Goal: Task Accomplishment & Management: Manage account settings

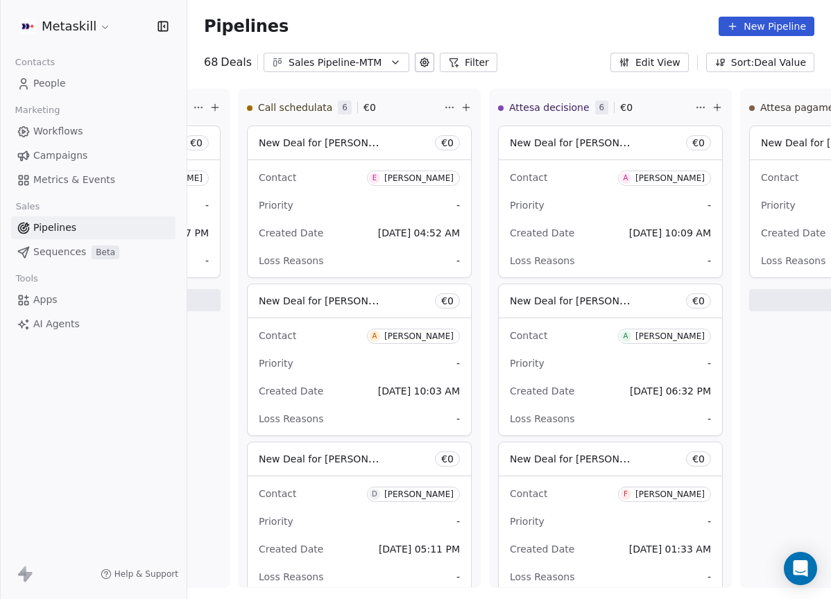
click at [352, 59] on div "Sales Pipeline-MTM" at bounding box center [336, 62] width 96 height 15
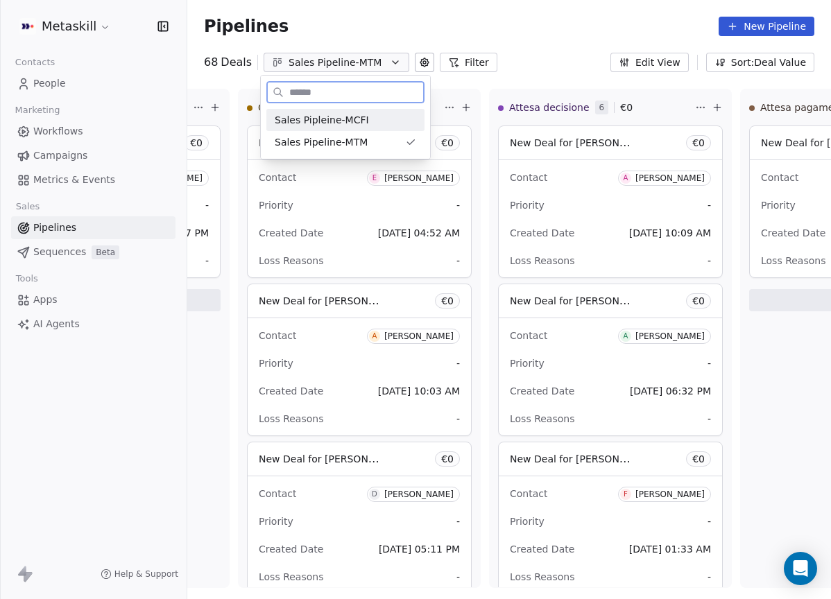
click at [365, 122] on div "Sales Pipleine-MCFI" at bounding box center [345, 120] width 141 height 15
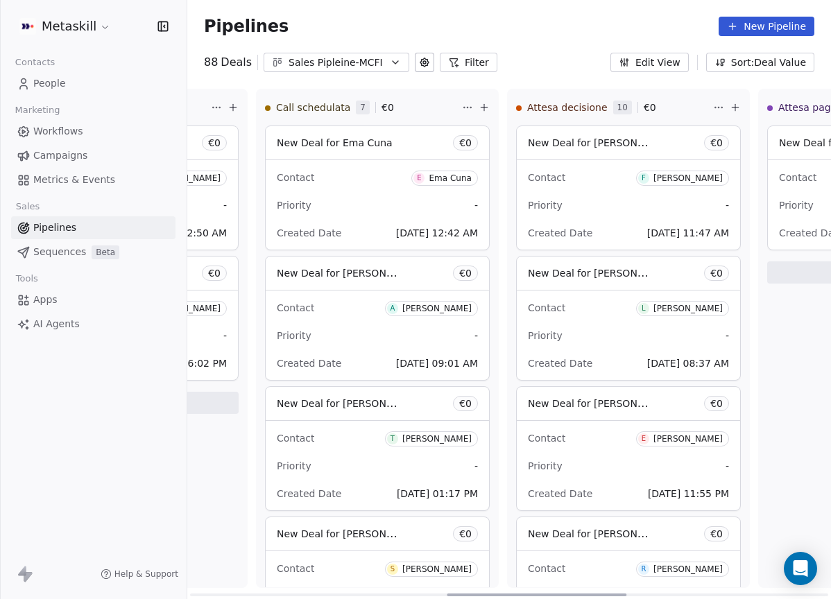
scroll to position [0, 977]
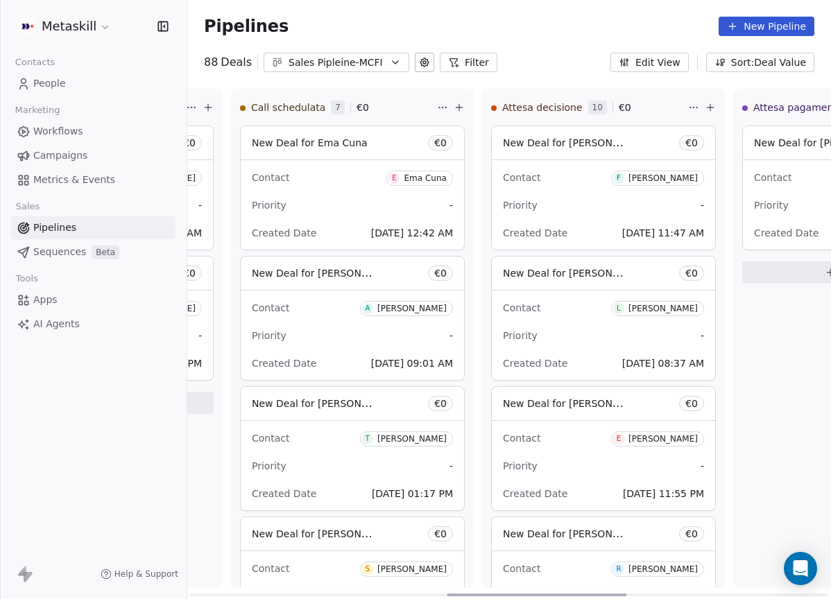
drag, startPoint x: 238, startPoint y: 591, endPoint x: 510, endPoint y: 556, distance: 274.1
click at [510, 594] on div at bounding box center [537, 595] width 180 height 3
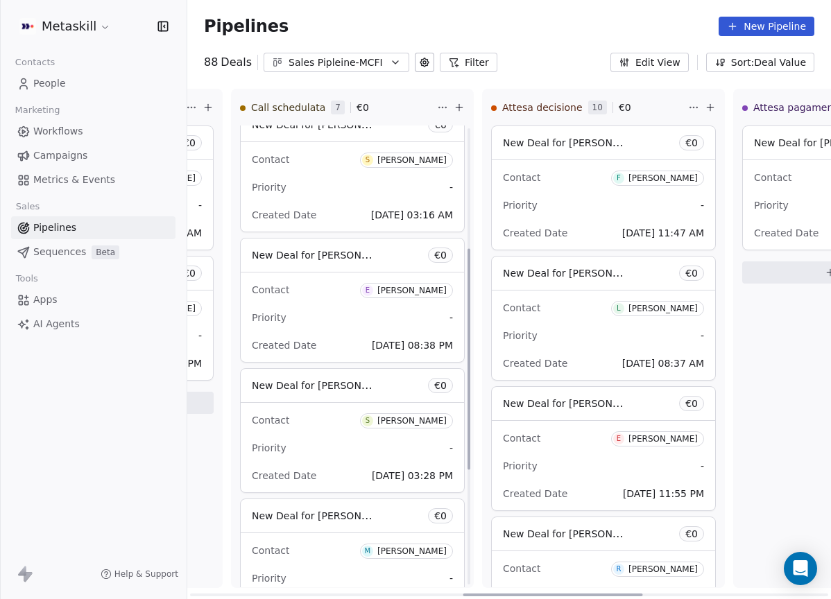
scroll to position [439, 0]
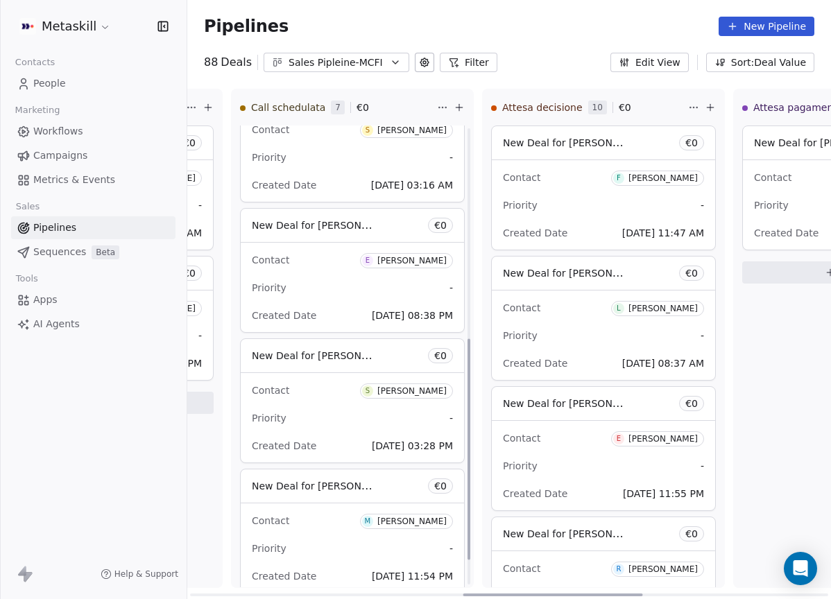
click at [425, 127] on div "[PERSON_NAME]" at bounding box center [411, 131] width 69 height 10
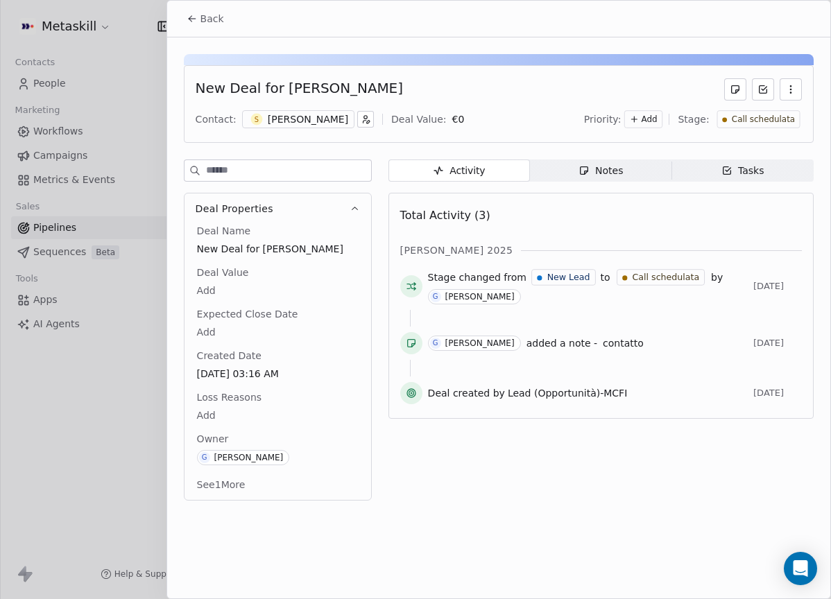
click at [293, 109] on div "Contact: S Samuel Lorenzo Deal Value: € 0 Priority: Add Stage: Call schedulata" at bounding box center [499, 119] width 606 height 21
click at [303, 115] on div "[PERSON_NAME]" at bounding box center [308, 119] width 80 height 14
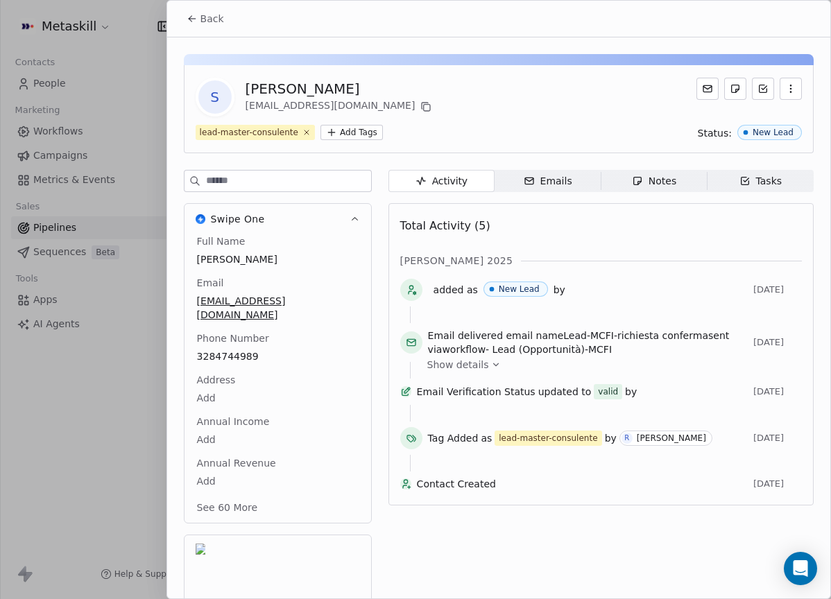
click at [672, 174] on div "Notes" at bounding box center [654, 181] width 44 height 15
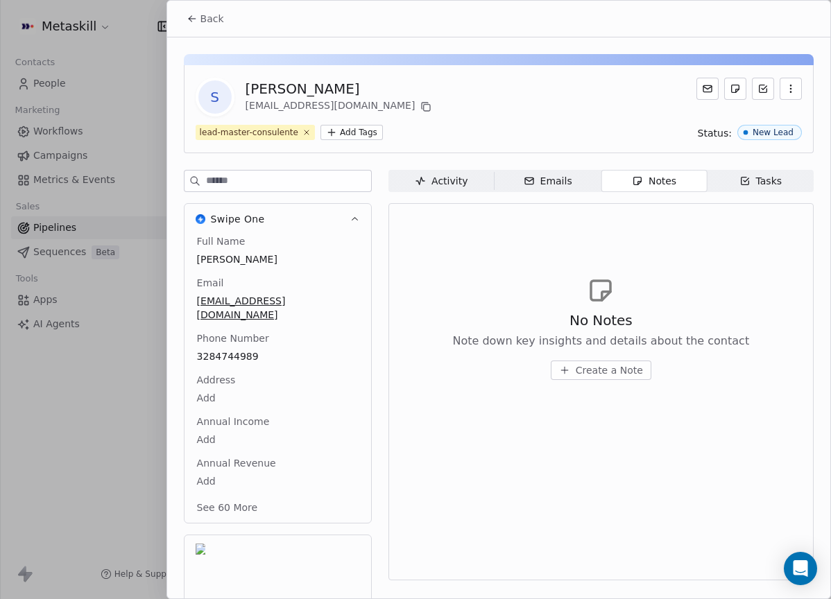
click at [205, 28] on button "Back" at bounding box center [205, 18] width 54 height 25
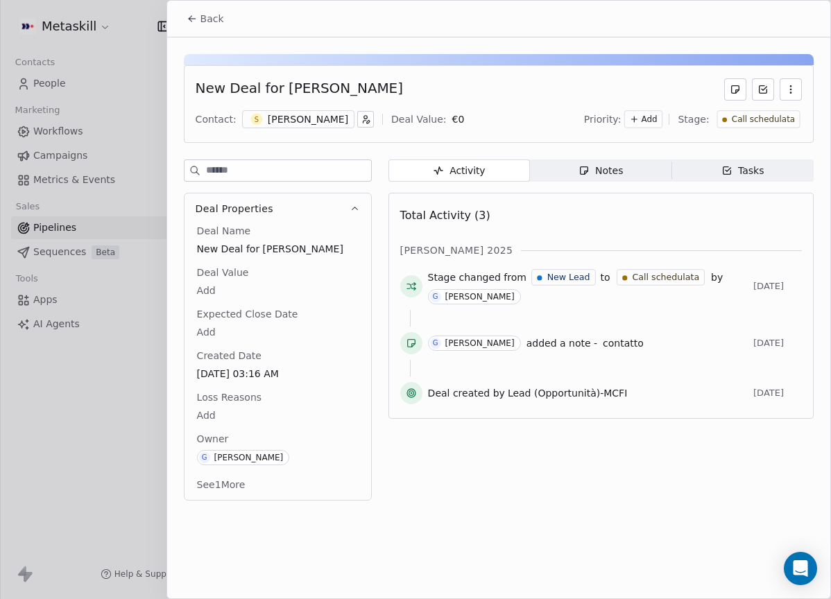
click at [293, 122] on div "[PERSON_NAME]" at bounding box center [308, 119] width 80 height 14
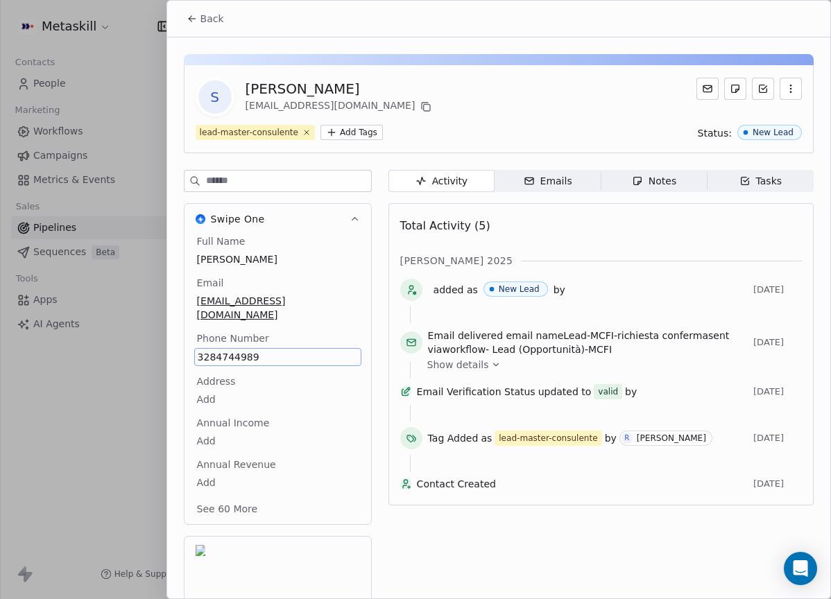
click at [395, 248] on div "Total Activity (5) ott 2025 added as New Lead by 1 day ago Email delivered emai…" at bounding box center [600, 354] width 425 height 302
click at [632, 177] on div "Notes" at bounding box center [654, 181] width 44 height 15
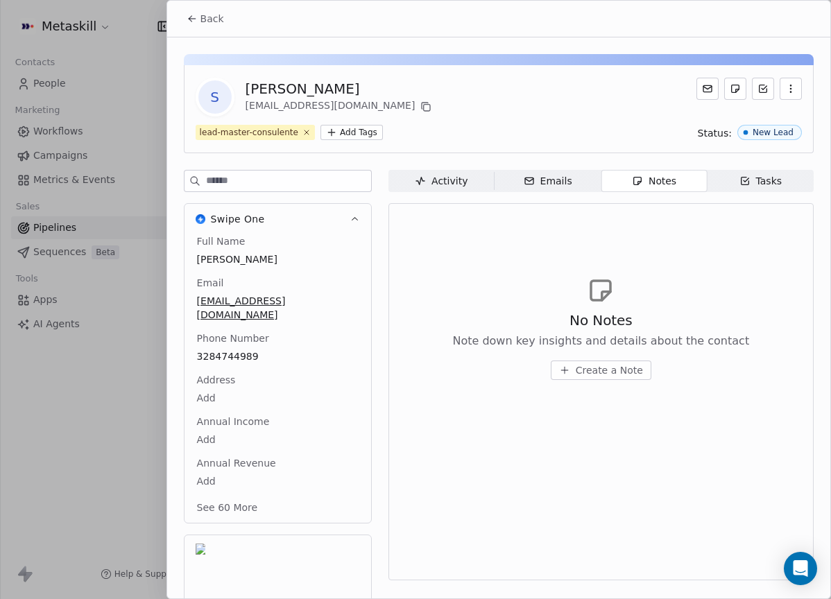
click at [221, 18] on span "Back" at bounding box center [212, 19] width 24 height 14
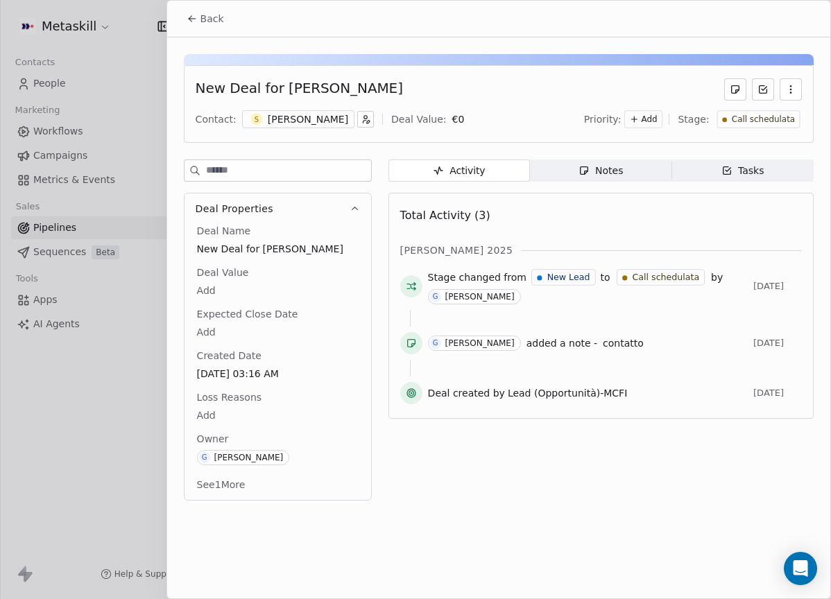
click at [614, 171] on div "Notes" at bounding box center [600, 171] width 44 height 15
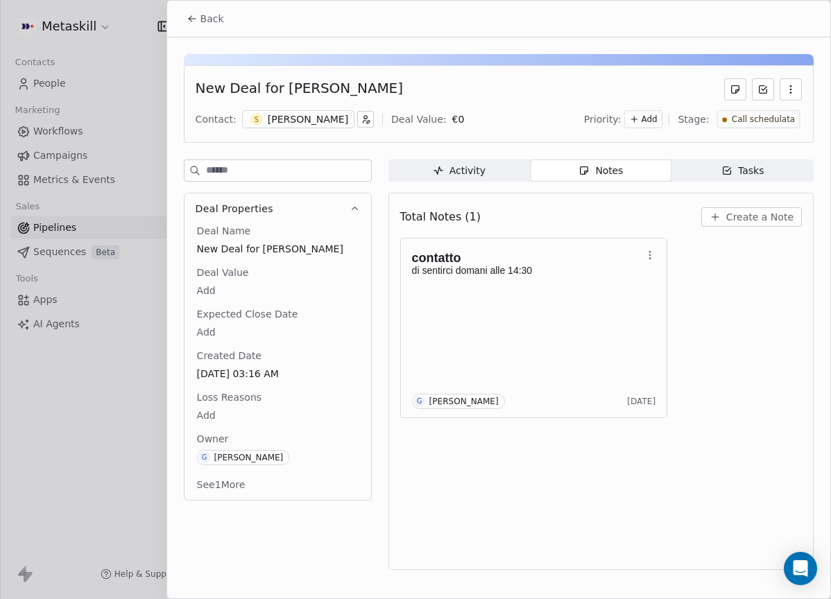
click at [308, 126] on div "S Samuel Lorenzo" at bounding box center [298, 119] width 112 height 18
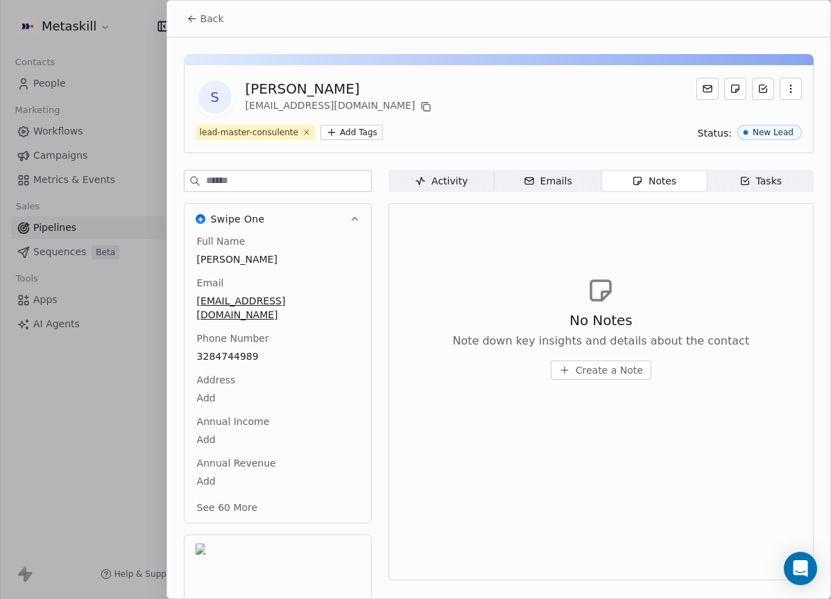
click at [198, 16] on button "Back" at bounding box center [205, 18] width 54 height 25
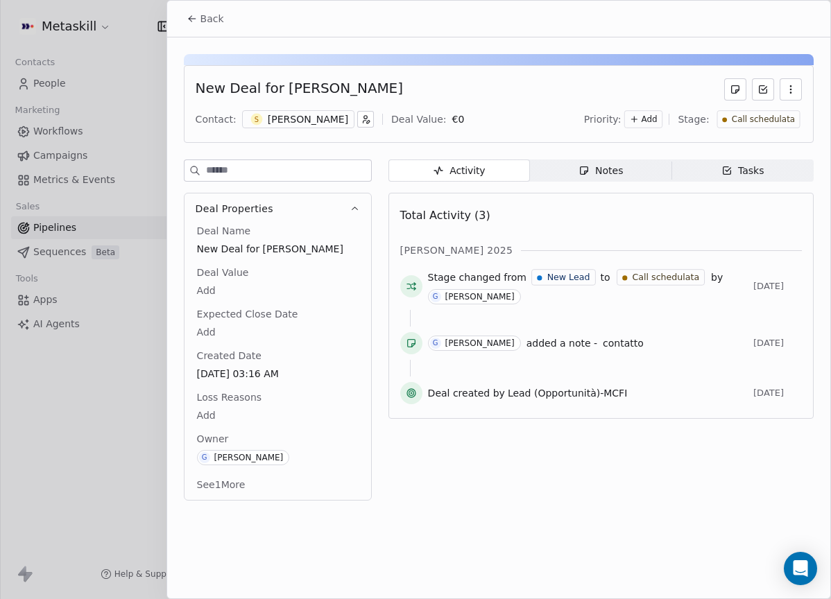
click at [752, 168] on div "Tasks" at bounding box center [742, 171] width 43 height 15
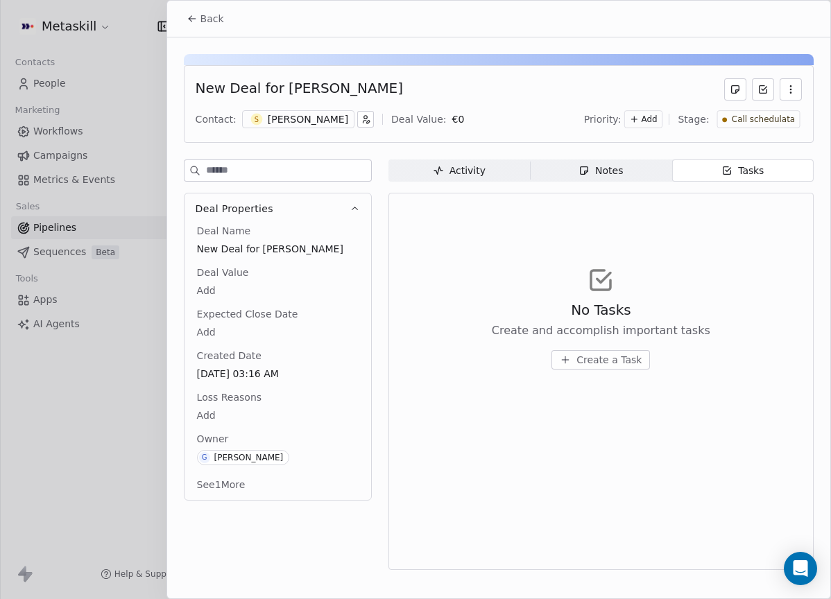
click at [488, 178] on span "Activity Activity" at bounding box center [458, 170] width 141 height 22
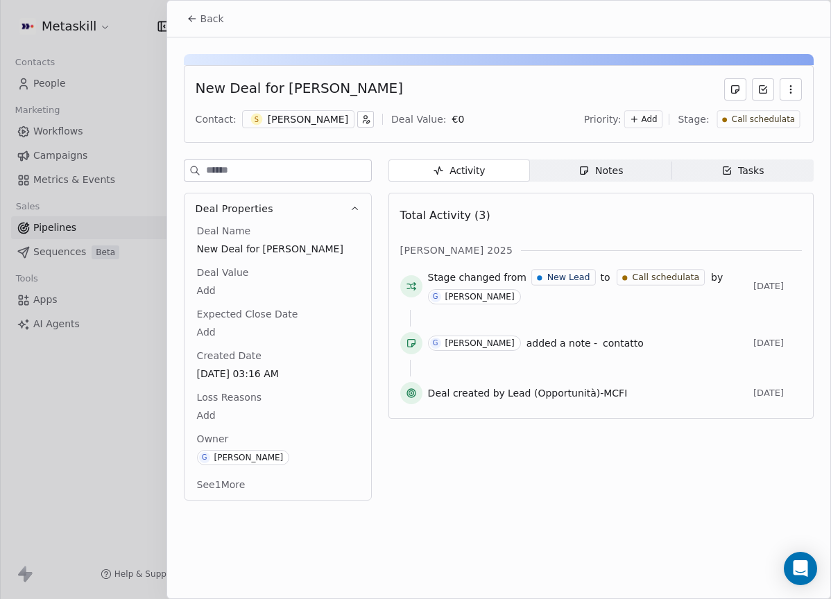
click at [597, 171] on div "Notes" at bounding box center [600, 171] width 44 height 15
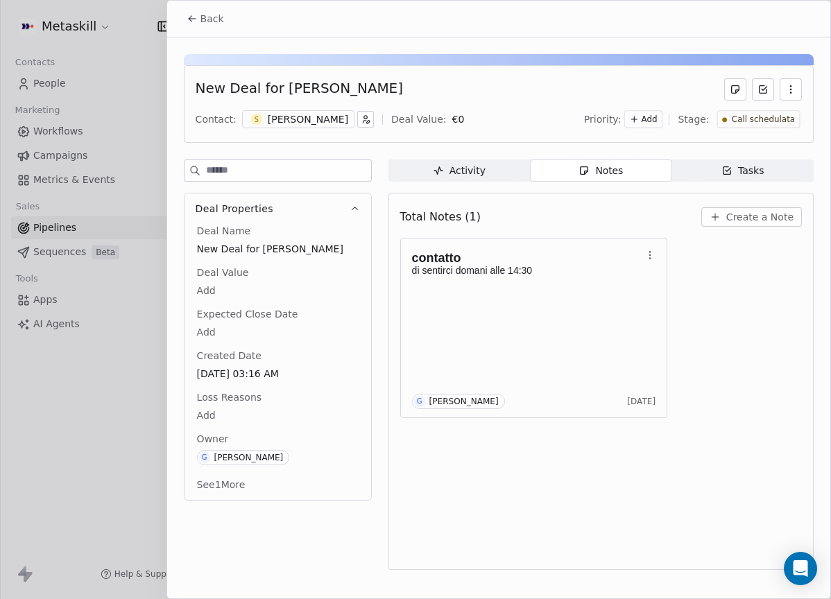
click at [753, 221] on span "Create a Note" at bounding box center [759, 217] width 67 height 14
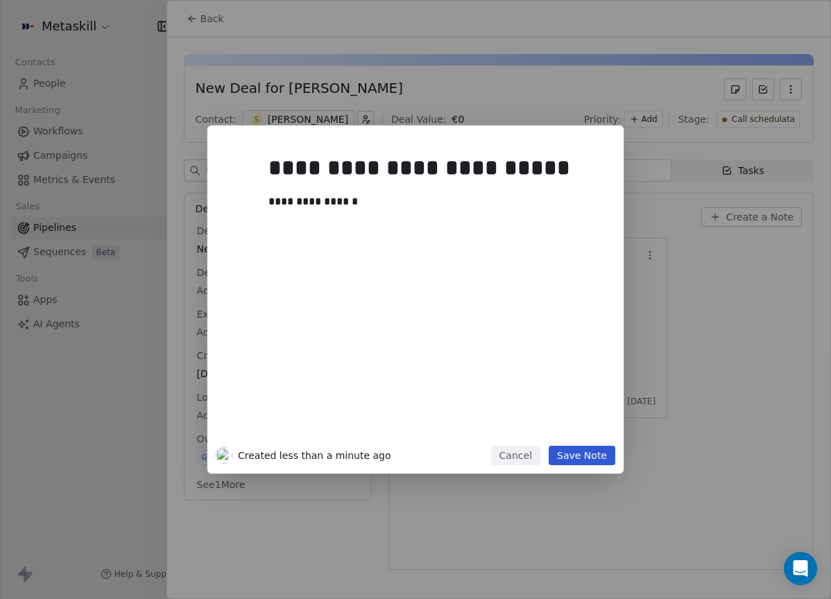
click at [592, 465] on button "Save Note" at bounding box center [581, 455] width 67 height 19
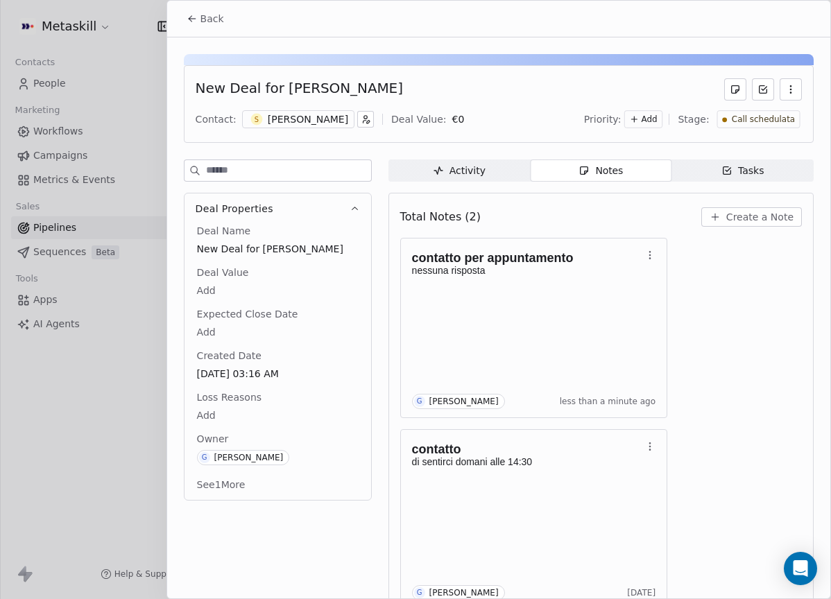
click at [775, 119] on span "Call schedulata" at bounding box center [762, 120] width 63 height 12
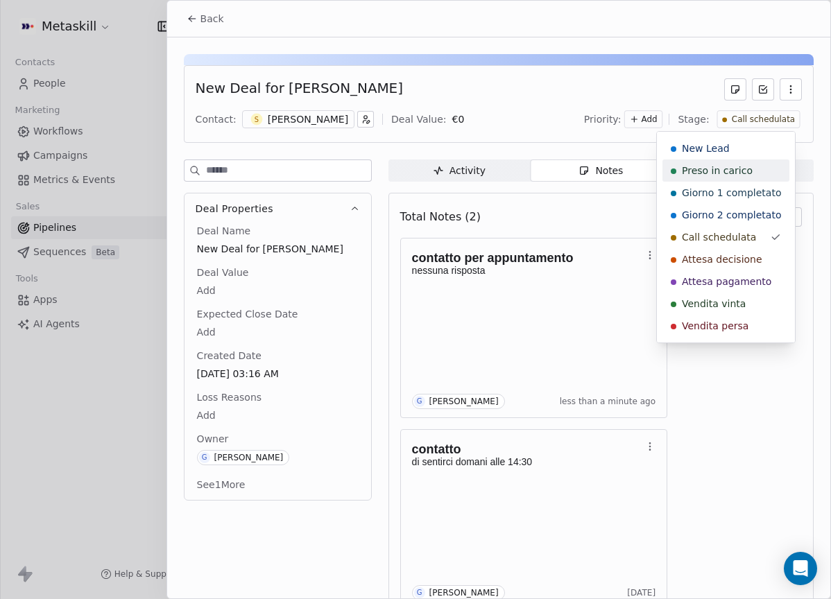
click at [742, 168] on span "Preso in carico" at bounding box center [717, 171] width 71 height 14
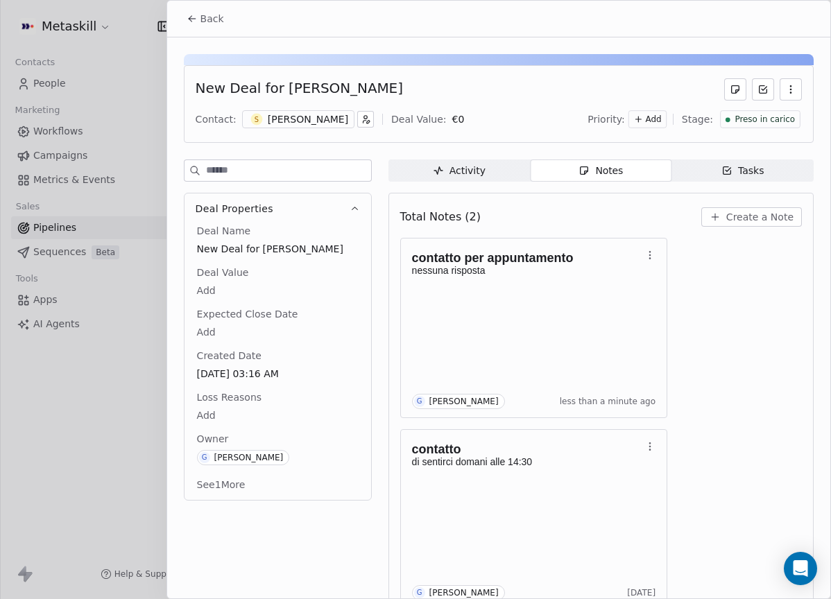
click at [198, 27] on button "Back" at bounding box center [205, 18] width 54 height 25
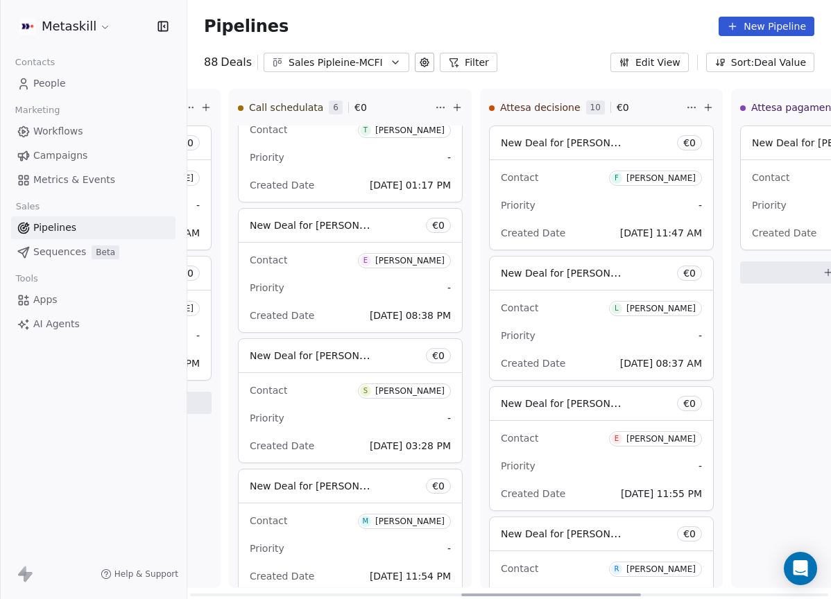
scroll to position [0, 971]
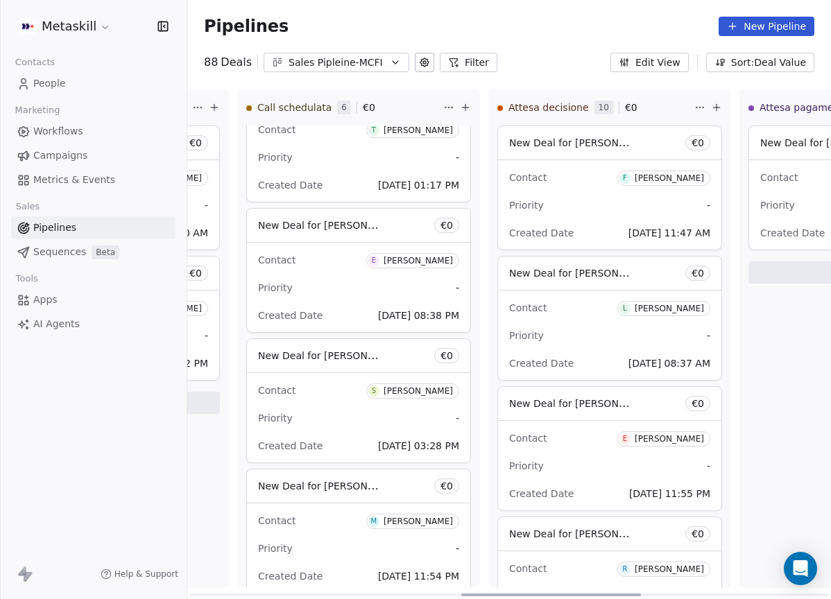
drag, startPoint x: 566, startPoint y: 596, endPoint x: 622, endPoint y: 517, distance: 96.4
click at [564, 594] on div at bounding box center [551, 595] width 180 height 3
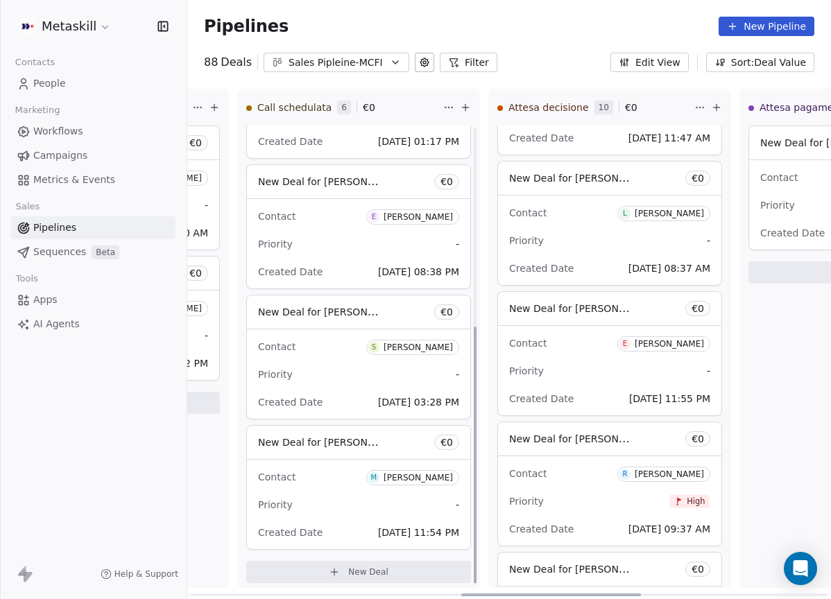
scroll to position [359, 0]
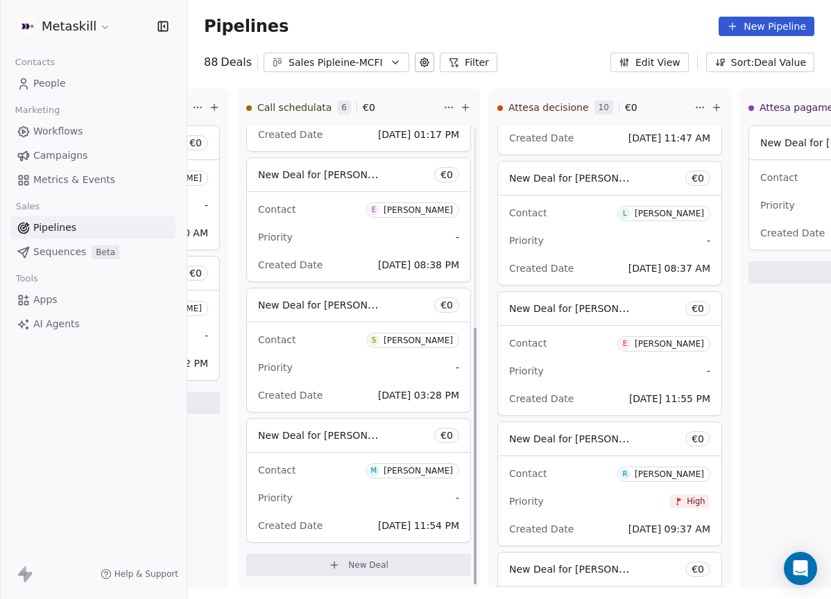
click at [383, 57] on button "Sales Pipleine-MCFI" at bounding box center [336, 62] width 146 height 19
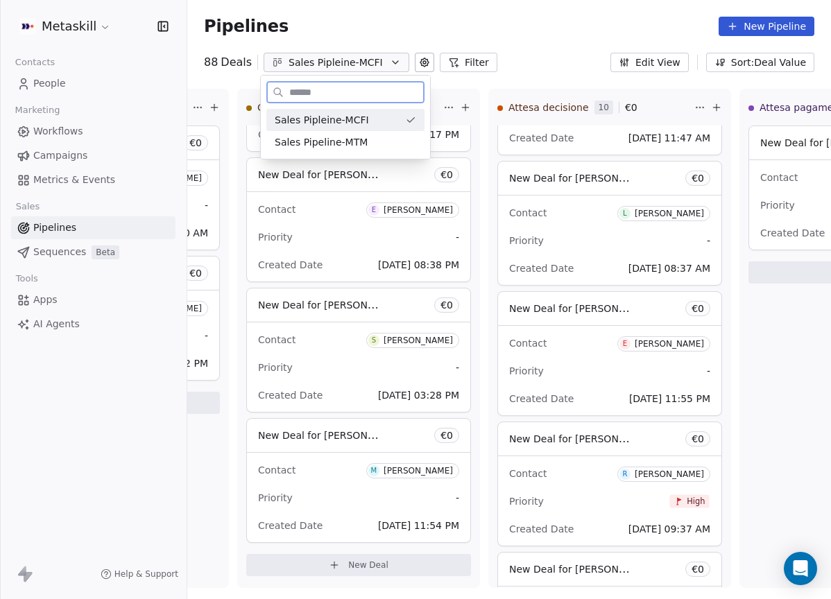
click at [386, 141] on div "Sales Pipeline-MTM" at bounding box center [345, 142] width 141 height 15
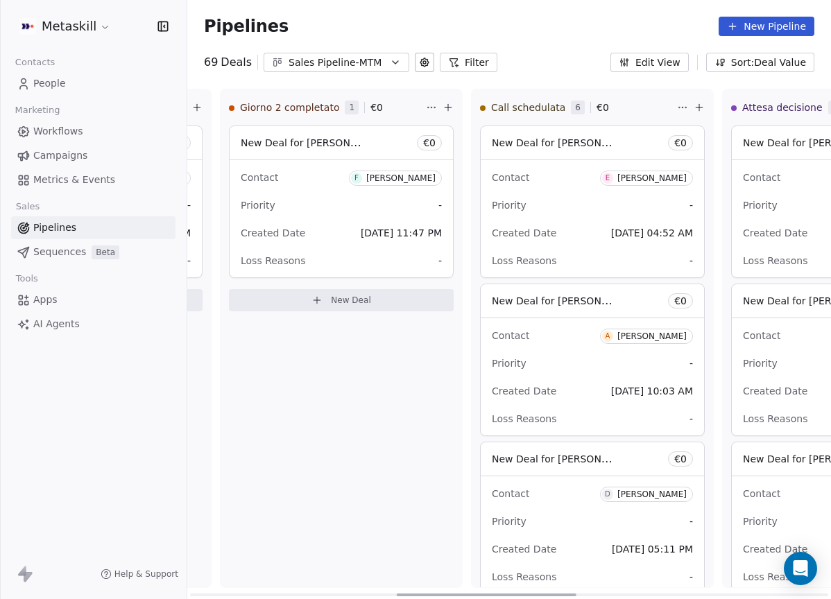
scroll to position [0, 796]
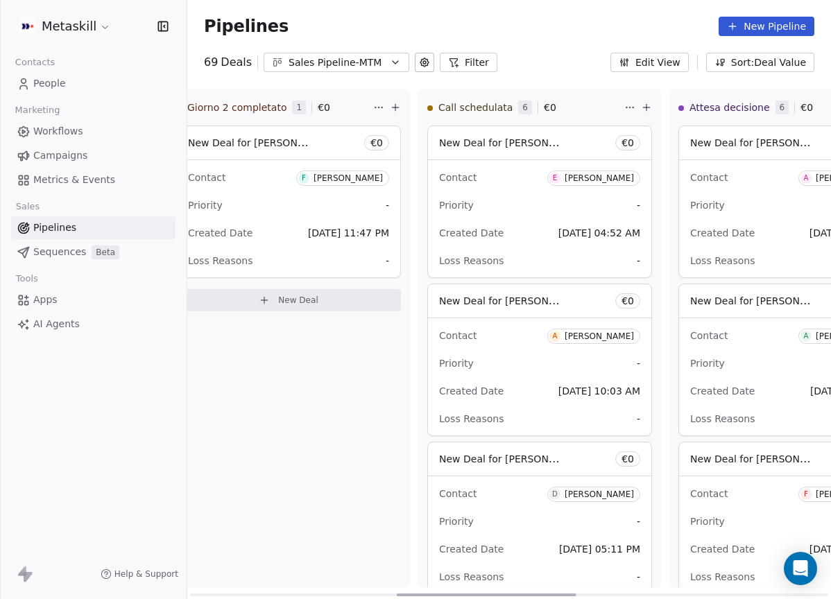
drag, startPoint x: 354, startPoint y: 594, endPoint x: 577, endPoint y: 576, distance: 224.1
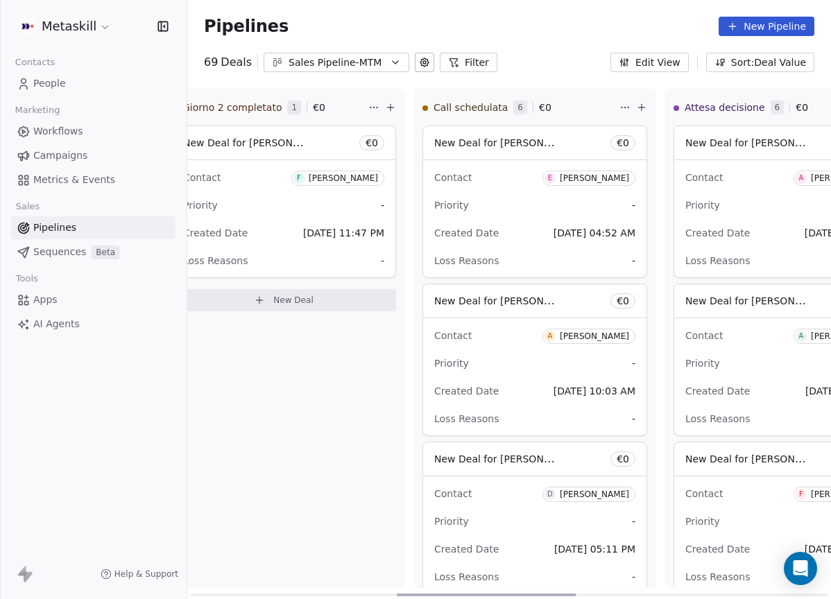
click at [573, 594] on div at bounding box center [487, 595] width 180 height 3
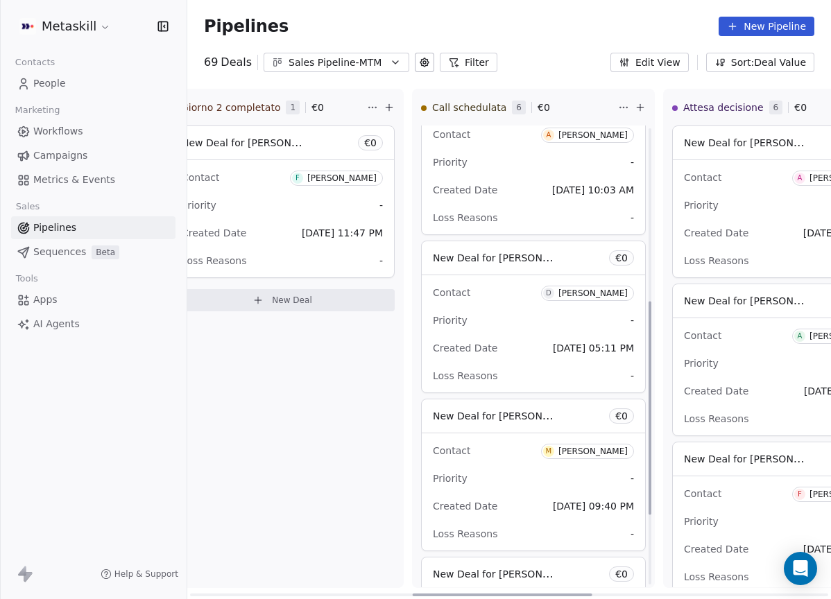
scroll to position [526, 0]
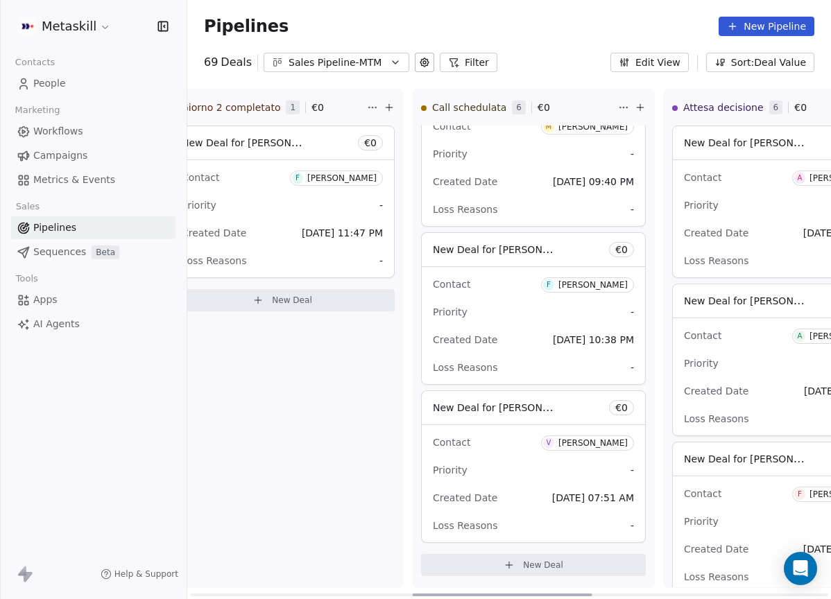
click at [591, 441] on div "[PERSON_NAME]" at bounding box center [592, 443] width 69 height 10
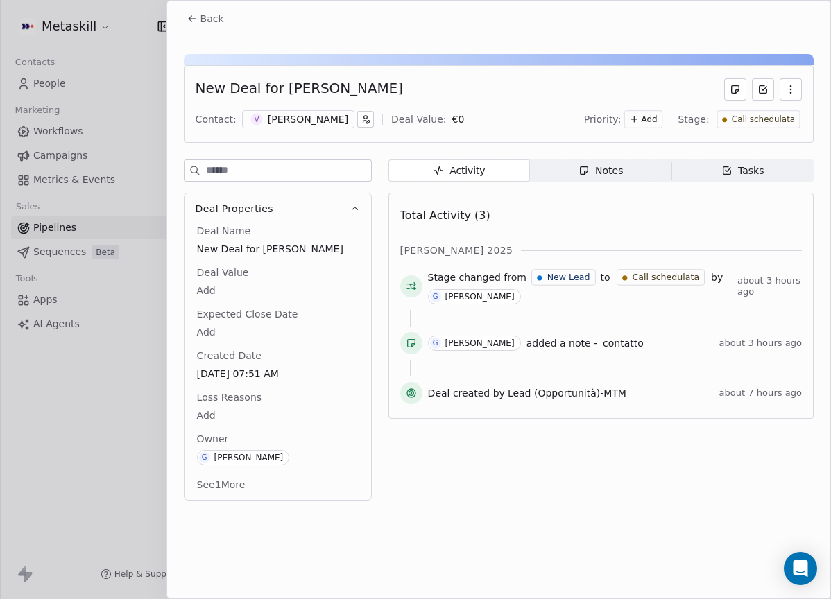
click at [293, 98] on div "New Deal for [PERSON_NAME]" at bounding box center [299, 89] width 207 height 22
click at [293, 119] on div "[PERSON_NAME]" at bounding box center [308, 119] width 80 height 14
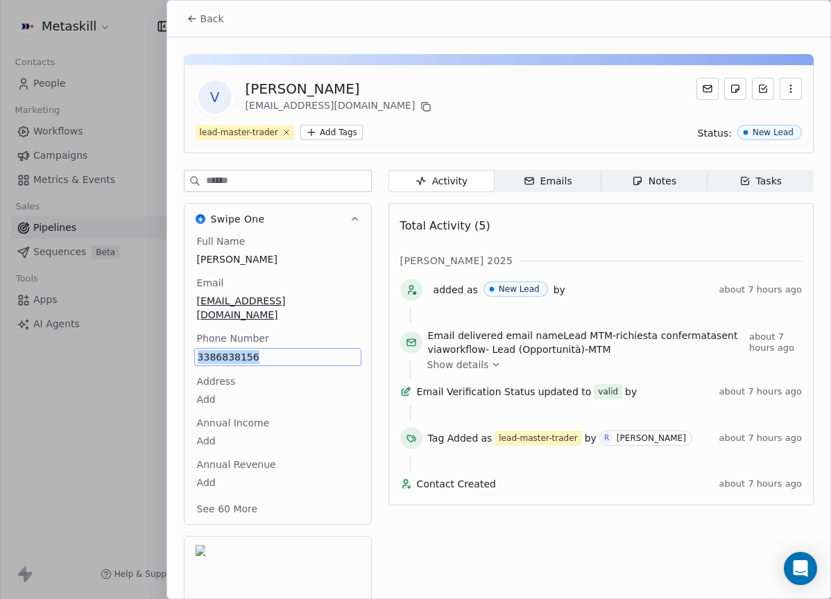
click at [315, 266] on span "[PERSON_NAME]" at bounding box center [278, 259] width 162 height 14
click at [356, 298] on div "Full Name Vincenzo Mazza Email login.italia@gmail.com Phone Number 3386838156 A…" at bounding box center [277, 379] width 187 height 290
click at [594, 189] on div "Activity Activity Emails Emails Notes Notes Tasks Tasks Total Activity (5) ott …" at bounding box center [600, 430] width 425 height 520
click at [615, 184] on span "Notes Notes" at bounding box center [653, 181] width 106 height 22
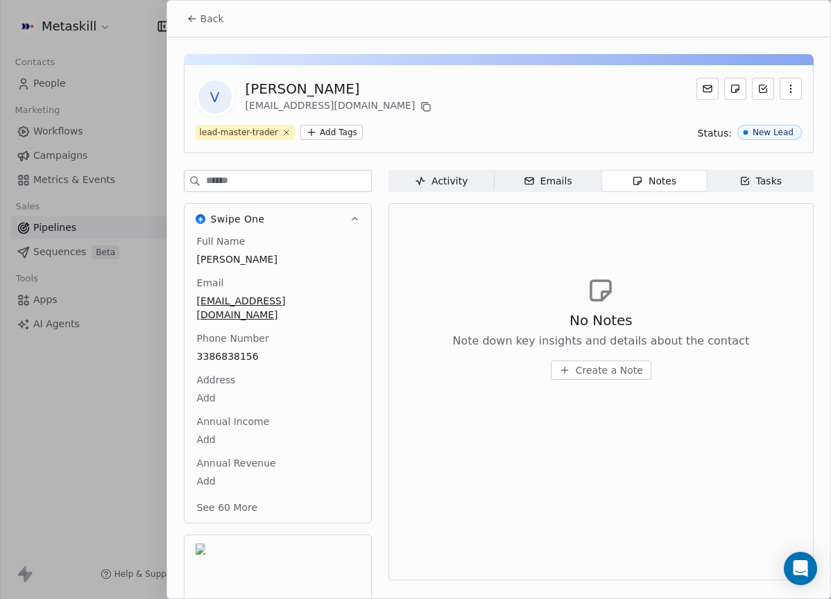
click at [216, 15] on span "Back" at bounding box center [212, 19] width 24 height 14
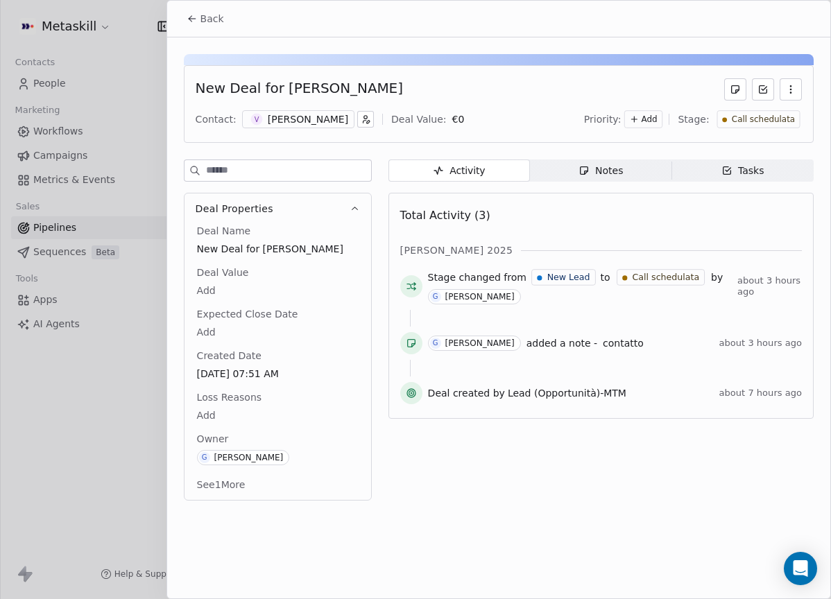
click at [637, 137] on div "New Deal for Vincenzo Mazza Contact: V Vincenzo Mazza Deal Value: € 0 Priority:…" at bounding box center [499, 104] width 630 height 78
click at [624, 154] on div "New Deal for Vincenzo Mazza Contact: V Vincenzo Mazza Deal Value: € 0 Priority:…" at bounding box center [498, 273] width 663 height 472
click at [624, 166] on span "Notes Notes" at bounding box center [600, 170] width 141 height 22
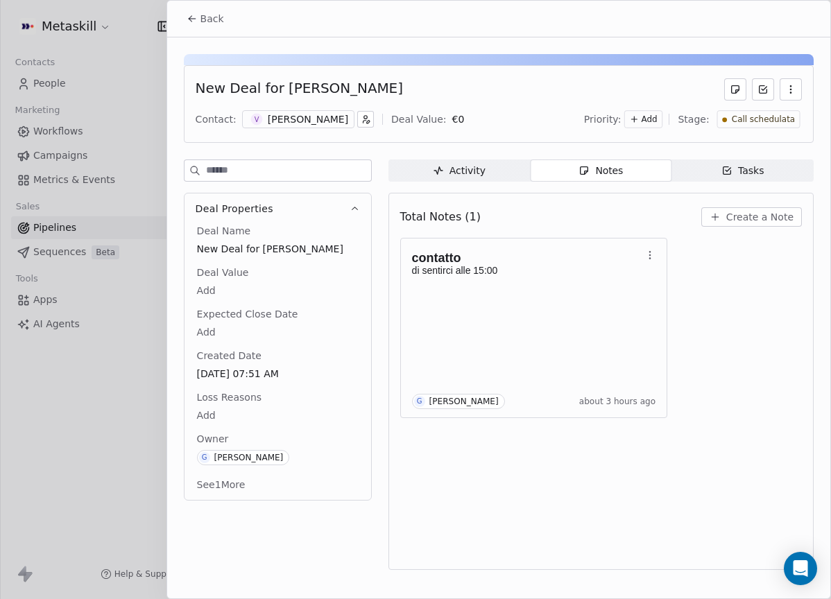
click at [729, 219] on span "Create a Note" at bounding box center [759, 217] width 67 height 14
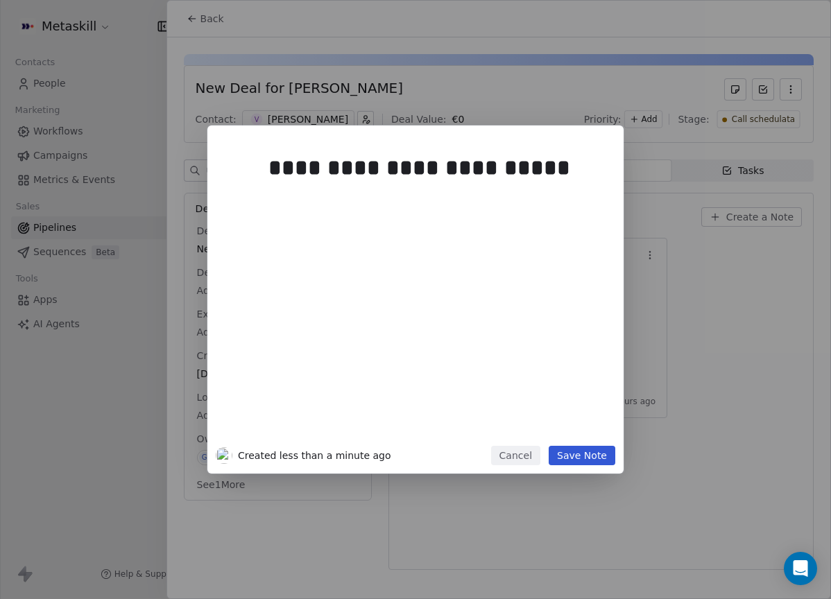
click at [594, 453] on button "Save Note" at bounding box center [581, 455] width 67 height 19
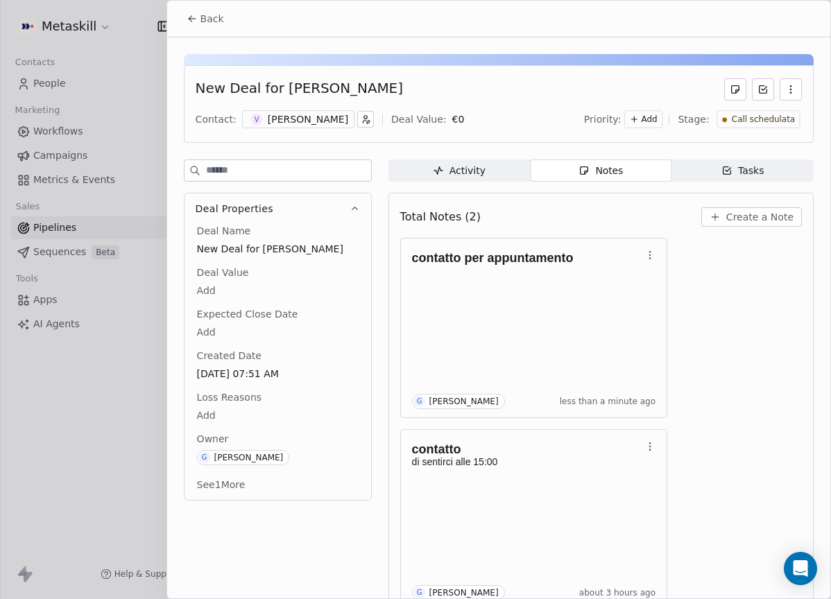
click at [308, 125] on div "[PERSON_NAME]" at bounding box center [308, 119] width 80 height 14
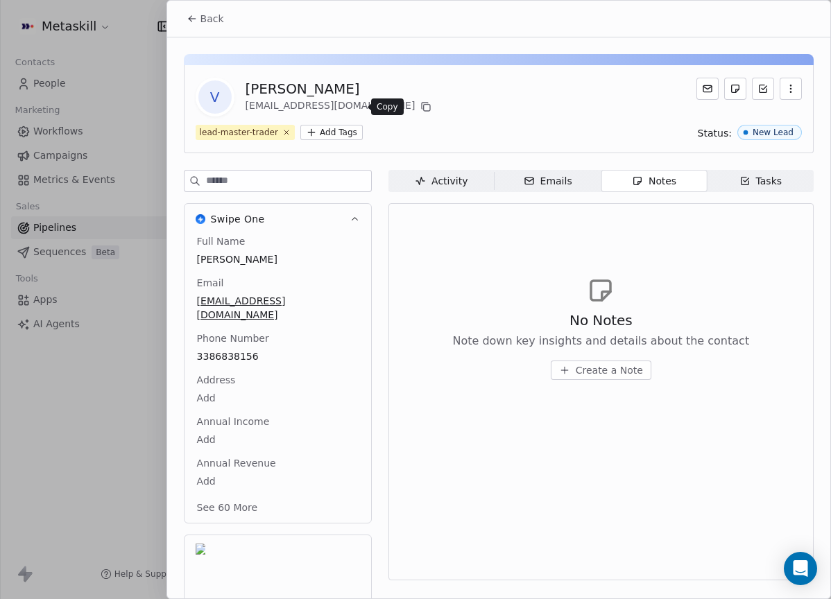
click at [420, 105] on icon at bounding box center [425, 106] width 11 height 11
click at [209, 19] on span "Back" at bounding box center [212, 19] width 24 height 14
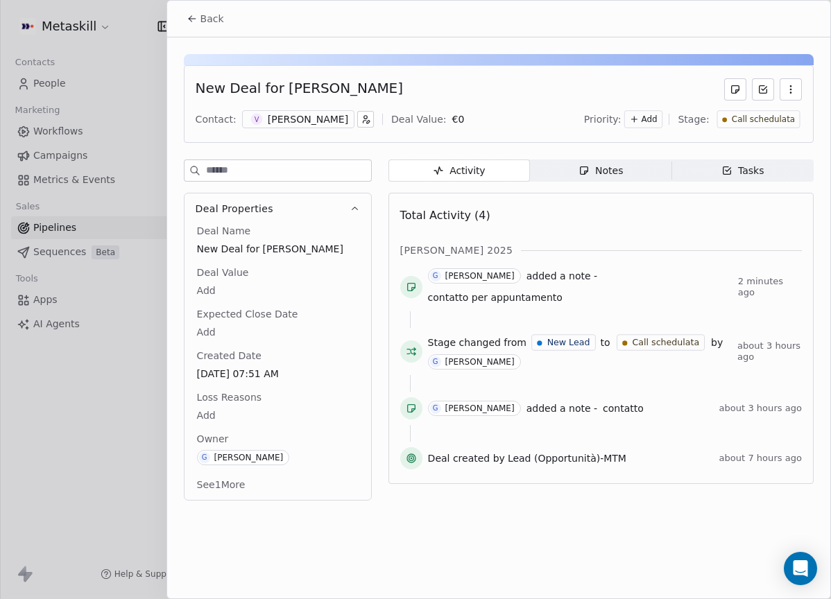
click at [605, 173] on div "Notes" at bounding box center [600, 171] width 44 height 15
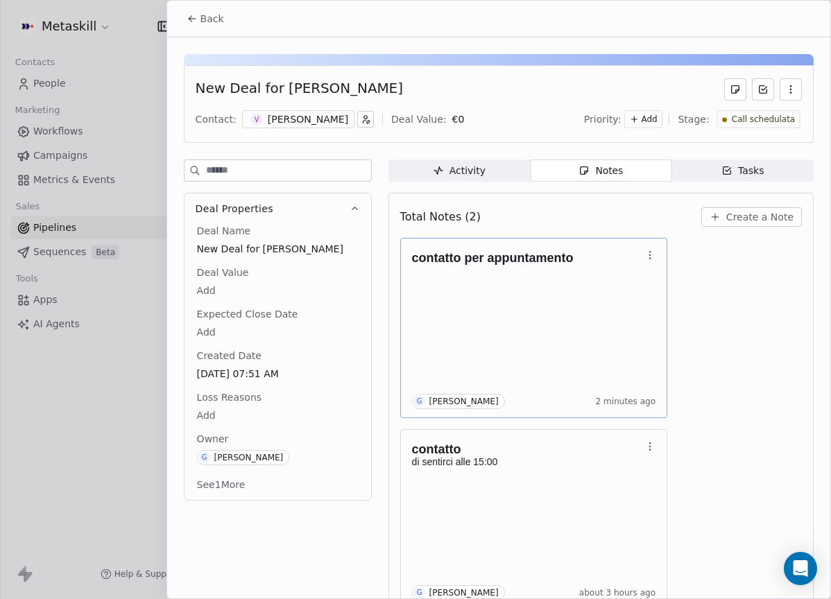
click at [505, 322] on div "contatto per appuntamento G Giulio Roselli 2 minutes ago" at bounding box center [534, 328] width 244 height 162
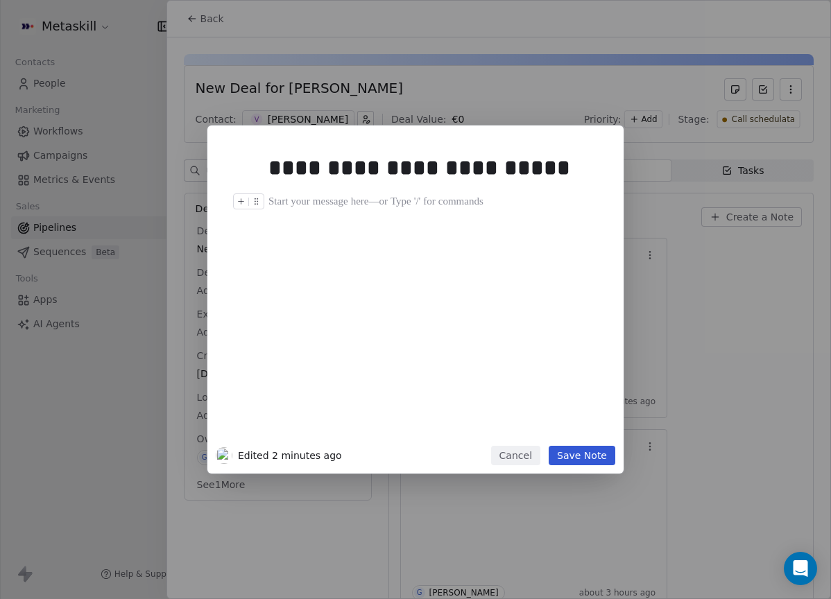
click at [280, 201] on div at bounding box center [436, 201] width 336 height 17
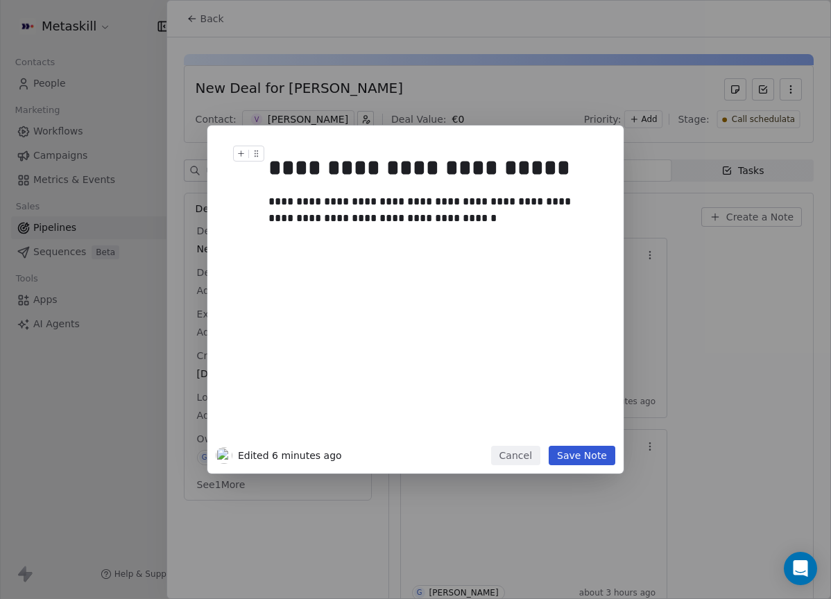
click at [603, 468] on div "**********" at bounding box center [415, 300] width 416 height 348
click at [602, 460] on button "Save Note" at bounding box center [581, 455] width 67 height 19
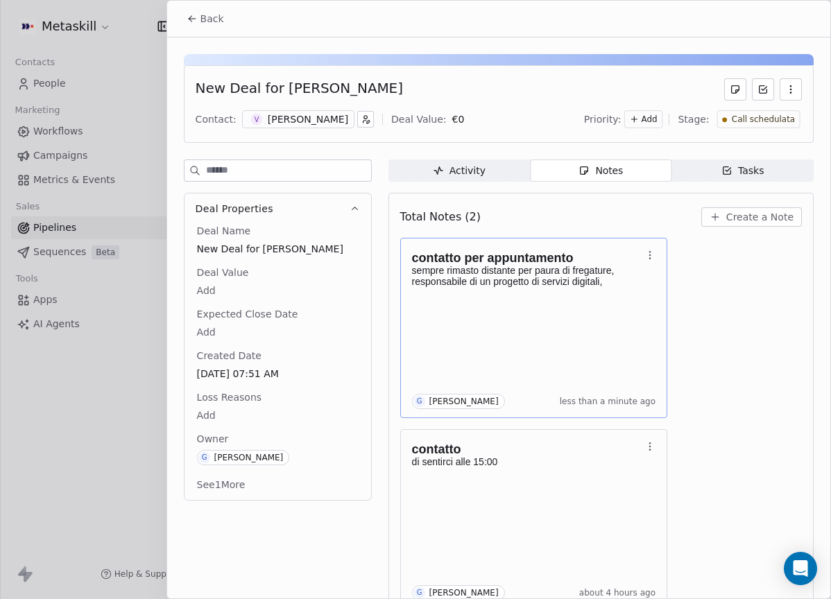
click at [623, 377] on div "contatto per appuntamento sempre rimasto distante per paura di fregature, respo…" at bounding box center [534, 328] width 244 height 162
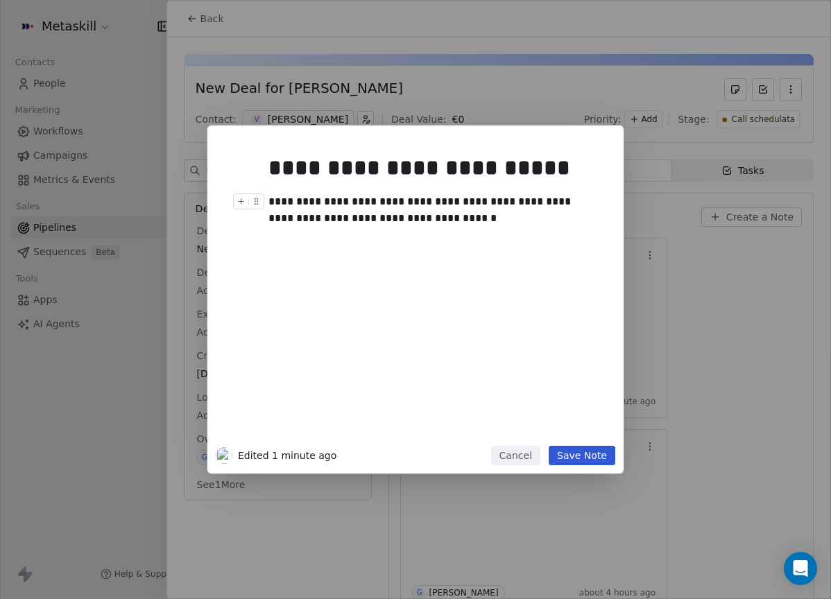
click at [270, 200] on div "**********" at bounding box center [430, 209] width 325 height 33
click at [494, 254] on div "**********" at bounding box center [436, 293] width 336 height 295
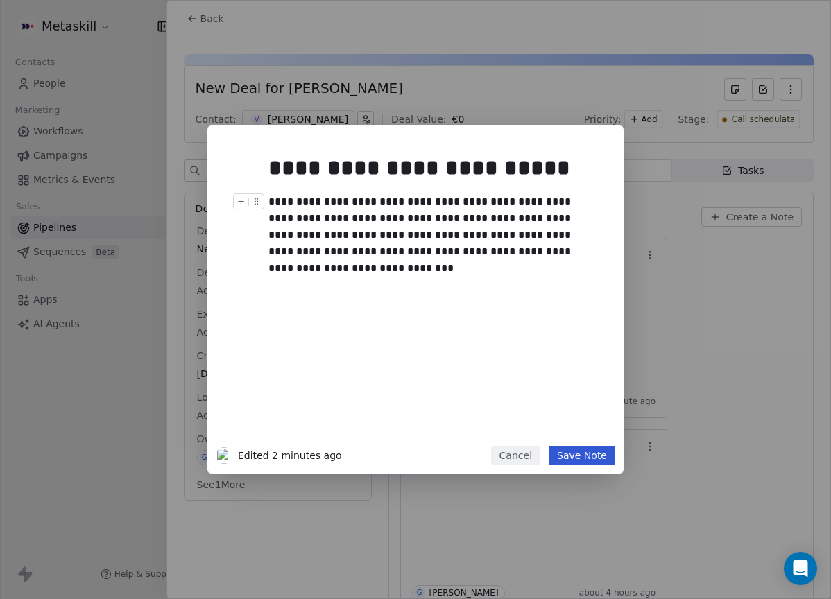
click at [615, 451] on div "**********" at bounding box center [415, 300] width 416 height 348
click at [612, 454] on button "Save Note" at bounding box center [581, 455] width 67 height 19
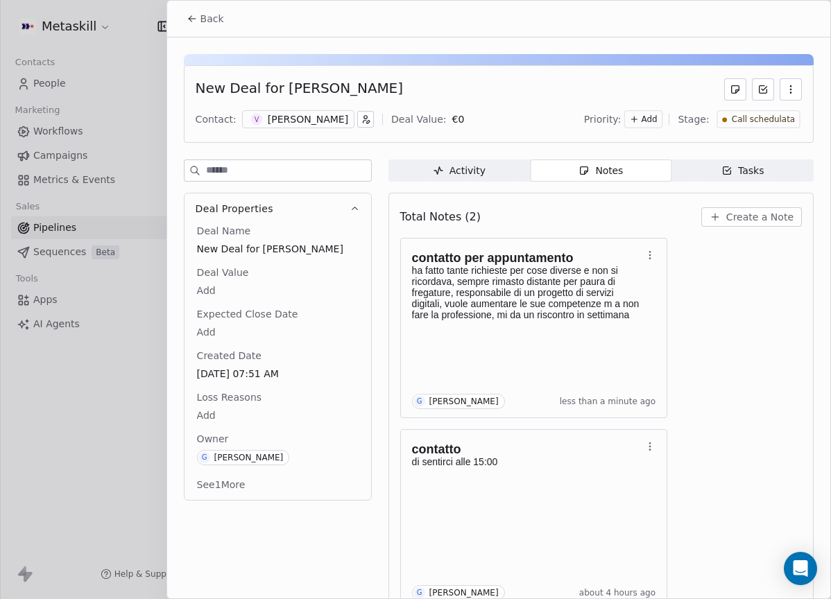
click at [761, 120] on span "Call schedulata" at bounding box center [762, 120] width 63 height 12
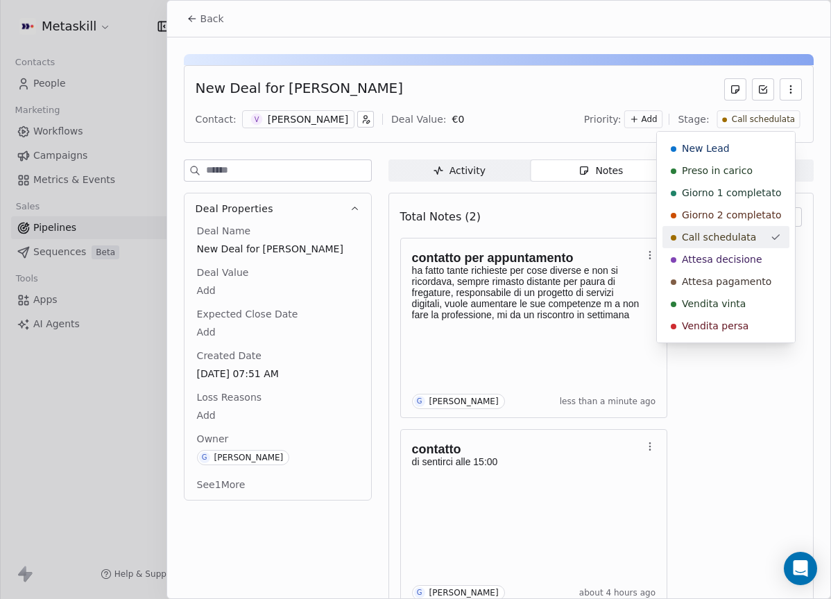
click at [745, 257] on span "Attesa decisione" at bounding box center [722, 259] width 80 height 14
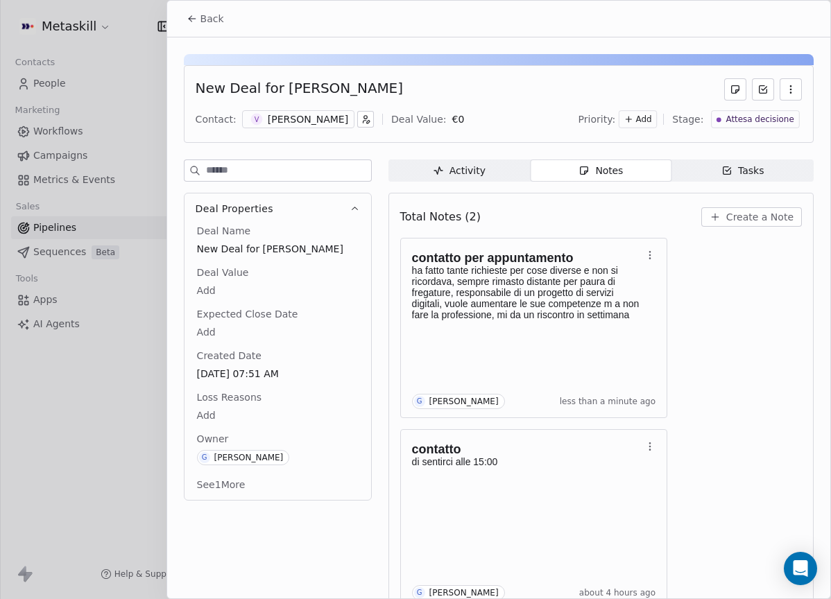
click at [210, 8] on button "Back" at bounding box center [205, 18] width 54 height 25
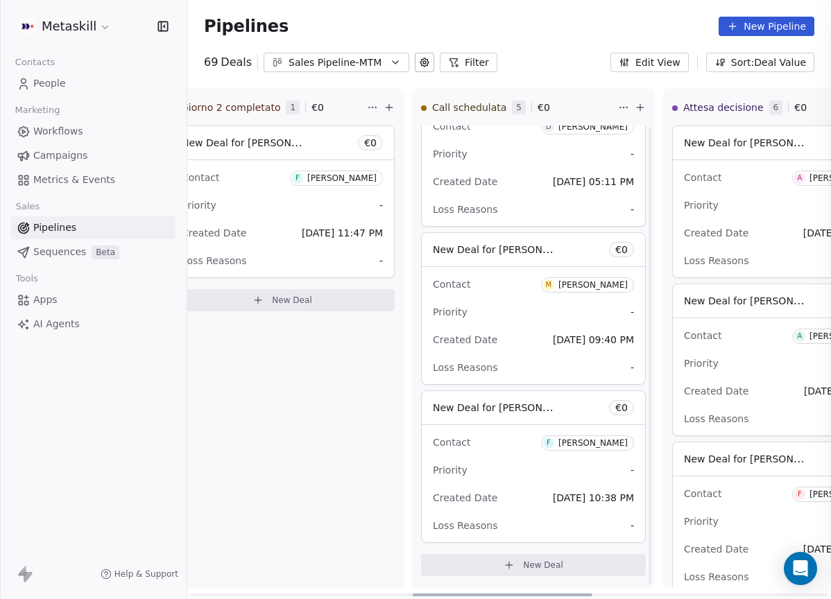
scroll to position [368, 0]
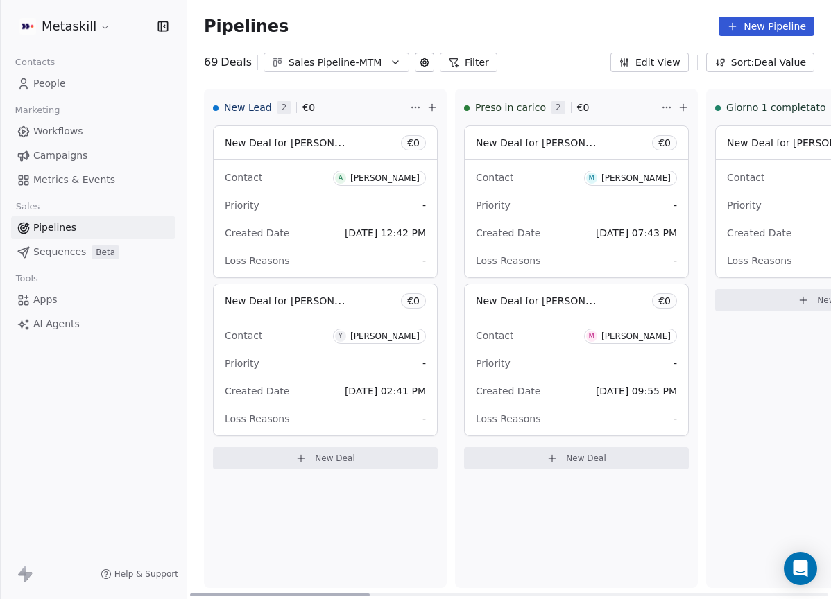
click at [356, 68] on div "Sales Pipeline-MTM" at bounding box center [336, 62] width 96 height 15
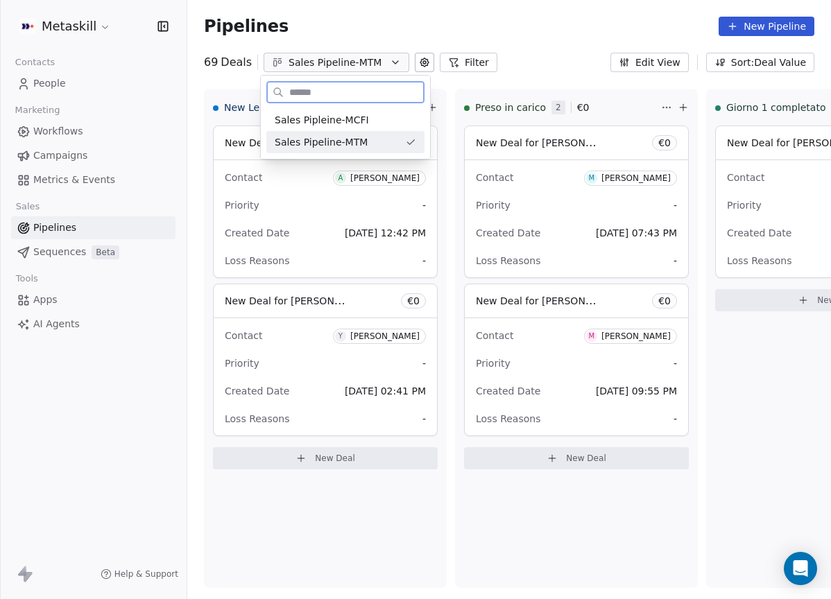
click at [383, 128] on div "Sales Pipleine-MCFI" at bounding box center [345, 120] width 158 height 22
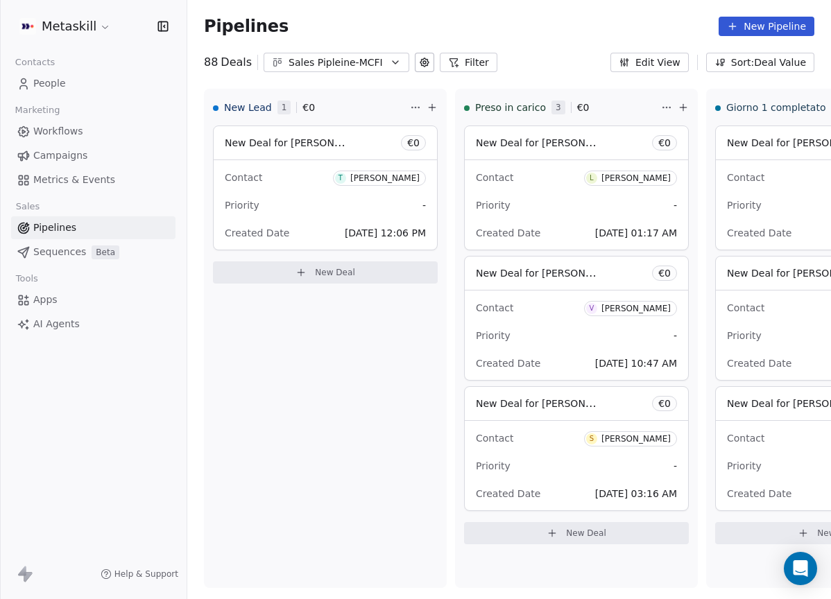
click at [340, 55] on div "Sales Pipleine-MCFI" at bounding box center [336, 62] width 96 height 15
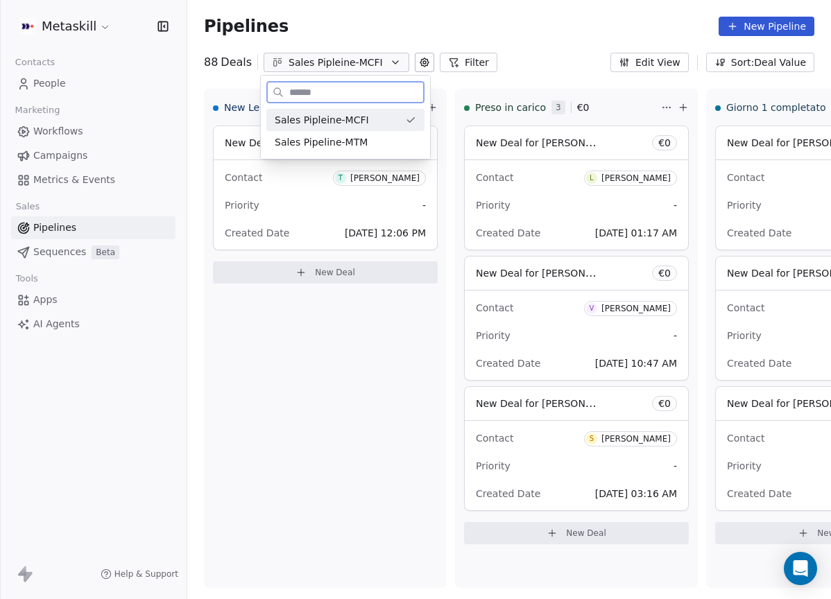
click at [365, 134] on div "Sales Pipeline-MTM" at bounding box center [345, 142] width 158 height 22
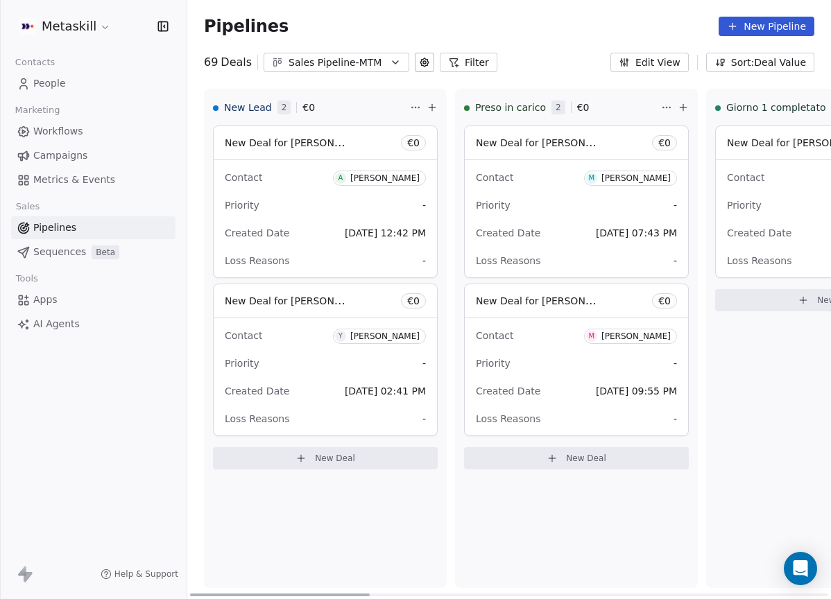
click at [388, 178] on div "Atekh Thiam" at bounding box center [384, 178] width 69 height 10
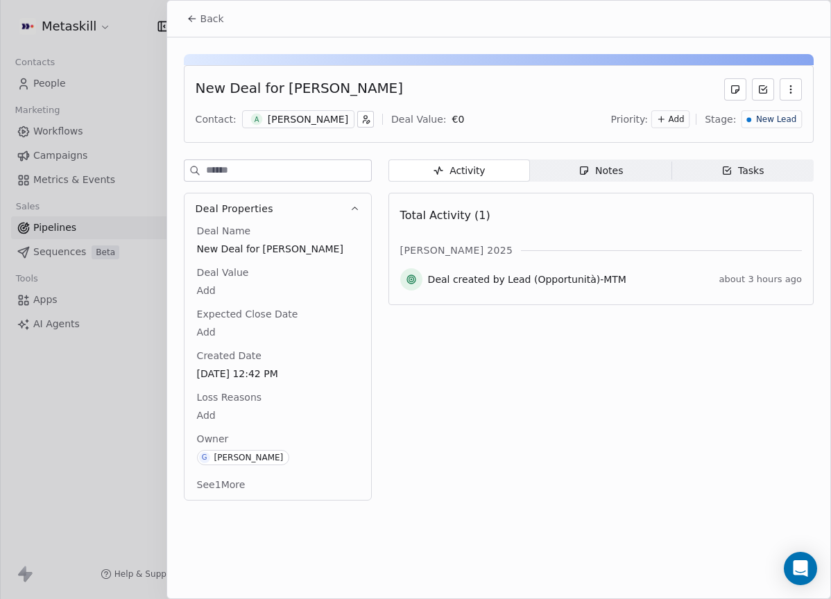
click at [291, 127] on div "A Atekh Thiam" at bounding box center [298, 119] width 112 height 18
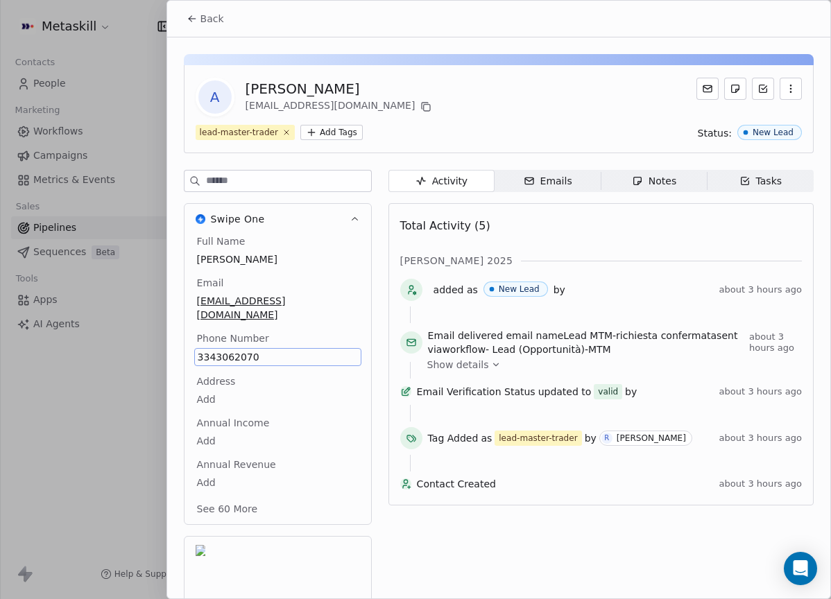
click at [530, 216] on div "Total Activity (5)" at bounding box center [600, 226] width 401 height 28
click at [424, 107] on icon at bounding box center [427, 108] width 6 height 6
click at [218, 26] on button "Back" at bounding box center [205, 18] width 54 height 25
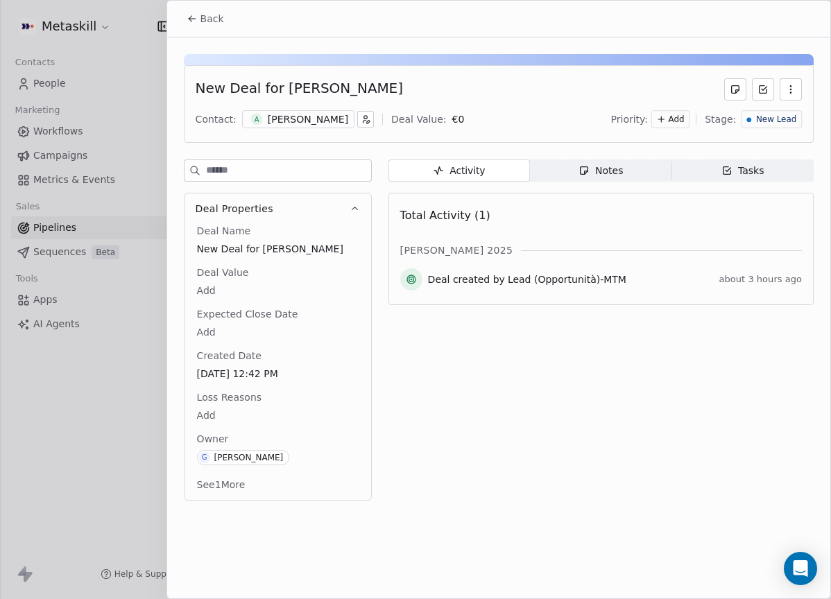
click at [597, 178] on span "Notes Notes" at bounding box center [600, 170] width 141 height 22
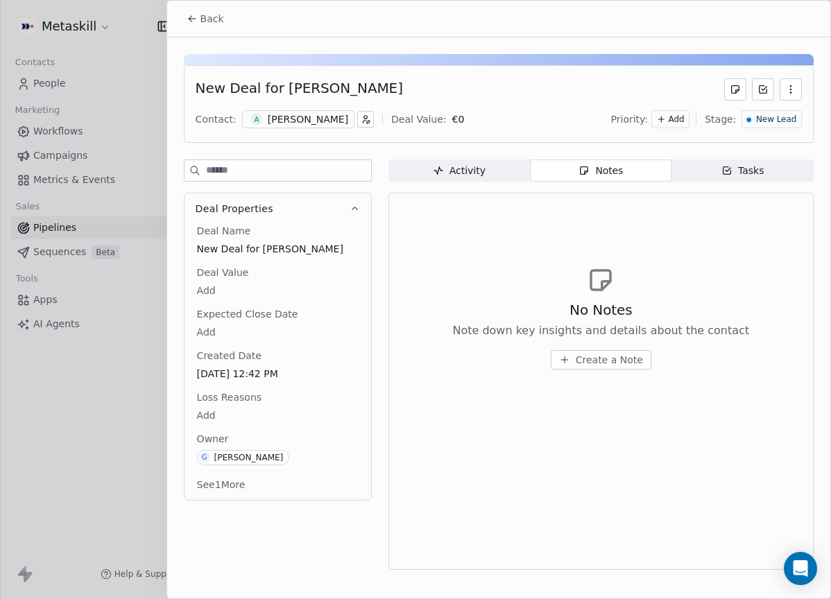
click at [582, 365] on span "Create a Note" at bounding box center [609, 360] width 67 height 14
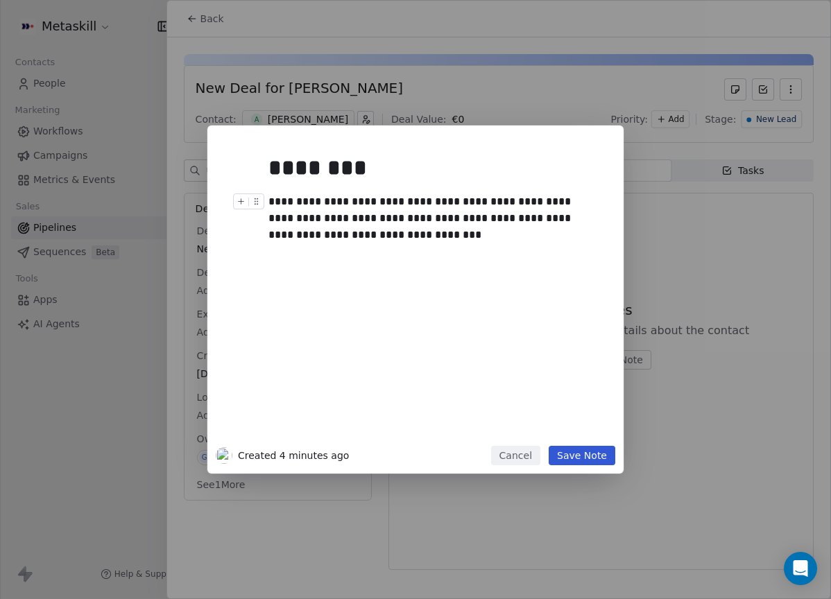
click at [306, 231] on div "**********" at bounding box center [430, 218] width 325 height 50
click at [331, 229] on div "**********" at bounding box center [430, 218] width 325 height 50
click at [369, 235] on div "**********" at bounding box center [430, 218] width 325 height 50
click at [314, 234] on div "**********" at bounding box center [430, 218] width 325 height 50
click at [433, 236] on div "**********" at bounding box center [430, 218] width 325 height 50
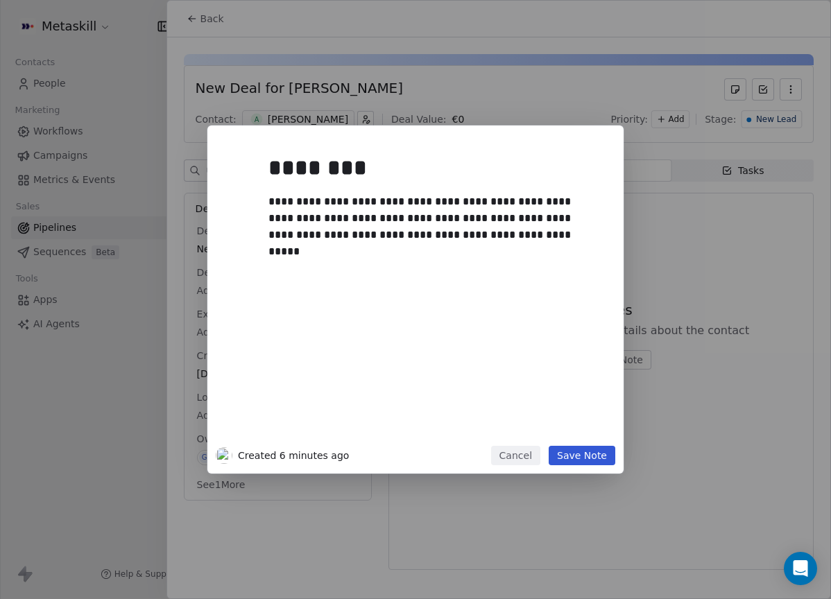
click at [593, 444] on div "**********" at bounding box center [432, 290] width 344 height 312
click at [594, 453] on button "Save Note" at bounding box center [581, 455] width 67 height 19
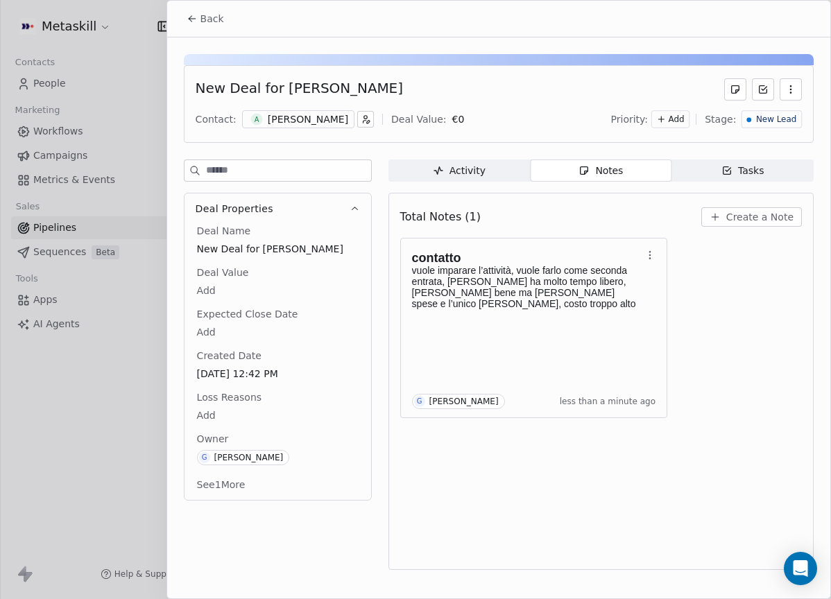
click at [784, 114] on span "New Lead" at bounding box center [776, 120] width 40 height 12
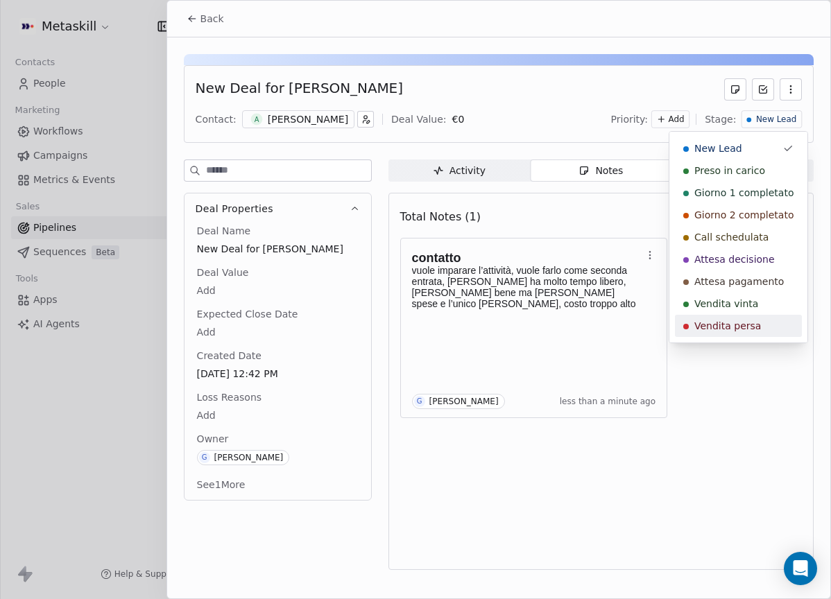
click at [725, 318] on div "Vendita persa" at bounding box center [738, 326] width 127 height 22
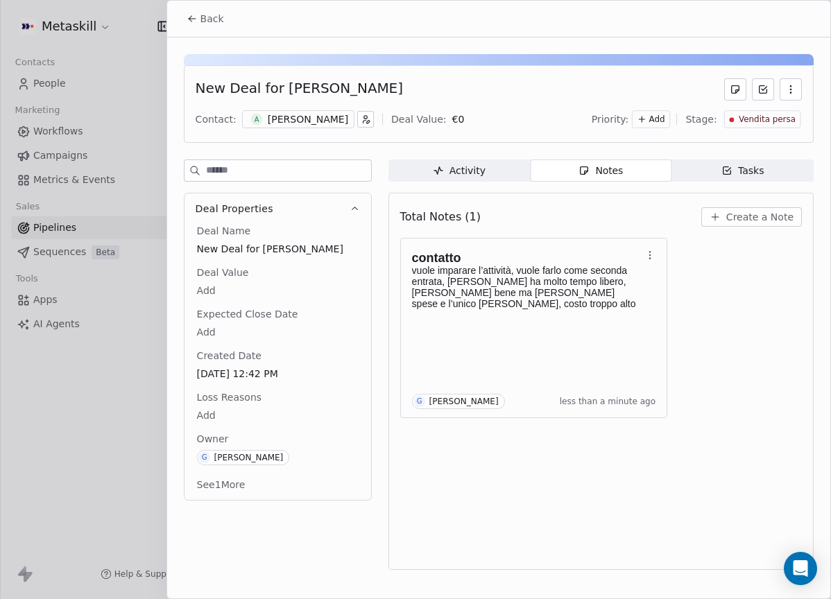
click at [239, 409] on body "Metaskill Contacts People Marketing Workflows Campaigns Metrics & Events Sales …" at bounding box center [415, 299] width 831 height 599
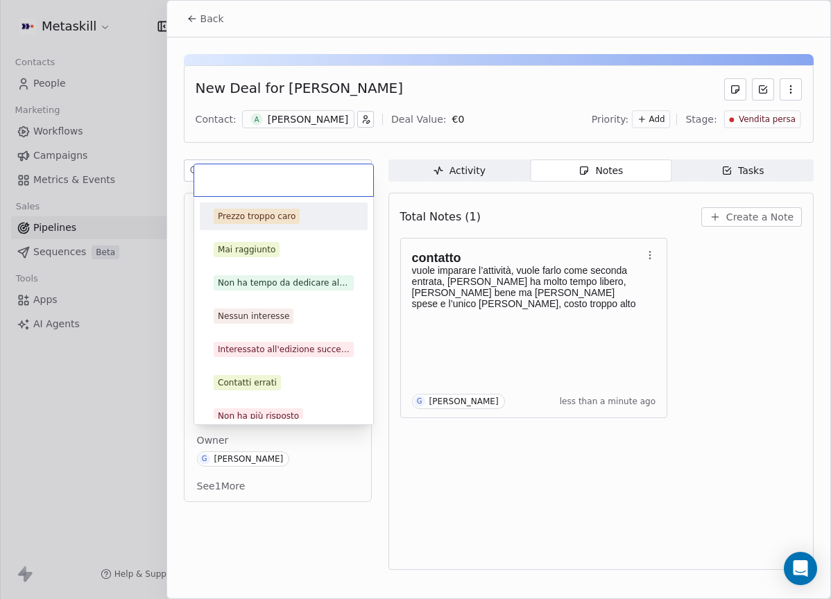
click at [288, 222] on div "Prezzo troppo caro" at bounding box center [257, 216] width 78 height 12
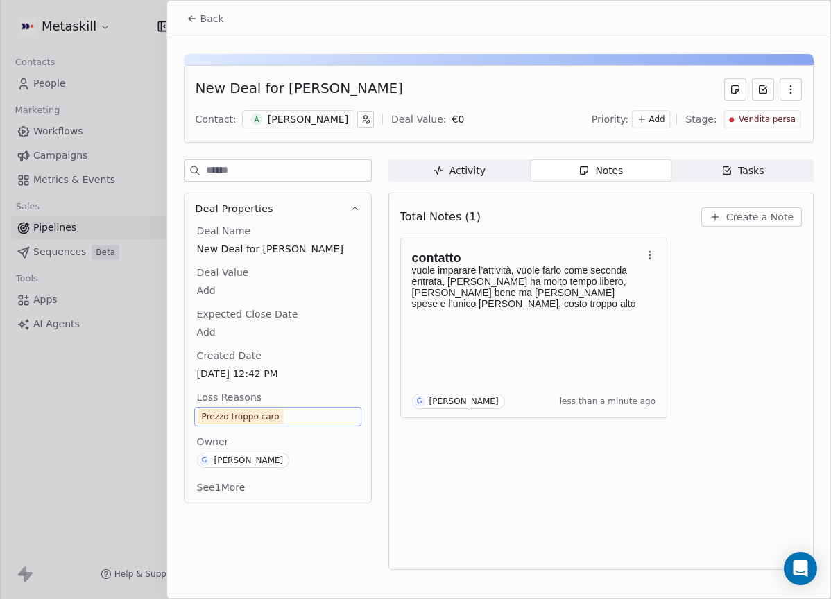
drag, startPoint x: 207, startPoint y: 19, endPoint x: 207, endPoint y: 27, distance: 7.7
click at [206, 19] on span "Back" at bounding box center [212, 19] width 24 height 14
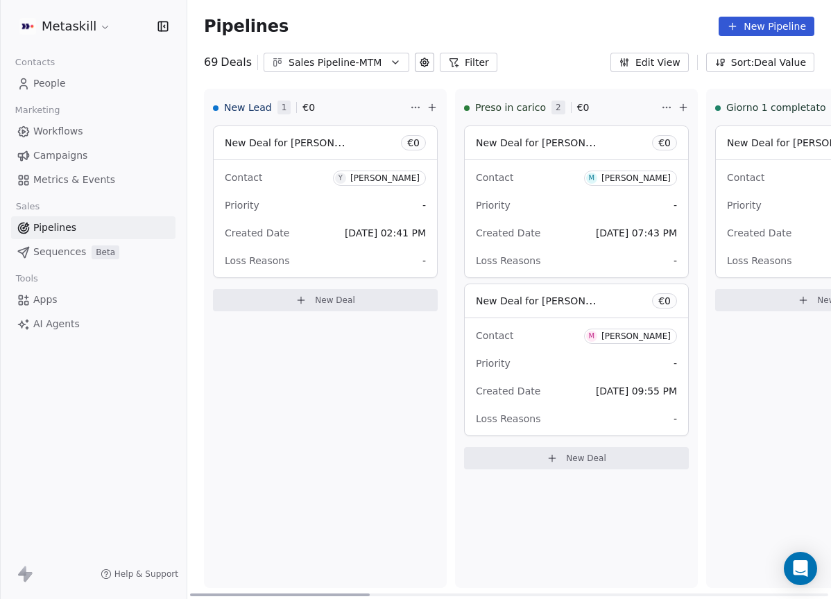
click at [364, 189] on div "Contact Y Yunus Basatil Priority - Created Date Oct 08, 2025 02:41 PM Loss Reas…" at bounding box center [325, 218] width 223 height 117
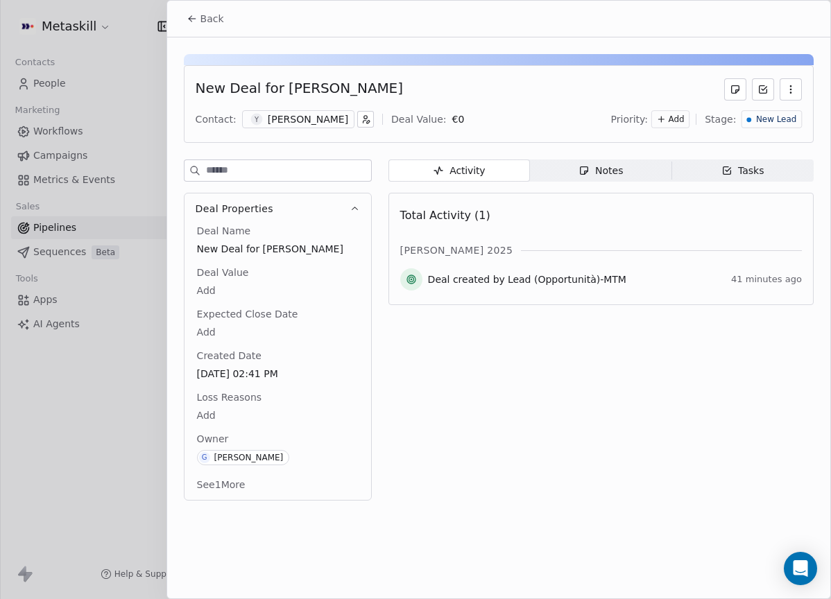
click at [287, 122] on div "[PERSON_NAME]" at bounding box center [308, 119] width 80 height 14
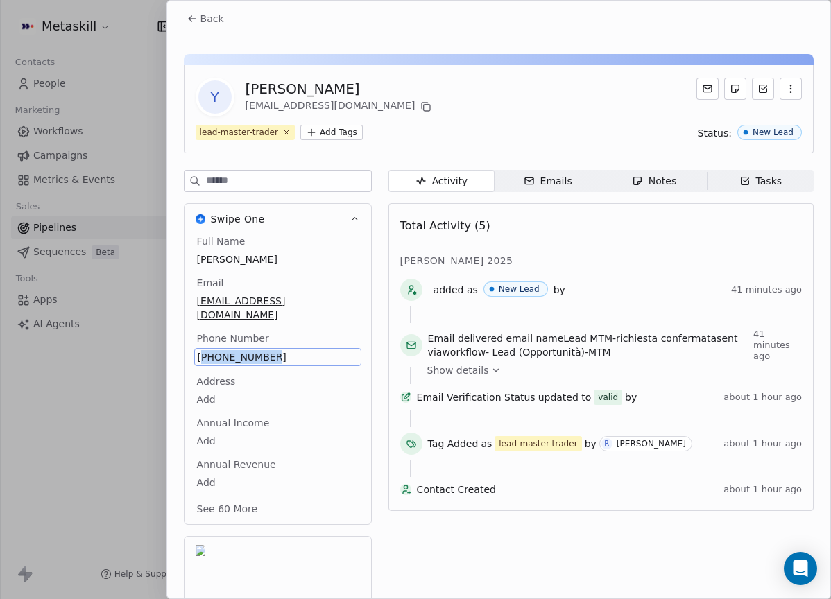
click at [223, 350] on span "+393511695372" at bounding box center [278, 357] width 160 height 14
click at [223, 343] on input "**********" at bounding box center [272, 352] width 150 height 28
click at [576, 215] on html "Metaskill Contacts People Marketing Workflows Campaigns Metrics & Events Sales …" at bounding box center [415, 299] width 831 height 599
click at [417, 113] on button at bounding box center [425, 106] width 17 height 17
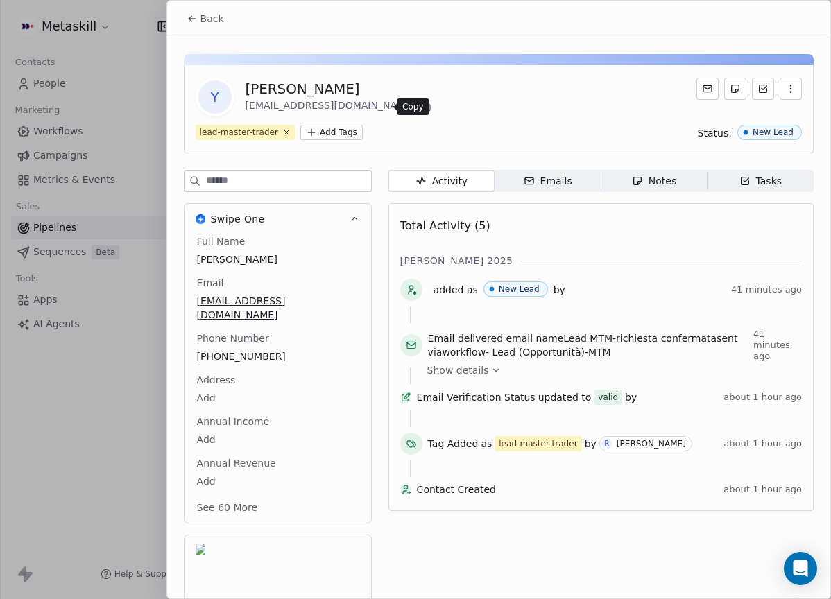
click at [417, 101] on button at bounding box center [425, 106] width 17 height 17
click at [199, 17] on button "Back" at bounding box center [205, 18] width 54 height 25
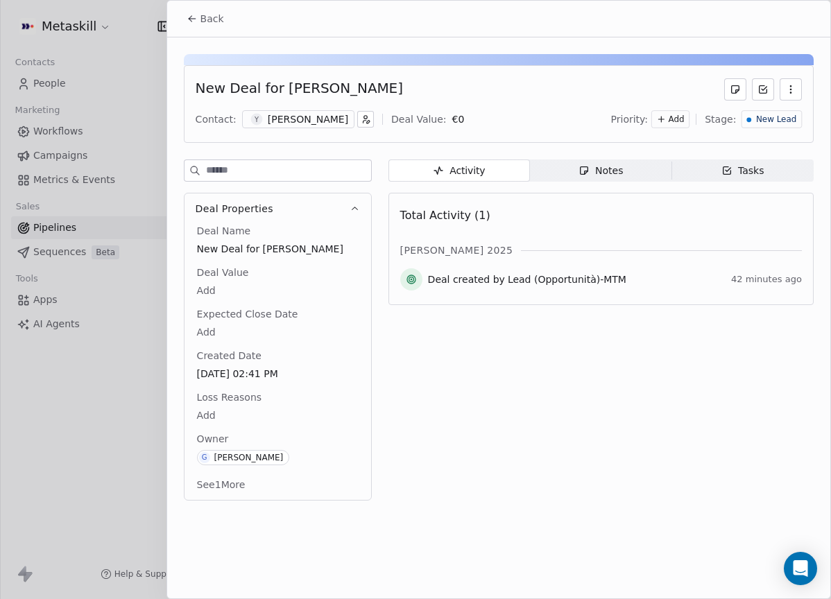
click at [607, 178] on span "Notes Notes" at bounding box center [600, 170] width 141 height 22
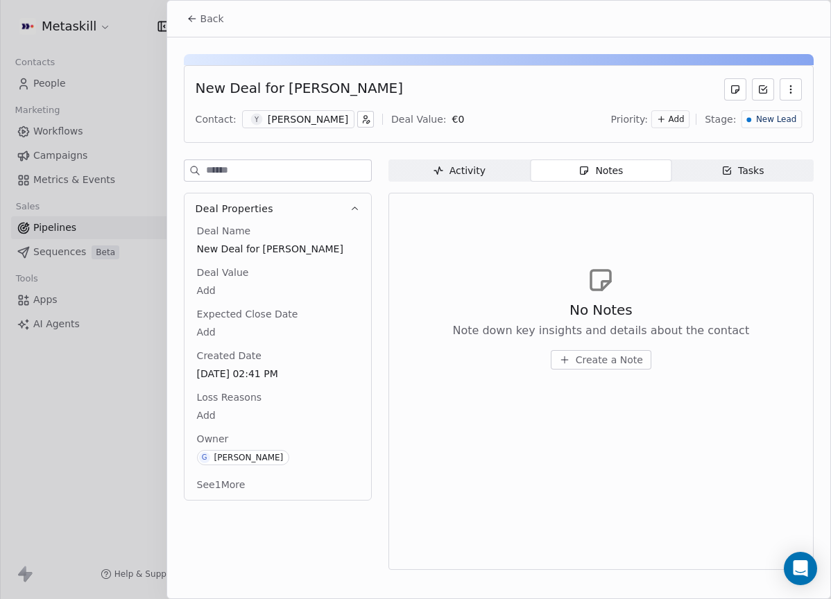
click at [578, 361] on span "Create a Note" at bounding box center [609, 360] width 67 height 14
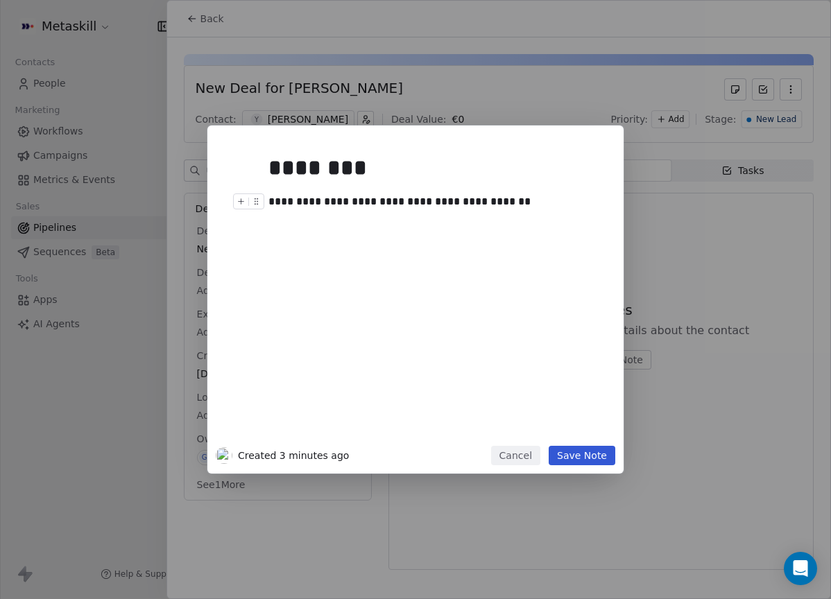
click at [313, 207] on div "**********" at bounding box center [430, 201] width 325 height 17
click at [587, 448] on button "Save Note" at bounding box center [581, 455] width 67 height 19
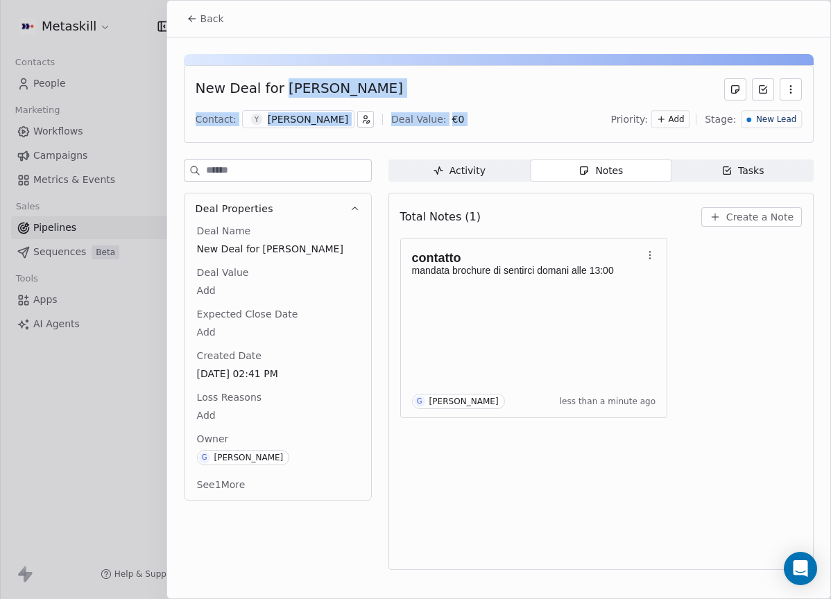
drag, startPoint x: 278, startPoint y: 89, endPoint x: 544, endPoint y: 105, distance: 266.1
click at [544, 105] on div "New Deal for Yunus Basatil Contact: Y Yunus Basatil Deal Value: € 0 Priority: A…" at bounding box center [499, 104] width 630 height 78
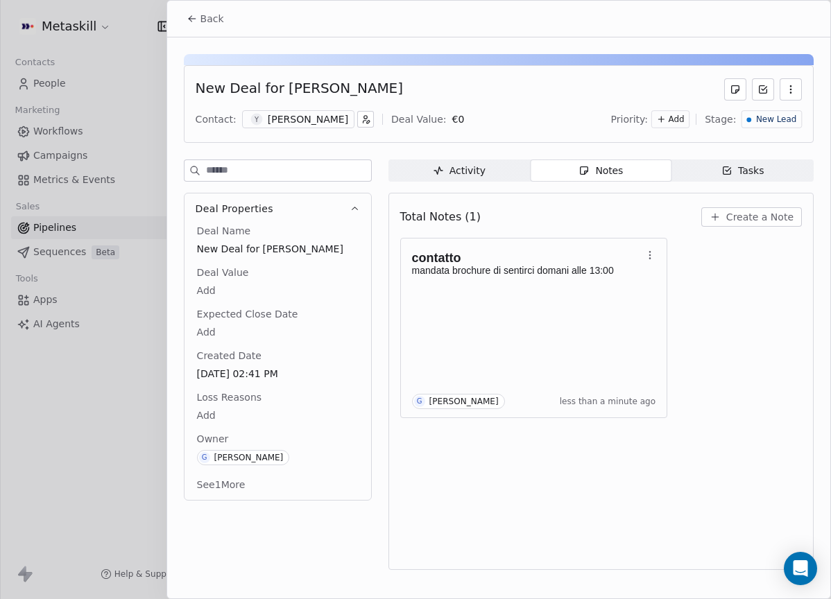
click at [353, 81] on div "New Deal for [PERSON_NAME]" at bounding box center [299, 89] width 207 height 22
drag, startPoint x: 279, startPoint y: 83, endPoint x: 385, endPoint y: 87, distance: 106.1
click at [388, 85] on div "New Deal for [PERSON_NAME]" at bounding box center [499, 89] width 606 height 22
copy div "[PERSON_NAME]"
click at [766, 121] on span "New Lead" at bounding box center [776, 120] width 40 height 12
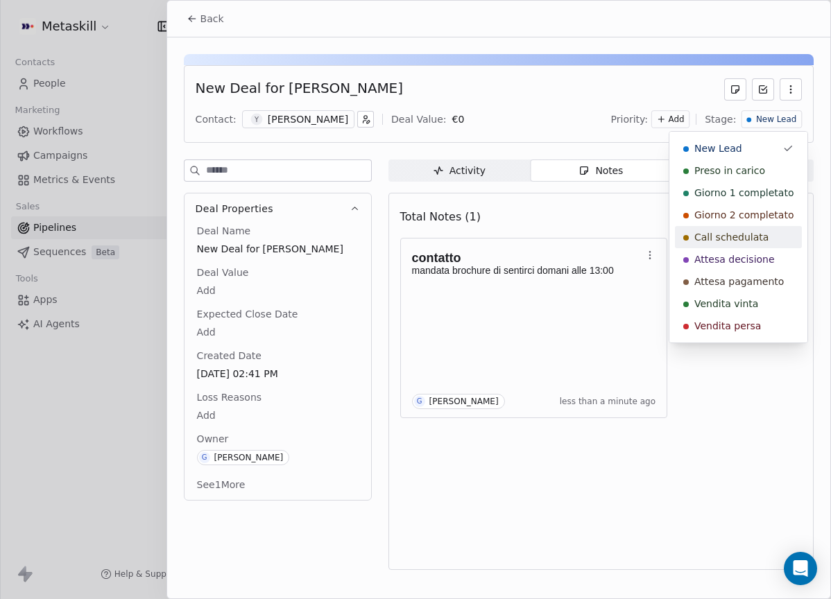
click at [763, 239] on span "Call schedulata" at bounding box center [731, 237] width 74 height 14
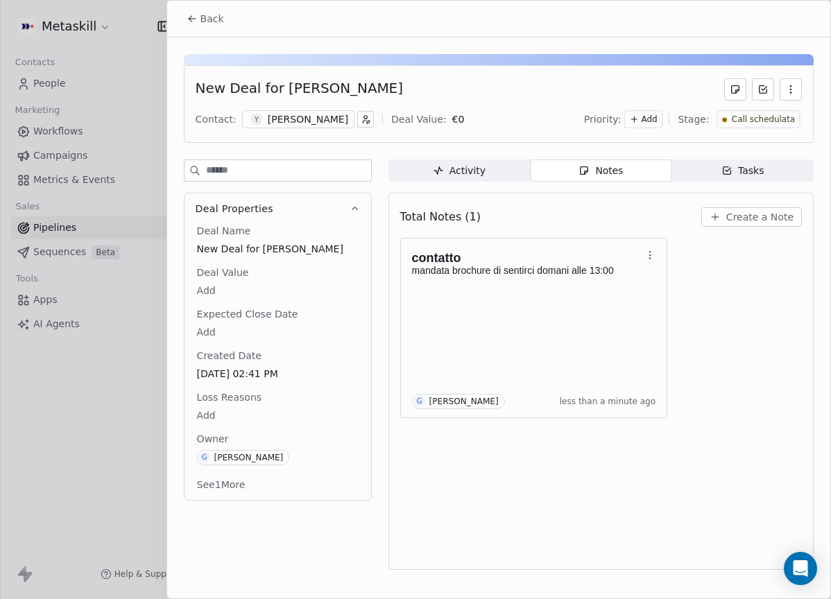
click at [210, 4] on div "Back" at bounding box center [498, 19] width 663 height 36
click at [215, 18] on span "Back" at bounding box center [212, 19] width 24 height 14
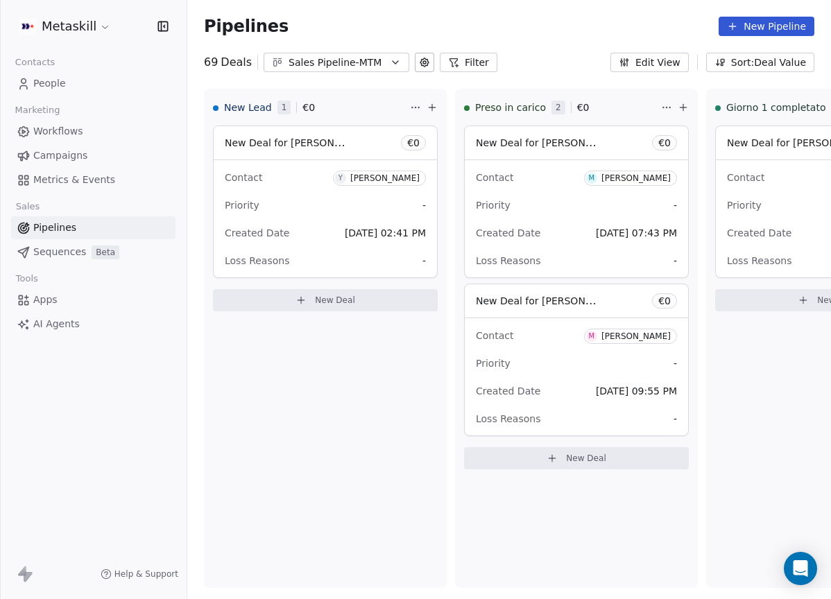
click at [308, 67] on div "Sales Pipeline-MTM" at bounding box center [336, 62] width 96 height 15
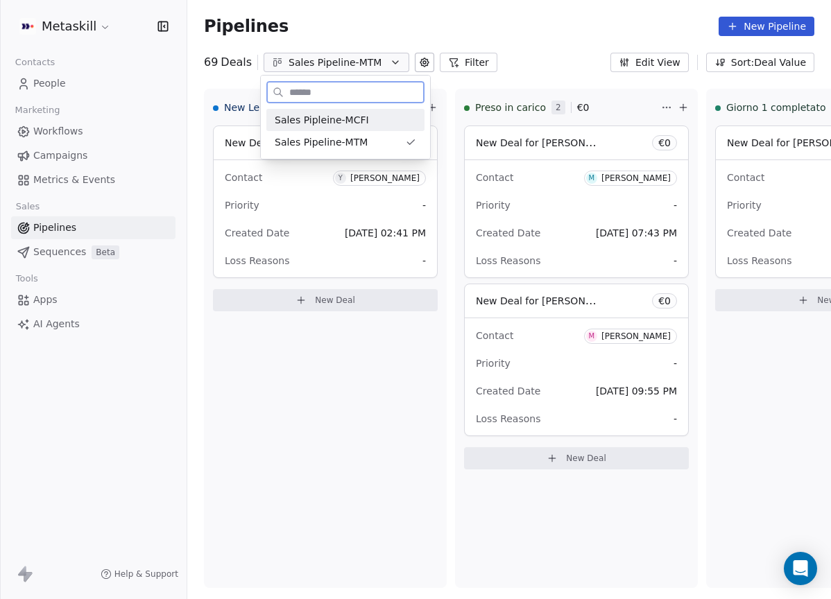
click at [348, 127] on div "Sales Pipleine-MCFI" at bounding box center [345, 120] width 158 height 22
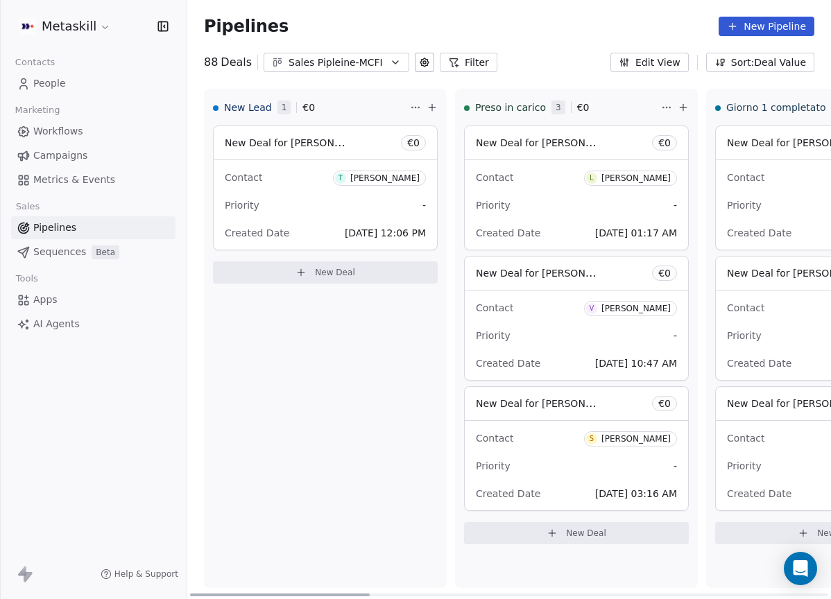
click at [350, 176] on div "[PERSON_NAME]" at bounding box center [384, 178] width 69 height 10
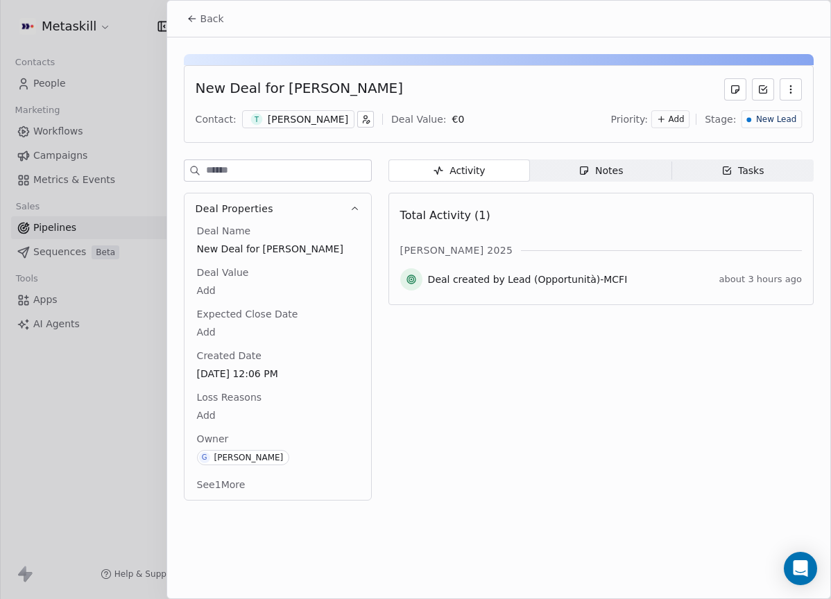
click at [286, 129] on div "Contact: T Tommaso Cicognani Deal Value: € 0 Priority: Add Stage: New Lead" at bounding box center [499, 119] width 606 height 21
drag, startPoint x: 302, startPoint y: 121, endPoint x: 305, endPoint y: 134, distance: 13.0
click at [301, 124] on div "[PERSON_NAME]" at bounding box center [308, 119] width 80 height 14
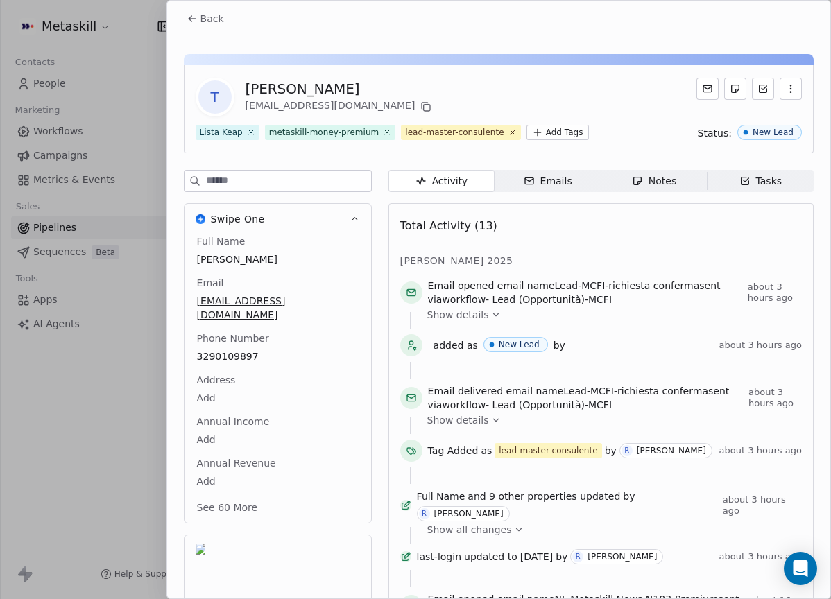
scroll to position [44, 0]
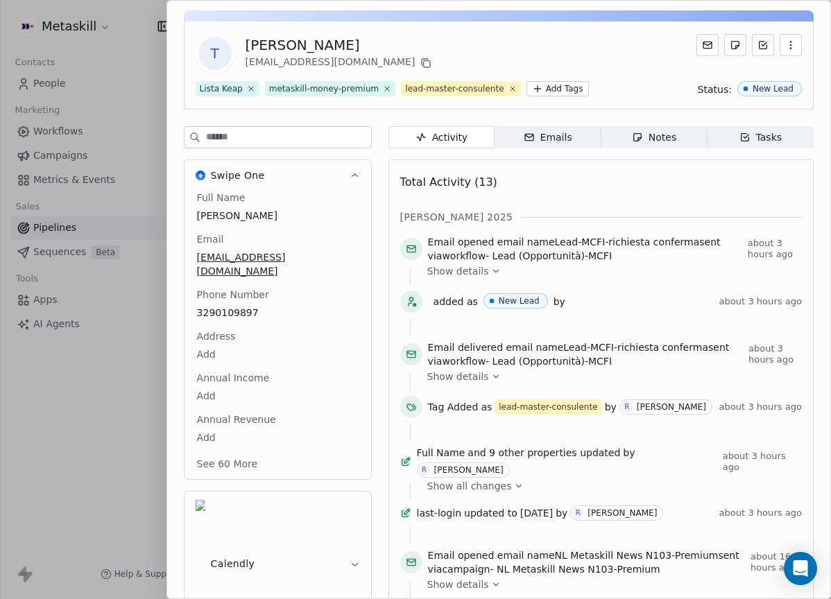
click at [623, 173] on div "Total Activity (13)" at bounding box center [600, 182] width 401 height 28
click at [593, 182] on div "Total Activity (13)" at bounding box center [600, 182] width 401 height 28
click at [635, 145] on span "Notes Notes" at bounding box center [653, 137] width 106 height 22
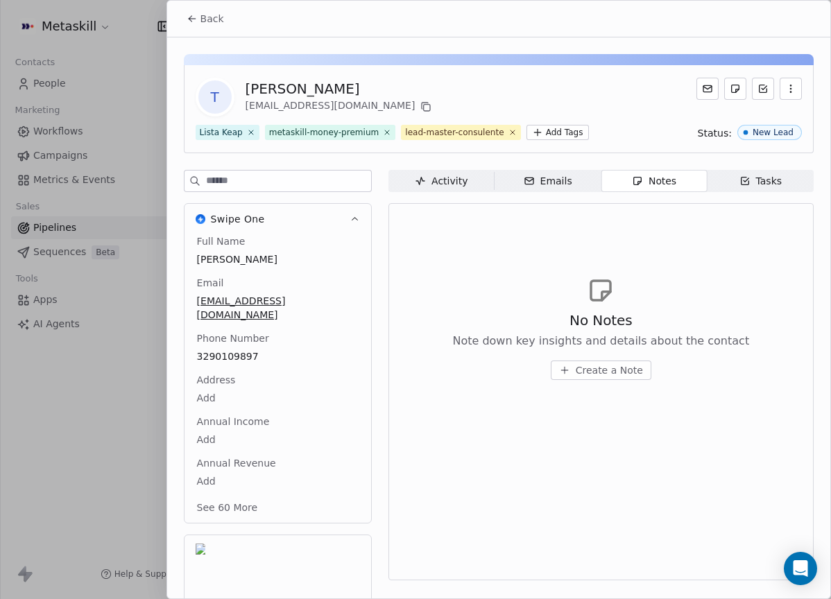
click at [193, 10] on button "Back" at bounding box center [205, 18] width 54 height 25
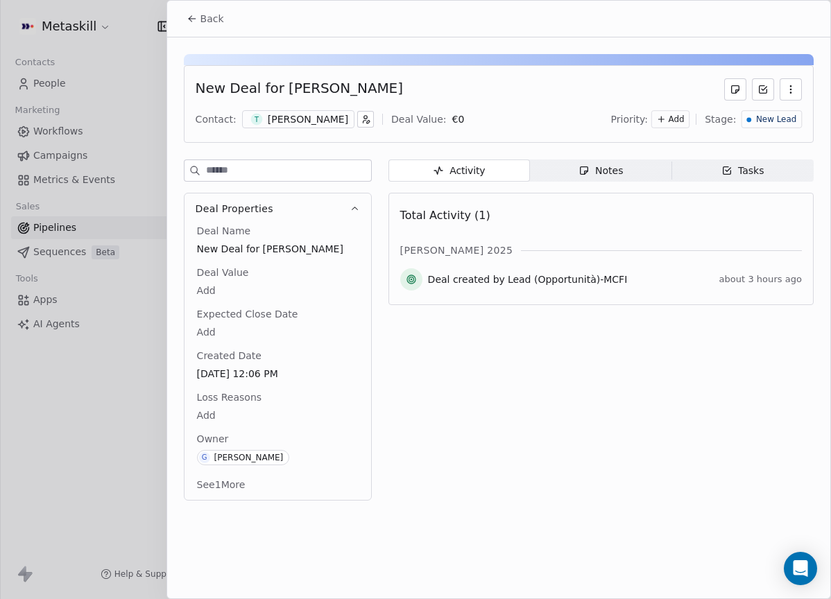
click at [312, 118] on div "[PERSON_NAME]" at bounding box center [308, 119] width 80 height 14
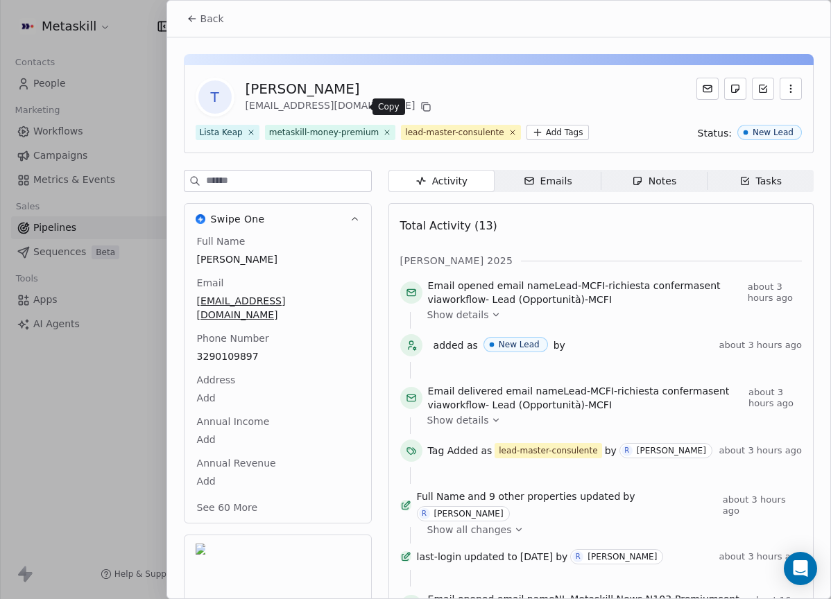
click at [420, 110] on icon at bounding box center [425, 106] width 11 height 11
click at [386, 197] on div "Swipe One Full Name Tommaso Cicognani Email cicognanit@gmail.com Phone Number 3…" at bounding box center [499, 576] width 630 height 813
click at [420, 105] on icon at bounding box center [425, 106] width 11 height 11
click at [193, 38] on div "T Tommaso Cicognani cicognanit@gmail.com Lista Keap metaskill-money-premium lea…" at bounding box center [498, 509] width 663 height 945
click at [199, 33] on div "Back" at bounding box center [498, 19] width 663 height 36
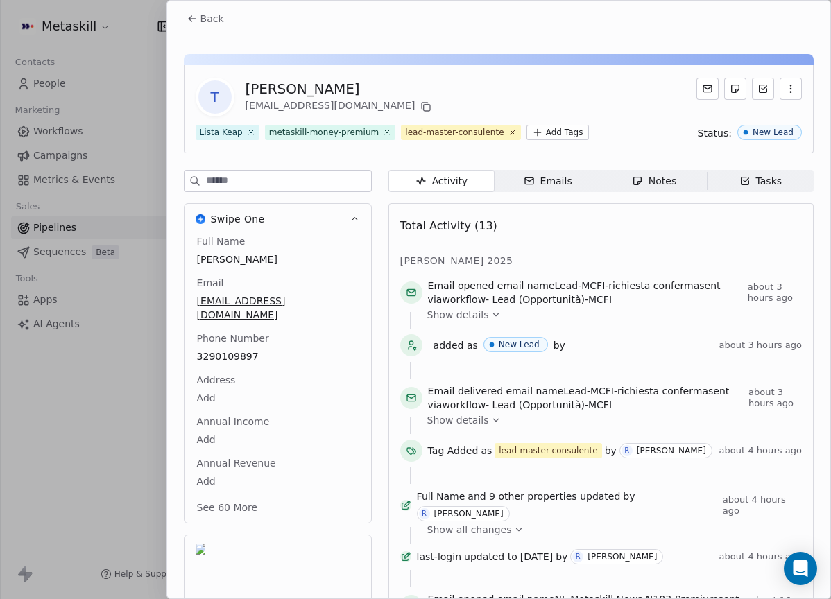
click at [194, 13] on button "Back" at bounding box center [205, 18] width 54 height 25
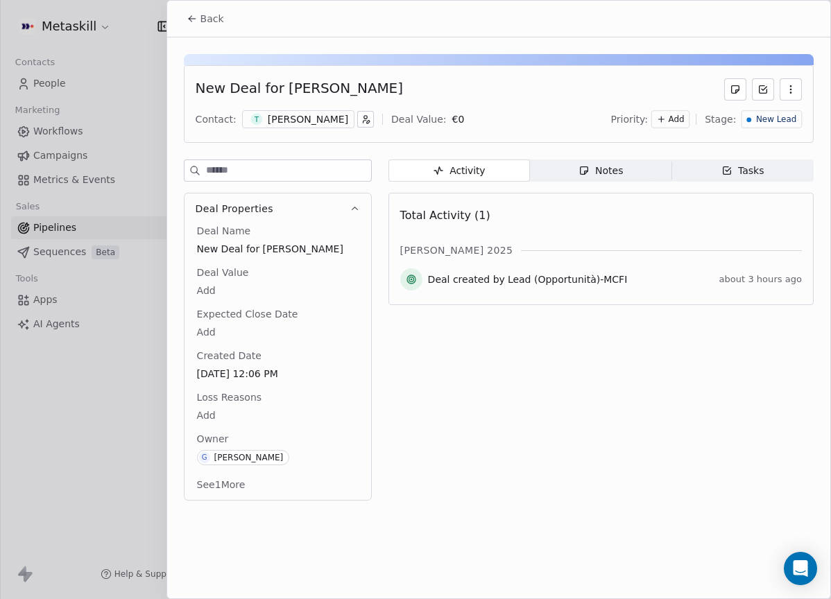
click at [606, 172] on div "Notes" at bounding box center [600, 171] width 44 height 15
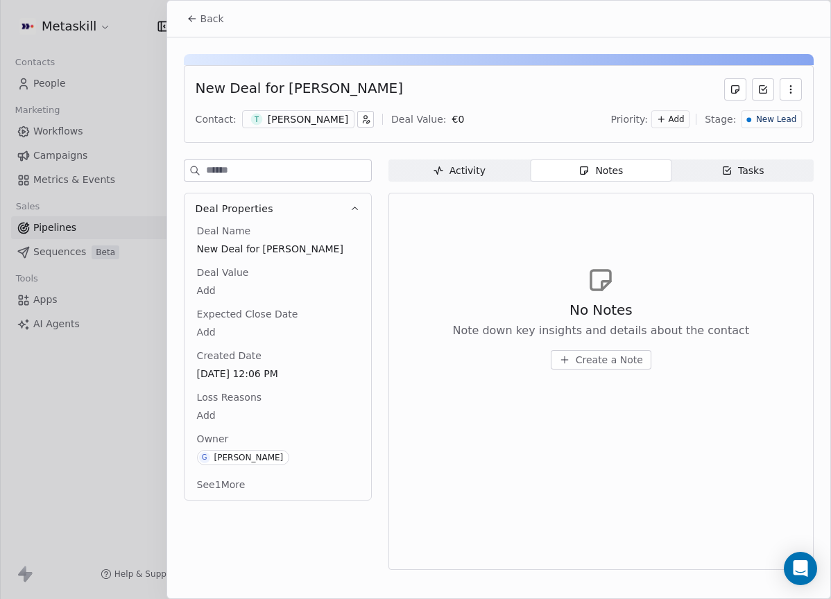
click at [612, 381] on div "No Notes Note down key insights and details about the contact Create a Note" at bounding box center [600, 317] width 401 height 171
click at [614, 365] on span "Create a Note" at bounding box center [609, 360] width 67 height 14
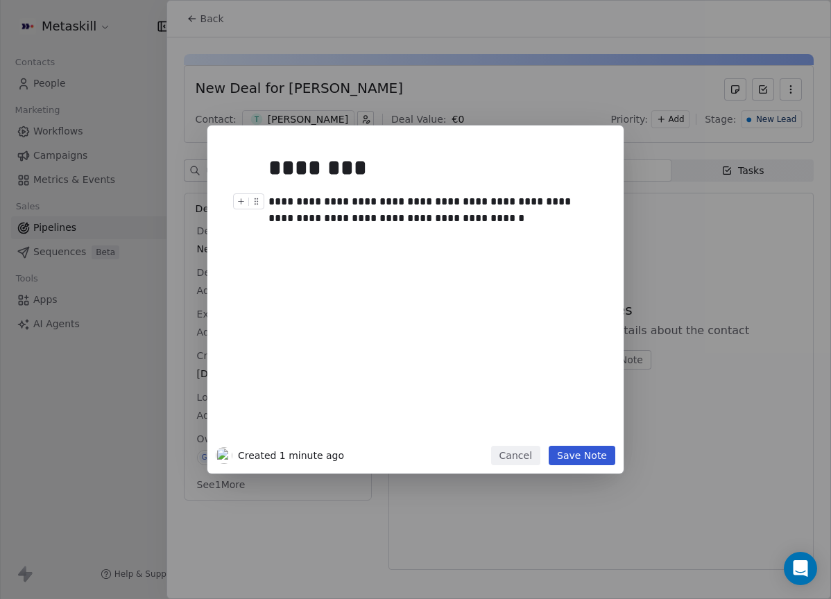
click at [328, 220] on div "**********" at bounding box center [430, 209] width 325 height 33
click at [418, 214] on div "**********" at bounding box center [430, 209] width 325 height 33
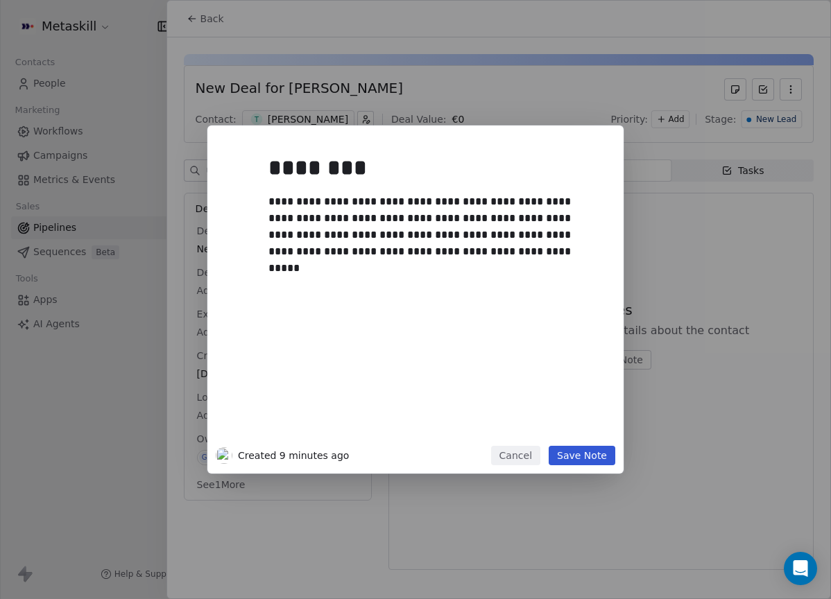
click at [559, 444] on div "**********" at bounding box center [432, 290] width 344 height 312
click at [560, 446] on div "**********" at bounding box center [415, 300] width 416 height 348
click at [610, 462] on button "Save Note" at bounding box center [581, 455] width 67 height 19
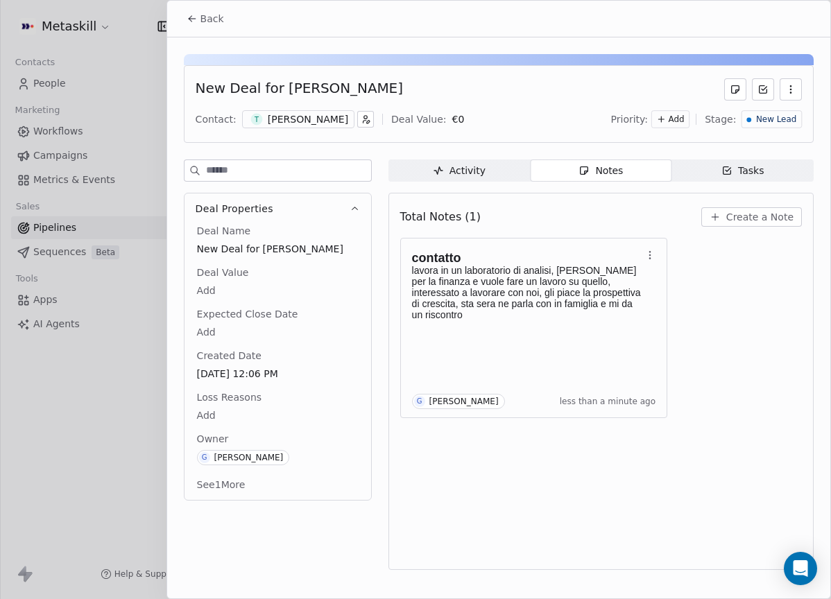
click at [741, 119] on div "Priority: Add Stage: New Lead" at bounding box center [706, 119] width 191 height 21
click at [750, 112] on div "New Lead" at bounding box center [771, 119] width 60 height 18
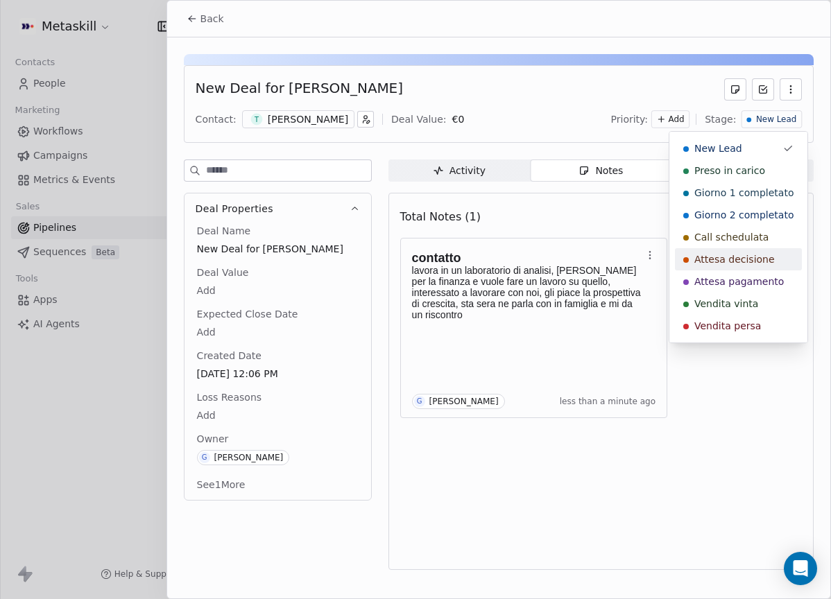
click at [776, 257] on div "Attesa decisione" at bounding box center [738, 259] width 110 height 14
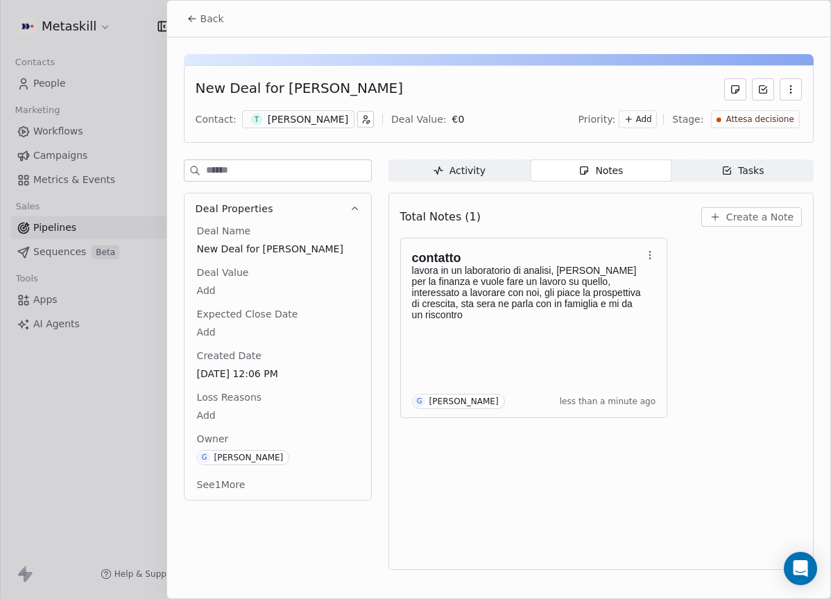
click at [207, 24] on span "Back" at bounding box center [212, 19] width 24 height 14
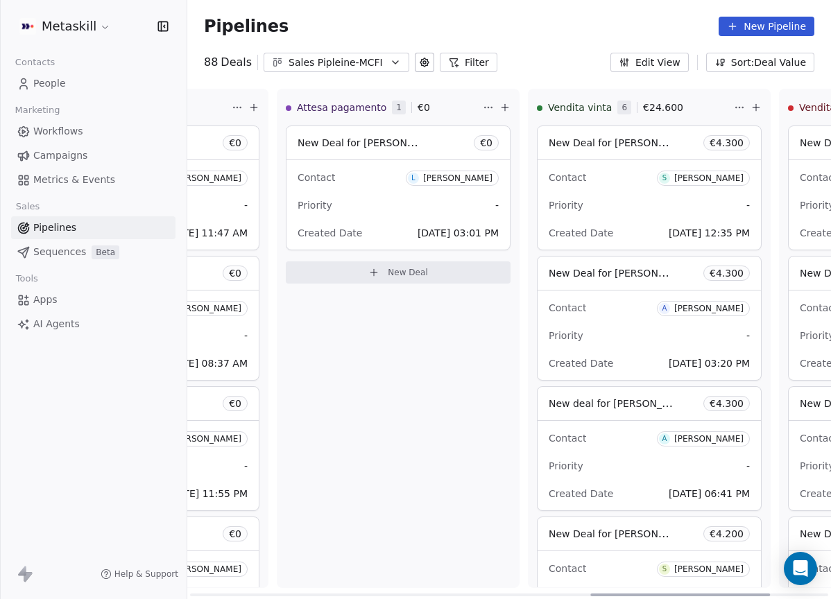
scroll to position [0, 1433]
drag, startPoint x: 371, startPoint y: 594, endPoint x: 745, endPoint y: 590, distance: 373.8
click at [745, 594] on div at bounding box center [680, 595] width 180 height 3
click at [447, 176] on div "[PERSON_NAME]" at bounding box center [458, 178] width 69 height 10
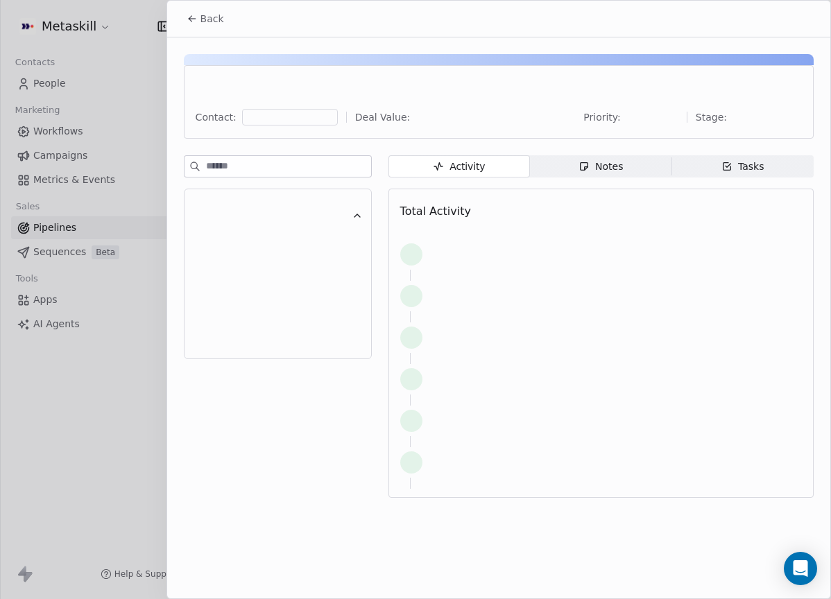
click at [479, 176] on div at bounding box center [415, 299] width 831 height 599
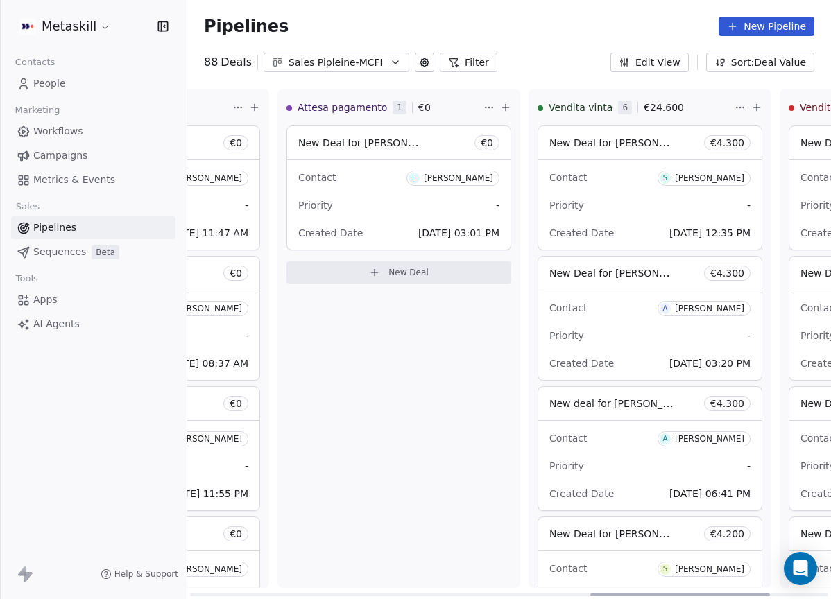
click at [478, 172] on span "L Lorenzo Colonna" at bounding box center [452, 178] width 93 height 15
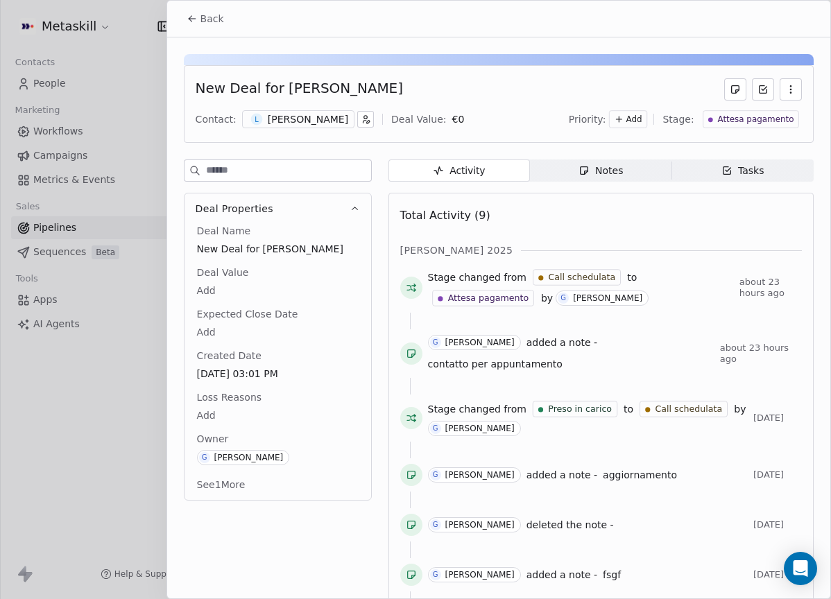
click at [306, 121] on div "Lorenzo Colonna" at bounding box center [308, 119] width 80 height 14
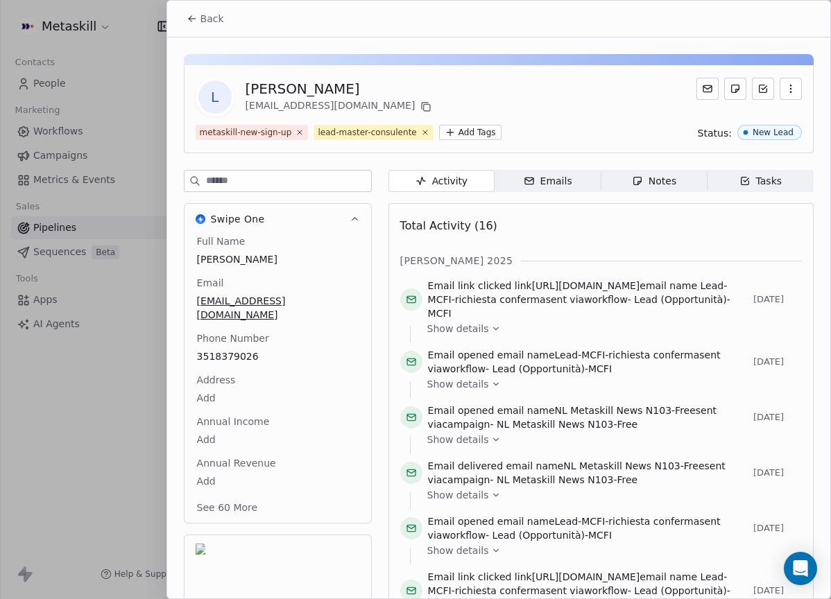
click at [337, 90] on div "Lorenzo Colonna" at bounding box center [339, 88] width 189 height 19
click at [337, 91] on div "Lorenzo Colonna" at bounding box center [339, 88] width 189 height 19
copy div "Lorenzo Colonna"
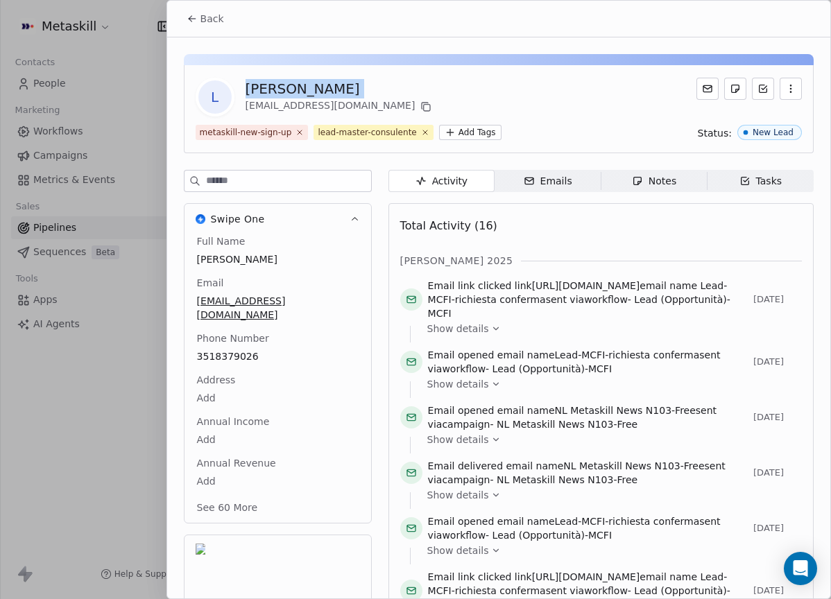
click at [420, 105] on icon at bounding box center [425, 106] width 11 height 11
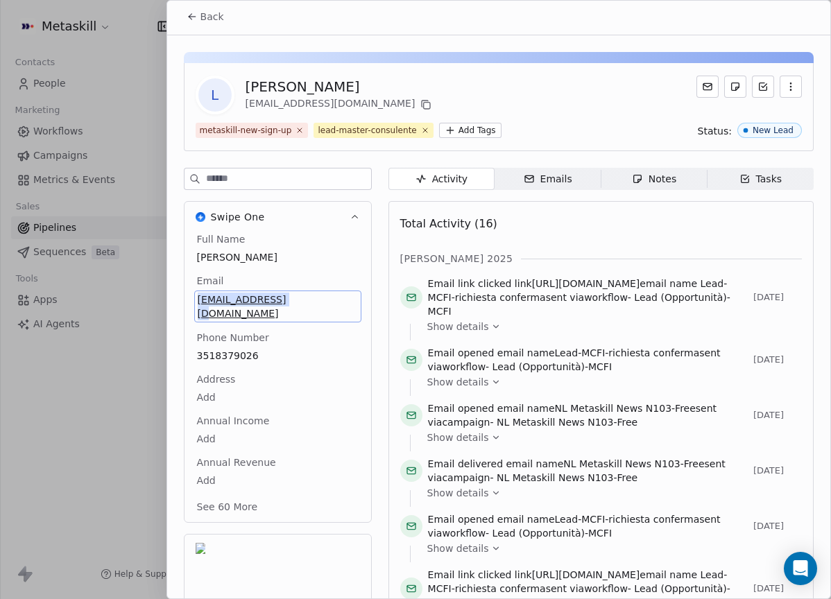
drag, startPoint x: 280, startPoint y: 298, endPoint x: 320, endPoint y: 248, distance: 64.1
click at [320, 248] on div "Full Name Lorenzo Colonna Email lorenzocolonna204@gmail.com Phone Number 351837…" at bounding box center [277, 374] width 167 height 284
click at [390, 80] on div "Lorenzo Colonna" at bounding box center [339, 86] width 189 height 19
click at [197, 19] on icon at bounding box center [192, 16] width 11 height 11
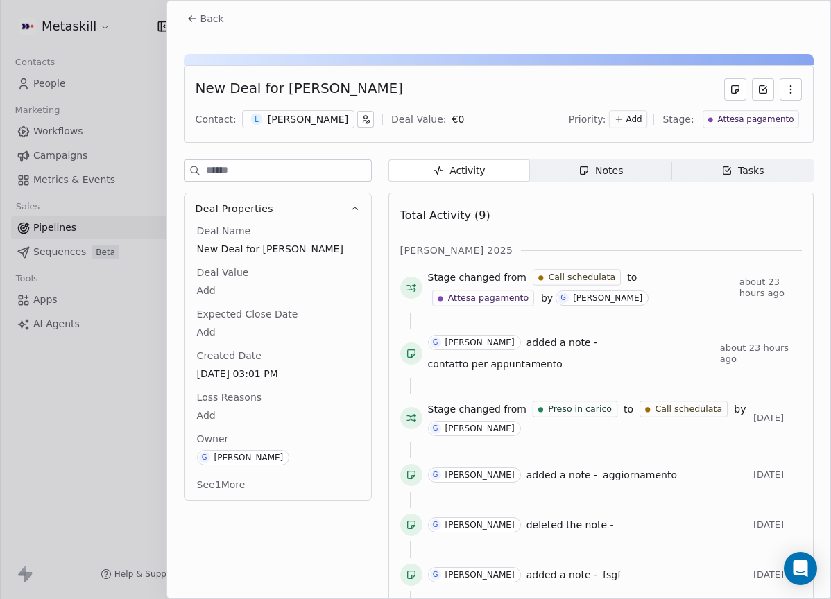
click at [719, 118] on span "Attesa pagamento" at bounding box center [755, 120] width 76 height 12
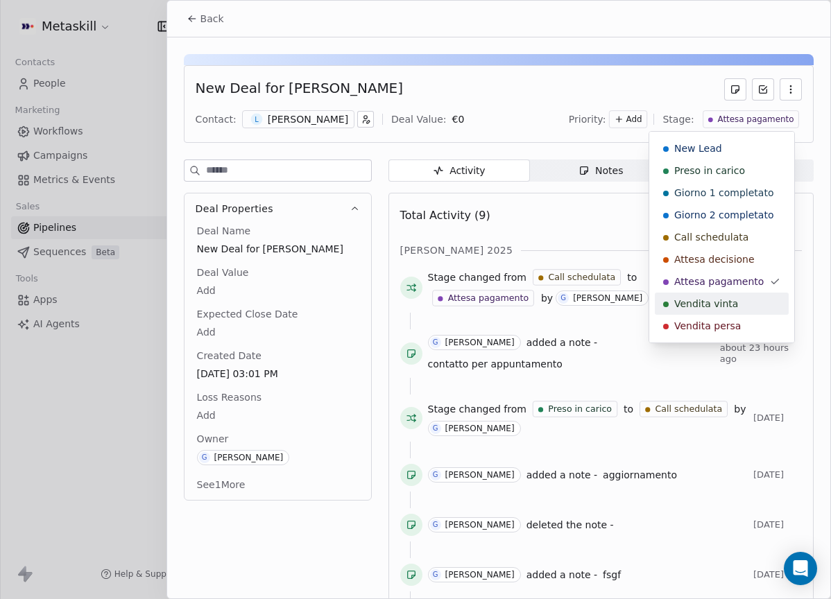
click at [729, 299] on span "Vendita vinta" at bounding box center [706, 304] width 64 height 14
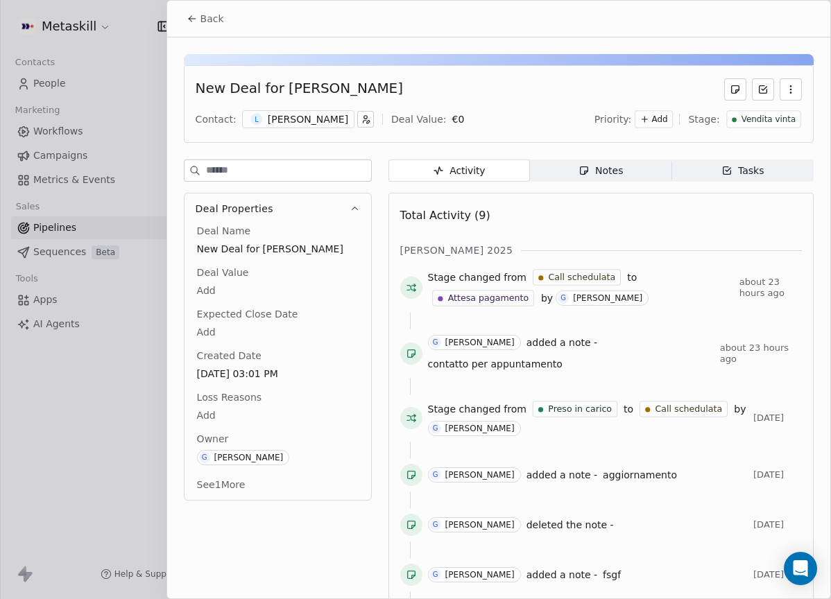
click at [279, 267] on div "Deal Value Add" at bounding box center [277, 282] width 167 height 33
click at [230, 291] on body "Metaskill Contacts People Marketing Workflows Campaigns Metrics & Events Sales …" at bounding box center [415, 299] width 831 height 599
click at [232, 304] on input "text" at bounding box center [278, 299] width 138 height 10
type input "*****"
click at [578, 249] on html "Metaskill Contacts People Marketing Workflows Campaigns Metrics & Events Sales …" at bounding box center [415, 299] width 831 height 599
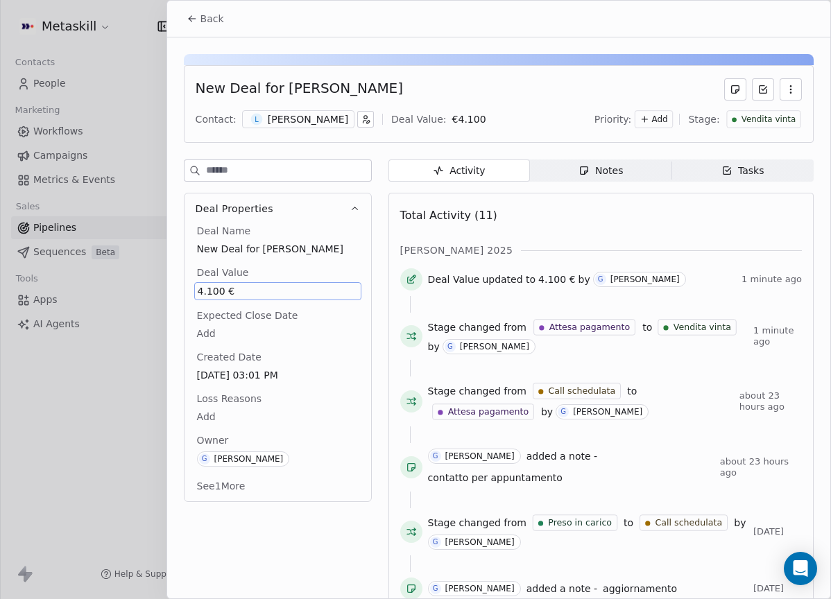
drag, startPoint x: 275, startPoint y: 87, endPoint x: 463, endPoint y: 89, distance: 188.6
click at [469, 90] on div "New Deal for Lorenzo Colonna" at bounding box center [499, 89] width 606 height 22
copy div "Lorenzo Colonna"
click at [219, 24] on span "Back" at bounding box center [212, 19] width 24 height 14
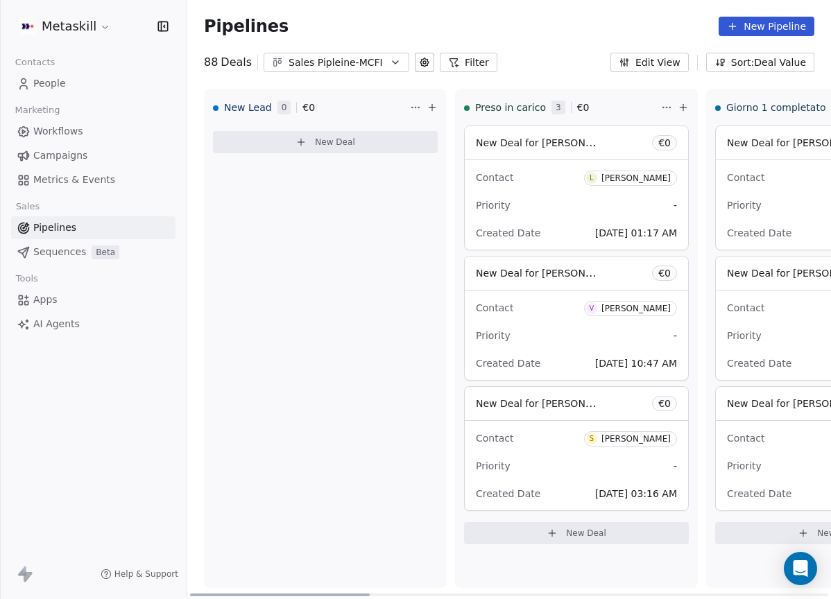
drag, startPoint x: 695, startPoint y: 591, endPoint x: 251, endPoint y: 570, distance: 445.0
click at [250, 594] on div at bounding box center [280, 595] width 180 height 3
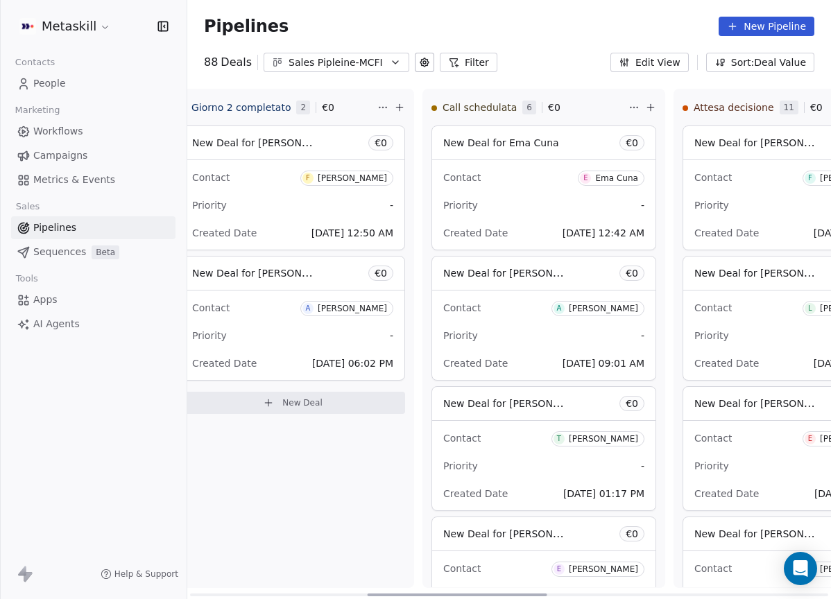
scroll to position [0, 787]
drag, startPoint x: 347, startPoint y: 591, endPoint x: 567, endPoint y: 594, distance: 219.8
click at [567, 594] on div at bounding box center [500, 595] width 180 height 3
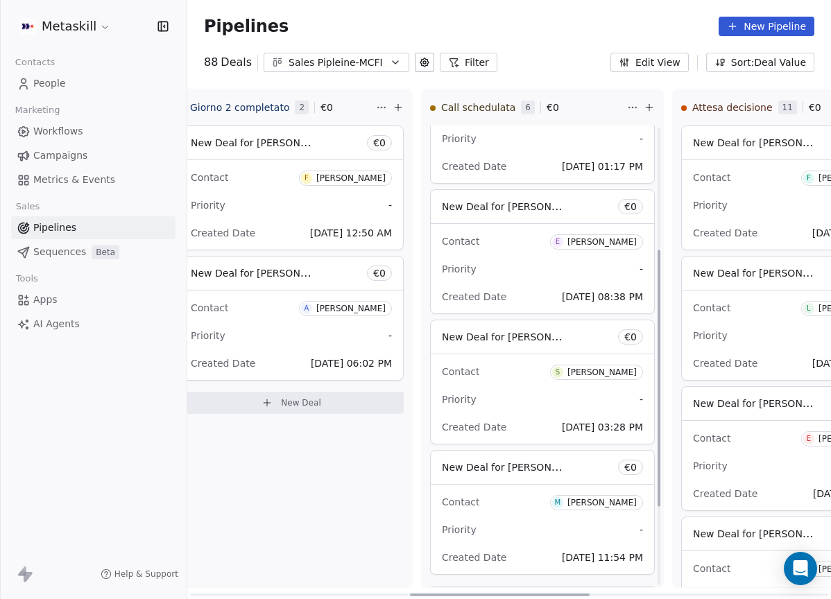
scroll to position [359, 0]
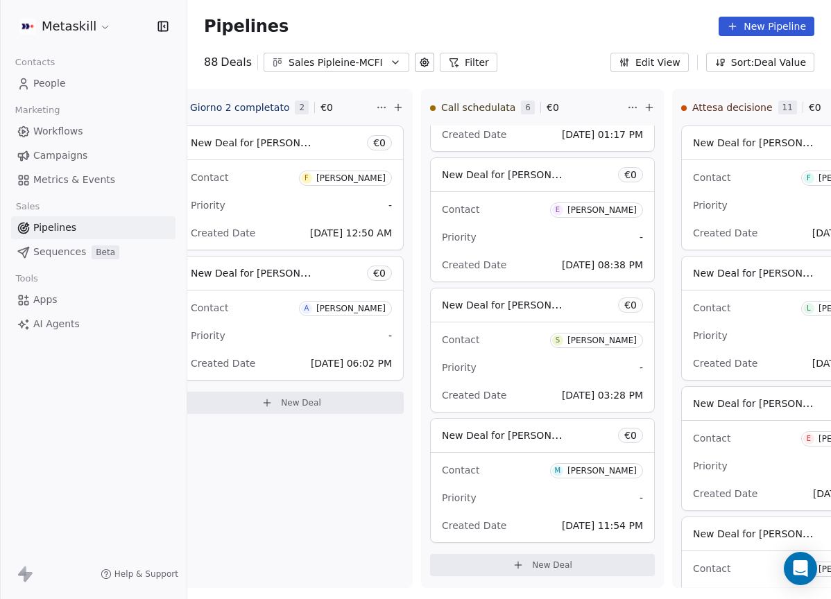
click at [345, 57] on div "Sales Pipleine-MCFI" at bounding box center [336, 62] width 96 height 15
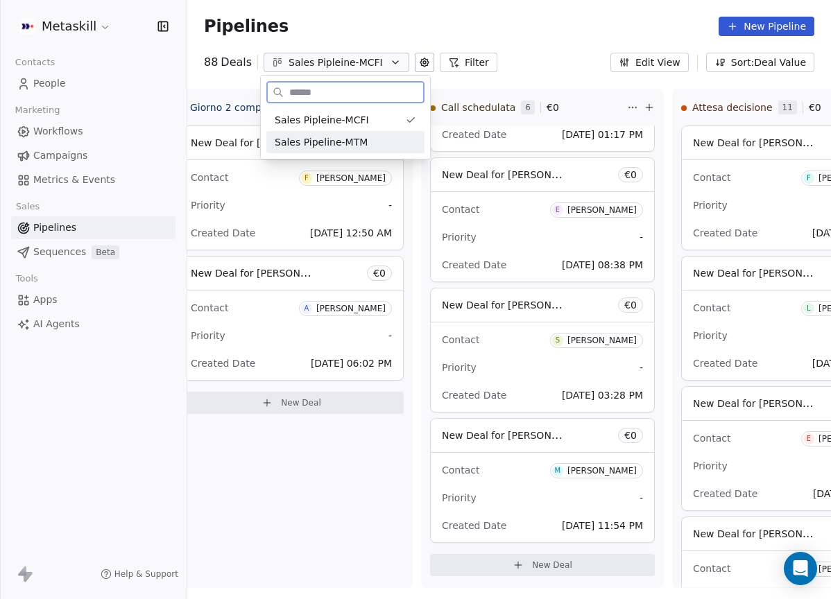
click at [410, 137] on div "Sales Pipeline-MTM" at bounding box center [345, 142] width 141 height 15
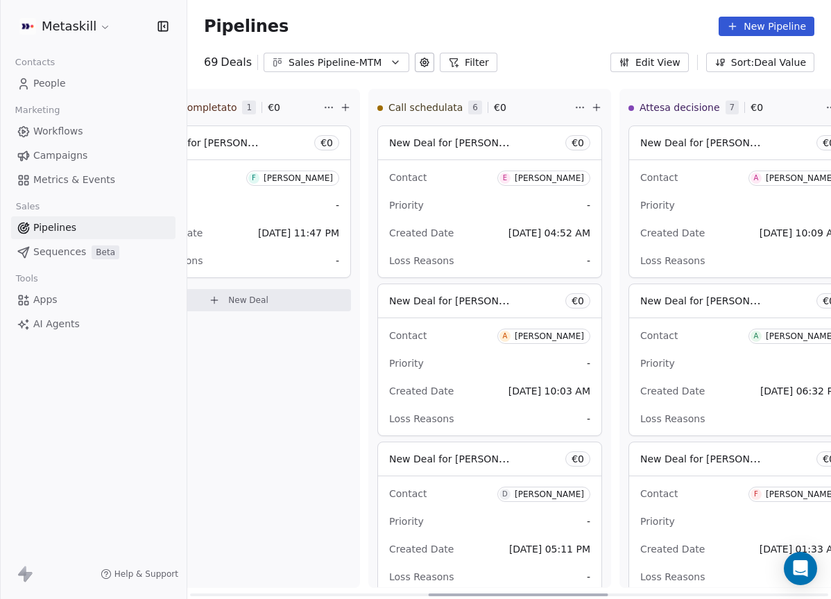
drag, startPoint x: 298, startPoint y: 596, endPoint x: 467, endPoint y: 528, distance: 181.4
click at [474, 594] on div at bounding box center [519, 595] width 180 height 3
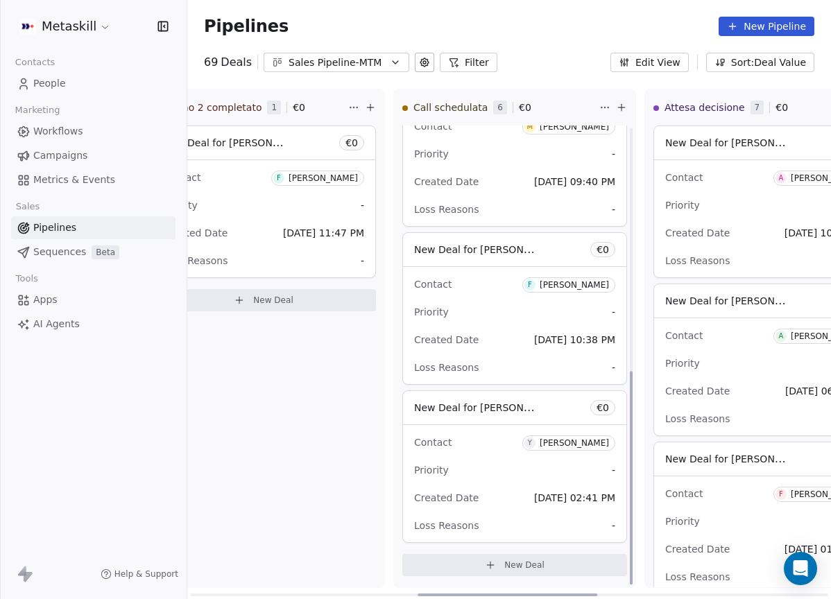
scroll to position [496, 0]
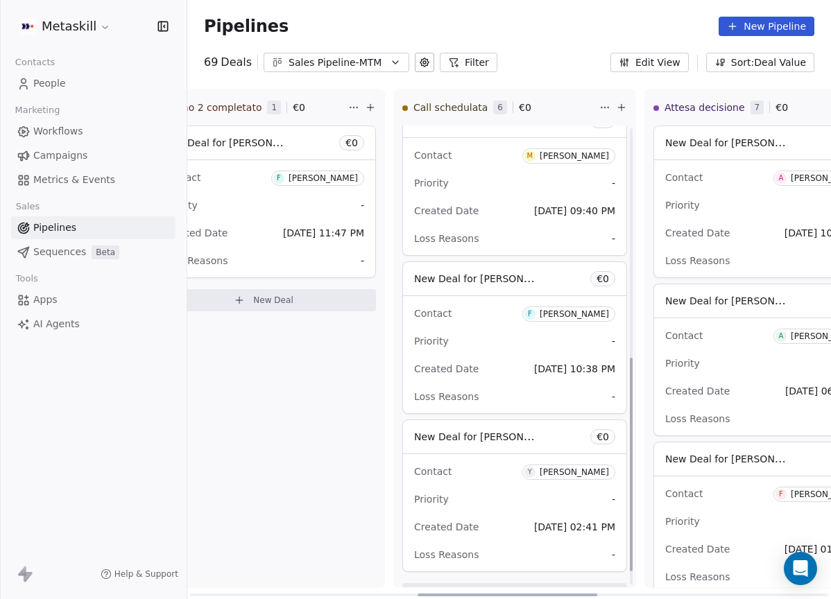
click at [575, 152] on div "[PERSON_NAME]" at bounding box center [573, 156] width 69 height 10
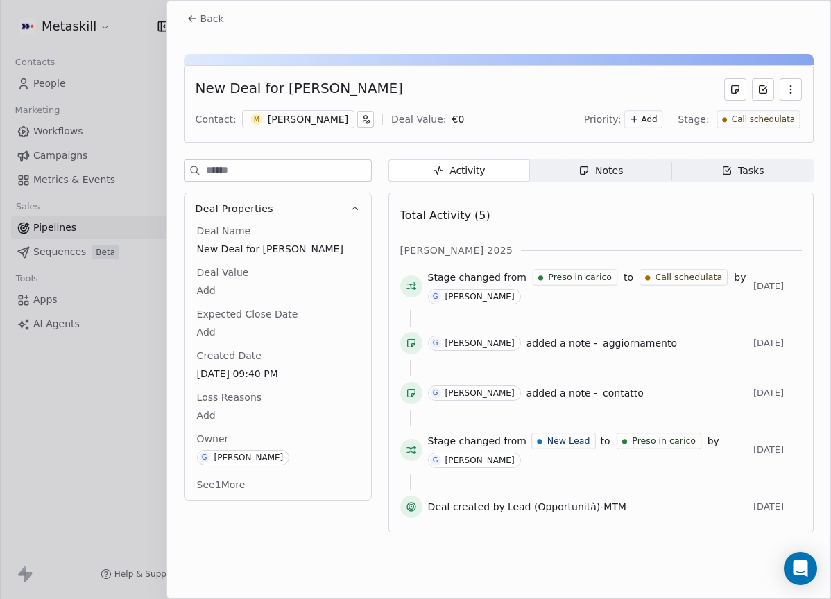
drag, startPoint x: 298, startPoint y: 116, endPoint x: 319, endPoint y: 121, distance: 21.2
click at [298, 116] on div "[PERSON_NAME]" at bounding box center [308, 119] width 80 height 14
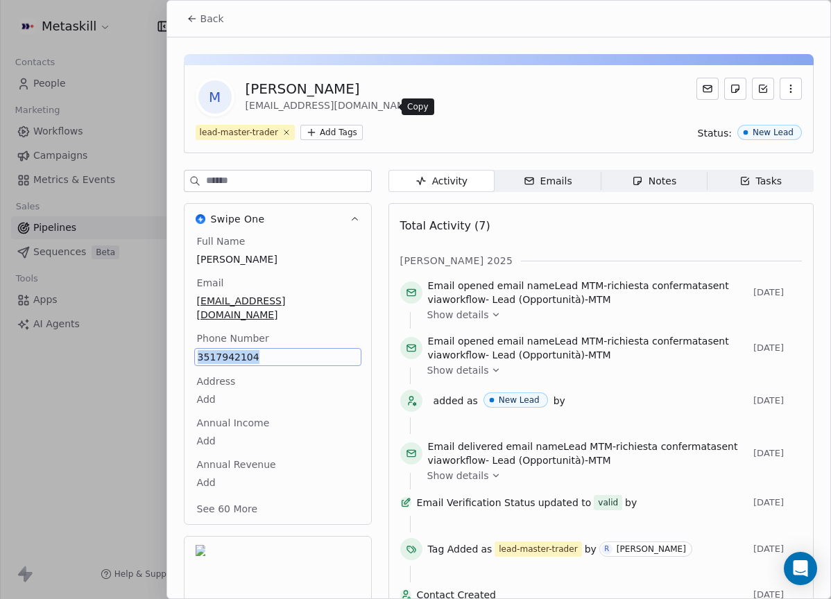
click at [420, 109] on icon at bounding box center [425, 106] width 11 height 11
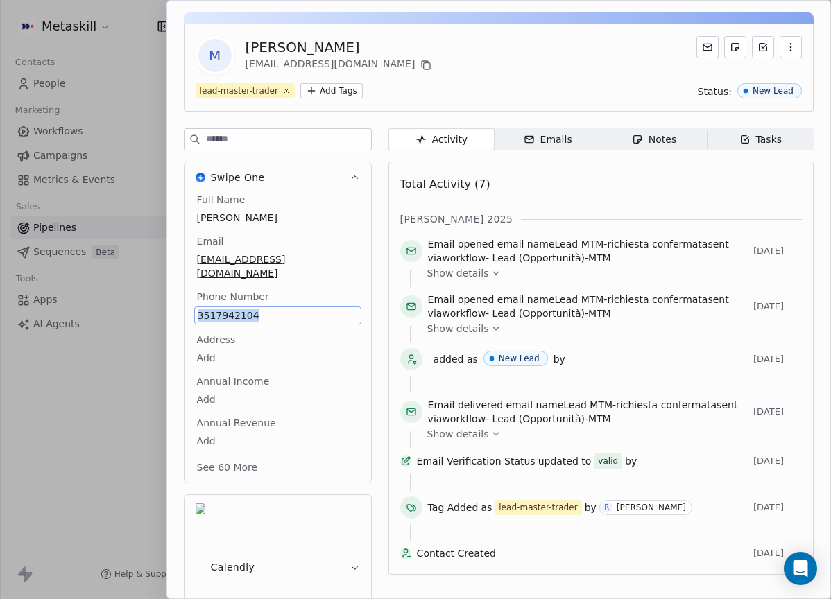
copy span "3517942104"
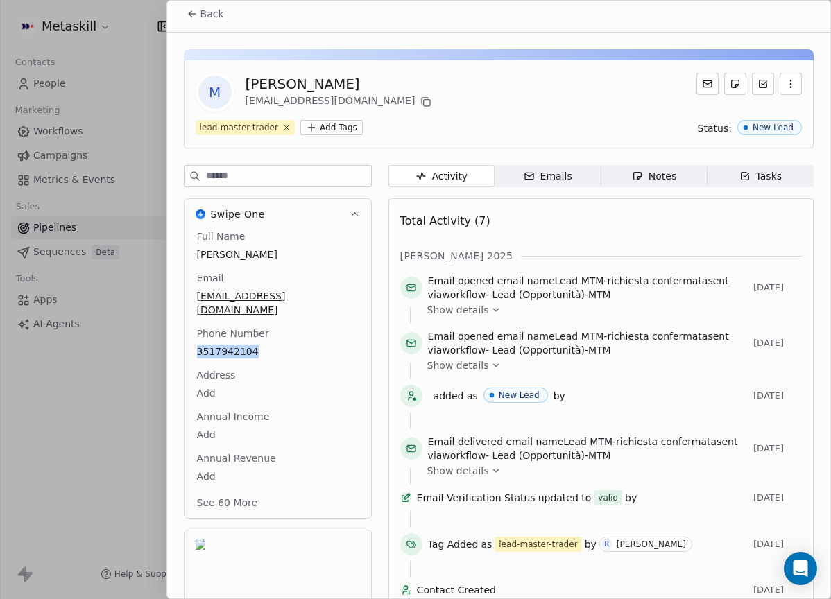
scroll to position [0, 0]
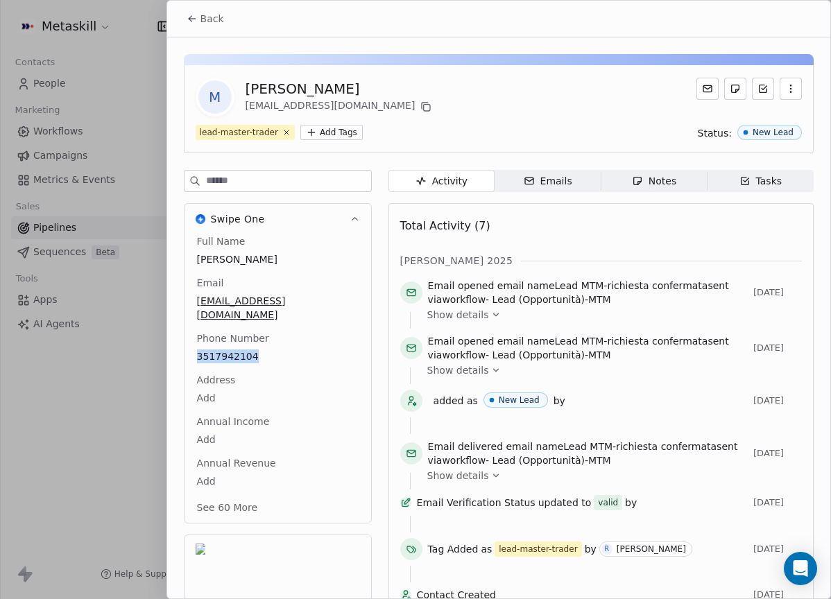
drag, startPoint x: 211, startPoint y: 17, endPoint x: 221, endPoint y: 22, distance: 10.6
click at [211, 17] on span "Back" at bounding box center [212, 19] width 24 height 14
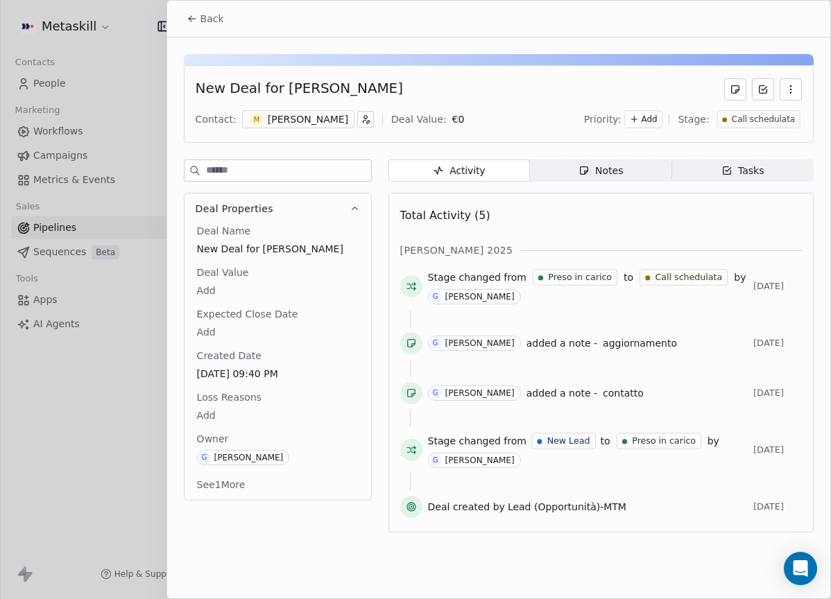
click at [616, 173] on div "Notes" at bounding box center [600, 171] width 44 height 15
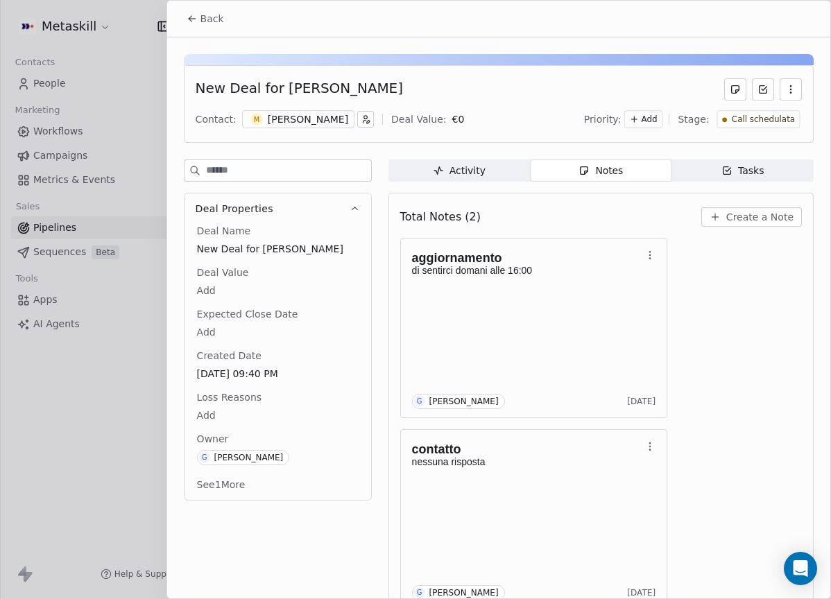
click at [737, 218] on span "Create a Note" at bounding box center [759, 217] width 67 height 14
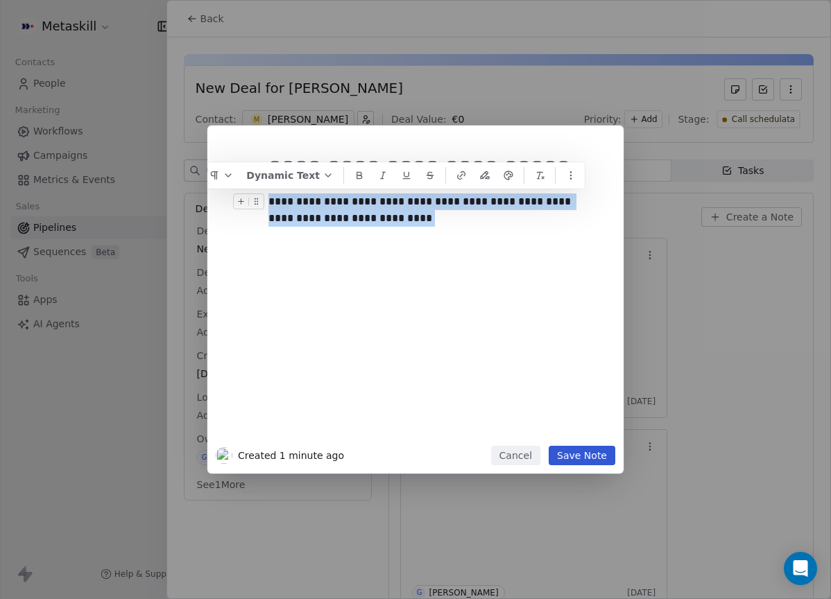
drag, startPoint x: 458, startPoint y: 218, endPoint x: 269, endPoint y: 203, distance: 189.9
click at [269, 203] on div "**********" at bounding box center [436, 209] width 336 height 33
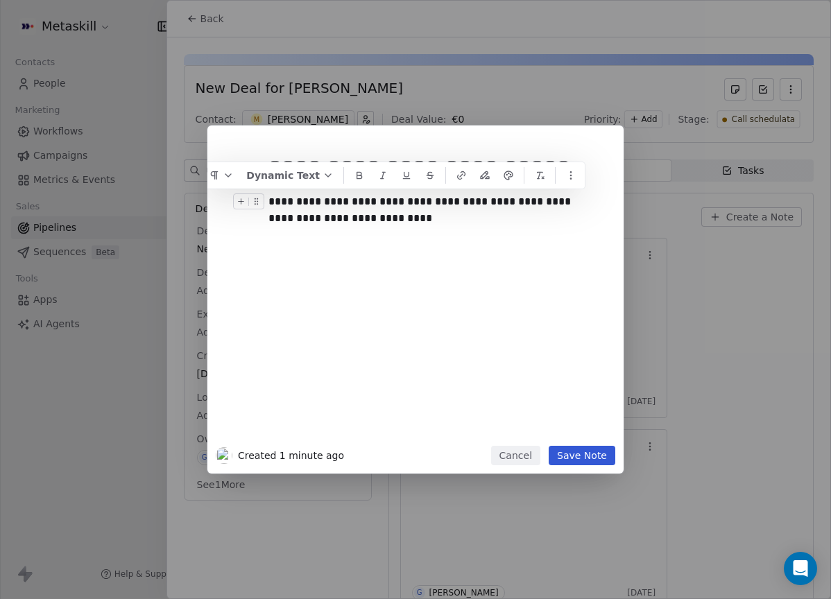
click at [446, 227] on div at bounding box center [436, 235] width 336 height 17
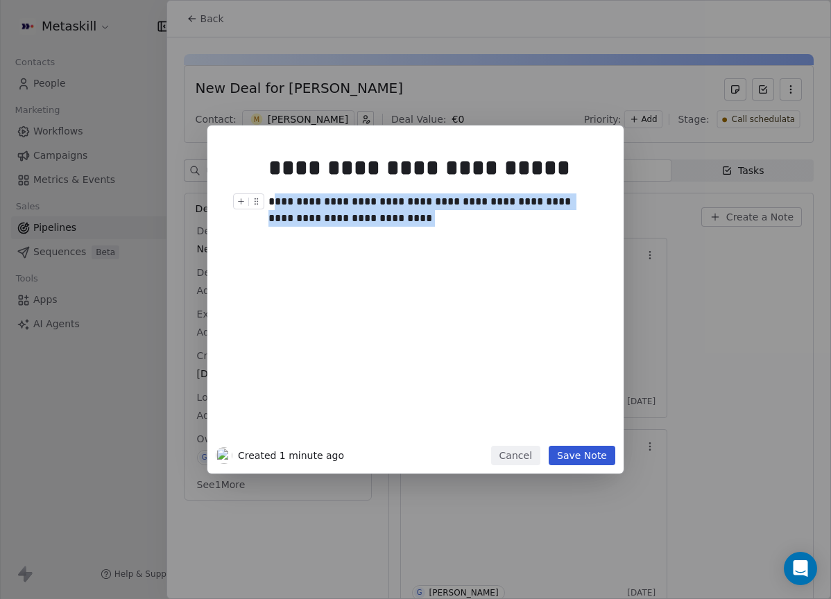
drag, startPoint x: 412, startPoint y: 224, endPoint x: 272, endPoint y: 200, distance: 142.0
click at [273, 200] on div "**********" at bounding box center [430, 209] width 325 height 33
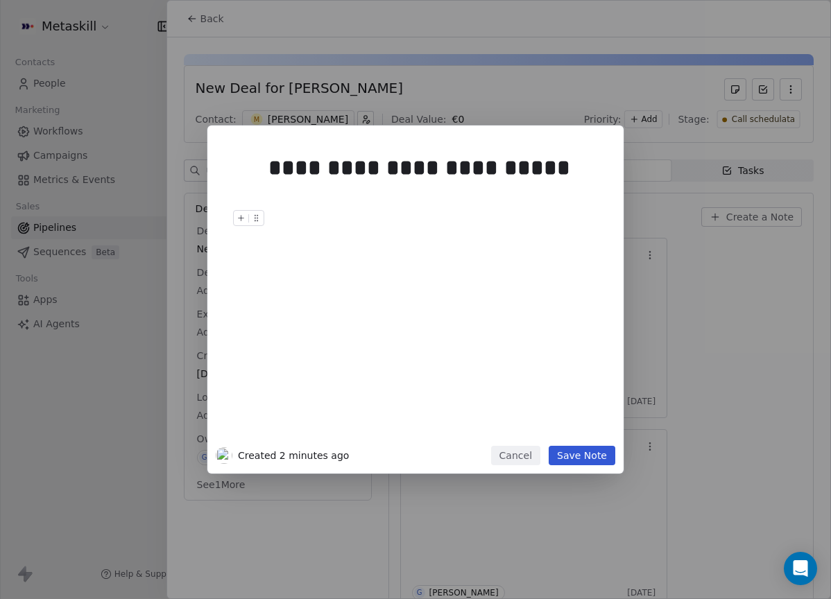
click at [596, 451] on button "Save Note" at bounding box center [581, 455] width 67 height 19
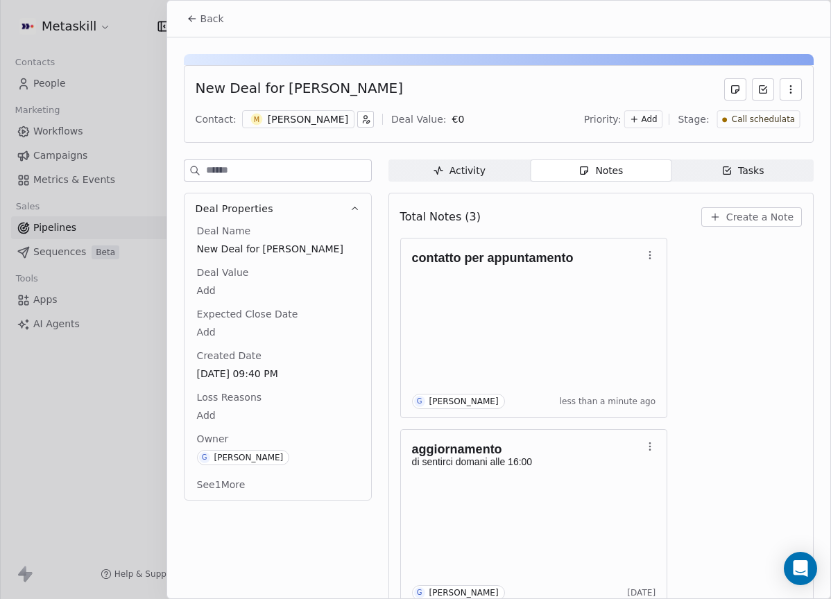
click at [315, 122] on div "[PERSON_NAME]" at bounding box center [308, 119] width 80 height 14
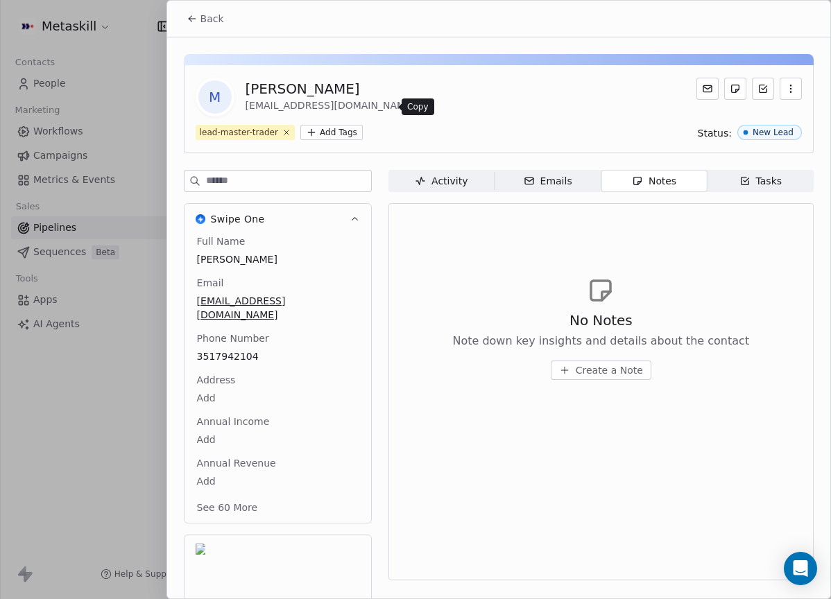
click at [422, 103] on icon at bounding box center [425, 106] width 6 height 6
click at [196, 24] on icon at bounding box center [192, 18] width 11 height 11
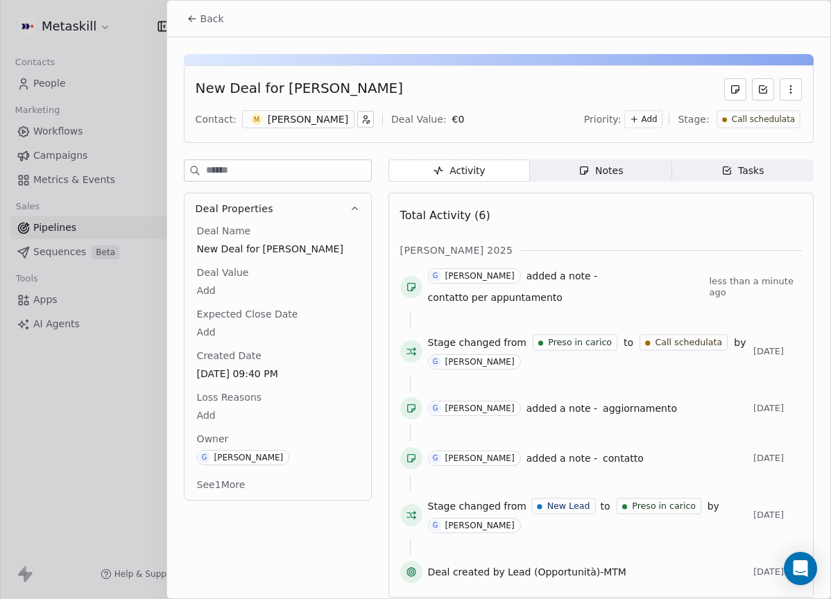
click at [628, 164] on span "Notes Notes" at bounding box center [600, 170] width 141 height 22
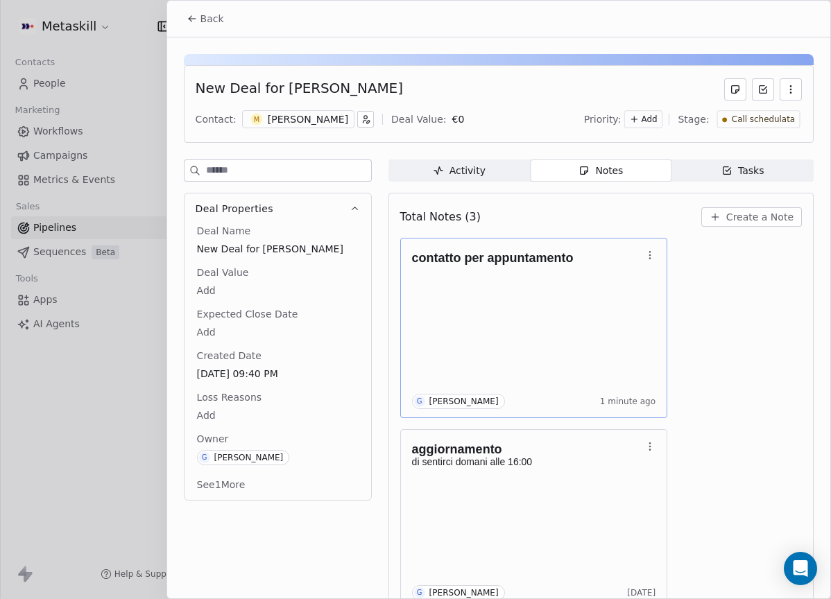
click at [613, 294] on div "contatto per appuntamento G Giulio Roselli 1 minute ago" at bounding box center [534, 328] width 244 height 162
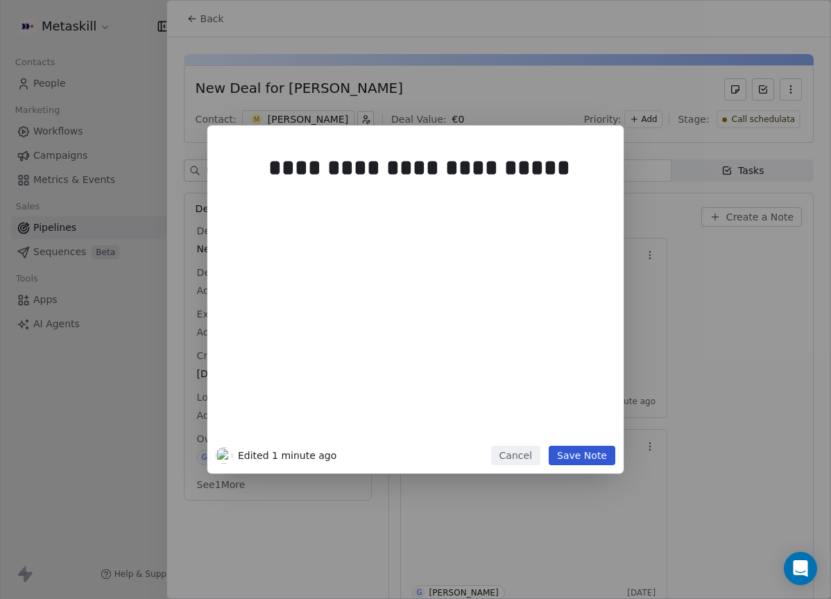
click at [464, 251] on div "**********" at bounding box center [436, 293] width 336 height 295
click at [256, 192] on div "**********" at bounding box center [415, 290] width 399 height 312
click at [277, 189] on h1 "**********" at bounding box center [436, 168] width 336 height 44
click at [292, 202] on div at bounding box center [436, 201] width 336 height 17
click at [489, 203] on div "**********" at bounding box center [430, 201] width 325 height 17
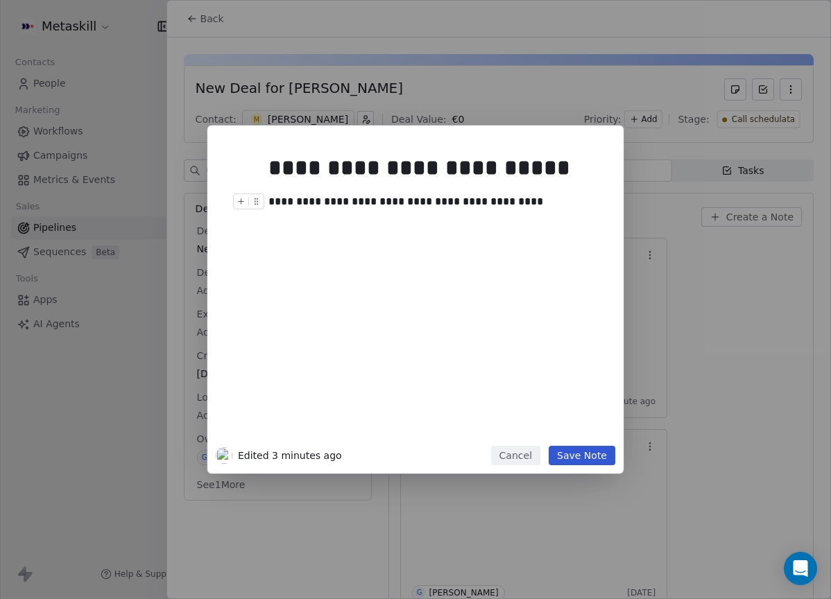
click at [522, 201] on div "**********" at bounding box center [430, 201] width 325 height 17
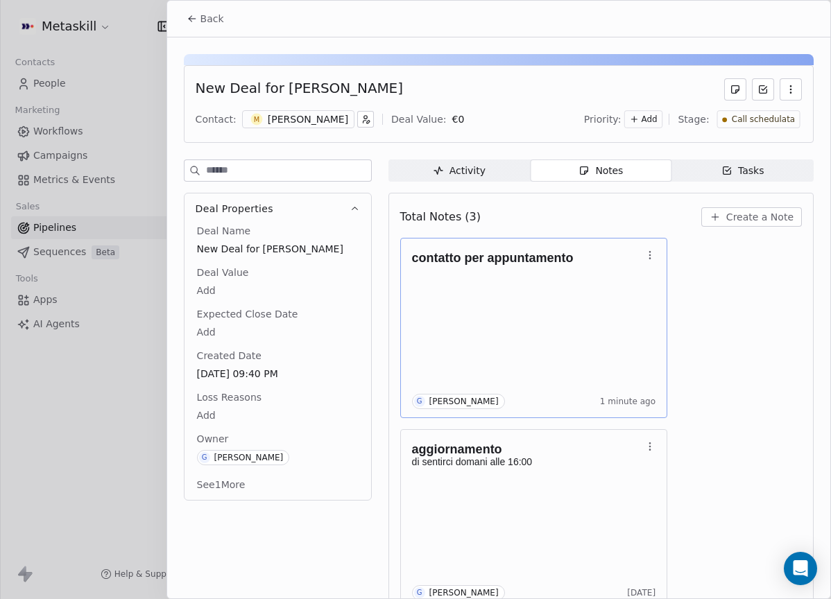
click at [718, 252] on div "**********" at bounding box center [415, 300] width 831 height 348
click at [637, 267] on p at bounding box center [527, 270] width 230 height 11
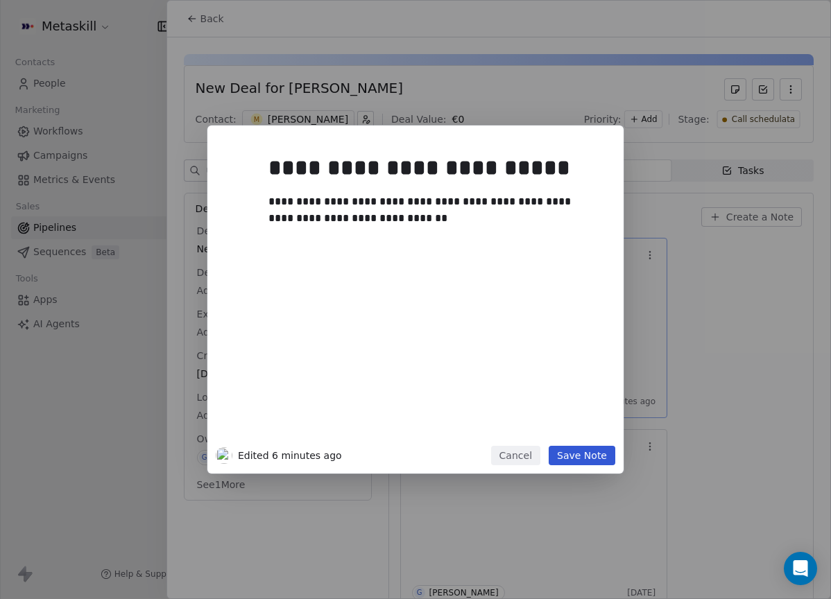
click at [588, 465] on button "Save Note" at bounding box center [581, 455] width 67 height 19
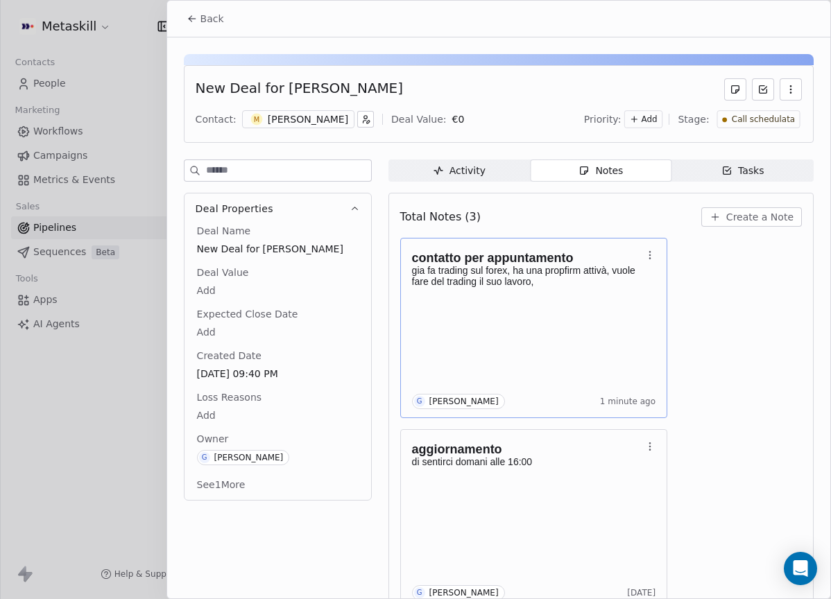
click at [347, 110] on div "Contact: M Mattia Gallo Deal Value: € 0 Priority: Add Stage: Call schedulata" at bounding box center [499, 119] width 606 height 21
click at [636, 298] on div "contatto per appuntamento gia fa trading sul forex, ha una propfirm attivà, vuo…" at bounding box center [534, 274] width 244 height 54
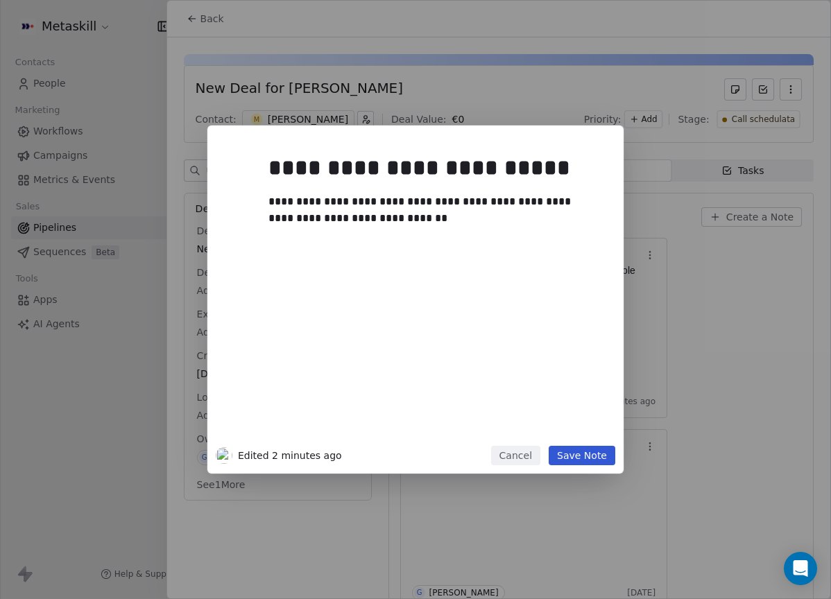
click at [438, 238] on div at bounding box center [436, 235] width 336 height 17
click at [438, 228] on div at bounding box center [436, 235] width 336 height 17
click at [444, 216] on div "**********" at bounding box center [430, 209] width 325 height 33
click at [606, 456] on button "Save Note" at bounding box center [581, 455] width 67 height 19
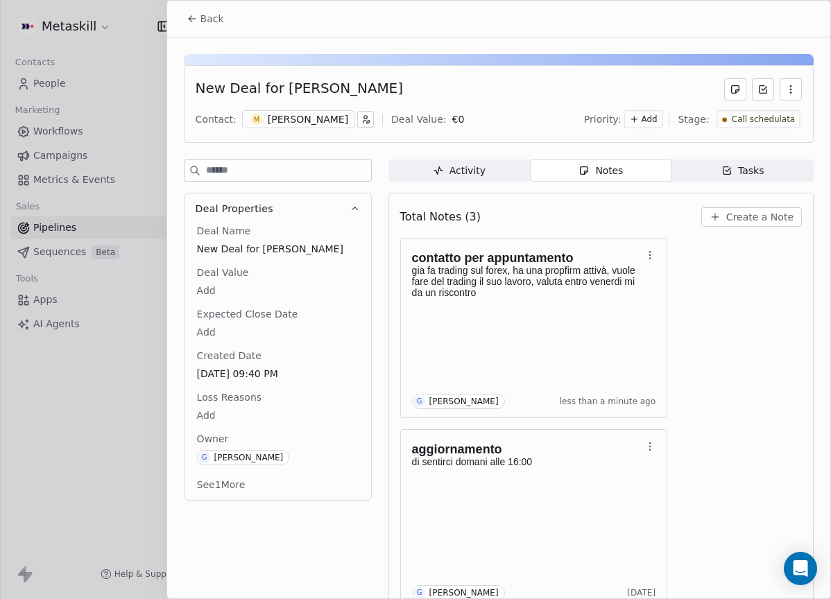
click at [779, 121] on span "Call schedulata" at bounding box center [762, 120] width 63 height 12
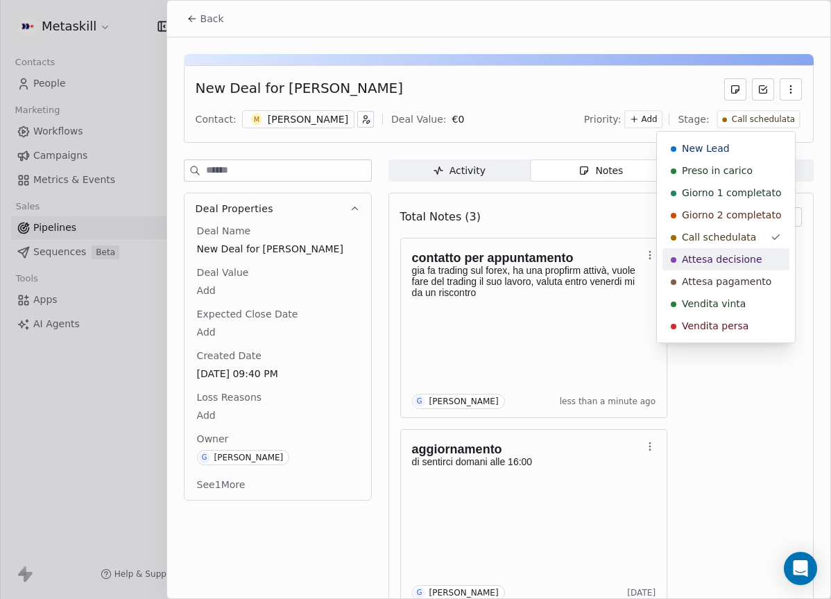
click at [760, 258] on div "Attesa decisione" at bounding box center [726, 259] width 110 height 14
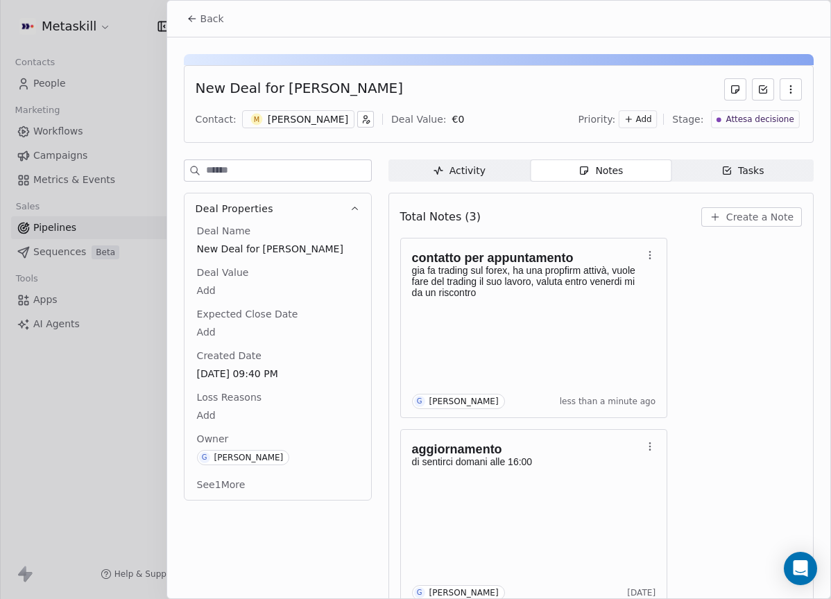
click at [215, 26] on button "Back" at bounding box center [205, 18] width 54 height 25
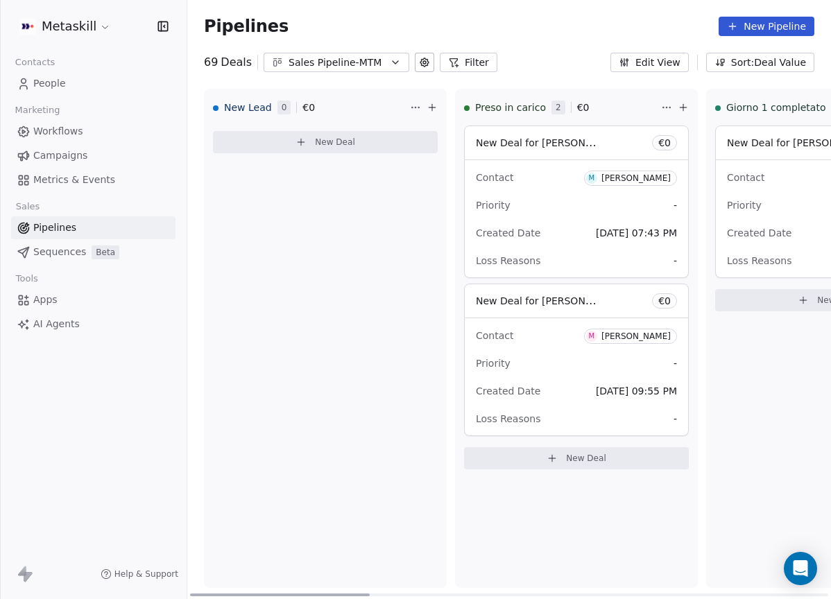
drag, startPoint x: 453, startPoint y: 591, endPoint x: 188, endPoint y: 530, distance: 271.8
click at [190, 594] on div at bounding box center [280, 595] width 180 height 3
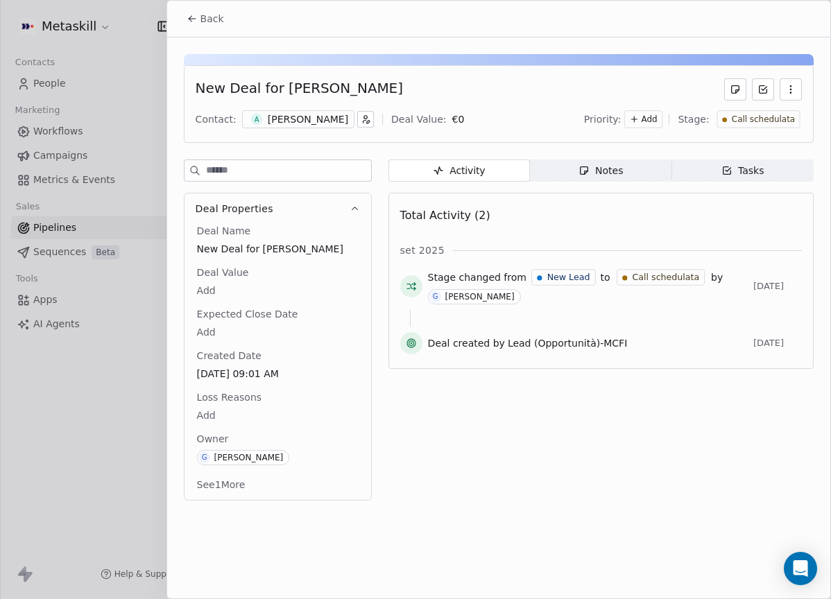
click at [606, 169] on div "Notes" at bounding box center [600, 171] width 44 height 15
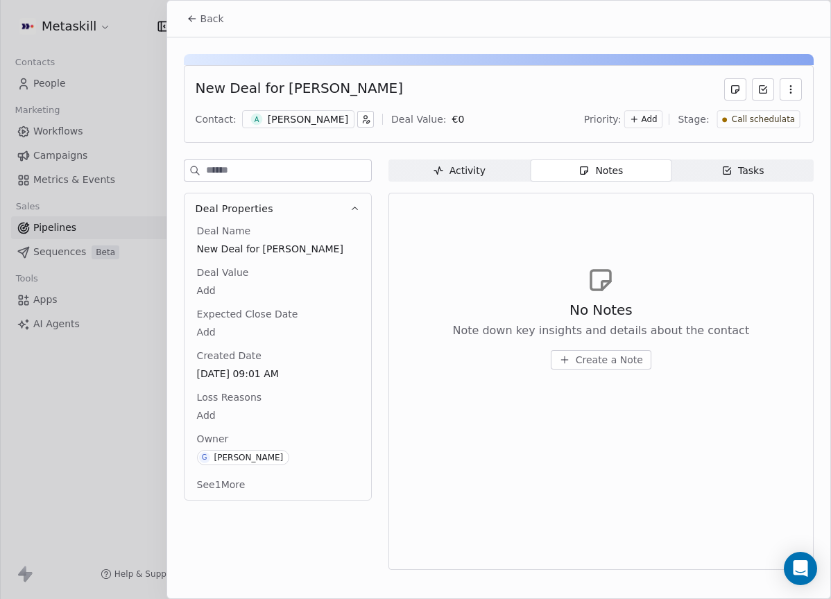
click at [322, 123] on div "[PERSON_NAME]" at bounding box center [308, 119] width 80 height 14
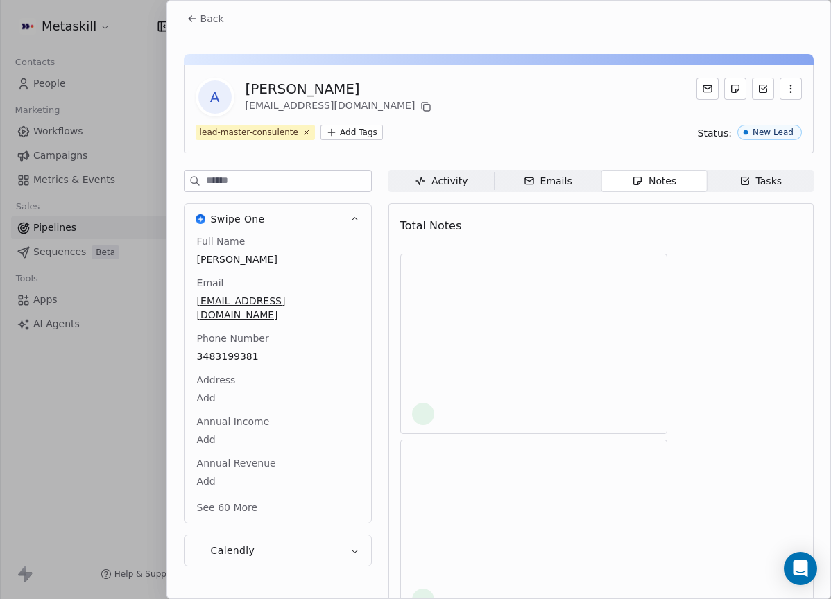
click at [542, 176] on div "Emails" at bounding box center [548, 181] width 49 height 15
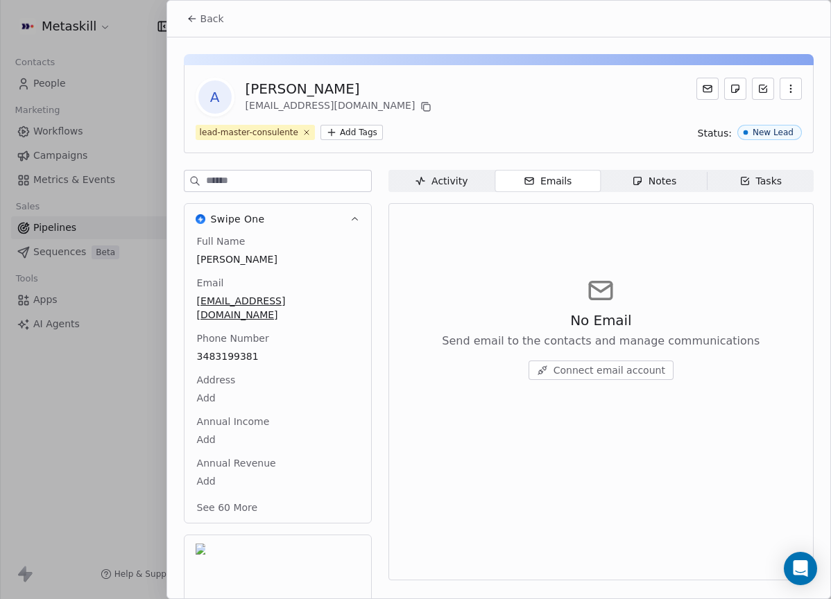
click at [648, 182] on div "Notes" at bounding box center [654, 181] width 44 height 15
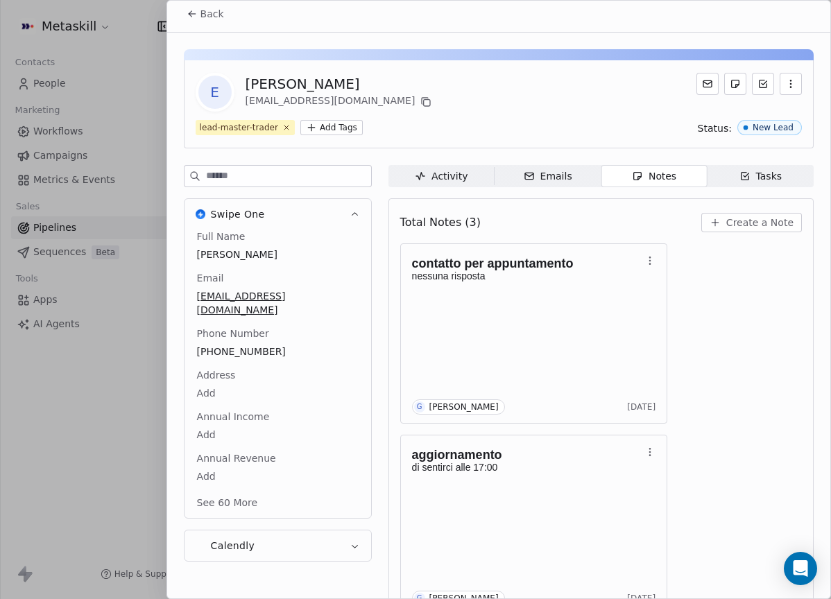
scroll to position [6, 0]
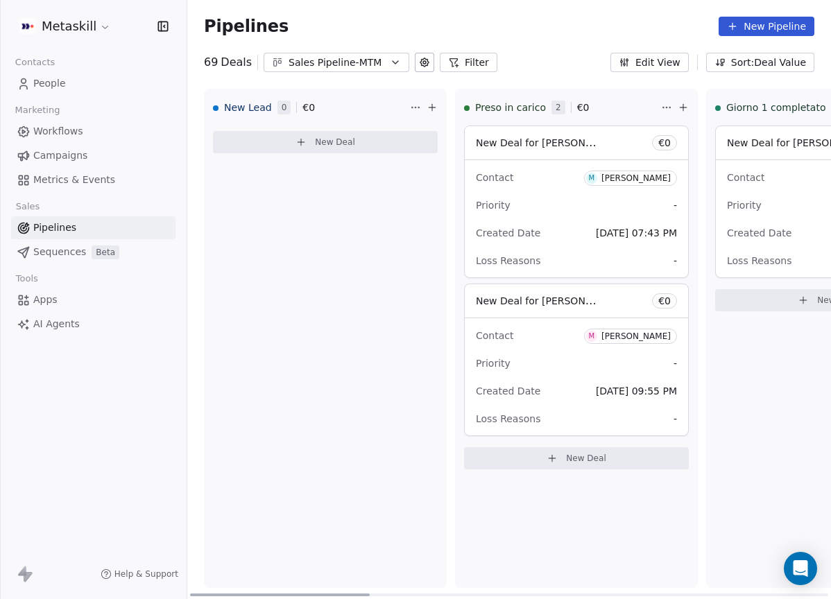
click at [379, 66] on div "Sales Pipeline-MTM" at bounding box center [336, 62] width 96 height 15
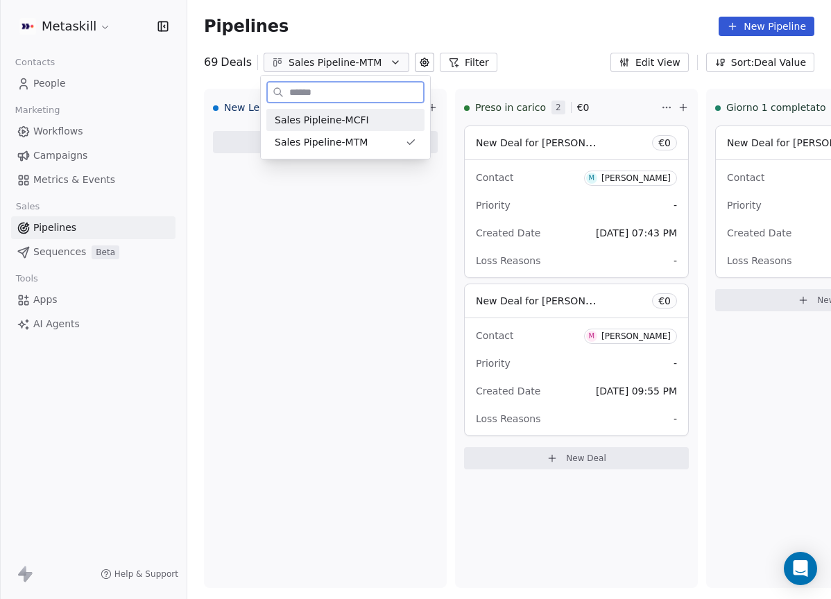
click at [379, 122] on div "Sales Pipleine-MCFI" at bounding box center [345, 120] width 141 height 15
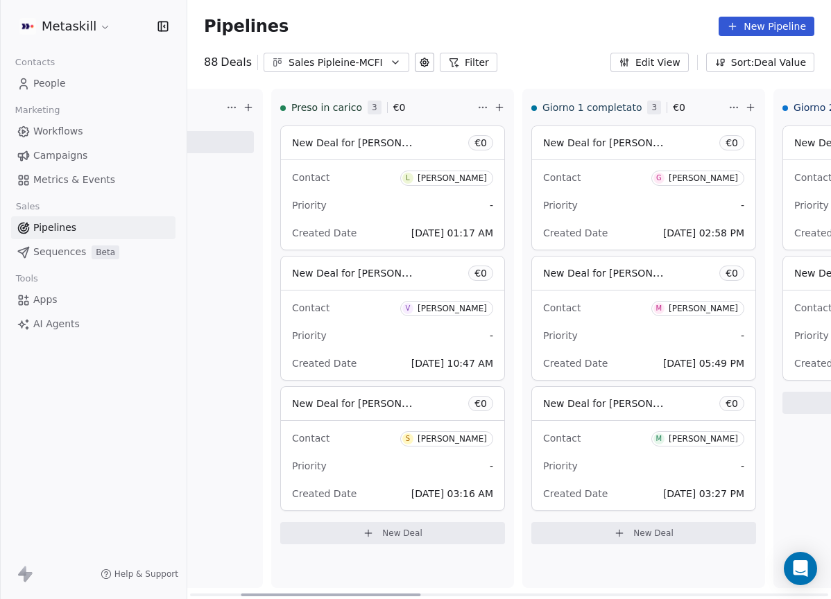
scroll to position [0, 182]
drag, startPoint x: 389, startPoint y: 573, endPoint x: 393, endPoint y: 519, distance: 54.9
click at [393, 594] on div at bounding box center [331, 595] width 180 height 3
click at [681, 168] on span "G Gianluigi Calabrini" at bounding box center [698, 176] width 93 height 17
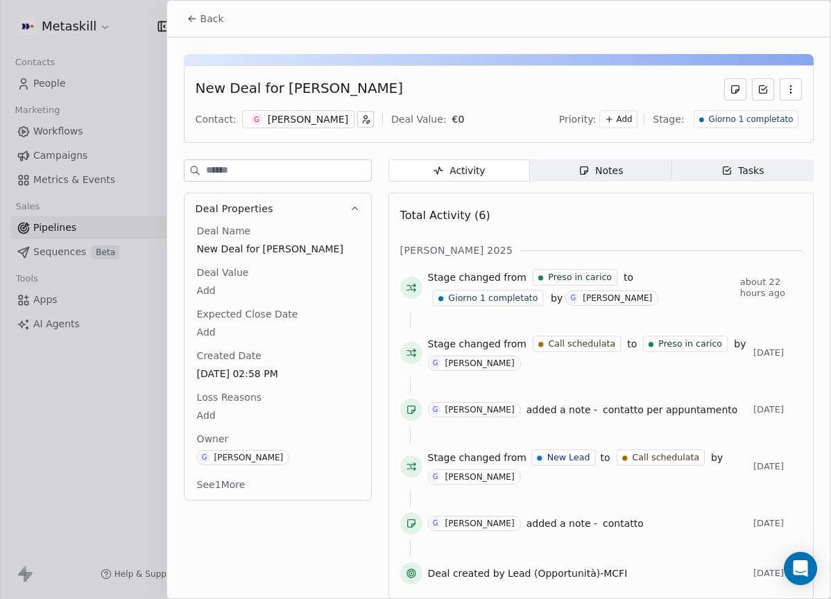
drag, startPoint x: 207, startPoint y: 15, endPoint x: 233, endPoint y: 47, distance: 41.9
click at [207, 15] on span "Back" at bounding box center [212, 19] width 24 height 14
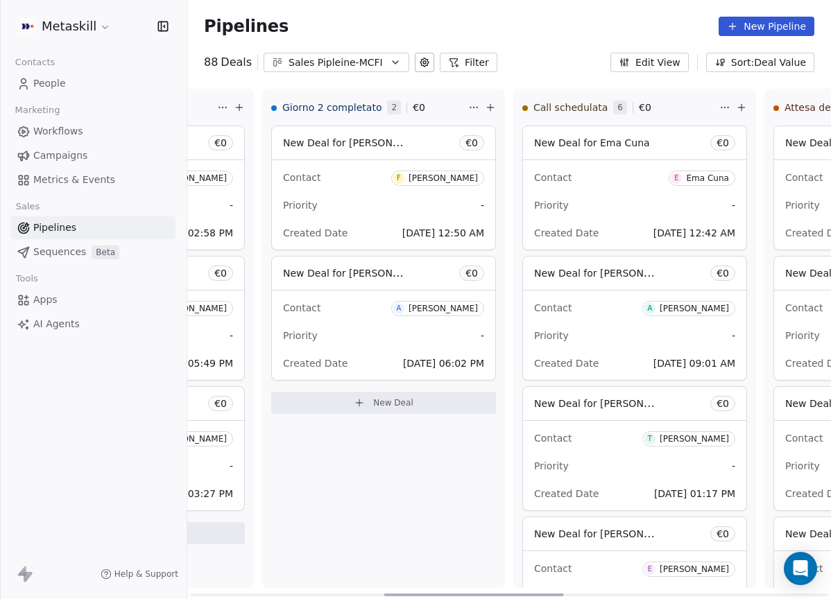
scroll to position [0, 623]
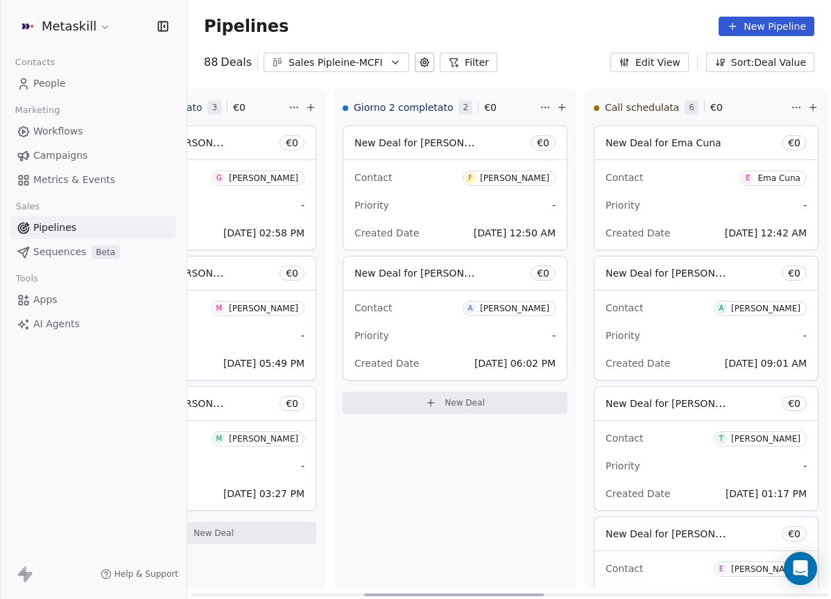
drag, startPoint x: 336, startPoint y: 594, endPoint x: 457, endPoint y: 541, distance: 132.6
click at [457, 594] on div at bounding box center [454, 595] width 180 height 3
click at [504, 177] on div "Fabio Burrafato" at bounding box center [514, 178] width 69 height 10
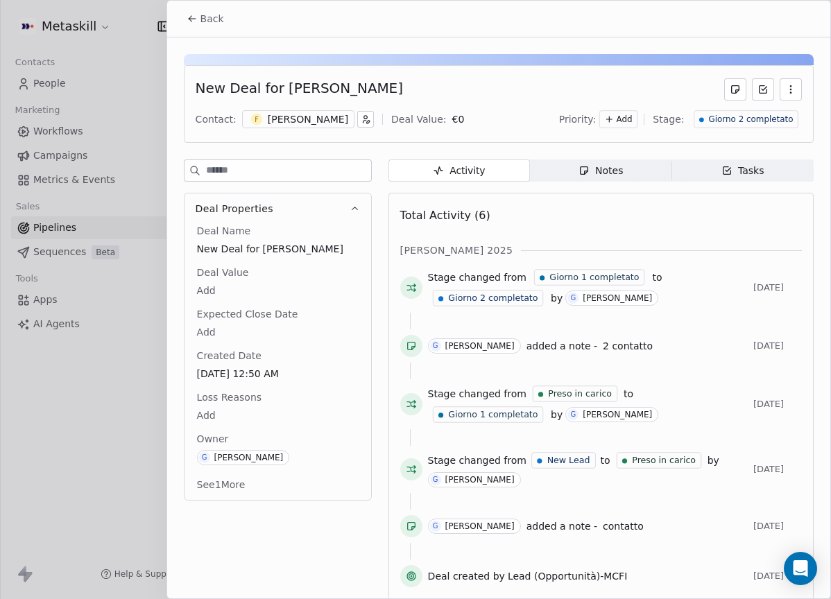
click at [313, 116] on div "Fabio Burrafato" at bounding box center [308, 119] width 80 height 14
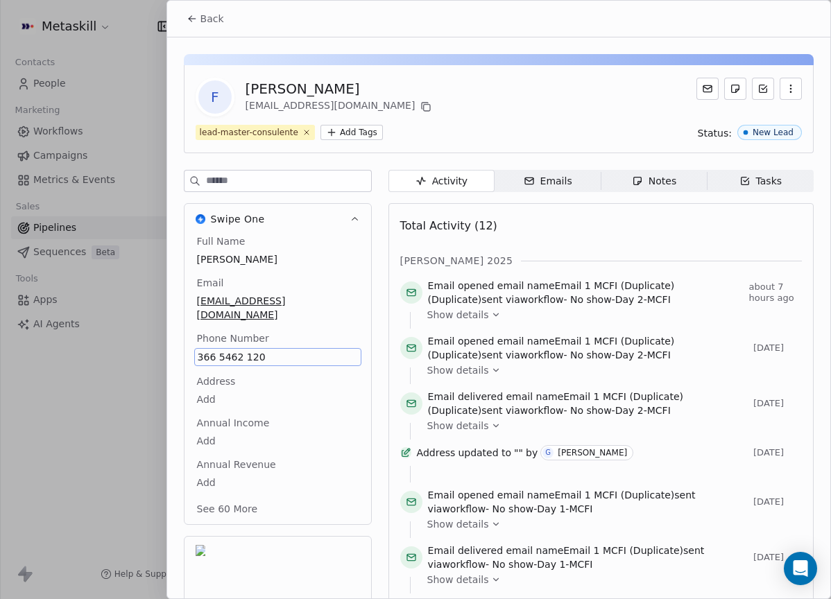
click at [234, 337] on div "Full Name Fabio Burrafato Email burrafabio@hotmail.com Phone Number 366 5462 12…" at bounding box center [277, 376] width 167 height 284
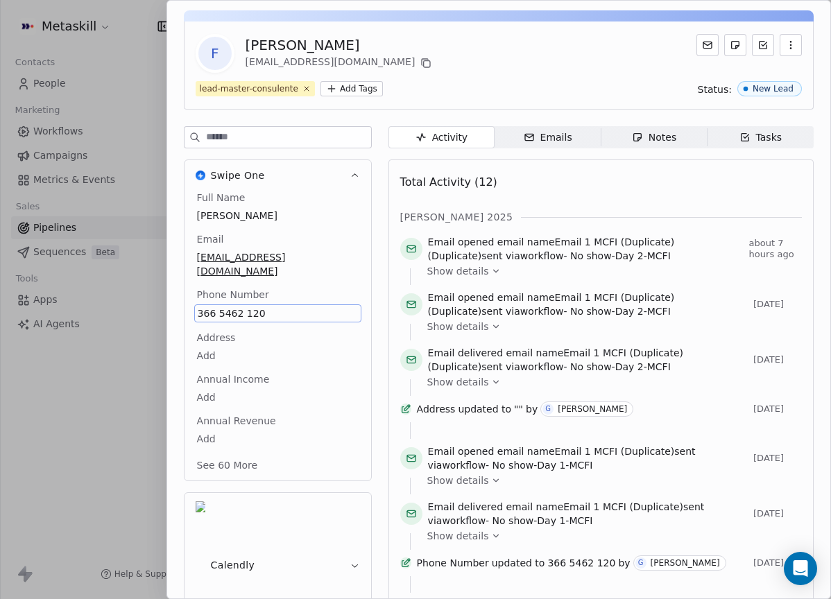
click at [243, 306] on span "366 5462 120" at bounding box center [278, 313] width 160 height 14
click at [594, 208] on html "Metaskill Contacts People Marketing Workflows Campaigns Metrics & Events Sales …" at bounding box center [415, 299] width 831 height 599
click at [650, 200] on div "Total Activity (12) ott 2025 Email opened email name Email 1 MCFI (Duplicate) (…" at bounding box center [600, 492] width 401 height 648
click at [420, 62] on icon at bounding box center [425, 63] width 11 height 11
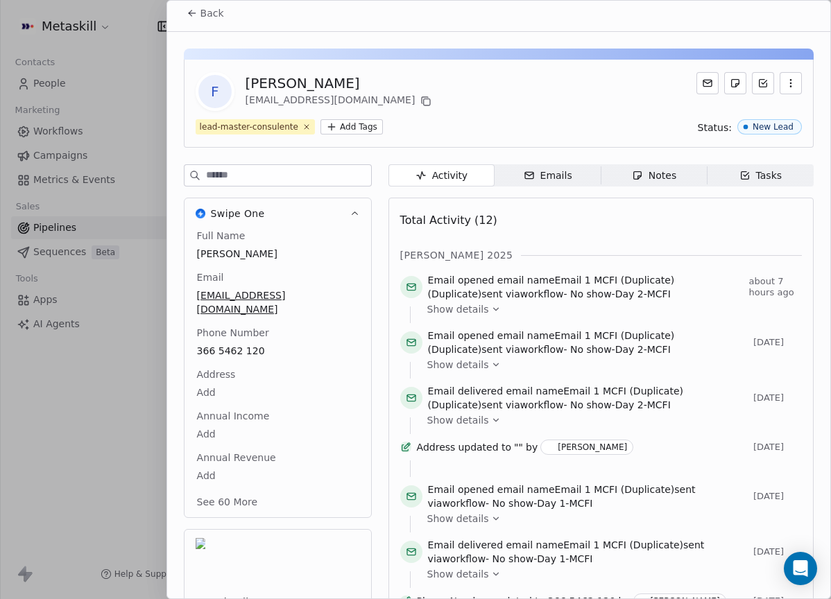
scroll to position [0, 0]
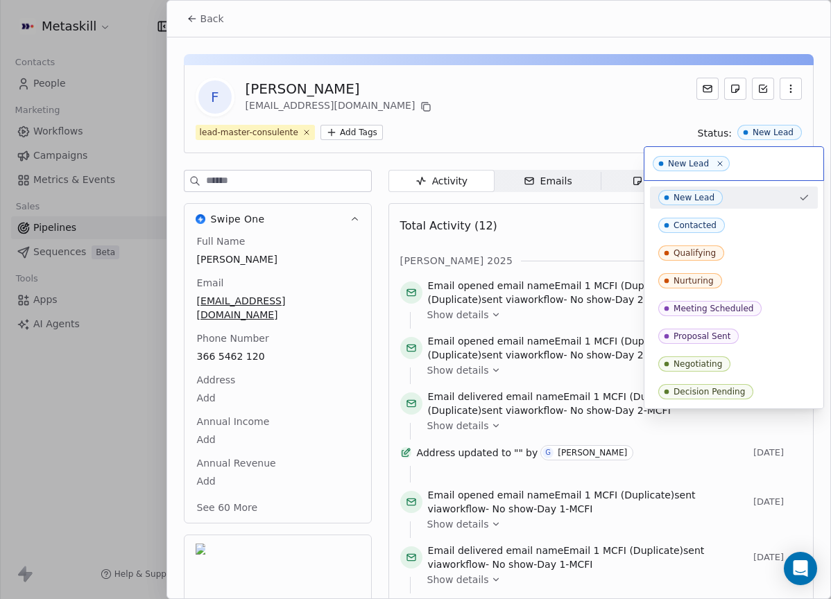
click at [548, 93] on html "Metaskill Contacts People Marketing Workflows Campaigns Metrics & Events Sales …" at bounding box center [415, 299] width 831 height 599
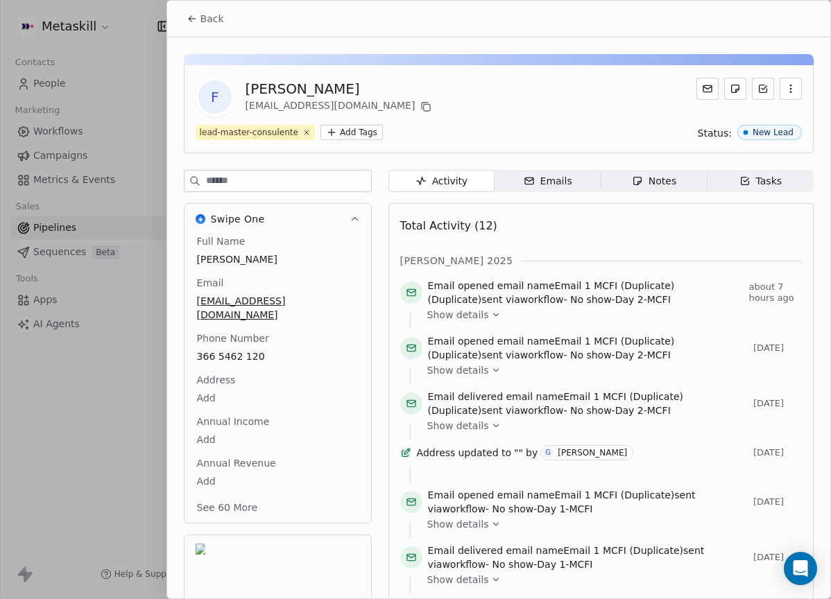
click at [209, 27] on button "Back" at bounding box center [205, 18] width 54 height 25
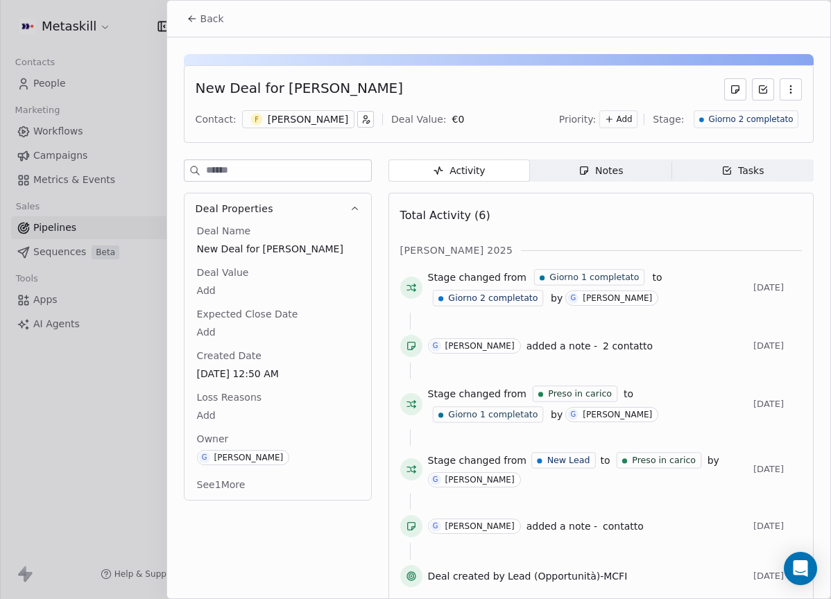
click at [770, 121] on span "Giorno 2 completato" at bounding box center [750, 120] width 85 height 12
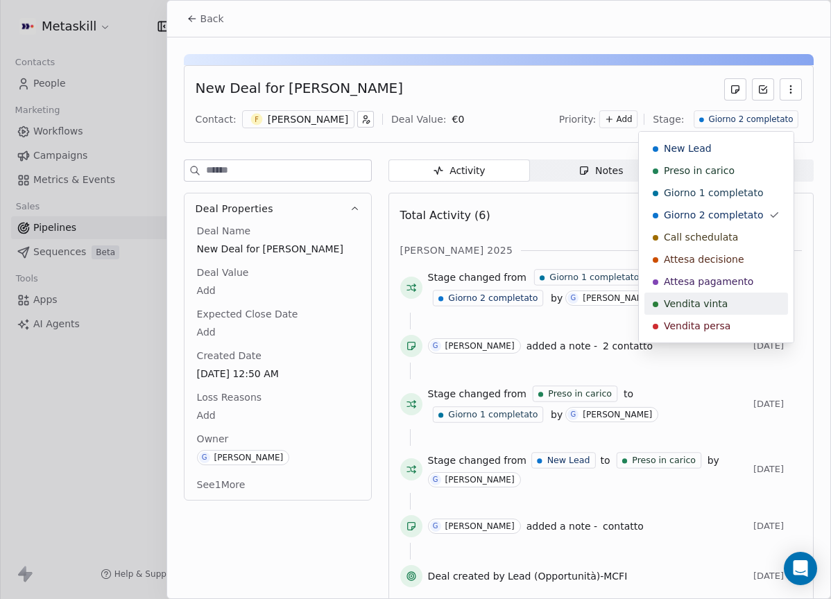
click at [729, 324] on div "Vendita persa" at bounding box center [715, 326] width 127 height 14
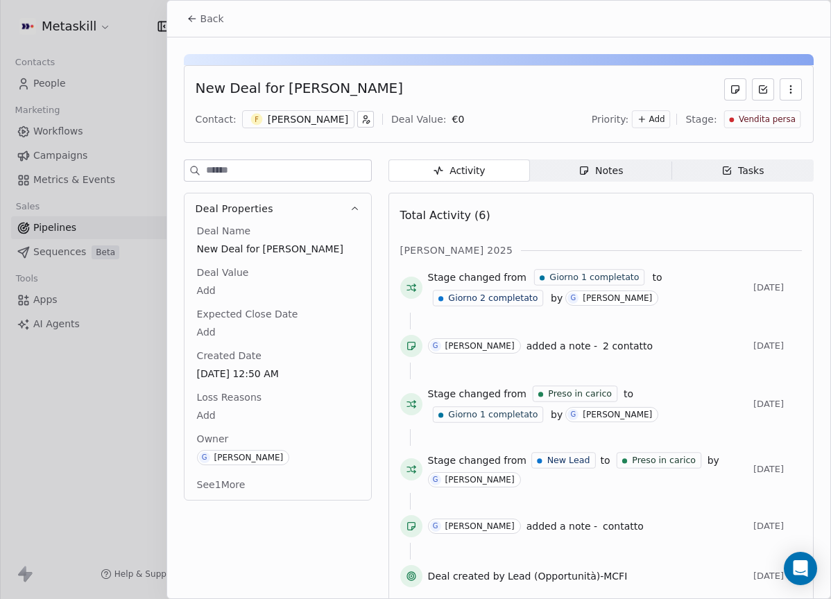
click at [211, 413] on body "Metaskill Contacts People Marketing Workflows Campaigns Metrics & Events Sales …" at bounding box center [415, 299] width 831 height 599
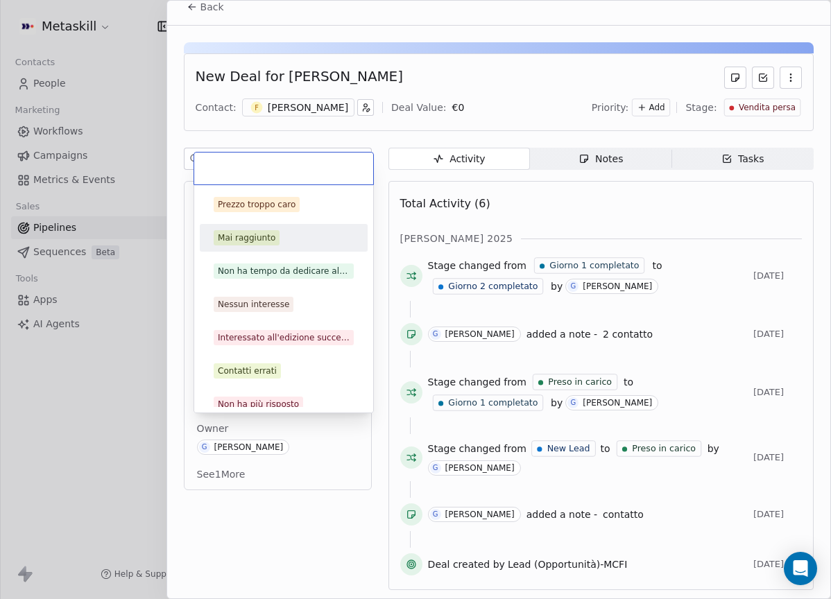
click at [261, 239] on div "Mai raggiunto" at bounding box center [247, 238] width 58 height 12
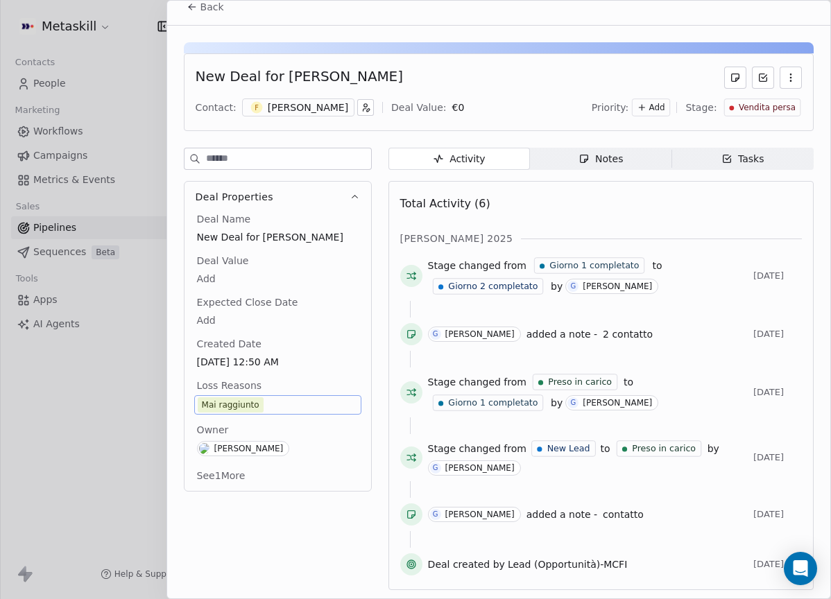
click at [200, 17] on button "Back" at bounding box center [205, 6] width 54 height 25
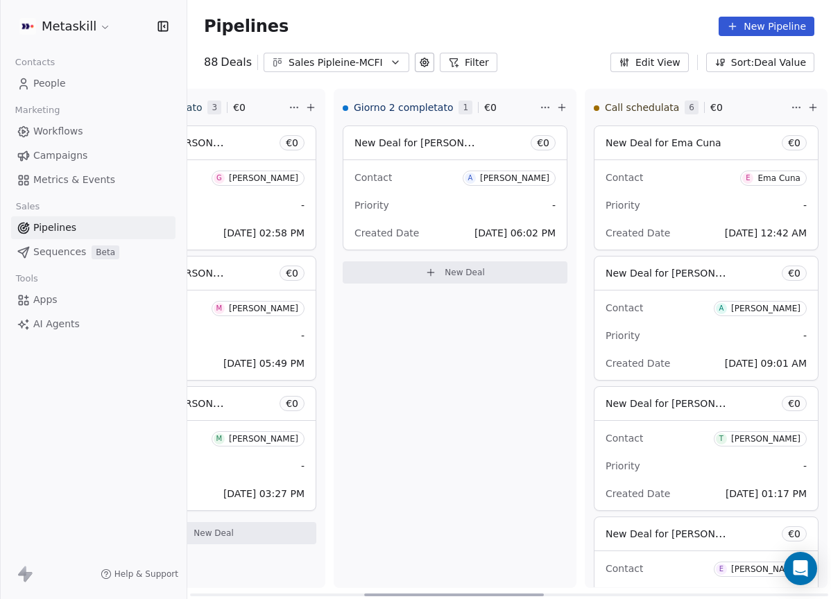
click at [501, 178] on div "Ashley Badjan" at bounding box center [514, 178] width 69 height 10
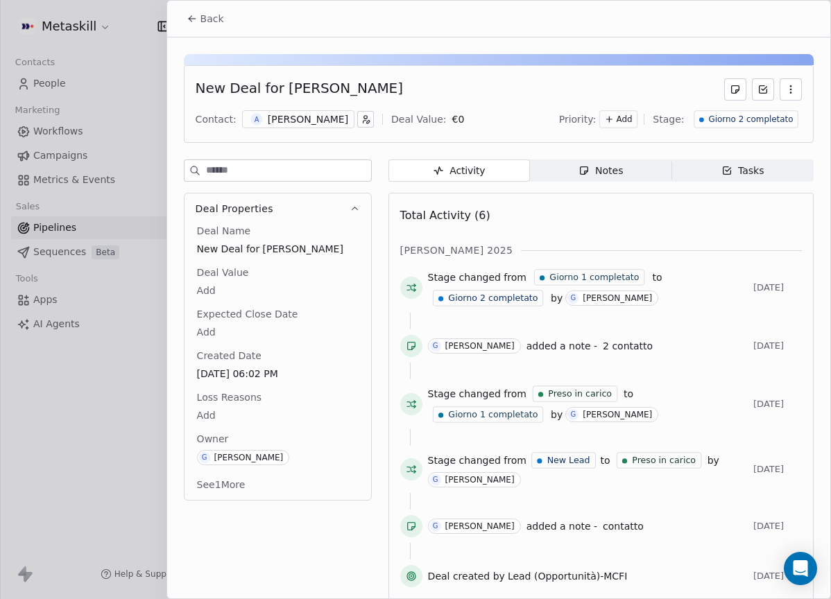
click at [320, 121] on div "Ashley Badjan" at bounding box center [308, 119] width 80 height 14
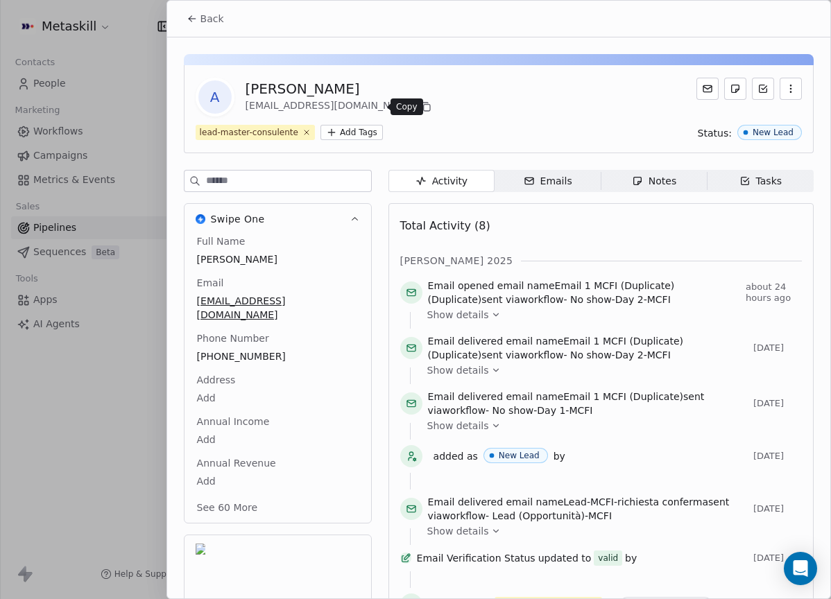
click at [417, 113] on button at bounding box center [425, 106] width 17 height 17
click at [200, 21] on span "Back" at bounding box center [212, 19] width 24 height 14
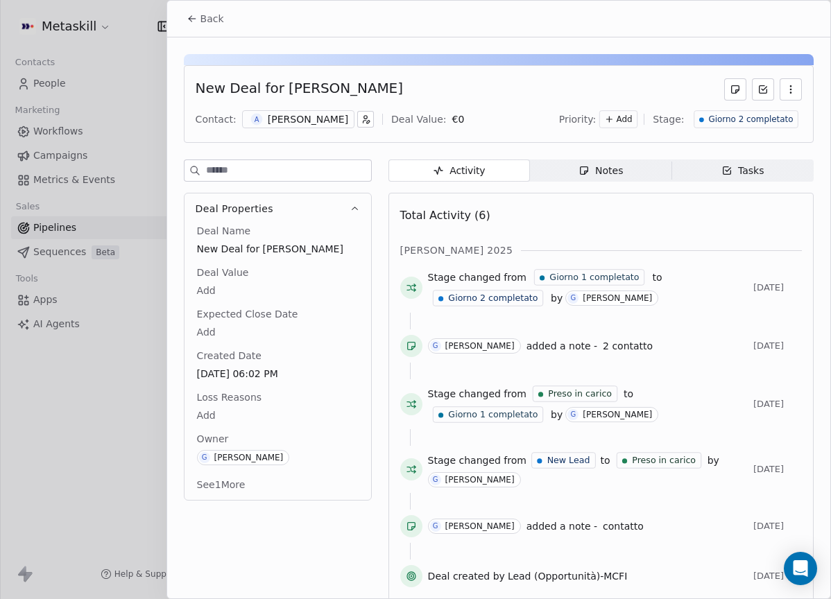
click at [760, 120] on span "Giorno 2 completato" at bounding box center [750, 120] width 85 height 12
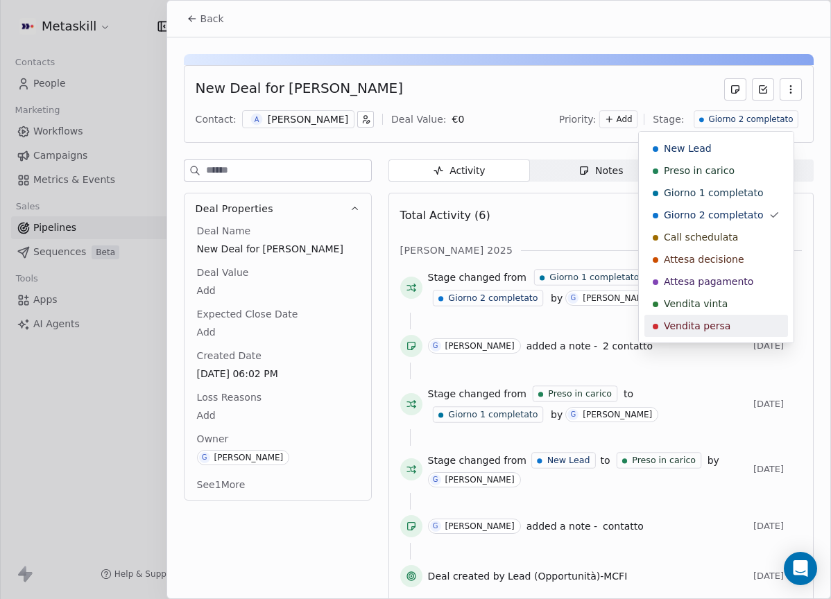
drag, startPoint x: 722, startPoint y: 332, endPoint x: 643, endPoint y: 350, distance: 81.1
click at [723, 332] on span "Vendita persa" at bounding box center [697, 326] width 67 height 14
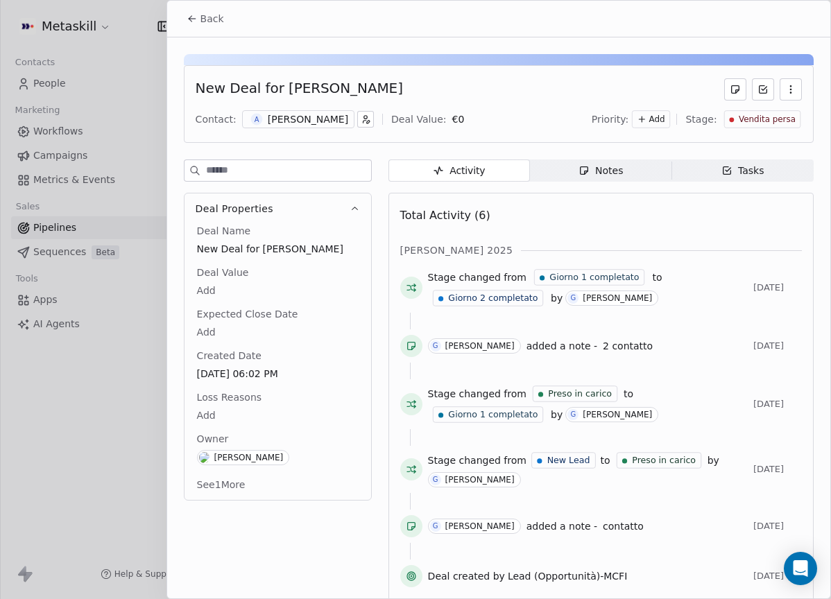
click at [212, 420] on html "Metaskill Contacts People Marketing Workflows Campaigns Metrics & Events Sales …" at bounding box center [415, 299] width 831 height 599
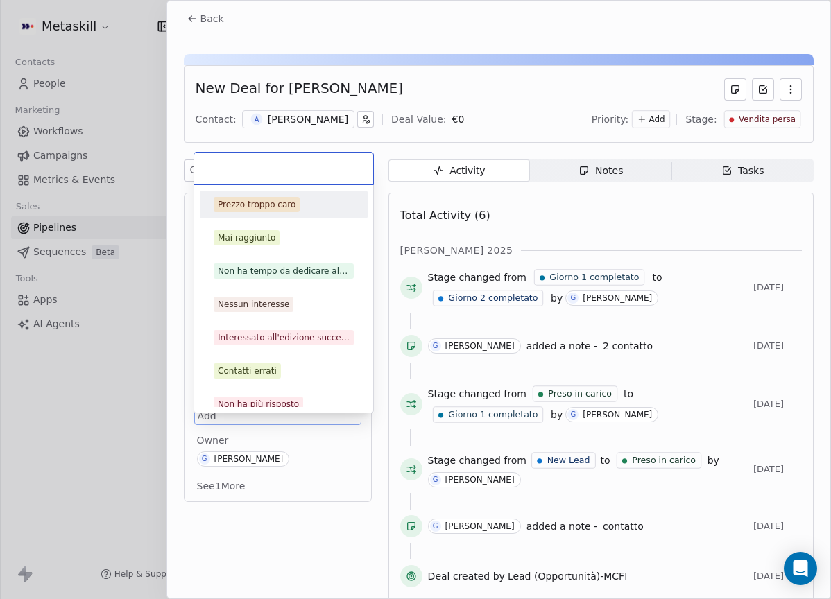
scroll to position [12, 0]
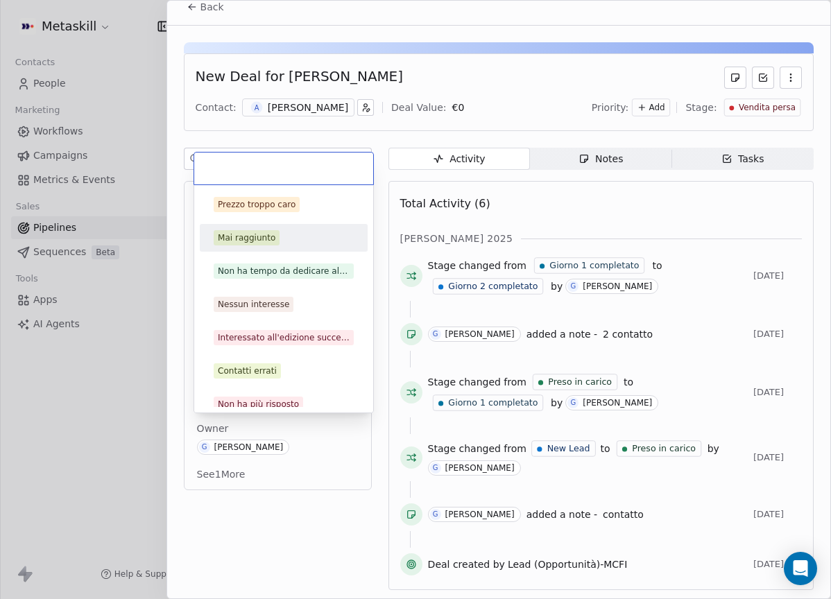
click at [320, 233] on div "Mai raggiunto" at bounding box center [284, 237] width 140 height 15
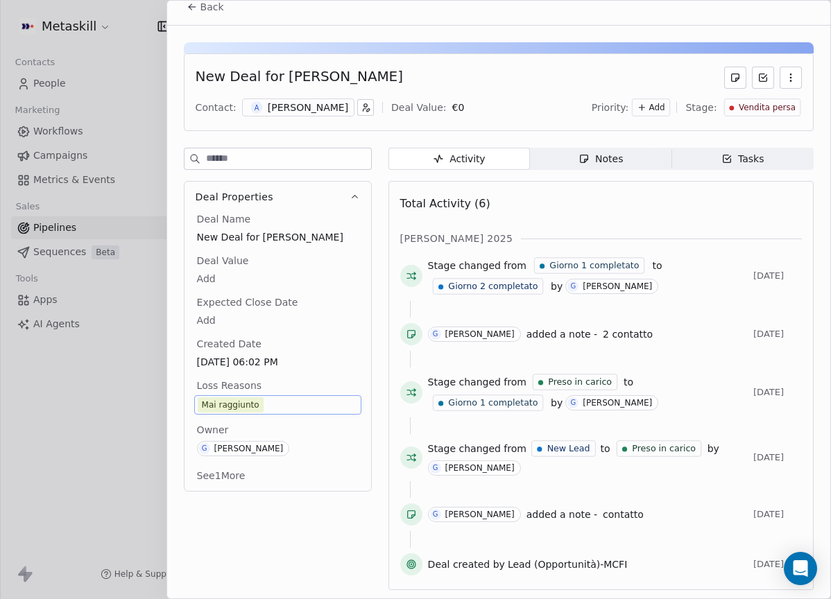
click at [211, 12] on span "Back" at bounding box center [212, 7] width 24 height 14
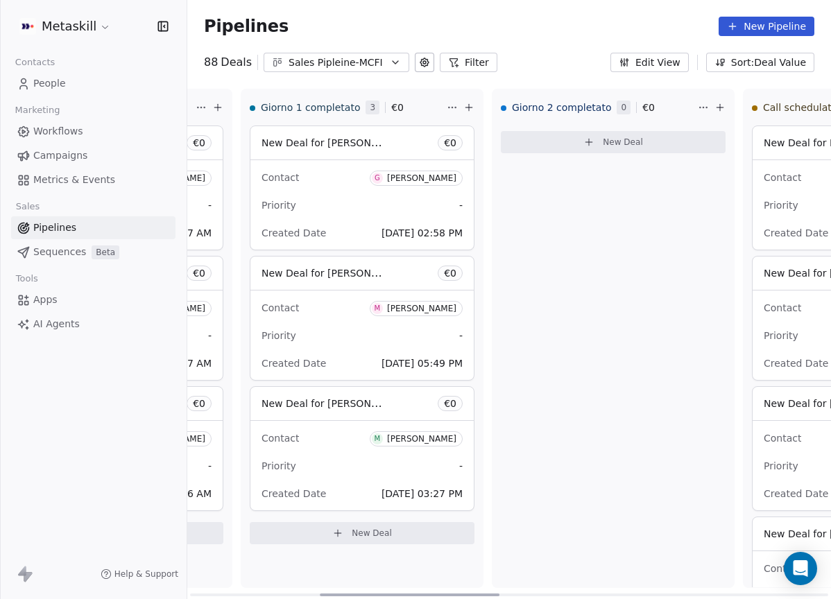
drag, startPoint x: 392, startPoint y: 590, endPoint x: 392, endPoint y: 382, distance: 208.0
click at [348, 594] on div at bounding box center [410, 595] width 180 height 3
click at [425, 173] on div "[PERSON_NAME]" at bounding box center [422, 178] width 69 height 10
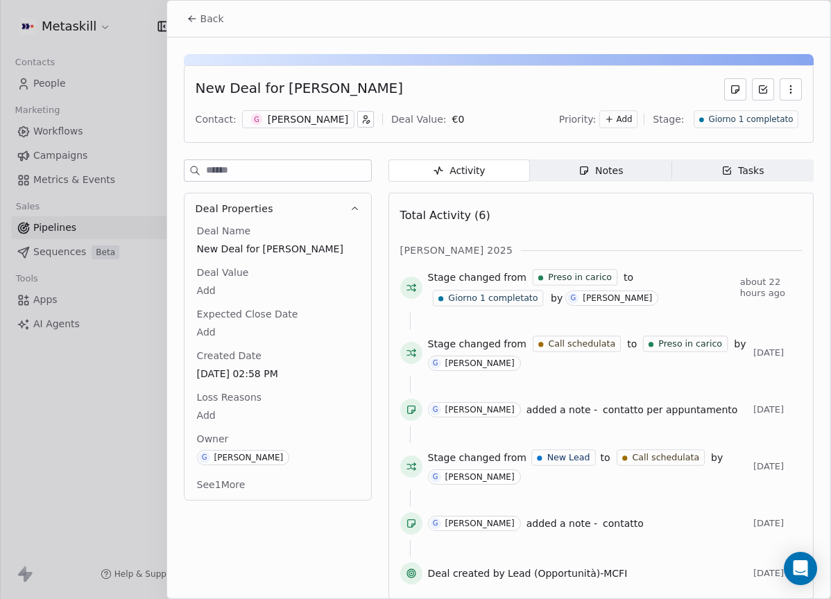
click at [284, 123] on div "[PERSON_NAME]" at bounding box center [308, 119] width 80 height 14
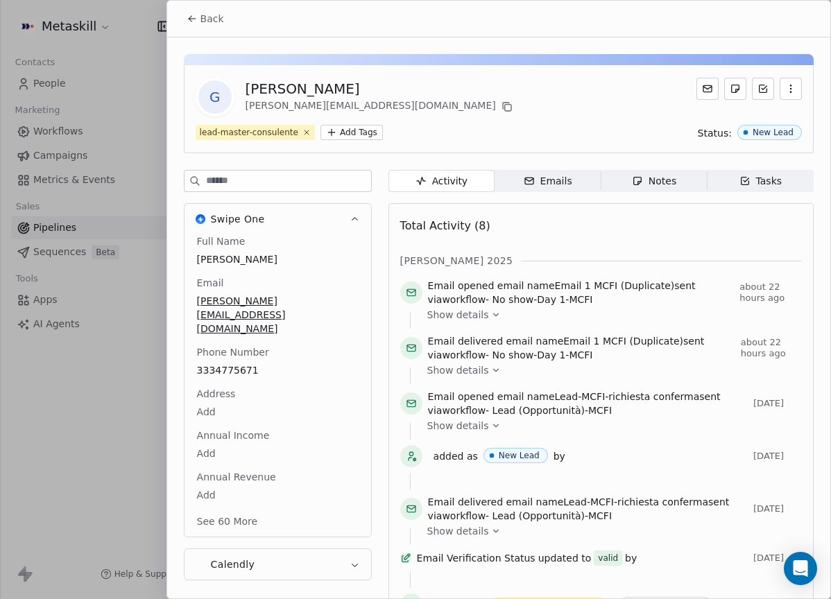
scroll to position [44, 0]
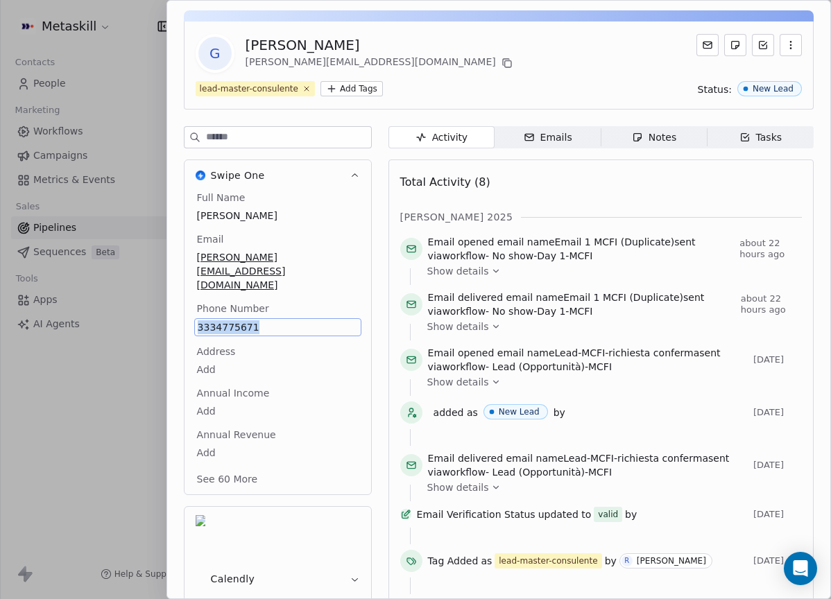
copy span "3334775671"
click at [556, 71] on div "G Gianluigi Calabrini gianluigi.calabrini@gmail.com" at bounding box center [499, 53] width 606 height 39
click at [647, 116] on div "G Gianluigi Calabrini gianluigi.calabrini@gmail.com lead-master-consulente Add …" at bounding box center [498, 326] width 663 height 665
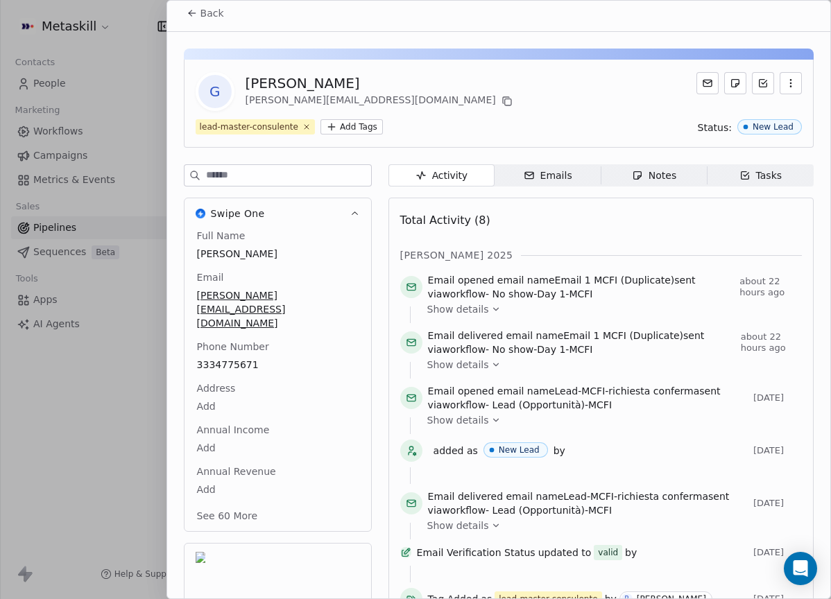
scroll to position [0, 0]
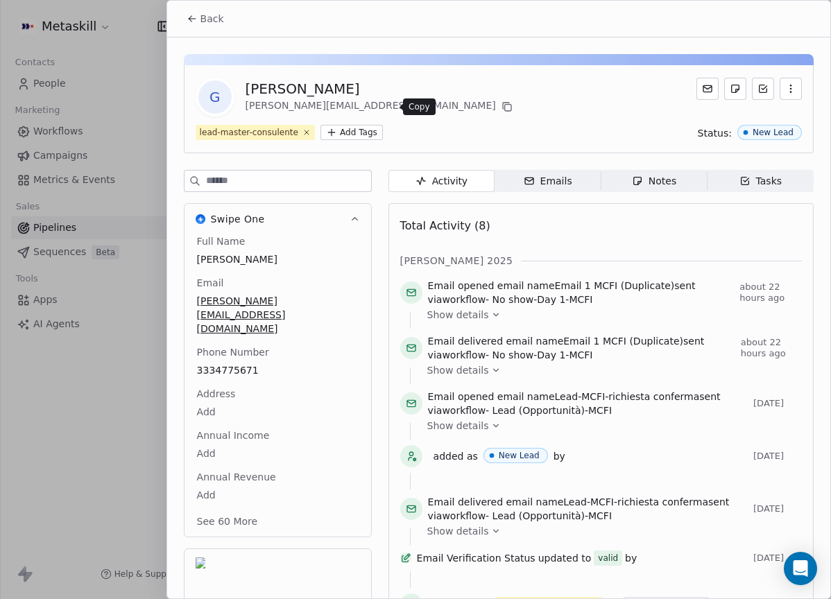
click at [501, 106] on icon at bounding box center [506, 106] width 11 height 11
click at [209, 15] on span "Back" at bounding box center [212, 19] width 24 height 14
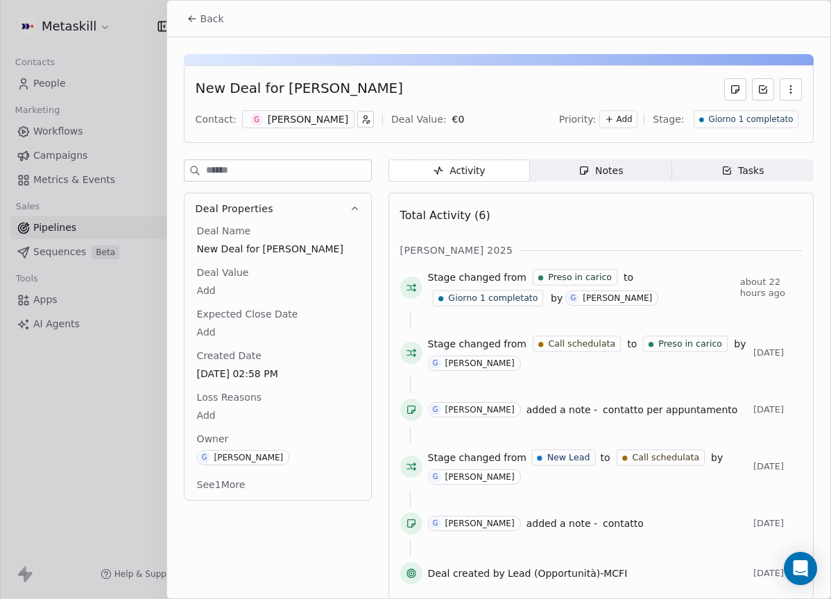
click at [765, 119] on span "Giorno 1 completato" at bounding box center [750, 120] width 85 height 12
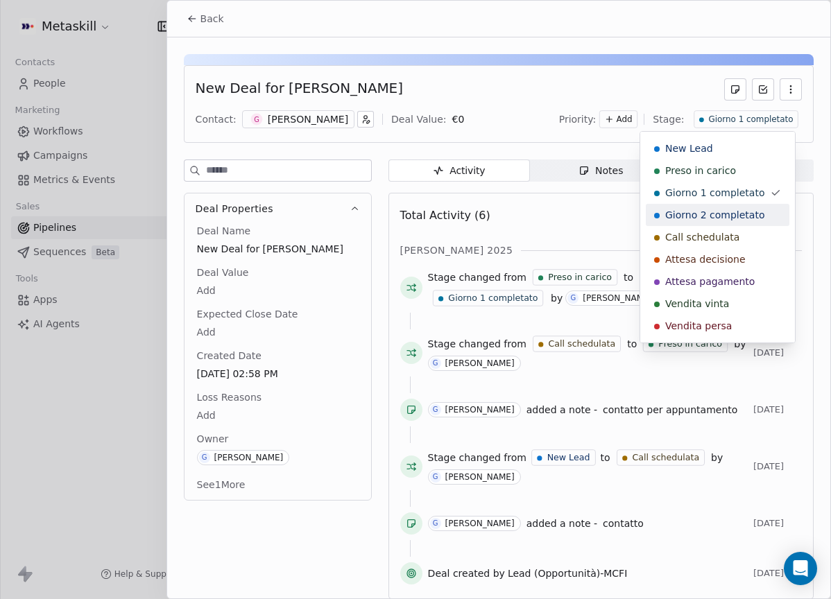
click at [724, 213] on span "Giorno 2 completato" at bounding box center [714, 215] width 99 height 14
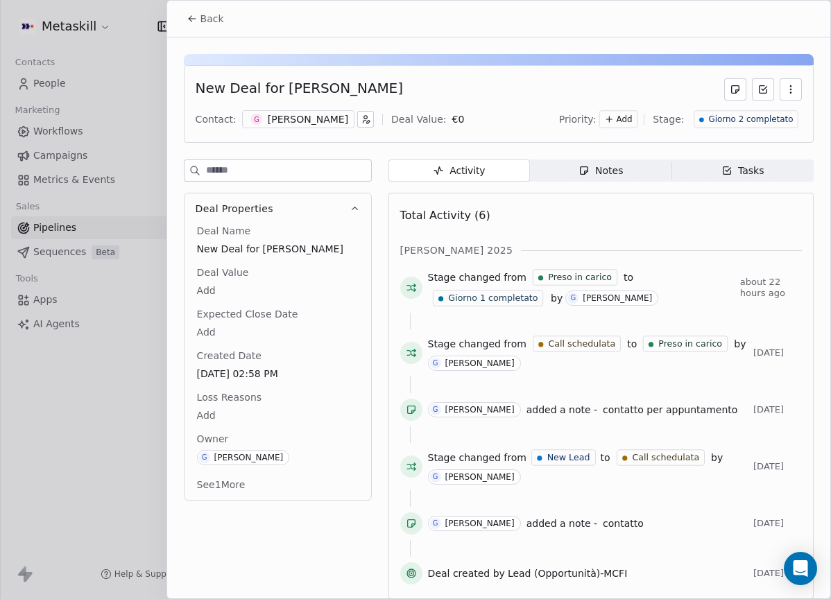
click at [218, 25] on span "Back" at bounding box center [212, 19] width 24 height 14
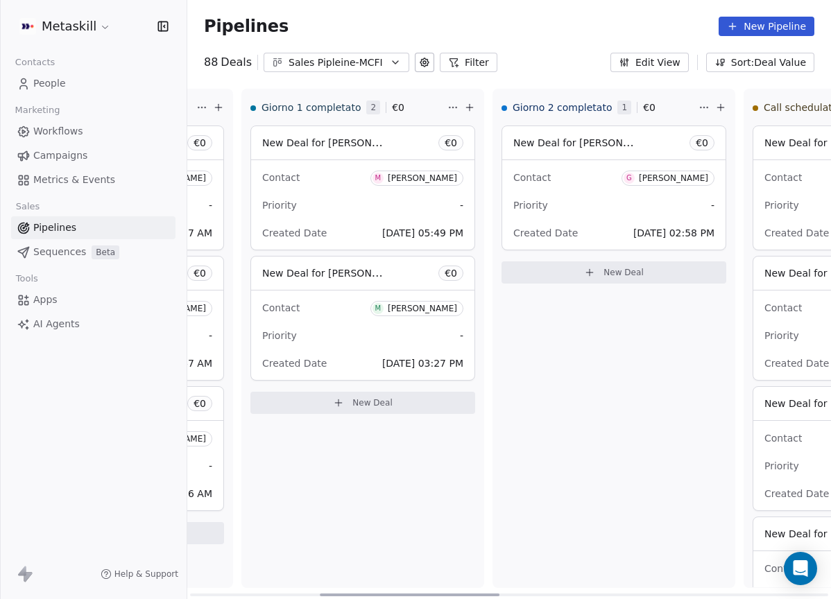
click at [422, 177] on div "[PERSON_NAME]" at bounding box center [422, 178] width 69 height 10
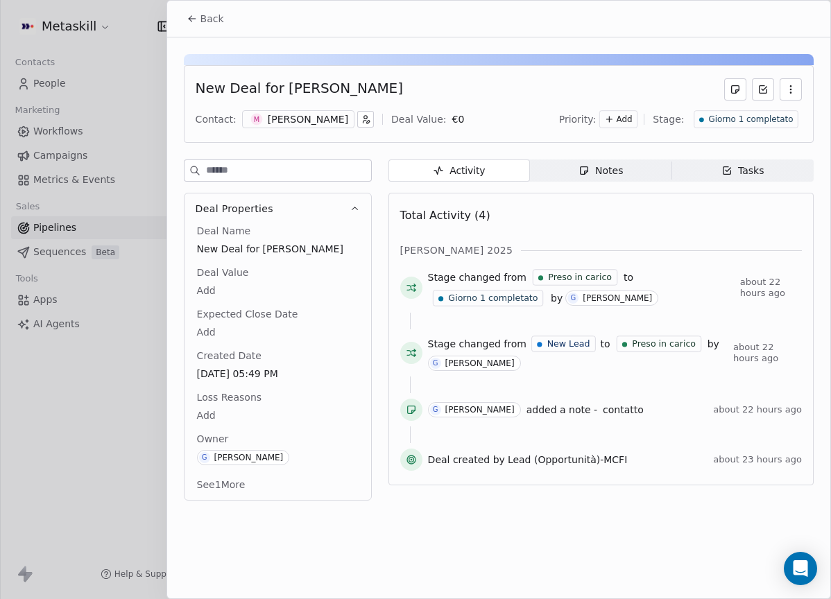
click at [282, 123] on div "[PERSON_NAME]" at bounding box center [308, 119] width 80 height 14
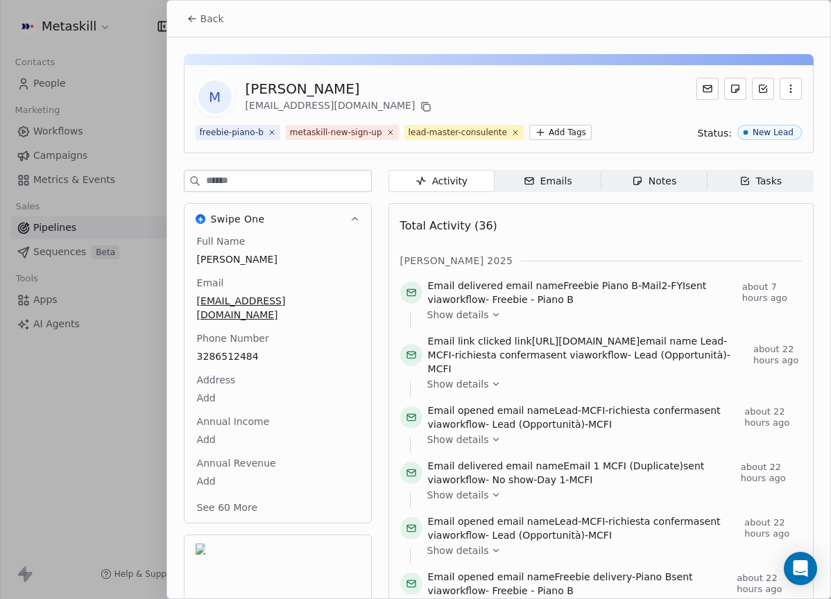
scroll to position [44, 0]
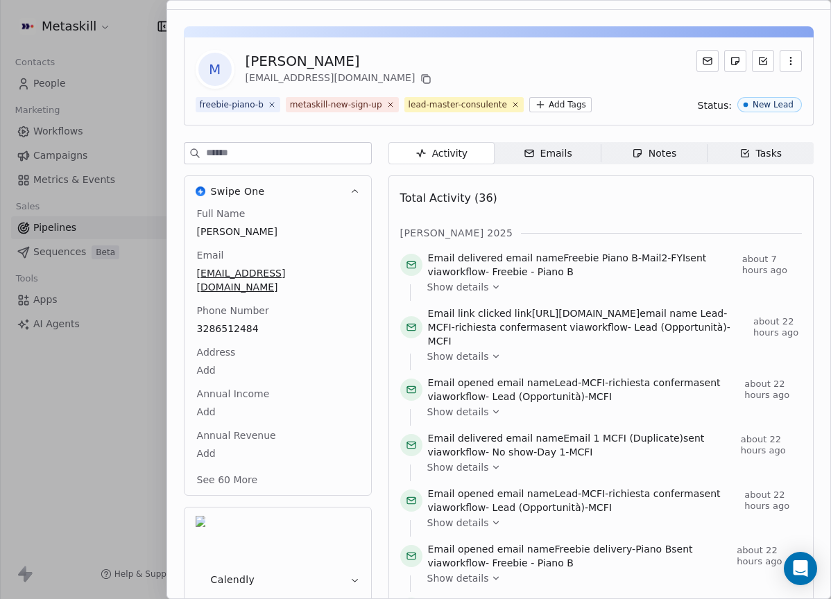
scroll to position [0, 0]
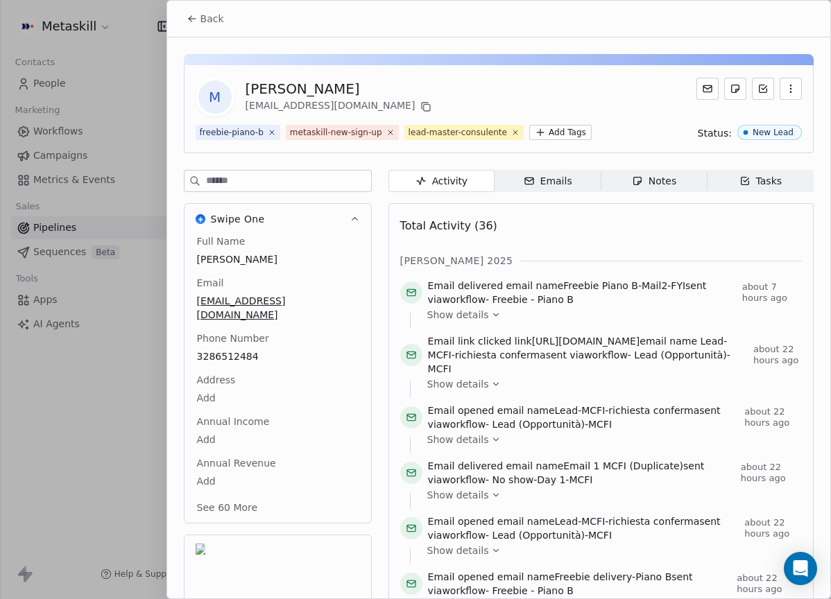
drag, startPoint x: 218, startPoint y: 26, endPoint x: 396, endPoint y: 90, distance: 189.5
click at [218, 27] on button "Back" at bounding box center [205, 18] width 54 height 25
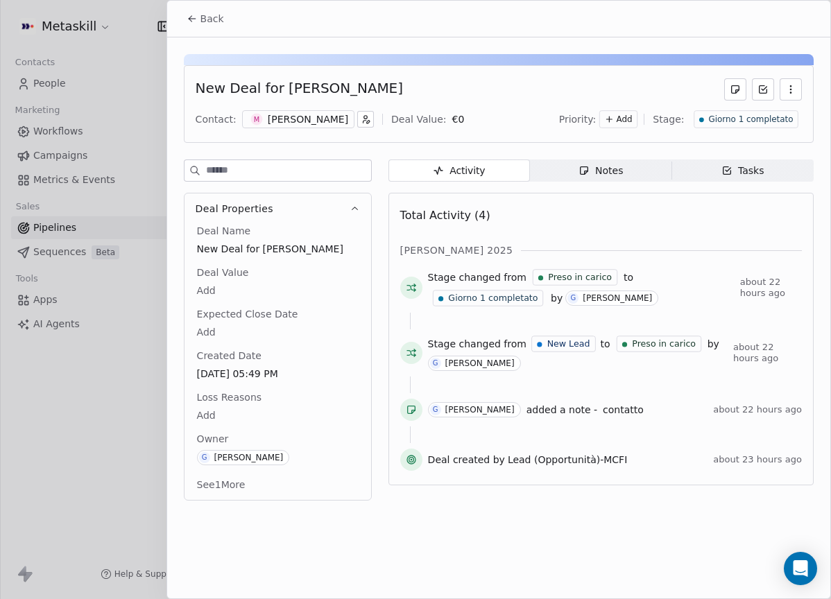
click at [610, 178] on span "Notes Notes" at bounding box center [600, 170] width 141 height 22
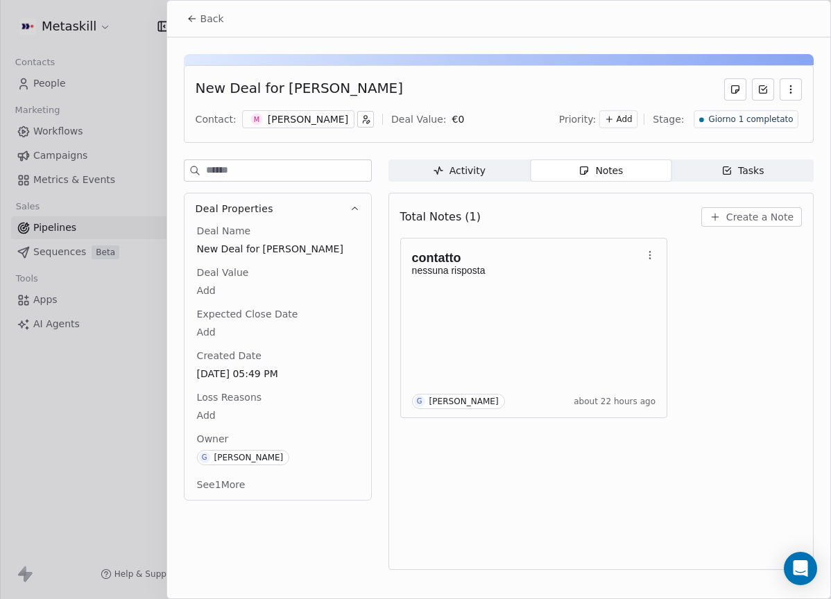
click at [295, 117] on div "[PERSON_NAME]" at bounding box center [308, 119] width 80 height 14
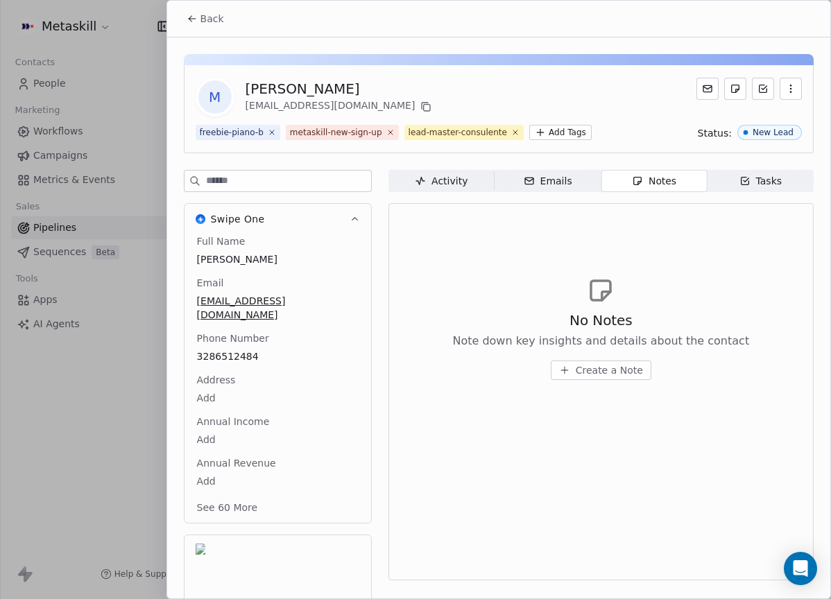
click at [218, 21] on span "Back" at bounding box center [212, 19] width 24 height 14
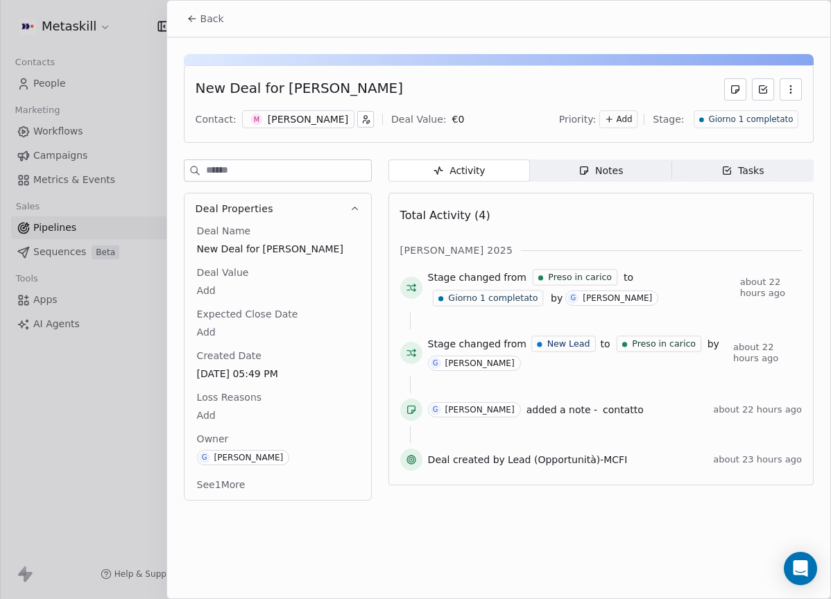
click at [608, 171] on div "Notes" at bounding box center [600, 171] width 44 height 15
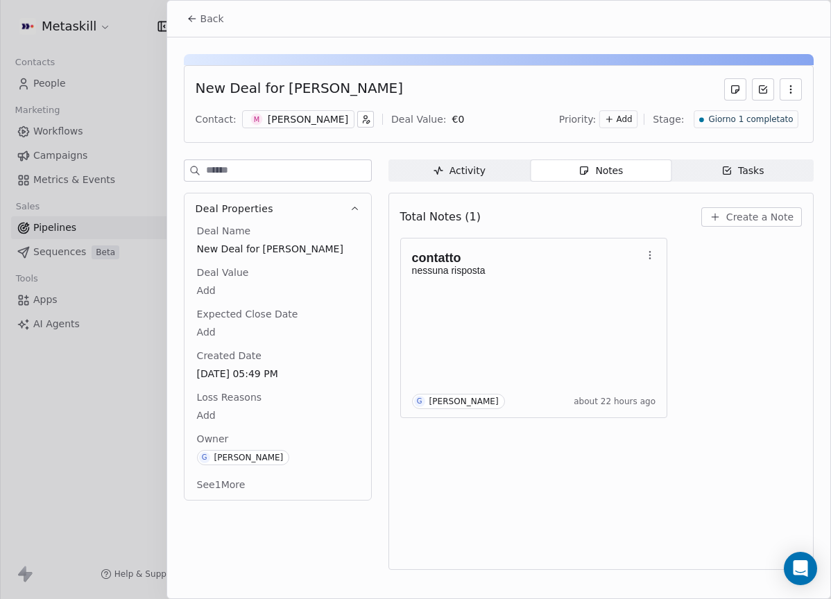
click at [742, 229] on div "Total Notes (1) Create a Note" at bounding box center [600, 217] width 401 height 31
click at [744, 224] on button "Create a Note" at bounding box center [751, 216] width 101 height 19
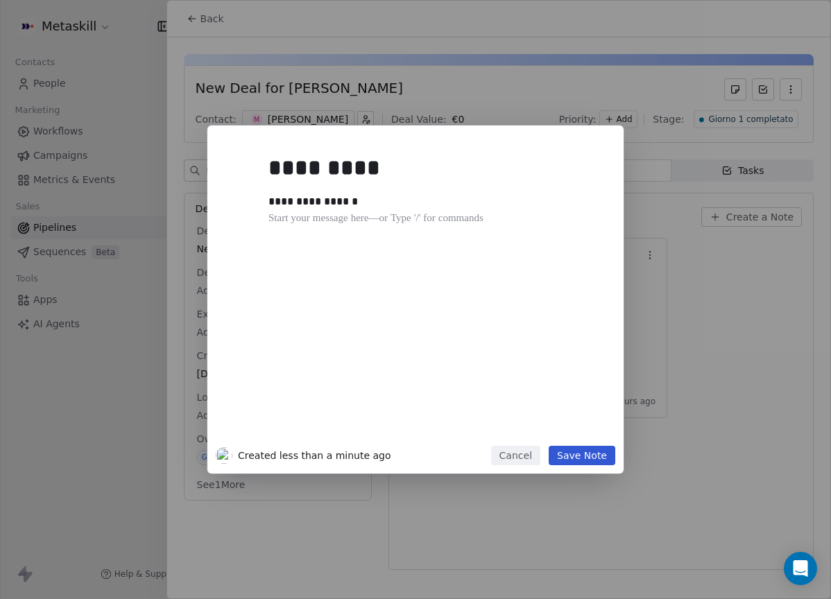
click at [587, 453] on button "Save Note" at bounding box center [581, 455] width 67 height 19
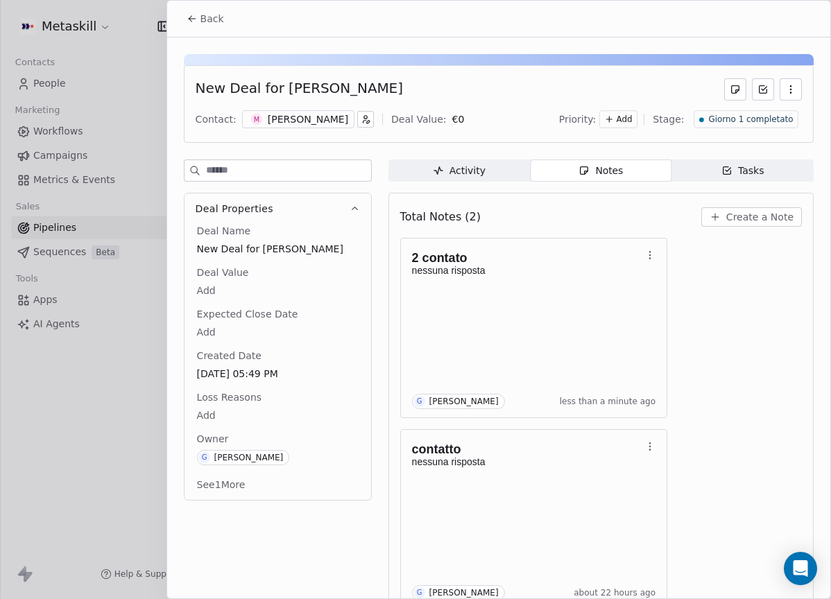
click at [761, 114] on span "Giorno 1 completato" at bounding box center [750, 120] width 85 height 12
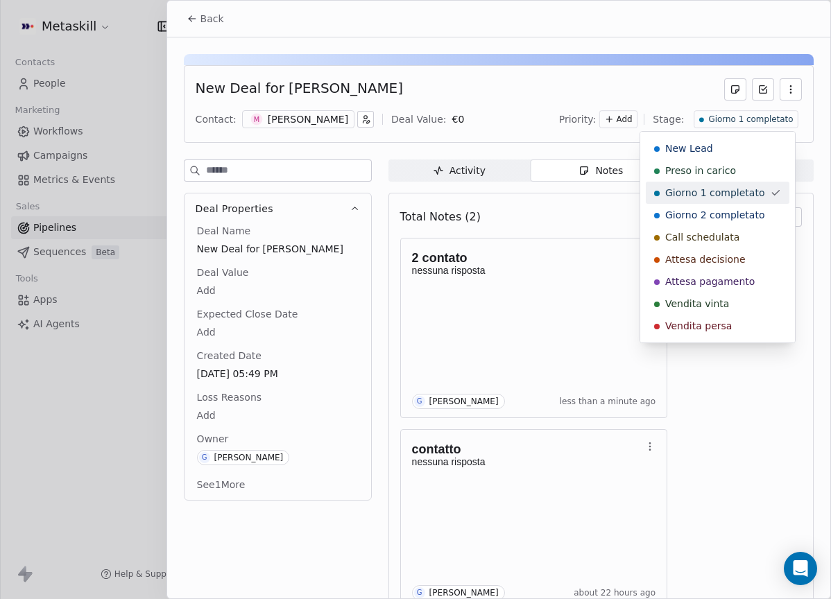
click at [732, 209] on span "Giorno 2 completato" at bounding box center [714, 215] width 99 height 14
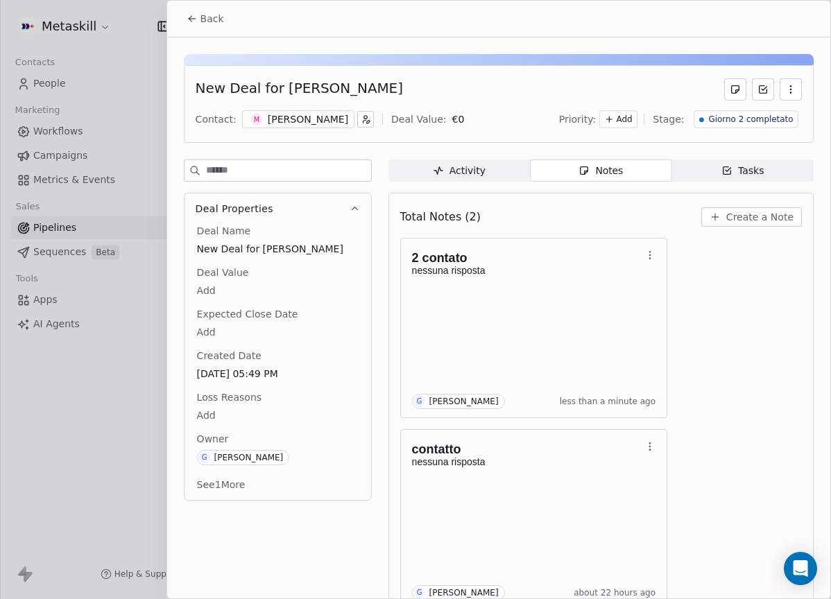
click at [187, 8] on button "Back" at bounding box center [205, 18] width 54 height 25
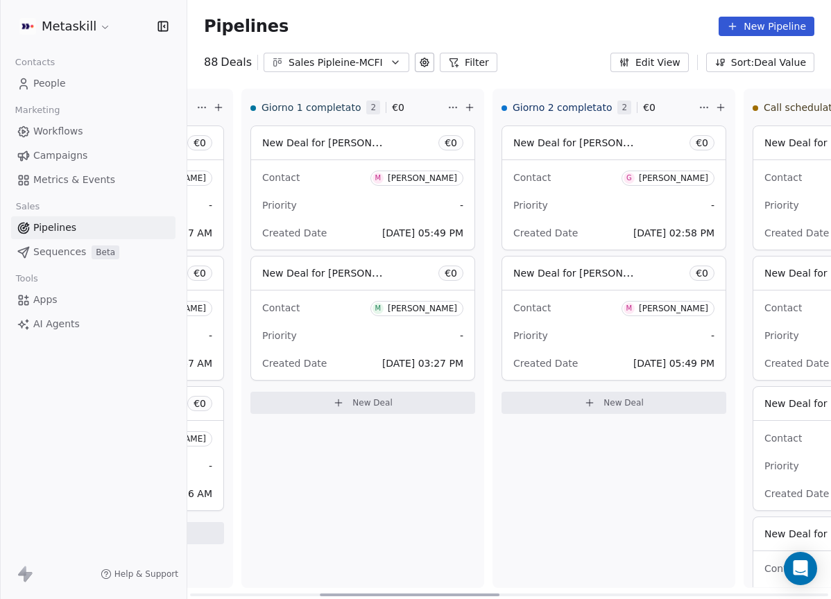
click at [432, 305] on div "[PERSON_NAME]" at bounding box center [422, 309] width 69 height 10
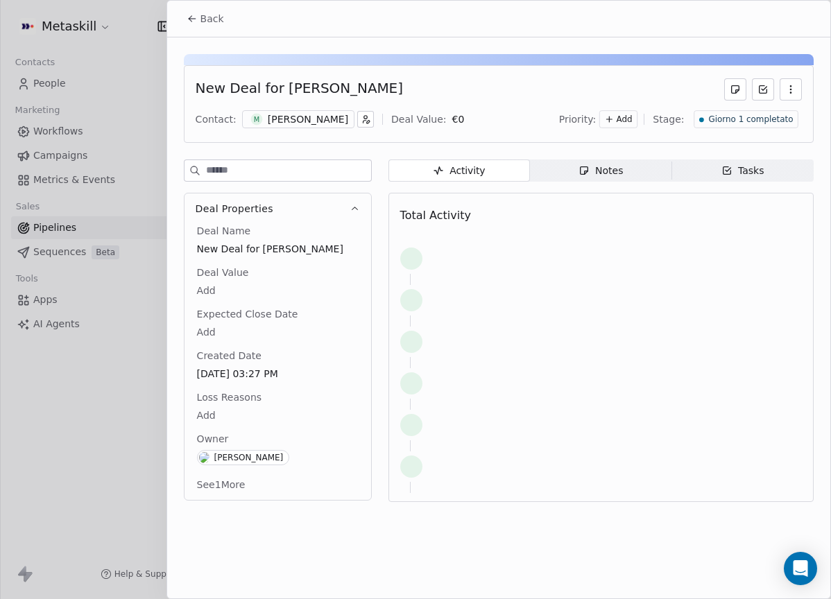
click at [318, 119] on div "Martin Ruegenberg" at bounding box center [308, 119] width 80 height 14
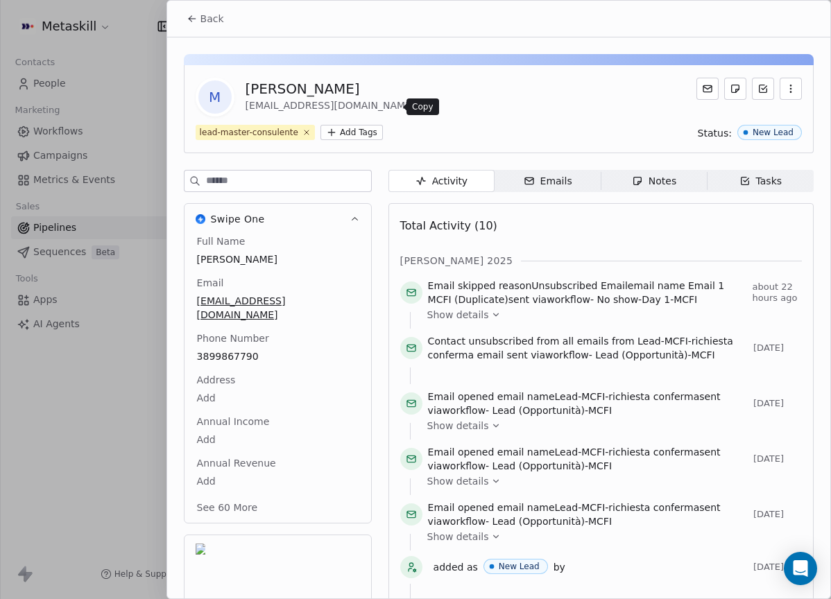
click at [420, 107] on icon at bounding box center [425, 106] width 11 height 11
click at [199, 8] on button "Back" at bounding box center [205, 18] width 54 height 25
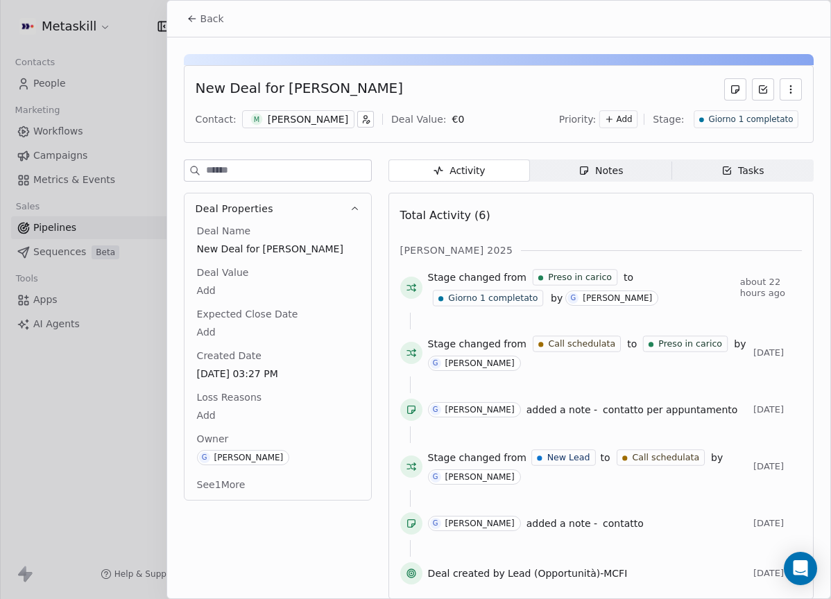
click at [603, 162] on span "Notes Notes" at bounding box center [600, 170] width 141 height 22
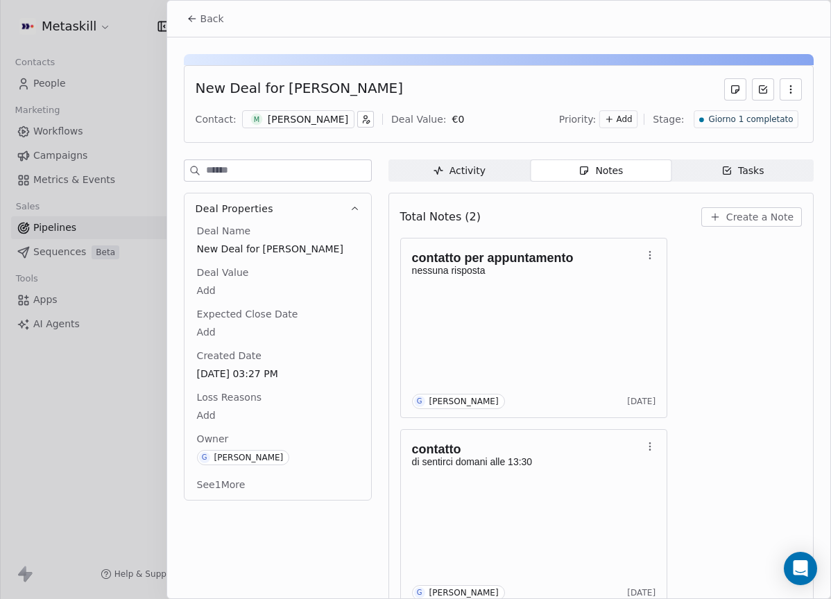
click at [715, 219] on icon "button" at bounding box center [715, 217] width 0 height 6
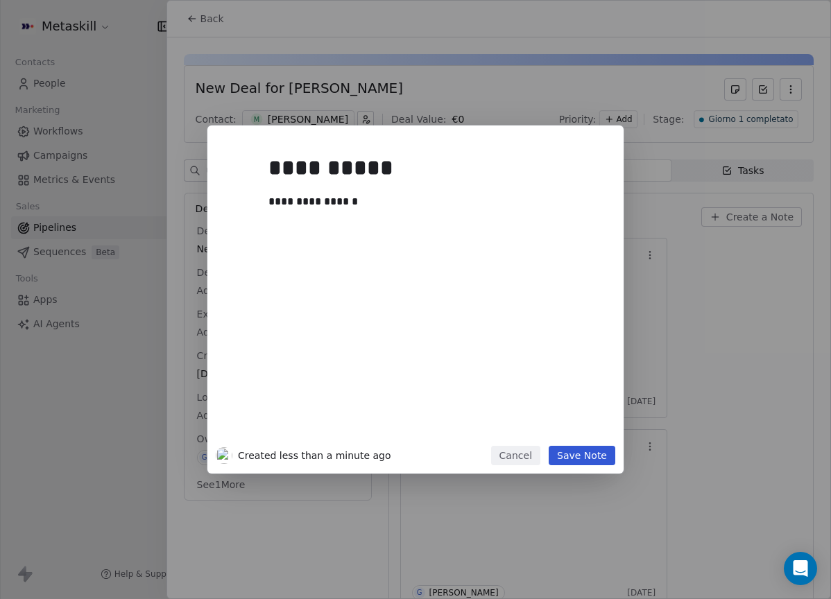
click at [568, 451] on button "Save Note" at bounding box center [581, 455] width 67 height 19
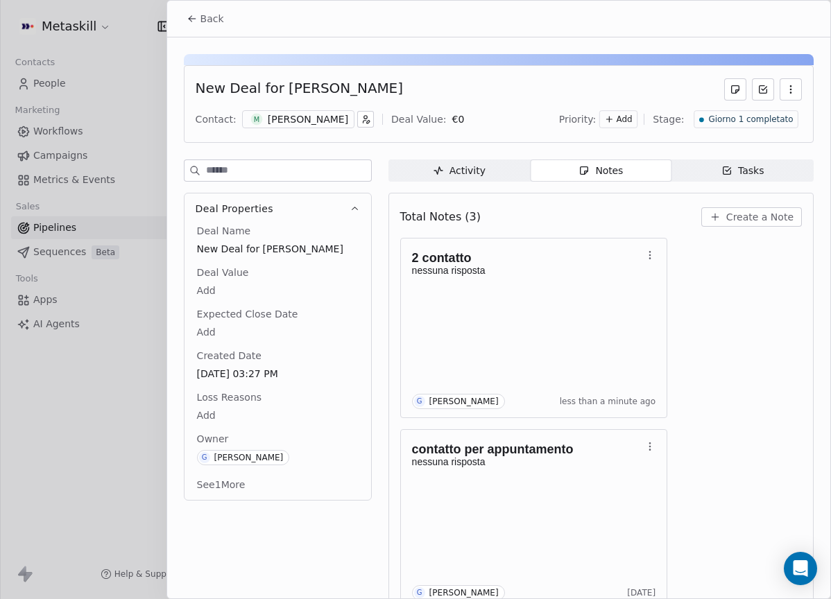
click at [752, 123] on span "Giorno 1 completato" at bounding box center [750, 120] width 85 height 12
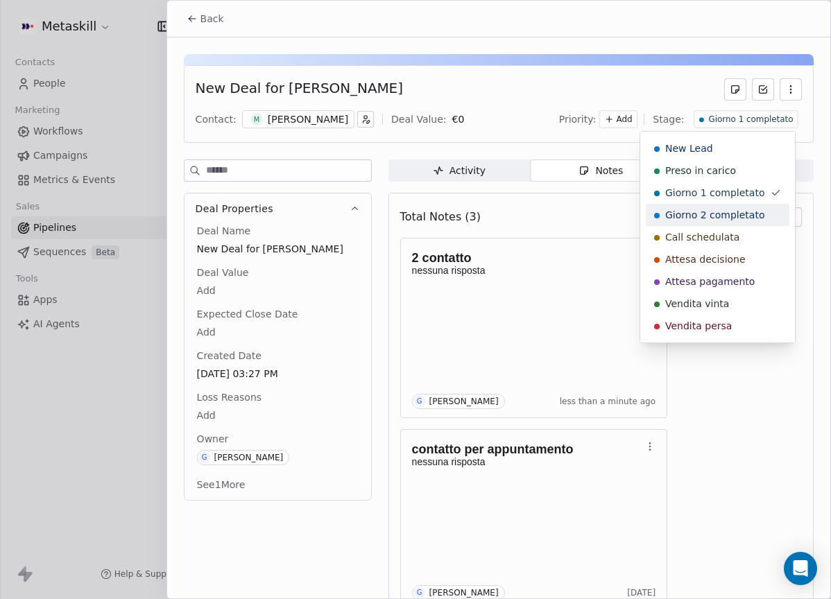
click at [759, 216] on div "Giorno 2 completato" at bounding box center [717, 215] width 127 height 14
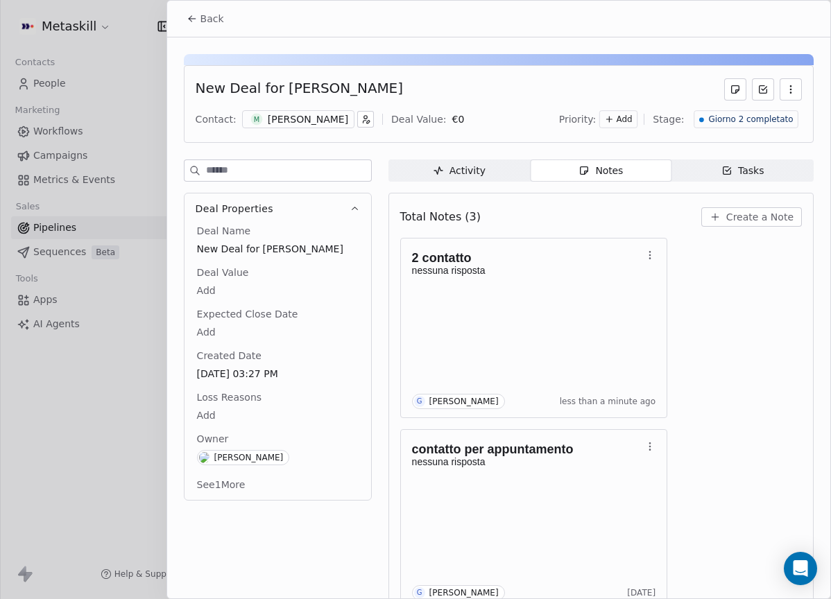
click at [214, 26] on button "Back" at bounding box center [205, 18] width 54 height 25
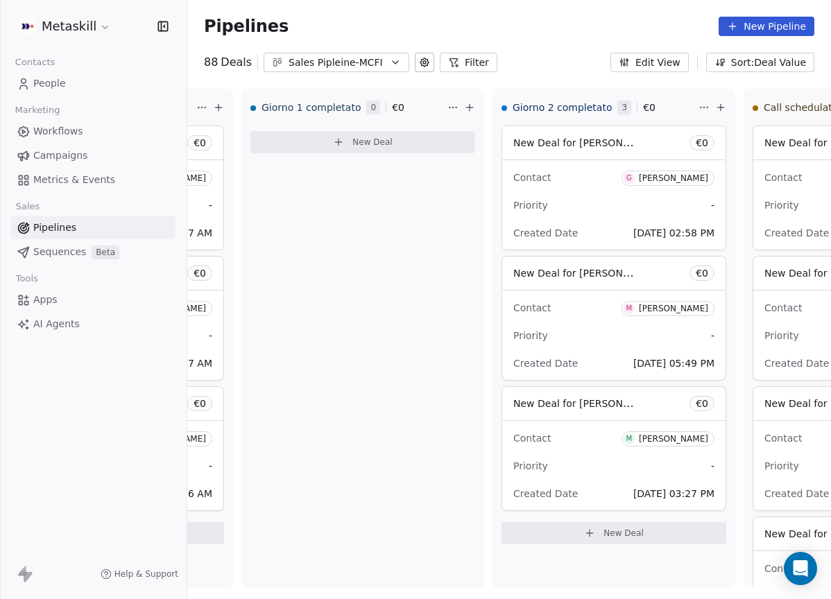
click at [343, 65] on div "Sales Pipleine-MCFI" at bounding box center [336, 62] width 96 height 15
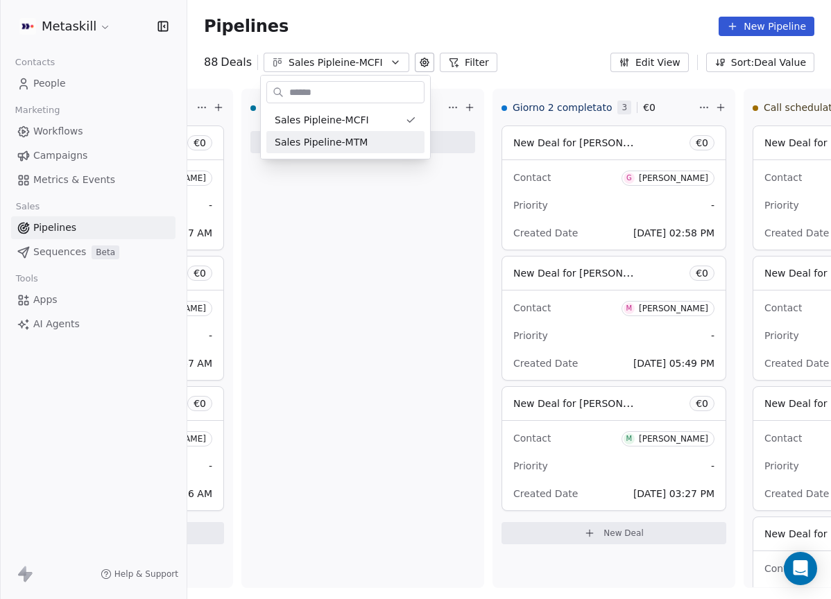
click at [370, 205] on html "Metaskill Contacts People Marketing Workflows Campaigns Metrics & Events Sales …" at bounding box center [415, 299] width 831 height 599
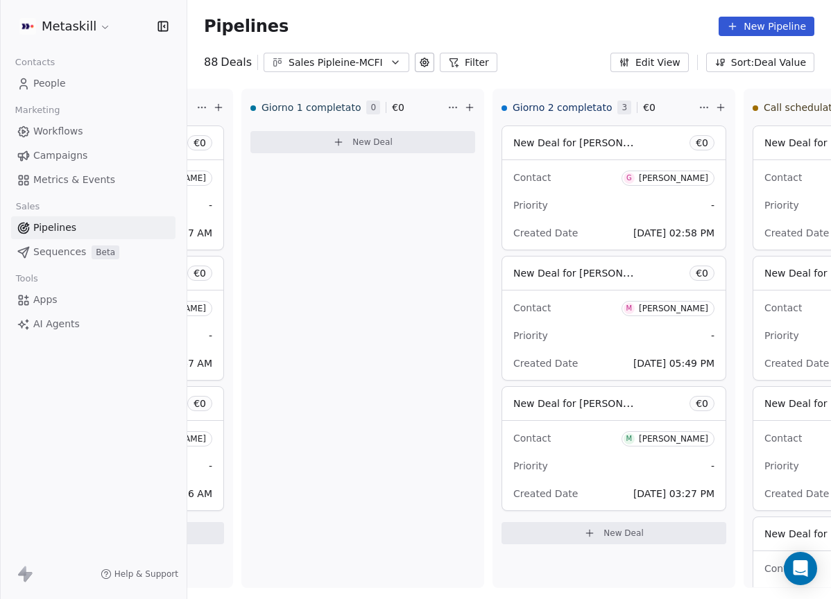
click at [368, 63] on div "Sales Pipleine-MCFI" at bounding box center [336, 62] width 96 height 15
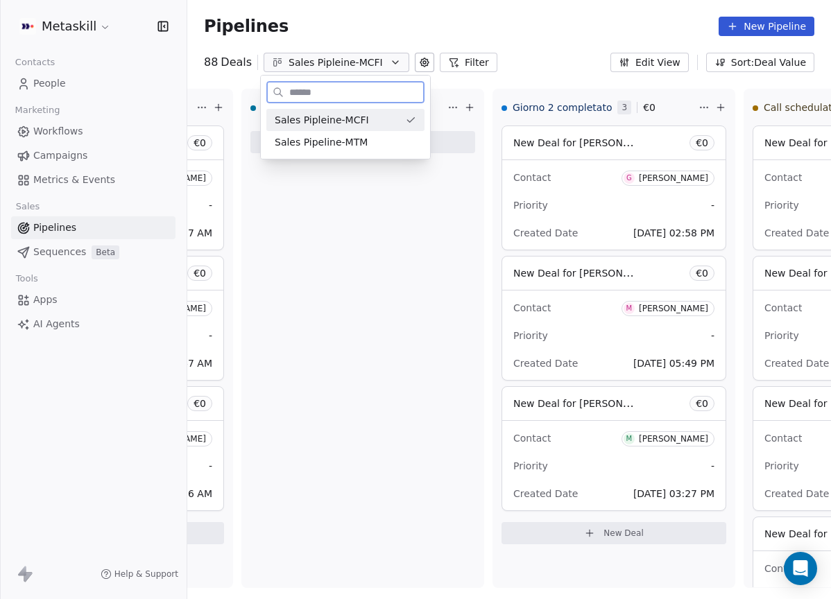
click at [358, 137] on span "Sales Pipeline-MTM" at bounding box center [321, 142] width 93 height 15
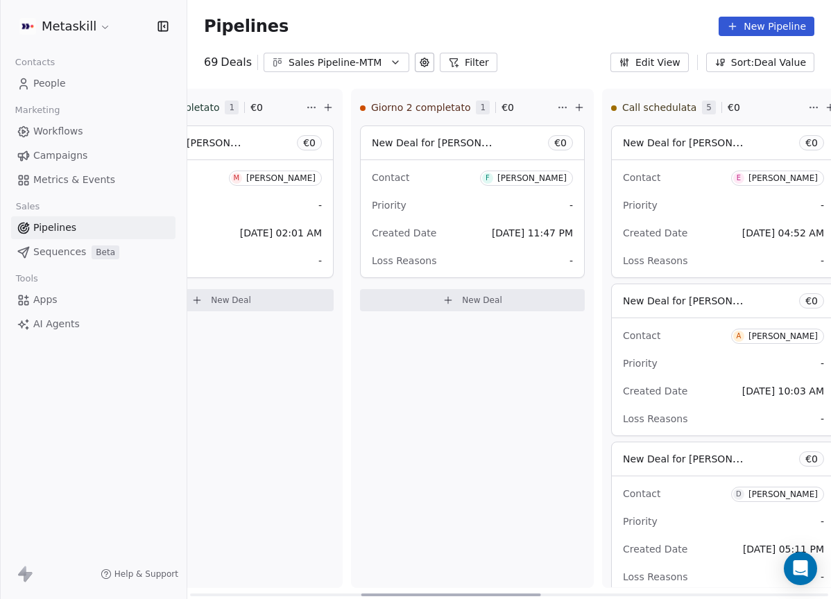
scroll to position [0, 631]
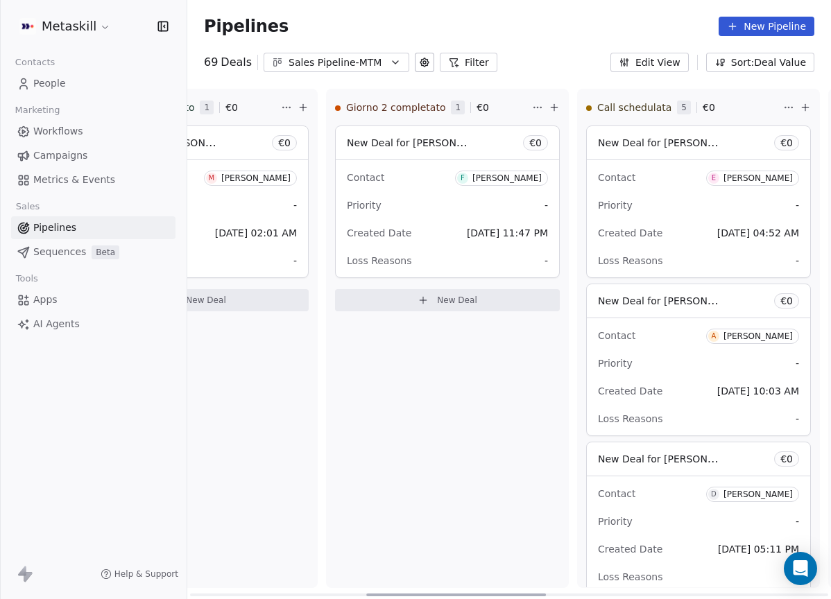
drag, startPoint x: 318, startPoint y: 594, endPoint x: 489, endPoint y: 464, distance: 214.7
click at [489, 594] on div at bounding box center [456, 595] width 180 height 3
click at [500, 180] on div "[PERSON_NAME]" at bounding box center [506, 178] width 69 height 10
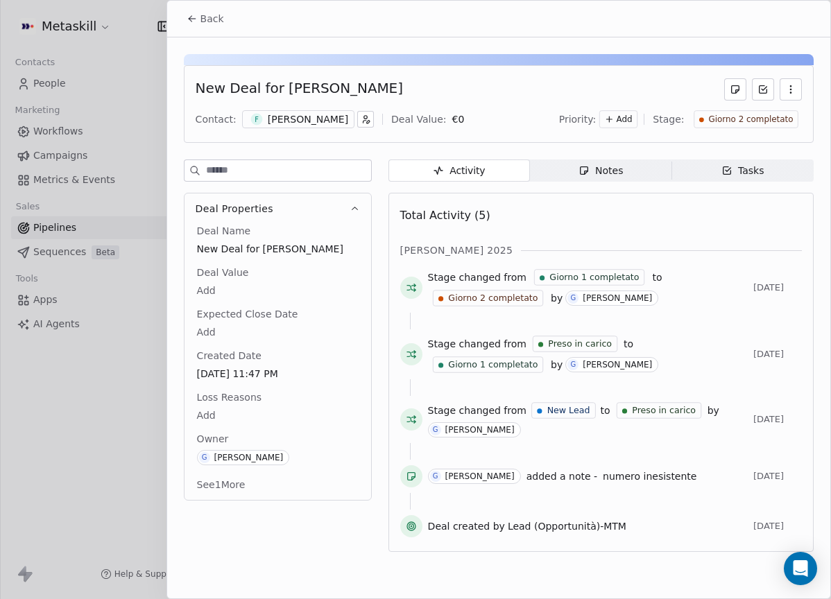
click at [340, 121] on div "[PERSON_NAME]" at bounding box center [308, 119] width 80 height 14
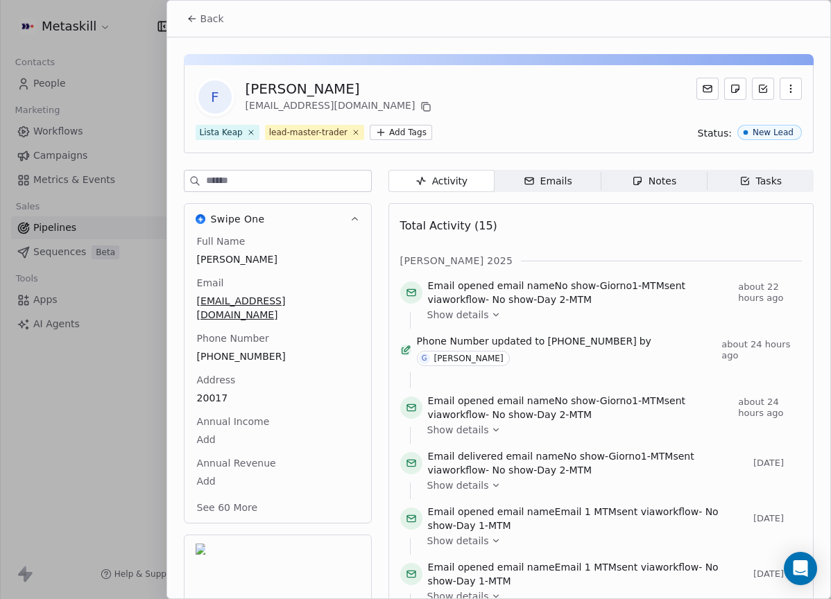
click at [637, 175] on div "Notes" at bounding box center [654, 181] width 44 height 15
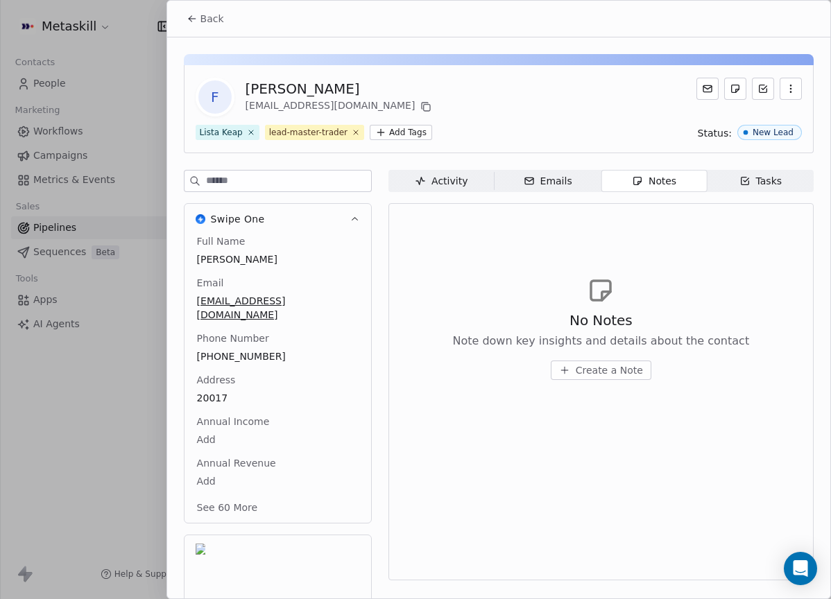
click at [465, 180] on div "Activity" at bounding box center [441, 181] width 53 height 15
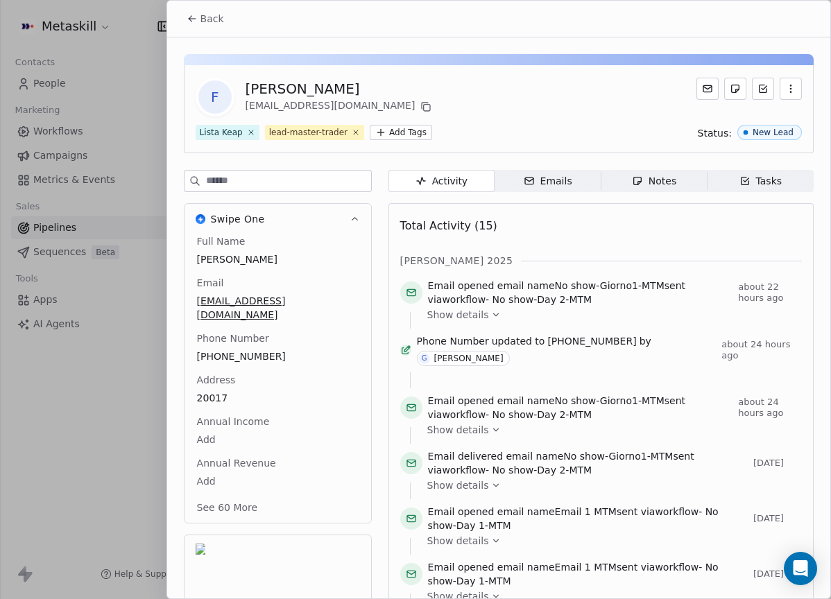
click at [247, 338] on div "Full Name Federico Cultrera Email f.cultrera91@gmail.com Phone Number +39329432…" at bounding box center [277, 375] width 167 height 283
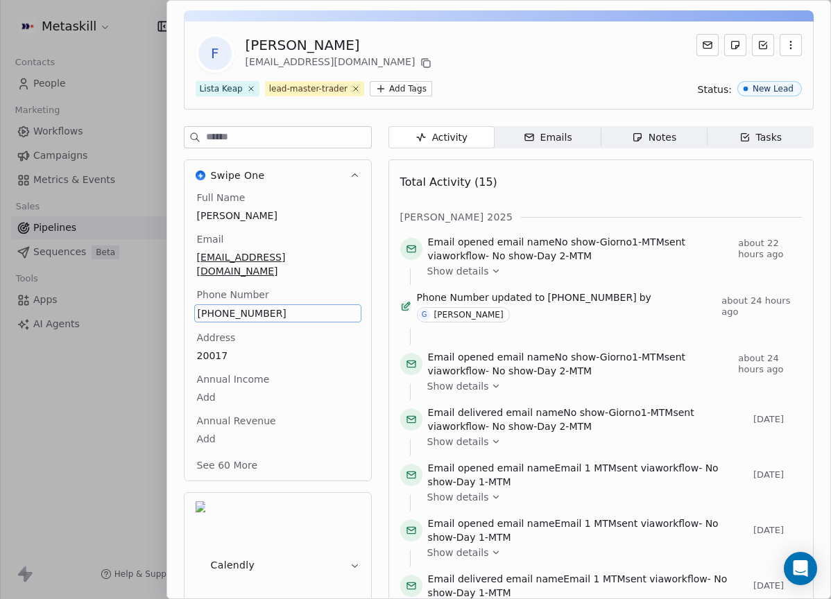
click at [239, 306] on span "+393294323464" at bounding box center [278, 313] width 160 height 14
click at [239, 302] on input "**********" at bounding box center [272, 308] width 150 height 28
click at [336, 264] on html "Metaskill Contacts People Marketing Workflows Campaigns Metrics & Events Sales …" at bounding box center [415, 299] width 831 height 599
copy span "393294323464"
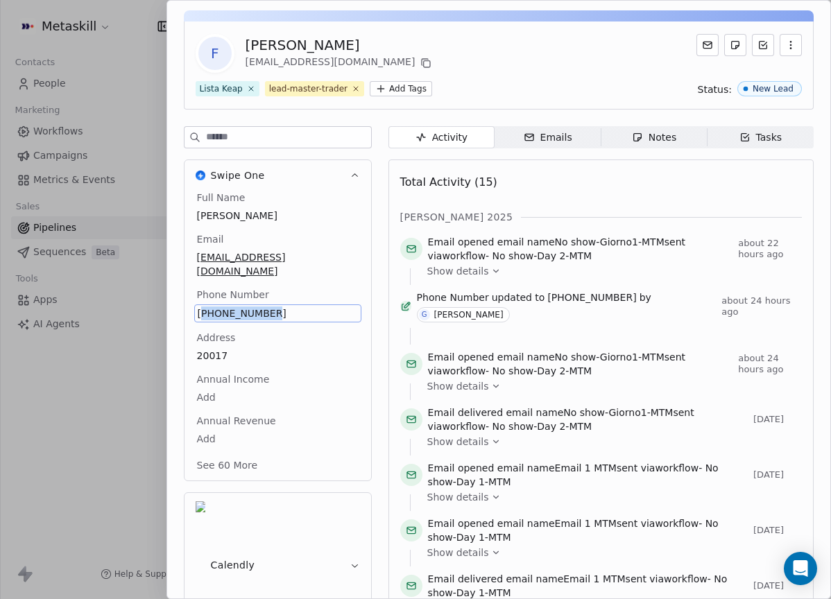
click at [221, 306] on span "+393294323464" at bounding box center [278, 313] width 160 height 14
click at [225, 306] on span "+393294323464" at bounding box center [278, 313] width 160 height 14
click at [225, 297] on input "**********" at bounding box center [272, 308] width 150 height 28
click at [342, 225] on html "Metaskill Contacts People Marketing Workflows Campaigns Metrics & Events Sales …" at bounding box center [415, 299] width 831 height 599
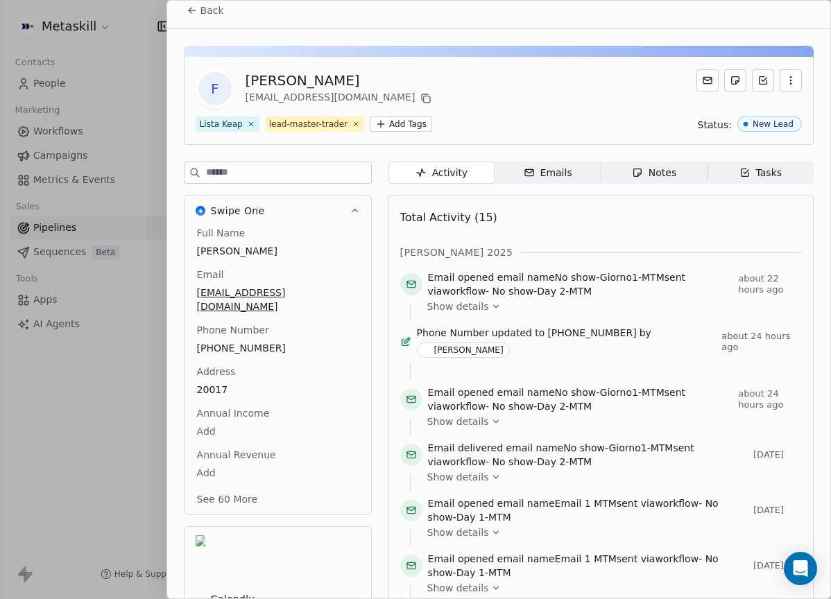
scroll to position [0, 0]
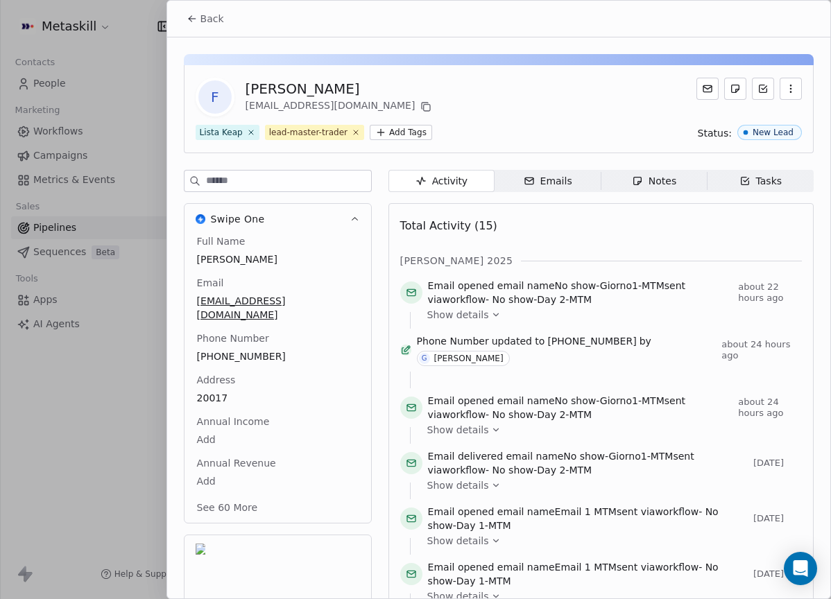
click at [340, 89] on div "[PERSON_NAME]" at bounding box center [339, 88] width 189 height 19
click at [339, 87] on div "[PERSON_NAME]" at bounding box center [339, 88] width 189 height 19
click at [338, 87] on div "[PERSON_NAME]" at bounding box center [339, 88] width 189 height 19
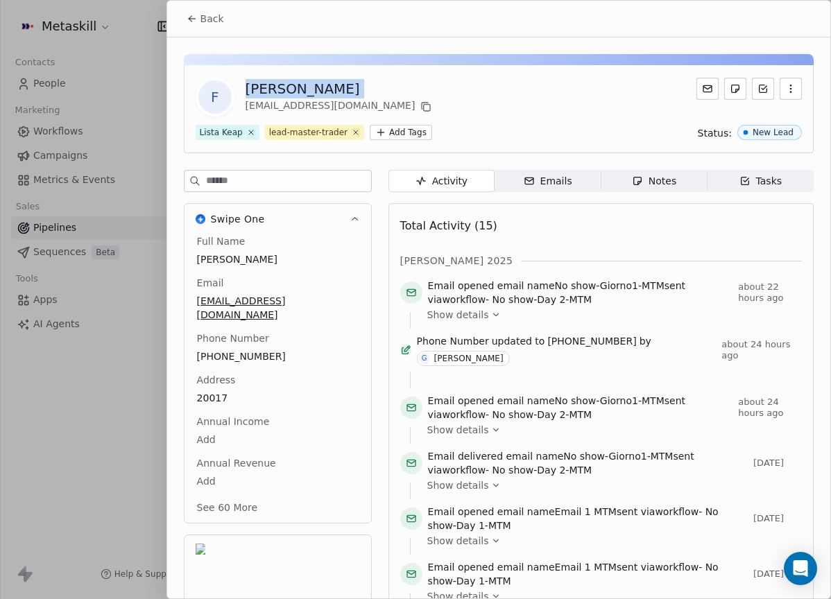
copy div "[PERSON_NAME]"
click at [650, 188] on div "Notes" at bounding box center [654, 181] width 44 height 15
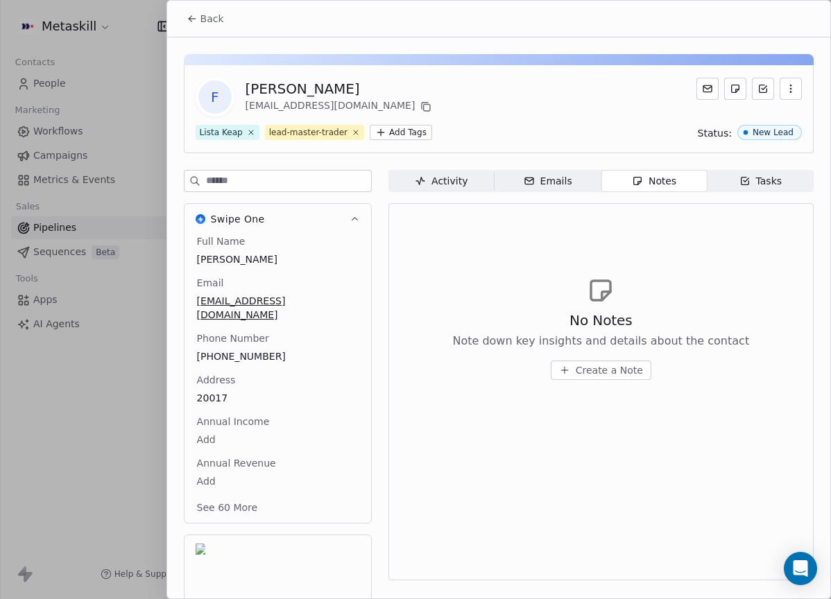
click at [211, 6] on div "Back" at bounding box center [498, 19] width 663 height 36
click at [213, 12] on span "Back" at bounding box center [212, 19] width 24 height 14
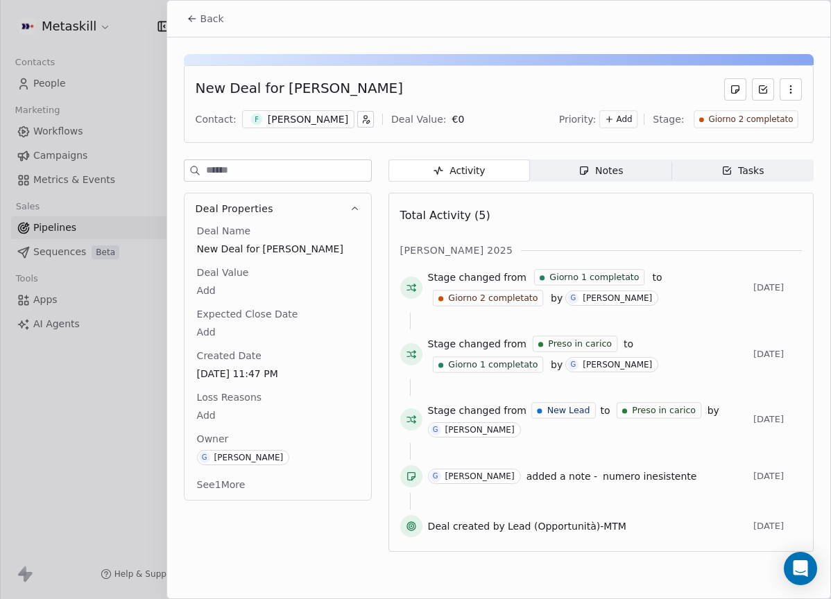
click at [632, 172] on span "Notes Notes" at bounding box center [600, 170] width 141 height 22
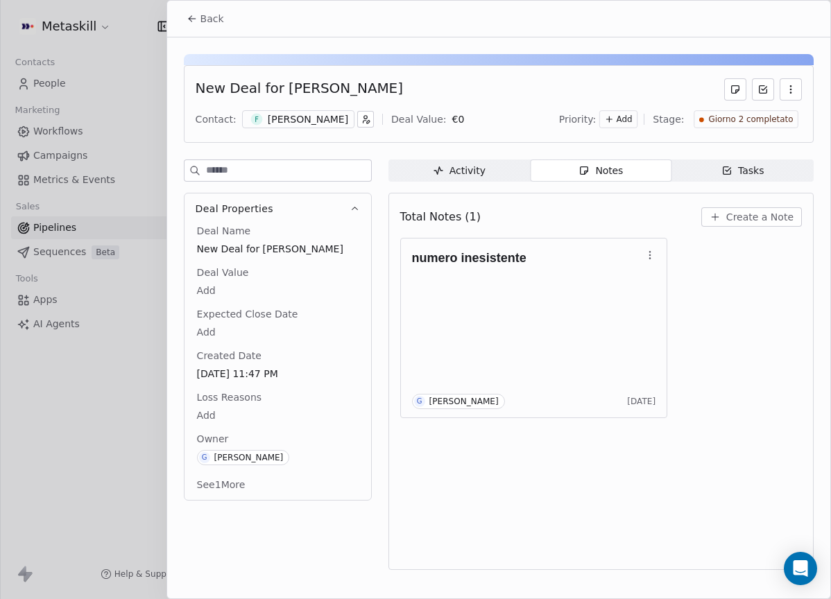
click at [736, 211] on span "Create a Note" at bounding box center [759, 217] width 67 height 14
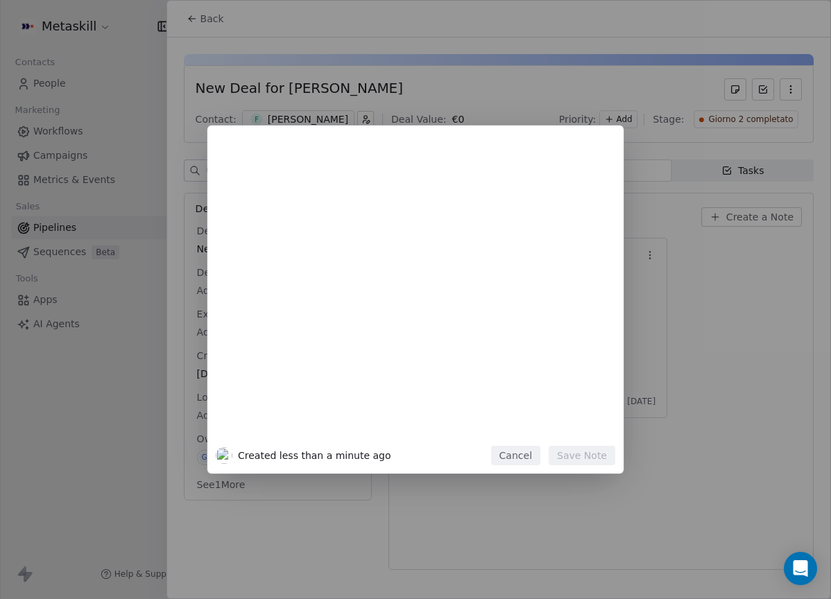
click at [515, 468] on div "Created less than a minute ago Cancel Save Note" at bounding box center [415, 300] width 416 height 348
drag, startPoint x: 521, startPoint y: 463, endPoint x: 534, endPoint y: 461, distance: 13.3
click at [521, 463] on button "Cancel" at bounding box center [515, 455] width 49 height 19
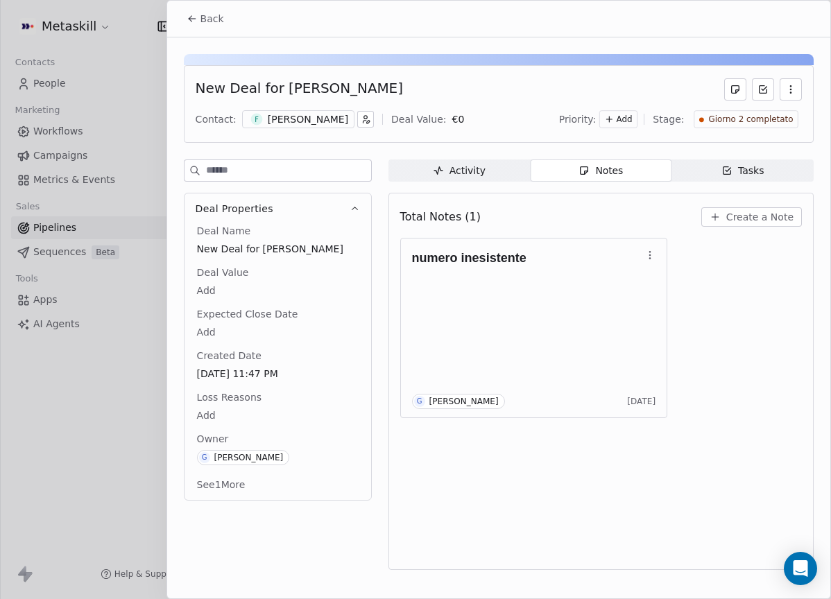
click at [753, 217] on span "Create a Note" at bounding box center [759, 217] width 67 height 14
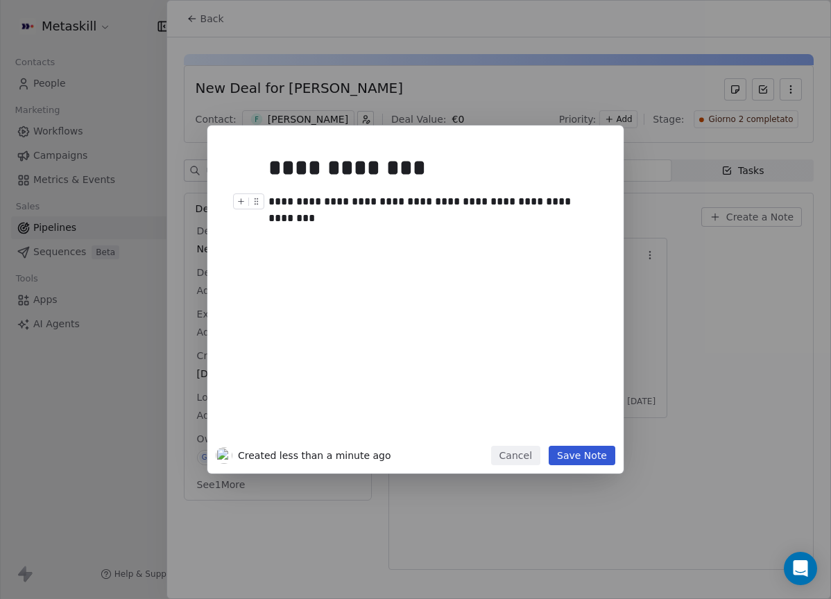
click at [356, 198] on div "**********" at bounding box center [430, 201] width 325 height 17
click at [609, 455] on button "Save Note" at bounding box center [581, 455] width 67 height 19
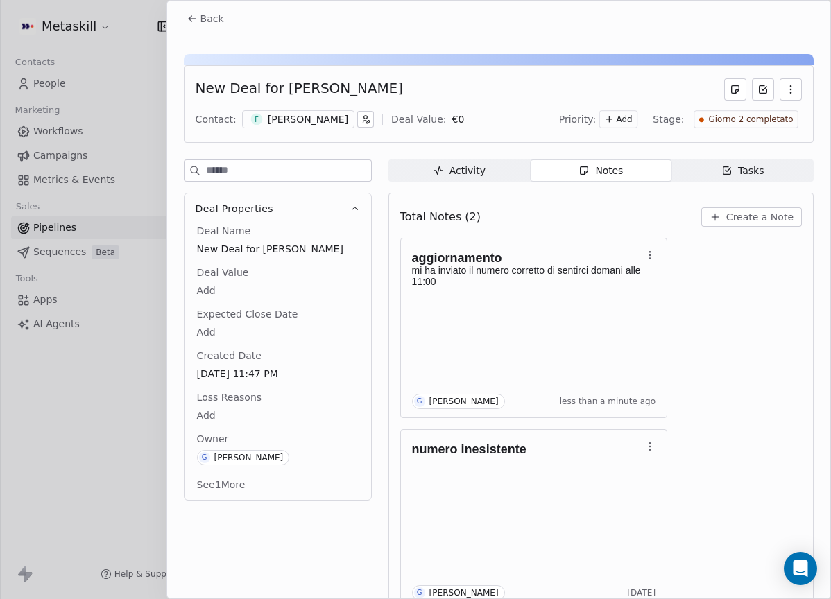
click at [747, 124] on span "Giorno 2 completato" at bounding box center [750, 120] width 85 height 12
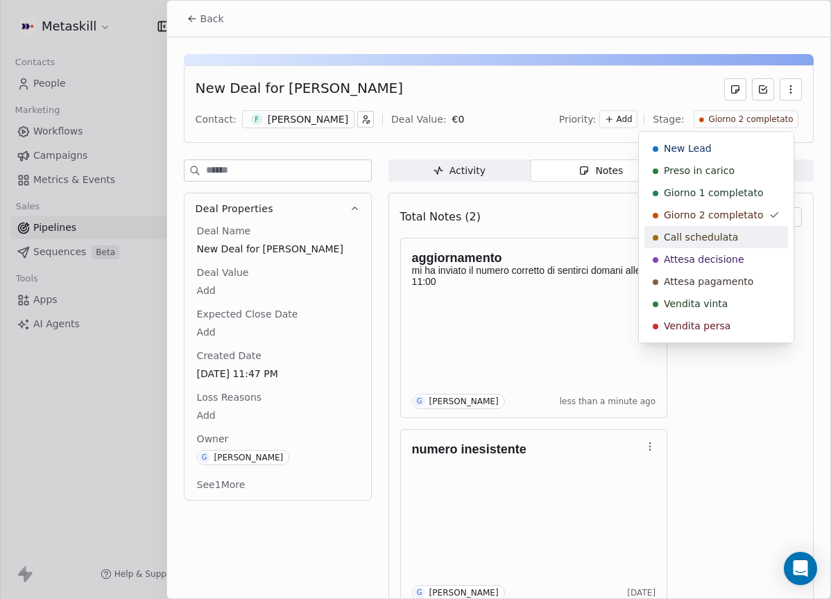
click at [747, 231] on div "Call schedulata" at bounding box center [715, 237] width 127 height 14
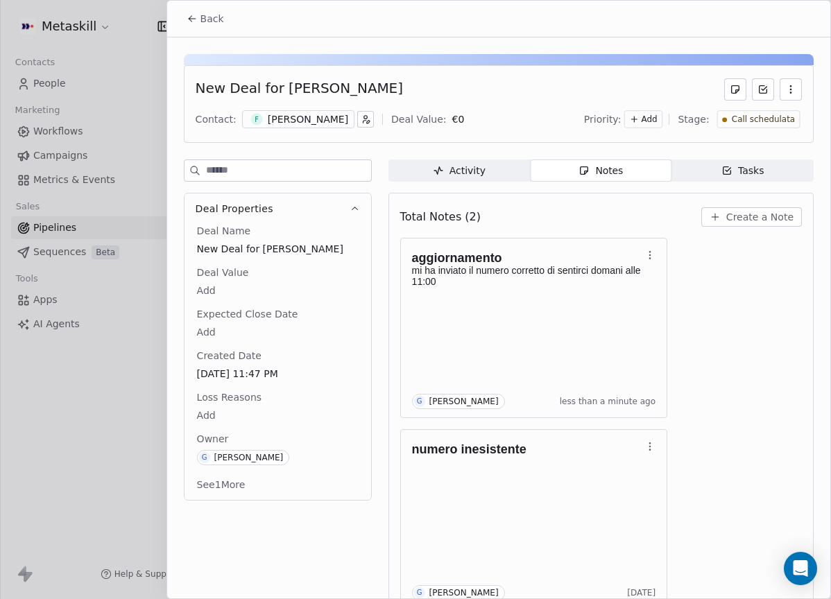
click at [200, 20] on span "Back" at bounding box center [212, 19] width 24 height 14
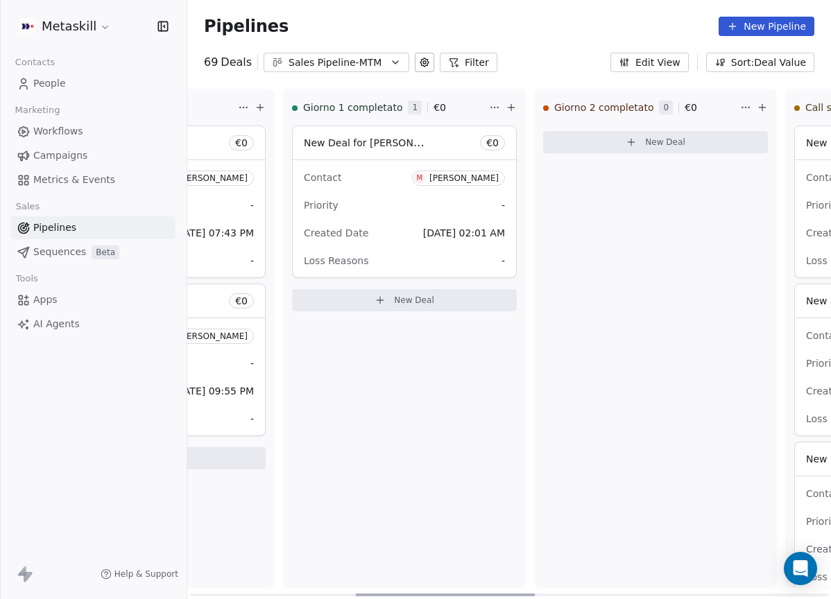
scroll to position [0, 291]
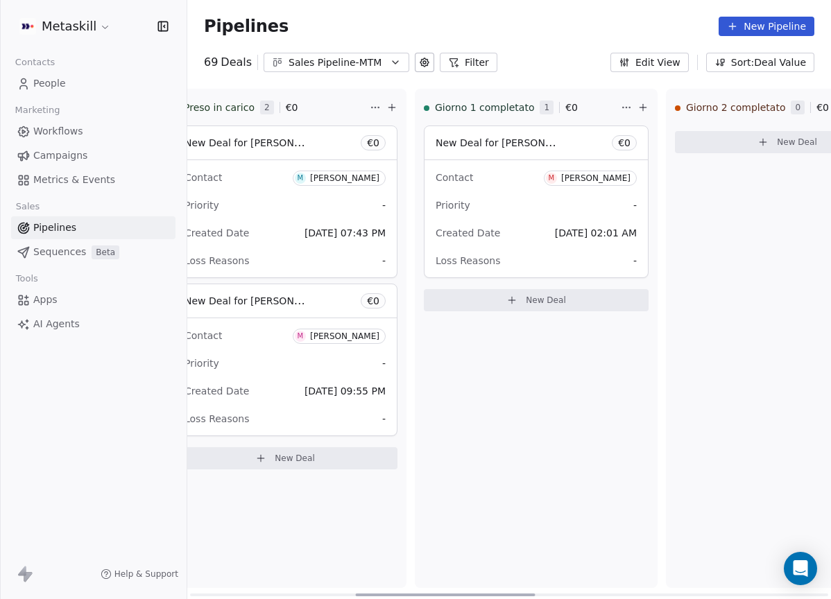
drag, startPoint x: 517, startPoint y: 591, endPoint x: 425, endPoint y: 547, distance: 102.3
click at [422, 594] on div at bounding box center [446, 595] width 180 height 3
click at [601, 171] on span "M Maria clelia Ascione" at bounding box center [590, 178] width 93 height 15
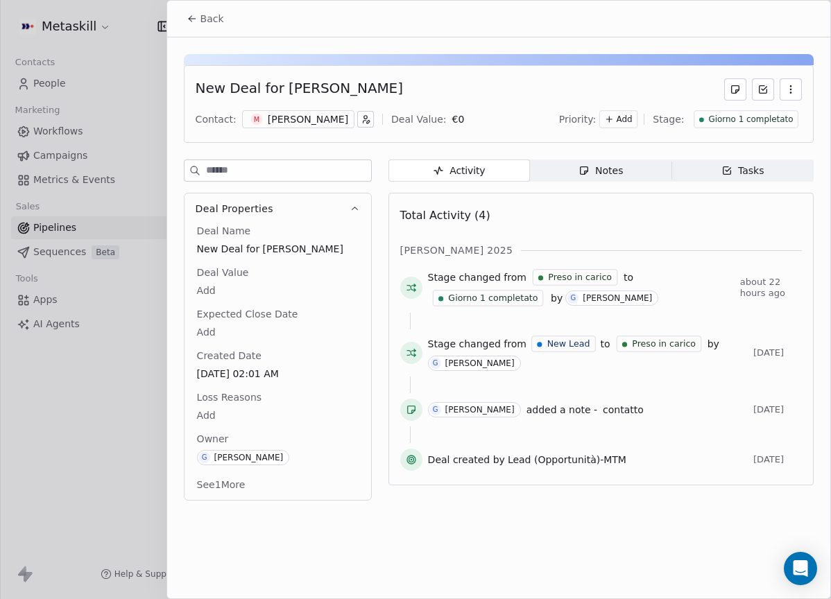
click at [330, 111] on div "M Maria clelia Ascione" at bounding box center [298, 119] width 112 height 18
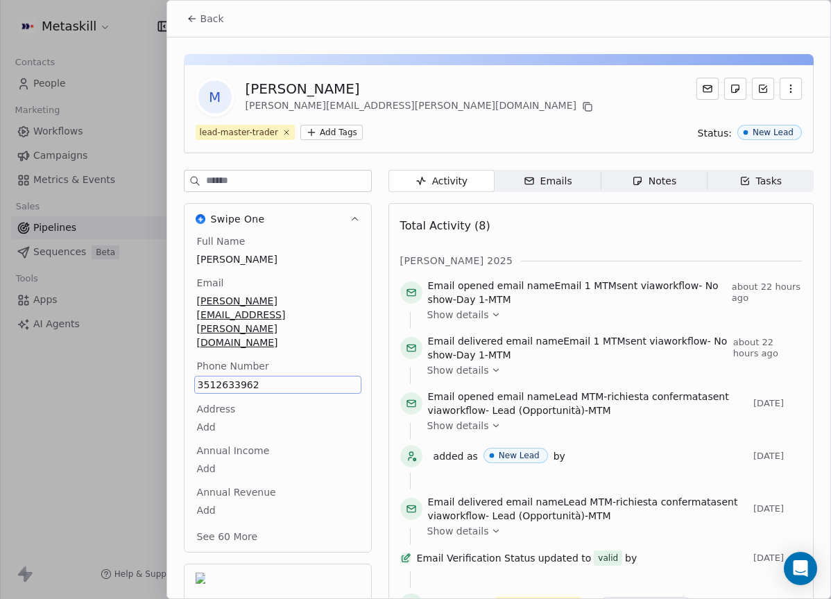
scroll to position [44, 0]
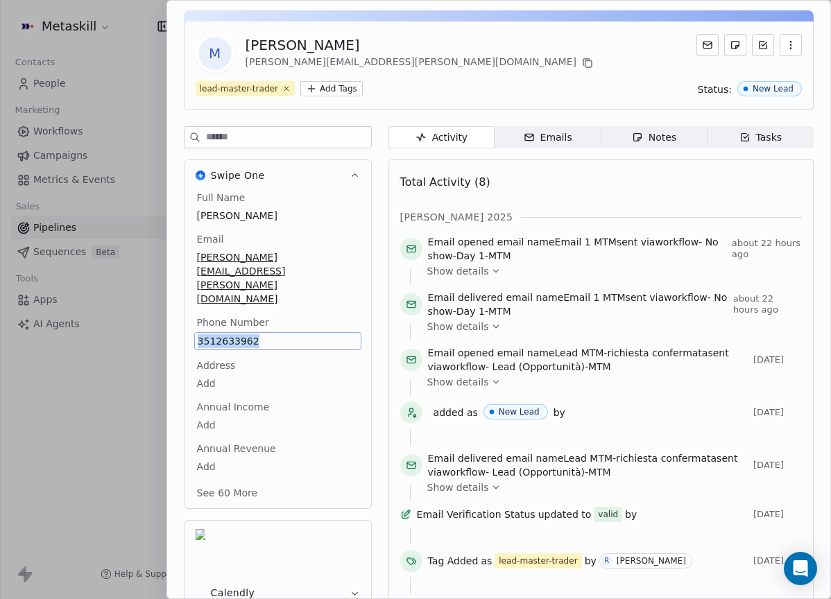
click at [637, 145] on span "Notes Notes" at bounding box center [653, 137] width 106 height 22
click at [642, 138] on div "Notes" at bounding box center [654, 137] width 44 height 15
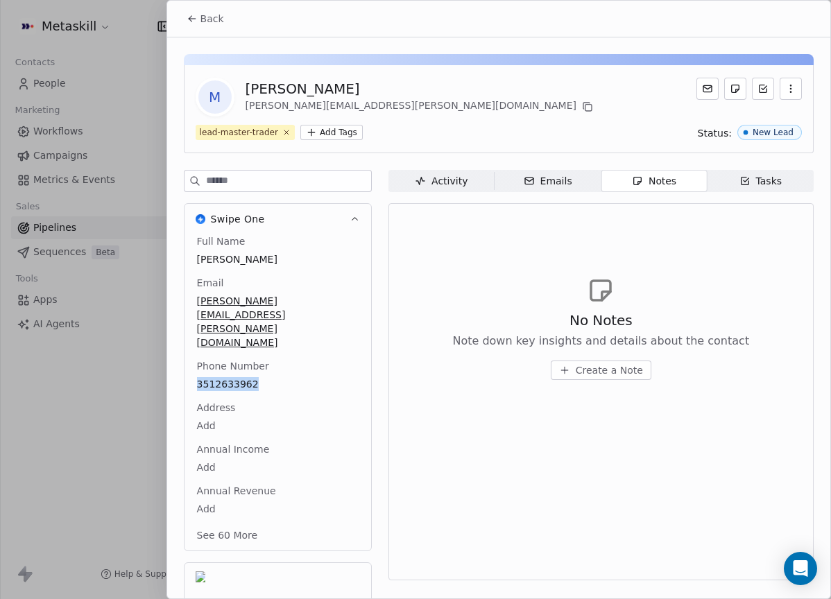
drag, startPoint x: 185, startPoint y: 12, endPoint x: 196, endPoint y: 19, distance: 12.1
click at [187, 13] on icon at bounding box center [192, 18] width 11 height 11
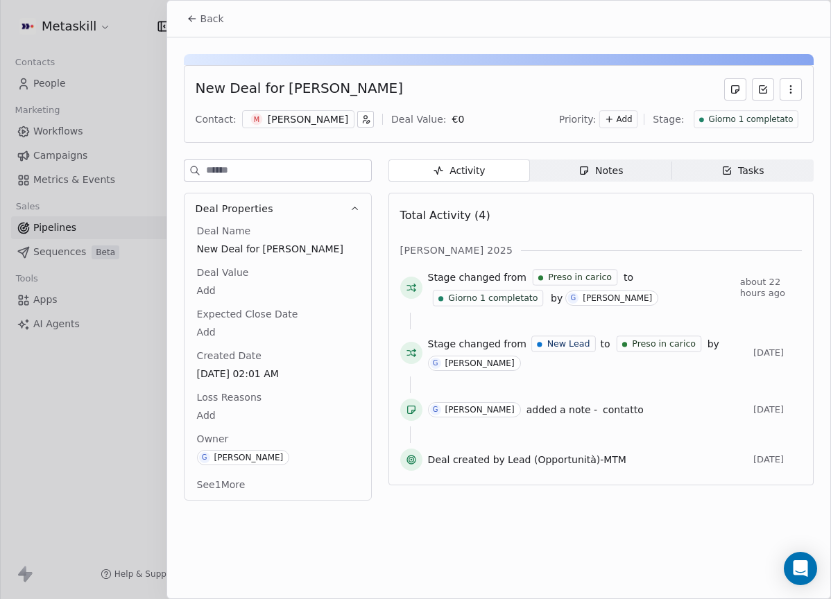
click at [613, 165] on div "Notes" at bounding box center [600, 171] width 44 height 15
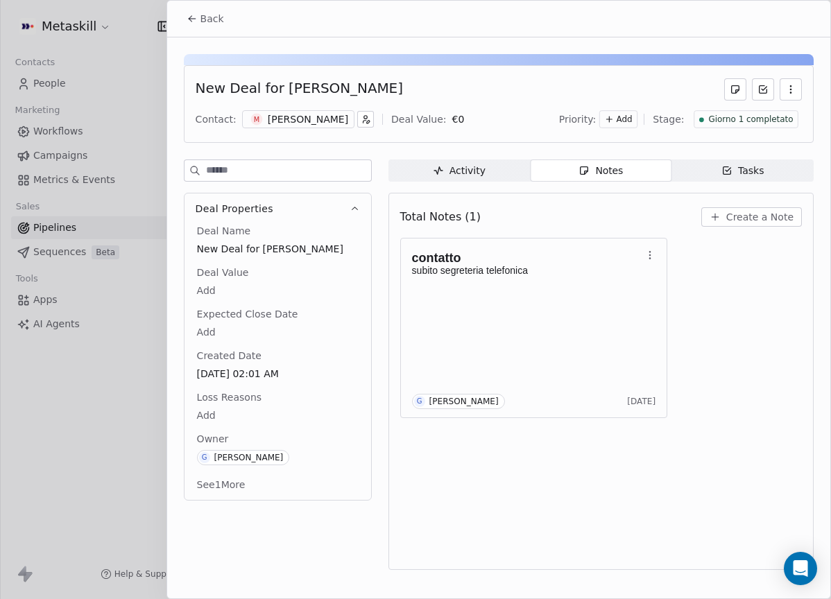
click at [359, 130] on div "New Deal for Maria clelia Ascione Contact: M Maria clelia Ascione Deal Value: €…" at bounding box center [499, 104] width 630 height 78
click at [348, 123] on div "[PERSON_NAME]" at bounding box center [308, 119] width 80 height 14
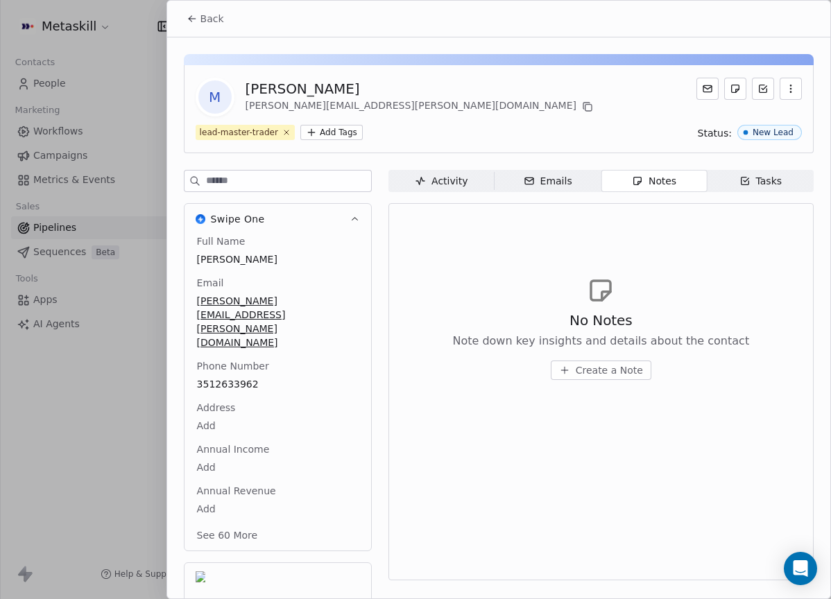
click at [211, 24] on span "Back" at bounding box center [212, 19] width 24 height 14
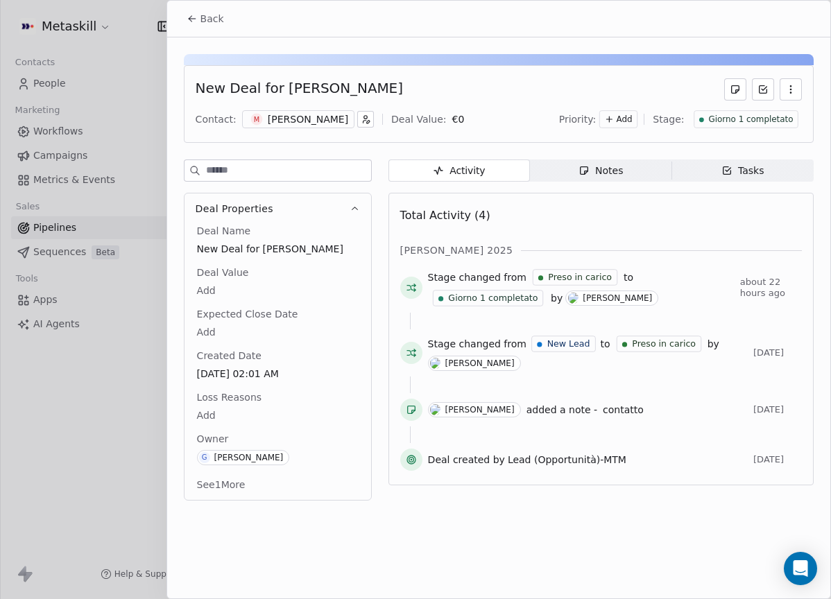
click at [595, 178] on span "Notes Notes" at bounding box center [600, 170] width 141 height 22
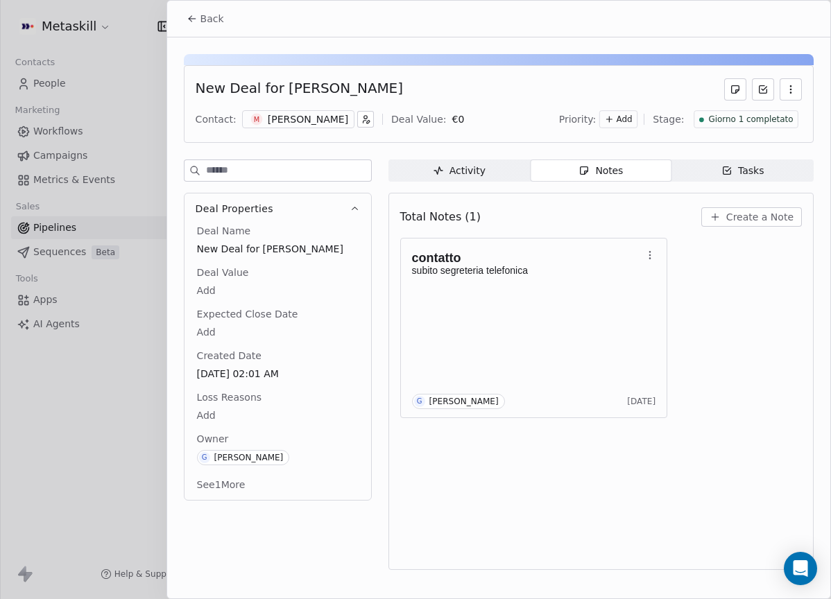
click at [725, 209] on button "Create a Note" at bounding box center [751, 216] width 101 height 19
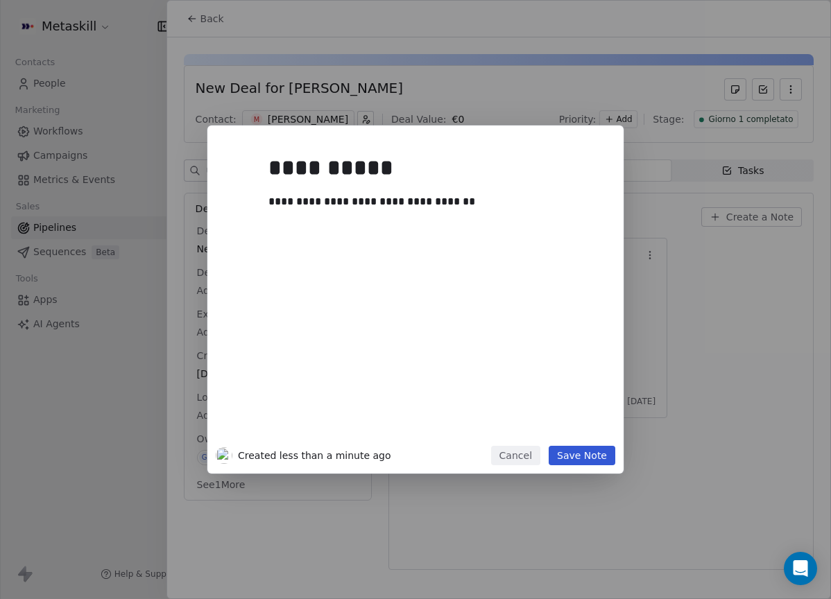
click at [586, 450] on button "Save Note" at bounding box center [581, 455] width 67 height 19
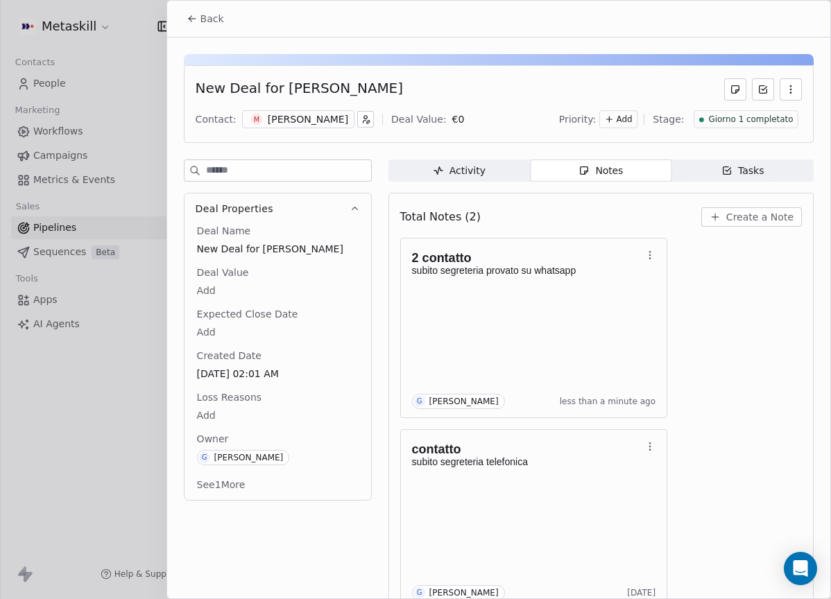
click at [743, 121] on span "Giorno 1 completato" at bounding box center [750, 120] width 85 height 12
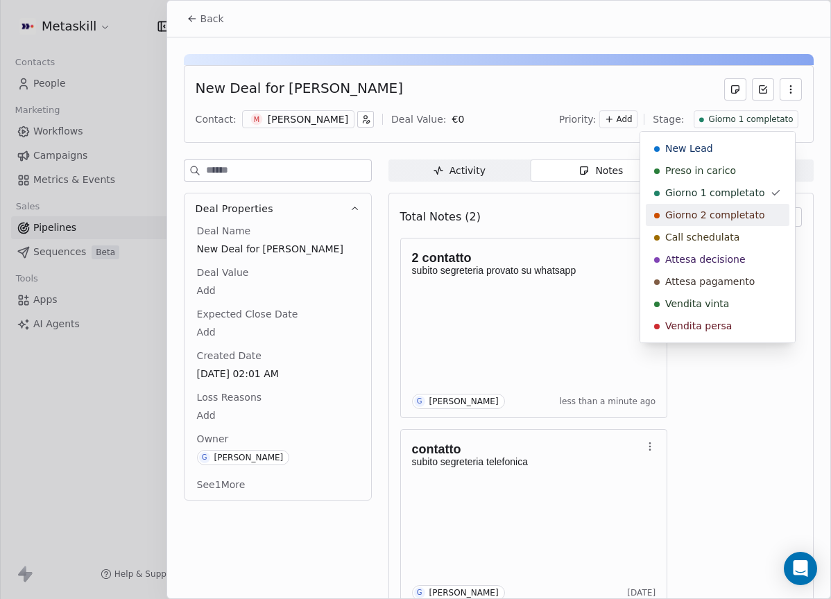
click at [733, 209] on span "Giorno 2 completato" at bounding box center [714, 215] width 99 height 14
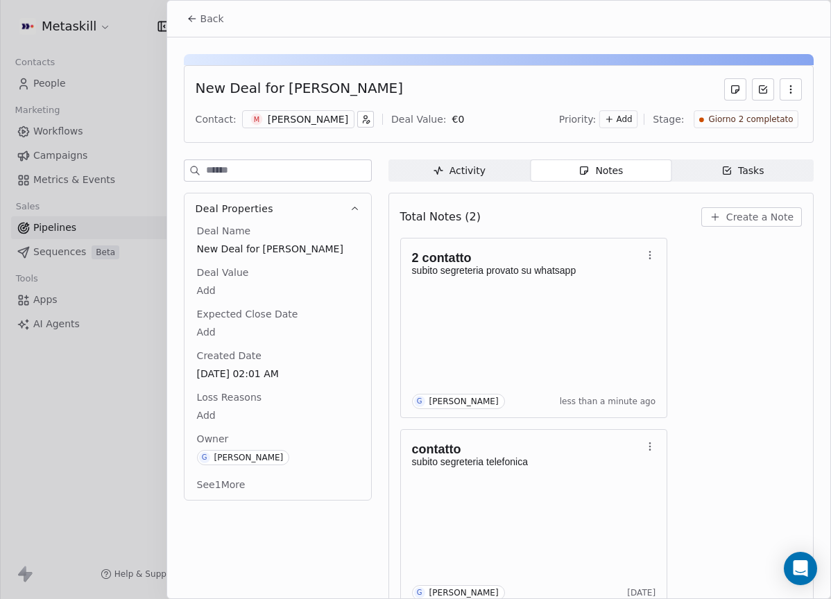
click at [184, 13] on button "Back" at bounding box center [205, 18] width 54 height 25
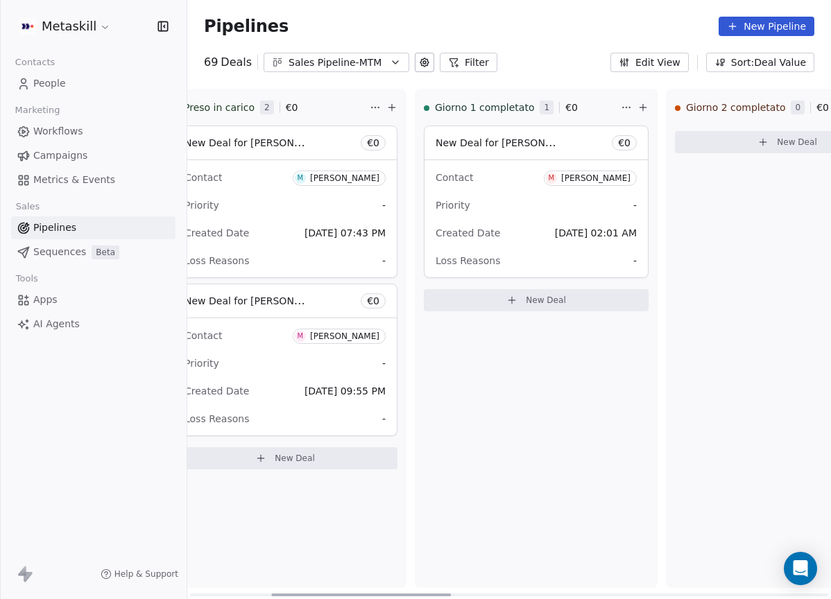
drag, startPoint x: 609, startPoint y: 369, endPoint x: 544, endPoint y: 286, distance: 105.2
click at [609, 368] on div "Giorno 1 completato 1 € 0 New Deal for Maria clelia Ascione € 0 Contact M Maria…" at bounding box center [536, 338] width 243 height 499
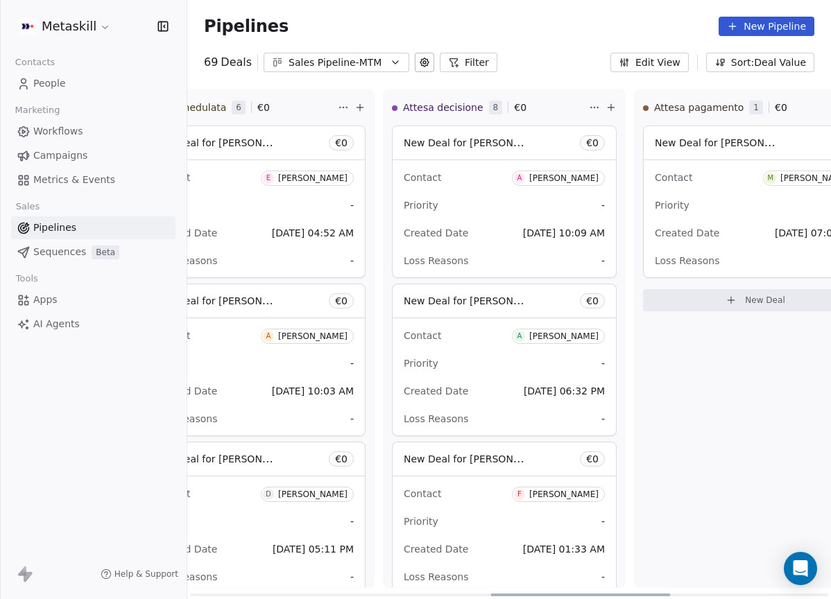
scroll to position [0, 1083]
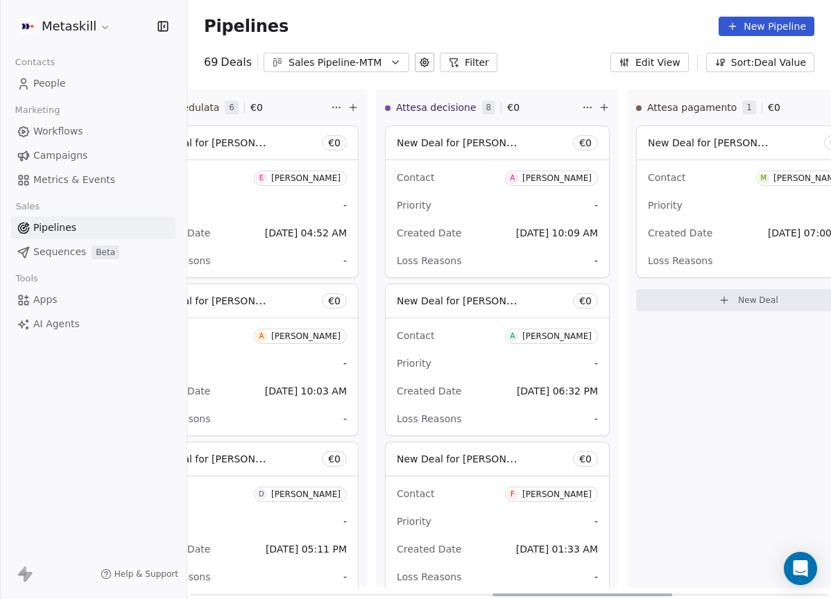
drag, startPoint x: 359, startPoint y: 593, endPoint x: 662, endPoint y: 538, distance: 307.2
click at [662, 594] on div at bounding box center [582, 595] width 180 height 3
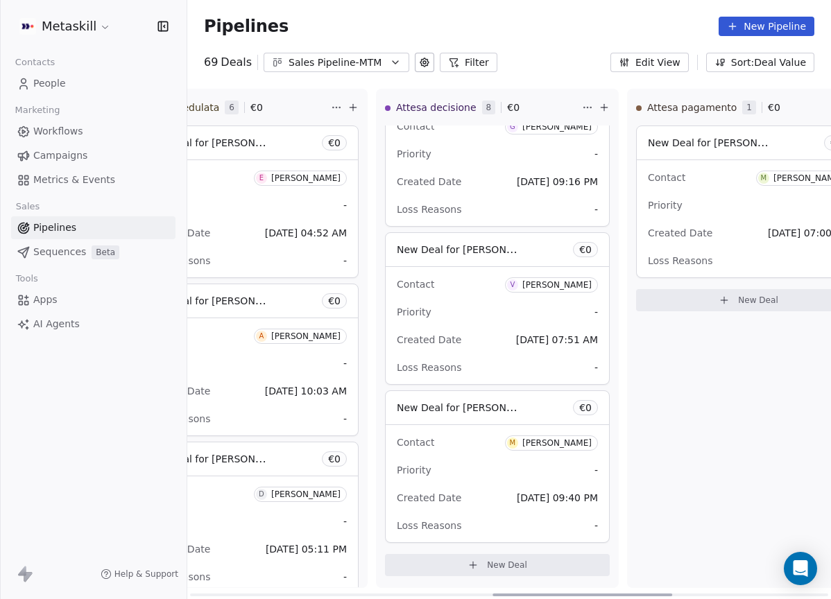
scroll to position [0, 0]
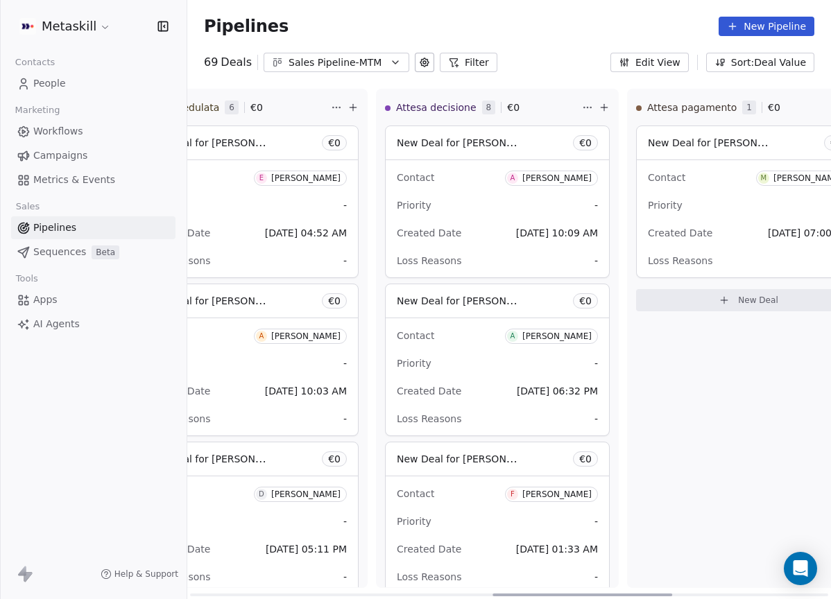
click at [539, 178] on div "[PERSON_NAME]" at bounding box center [556, 178] width 69 height 10
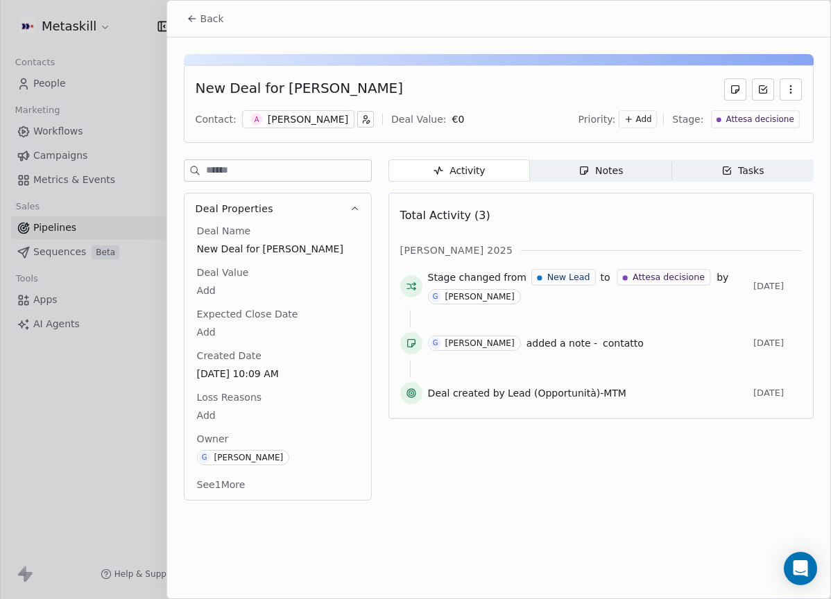
click at [306, 119] on div "[PERSON_NAME]" at bounding box center [308, 119] width 80 height 14
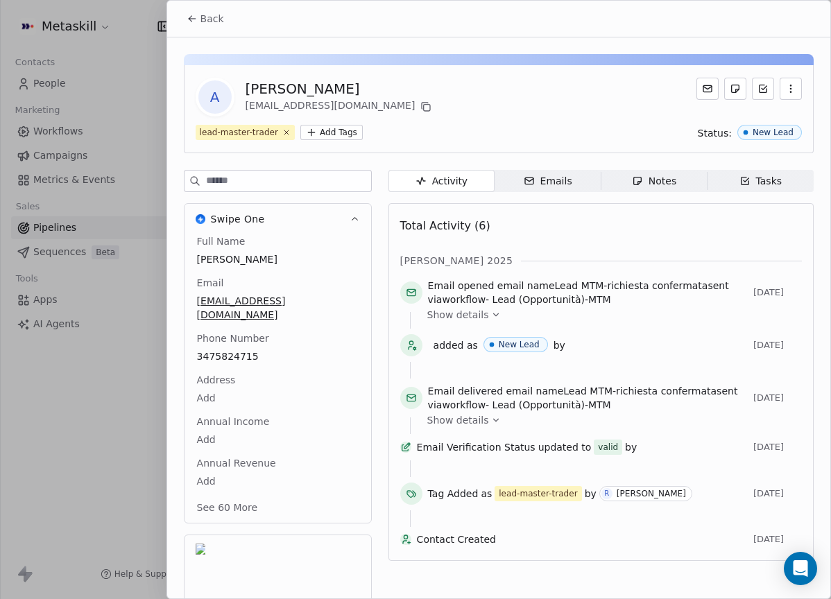
click at [619, 178] on span "Notes Notes" at bounding box center [653, 181] width 106 height 22
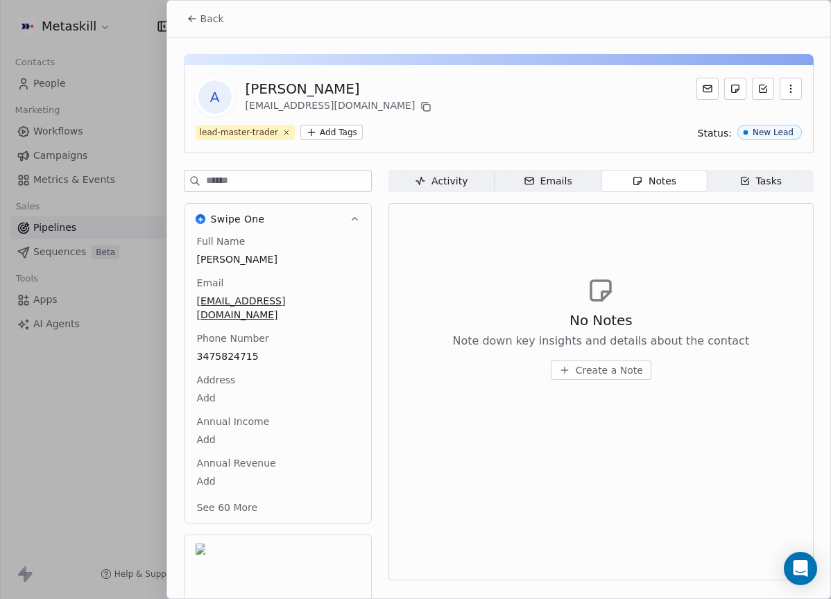
click at [216, 21] on span "Back" at bounding box center [212, 19] width 24 height 14
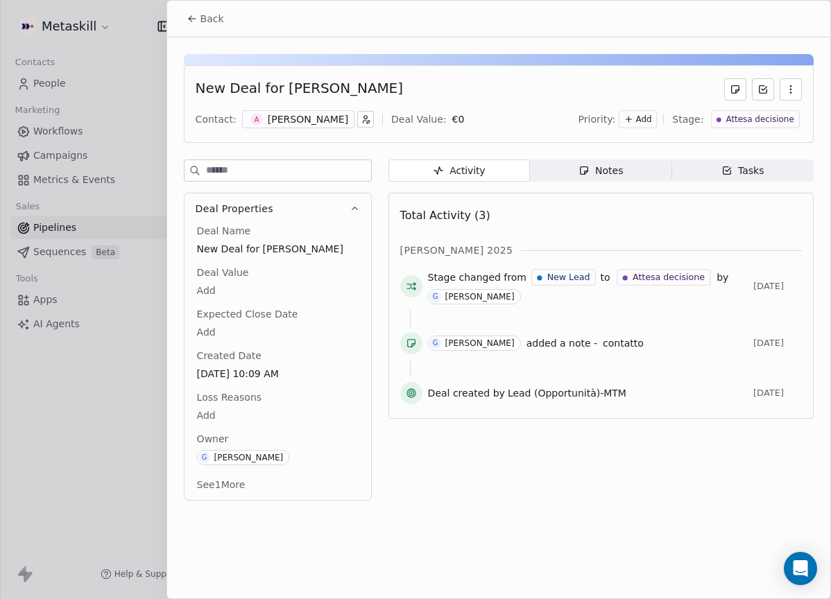
click at [647, 167] on span "Notes Notes" at bounding box center [600, 170] width 141 height 22
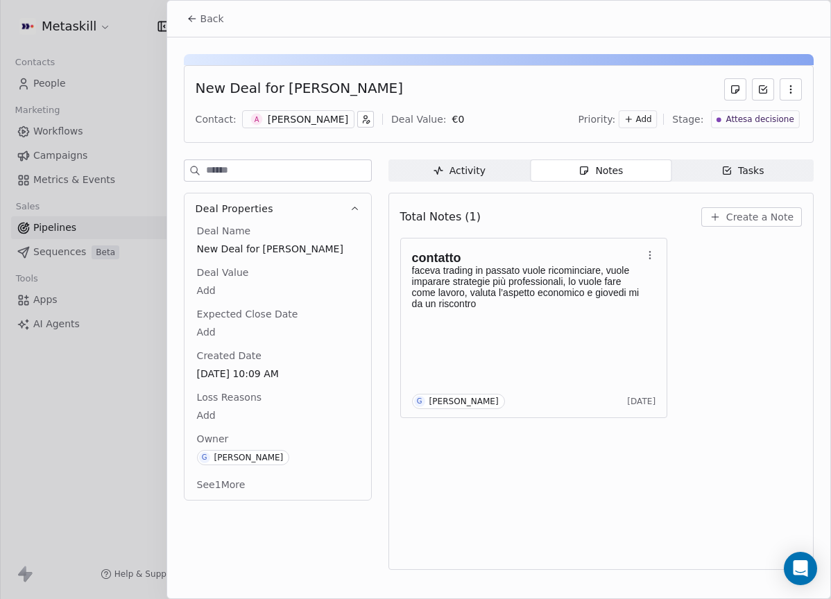
click at [189, 3] on div "Back" at bounding box center [498, 19] width 663 height 36
click at [787, 219] on span "Create a Note" at bounding box center [759, 217] width 67 height 14
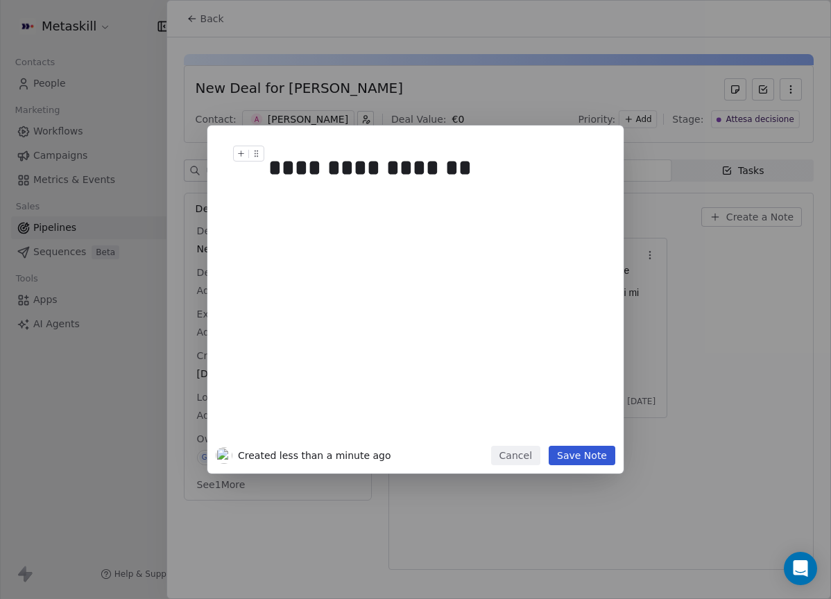
click at [357, 159] on div "**********" at bounding box center [430, 167] width 325 height 33
click at [602, 455] on button "Save Note" at bounding box center [581, 455] width 67 height 19
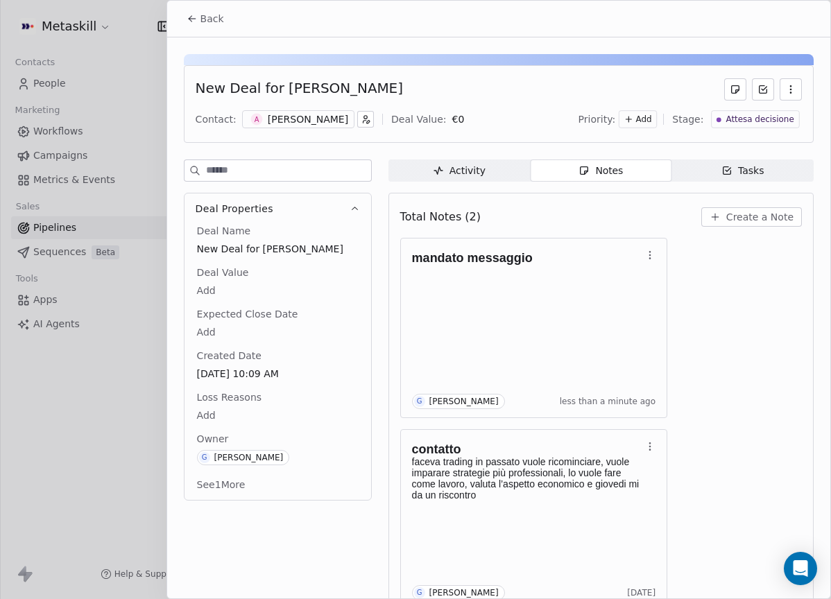
click at [318, 120] on div "[PERSON_NAME]" at bounding box center [308, 119] width 80 height 14
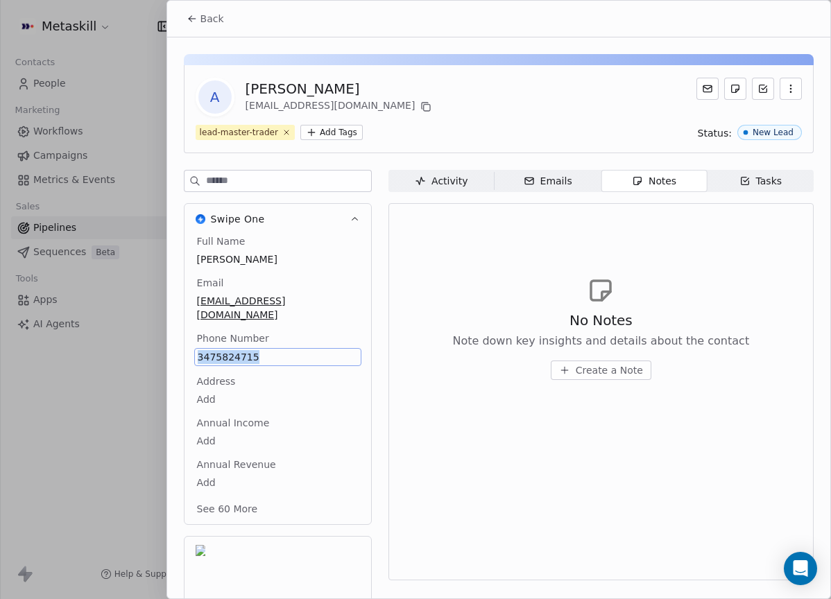
click at [207, 22] on span "Back" at bounding box center [212, 19] width 24 height 14
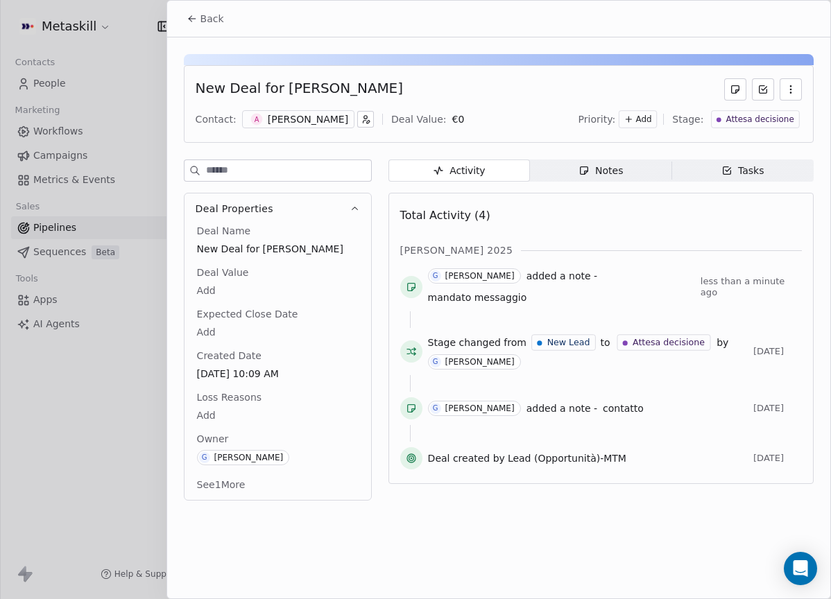
click at [232, 20] on div "Back" at bounding box center [498, 19] width 663 height 36
click at [223, 24] on span "Back" at bounding box center [212, 19] width 24 height 14
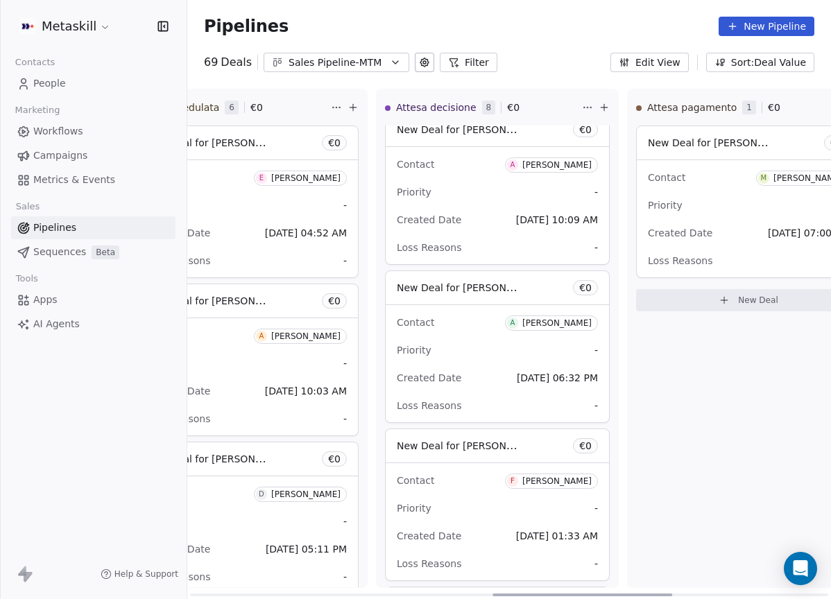
scroll to position [43, 0]
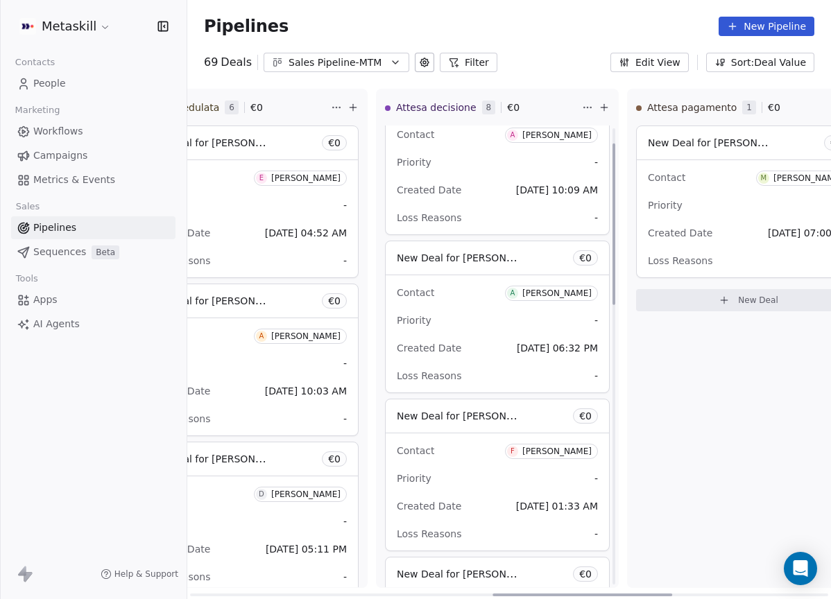
click at [557, 288] on div "[PERSON_NAME]" at bounding box center [556, 293] width 69 height 10
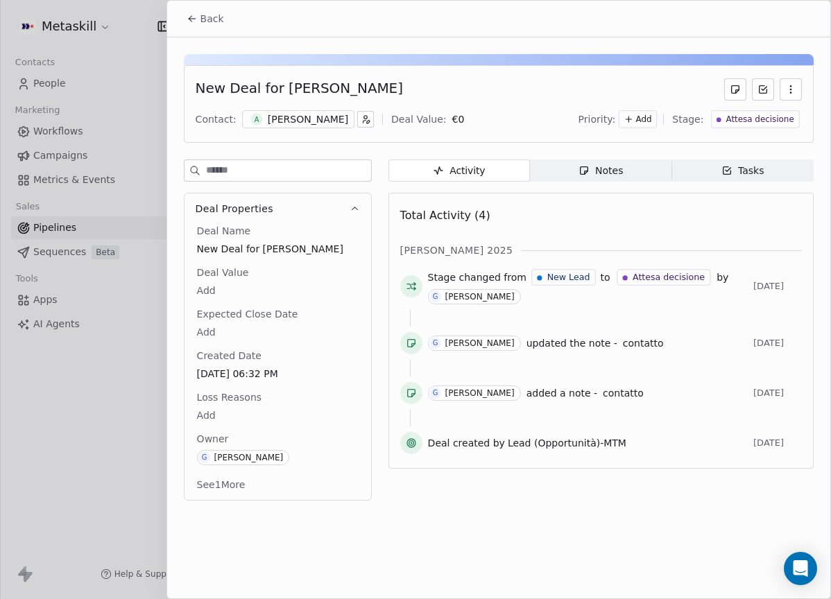
click at [598, 176] on div "Notes" at bounding box center [600, 171] width 44 height 15
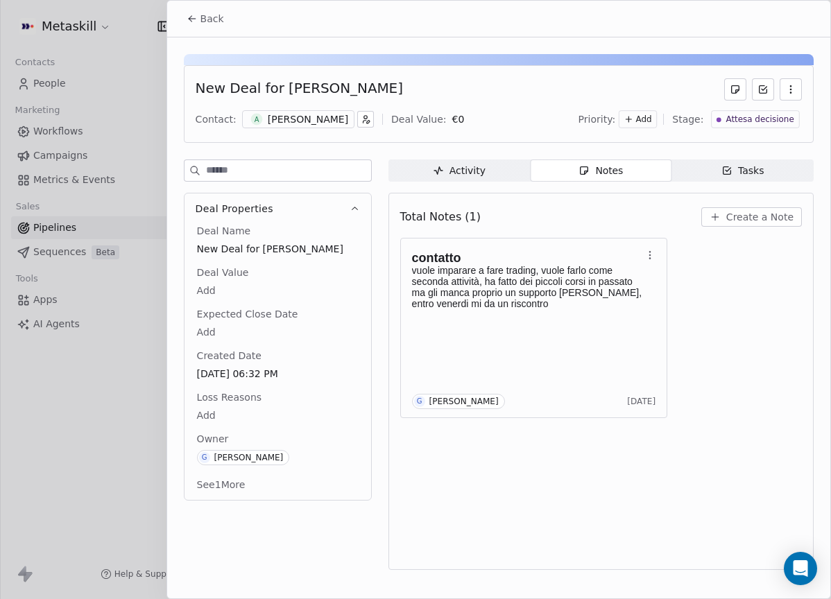
click at [304, 126] on div "A [PERSON_NAME]" at bounding box center [298, 119] width 112 height 18
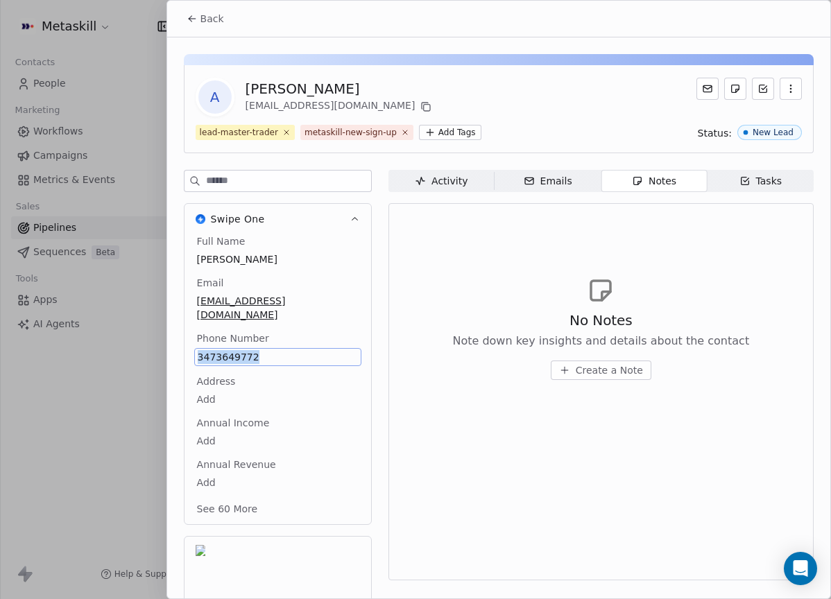
copy span "3473649772"
click at [444, 184] on div "Activity" at bounding box center [441, 181] width 53 height 15
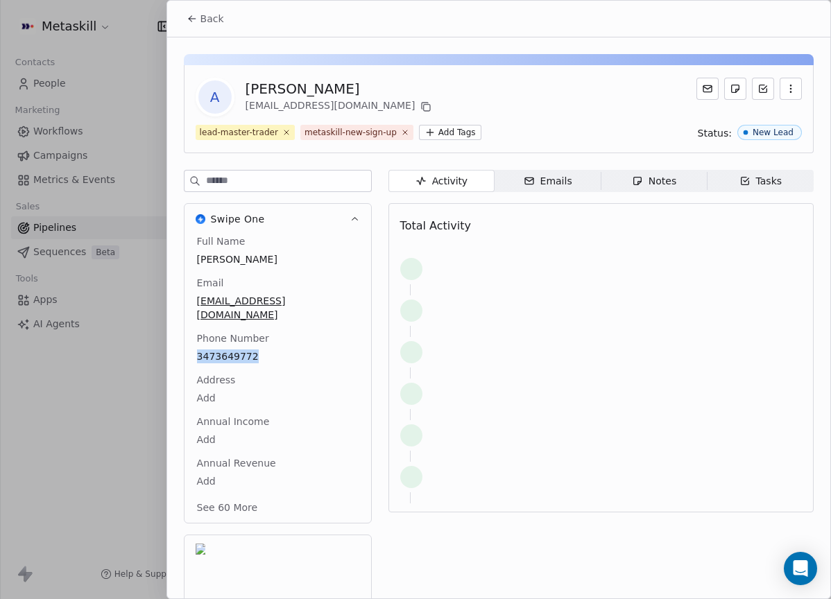
click at [614, 183] on span "Notes Notes" at bounding box center [653, 181] width 106 height 22
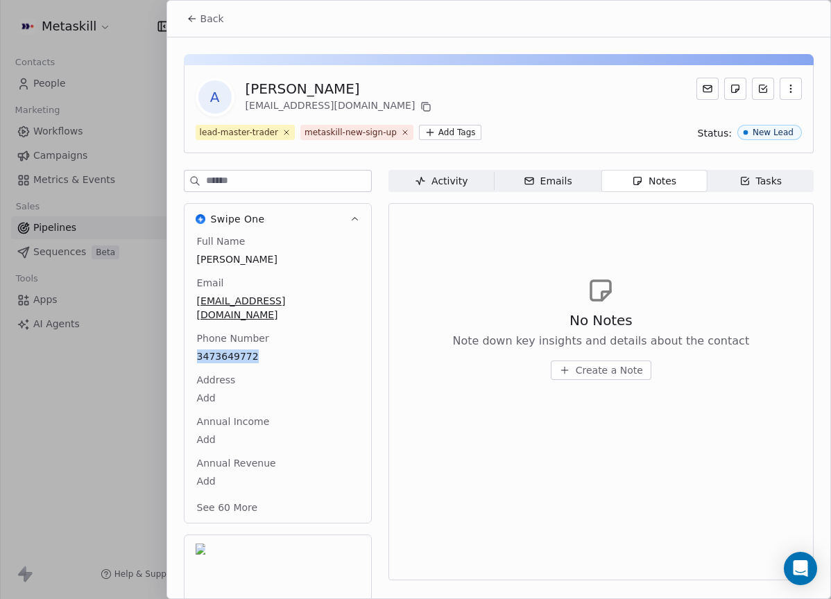
click at [635, 181] on icon "button" at bounding box center [637, 180] width 11 height 11
click at [197, 21] on button "Back" at bounding box center [205, 18] width 54 height 25
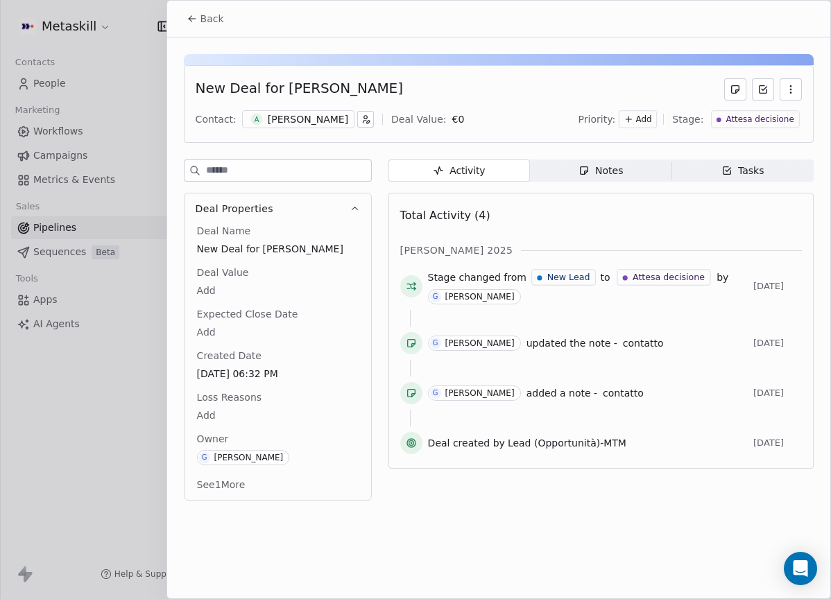
click at [600, 178] on span "Notes Notes" at bounding box center [600, 170] width 141 height 22
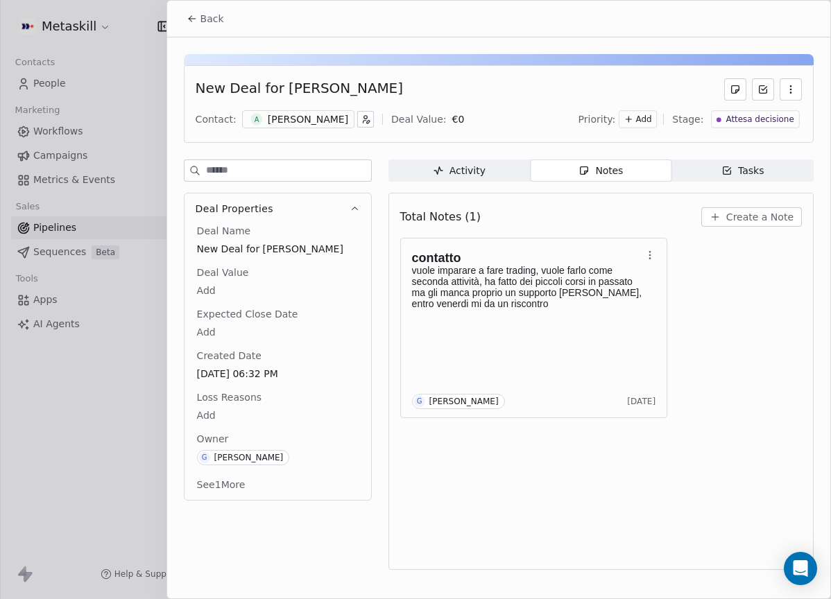
click at [747, 225] on button "Create a Note" at bounding box center [751, 216] width 101 height 19
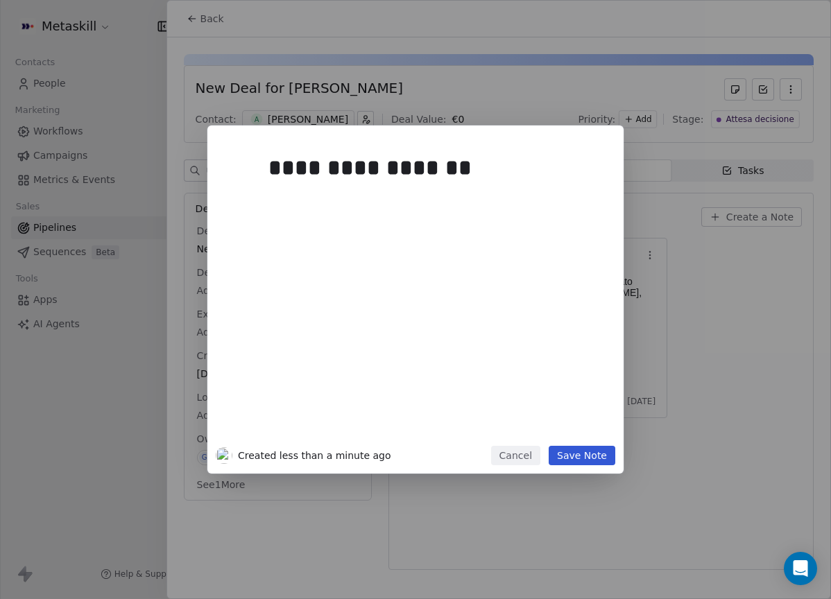
click at [576, 452] on button "Save Note" at bounding box center [581, 455] width 67 height 19
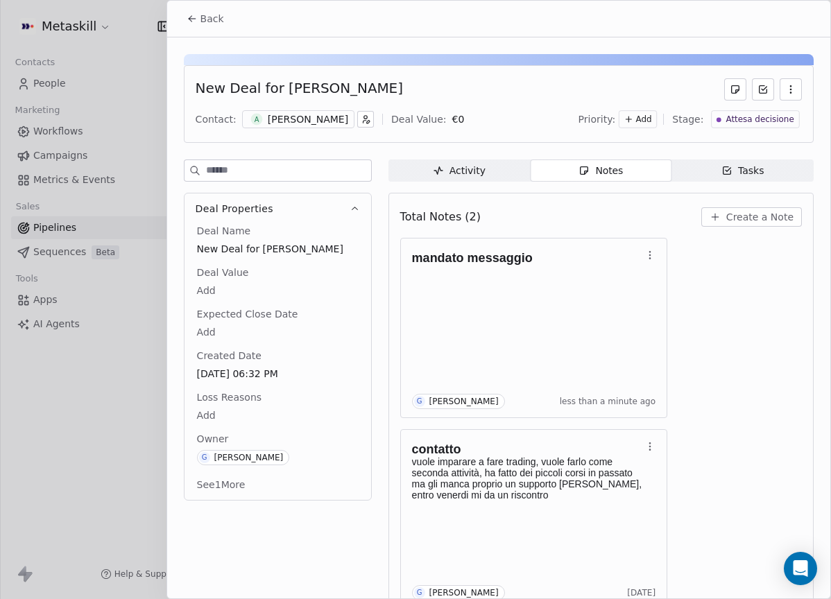
drag, startPoint x: 193, startPoint y: 19, endPoint x: 234, endPoint y: 24, distance: 41.1
click at [193, 19] on icon at bounding box center [192, 18] width 11 height 11
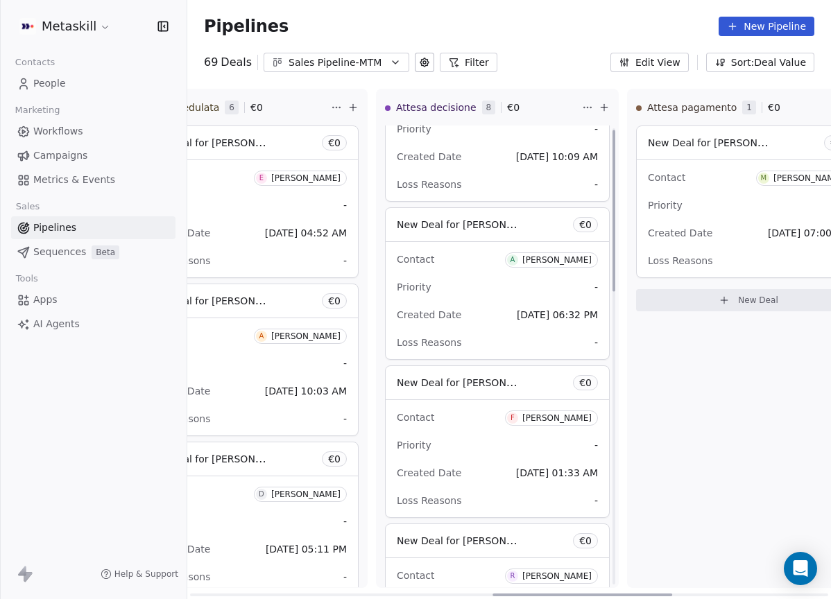
scroll to position [175, 0]
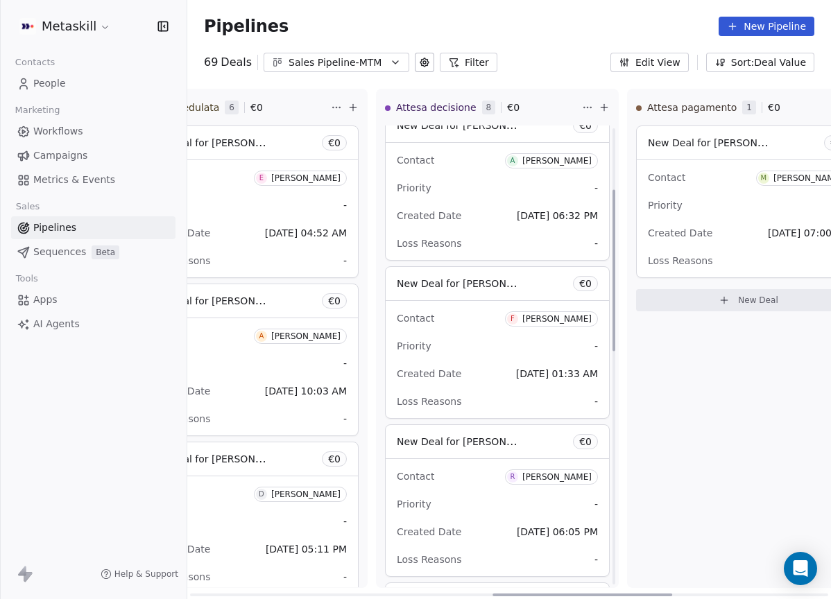
click at [562, 315] on div "[PERSON_NAME]" at bounding box center [556, 319] width 69 height 10
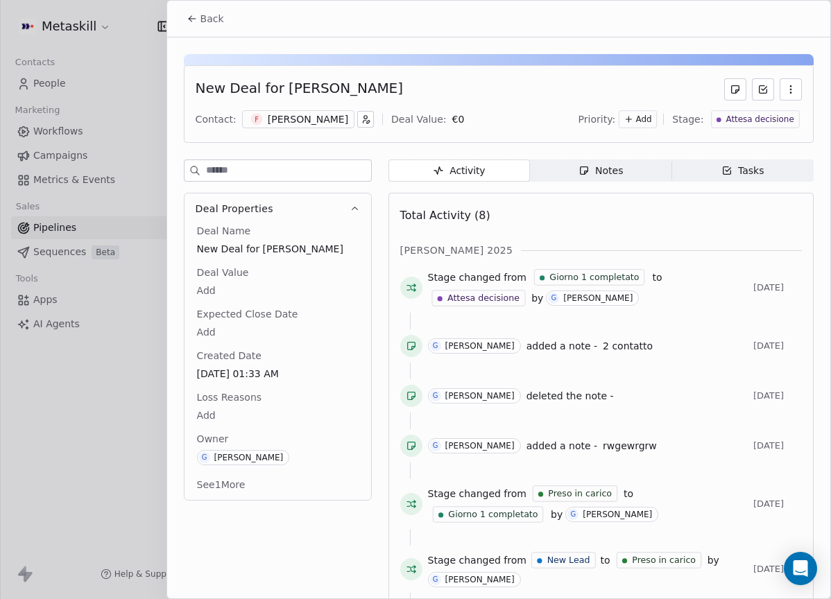
click at [605, 177] on div "Notes" at bounding box center [600, 171] width 44 height 15
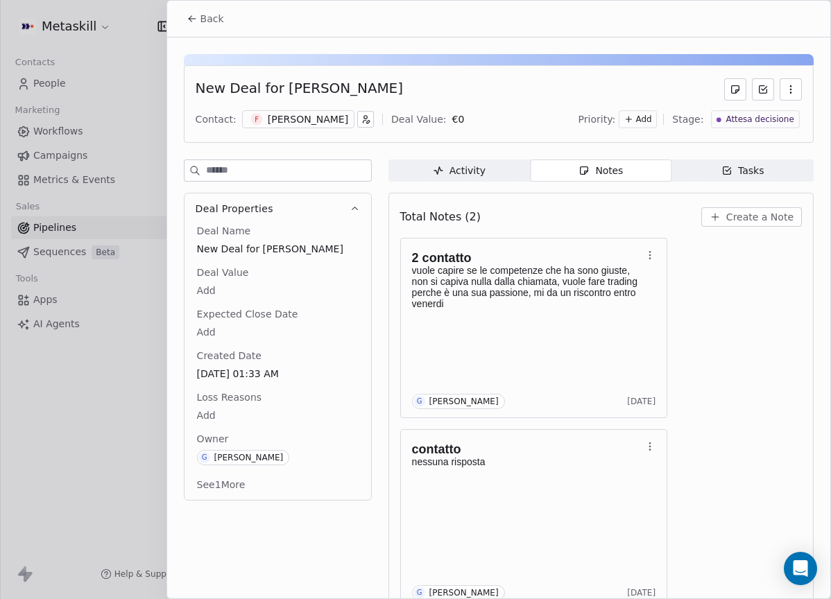
click at [271, 125] on div "[PERSON_NAME]" at bounding box center [308, 119] width 80 height 14
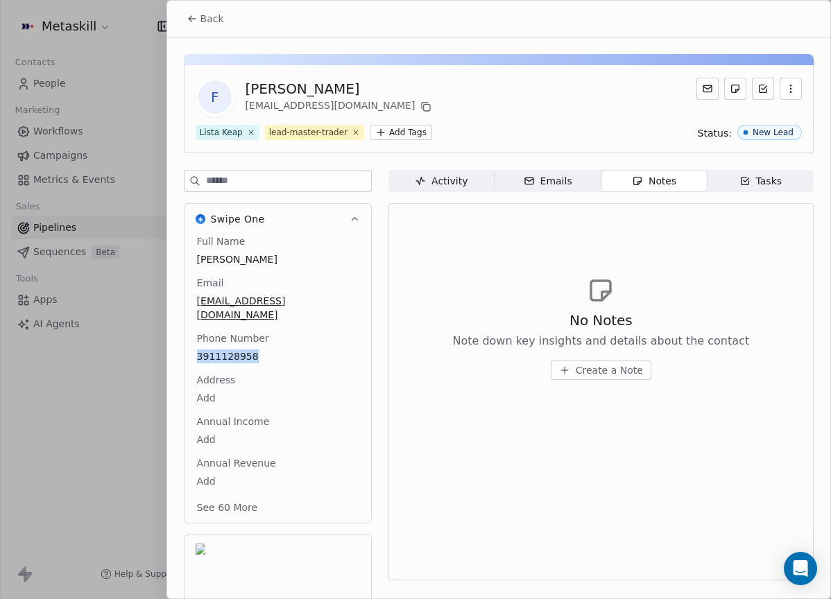
click at [221, 27] on button "Back" at bounding box center [205, 18] width 54 height 25
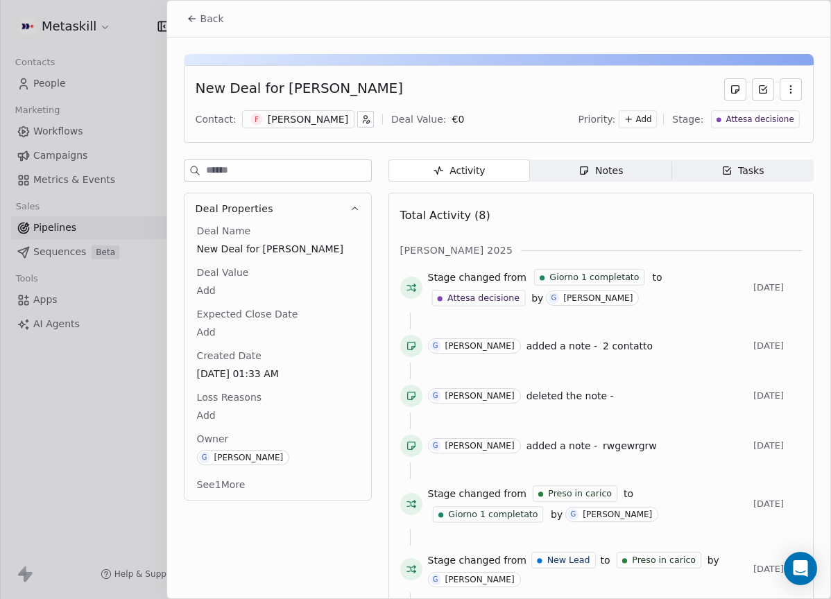
click at [637, 182] on div "Activity Activity Notes Notes Tasks Tasks Total Activity (8) [PERSON_NAME] 2025…" at bounding box center [600, 434] width 425 height 551
click at [633, 173] on span "Notes Notes" at bounding box center [600, 170] width 141 height 22
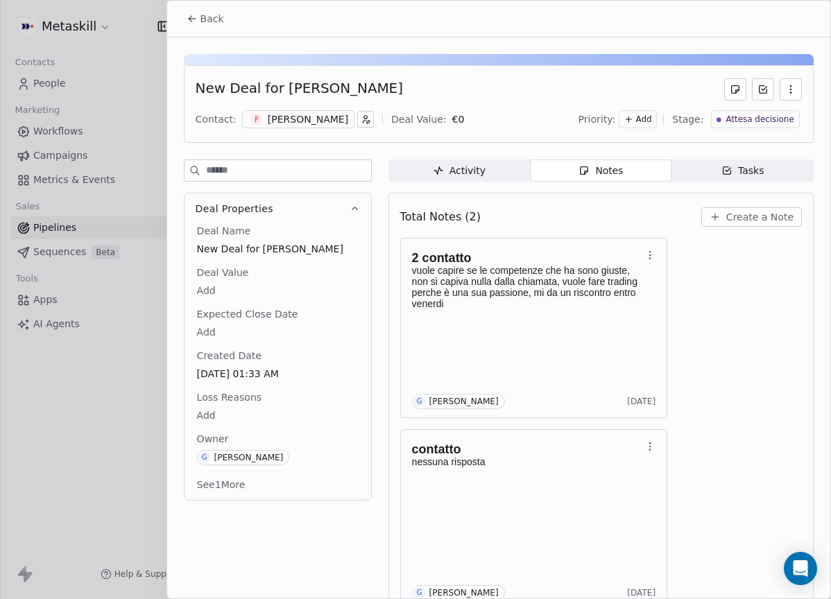
click at [749, 216] on span "Create a Note" at bounding box center [759, 217] width 67 height 14
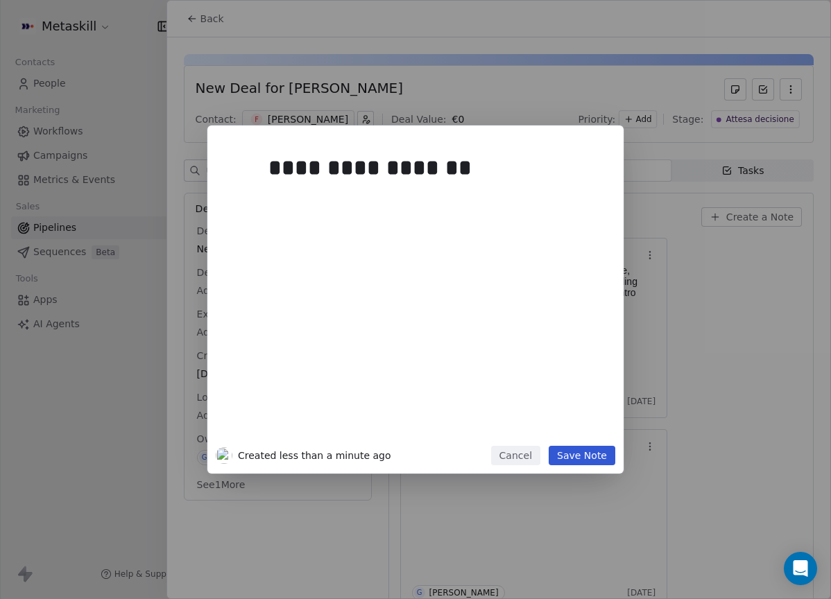
drag, startPoint x: 601, startPoint y: 451, endPoint x: 498, endPoint y: 354, distance: 141.8
click at [601, 451] on button "Save Note" at bounding box center [581, 455] width 67 height 19
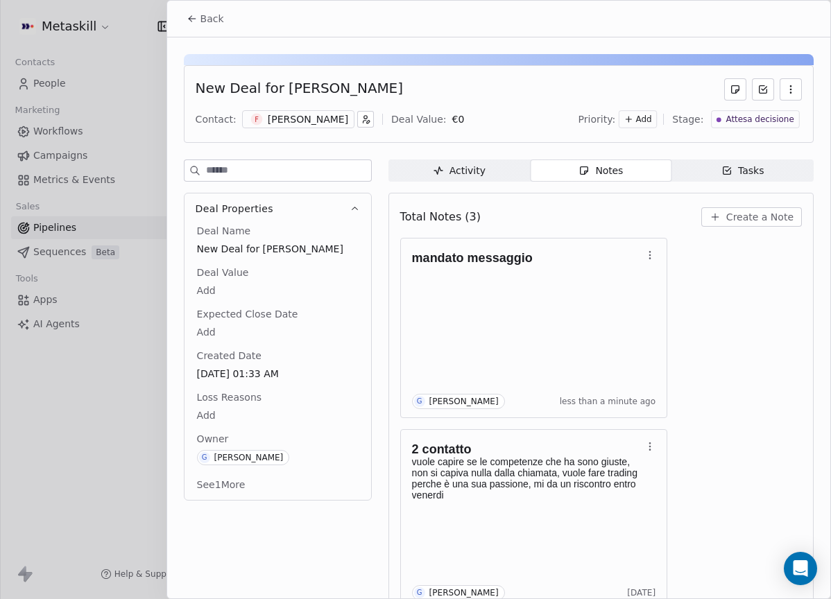
click at [216, 24] on span "Back" at bounding box center [212, 19] width 24 height 14
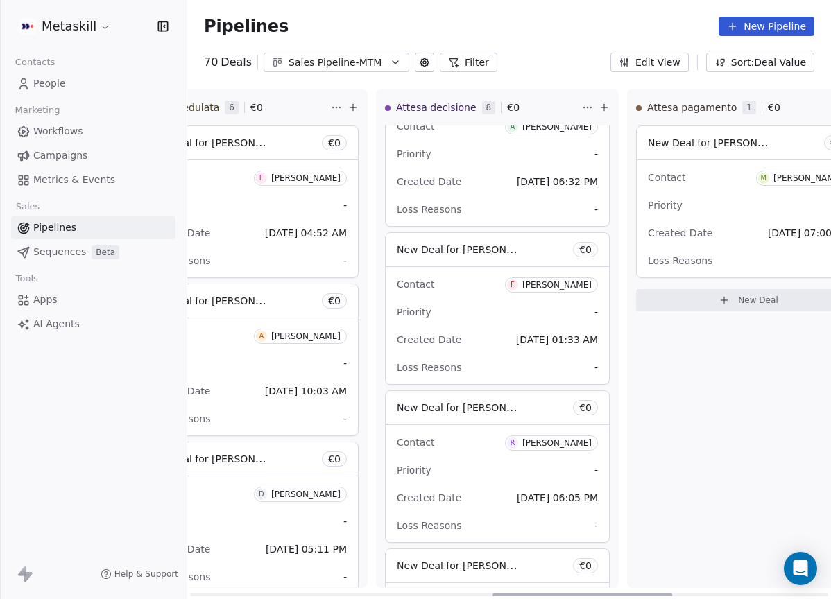
scroll to position [214, 0]
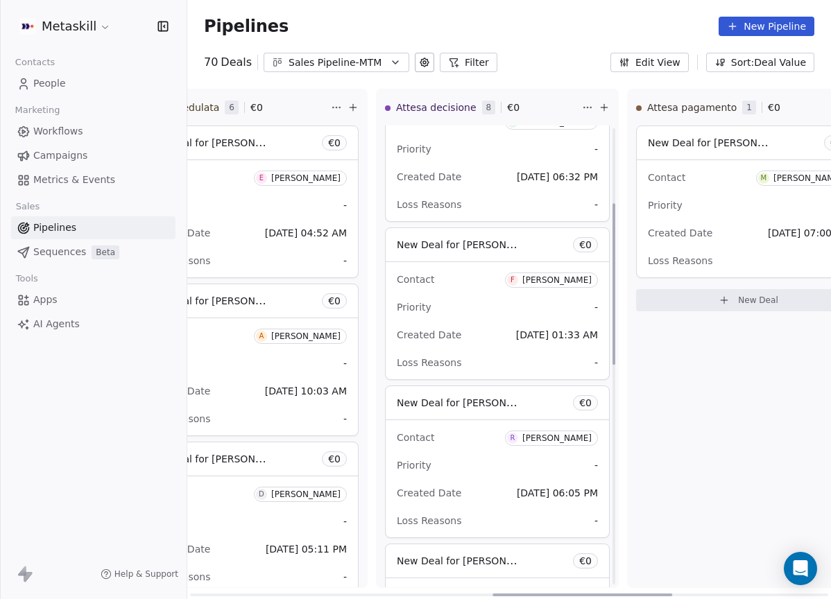
click at [534, 435] on div "[PERSON_NAME]" at bounding box center [556, 438] width 69 height 10
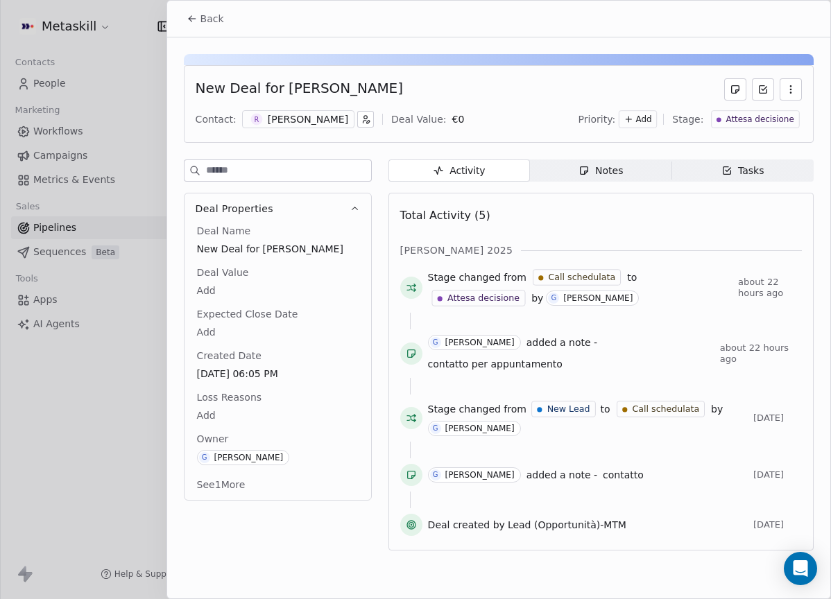
click at [318, 116] on div "[PERSON_NAME]" at bounding box center [308, 119] width 80 height 14
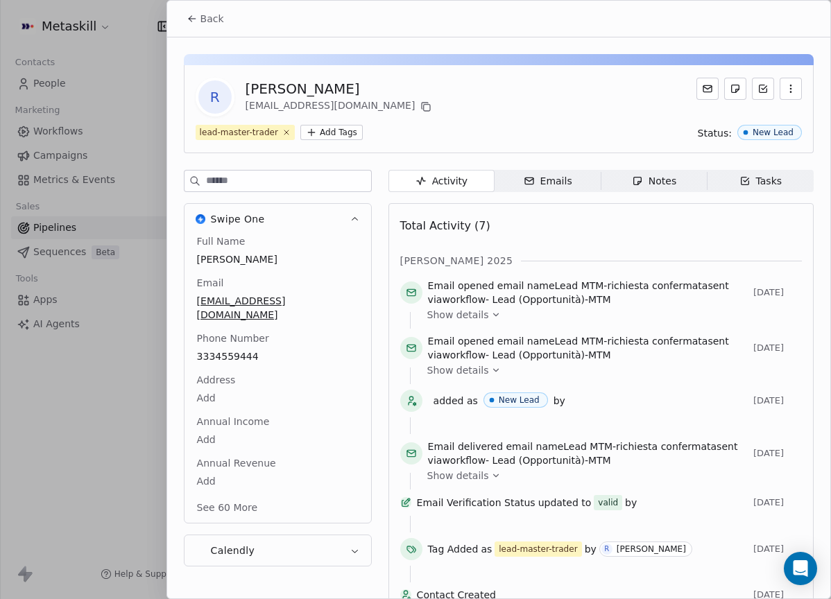
click at [679, 189] on span "Notes Notes" at bounding box center [653, 181] width 106 height 22
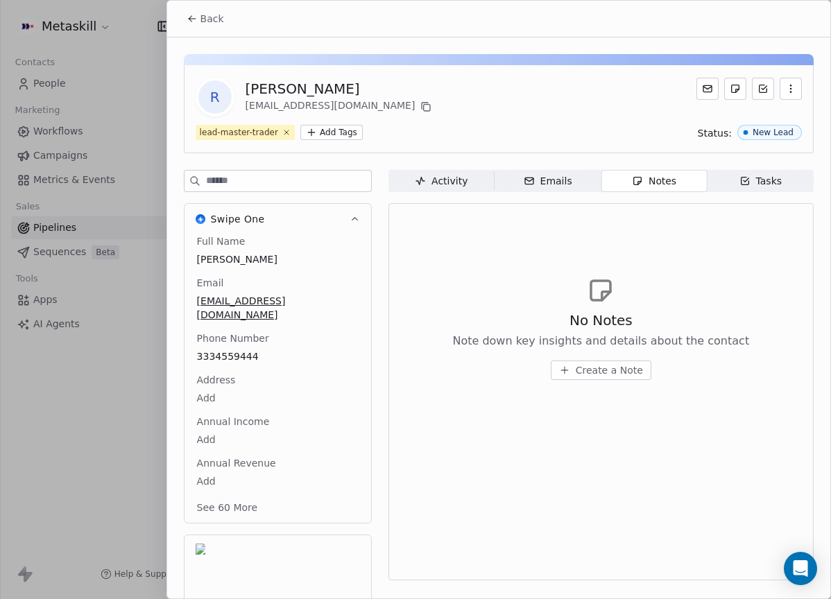
click at [216, 24] on span "Back" at bounding box center [212, 19] width 24 height 14
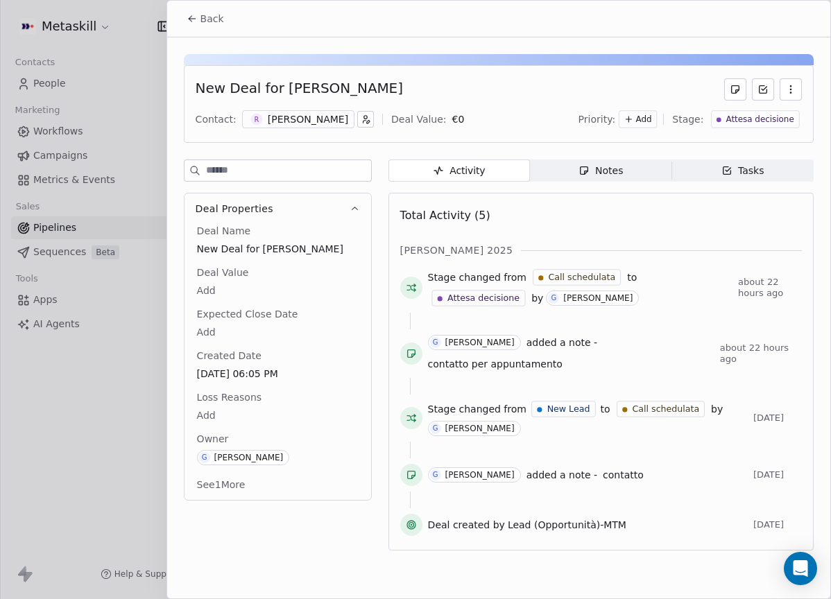
click at [620, 173] on div "Notes" at bounding box center [600, 171] width 44 height 15
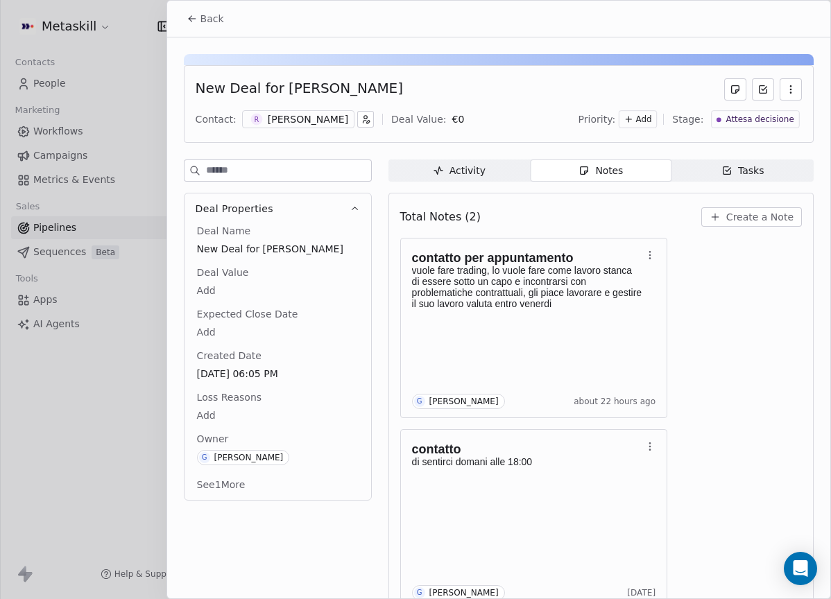
drag, startPoint x: 218, startPoint y: 16, endPoint x: 273, endPoint y: 39, distance: 58.7
click at [219, 16] on span "Back" at bounding box center [212, 19] width 24 height 14
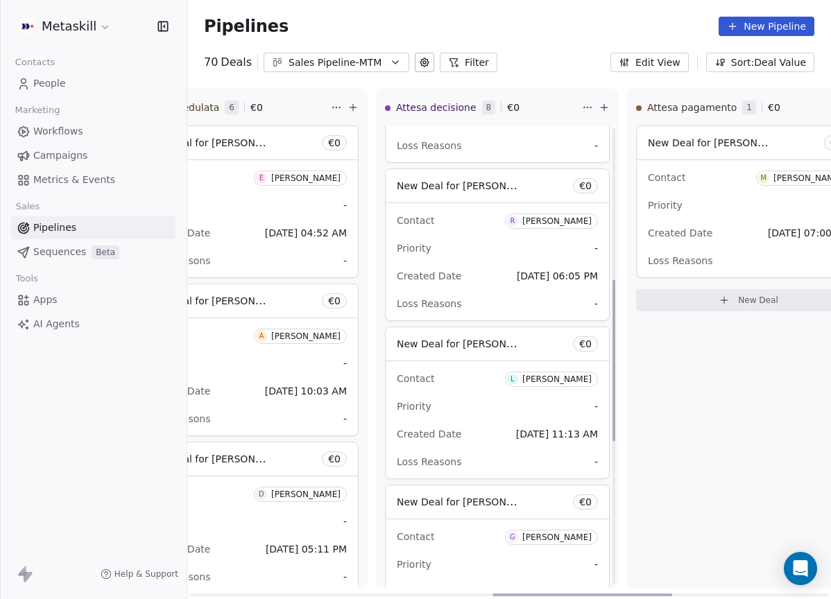
scroll to position [433, 0]
click at [566, 379] on div "[PERSON_NAME]" at bounding box center [556, 378] width 69 height 10
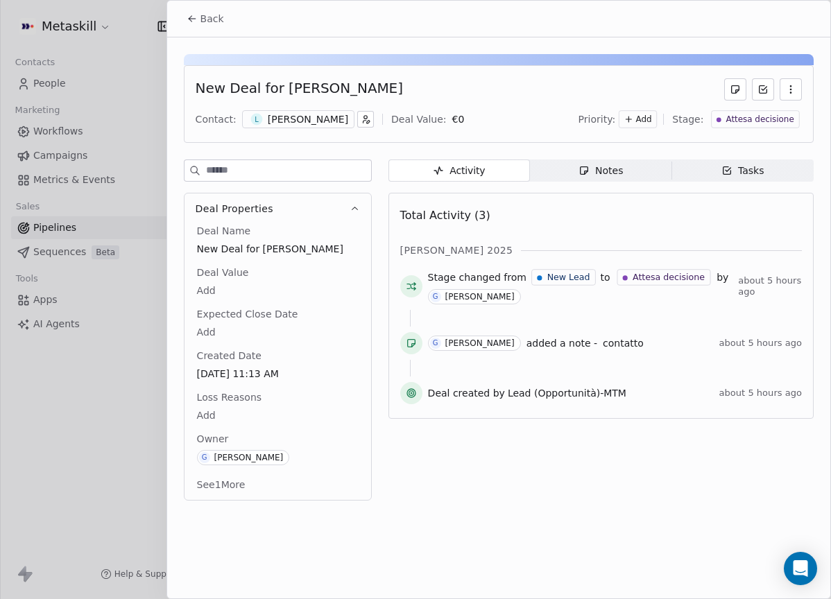
click at [615, 167] on div "Notes" at bounding box center [600, 171] width 44 height 15
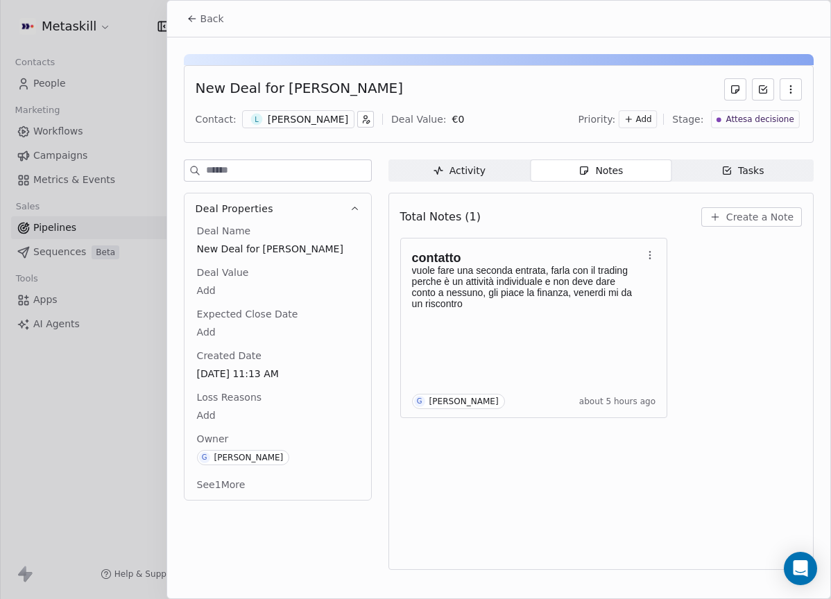
drag, startPoint x: 174, startPoint y: 15, endPoint x: 189, endPoint y: 15, distance: 15.3
click at [175, 15] on div "Back" at bounding box center [498, 19] width 663 height 36
click at [200, 15] on button "Back" at bounding box center [205, 18] width 54 height 25
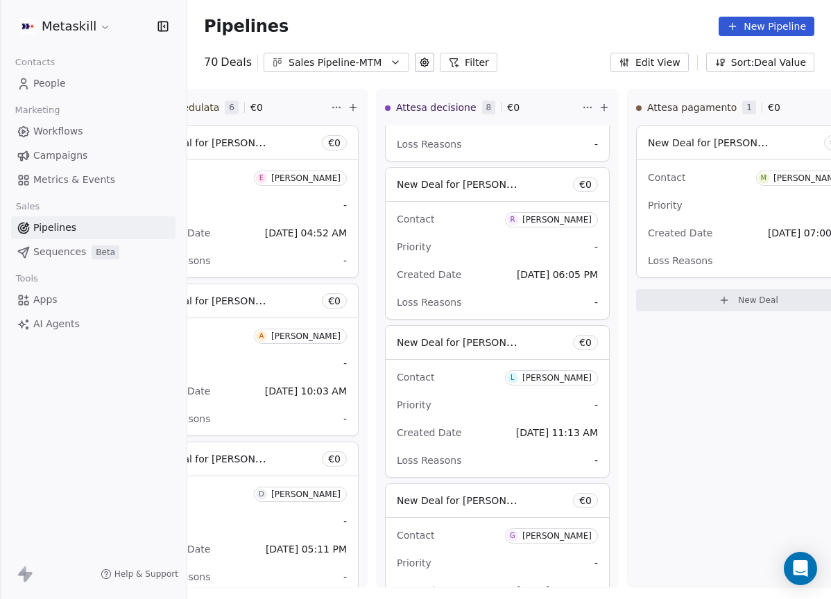
click at [394, 65] on icon "button" at bounding box center [395, 62] width 11 height 11
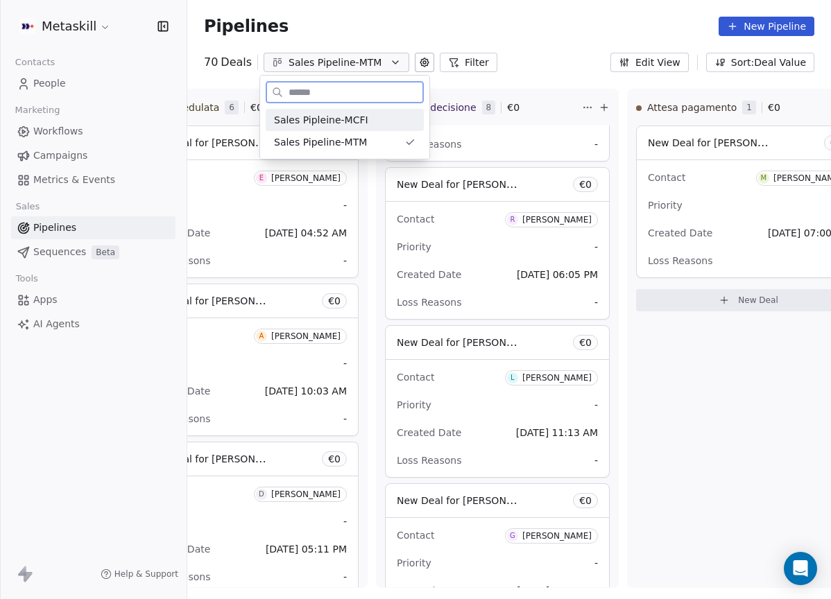
click at [385, 119] on div "Sales Pipleine-MCFI" at bounding box center [344, 120] width 141 height 15
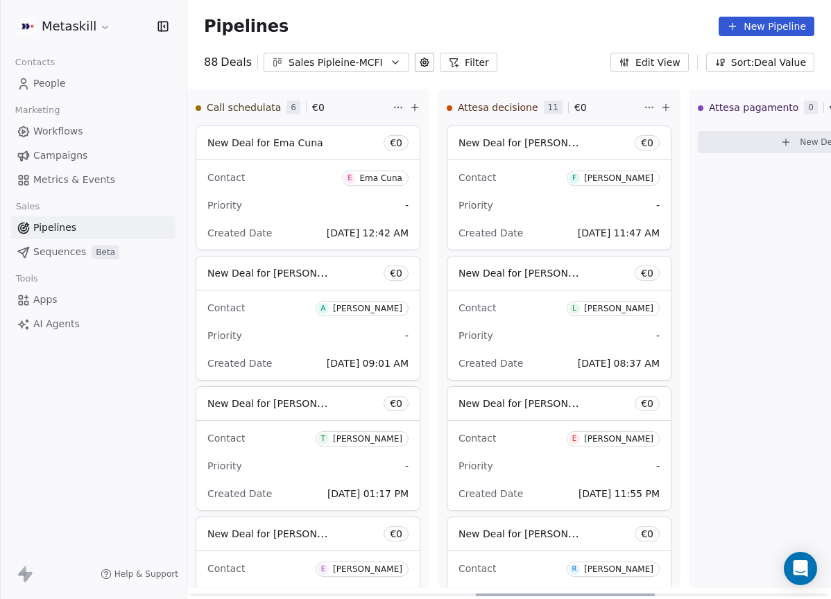
scroll to position [0, 1039]
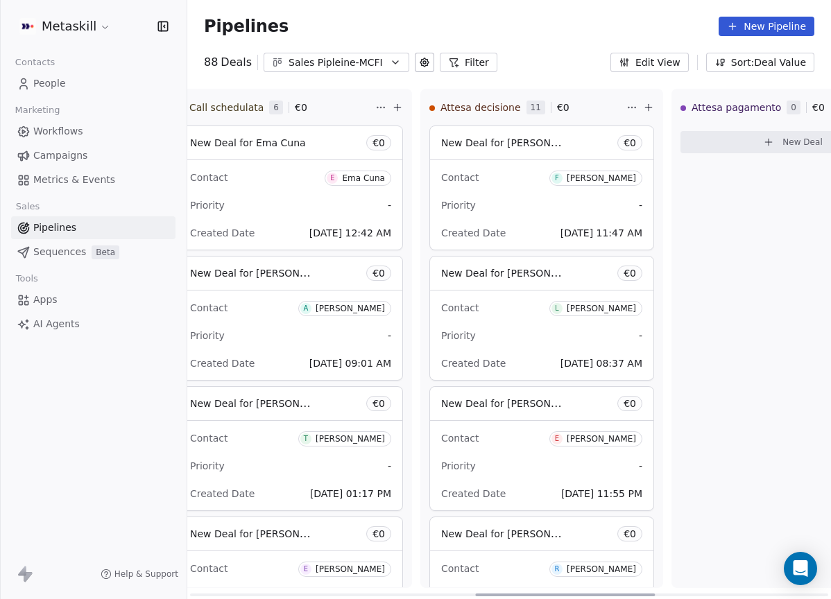
drag, startPoint x: 362, startPoint y: 595, endPoint x: 652, endPoint y: 544, distance: 294.2
click at [652, 594] on div at bounding box center [565, 595] width 180 height 3
click at [610, 179] on div "[PERSON_NAME]" at bounding box center [601, 178] width 69 height 10
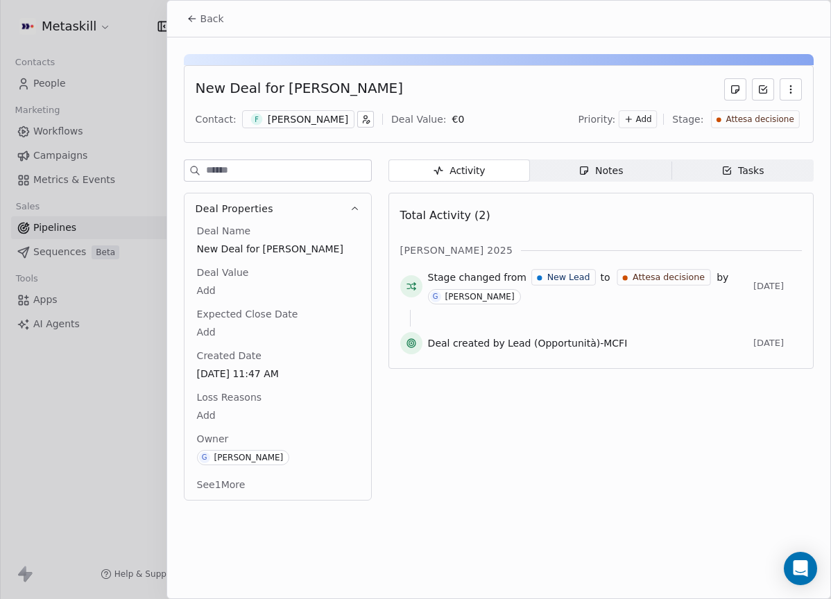
click at [563, 178] on span "Notes Notes" at bounding box center [600, 170] width 141 height 22
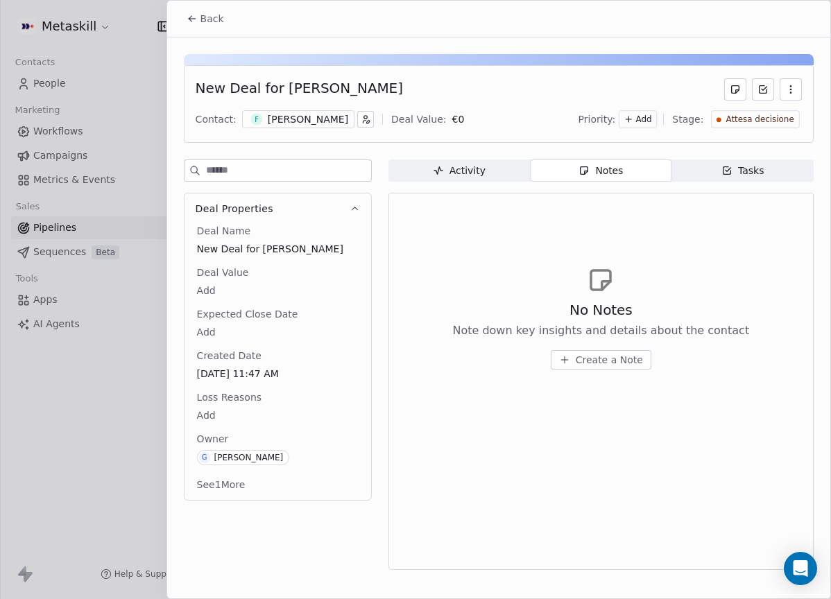
click at [302, 114] on div "[PERSON_NAME]" at bounding box center [308, 119] width 80 height 14
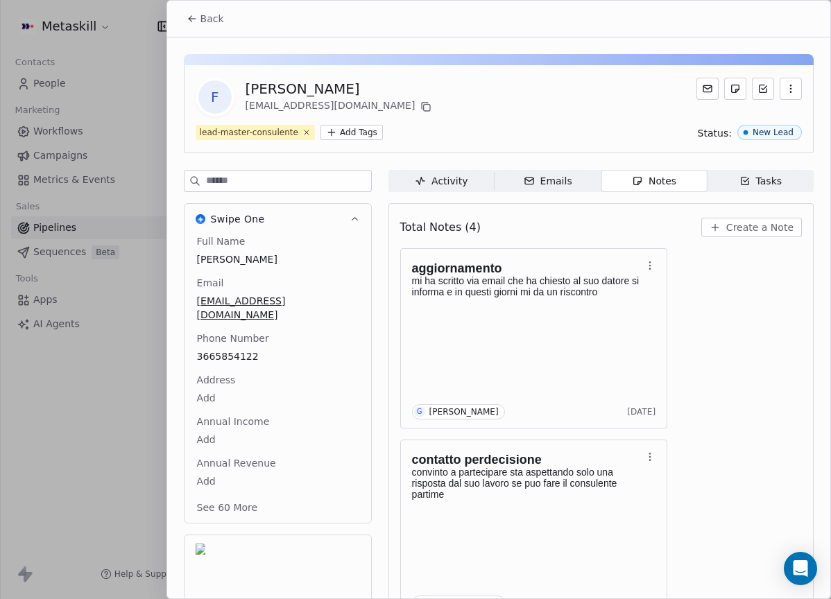
scroll to position [44, 0]
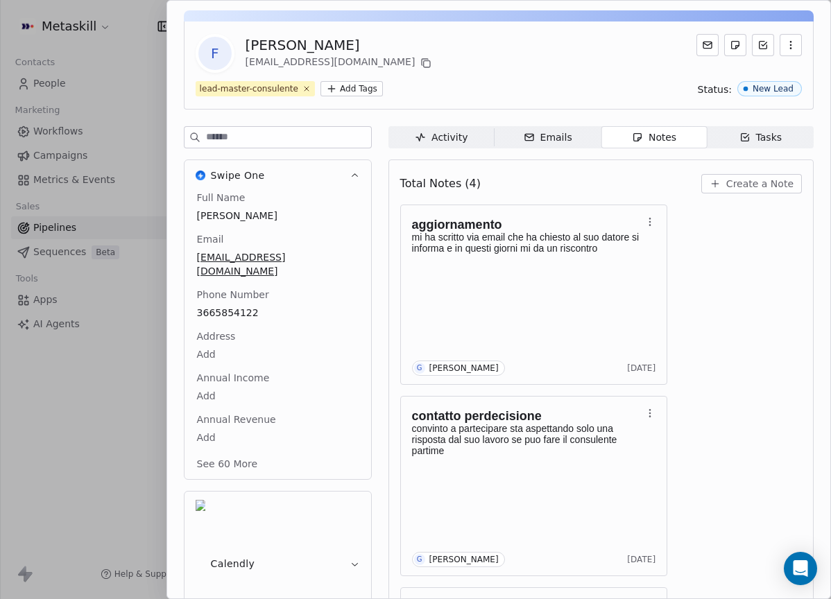
drag, startPoint x: 528, startPoint y: 187, endPoint x: 585, endPoint y: 178, distance: 57.5
click at [528, 185] on div "Total Notes (4) Create a Note" at bounding box center [600, 183] width 401 height 31
click at [733, 178] on span "Create a Note" at bounding box center [759, 184] width 67 height 14
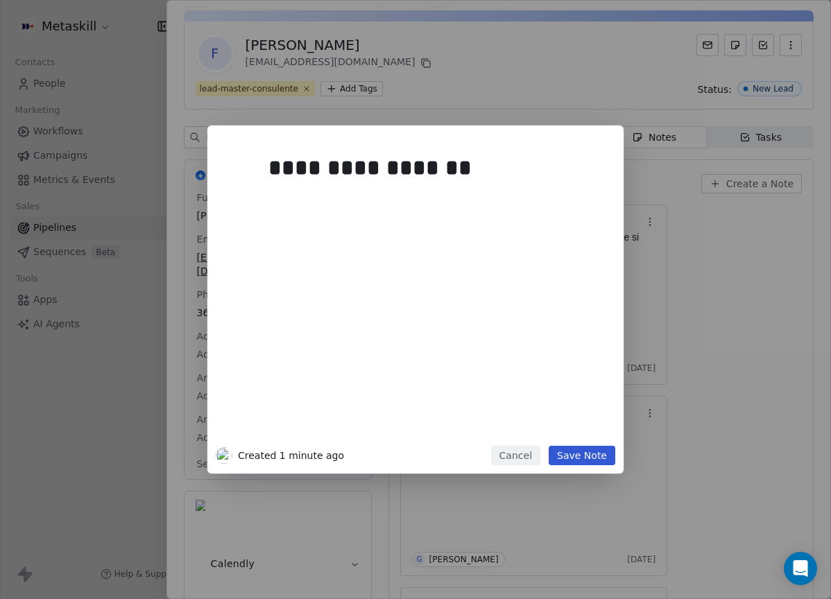
drag, startPoint x: 596, startPoint y: 454, endPoint x: 408, endPoint y: 216, distance: 303.7
click at [596, 453] on button "Save Note" at bounding box center [581, 455] width 67 height 19
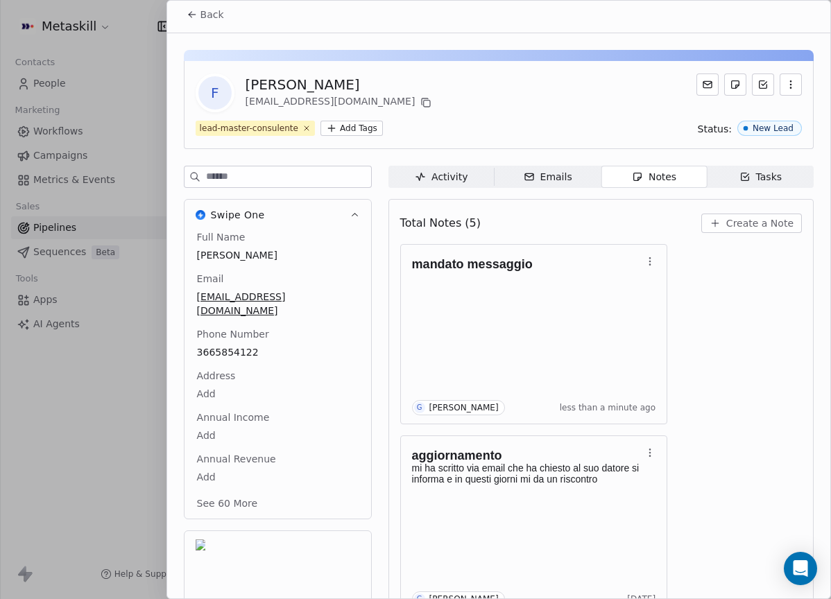
scroll to position [0, 0]
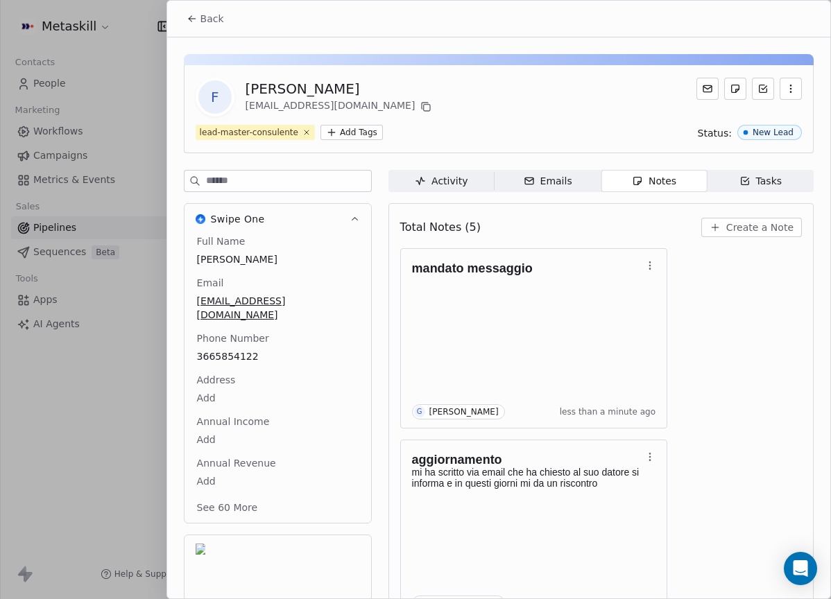
click at [211, 18] on span "Back" at bounding box center [212, 19] width 24 height 14
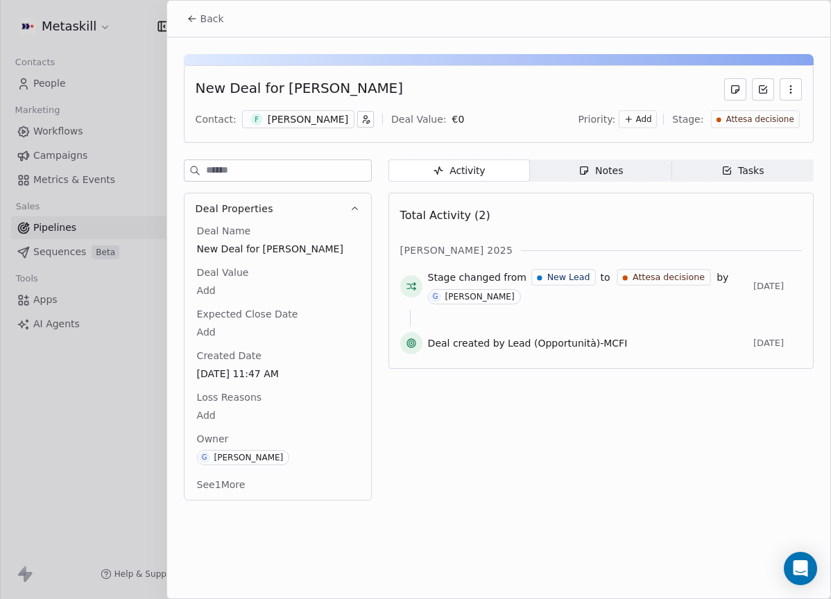
click at [206, 29] on button "Back" at bounding box center [205, 18] width 54 height 25
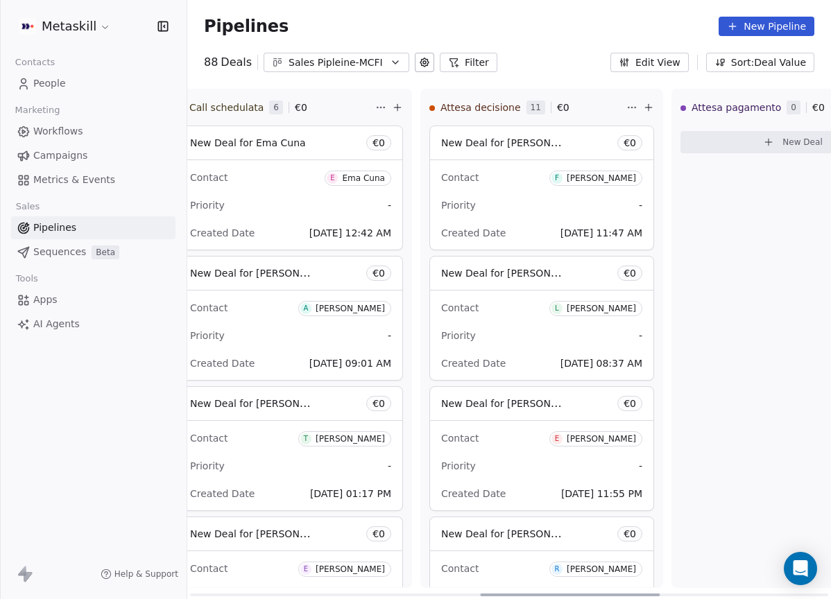
click at [618, 307] on div "Luca Conte" at bounding box center [601, 309] width 69 height 10
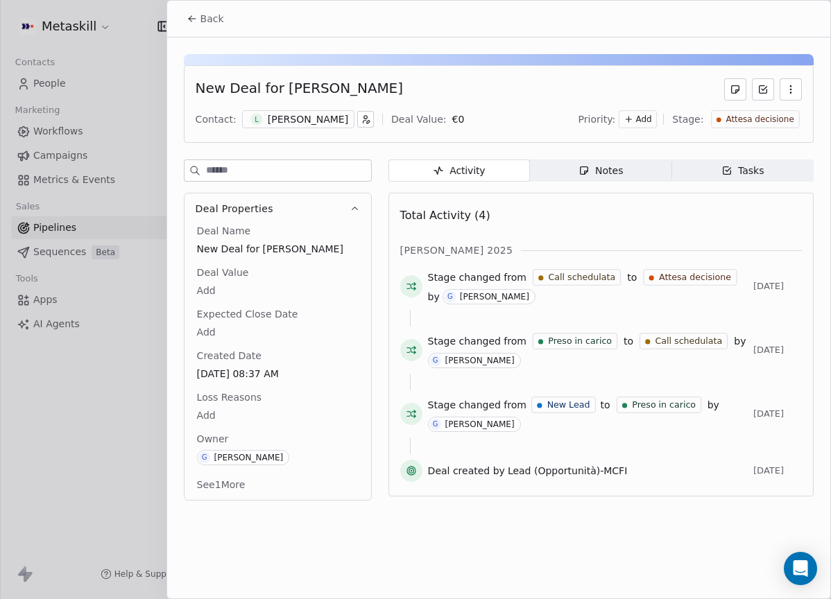
click at [552, 169] on span "Notes Notes" at bounding box center [600, 170] width 141 height 22
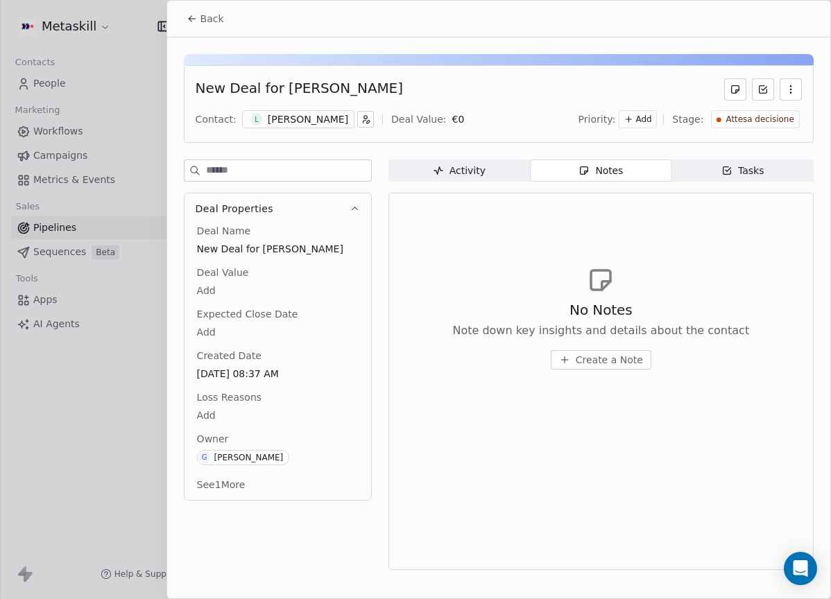
click at [293, 115] on div "Luca Conte" at bounding box center [308, 119] width 80 height 14
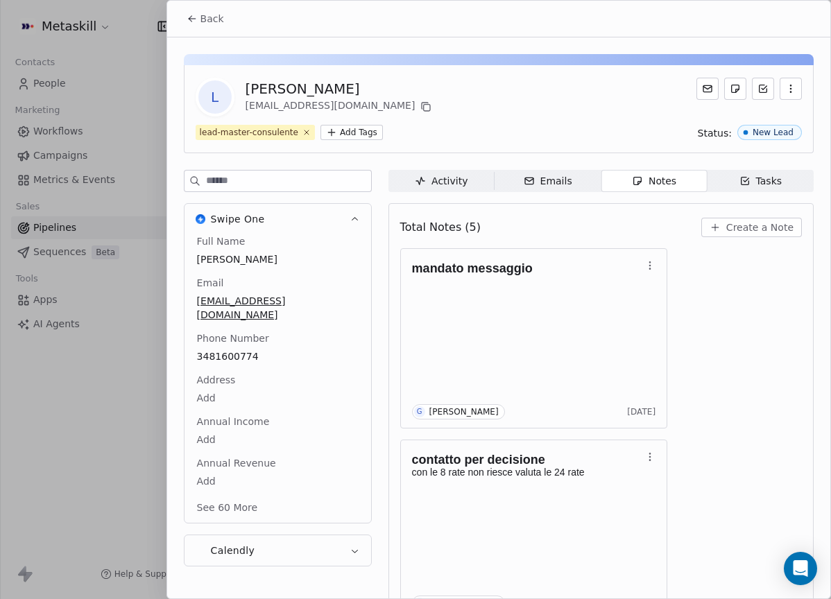
scroll to position [44, 0]
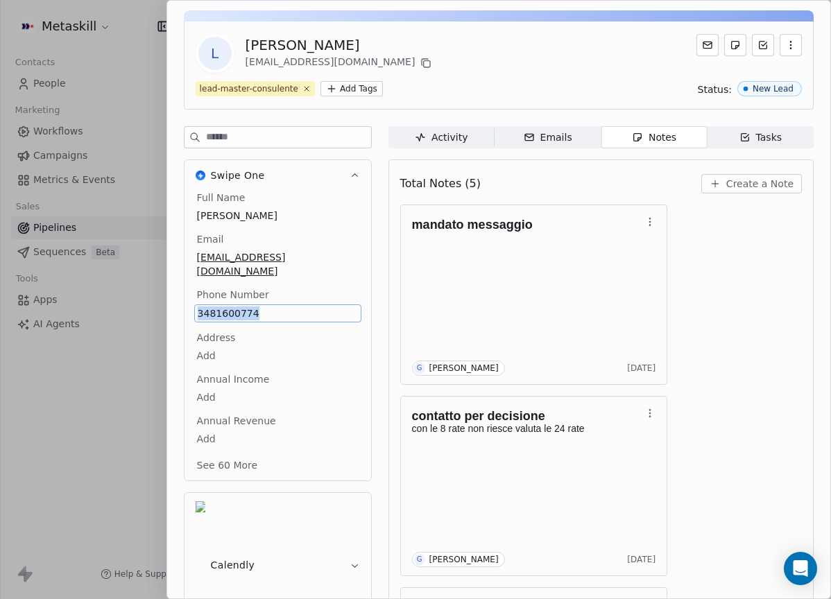
copy span "3481600774"
click at [735, 184] on span "Create a Note" at bounding box center [759, 184] width 67 height 14
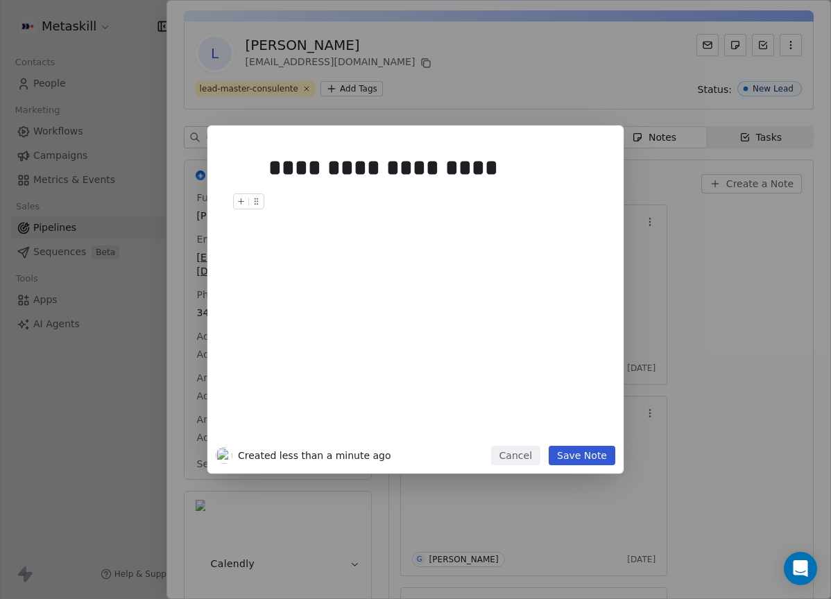
drag, startPoint x: 557, startPoint y: 456, endPoint x: 584, endPoint y: 429, distance: 38.2
click at [557, 456] on button "Save Note" at bounding box center [581, 455] width 67 height 19
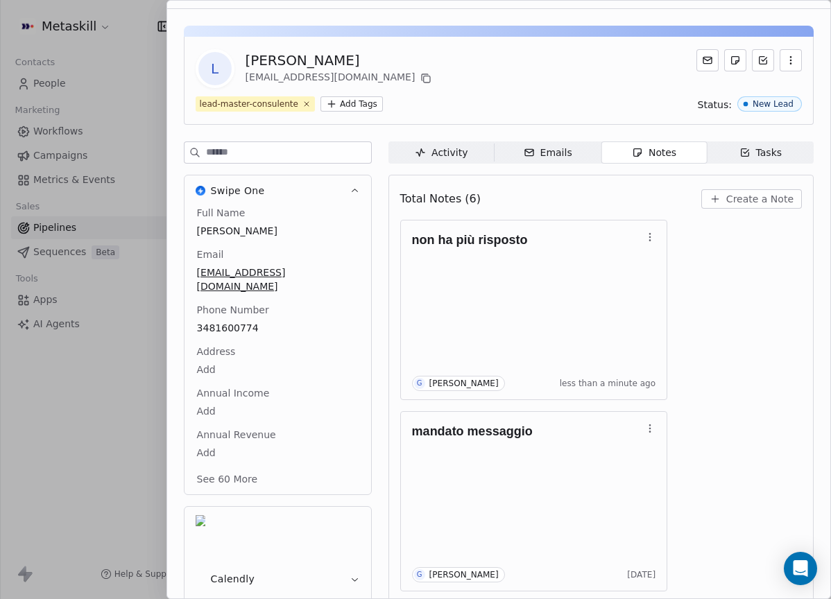
scroll to position [0, 0]
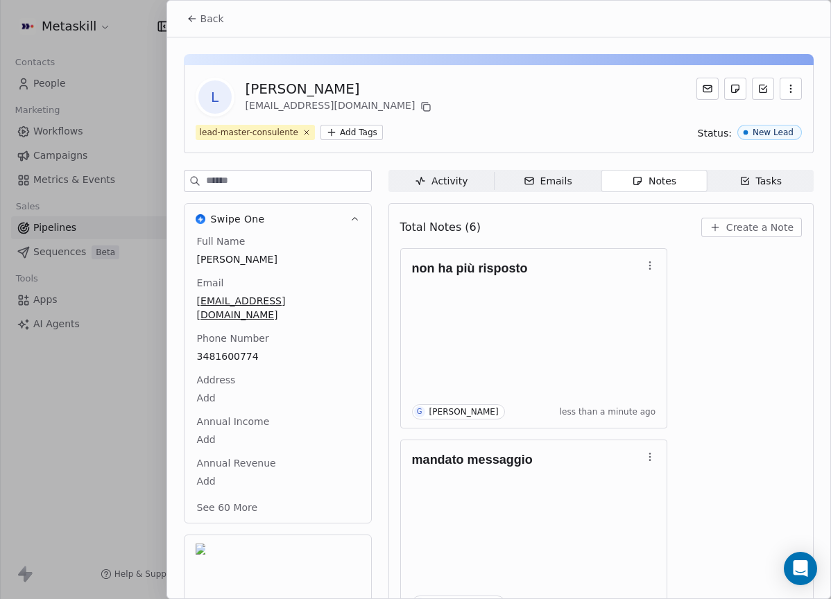
click at [199, 14] on button "Back" at bounding box center [205, 18] width 54 height 25
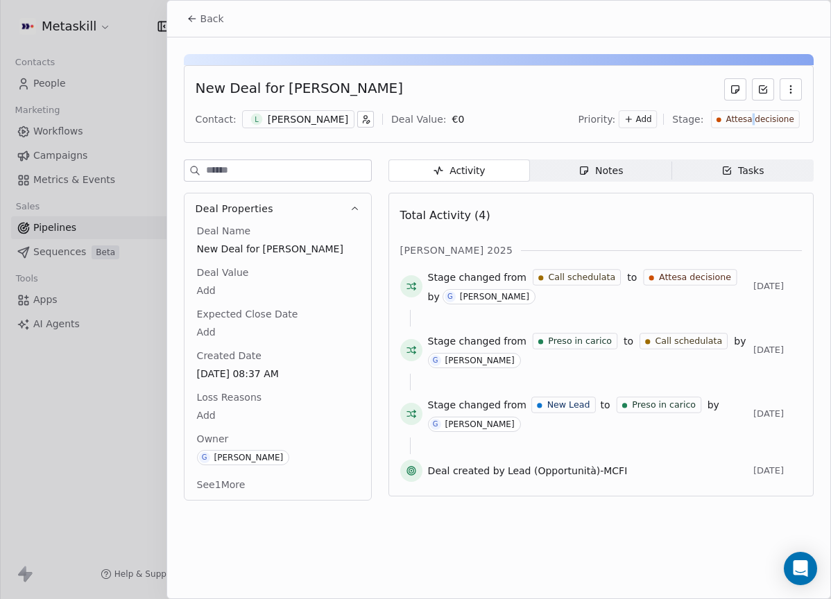
click at [757, 119] on span "Attesa decisione" at bounding box center [760, 120] width 68 height 12
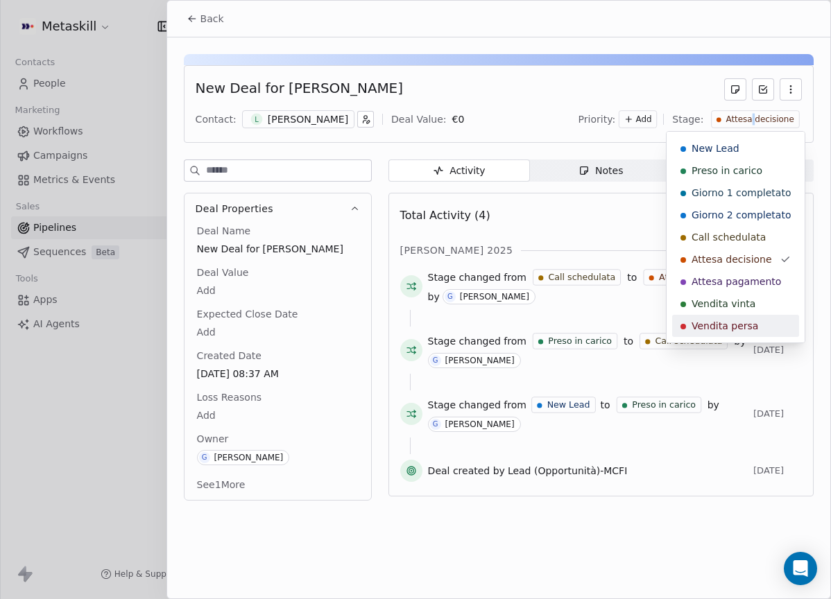
click at [739, 320] on span "Vendita persa" at bounding box center [724, 326] width 67 height 14
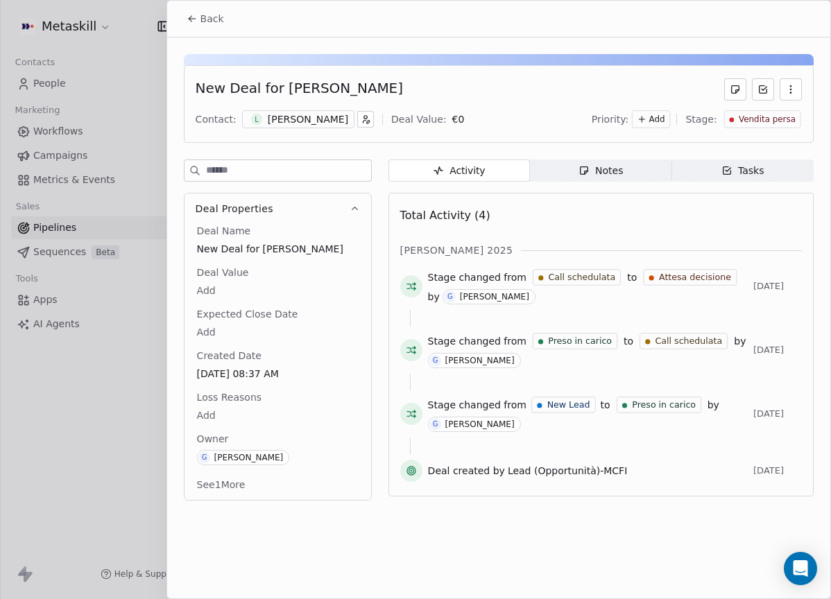
click at [248, 392] on span "Loss Reasons" at bounding box center [229, 397] width 70 height 14
click at [216, 404] on span "Loss Reasons" at bounding box center [229, 397] width 70 height 14
click at [209, 409] on body "Metaskill Contacts People Marketing Workflows Campaigns Metrics & Events Sales …" at bounding box center [415, 299] width 831 height 599
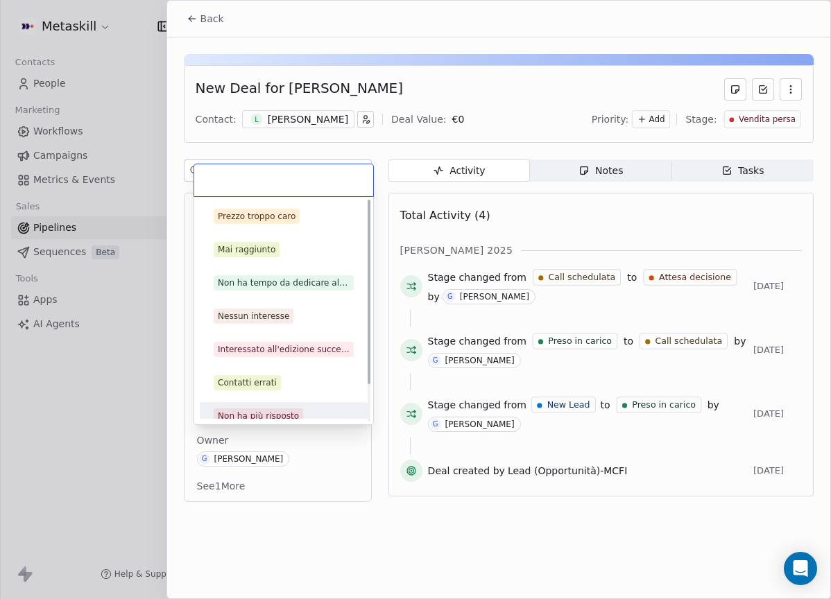
click at [273, 410] on div "Non ha più risposto" at bounding box center [258, 416] width 81 height 12
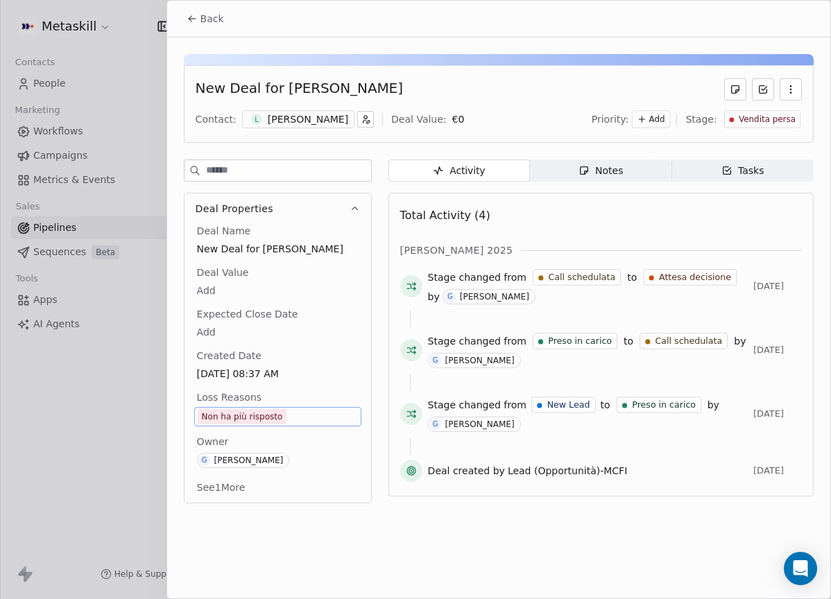
click at [209, 24] on span "Back" at bounding box center [212, 19] width 24 height 14
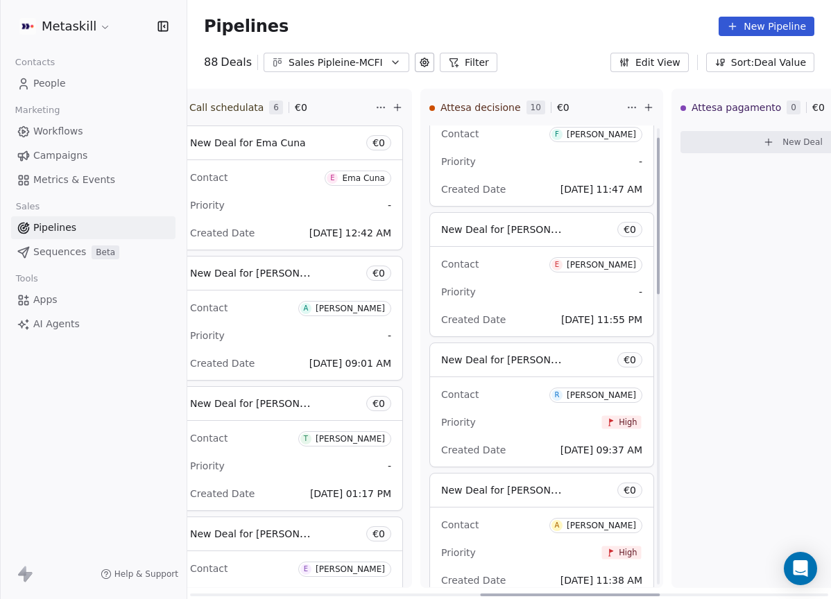
scroll to position [50, 0]
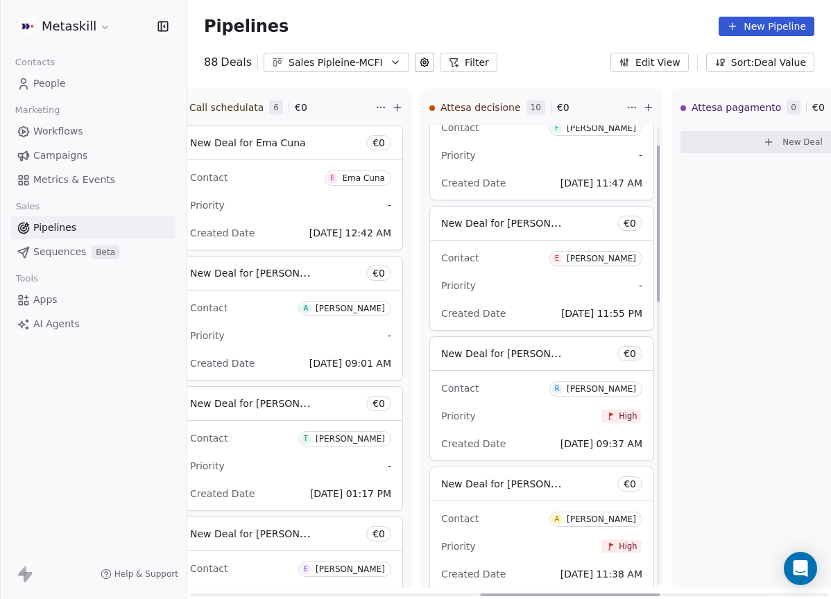
click at [611, 261] on div "Enrico" at bounding box center [601, 259] width 69 height 10
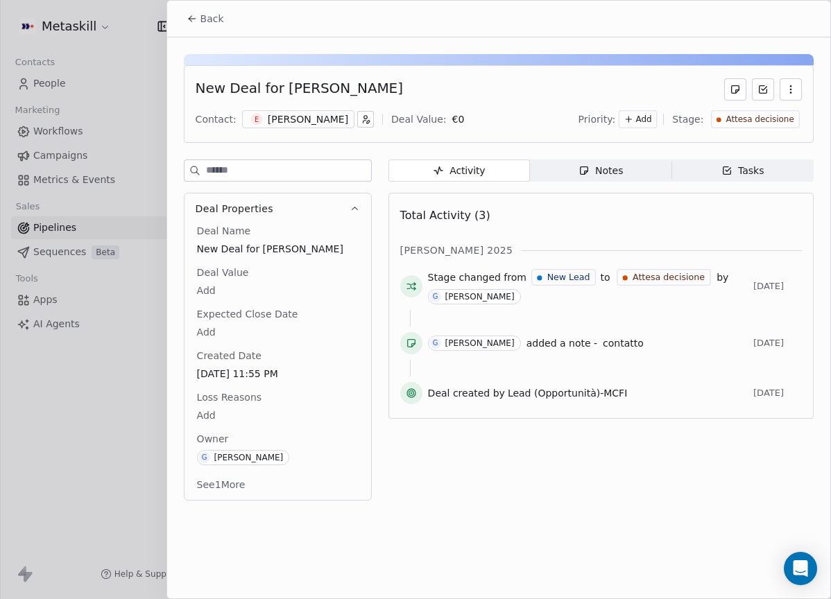
click at [361, 117] on icon "button" at bounding box center [366, 119] width 10 height 10
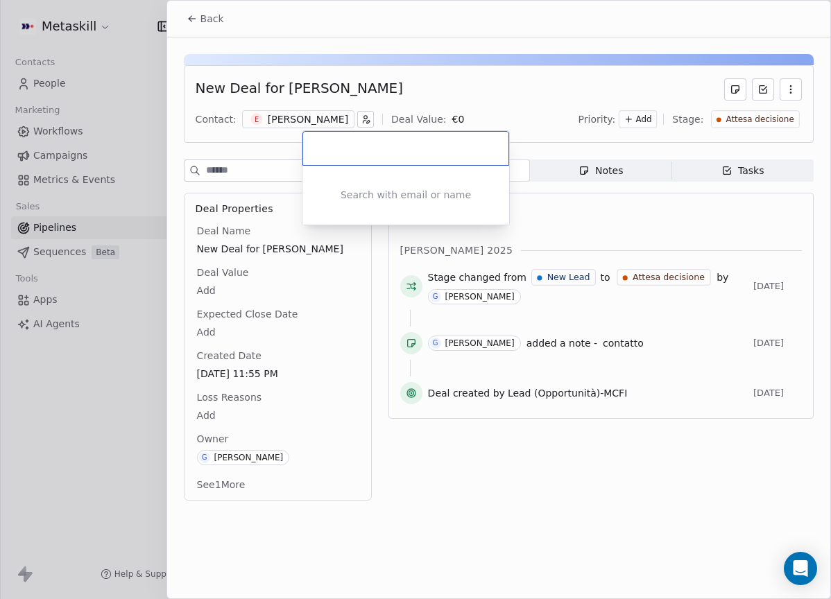
click at [377, 98] on html "Metaskill Contacts People Marketing Workflows Campaigns Metrics & Events Sales …" at bounding box center [415, 299] width 831 height 599
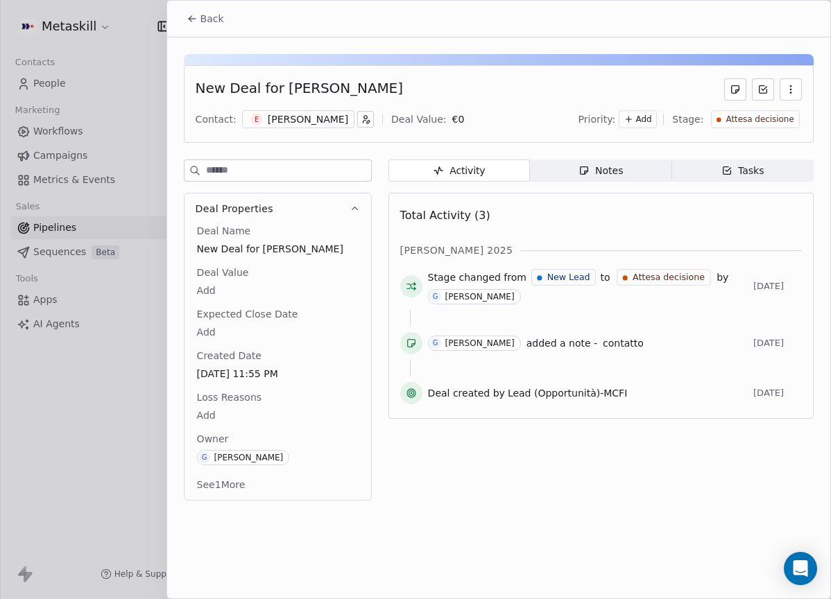
drag, startPoint x: 250, startPoint y: 105, endPoint x: 259, endPoint y: 115, distance: 12.8
click at [250, 105] on div "New Deal for Enrico Sicignano Contact: E Enrico Deal Value: € 0 Priority: Add S…" at bounding box center [499, 104] width 630 height 78
click at [259, 116] on span "E" at bounding box center [256, 120] width 12 height 12
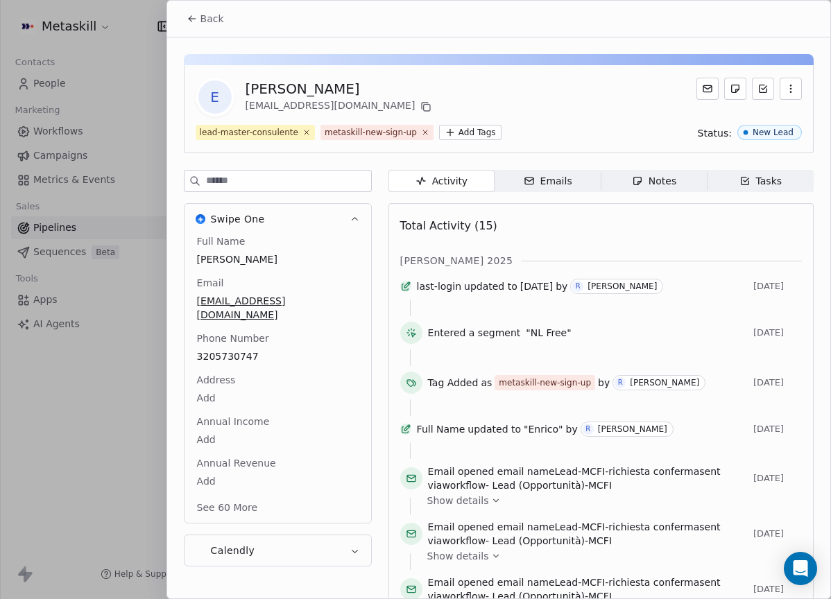
click at [645, 184] on div "Notes" at bounding box center [654, 181] width 44 height 15
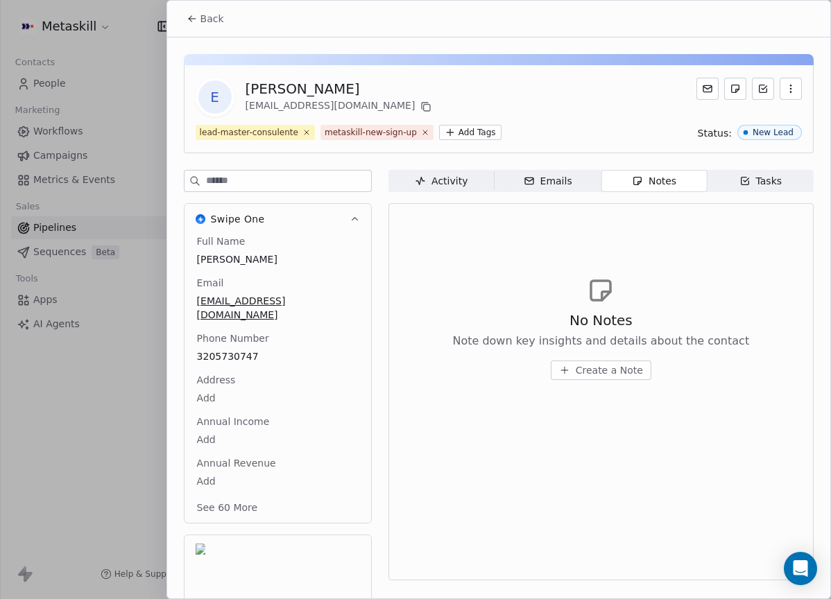
click at [221, 21] on span "Back" at bounding box center [212, 19] width 24 height 14
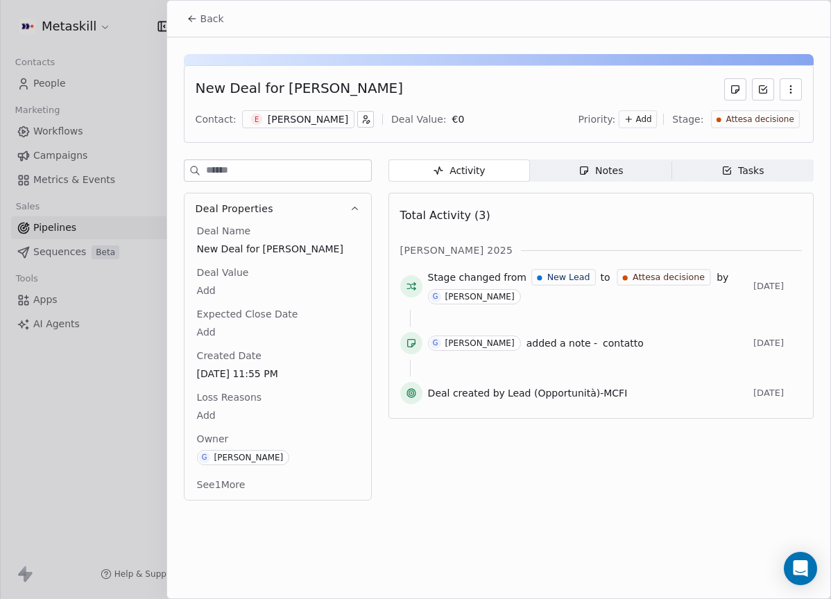
click at [623, 164] on span "Notes Notes" at bounding box center [600, 170] width 141 height 22
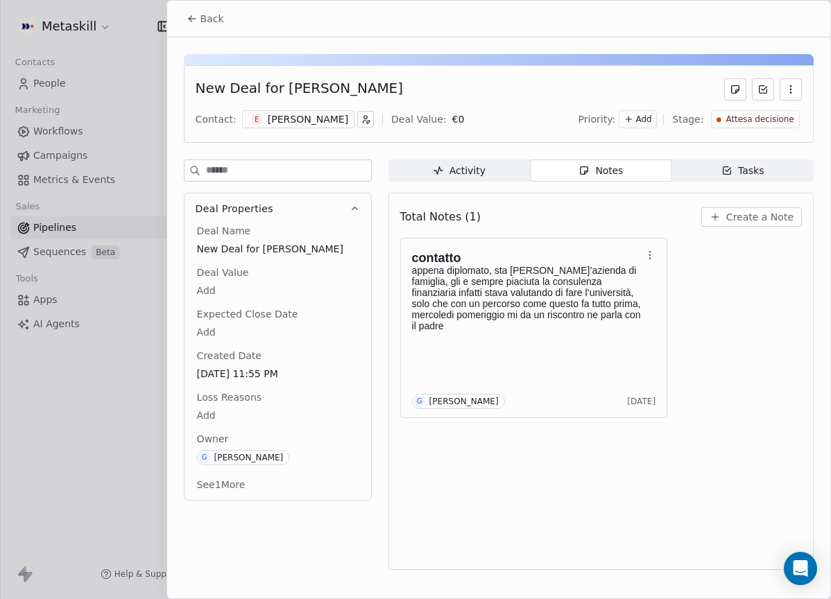
click at [284, 119] on div "Enrico" at bounding box center [308, 119] width 80 height 14
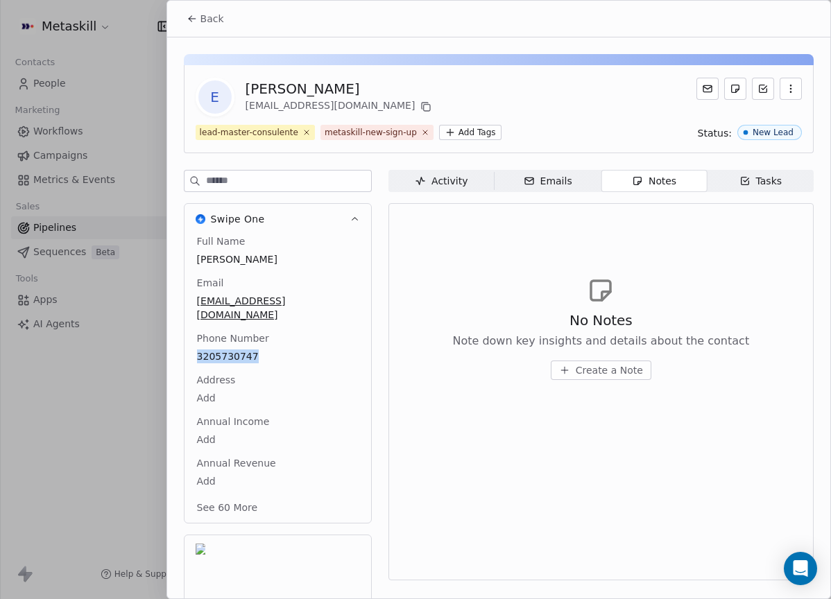
click at [189, 24] on button "Back" at bounding box center [205, 18] width 54 height 25
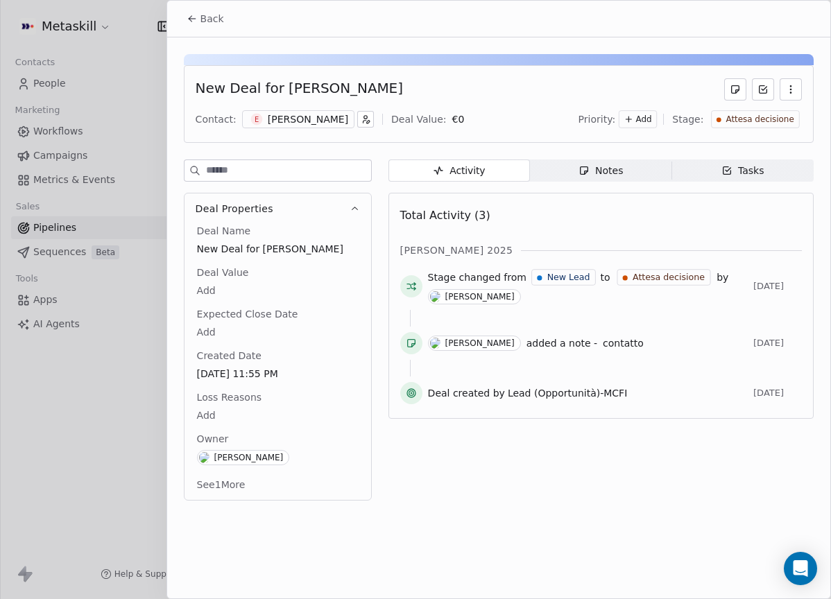
click at [597, 170] on div "Notes" at bounding box center [600, 171] width 44 height 15
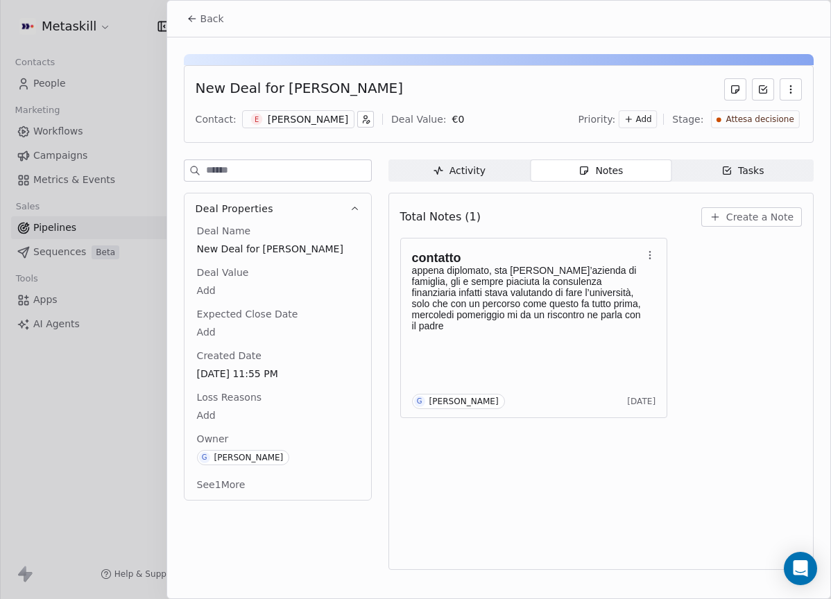
click at [768, 211] on span "Create a Note" at bounding box center [759, 217] width 67 height 14
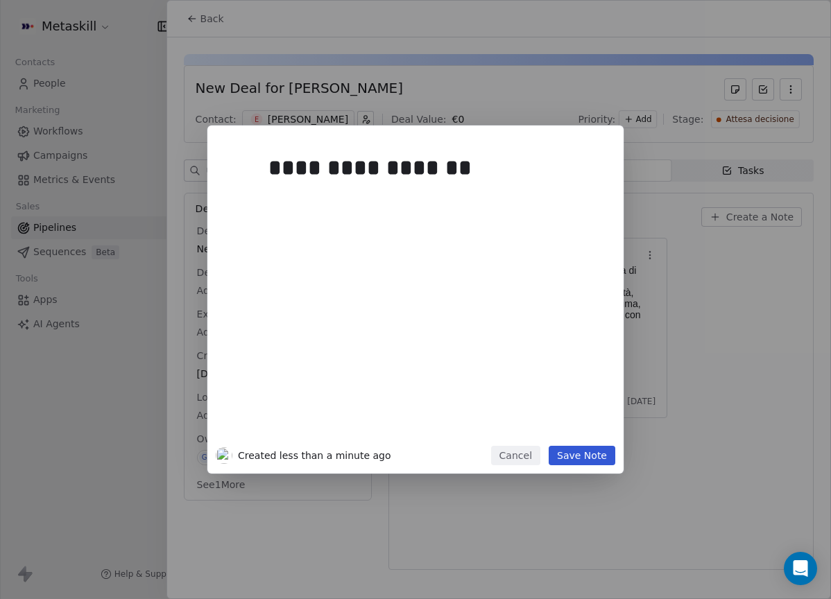
click at [576, 455] on button "Save Note" at bounding box center [581, 455] width 67 height 19
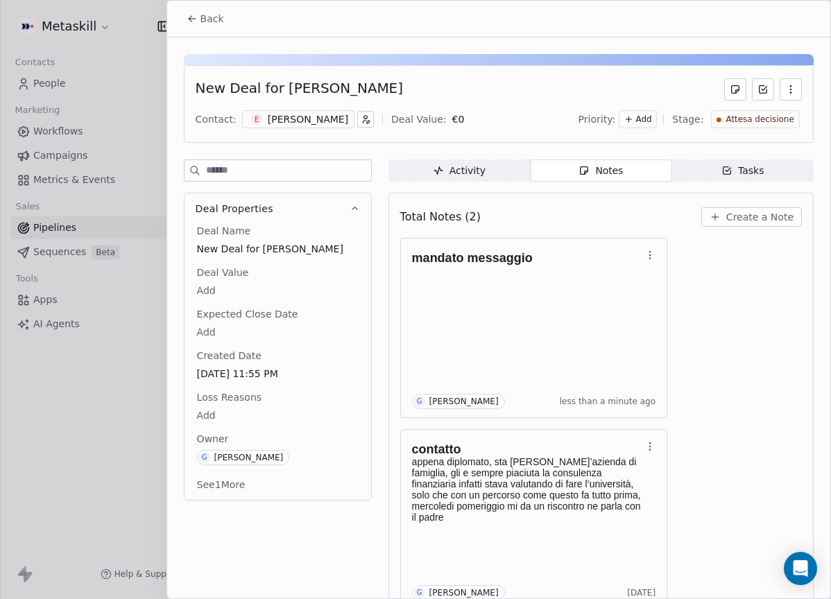
click at [200, 2] on div "Back" at bounding box center [498, 19] width 663 height 36
click at [206, 14] on span "Back" at bounding box center [212, 19] width 24 height 14
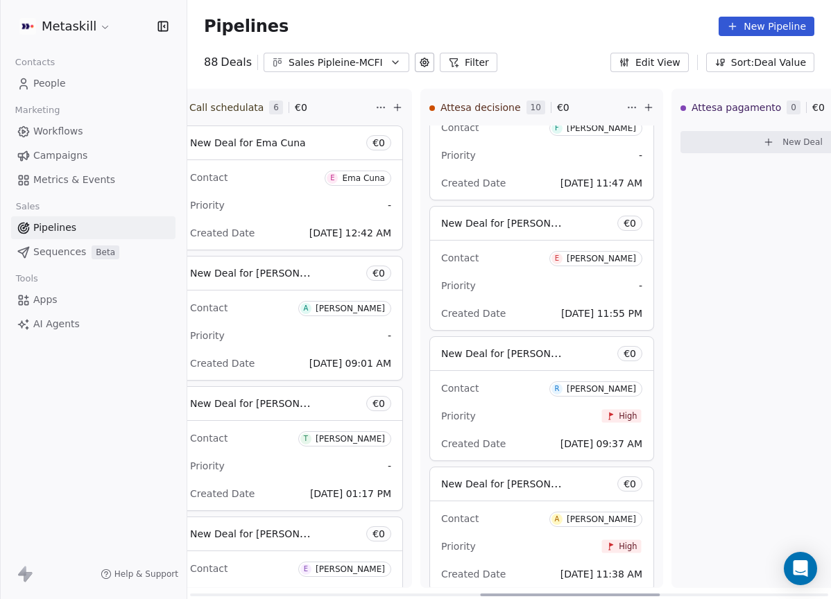
click at [612, 386] on div "Raimondo Deiara" at bounding box center [601, 389] width 69 height 10
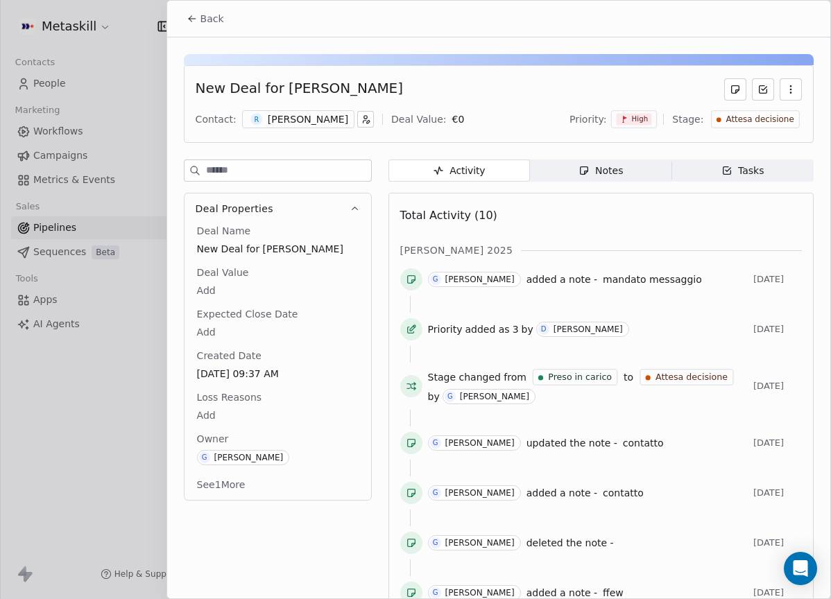
click at [310, 116] on div "Raimondo Deiara" at bounding box center [308, 119] width 80 height 14
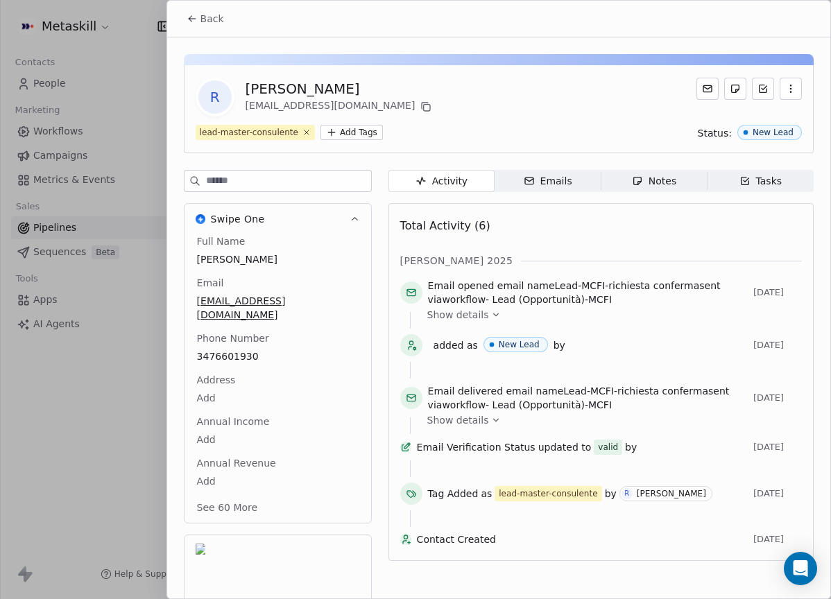
click at [635, 193] on div "Activity Activity Emails Emails Notes Notes Tasks Tasks Total Activity (6) ott …" at bounding box center [600, 429] width 425 height 519
click at [641, 183] on icon "button" at bounding box center [637, 180] width 11 height 11
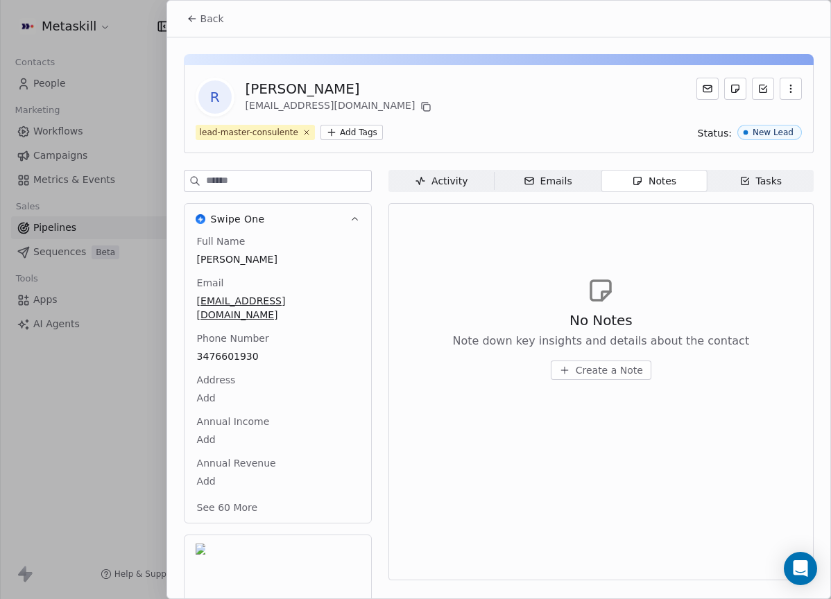
click at [191, 3] on div "Back" at bounding box center [498, 19] width 663 height 36
click at [216, 17] on span "Back" at bounding box center [212, 19] width 24 height 14
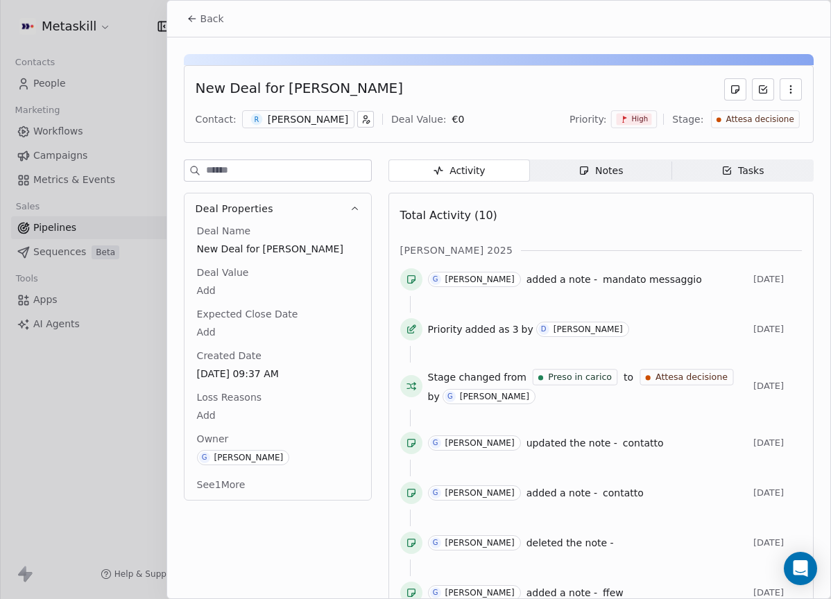
click at [622, 171] on span "Notes Notes" at bounding box center [600, 170] width 141 height 22
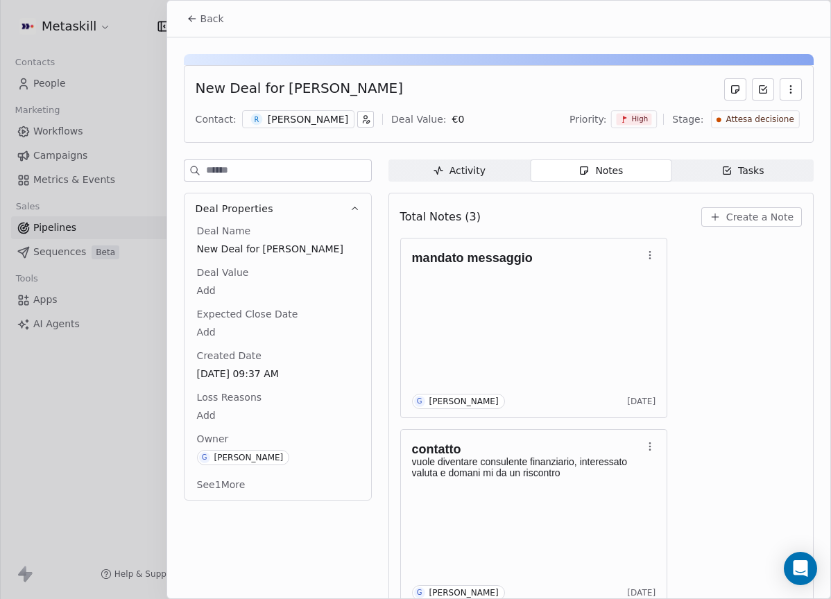
click at [749, 196] on div "Total Notes (3) Create a Note mandato messaggio G Giulio Roselli 1 day ago cont…" at bounding box center [600, 501] width 425 height 617
click at [752, 211] on span "Create a Note" at bounding box center [759, 217] width 67 height 14
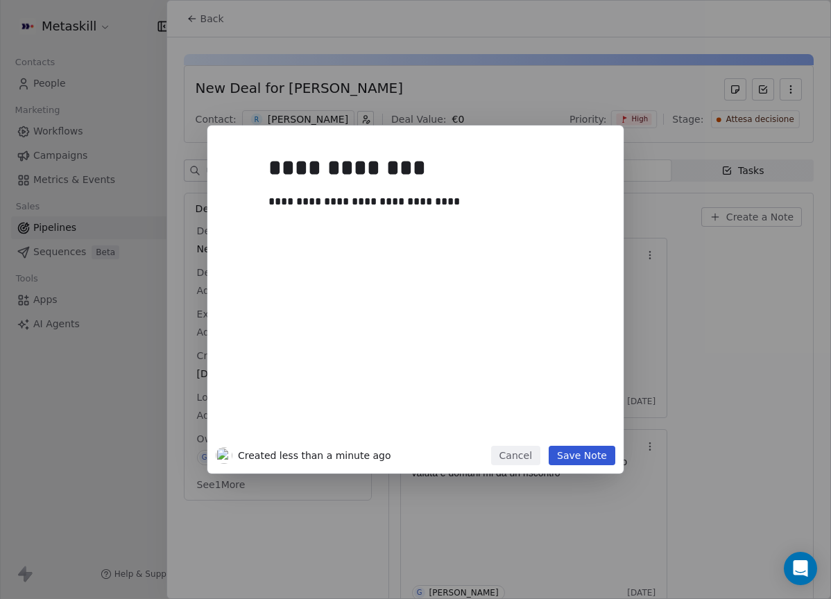
click at [600, 459] on button "Save Note" at bounding box center [581, 455] width 67 height 19
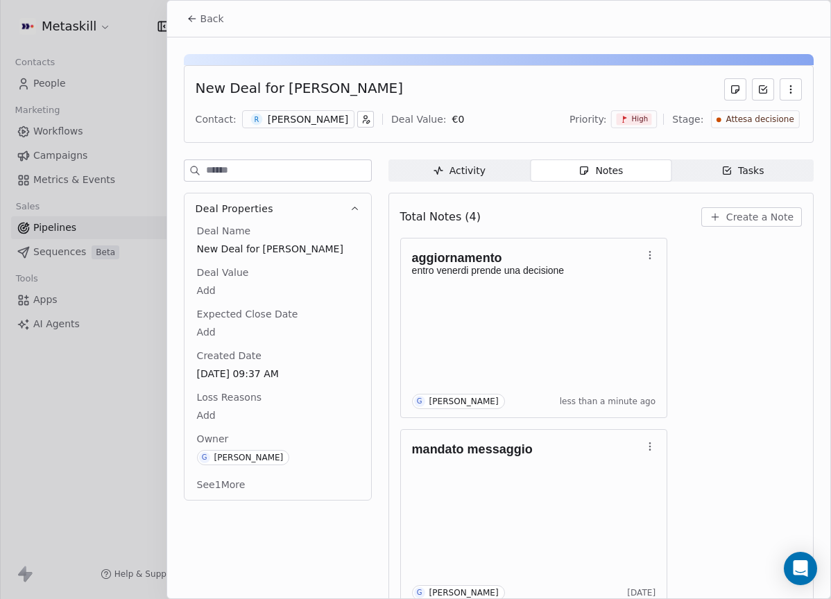
click at [204, 26] on button "Back" at bounding box center [205, 18] width 54 height 25
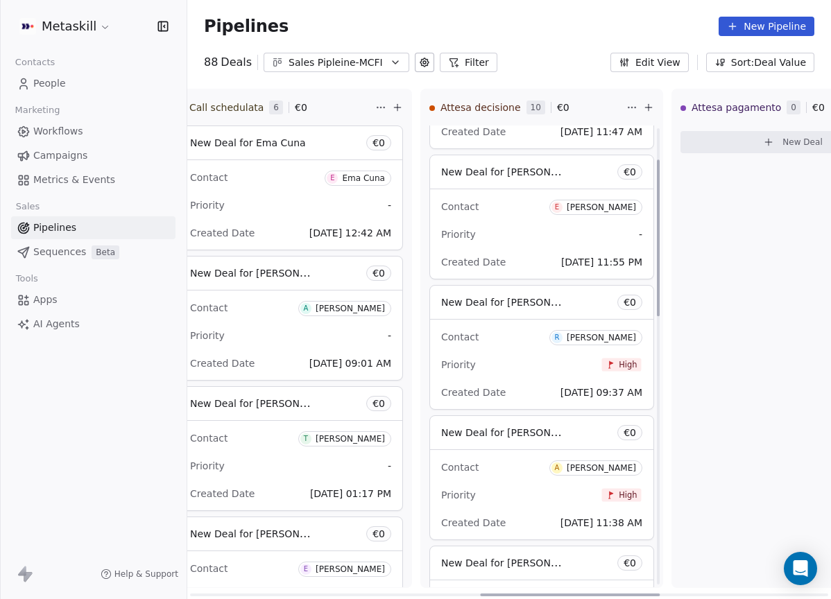
scroll to position [108, 0]
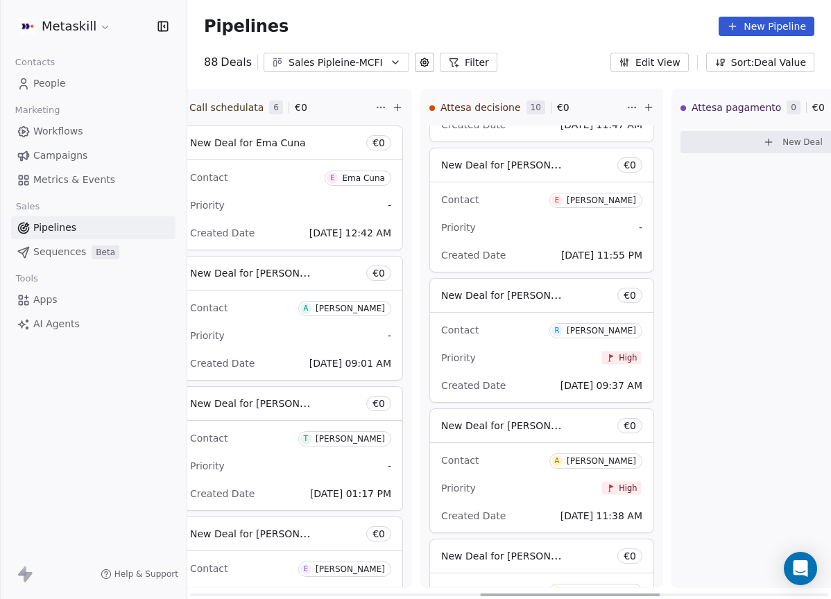
click at [606, 458] on div "Antonio Dell'aquila" at bounding box center [601, 461] width 69 height 10
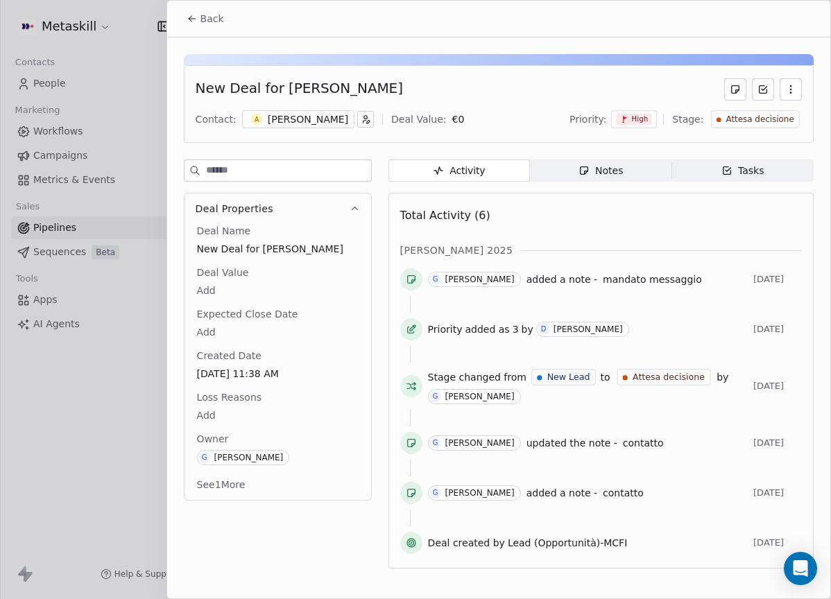
drag, startPoint x: 639, startPoint y: 166, endPoint x: 651, endPoint y: 169, distance: 13.0
click at [639, 166] on span "Notes Notes" at bounding box center [600, 170] width 141 height 22
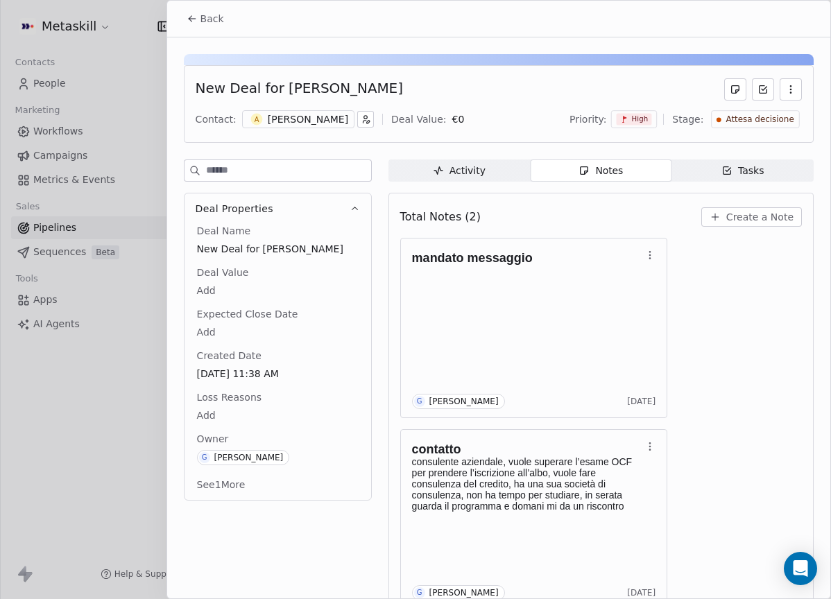
click at [282, 133] on div "New Deal for Antonio Dell'aquila Contact: A Antonio Dell'aquila Deal Value: € 0…" at bounding box center [499, 104] width 630 height 78
click at [306, 126] on div "Antonio Dell'aquila" at bounding box center [308, 119] width 80 height 14
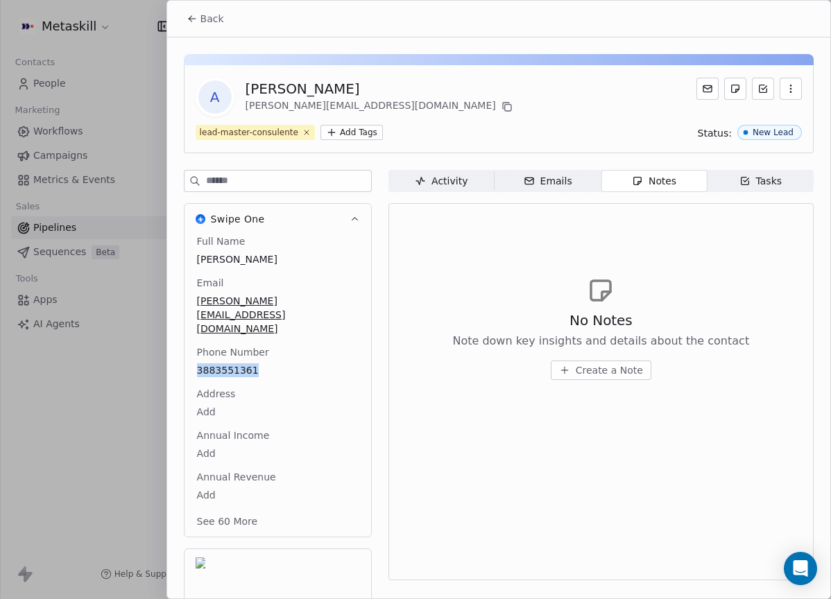
drag, startPoint x: 198, startPoint y: 25, endPoint x: 215, endPoint y: 44, distance: 25.5
click at [198, 25] on button "Back" at bounding box center [205, 18] width 54 height 25
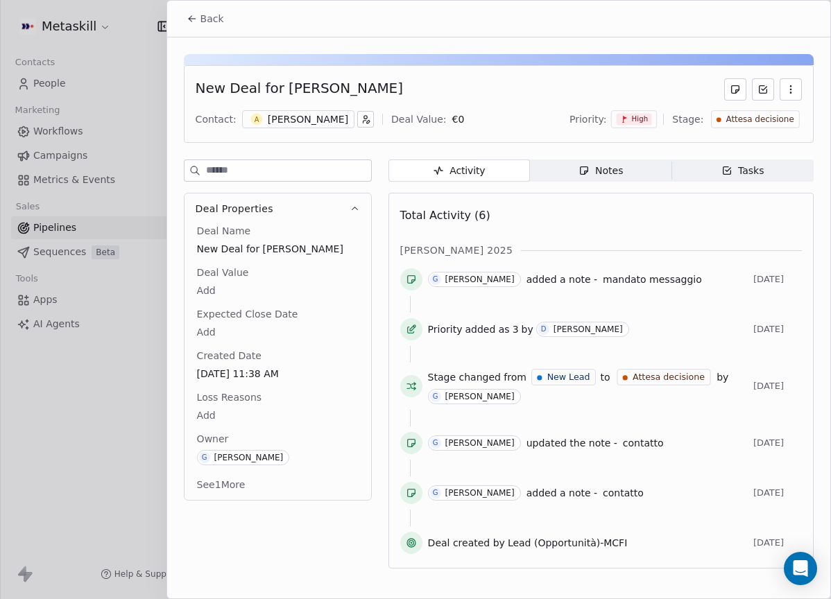
click at [590, 173] on div "Notes" at bounding box center [600, 171] width 44 height 15
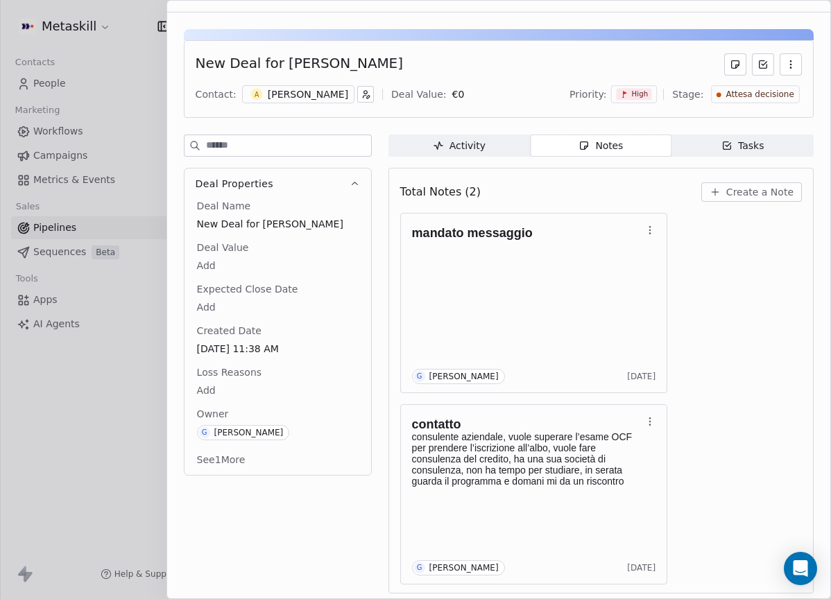
scroll to position [28, 0]
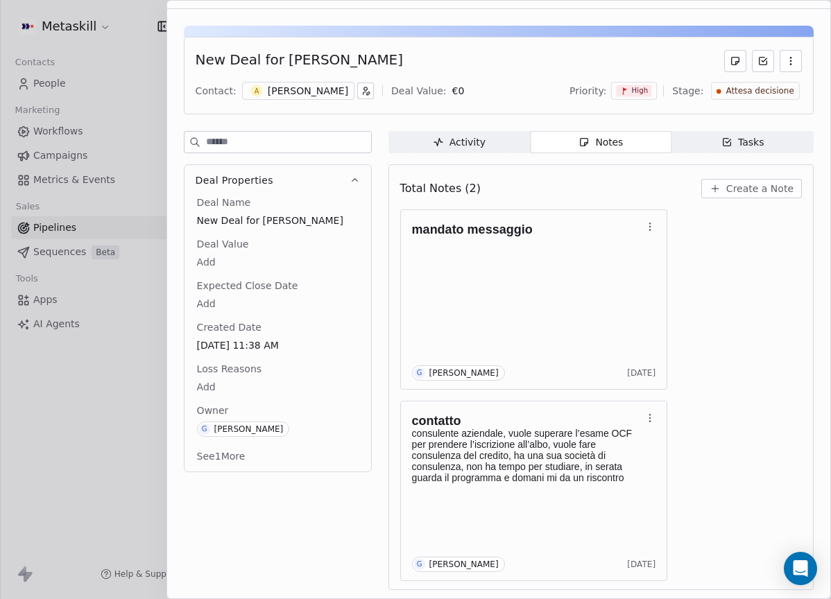
click at [750, 187] on span "Create a Note" at bounding box center [759, 189] width 67 height 14
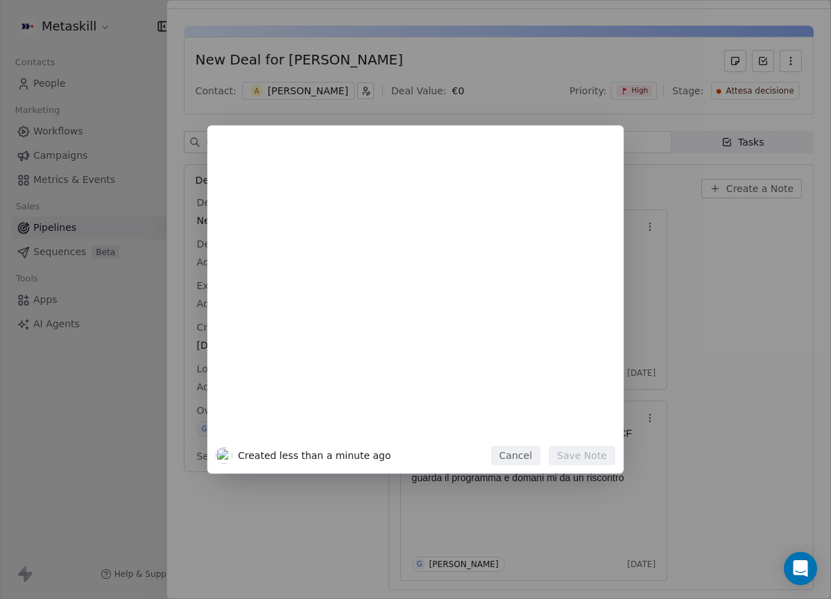
click at [509, 462] on button "Cancel" at bounding box center [515, 455] width 49 height 19
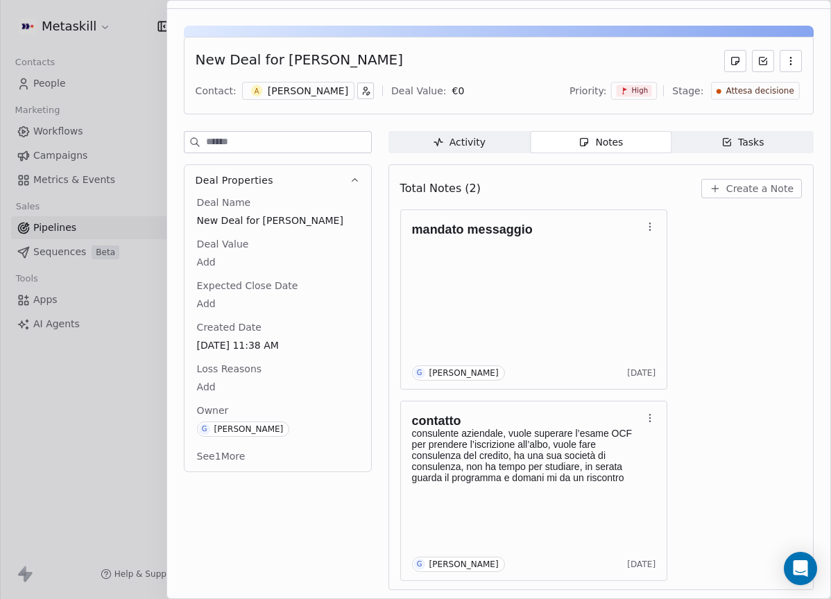
click at [764, 202] on div "Total Notes (2) Create a Note mandato messaggio G Giulio Roselli 1 day ago cont…" at bounding box center [600, 377] width 401 height 408
click at [762, 192] on span "Create a Note" at bounding box center [759, 189] width 67 height 14
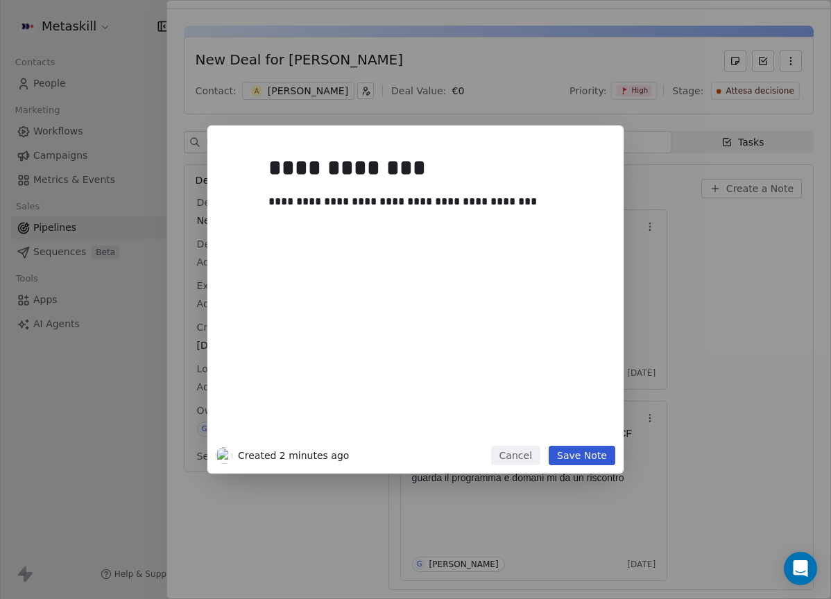
click at [585, 459] on button "Save Note" at bounding box center [581, 455] width 67 height 19
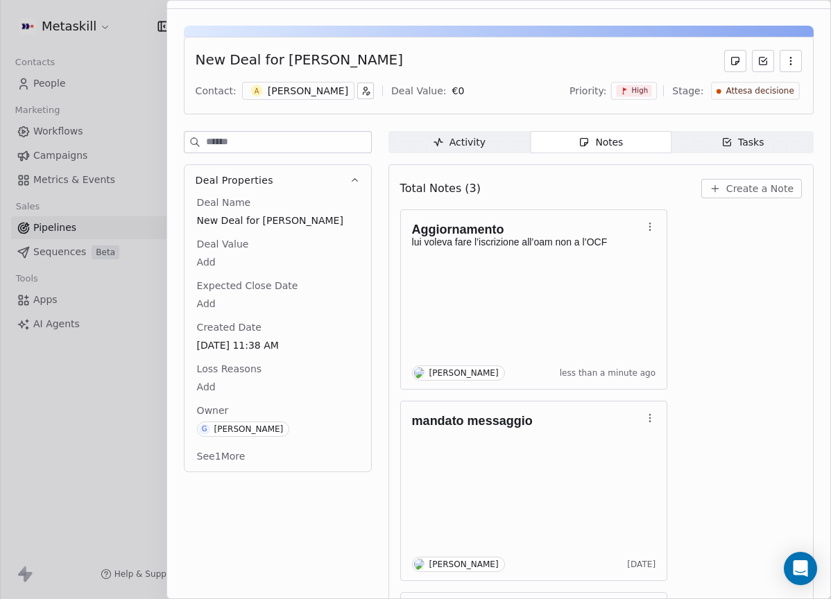
click at [767, 98] on div "Attesa decisione" at bounding box center [755, 91] width 88 height 18
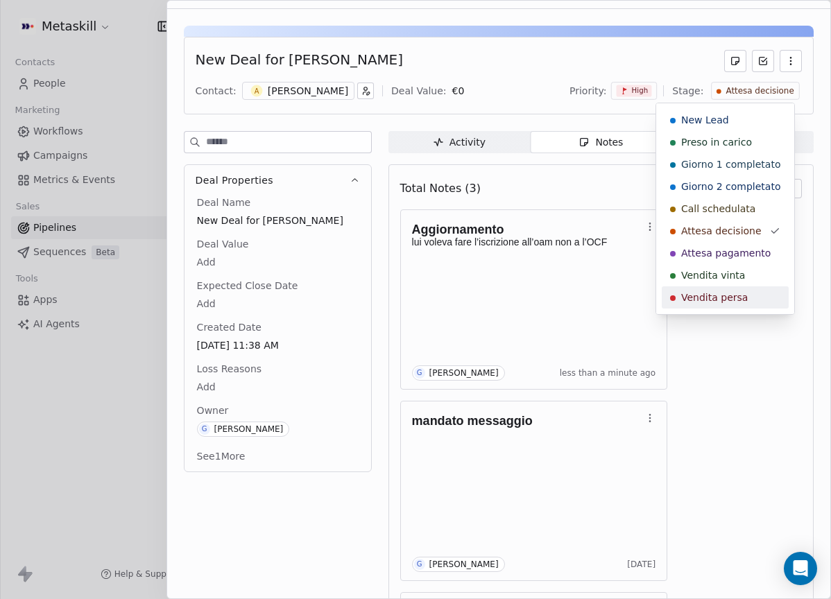
click at [723, 295] on span "Vendita persa" at bounding box center [714, 298] width 67 height 14
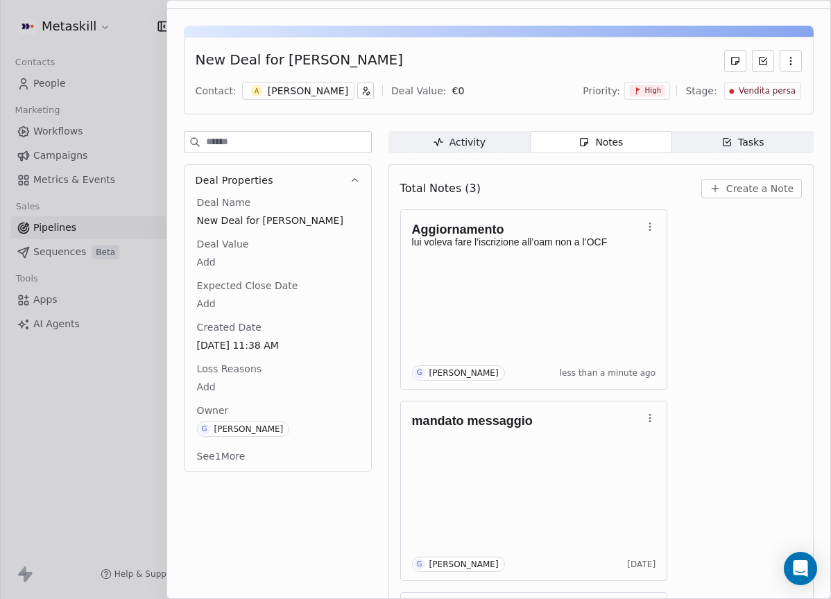
click at [226, 399] on div "Deal Name New Deal for Antonio Dell'aquila Deal Value Add Expected Close Date A…" at bounding box center [277, 331] width 167 height 270
click at [196, 372] on span "Loss Reasons" at bounding box center [229, 369] width 70 height 14
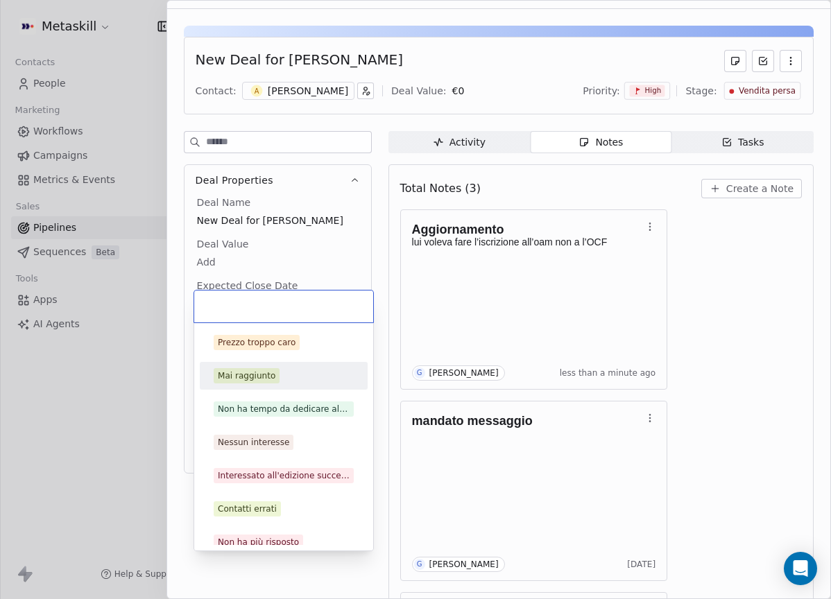
click at [222, 381] on body "Metaskill Contacts People Marketing Workflows Campaigns Metrics & Events Sales …" at bounding box center [415, 299] width 831 height 599
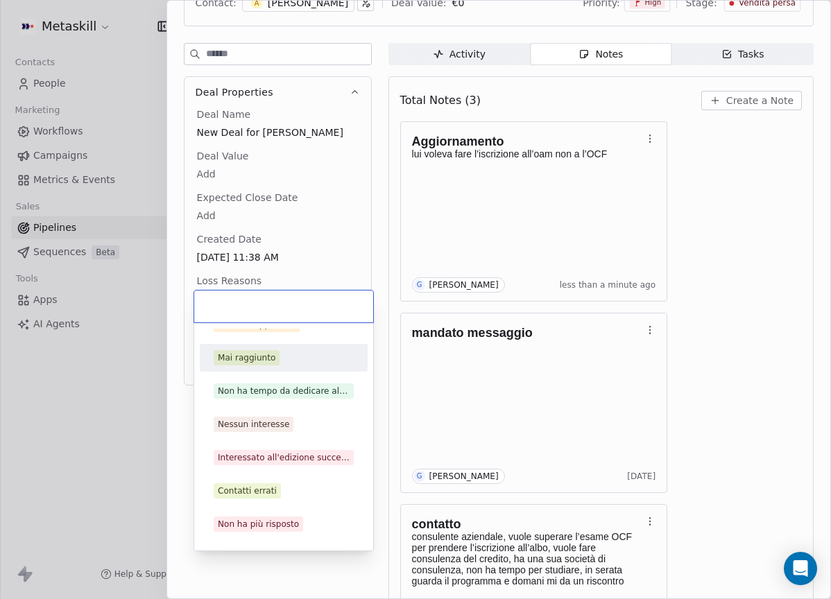
scroll to position [44, 0]
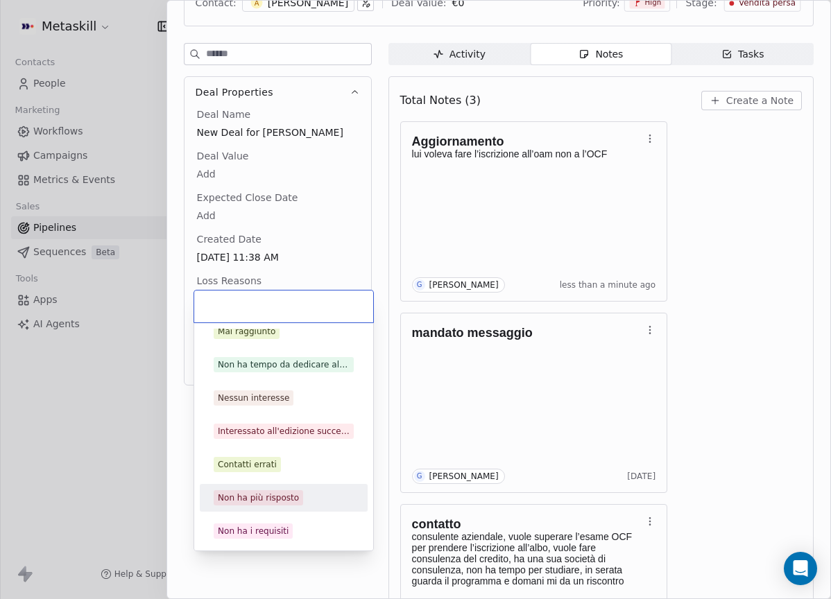
click at [291, 525] on div "Non ha i requisiti" at bounding box center [284, 531] width 140 height 15
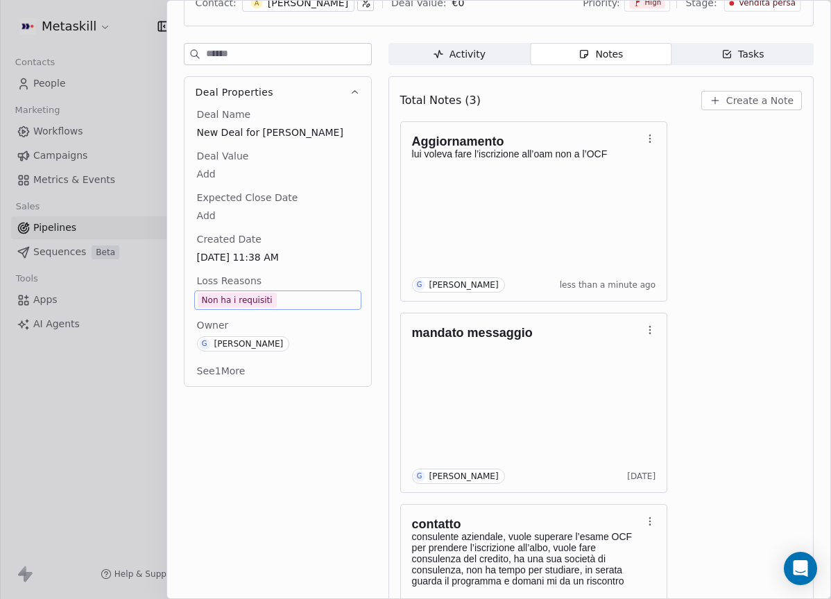
click at [266, 295] on div "Non ha i requisiti" at bounding box center [237, 300] width 71 height 14
click at [281, 302] on span "Non ha i requisiti" at bounding box center [278, 300] width 160 height 15
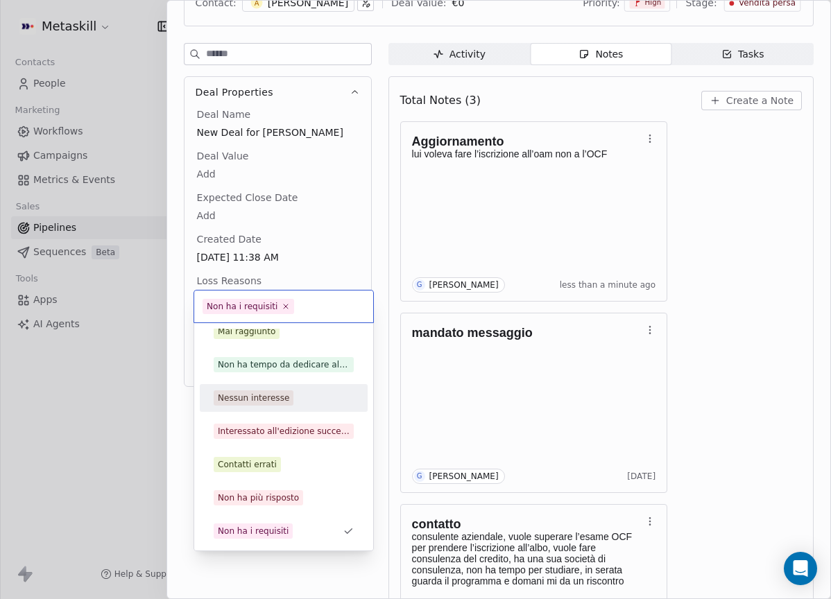
click at [278, 397] on div "Nessun interesse" at bounding box center [253, 398] width 71 height 12
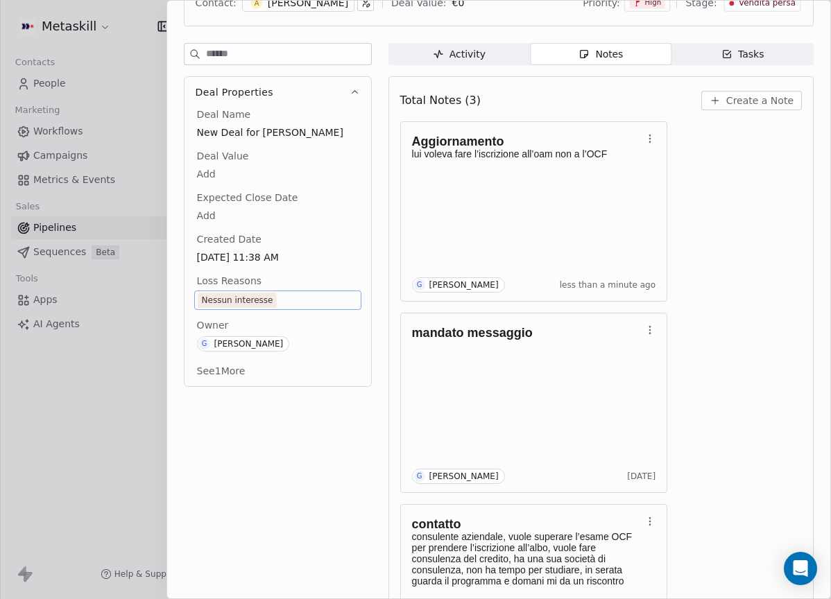
click at [696, 218] on div "Aggiornamento lui voleva fare l’iscrizione all’oam non a l’OCF G Giulio Roselli…" at bounding box center [600, 402] width 401 height 563
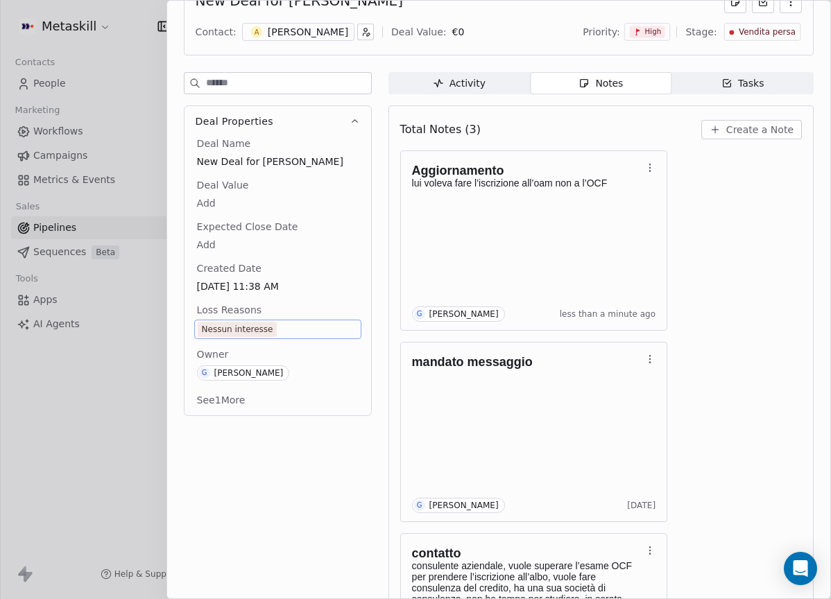
scroll to position [0, 0]
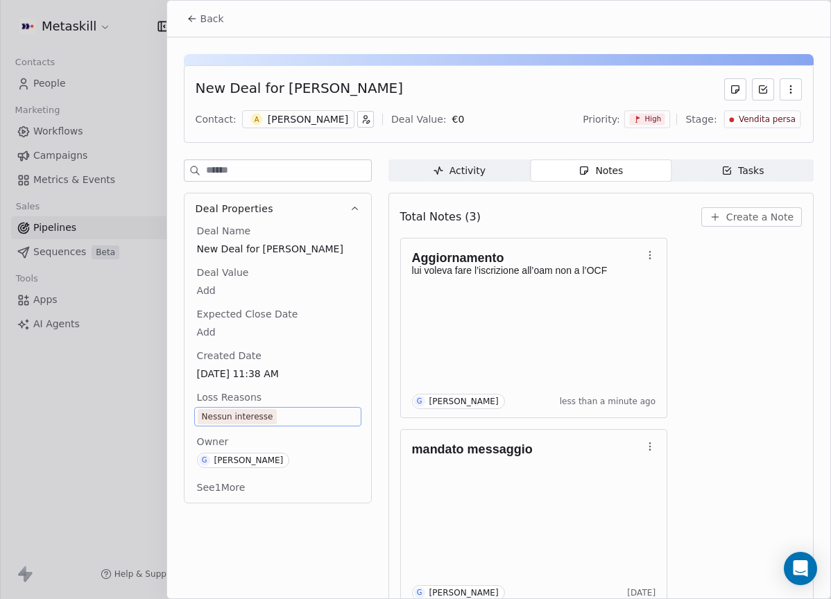
click at [221, 19] on span "Back" at bounding box center [212, 19] width 24 height 14
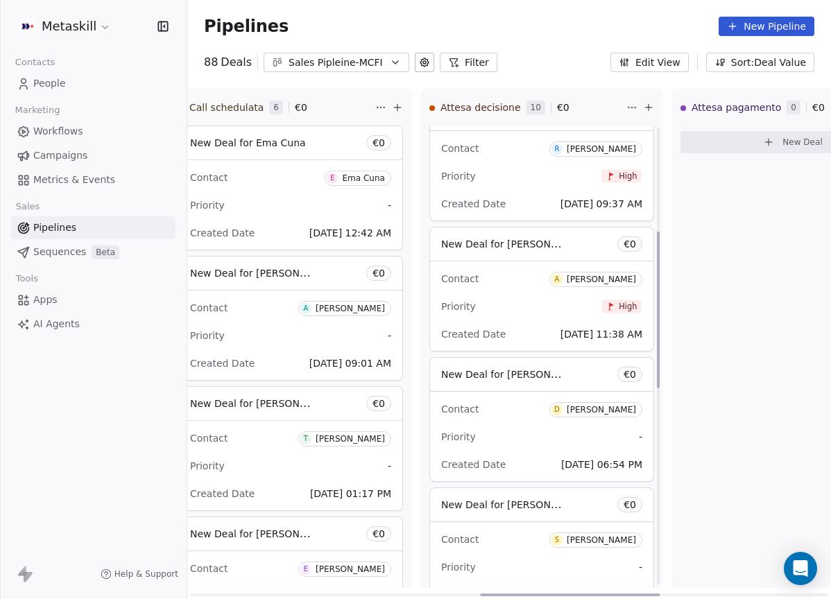
scroll to position [330, 0]
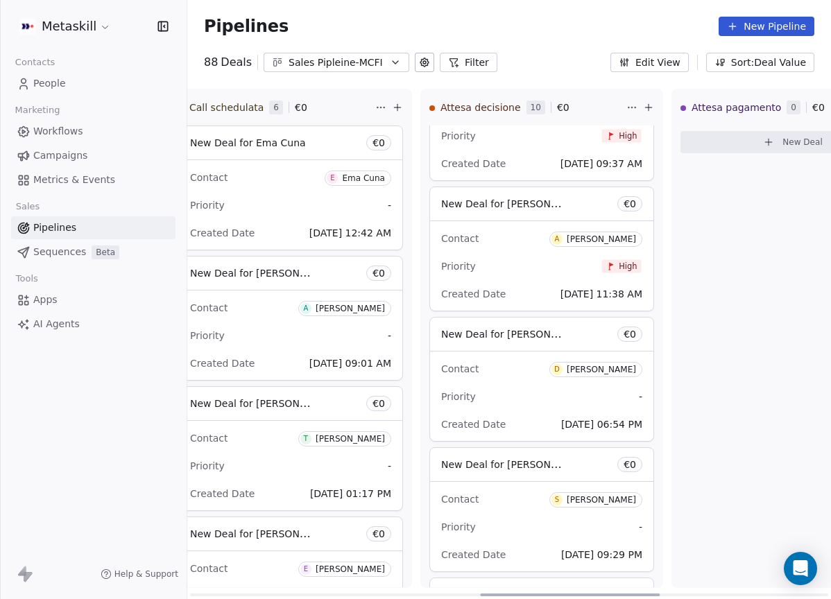
click at [612, 368] on div "[PERSON_NAME]" at bounding box center [601, 370] width 69 height 10
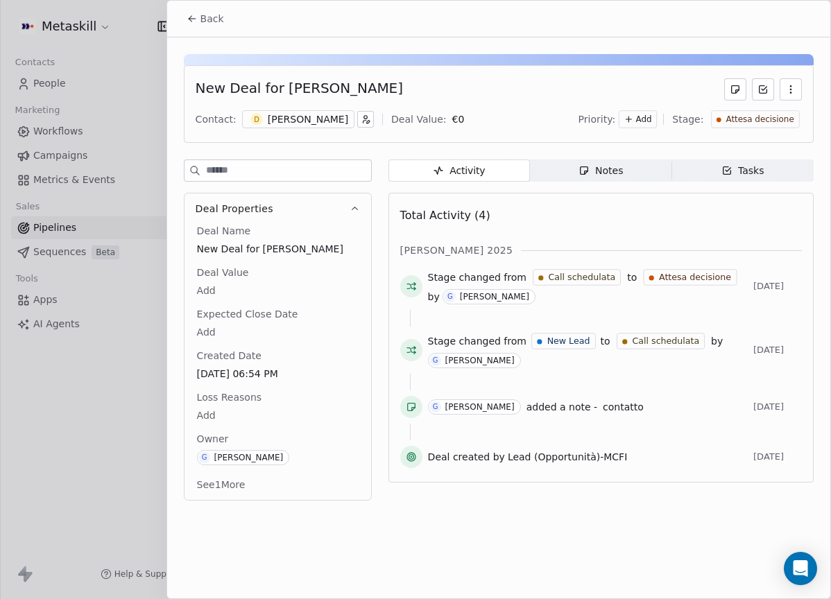
click at [304, 118] on div "[PERSON_NAME]" at bounding box center [308, 119] width 80 height 14
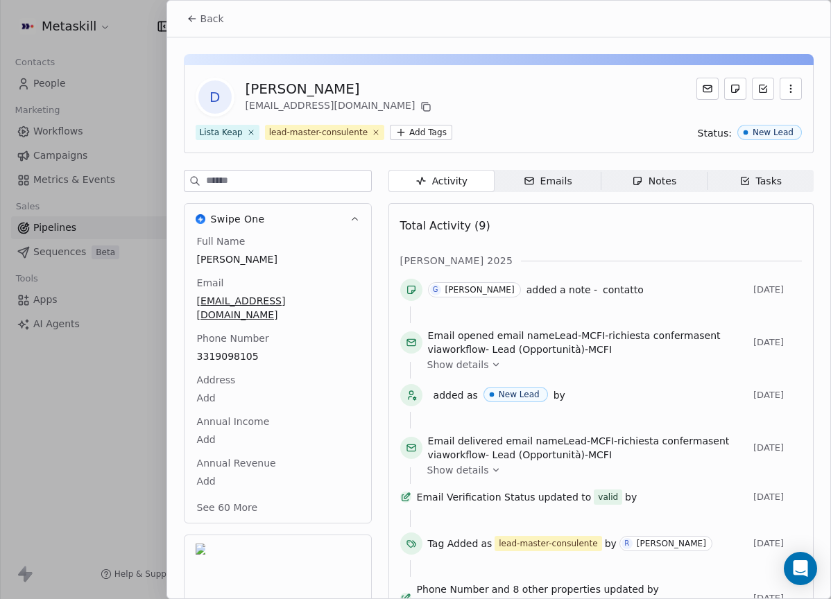
drag, startPoint x: 216, startPoint y: 19, endPoint x: 317, endPoint y: 48, distance: 104.7
click at [217, 18] on span "Back" at bounding box center [212, 19] width 24 height 14
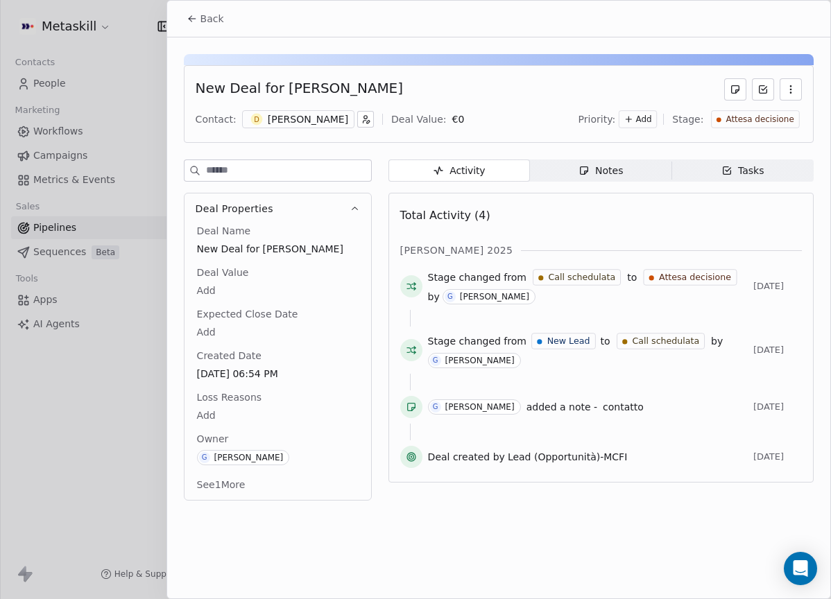
click at [630, 169] on span "Notes Notes" at bounding box center [600, 170] width 141 height 22
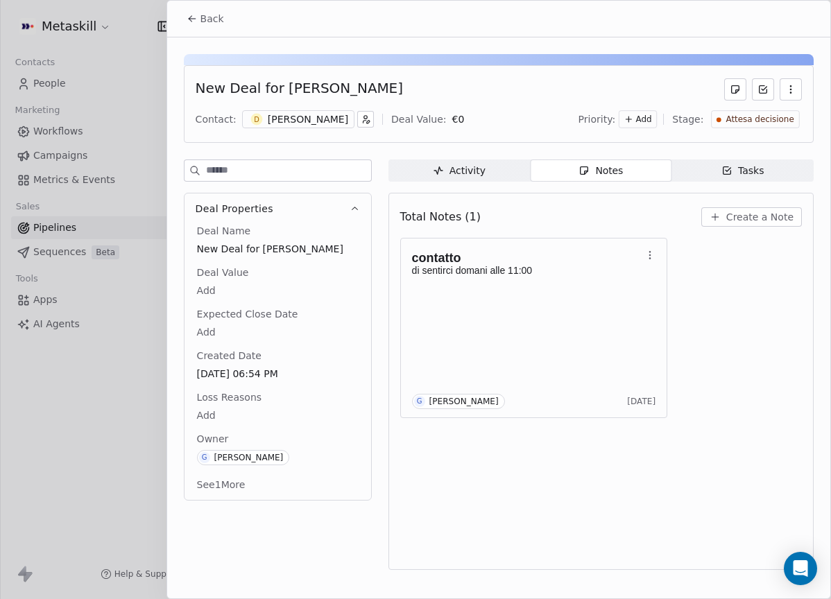
drag, startPoint x: 312, startPoint y: 116, endPoint x: 329, endPoint y: 118, distance: 16.7
click at [313, 116] on div "[PERSON_NAME]" at bounding box center [308, 119] width 80 height 14
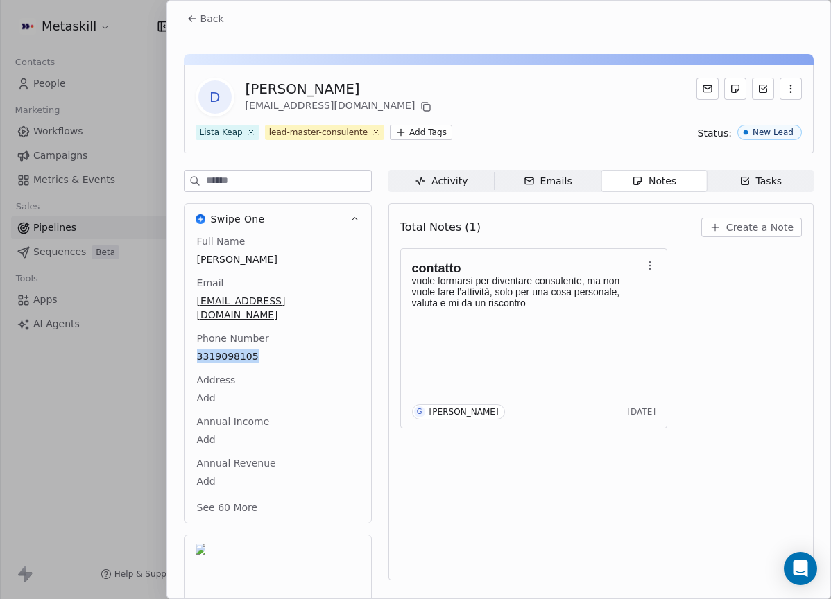
drag, startPoint x: 209, startPoint y: 11, endPoint x: 286, endPoint y: 27, distance: 79.3
click at [209, 11] on button "Back" at bounding box center [205, 18] width 54 height 25
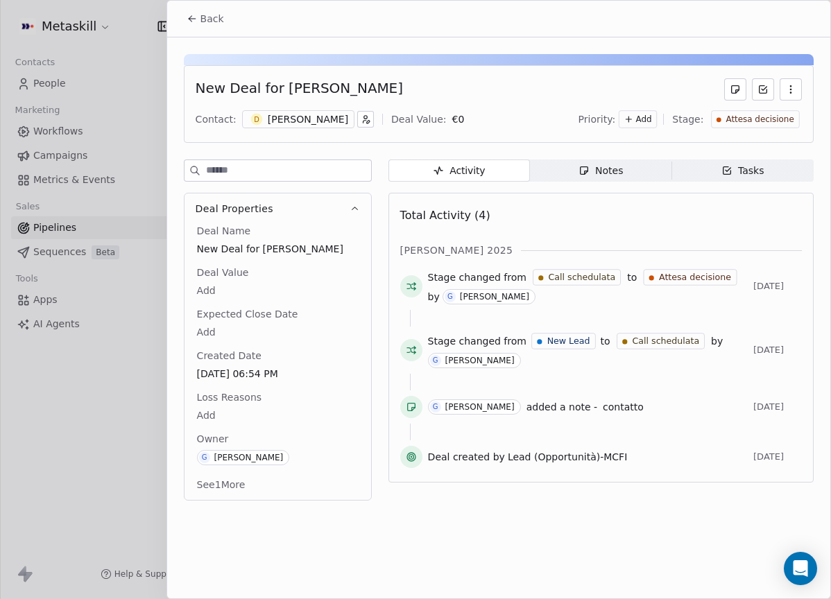
drag, startPoint x: 645, startPoint y: 169, endPoint x: 720, endPoint y: 187, distance: 77.0
click at [645, 169] on span "Notes Notes" at bounding box center [600, 170] width 141 height 22
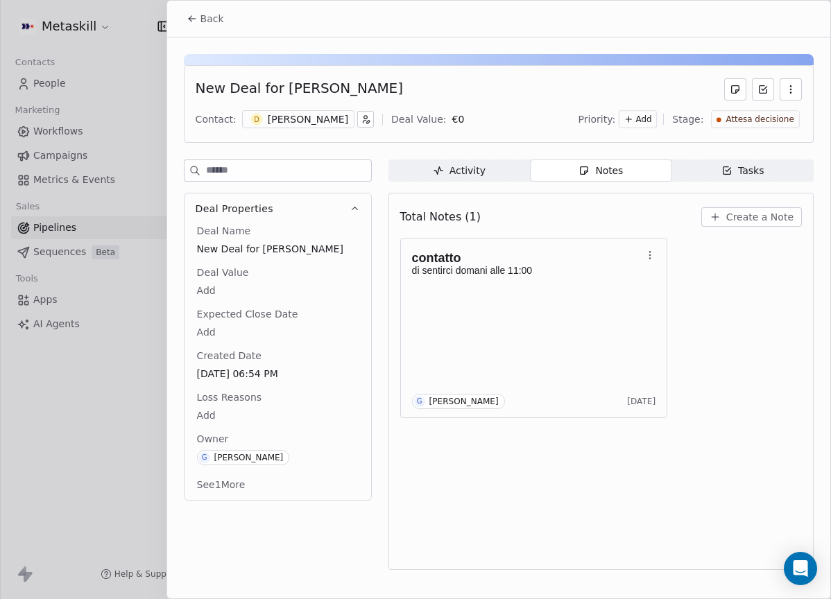
click at [732, 206] on div "Total Notes (1) Create a Note" at bounding box center [600, 217] width 401 height 31
click at [748, 211] on span "Create a Note" at bounding box center [759, 217] width 67 height 14
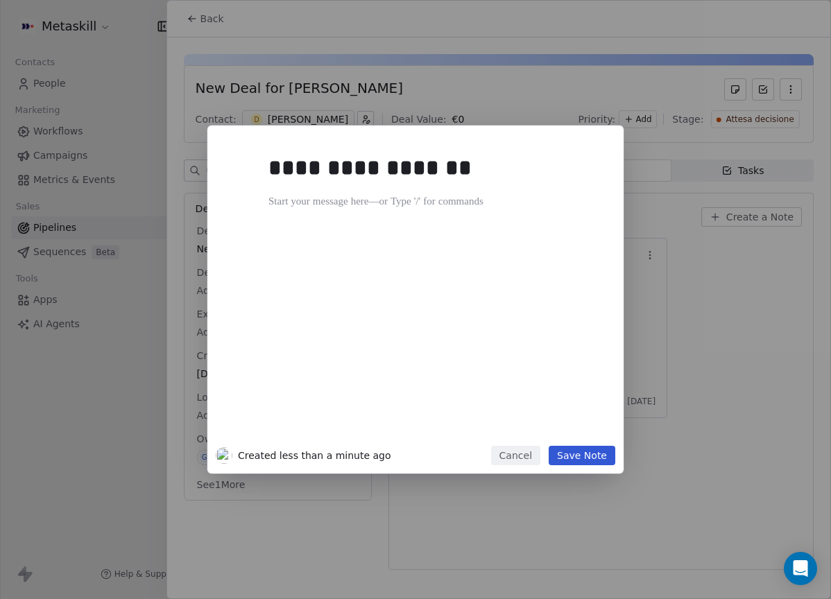
click at [600, 457] on button "Save Note" at bounding box center [581, 455] width 67 height 19
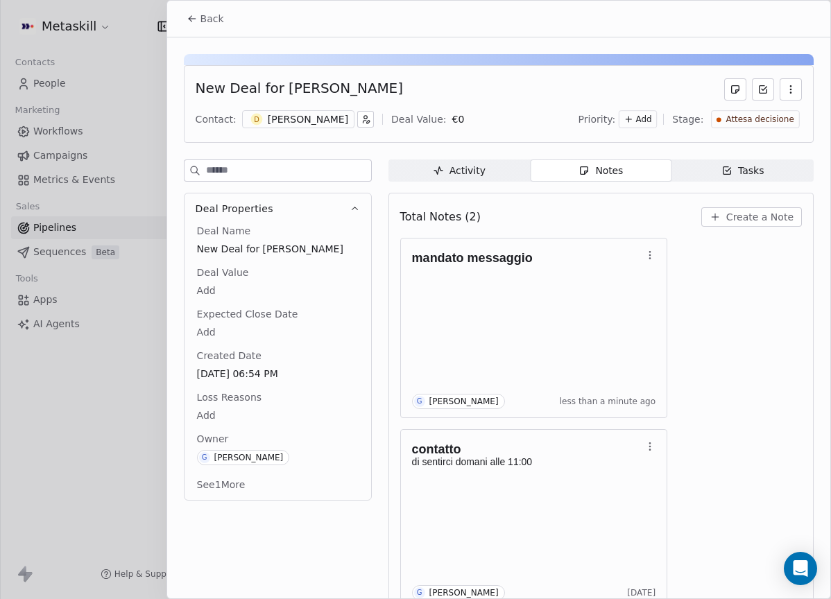
drag, startPoint x: 207, startPoint y: 21, endPoint x: 214, endPoint y: 22, distance: 7.8
click at [207, 21] on span "Back" at bounding box center [212, 19] width 24 height 14
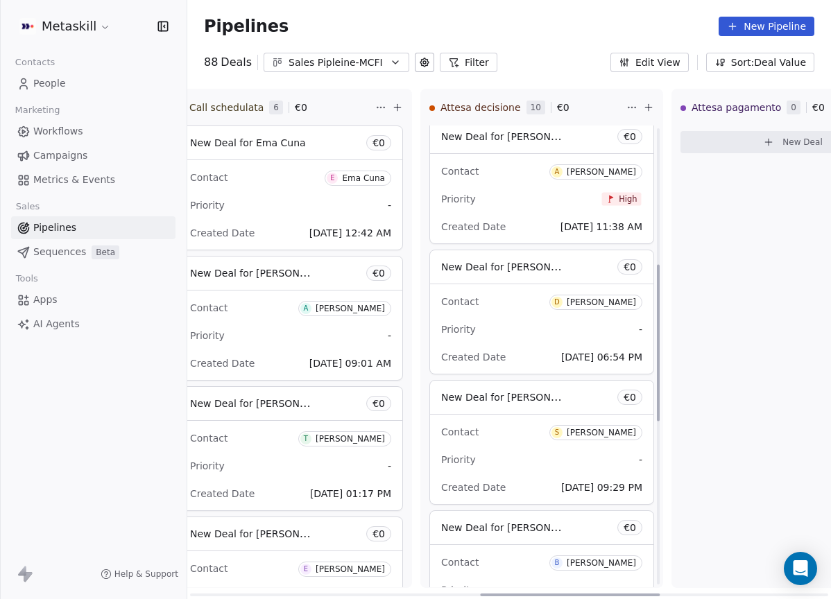
scroll to position [401, 0]
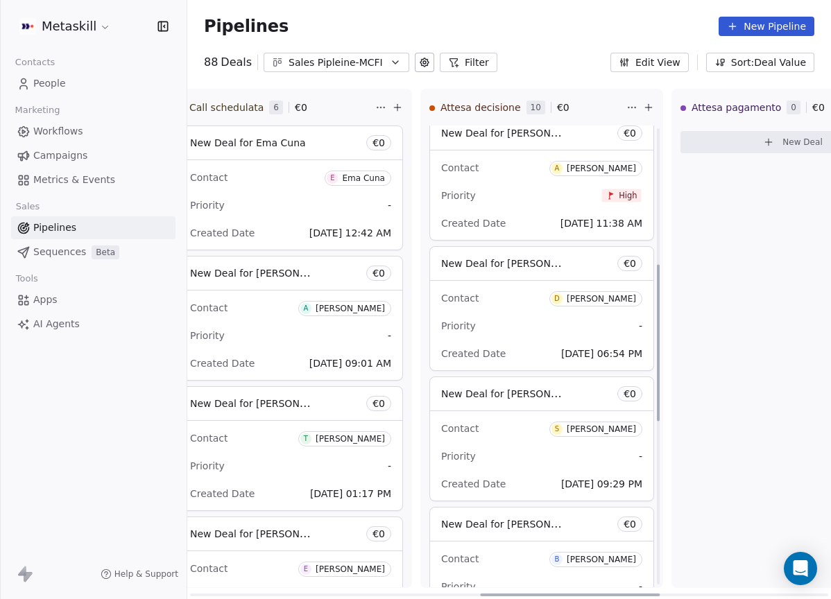
click at [619, 431] on div "[PERSON_NAME]" at bounding box center [601, 429] width 69 height 10
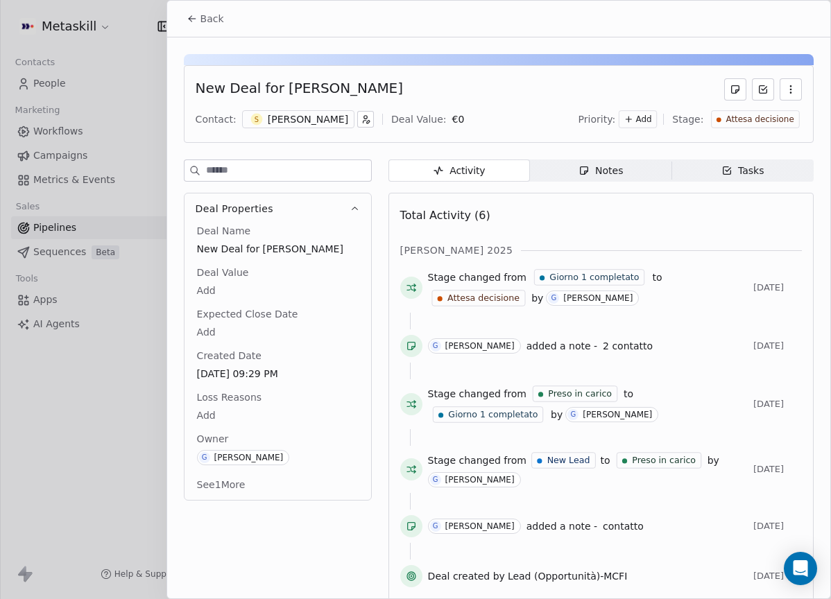
click at [316, 121] on div "[PERSON_NAME]" at bounding box center [308, 119] width 80 height 14
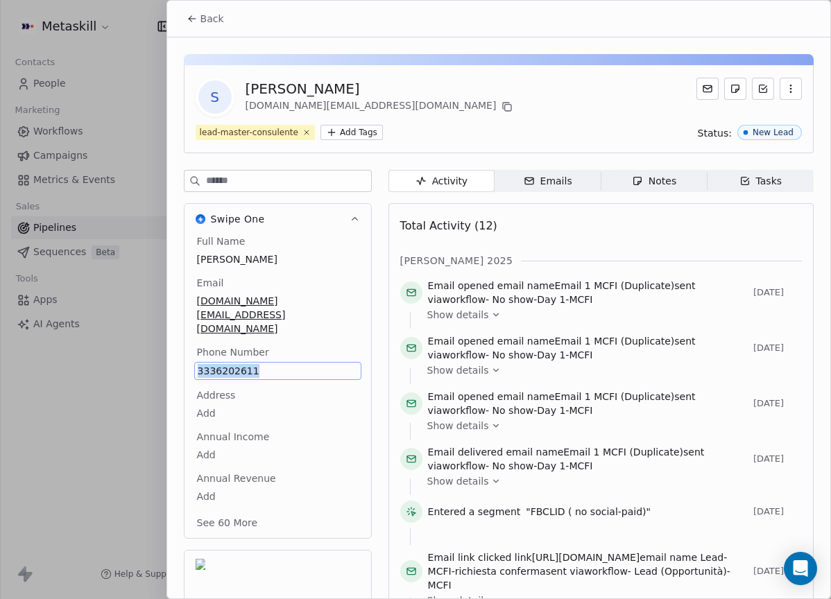
click at [655, 178] on div "Notes" at bounding box center [654, 181] width 44 height 15
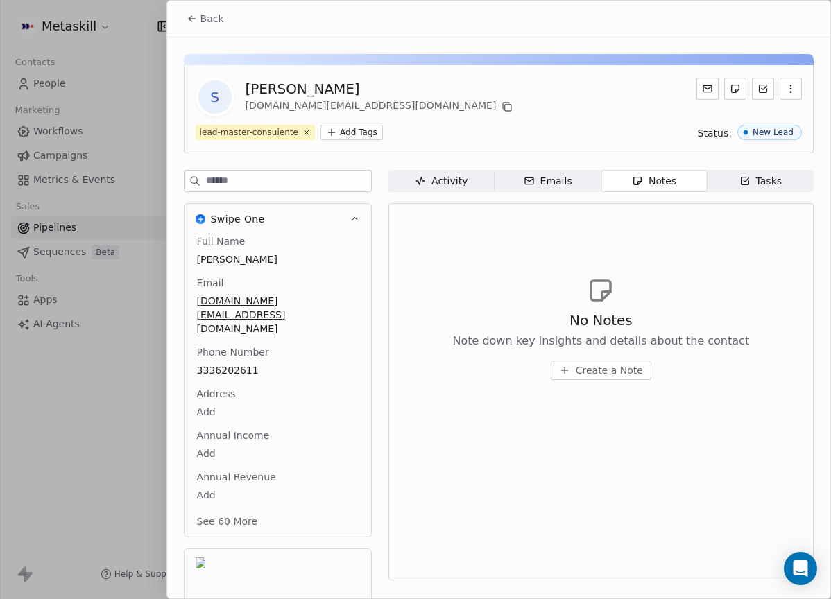
click at [381, 86] on div "[PERSON_NAME]" at bounding box center [380, 88] width 270 height 19
click at [178, 19] on button "Back" at bounding box center [205, 18] width 54 height 25
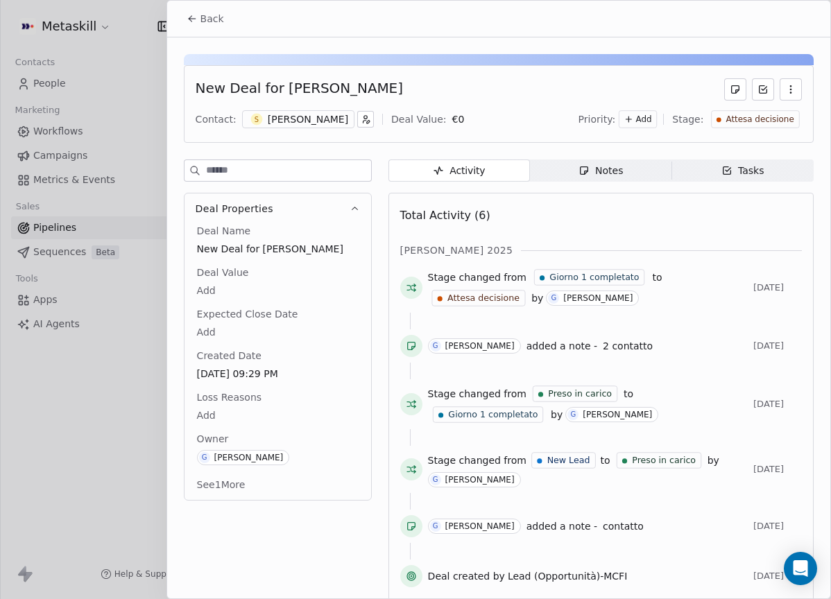
click at [625, 167] on span "Notes Notes" at bounding box center [600, 170] width 141 height 22
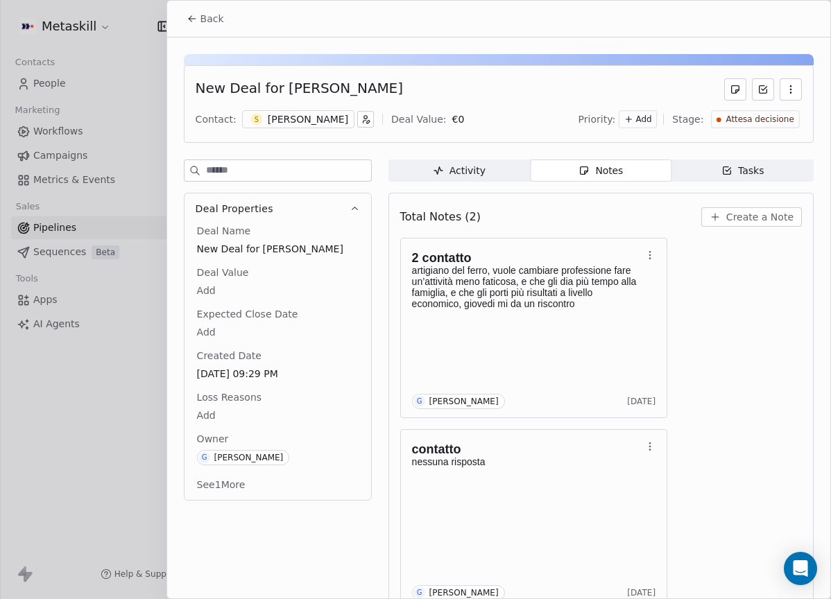
click at [744, 216] on span "Create a Note" at bounding box center [759, 217] width 67 height 14
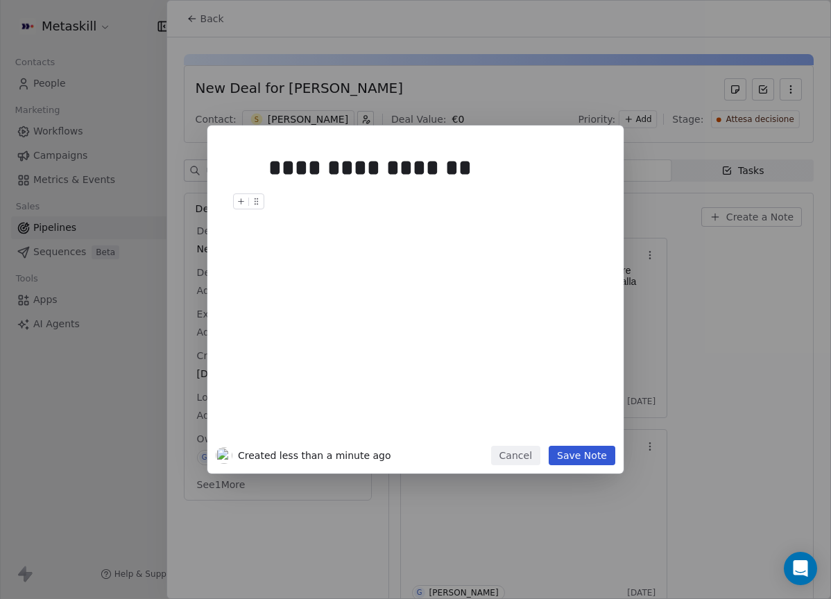
click at [588, 469] on div "**********" at bounding box center [415, 300] width 416 height 348
click at [590, 452] on button "Save Note" at bounding box center [581, 455] width 67 height 19
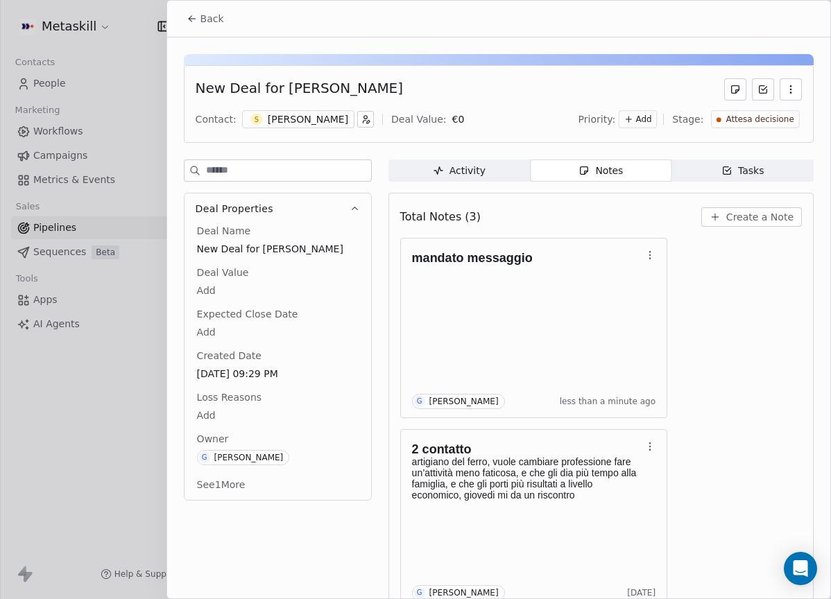
click at [206, 24] on span "Back" at bounding box center [212, 19] width 24 height 14
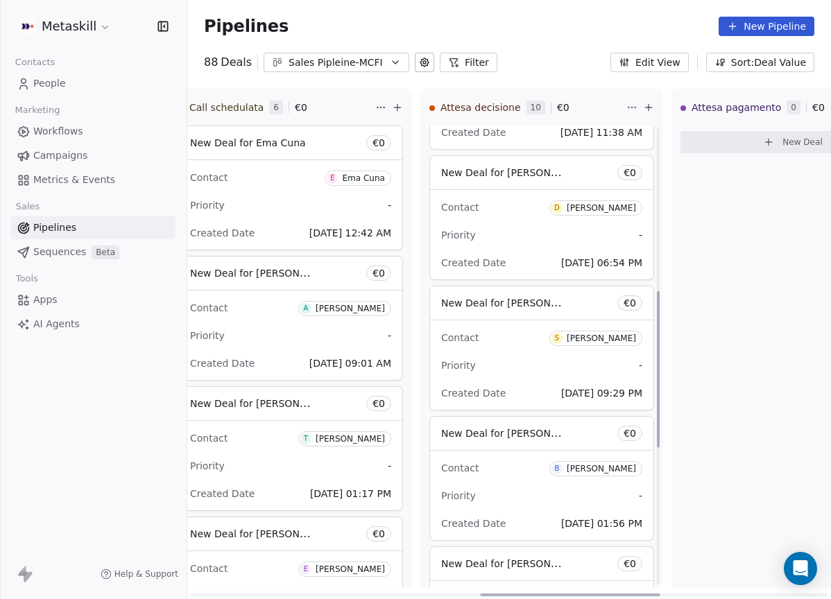
scroll to position [578, 0]
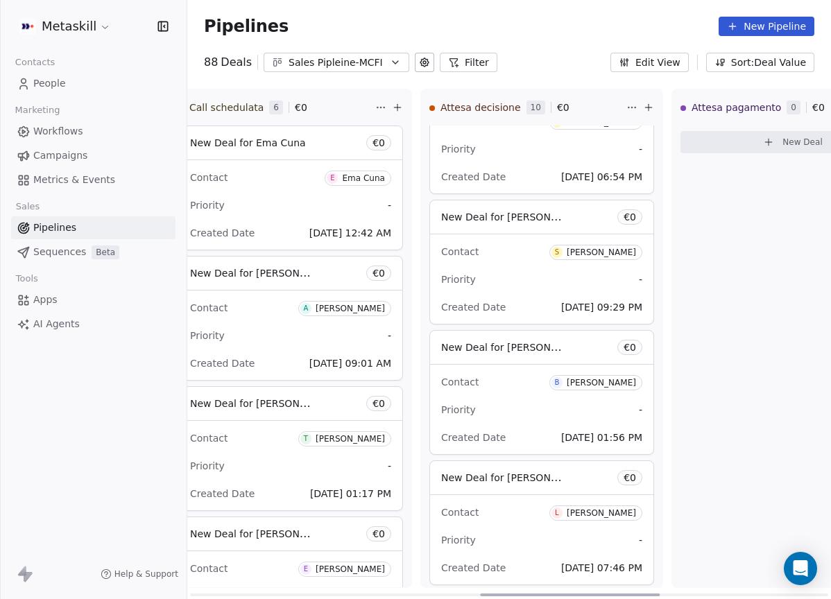
click at [623, 382] on div "[PERSON_NAME]" at bounding box center [601, 383] width 69 height 10
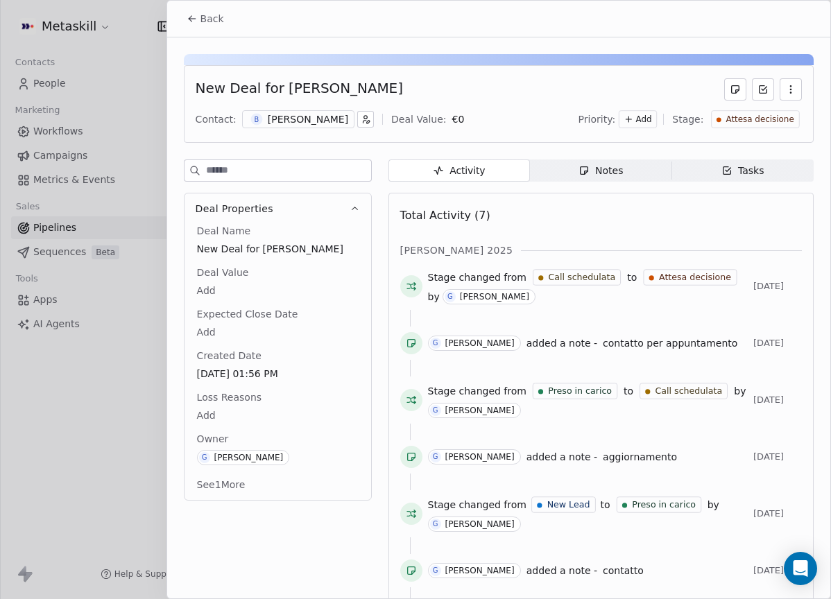
drag, startPoint x: 288, startPoint y: 129, endPoint x: 329, endPoint y: 141, distance: 41.9
click at [289, 129] on div "Contact: B Benedetto Deal Value: € 0 Priority: Add Stage: Attesa decisione" at bounding box center [499, 119] width 606 height 21
click at [564, 181] on span "Notes Notes" at bounding box center [600, 170] width 141 height 22
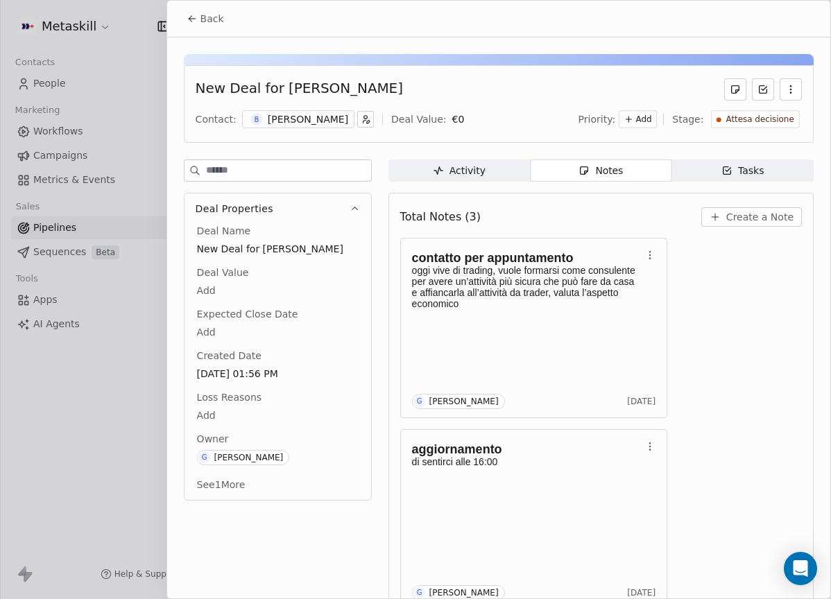
click at [284, 124] on div "[PERSON_NAME]" at bounding box center [308, 119] width 80 height 14
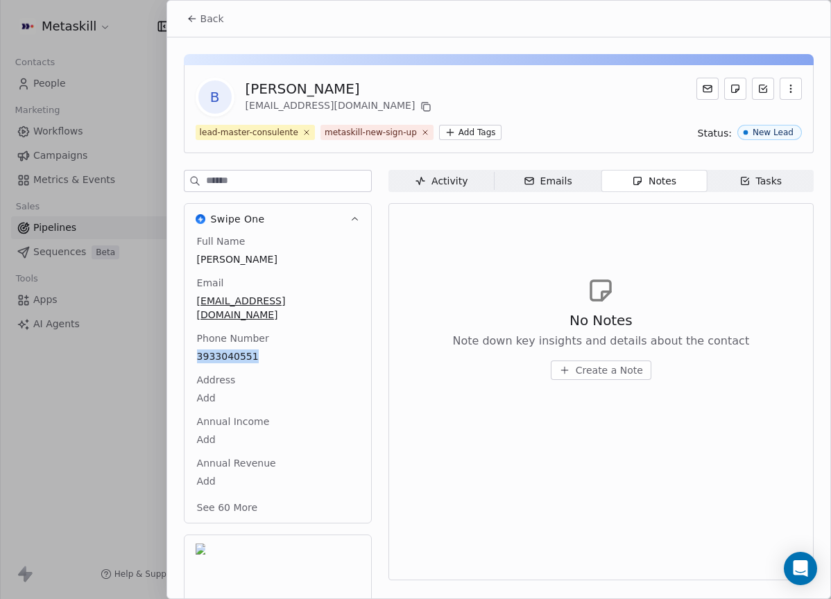
click at [224, 21] on button "Back" at bounding box center [205, 18] width 54 height 25
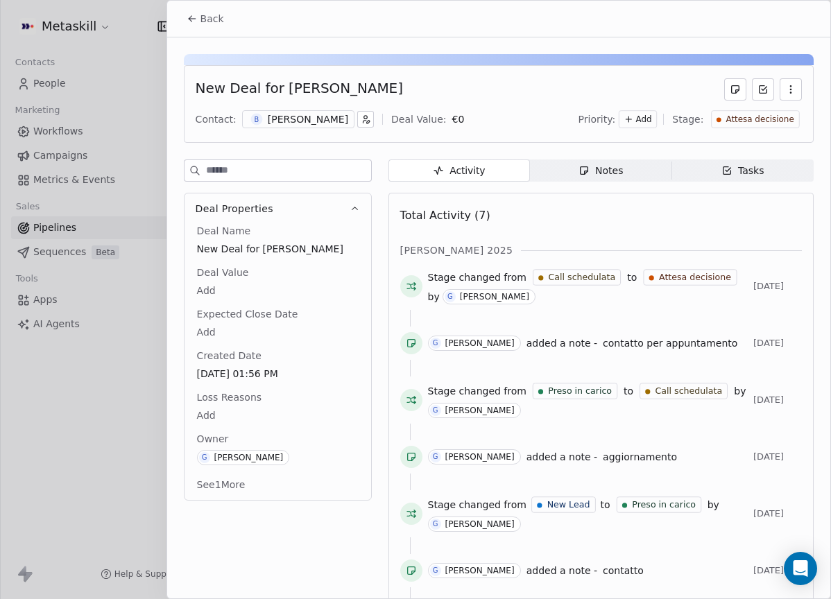
click at [618, 153] on div "New Deal for Benedetto Contact: B Benedetto Deal Value: € 0 Priority: Add Stage…" at bounding box center [498, 345] width 663 height 617
click at [620, 165] on span "Notes Notes" at bounding box center [600, 170] width 141 height 22
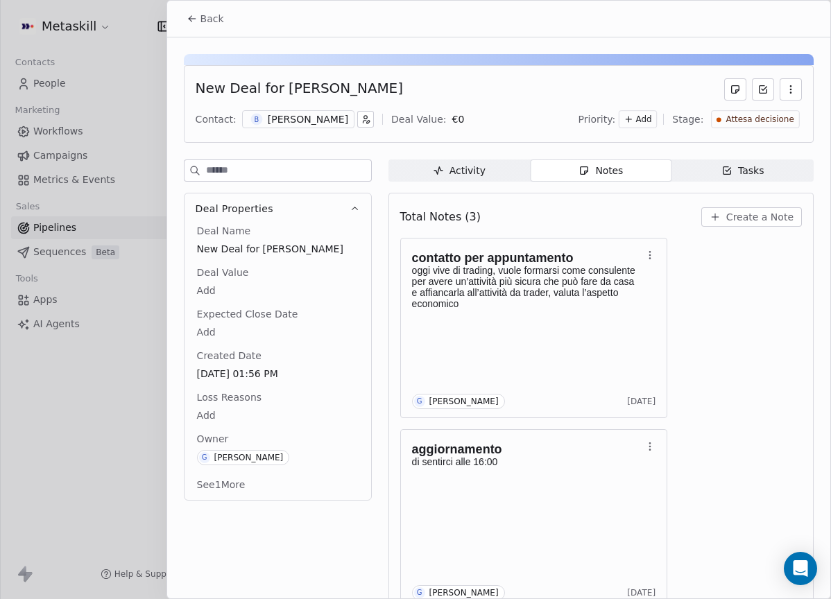
click at [759, 209] on button "Create a Note" at bounding box center [751, 216] width 101 height 19
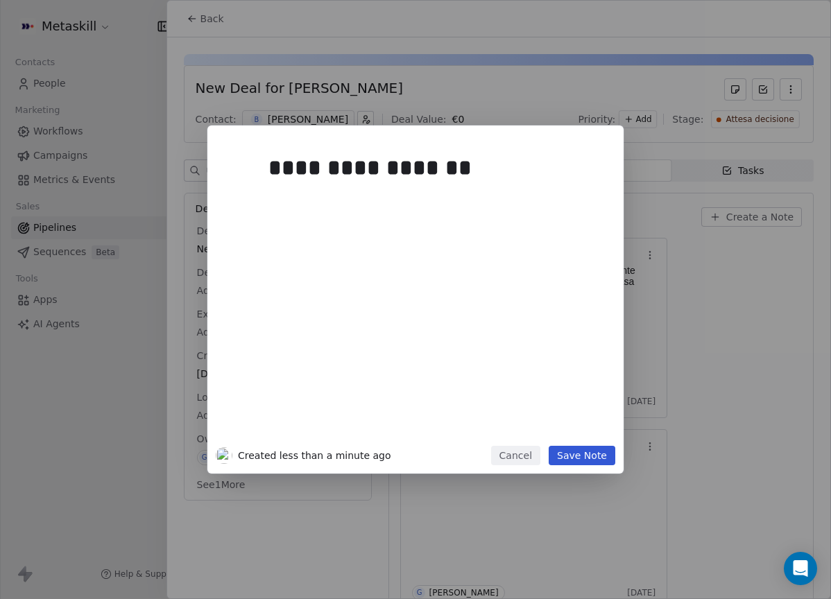
click at [602, 449] on button "Save Note" at bounding box center [581, 455] width 67 height 19
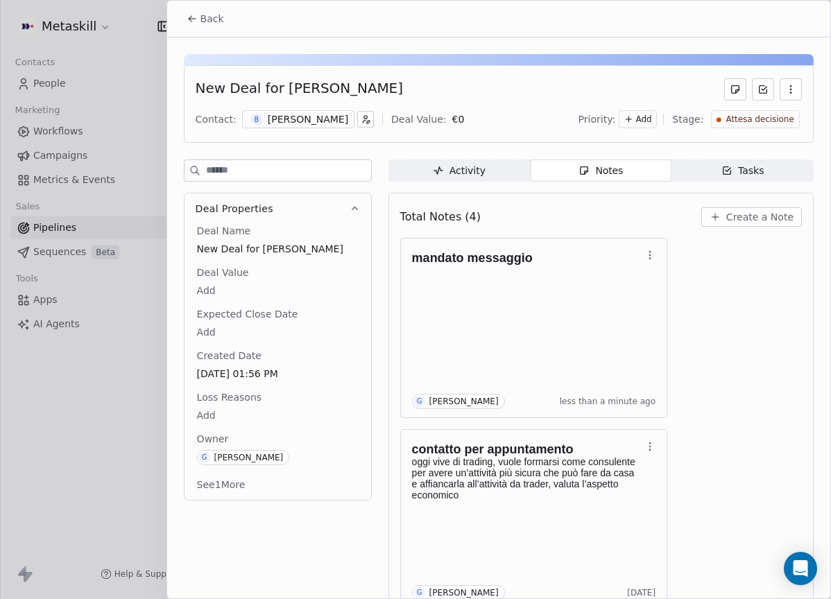
click at [218, 25] on button "Back" at bounding box center [205, 18] width 54 height 25
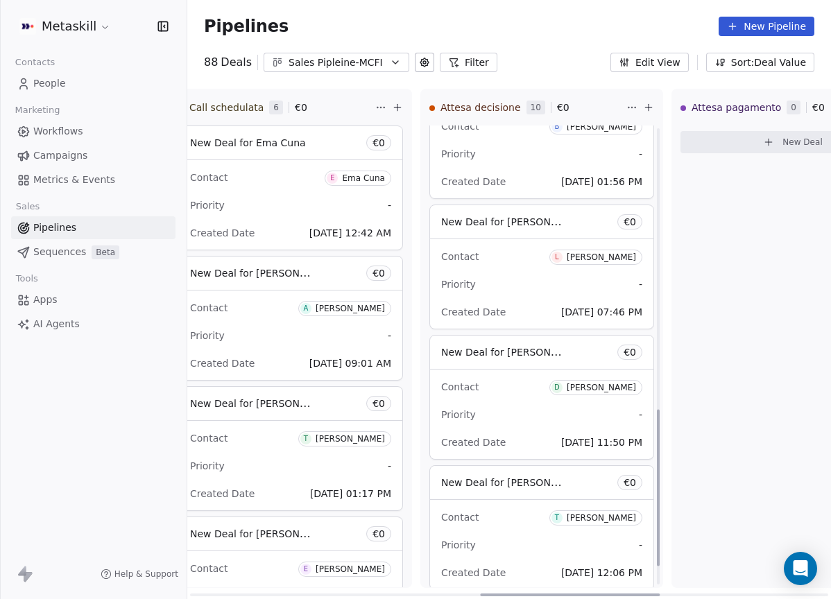
scroll to position [827, 0]
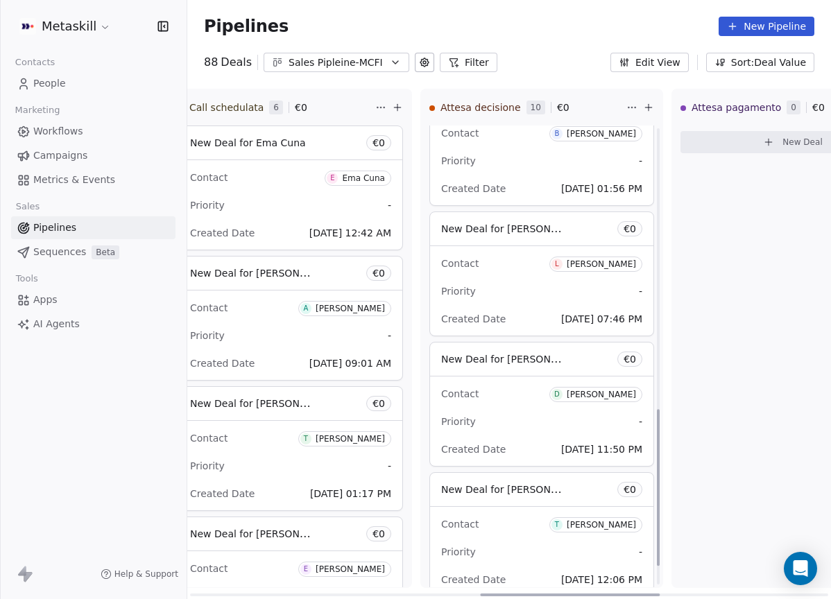
click at [605, 261] on div "[PERSON_NAME]" at bounding box center [601, 264] width 69 height 10
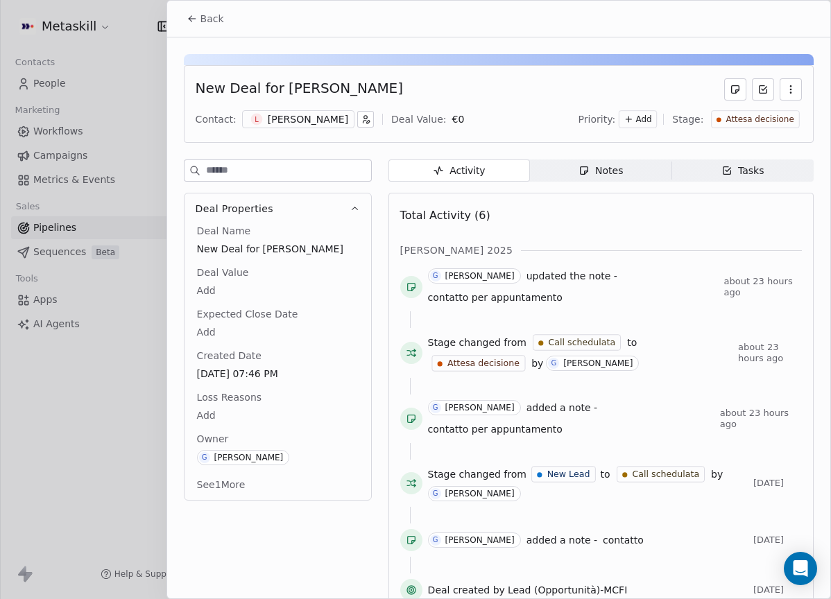
click at [323, 114] on div "[PERSON_NAME]" at bounding box center [308, 119] width 80 height 14
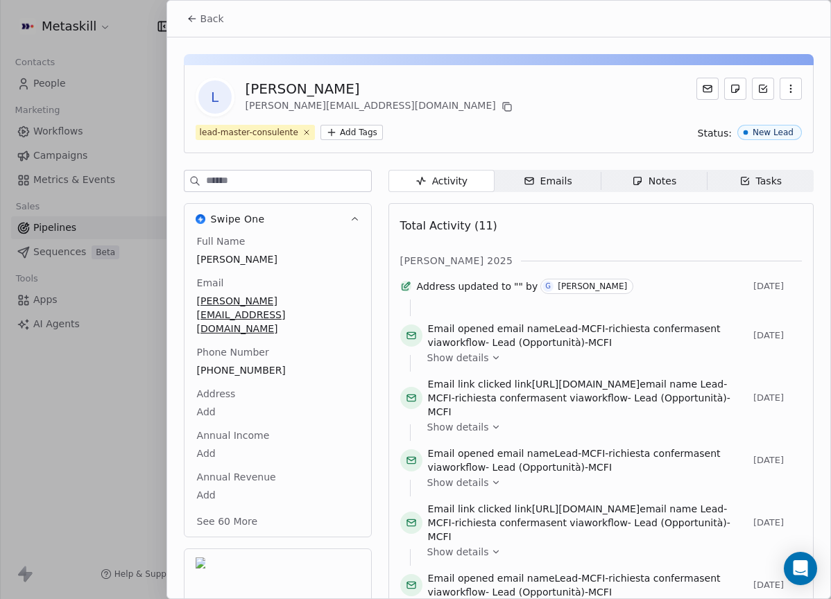
click at [633, 183] on icon "button" at bounding box center [637, 182] width 8 height 8
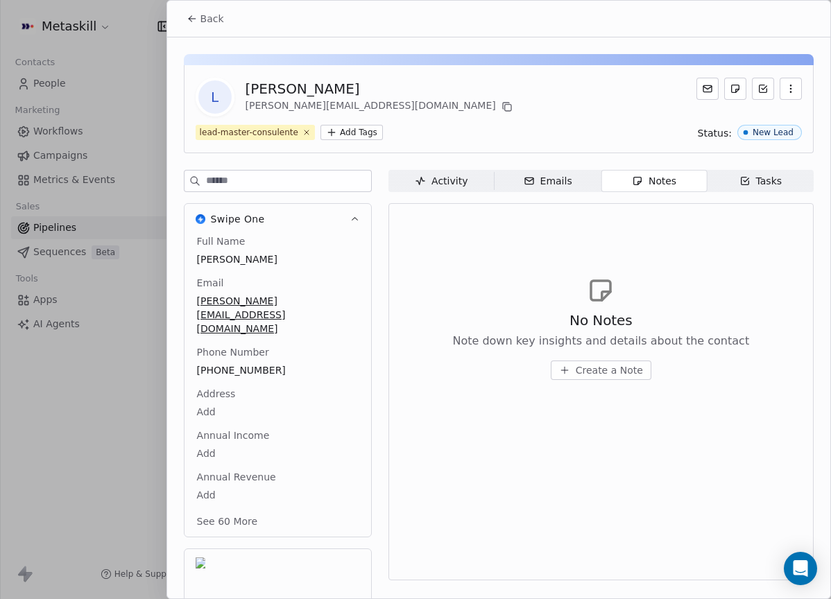
drag, startPoint x: 215, startPoint y: 18, endPoint x: 334, endPoint y: 45, distance: 122.3
click at [216, 17] on span "Back" at bounding box center [212, 19] width 24 height 14
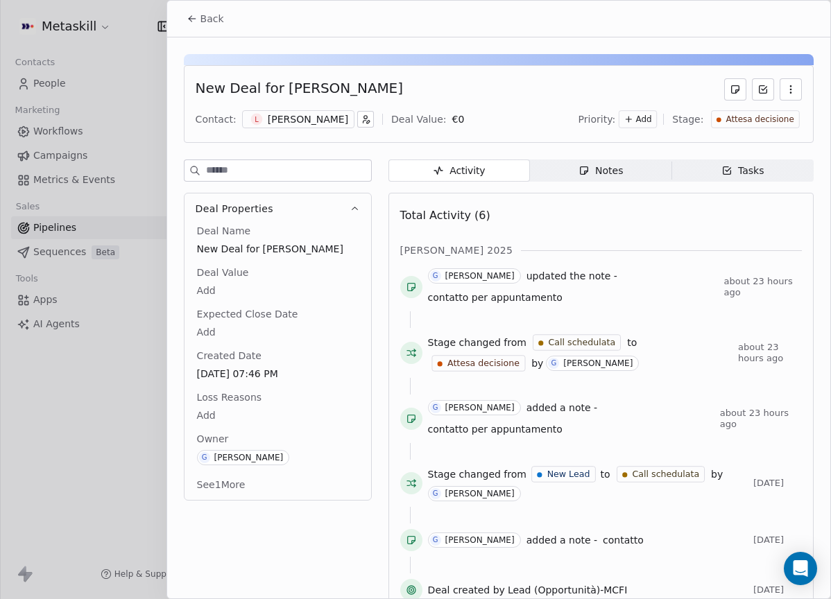
click at [606, 168] on div "Notes" at bounding box center [600, 171] width 44 height 15
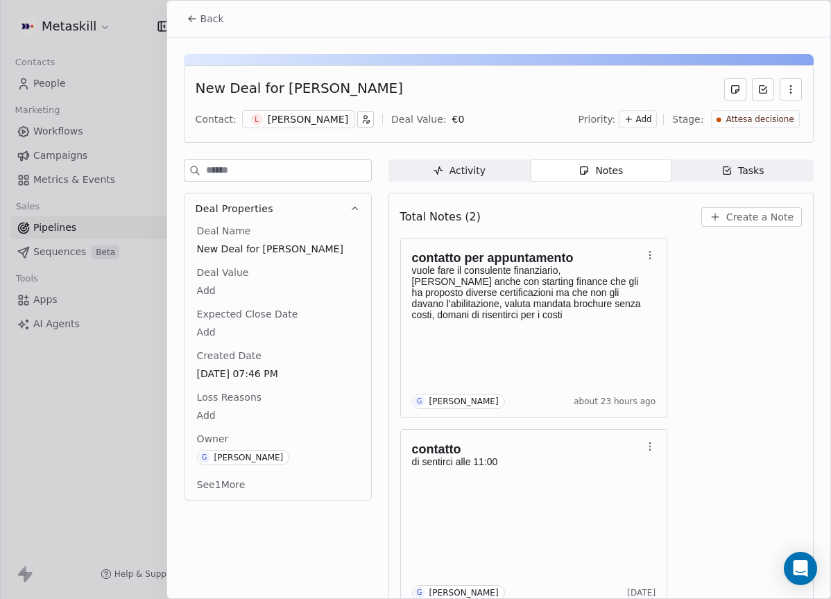
click at [335, 112] on div "L Leonardo Ruffo" at bounding box center [298, 119] width 112 height 18
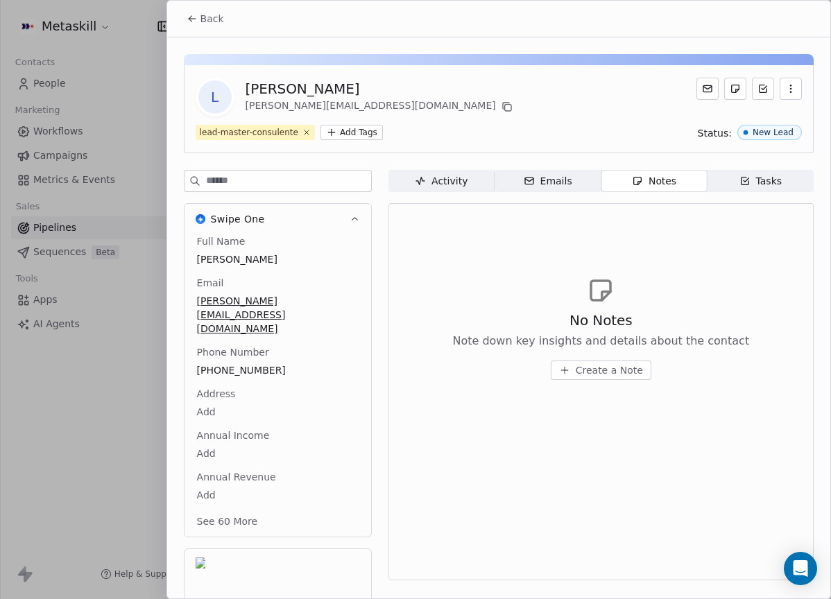
click at [257, 363] on span "+393349490303" at bounding box center [278, 370] width 162 height 14
click at [469, 251] on div "No Notes Note down key insights and details about the contact Create a Note" at bounding box center [600, 328] width 401 height 171
click at [222, 24] on span "Back" at bounding box center [212, 19] width 24 height 14
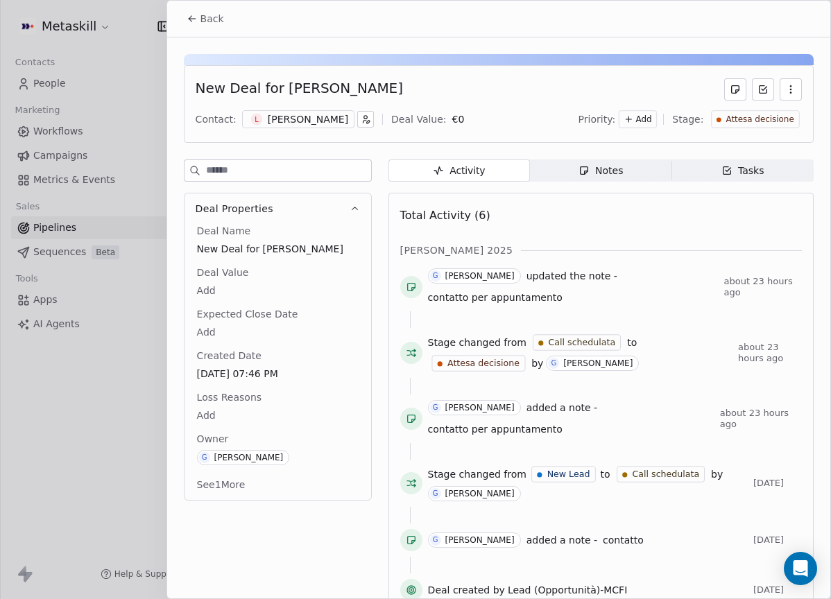
click at [646, 171] on span "Notes Notes" at bounding box center [600, 170] width 141 height 22
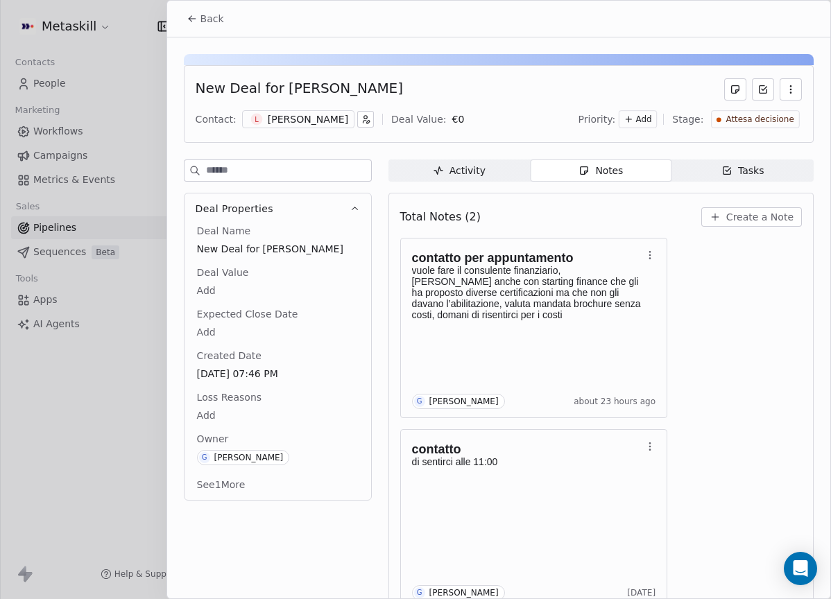
click at [769, 223] on span "Create a Note" at bounding box center [759, 217] width 67 height 14
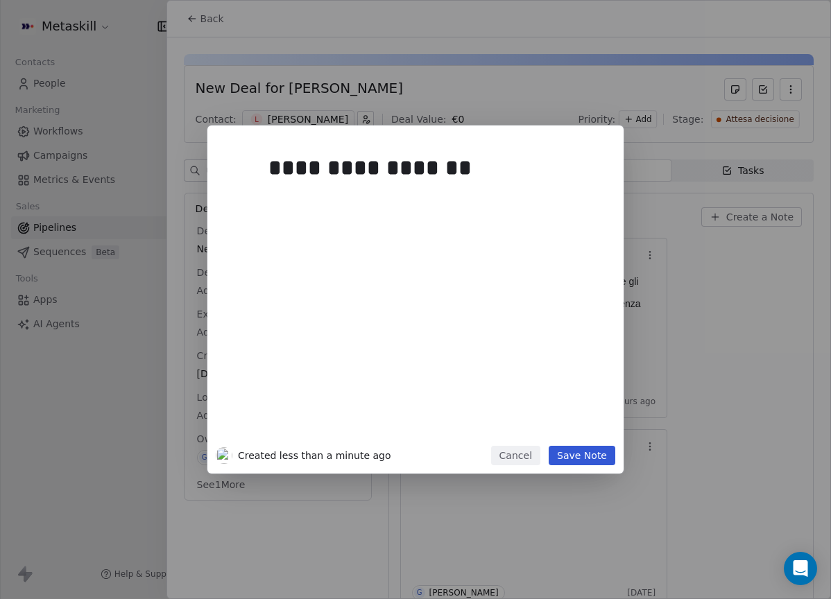
click at [589, 456] on button "Save Note" at bounding box center [581, 455] width 67 height 19
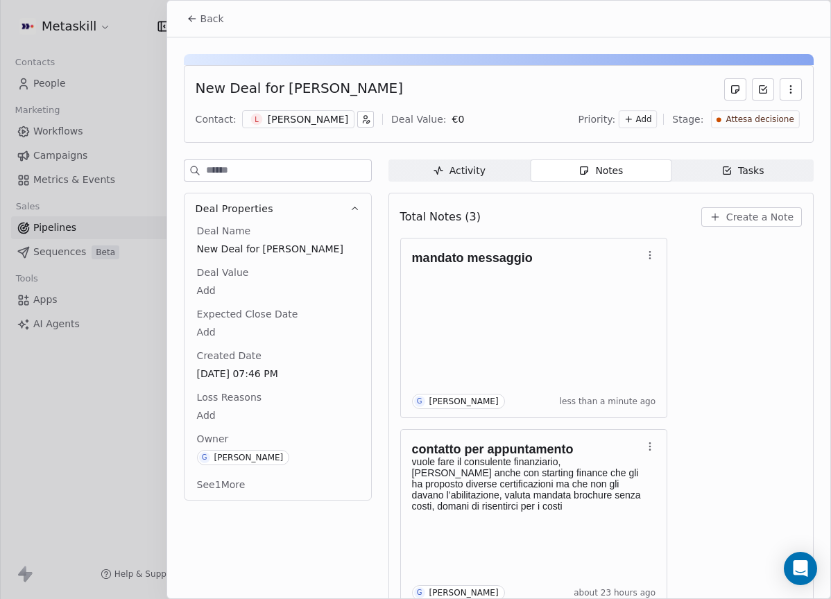
click at [218, 20] on span "Back" at bounding box center [212, 19] width 24 height 14
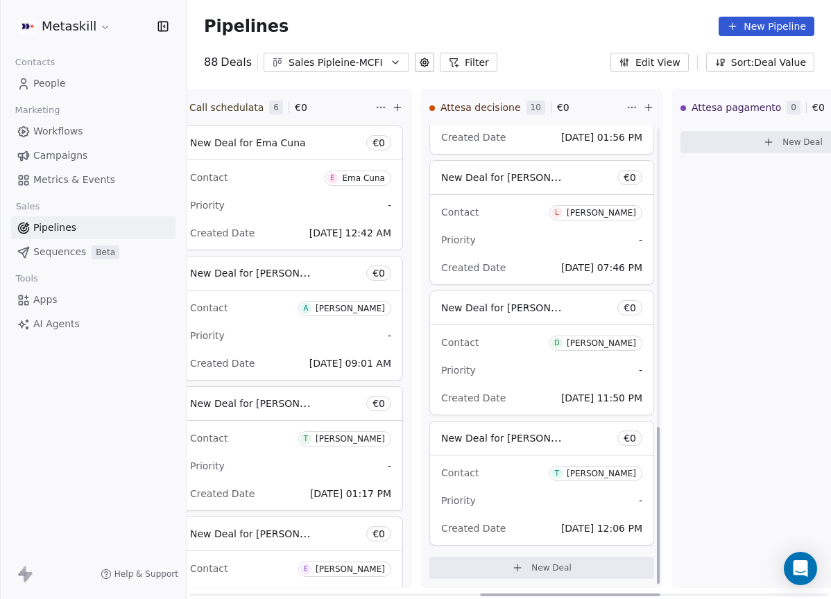
scroll to position [881, 0]
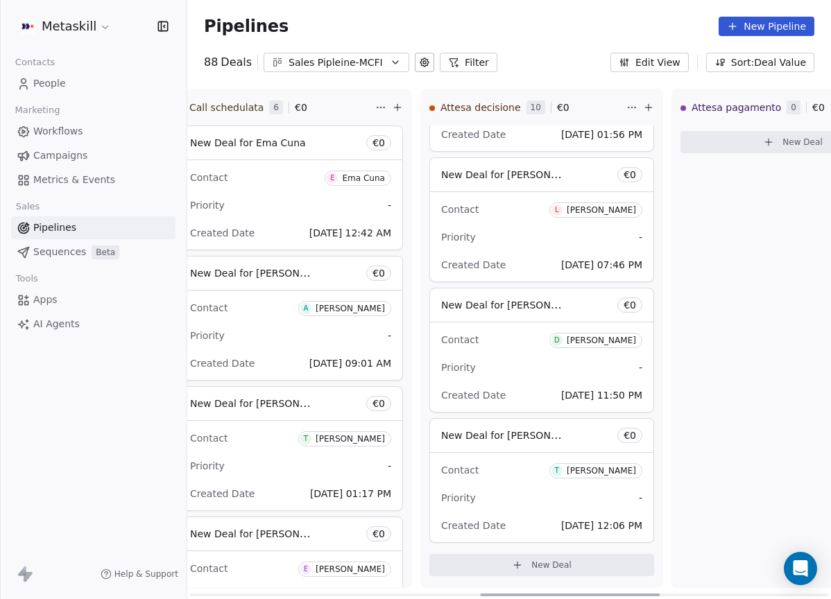
click at [616, 337] on div "[PERSON_NAME]" at bounding box center [601, 341] width 69 height 10
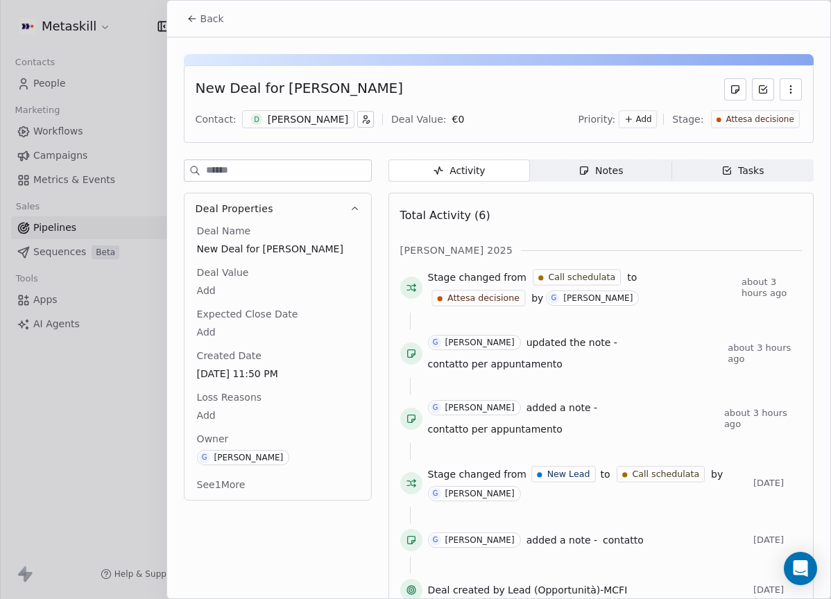
click at [596, 165] on div "Notes" at bounding box center [600, 171] width 44 height 15
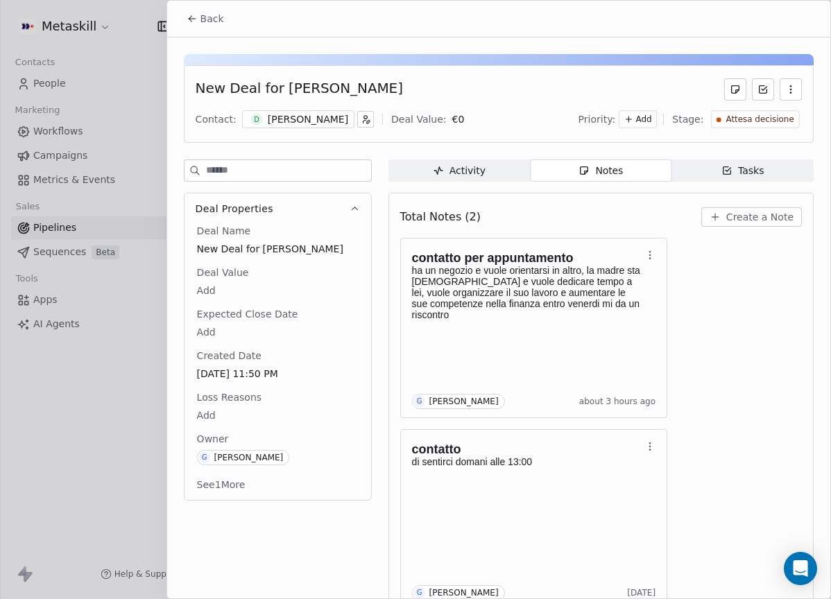
click at [229, 24] on button "Back" at bounding box center [205, 18] width 54 height 25
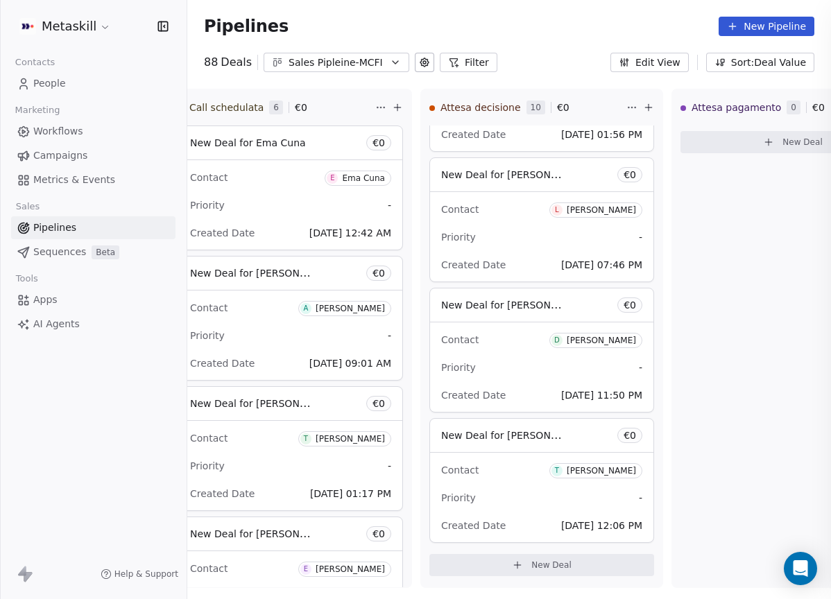
click at [214, 21] on span "Pipelines" at bounding box center [246, 26] width 85 height 19
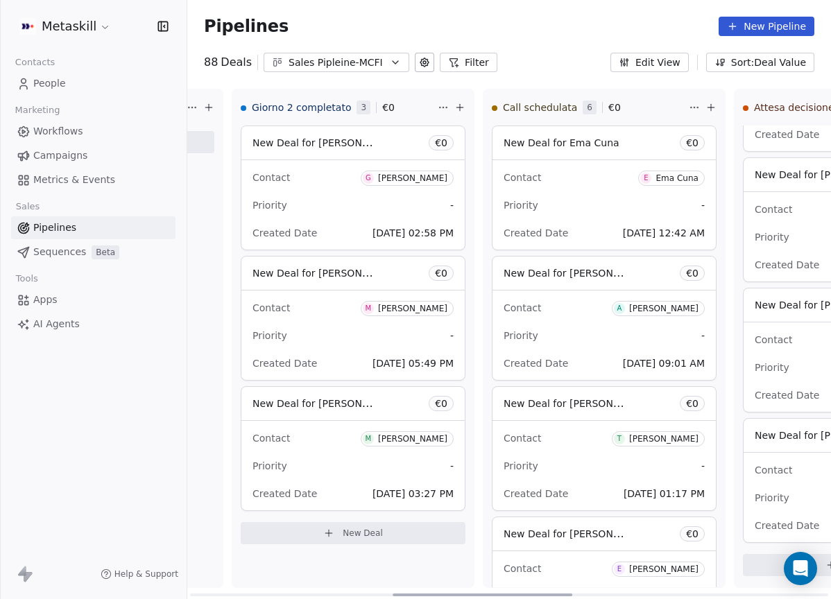
click at [535, 594] on div at bounding box center [482, 595] width 180 height 3
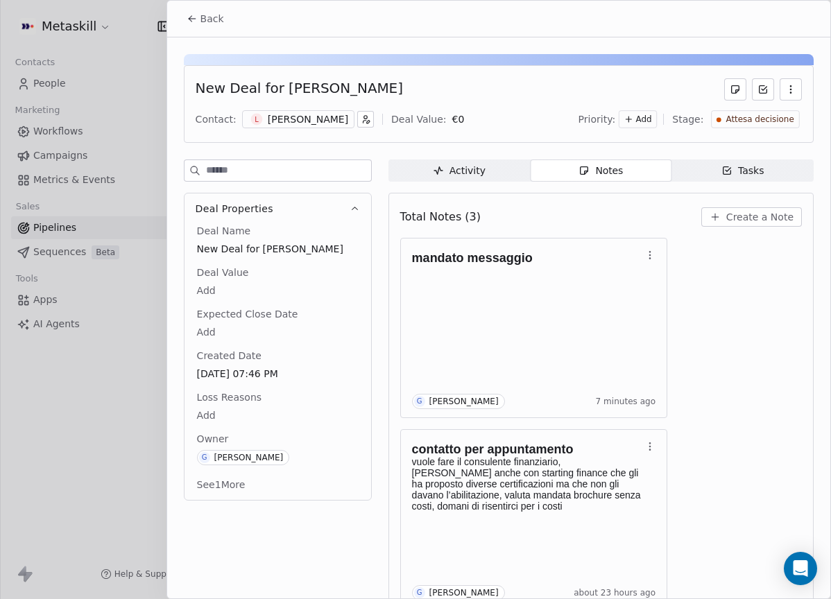
click at [204, 19] on span "Back" at bounding box center [212, 19] width 24 height 14
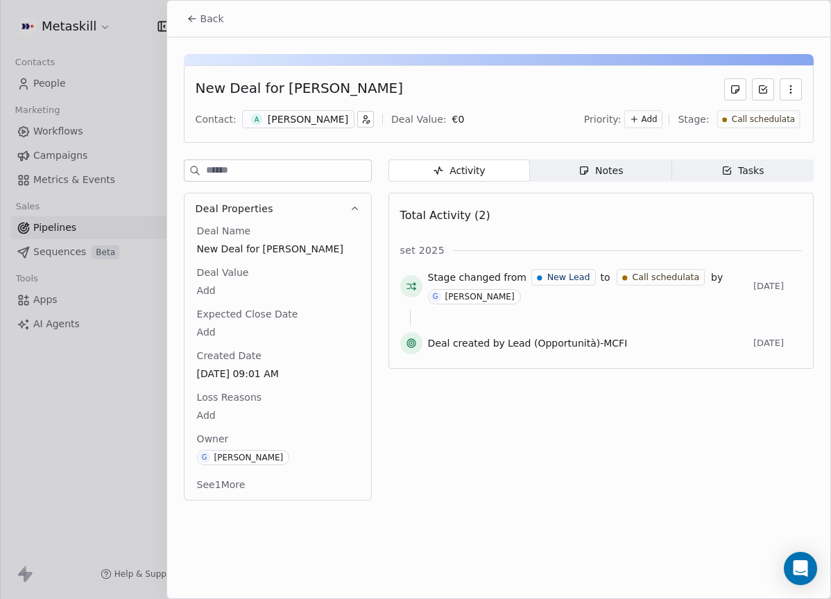
click at [328, 125] on div "[PERSON_NAME]" at bounding box center [308, 119] width 80 height 14
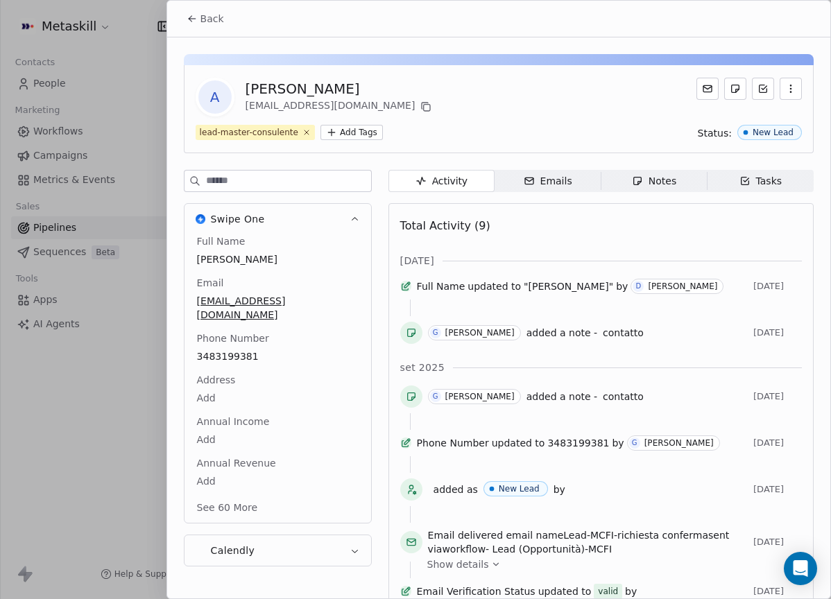
scroll to position [44, 0]
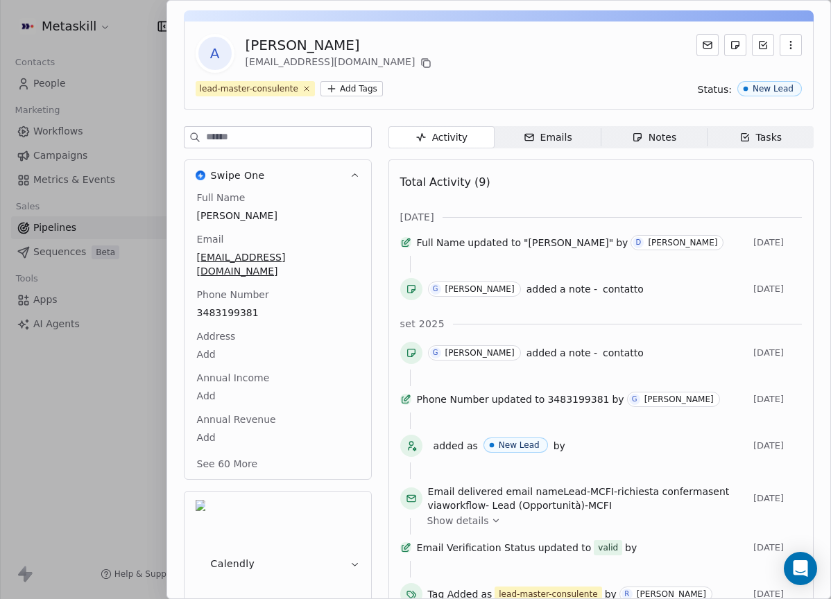
click at [476, 92] on div "lead-master-consulente Add Tags Status: New Lead" at bounding box center [499, 88] width 606 height 15
click at [629, 122] on div "A [PERSON_NAME] [EMAIL_ADDRESS][DOMAIN_NAME] lead-master-consulente Add Tags St…" at bounding box center [498, 332] width 663 height 676
click at [631, 128] on div "A [PERSON_NAME] [EMAIL_ADDRESS][DOMAIN_NAME] lead-master-consulente Add Tags St…" at bounding box center [498, 332] width 663 height 676
click at [632, 130] on span "Notes Notes" at bounding box center [653, 137] width 106 height 22
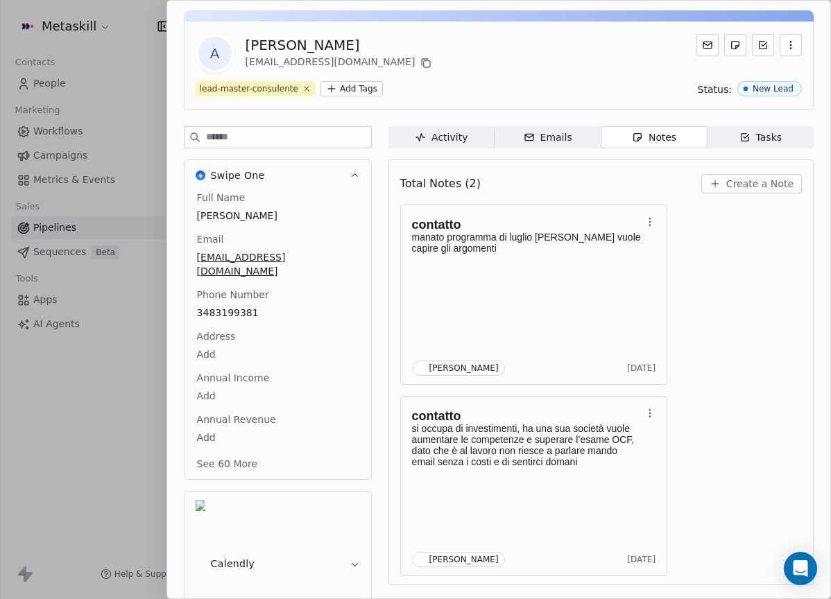
scroll to position [39, 0]
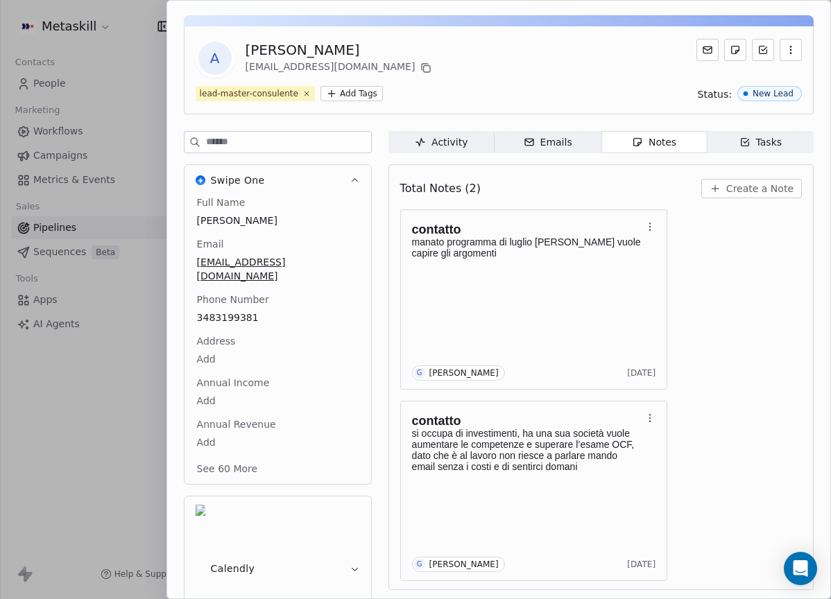
click at [709, 189] on icon "button" at bounding box center [714, 188] width 11 height 11
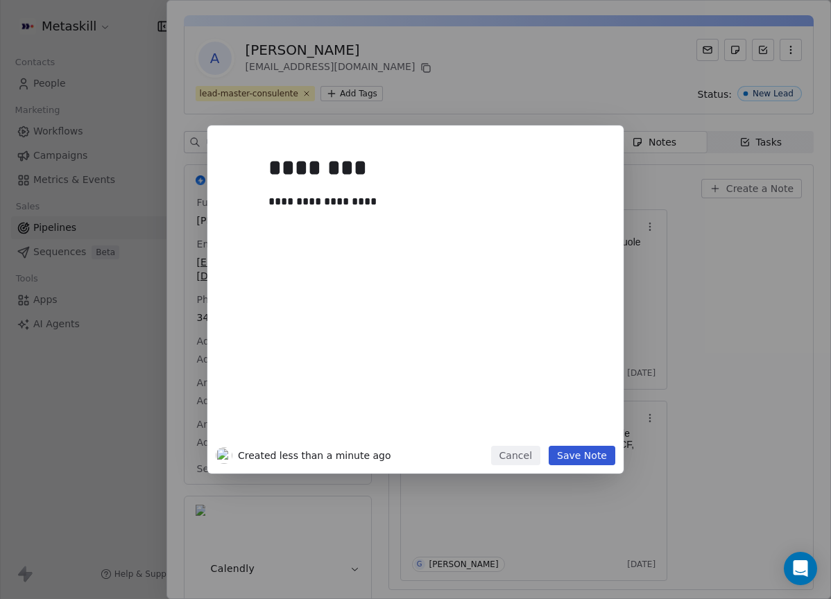
click at [573, 459] on button "Save Note" at bounding box center [581, 455] width 67 height 19
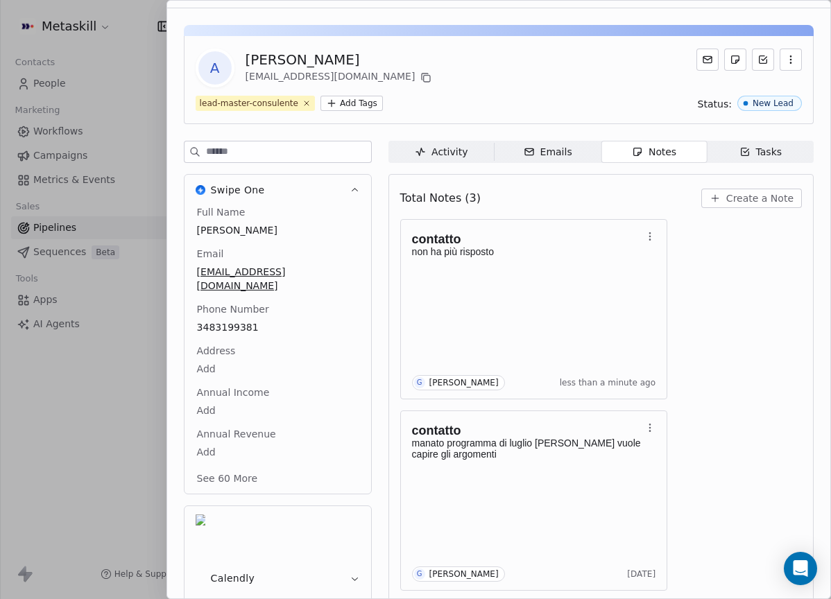
scroll to position [0, 0]
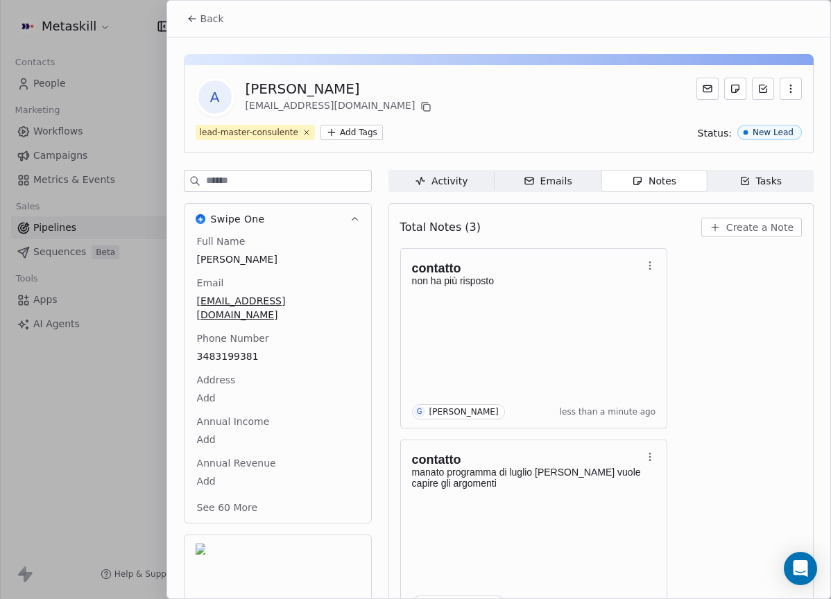
click at [224, 12] on button "Back" at bounding box center [205, 18] width 54 height 25
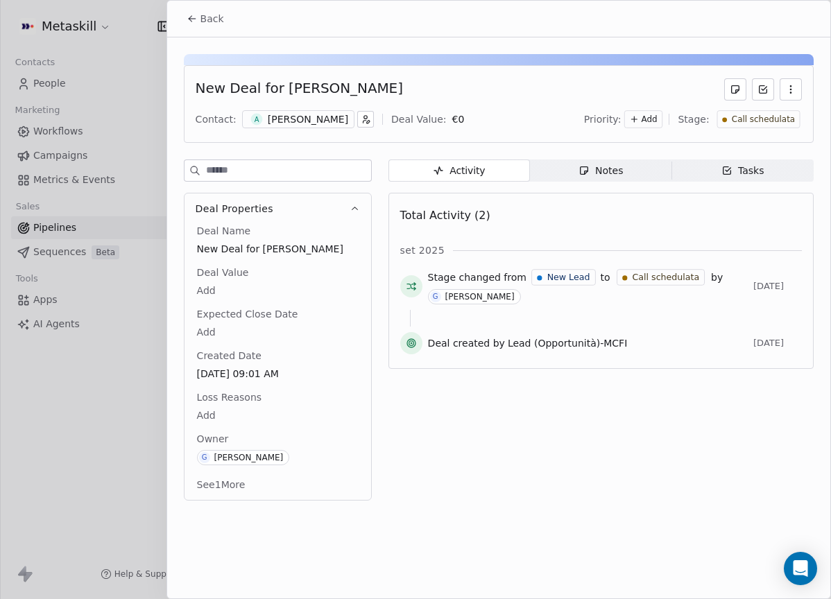
click at [793, 122] on span "Call schedulata" at bounding box center [762, 120] width 63 height 12
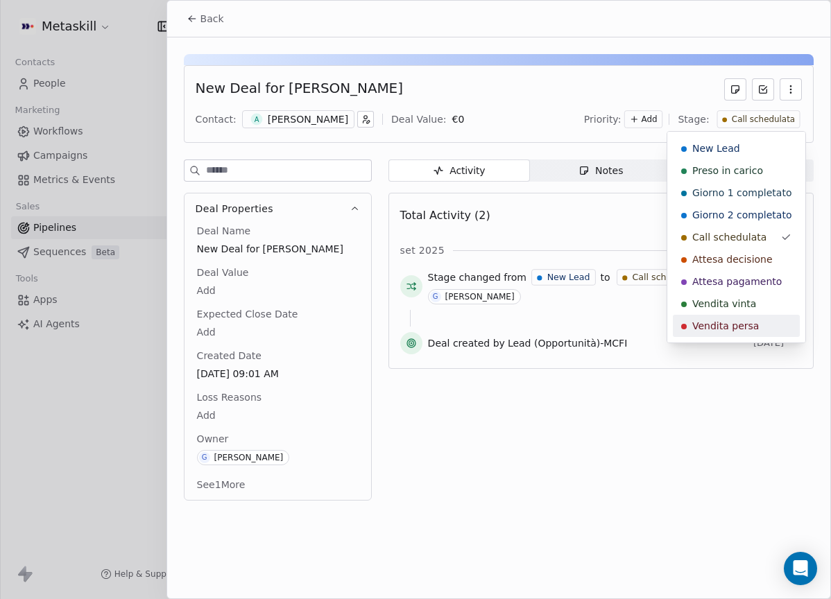
click at [752, 320] on span "Vendita persa" at bounding box center [725, 326] width 67 height 14
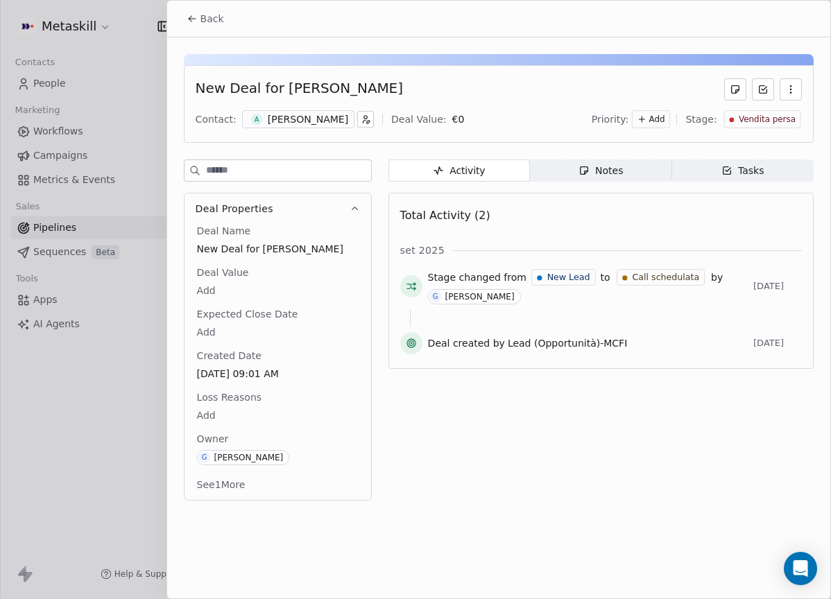
click at [200, 412] on body "Metaskill Contacts People Marketing Workflows Campaigns Metrics & Events Sales …" at bounding box center [415, 299] width 831 height 599
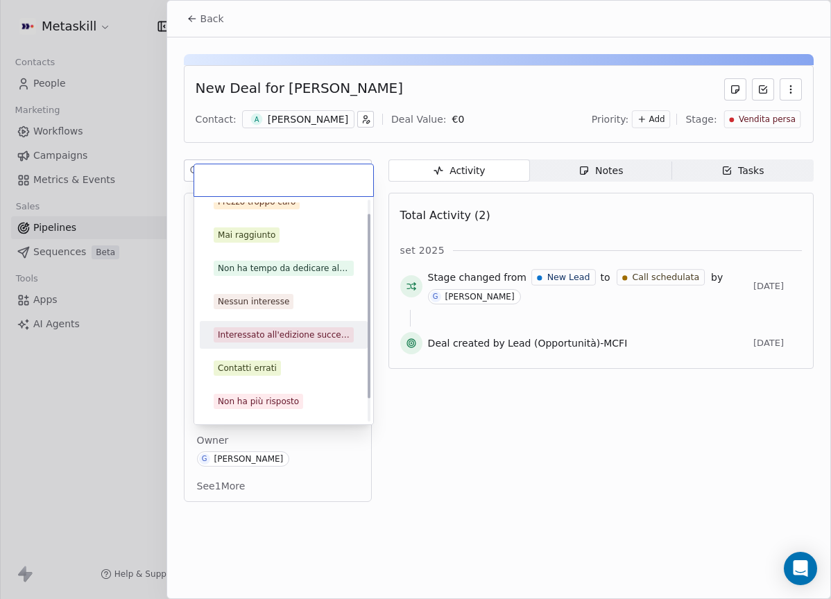
scroll to position [44, 0]
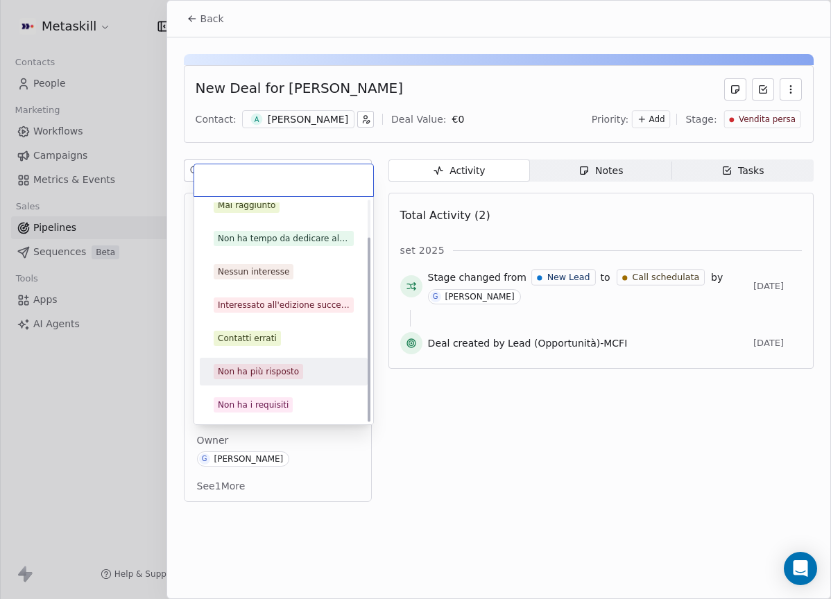
click at [276, 378] on span "Non ha più risposto" at bounding box center [258, 371] width 89 height 15
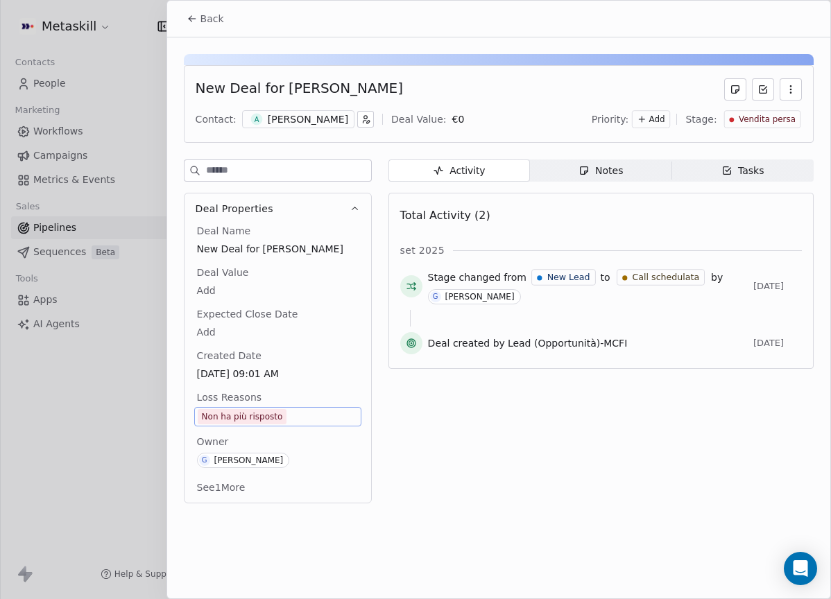
click at [212, 25] on span "Back" at bounding box center [212, 19] width 24 height 14
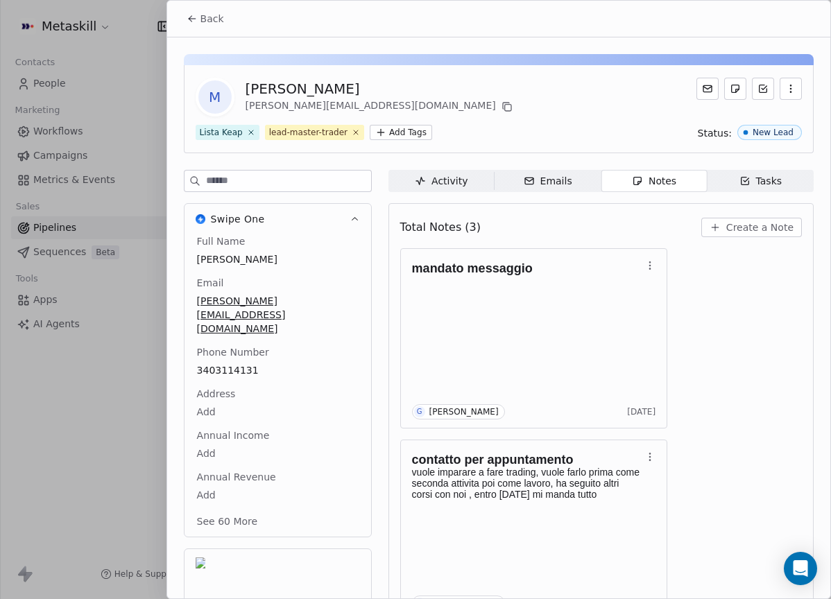
click at [726, 224] on span "Create a Note" at bounding box center [759, 228] width 67 height 14
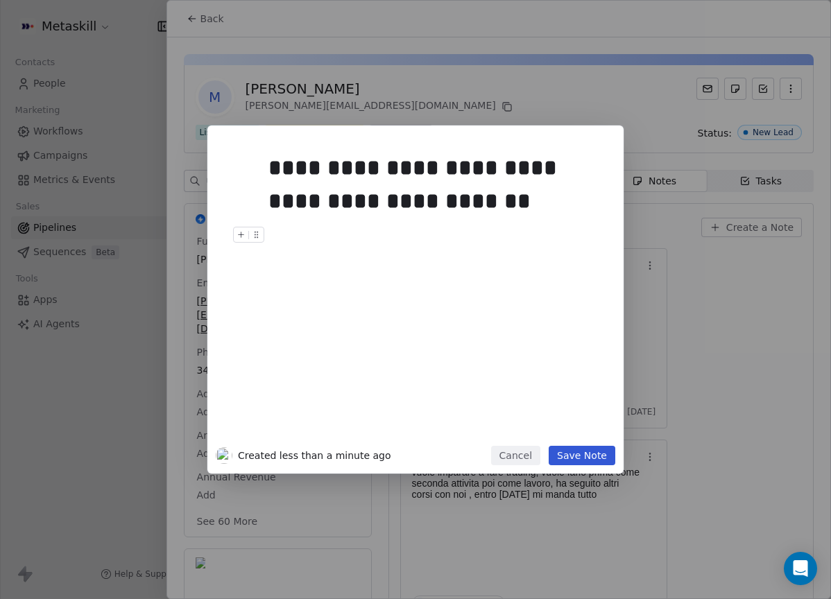
click at [607, 460] on button "Save Note" at bounding box center [581, 455] width 67 height 19
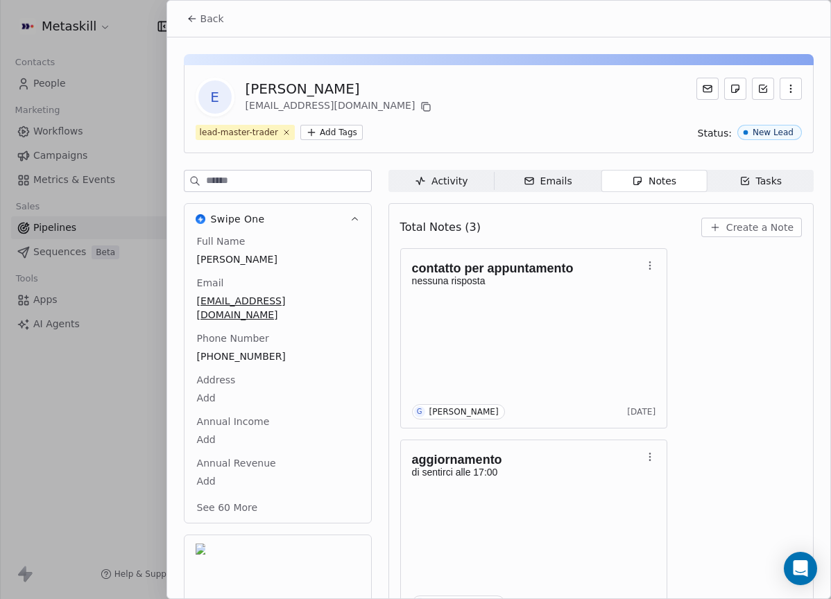
click at [242, 342] on body "Metaskill Contacts People Marketing Workflows Campaigns Metrics & Events Sales …" at bounding box center [415, 299] width 831 height 599
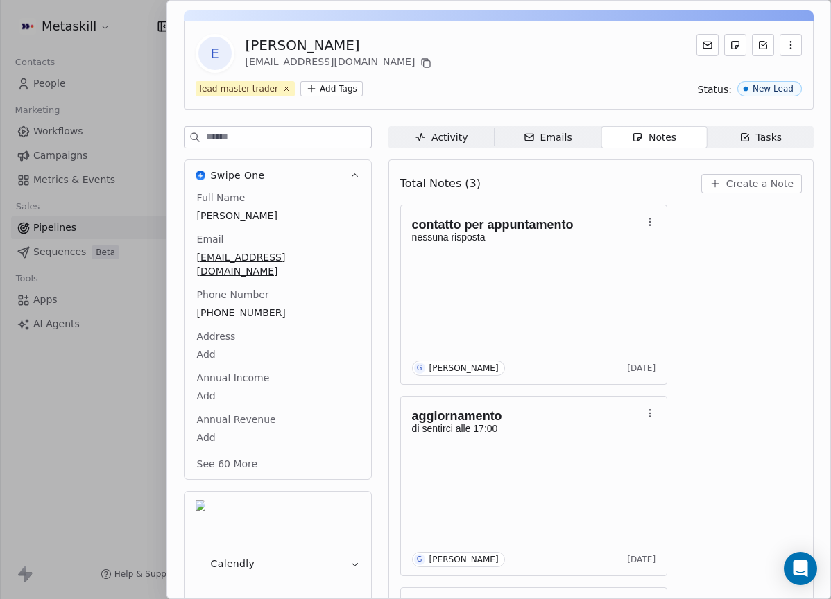
click at [237, 257] on div "Full Name [PERSON_NAME] Email [EMAIL_ADDRESS][DOMAIN_NAME] Phone Number [PHONE_…" at bounding box center [277, 332] width 167 height 283
click at [238, 257] on div "Full Name [PERSON_NAME] Email [EMAIL_ADDRESS][DOMAIN_NAME] Phone Number [PHONE_…" at bounding box center [277, 332] width 167 height 283
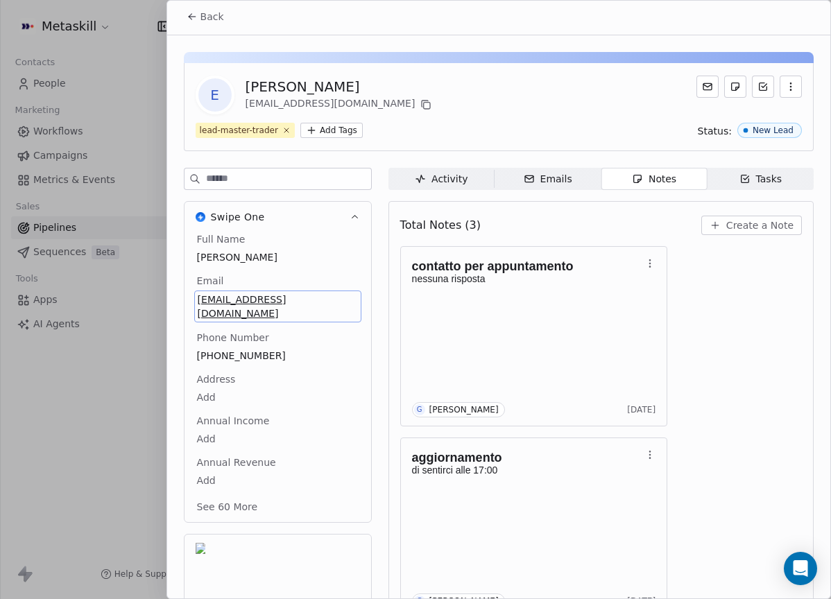
click at [239, 343] on div "Full Name [PERSON_NAME] Email [EMAIL_ADDRESS][DOMAIN_NAME] Phone Number [PHONE_…" at bounding box center [277, 374] width 167 height 284
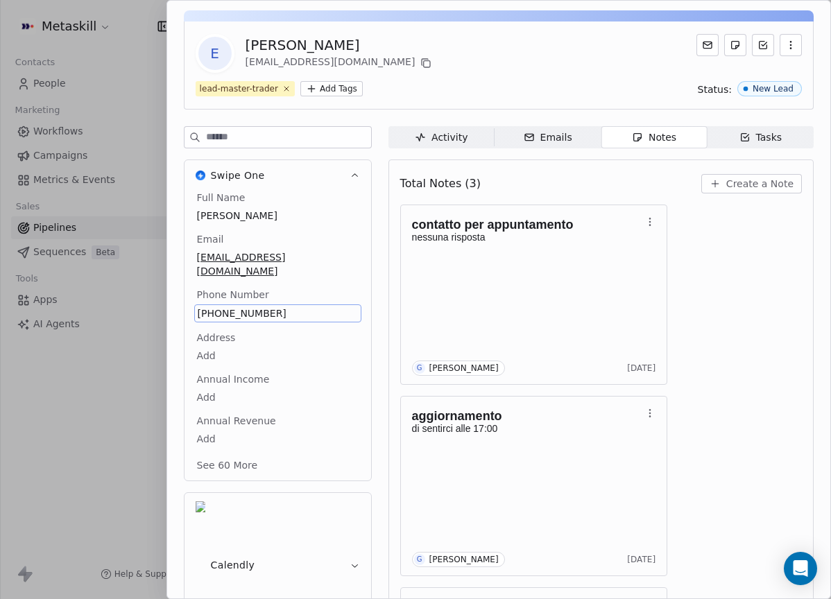
click at [230, 306] on span "[PHONE_NUMBER]" at bounding box center [278, 313] width 160 height 14
click at [230, 298] on input "**********" at bounding box center [272, 308] width 150 height 28
click at [342, 267] on html "Metaskill Contacts People Marketing Workflows Campaigns Metrics & Events Sales …" at bounding box center [415, 299] width 831 height 599
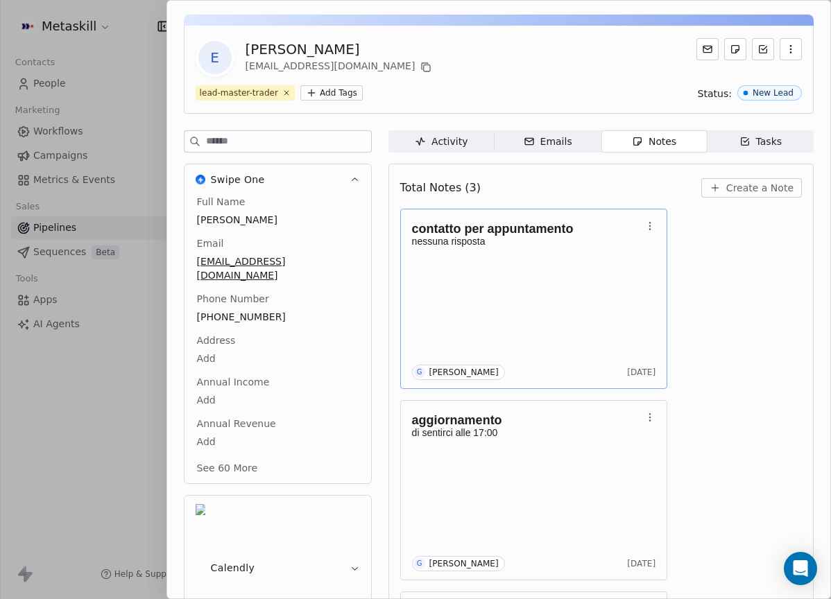
scroll to position [38, 0]
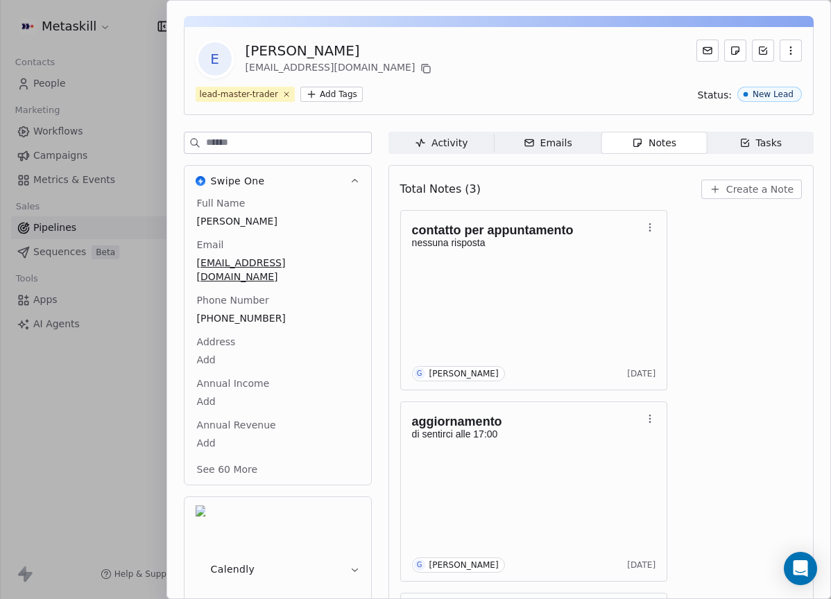
click at [709, 187] on icon "button" at bounding box center [714, 189] width 11 height 11
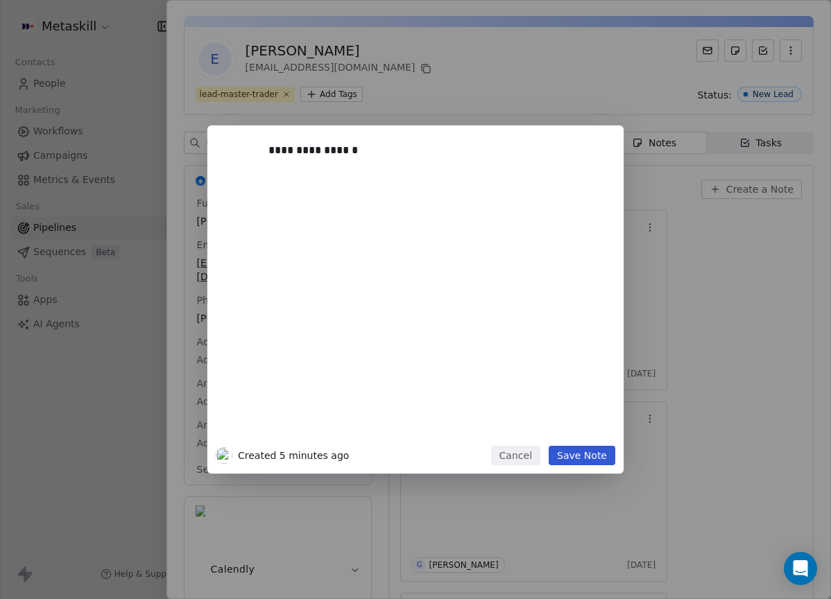
click at [501, 461] on button "Cancel" at bounding box center [515, 455] width 49 height 19
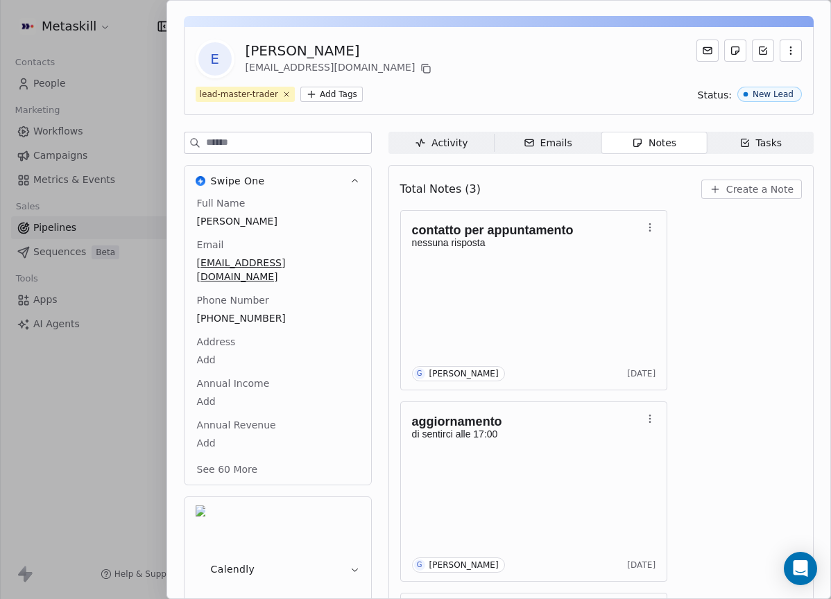
click at [728, 189] on span "Create a Note" at bounding box center [759, 189] width 67 height 14
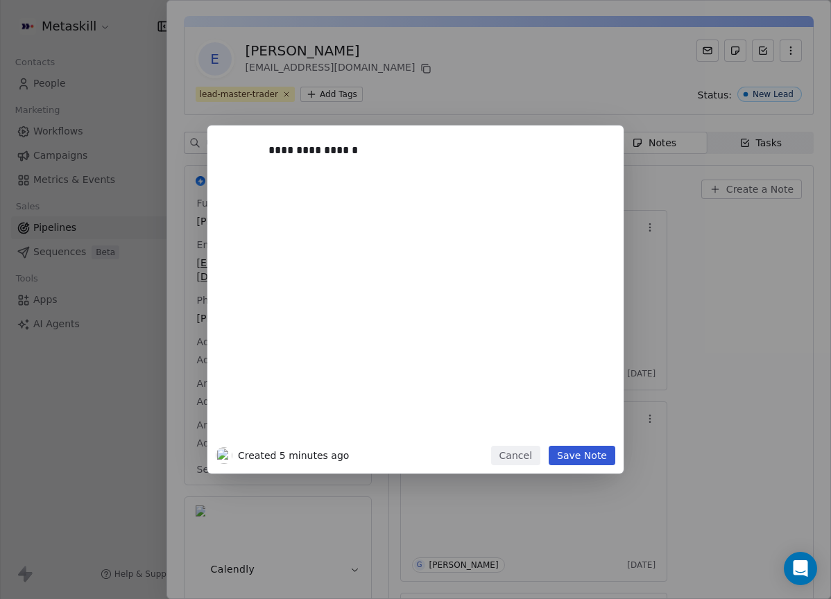
click at [607, 458] on button "Save Note" at bounding box center [581, 455] width 67 height 19
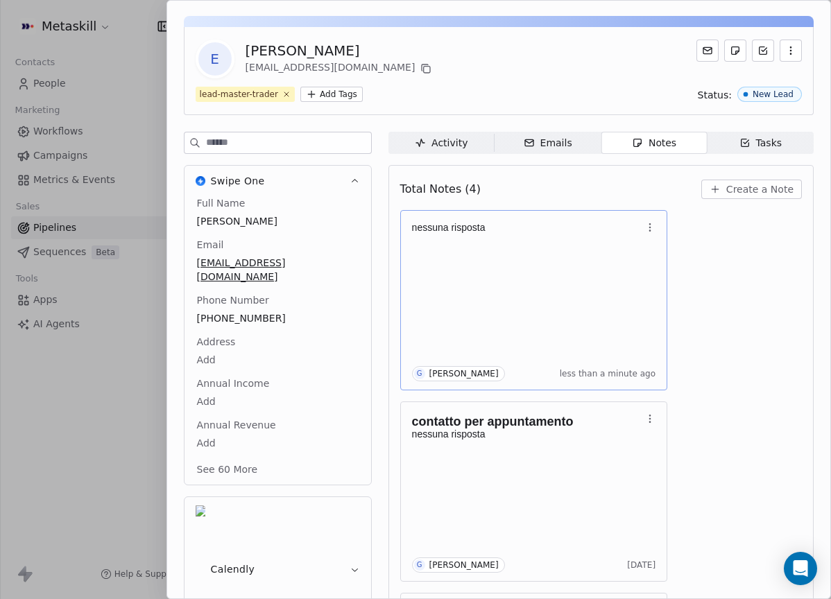
click at [655, 218] on button "button" at bounding box center [649, 227] width 19 height 19
click at [688, 265] on button "Edit" at bounding box center [693, 257] width 94 height 22
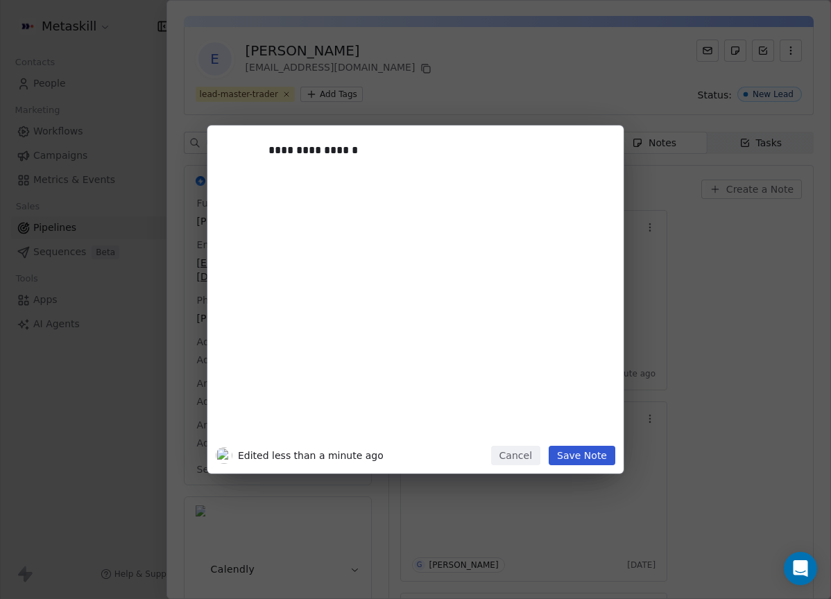
click at [528, 462] on button "Cancel" at bounding box center [515, 455] width 49 height 19
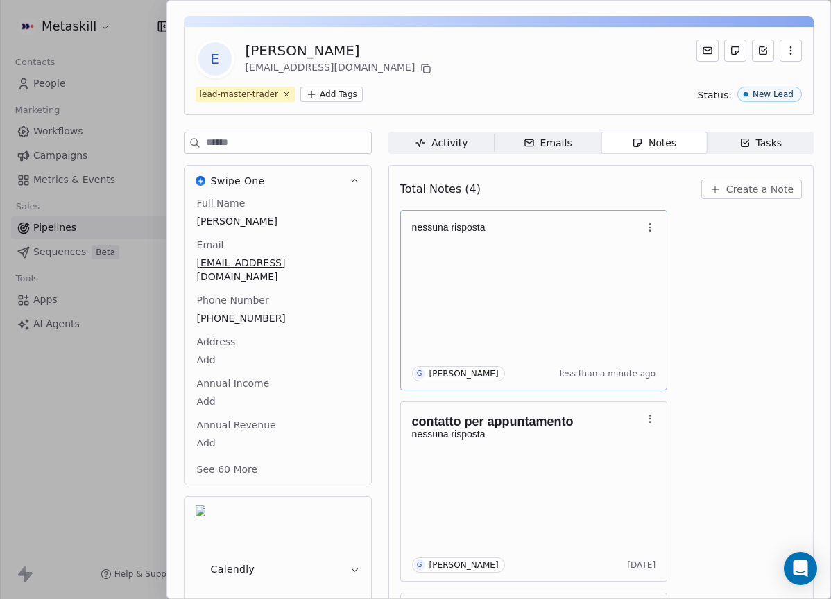
click at [662, 223] on body "Metaskill Contacts People Marketing Workflows Campaigns Metrics & Events Sales …" at bounding box center [415, 299] width 831 height 599
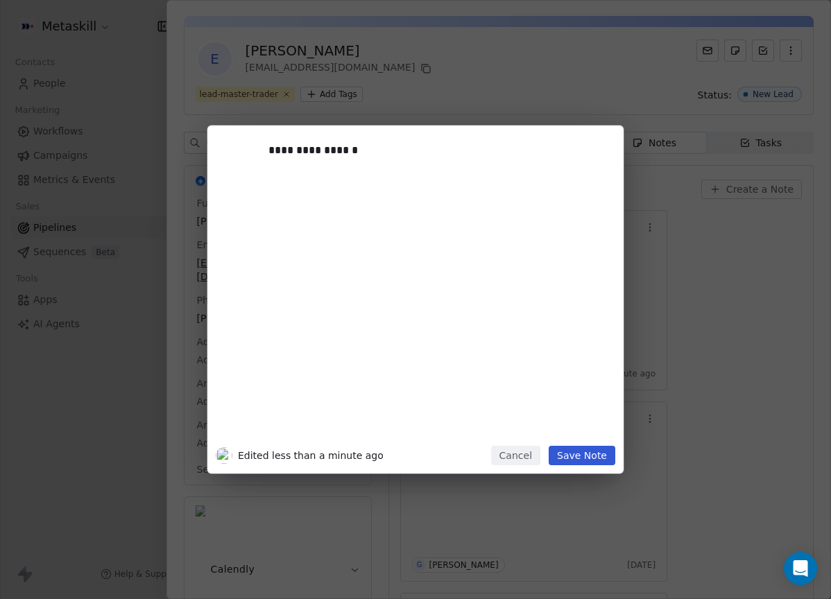
click at [507, 458] on button "Cancel" at bounding box center [515, 455] width 49 height 19
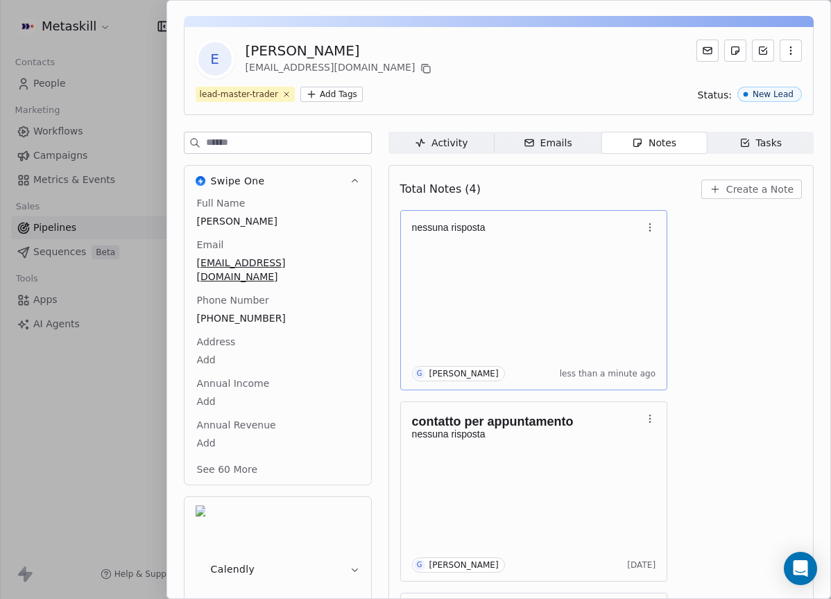
click at [649, 226] on icon "button" at bounding box center [649, 227] width 11 height 11
click at [664, 284] on icon "button" at bounding box center [660, 282] width 11 height 11
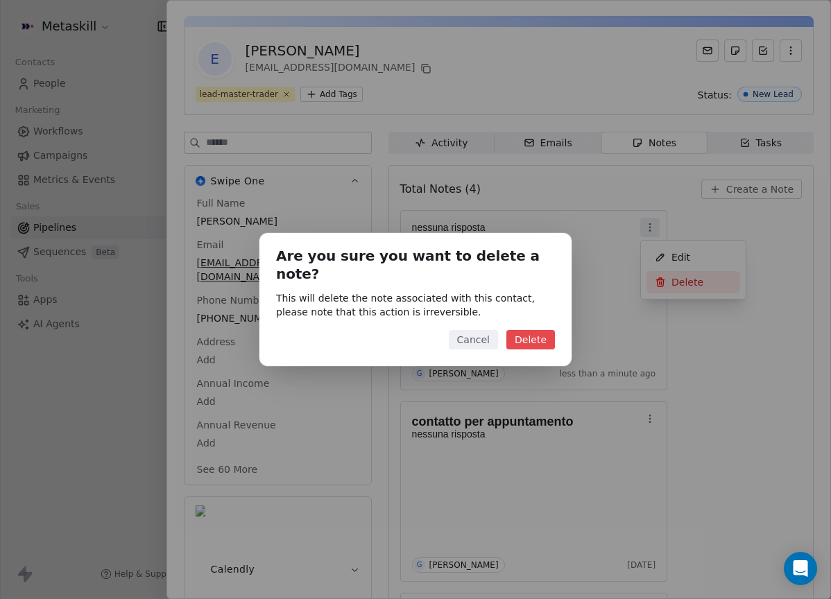
click at [530, 332] on button "Delete" at bounding box center [530, 339] width 49 height 19
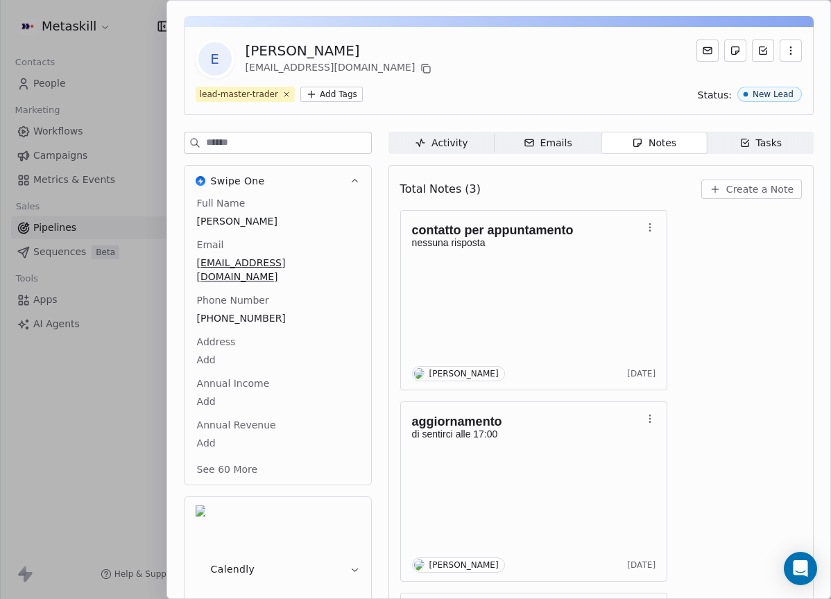
click at [743, 195] on span "Create a Note" at bounding box center [759, 189] width 67 height 14
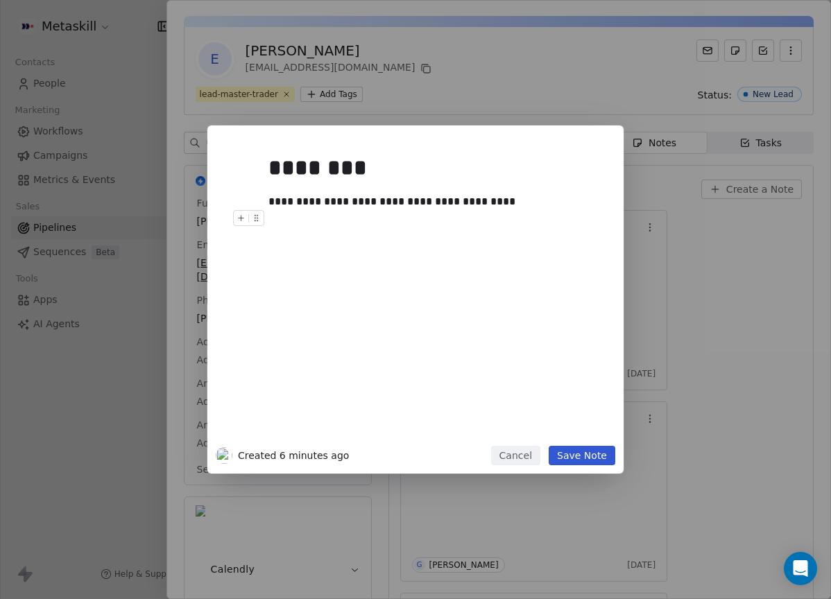
click at [583, 460] on button "Save Note" at bounding box center [581, 455] width 67 height 19
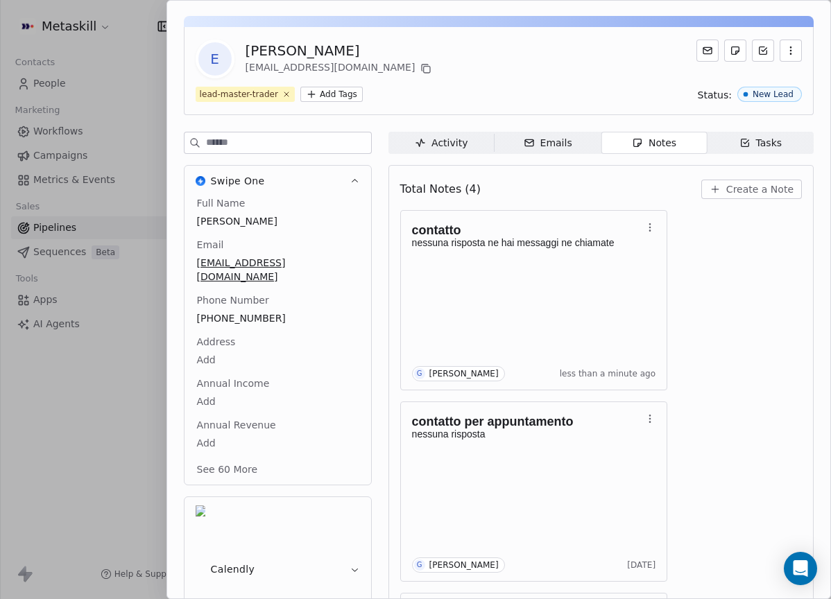
click at [420, 68] on icon at bounding box center [425, 68] width 11 height 11
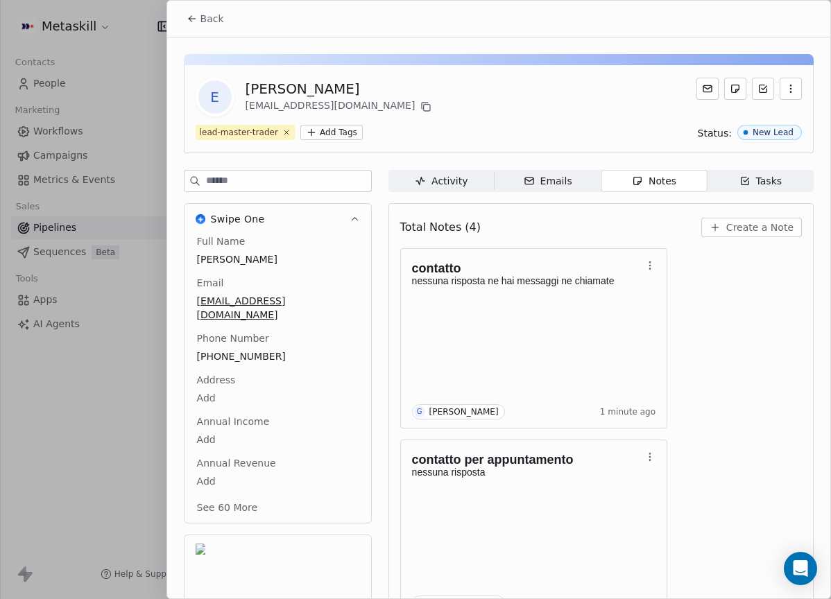
click at [216, 28] on button "Back" at bounding box center [205, 18] width 54 height 25
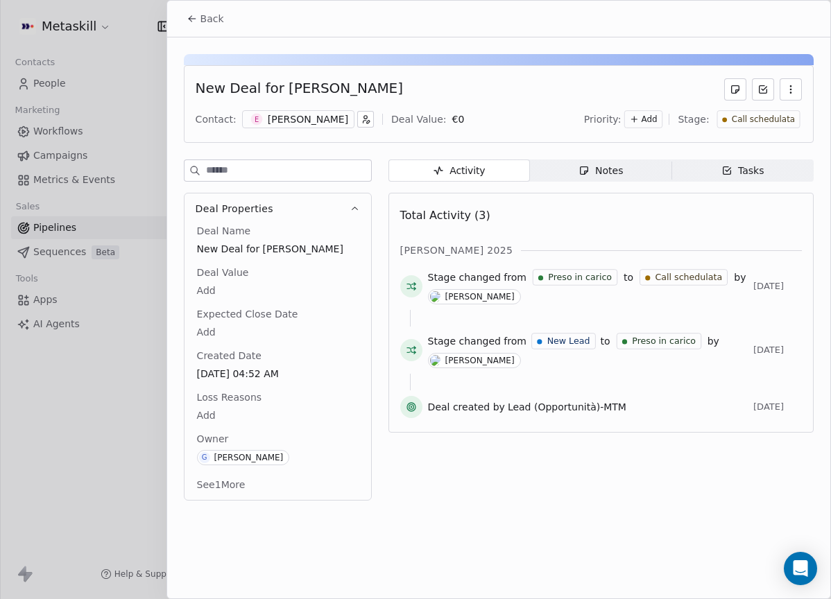
click at [775, 119] on span "Call schedulata" at bounding box center [762, 120] width 63 height 12
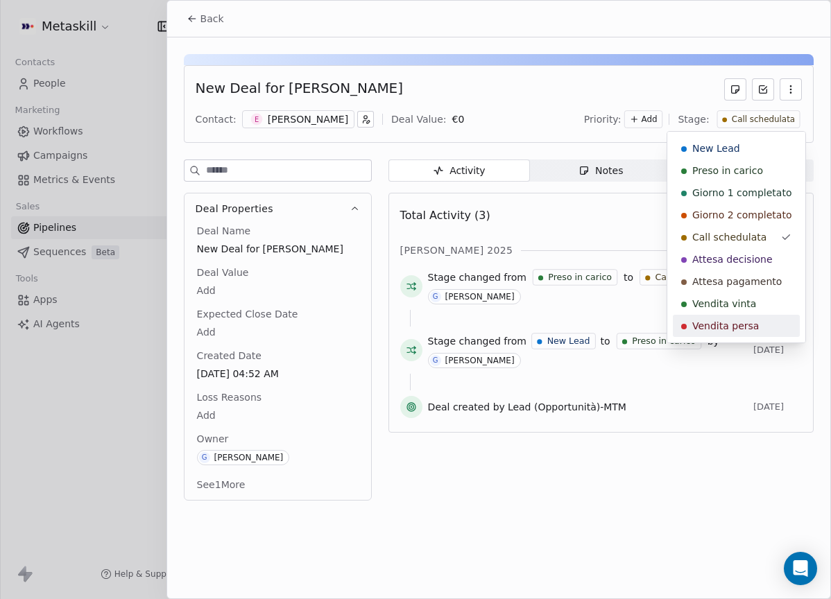
drag, startPoint x: 768, startPoint y: 322, endPoint x: 650, endPoint y: 343, distance: 120.5
click at [768, 322] on div "Vendita persa" at bounding box center [736, 326] width 110 height 14
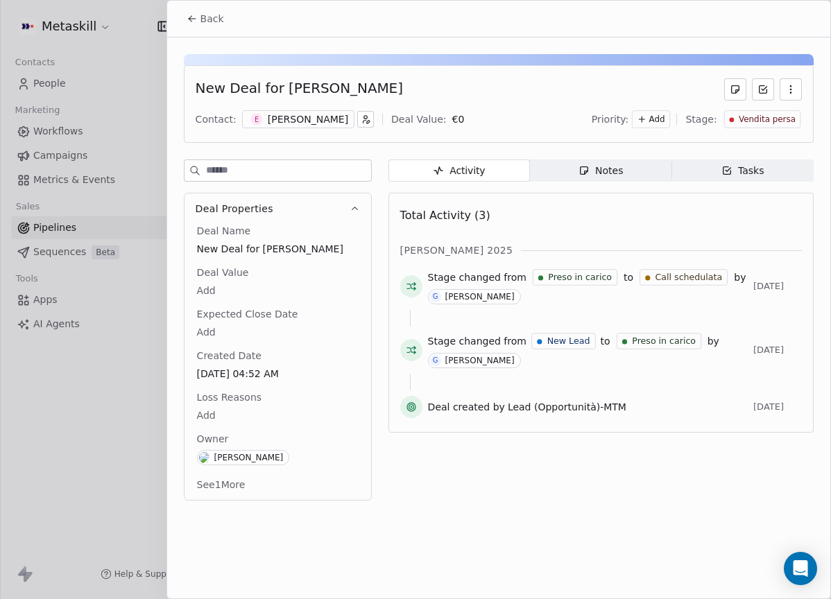
click at [218, 411] on body "Metaskill Contacts People Marketing Workflows Campaigns Metrics & Events Sales …" at bounding box center [415, 299] width 831 height 599
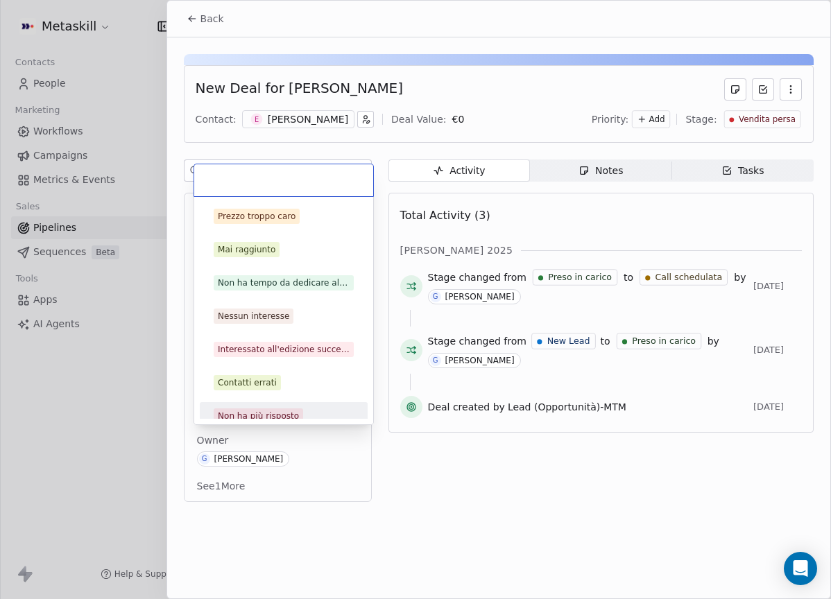
click at [268, 410] on div "Non ha più risposto" at bounding box center [258, 416] width 81 height 12
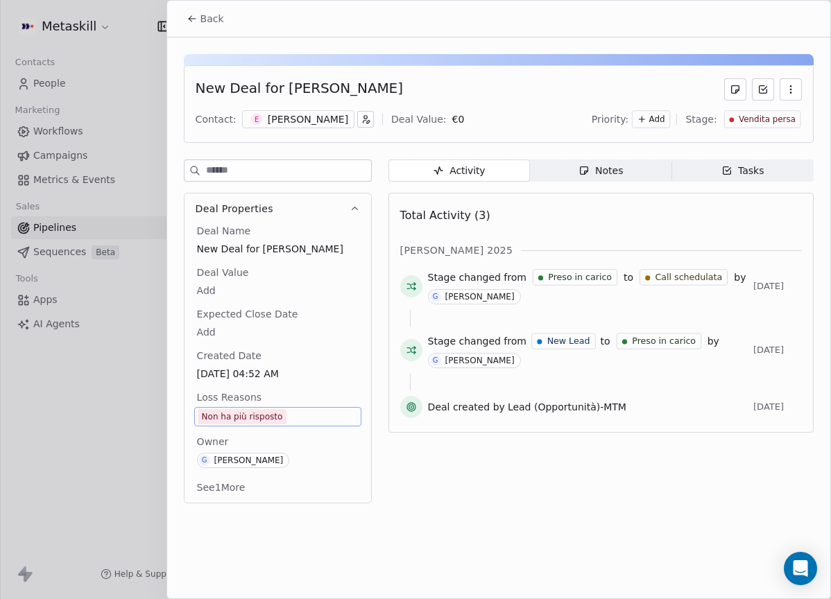
click at [202, 12] on span "Back" at bounding box center [212, 19] width 24 height 14
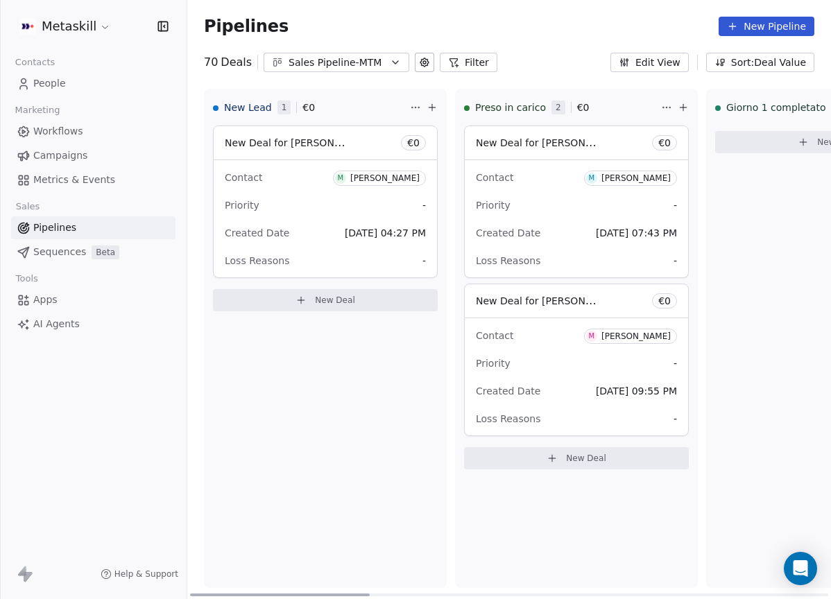
drag, startPoint x: 353, startPoint y: 591, endPoint x: 230, endPoint y: 516, distance: 144.7
click at [208, 594] on div at bounding box center [280, 595] width 180 height 3
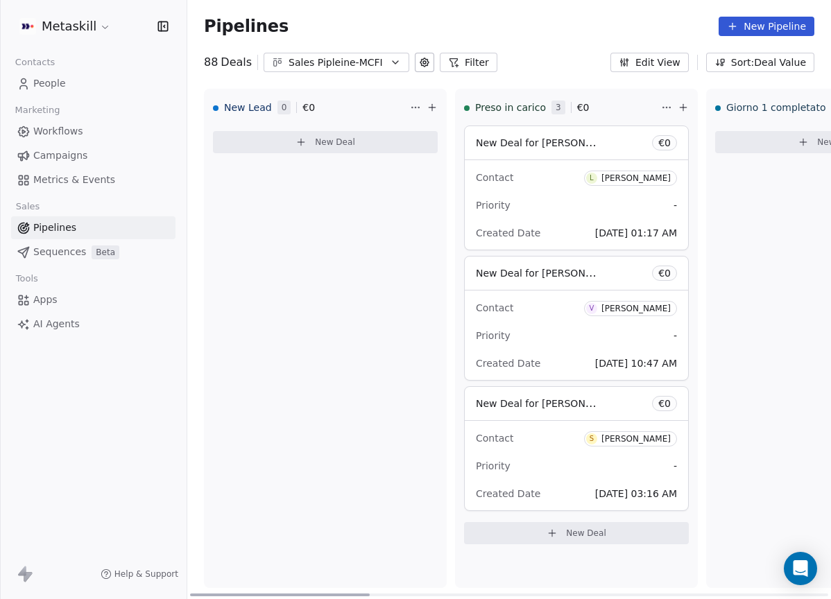
click at [379, 71] on button "Sales Pipleine-MCFI" at bounding box center [336, 62] width 146 height 19
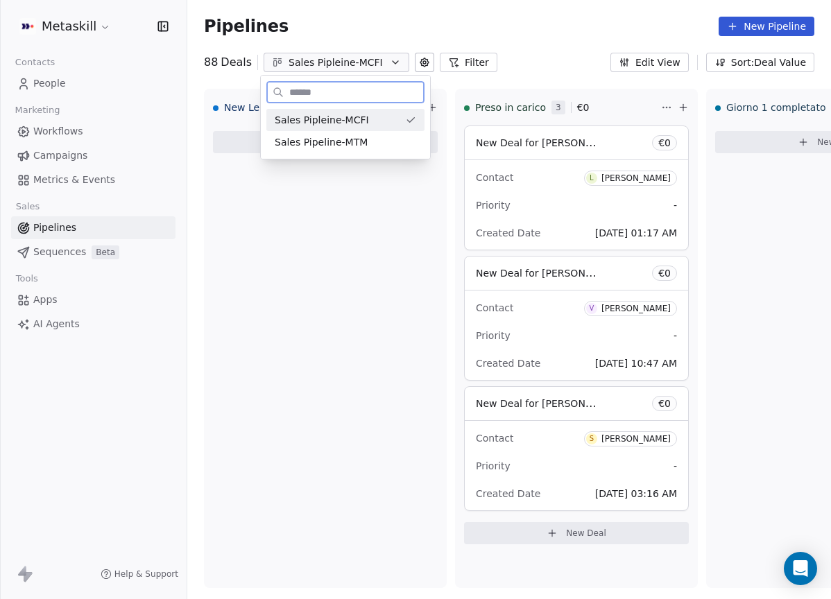
click at [377, 147] on div "Sales Pipeline-MTM" at bounding box center [345, 142] width 141 height 15
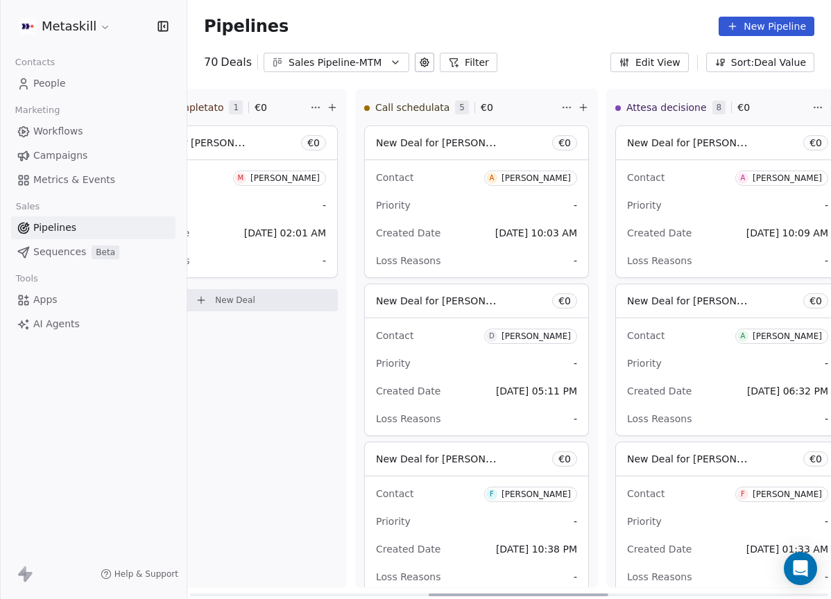
scroll to position [0, 855]
drag, startPoint x: 366, startPoint y: 596, endPoint x: 578, endPoint y: 564, distance: 214.7
click at [603, 596] on div at bounding box center [519, 595] width 180 height 3
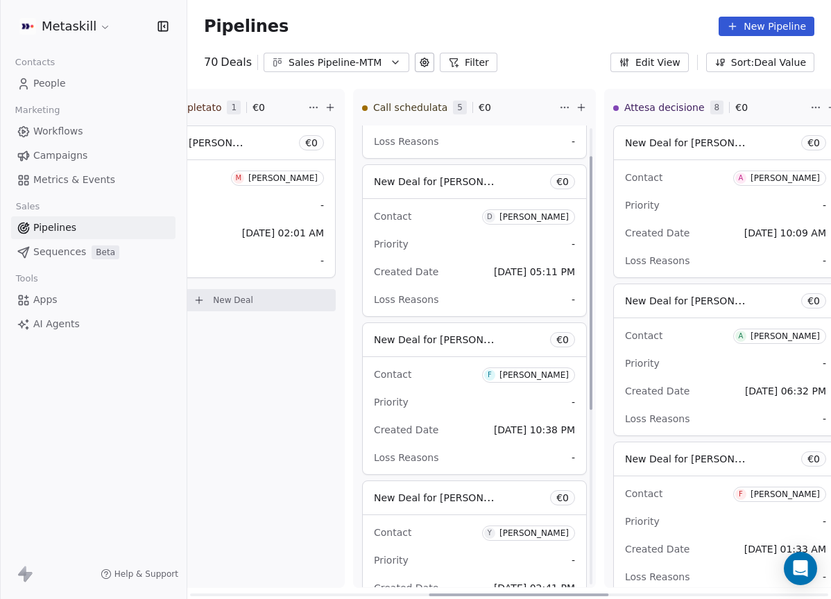
scroll to position [137, 0]
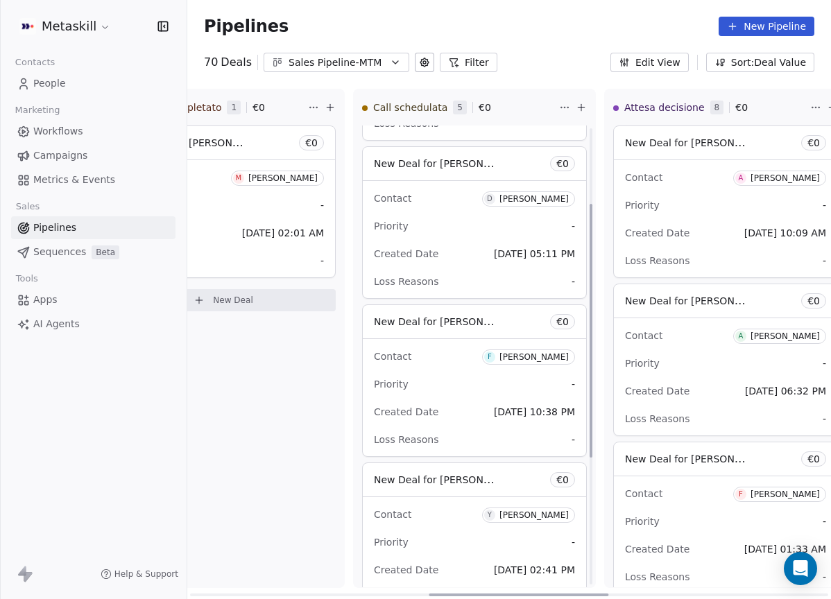
click at [549, 363] on span "F [PERSON_NAME]" at bounding box center [528, 356] width 93 height 15
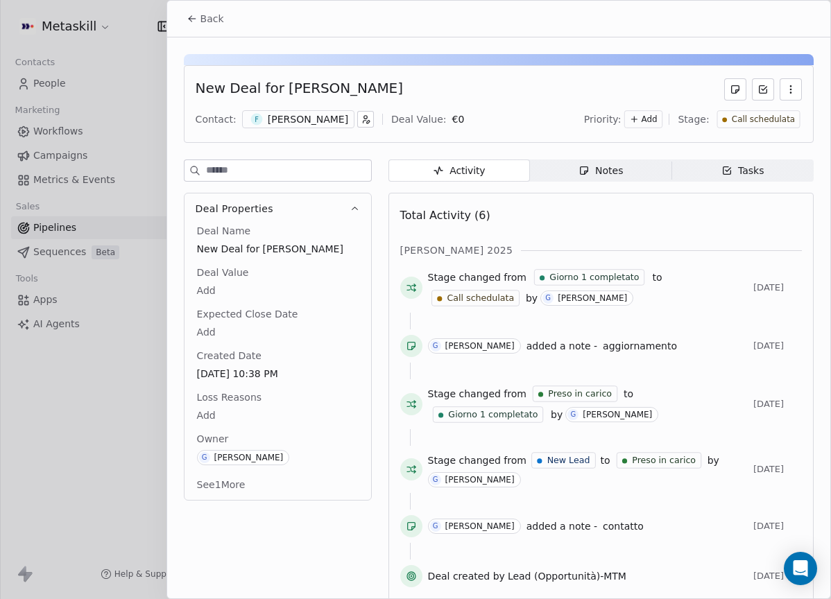
drag, startPoint x: 304, startPoint y: 115, endPoint x: 311, endPoint y: 116, distance: 7.0
click at [304, 115] on div "[PERSON_NAME]" at bounding box center [308, 119] width 80 height 14
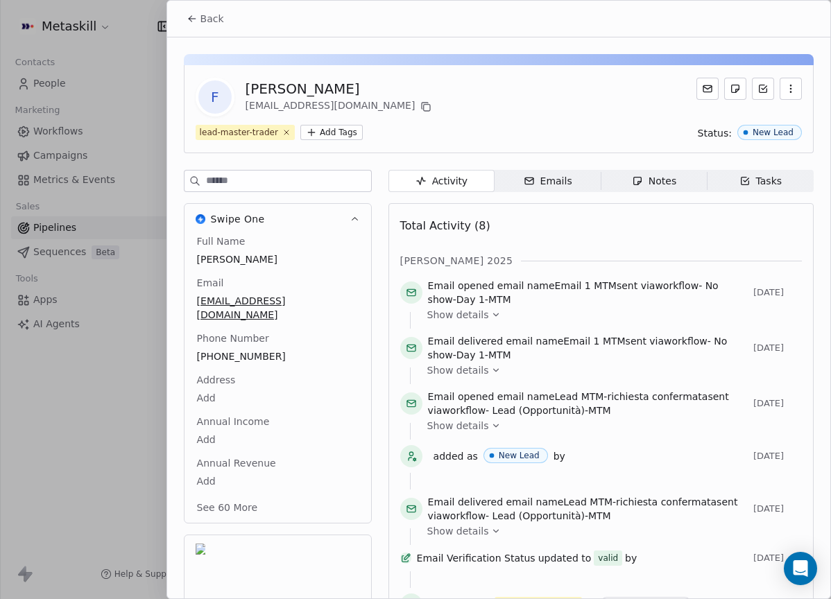
click at [218, 15] on span "Back" at bounding box center [212, 19] width 24 height 14
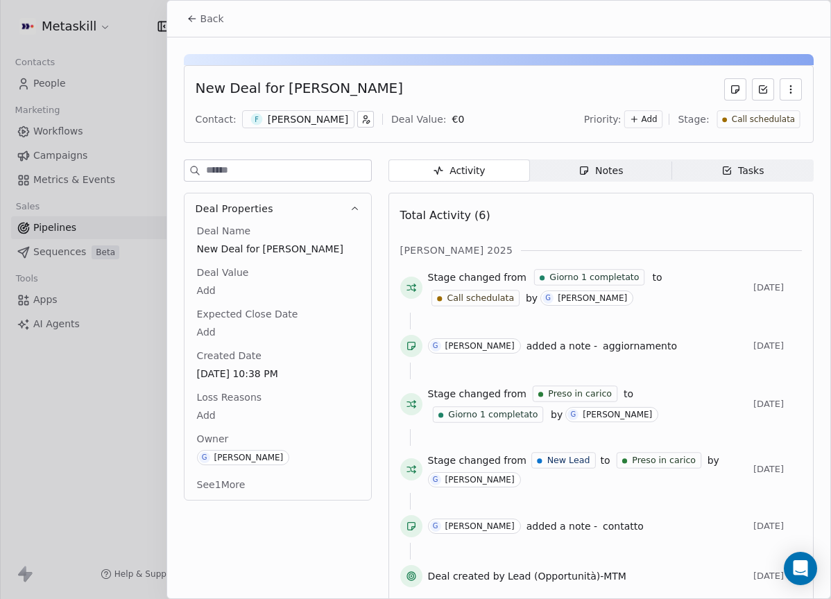
click at [578, 165] on div "Notes" at bounding box center [600, 171] width 44 height 15
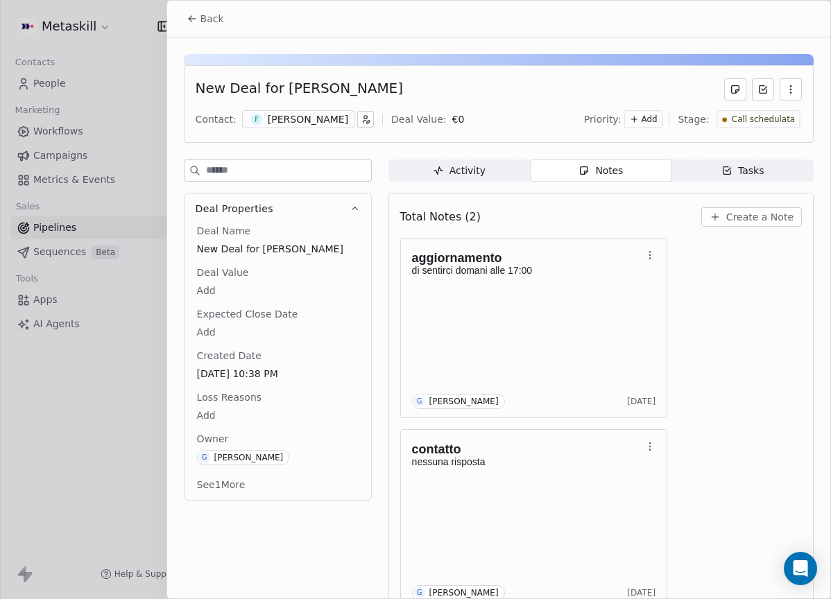
click at [305, 140] on div "New Deal for [PERSON_NAME] Contact: F [PERSON_NAME] Deal Value: € 0 Priority: A…" at bounding box center [499, 104] width 630 height 78
click at [311, 116] on div "[PERSON_NAME]" at bounding box center [308, 119] width 80 height 14
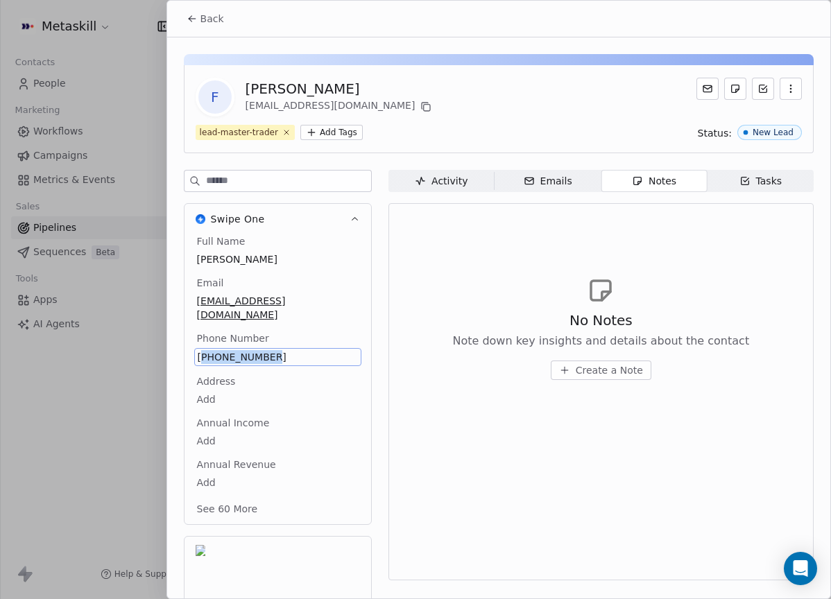
click at [263, 350] on span "[PHONE_NUMBER]" at bounding box center [278, 357] width 160 height 14
click at [274, 350] on span "[PHONE_NUMBER]" at bounding box center [278, 357] width 160 height 14
click at [274, 341] on input "**********" at bounding box center [272, 352] width 150 height 28
click at [689, 320] on html "Metaskill Contacts People Marketing Workflows Campaigns Metrics & Events Sales …" at bounding box center [415, 299] width 831 height 599
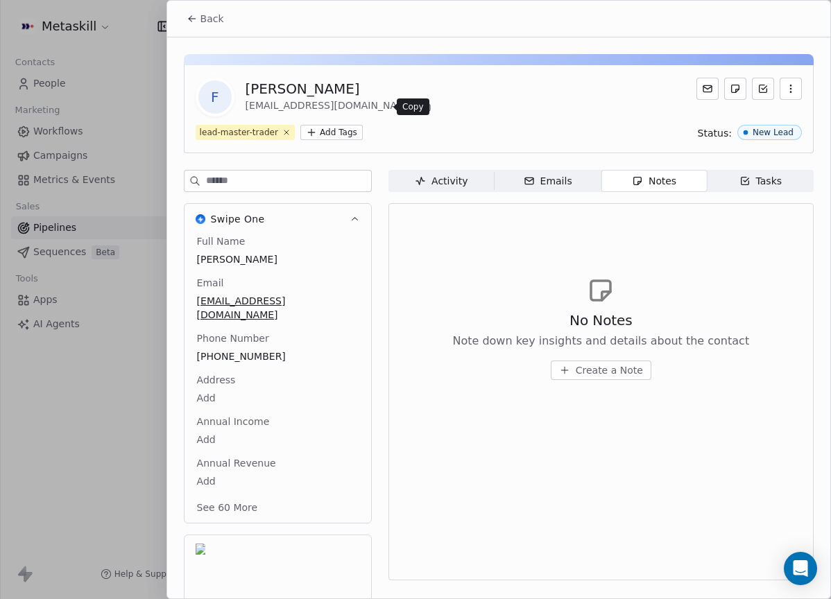
click at [417, 108] on button at bounding box center [425, 106] width 17 height 17
click at [207, 12] on span "Back" at bounding box center [212, 19] width 24 height 14
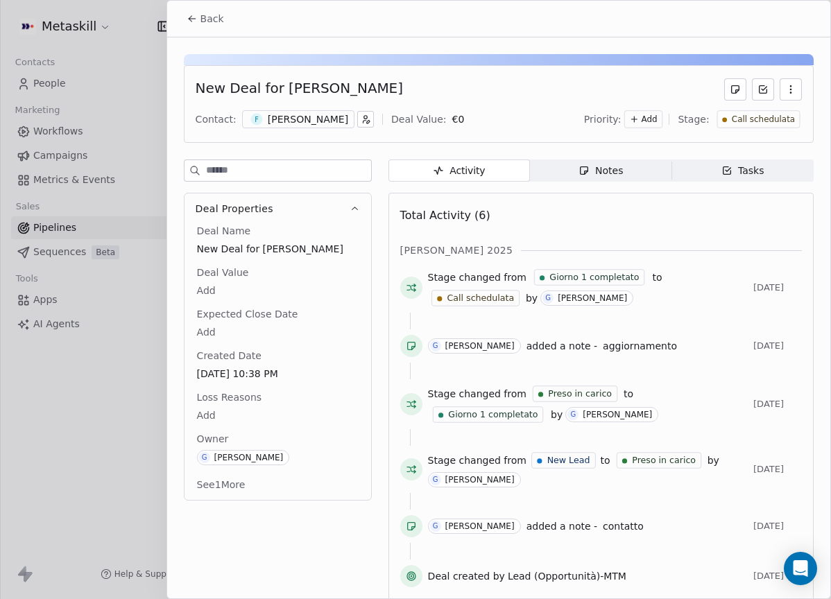
click at [607, 190] on div "Activity Activity Notes Notes Tasks Tasks Total Activity (6) [PERSON_NAME] 2025…" at bounding box center [600, 384] width 425 height 451
click at [607, 182] on div "Activity Activity Notes Notes Tasks Tasks Total Activity (6) [PERSON_NAME] 2025…" at bounding box center [600, 384] width 425 height 451
click at [623, 184] on div "Activity Activity Notes Notes Tasks Tasks Total Activity (6) [PERSON_NAME] 2025…" at bounding box center [600, 384] width 425 height 451
drag, startPoint x: 630, startPoint y: 177, endPoint x: 652, endPoint y: 187, distance: 23.9
click at [632, 178] on span "Notes Notes" at bounding box center [600, 170] width 141 height 22
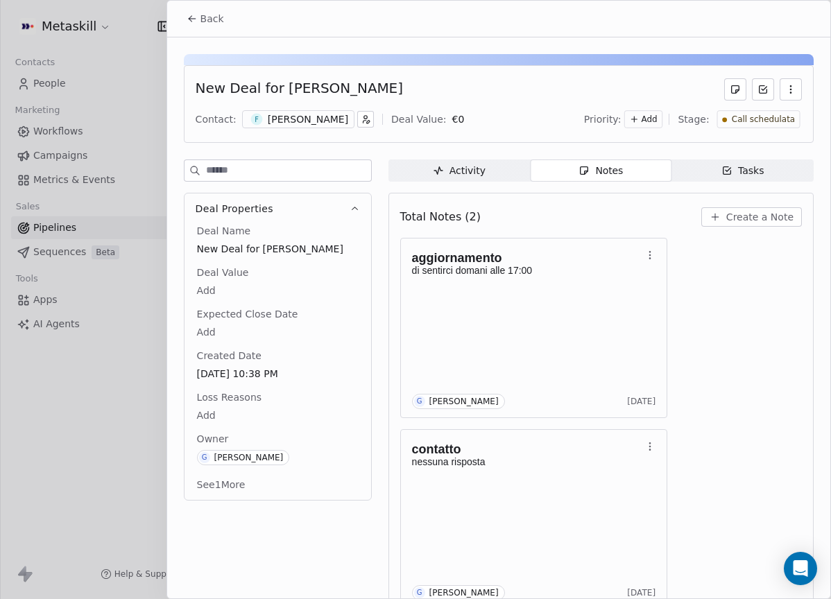
click at [765, 216] on span "Create a Note" at bounding box center [759, 217] width 67 height 14
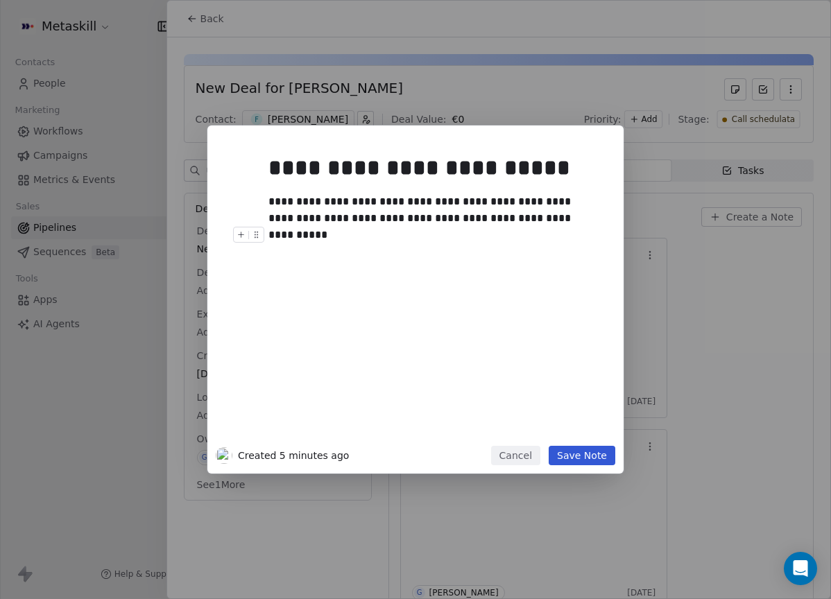
drag, startPoint x: 586, startPoint y: 453, endPoint x: 602, endPoint y: 415, distance: 40.7
click at [586, 453] on button "Save Note" at bounding box center [581, 455] width 67 height 19
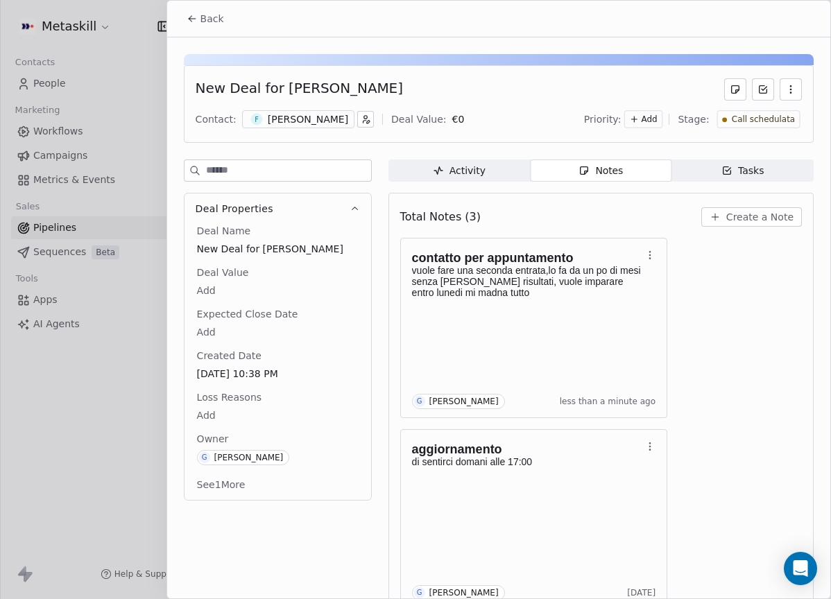
click at [741, 110] on div "Call schedulata" at bounding box center [757, 119] width 83 height 18
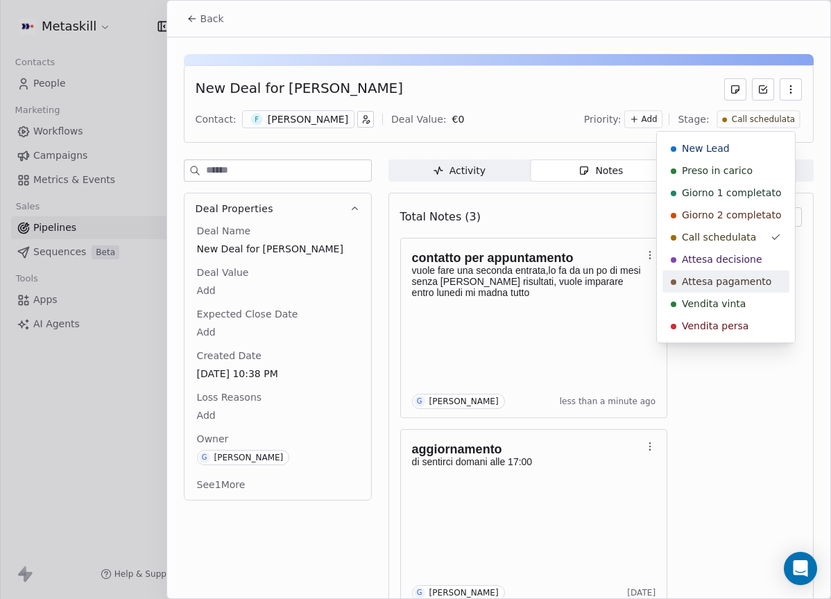
click at [743, 280] on span "Attesa pagamento" at bounding box center [726, 282] width 89 height 14
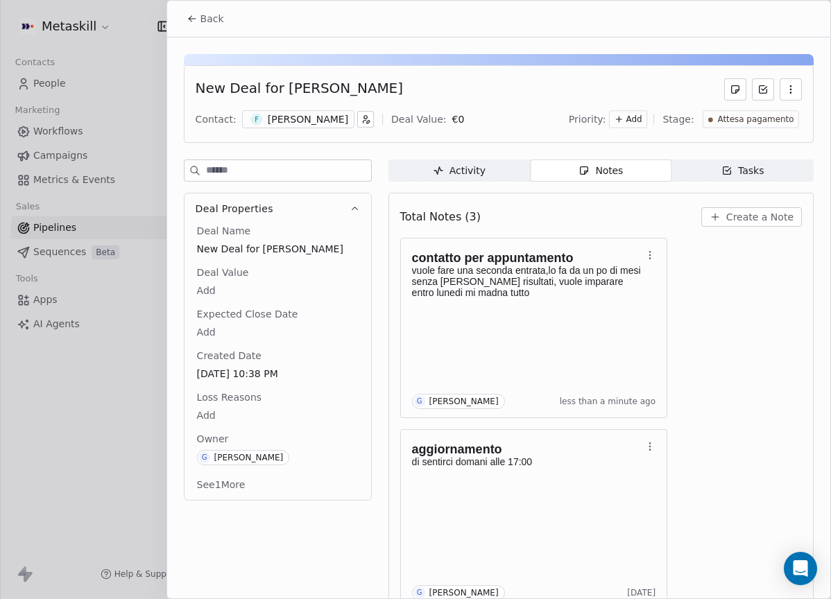
click at [177, 15] on div "Back" at bounding box center [498, 19] width 663 height 36
click at [219, 22] on span "Back" at bounding box center [212, 19] width 24 height 14
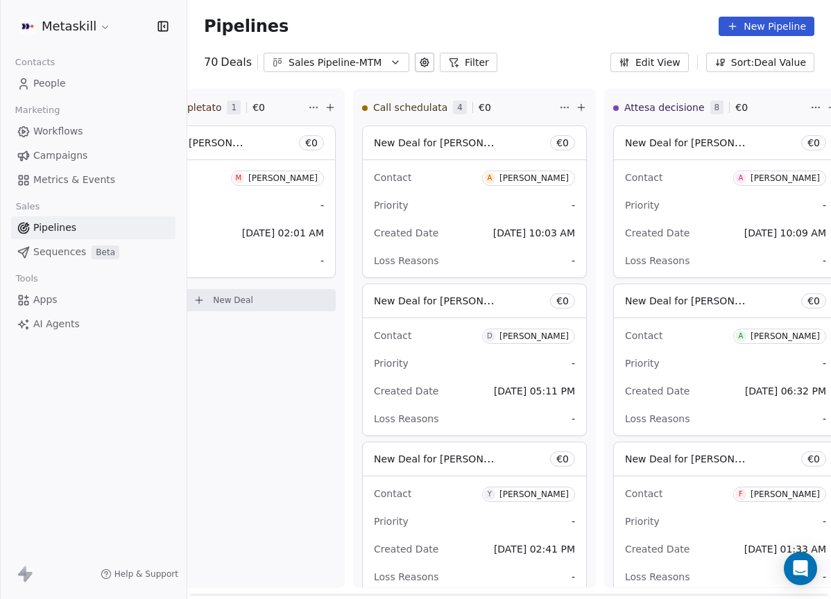
click at [353, 66] on div "Sales Pipeline-MTM" at bounding box center [336, 62] width 96 height 15
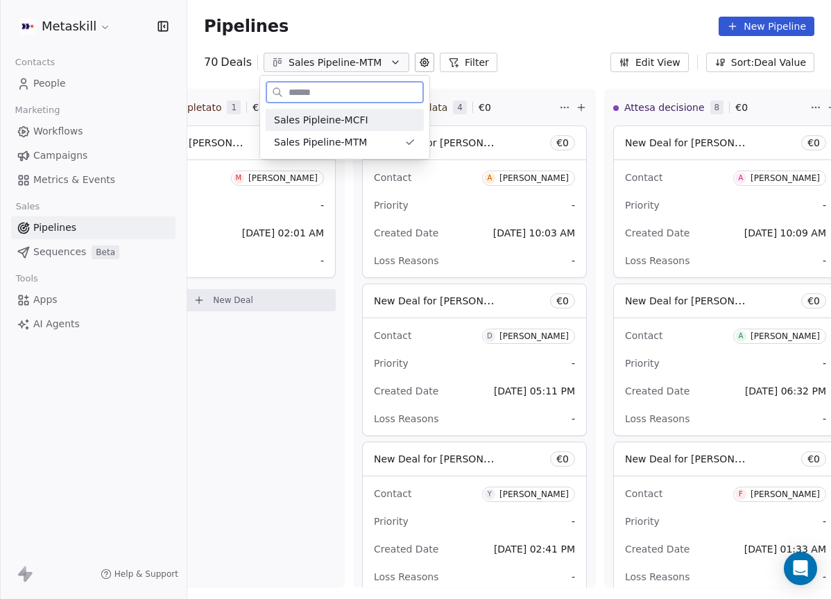
click at [374, 126] on div "Sales Pipleine-MCFI" at bounding box center [344, 120] width 141 height 15
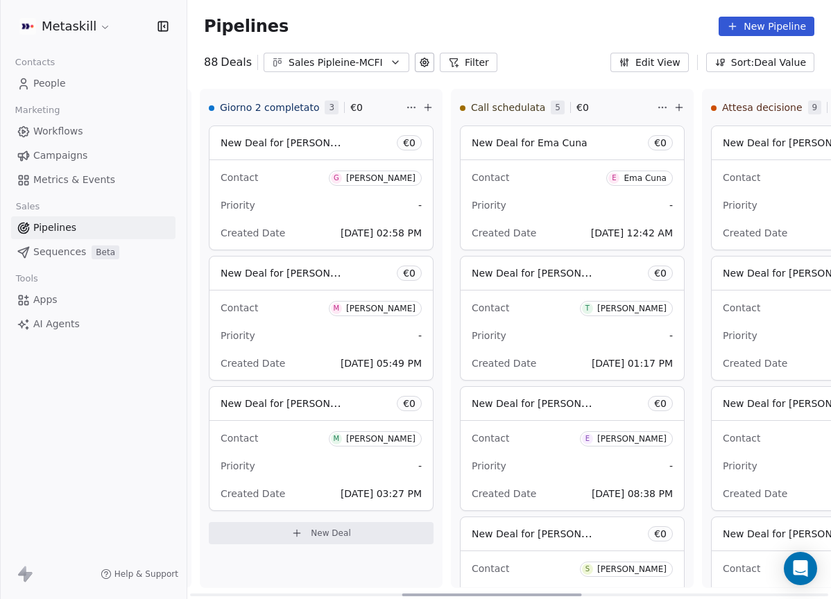
drag, startPoint x: 363, startPoint y: 593, endPoint x: 573, endPoint y: 564, distance: 212.7
click at [573, 594] on div at bounding box center [492, 595] width 180 height 3
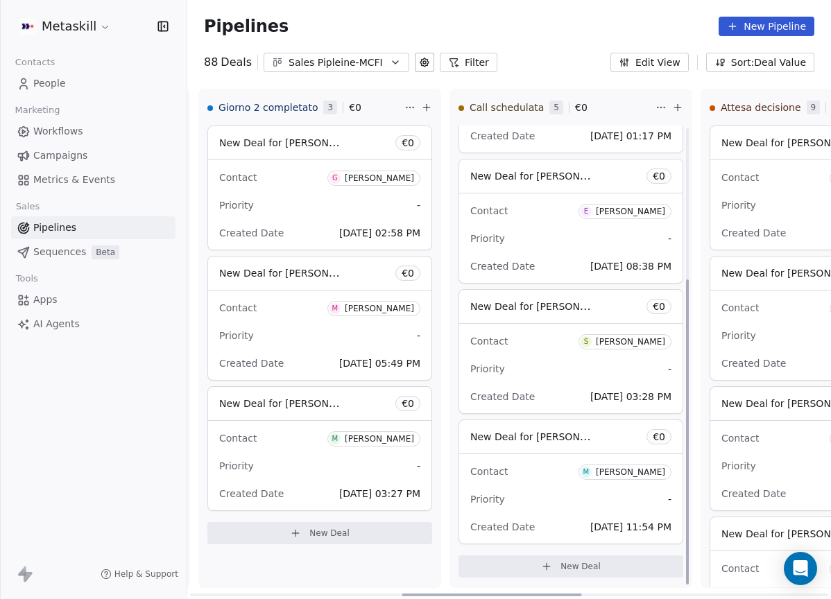
scroll to position [229, 0]
click at [616, 207] on div "[PERSON_NAME]" at bounding box center [630, 210] width 69 height 10
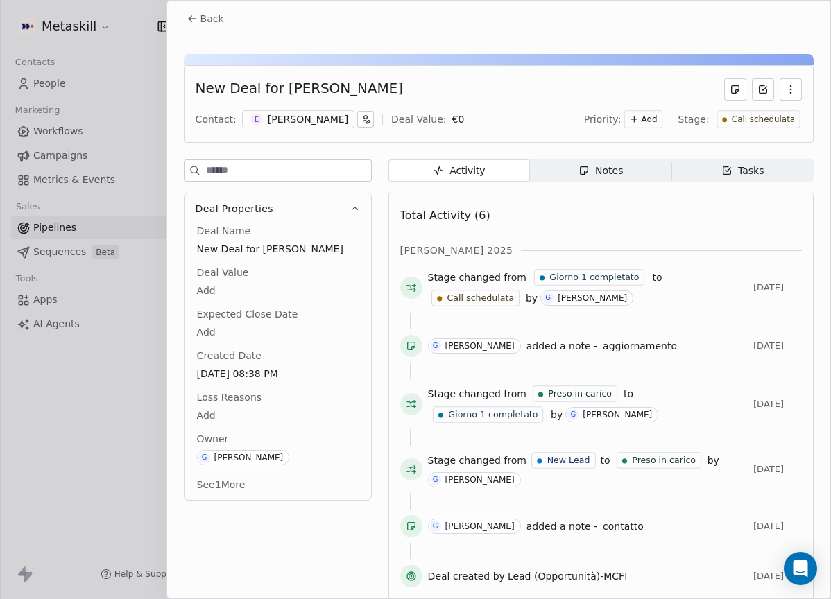
click at [293, 128] on div "Contact: E [PERSON_NAME] Deal Value: € 0 Priority: Add Stage: Call schedulata" at bounding box center [499, 119] width 606 height 21
click at [296, 118] on div "[PERSON_NAME]" at bounding box center [308, 119] width 80 height 14
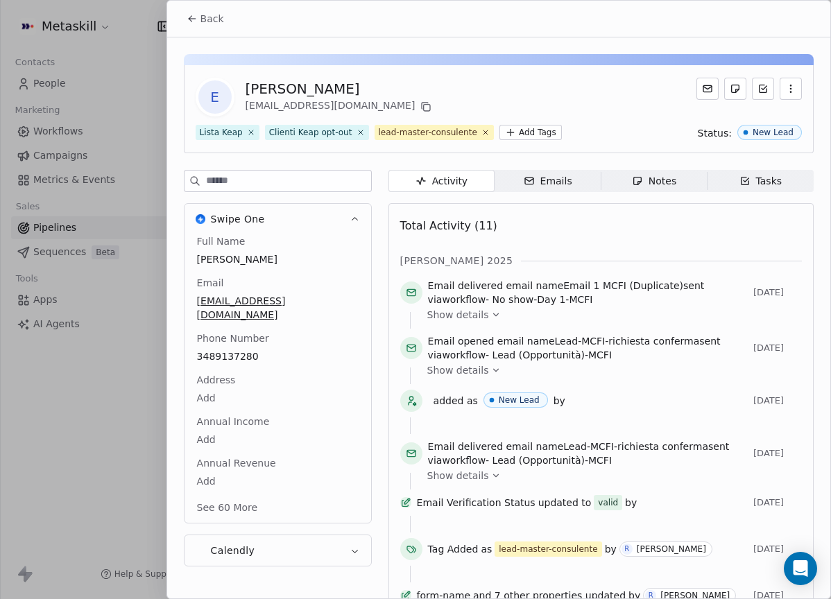
scroll to position [44, 0]
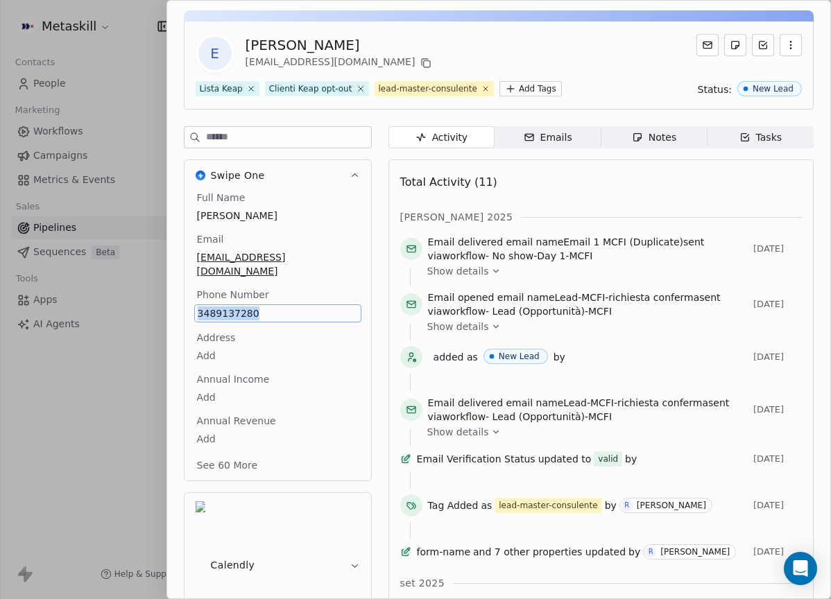
click at [653, 141] on div "Notes" at bounding box center [654, 137] width 44 height 15
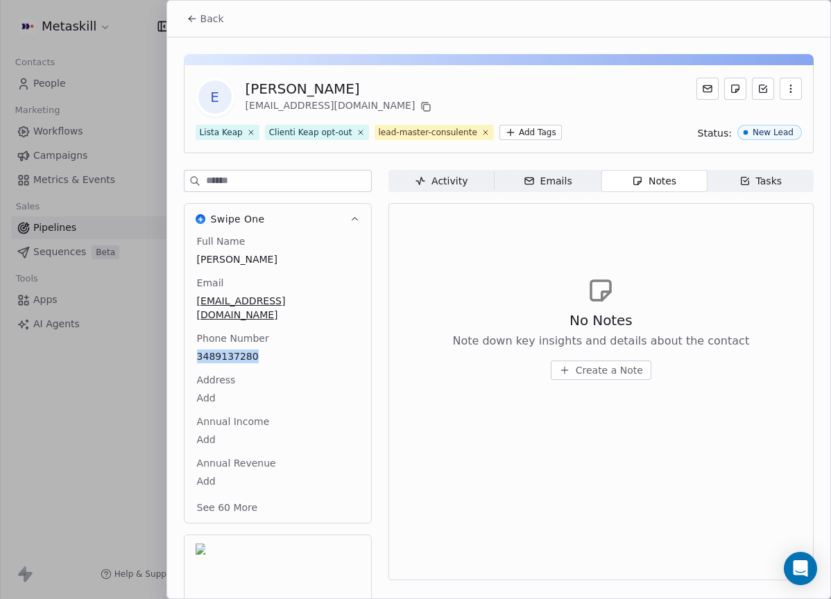
click at [206, 16] on span "Back" at bounding box center [212, 19] width 24 height 14
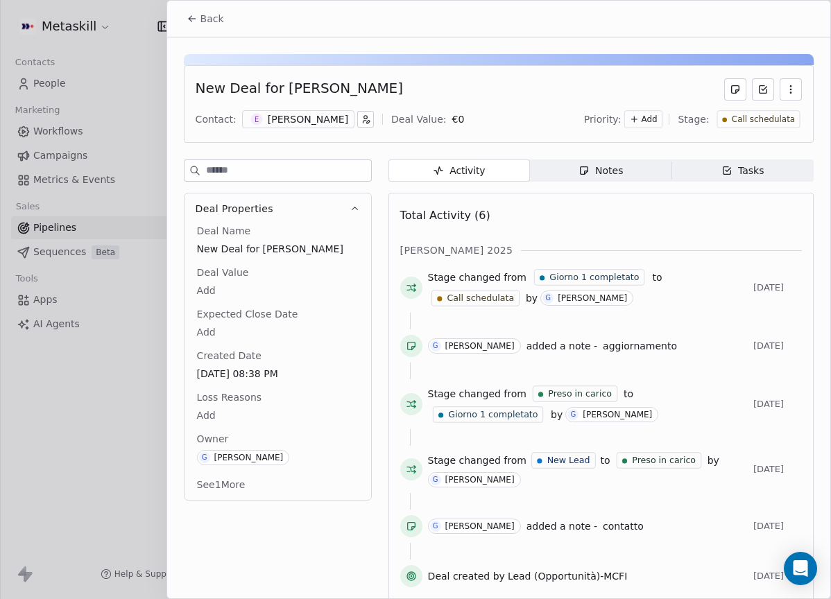
drag, startPoint x: 591, startPoint y: 168, endPoint x: 596, endPoint y: 174, distance: 7.4
click at [591, 169] on div "Notes" at bounding box center [600, 171] width 44 height 15
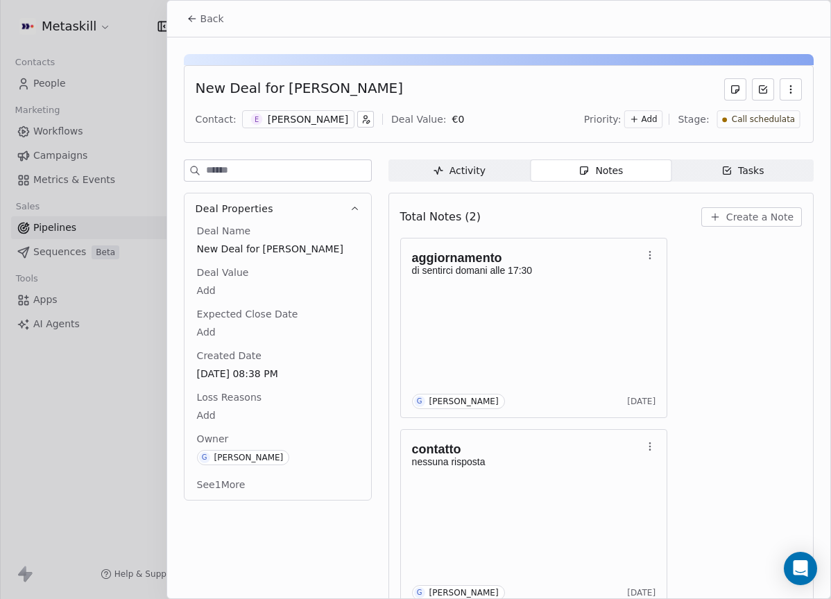
click at [307, 128] on div "Contact: E [PERSON_NAME] Deal Value: € 0 Priority: Add Stage: Call schedulata" at bounding box center [499, 119] width 606 height 21
click at [304, 130] on div "New Deal for [PERSON_NAME] Contact: E [PERSON_NAME] Deal Value: € 0 Priority: A…" at bounding box center [499, 104] width 630 height 78
click at [304, 128] on div "Contact: E [PERSON_NAME] Deal Value: € 0 Priority: Add Stage: Call schedulata" at bounding box center [499, 119] width 606 height 21
click at [306, 124] on div "[PERSON_NAME]" at bounding box center [308, 119] width 80 height 14
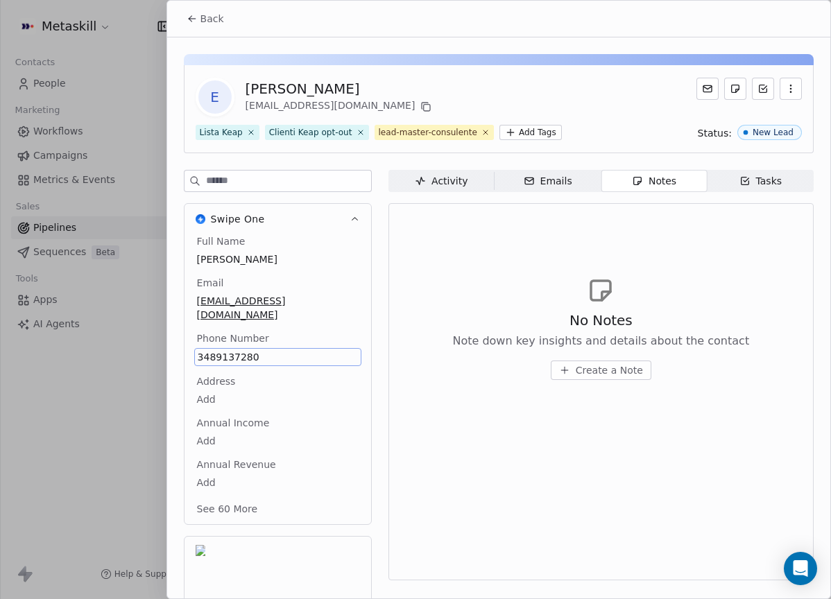
click at [354, 276] on div "Full Name [PERSON_NAME] Email [EMAIL_ADDRESS][DOMAIN_NAME] Phone Number [PHONE_…" at bounding box center [277, 379] width 187 height 290
click at [211, 9] on button "Back" at bounding box center [205, 18] width 54 height 25
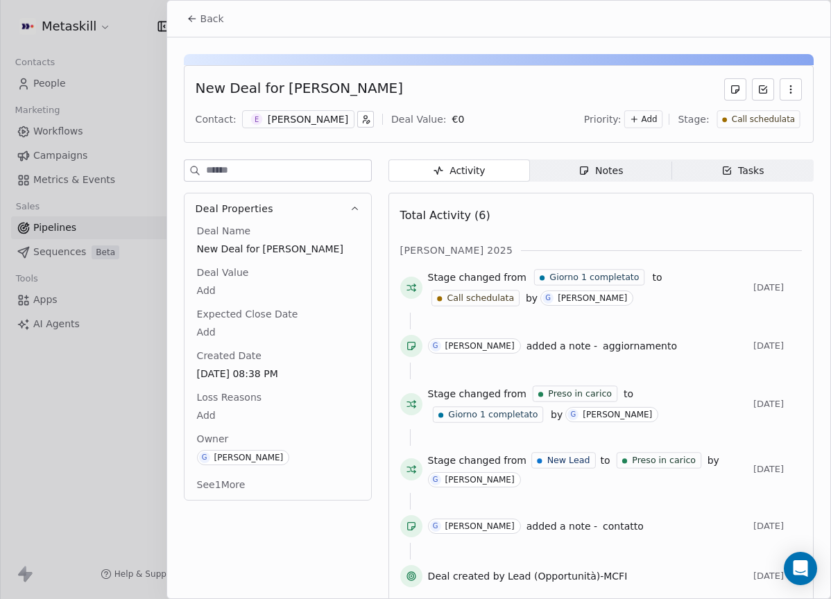
click at [331, 118] on div "[PERSON_NAME]" at bounding box center [308, 119] width 80 height 14
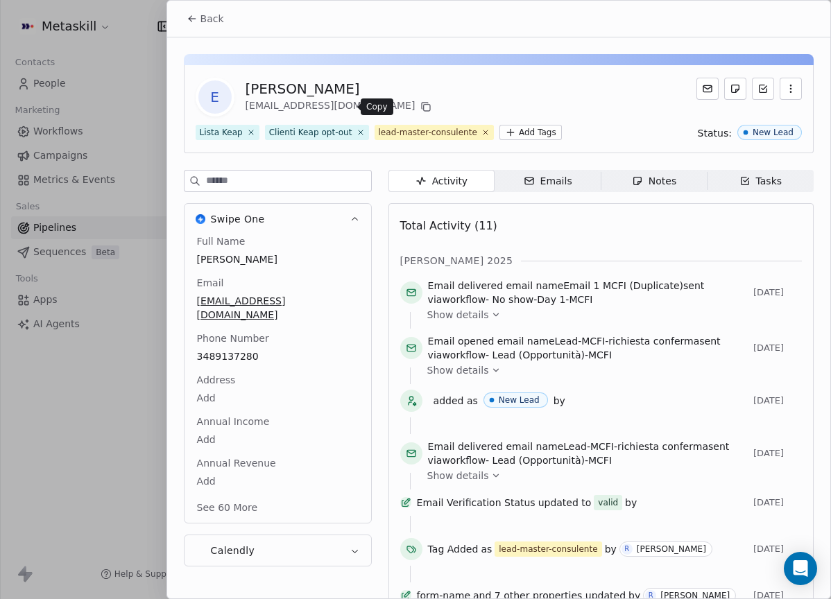
click at [420, 107] on icon at bounding box center [425, 106] width 11 height 11
click at [191, 15] on icon at bounding box center [192, 18] width 11 height 11
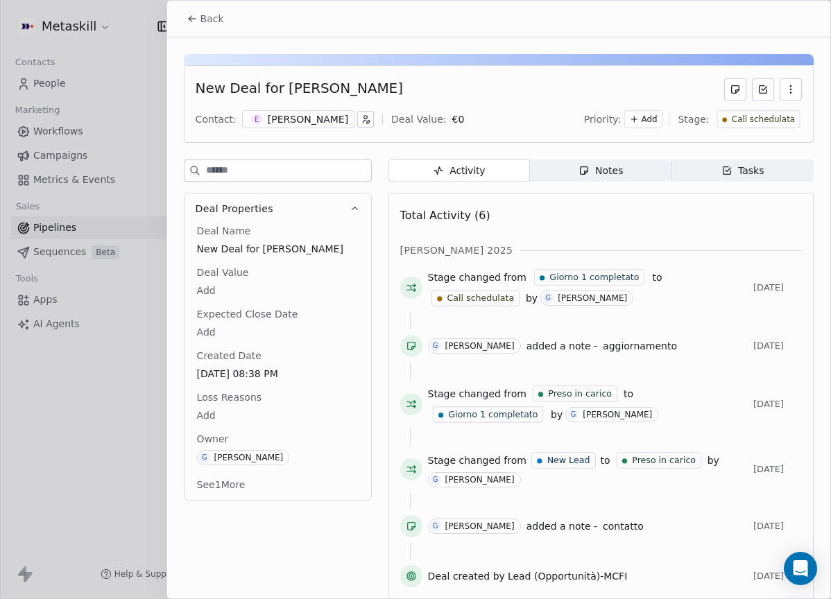
click at [616, 171] on div "Notes" at bounding box center [600, 171] width 44 height 15
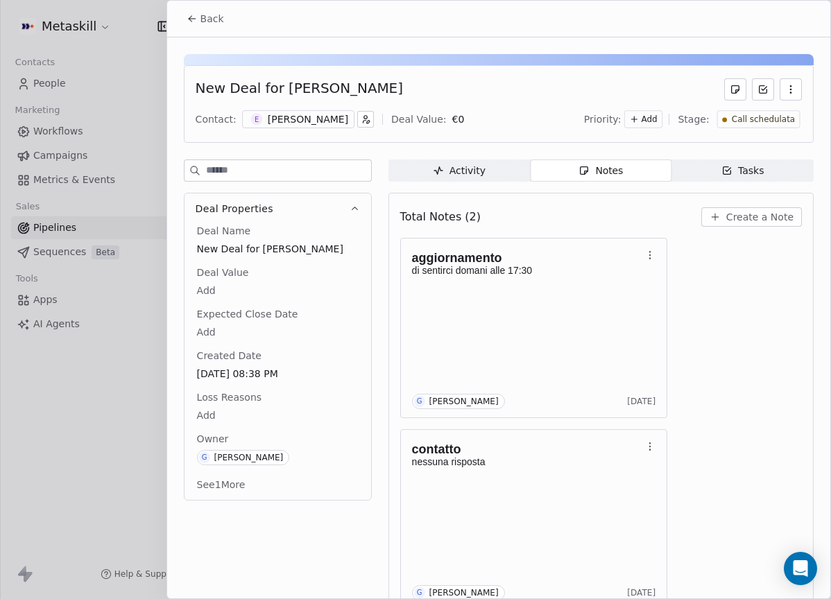
click at [701, 221] on button "Create a Note" at bounding box center [751, 216] width 101 height 19
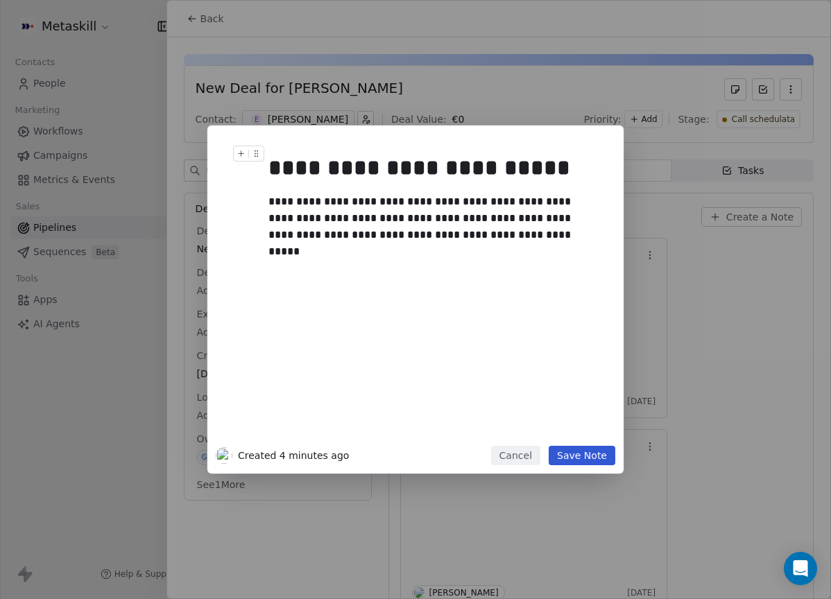
click at [583, 448] on button "Save Note" at bounding box center [581, 455] width 67 height 19
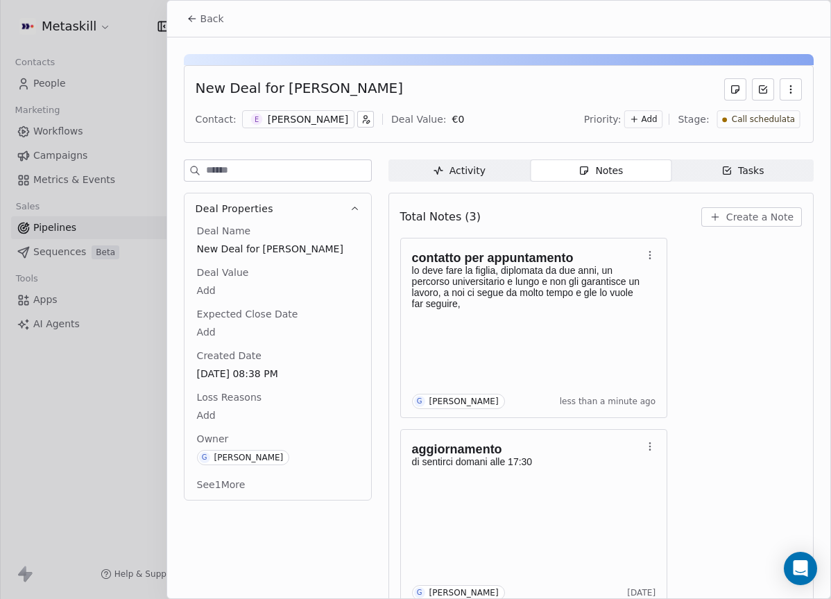
click at [321, 118] on div "[PERSON_NAME]" at bounding box center [308, 119] width 80 height 14
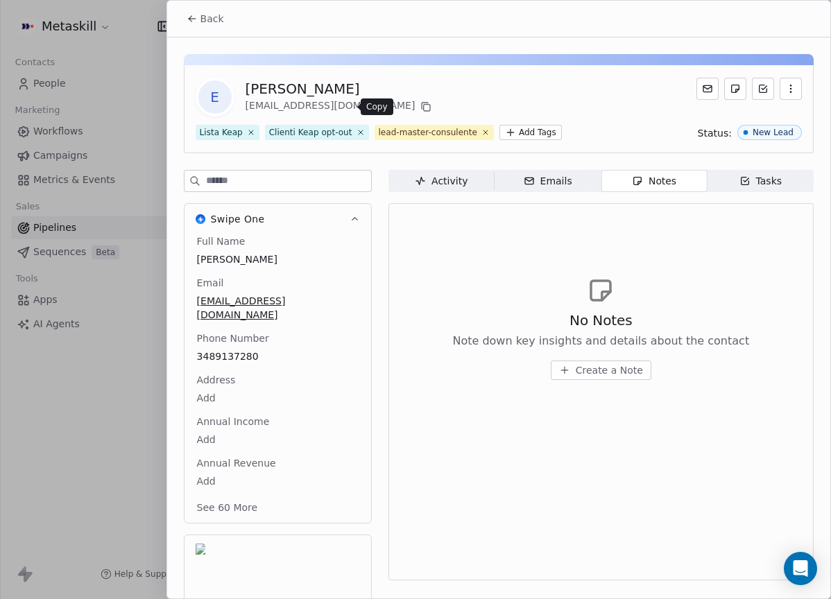
click at [420, 105] on icon at bounding box center [425, 106] width 11 height 11
click at [420, 102] on icon at bounding box center [425, 106] width 11 height 11
click at [218, 28] on button "Back" at bounding box center [205, 18] width 54 height 25
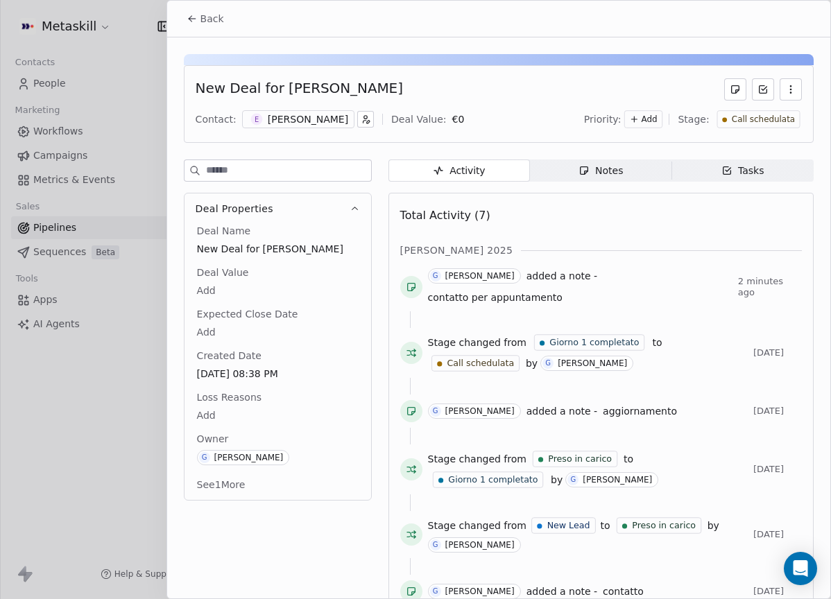
click at [216, 17] on span "Back" at bounding box center [212, 19] width 24 height 14
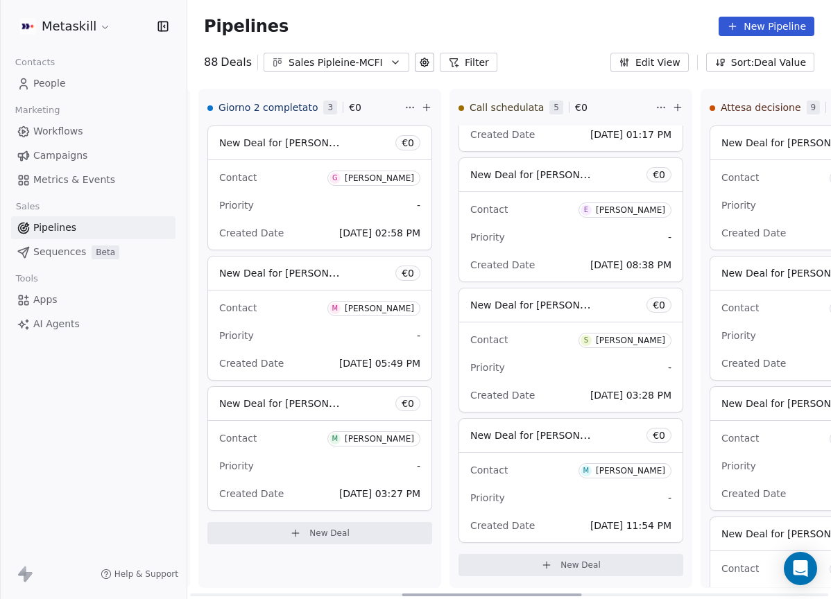
click at [628, 214] on div "[PERSON_NAME]" at bounding box center [630, 210] width 69 height 10
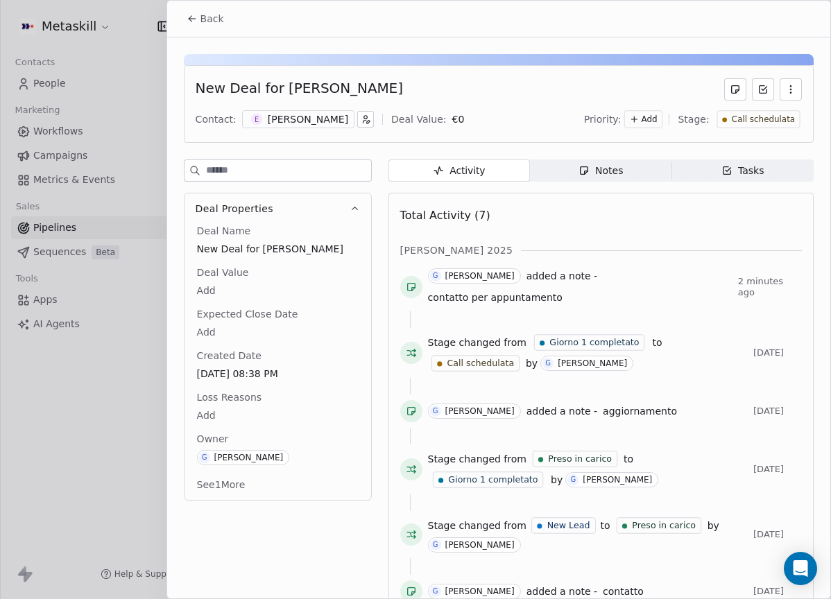
click at [637, 174] on span "Notes Notes" at bounding box center [600, 170] width 141 height 22
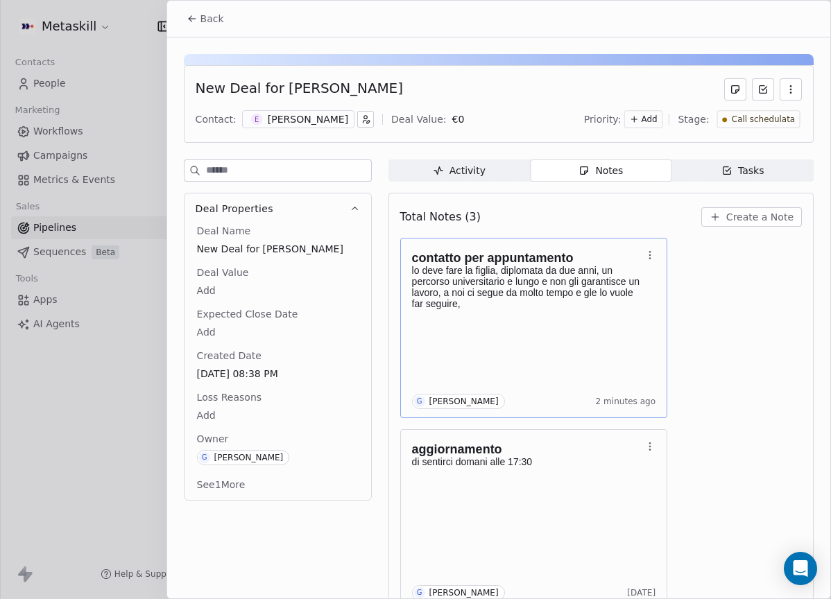
click at [585, 330] on div "contatto per appuntamento lo deve fare la figlia, diplomata da due anni, un per…" at bounding box center [534, 328] width 244 height 162
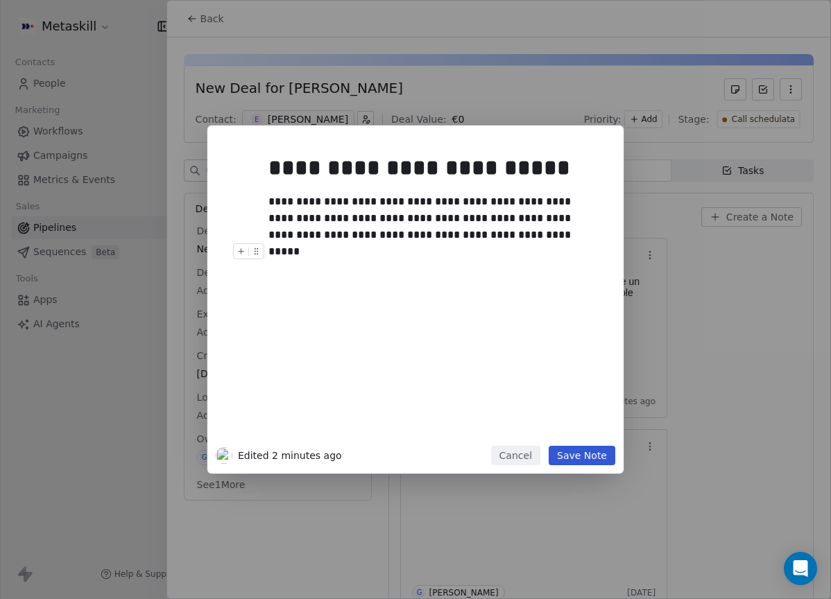
click at [546, 252] on div at bounding box center [436, 251] width 336 height 17
click at [554, 233] on div "**********" at bounding box center [430, 218] width 325 height 50
drag, startPoint x: 555, startPoint y: 457, endPoint x: 548, endPoint y: 444, distance: 14.6
click at [555, 456] on button "Save Note" at bounding box center [581, 455] width 67 height 19
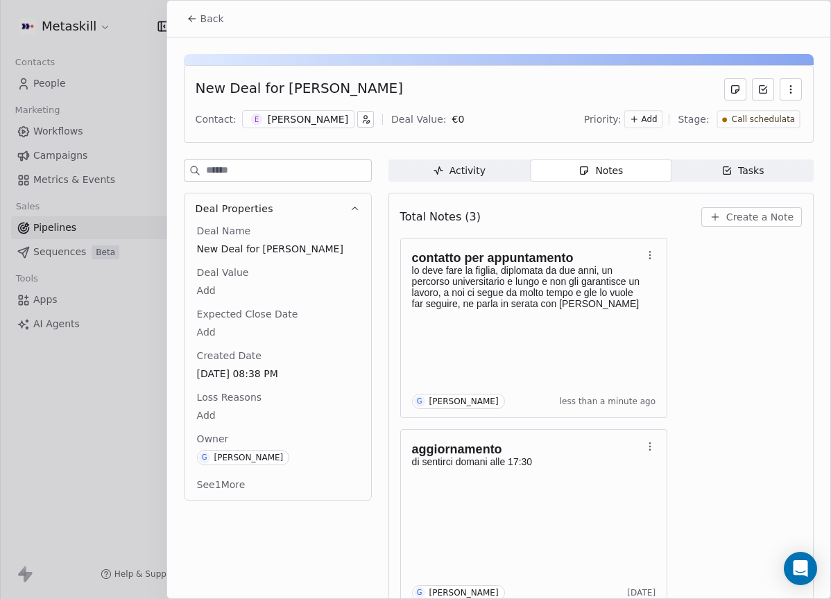
click at [743, 120] on span "Call schedulata" at bounding box center [762, 120] width 63 height 12
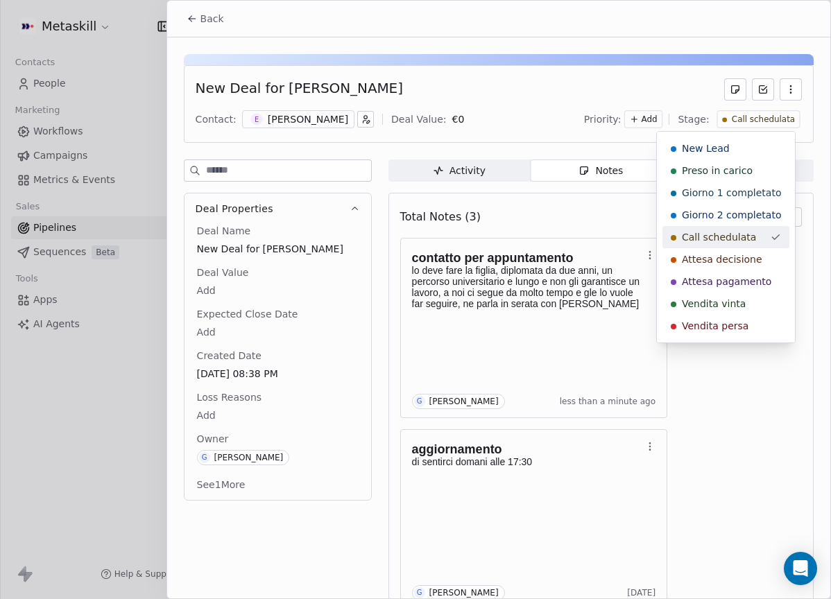
click at [735, 252] on span "Attesa decisione" at bounding box center [722, 259] width 80 height 14
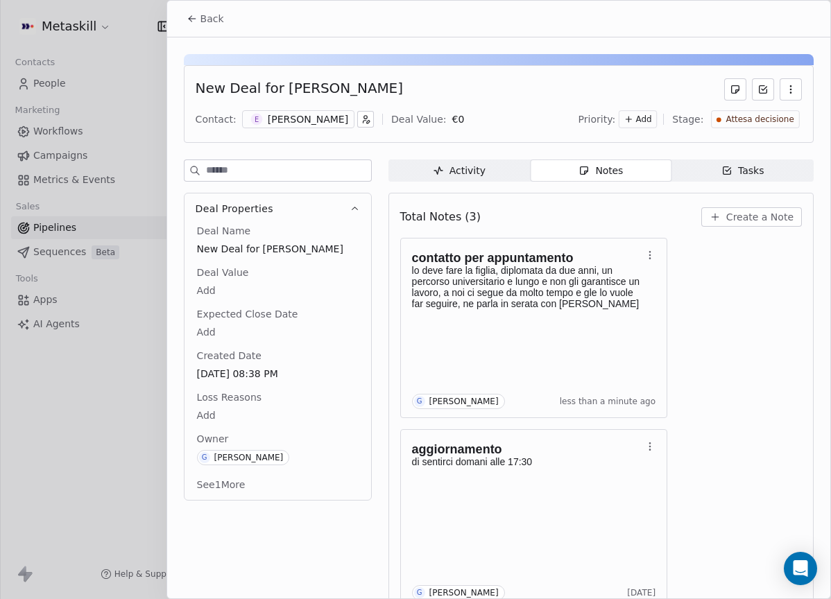
click at [205, 4] on div "Back" at bounding box center [498, 19] width 663 height 36
drag, startPoint x: 212, startPoint y: 10, endPoint x: 239, endPoint y: 21, distance: 28.6
click at [212, 11] on button "Back" at bounding box center [205, 18] width 54 height 25
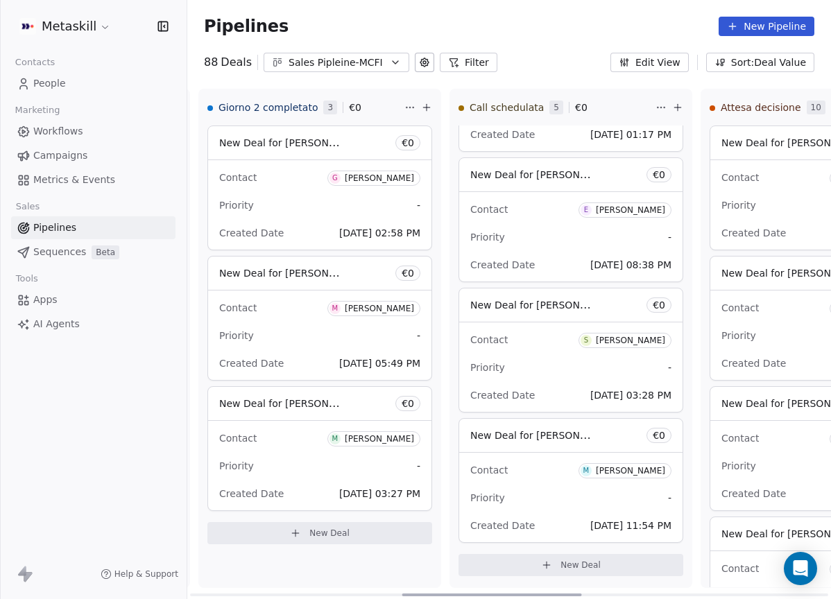
scroll to position [0, 785]
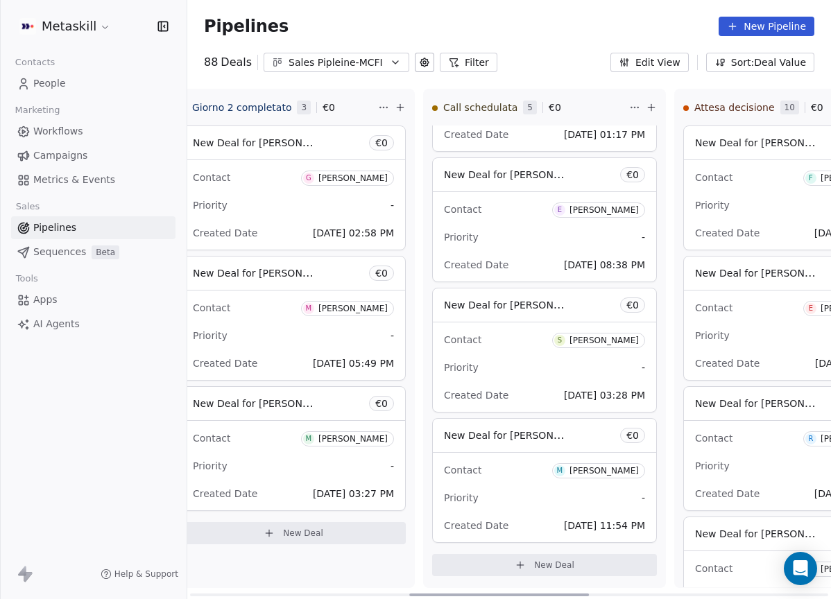
drag, startPoint x: 554, startPoint y: 591, endPoint x: 562, endPoint y: 591, distance: 7.7
click at [562, 594] on div at bounding box center [499, 595] width 180 height 3
click at [300, 62] on div "Sales Pipleine-MCFI" at bounding box center [336, 62] width 96 height 15
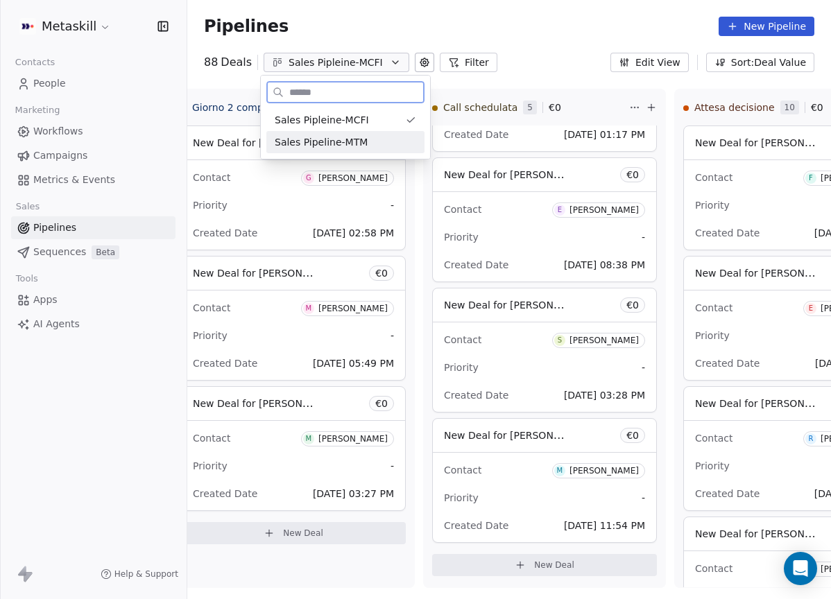
click at [366, 130] on div "Sales Pipleine-MCFI" at bounding box center [345, 120] width 158 height 22
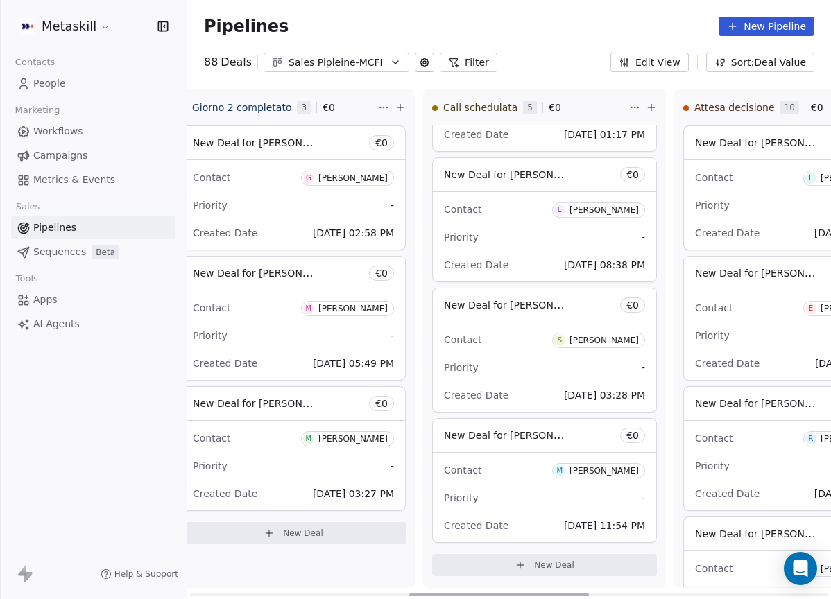
click at [360, 74] on div "Pipelines New Pipeline 88 Deals Sales Pipleine-MCFI Filter Edit View Sort: Deal…" at bounding box center [508, 299] width 643 height 599
click at [366, 61] on div "Sales Pipleine-MCFI" at bounding box center [336, 62] width 96 height 15
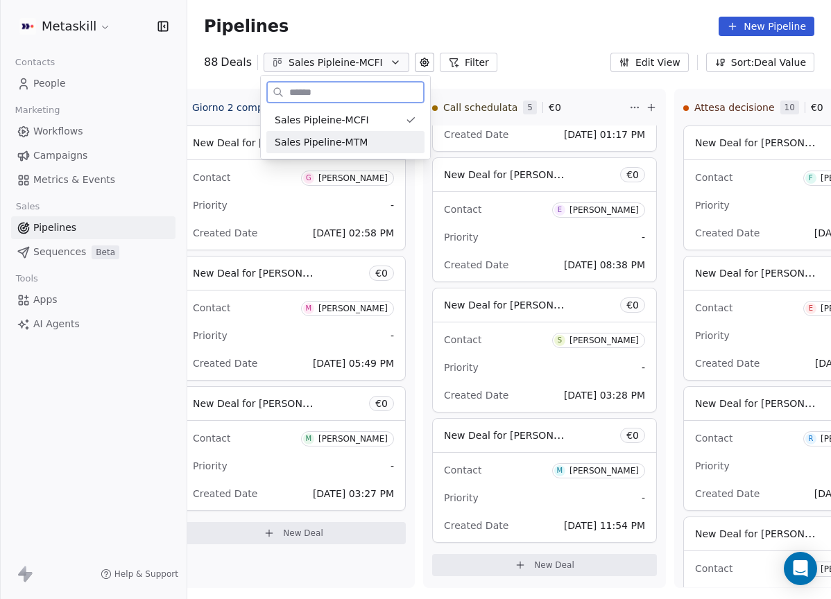
click at [340, 144] on span "Sales Pipeline-MTM" at bounding box center [321, 142] width 93 height 15
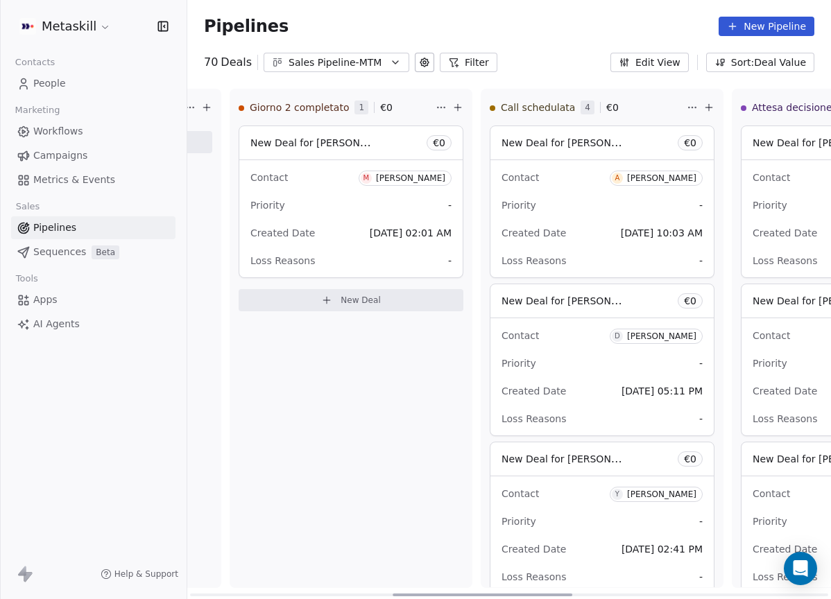
drag, startPoint x: 385, startPoint y: 587, endPoint x: 655, endPoint y: 451, distance: 302.0
click at [558, 594] on div at bounding box center [482, 595] width 180 height 3
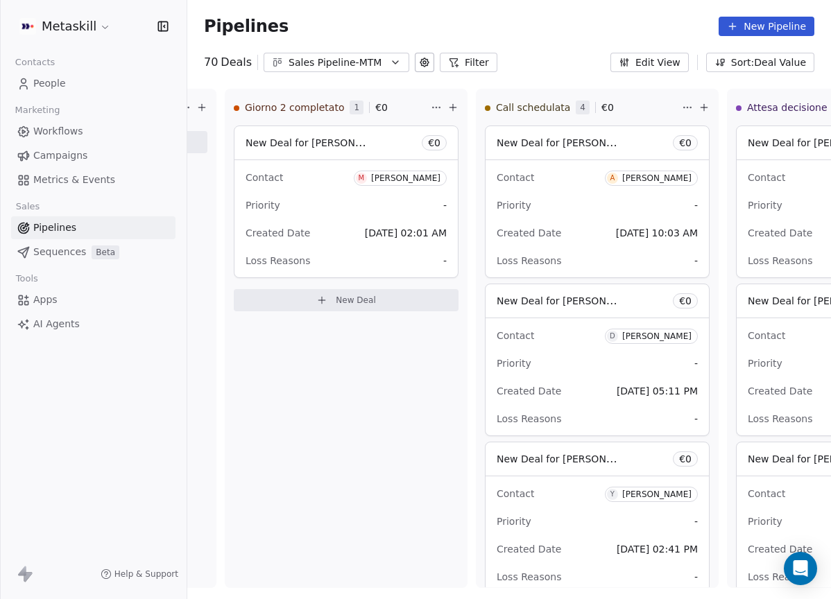
click at [350, 65] on div "Sales Pipeline-MTM" at bounding box center [336, 62] width 96 height 15
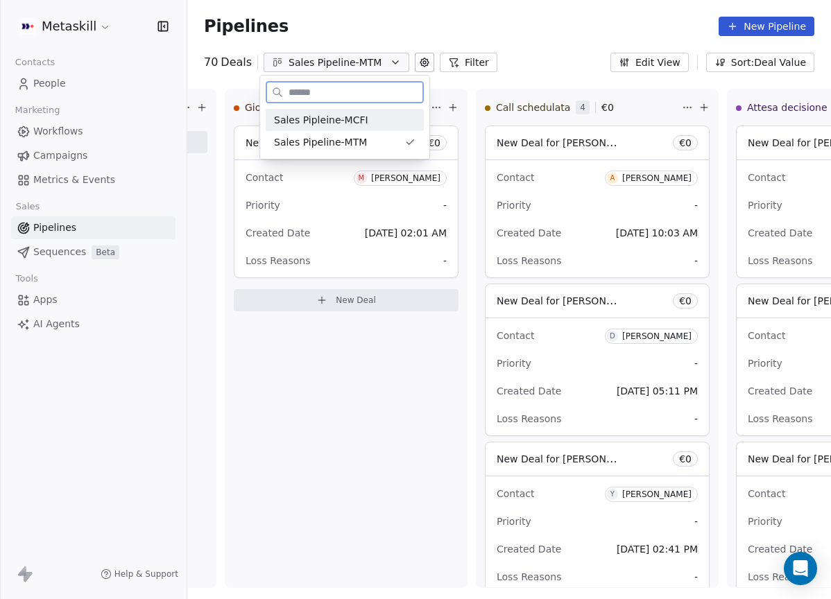
click at [373, 128] on div "Sales Pipleine-MCFI" at bounding box center [345, 120] width 158 height 22
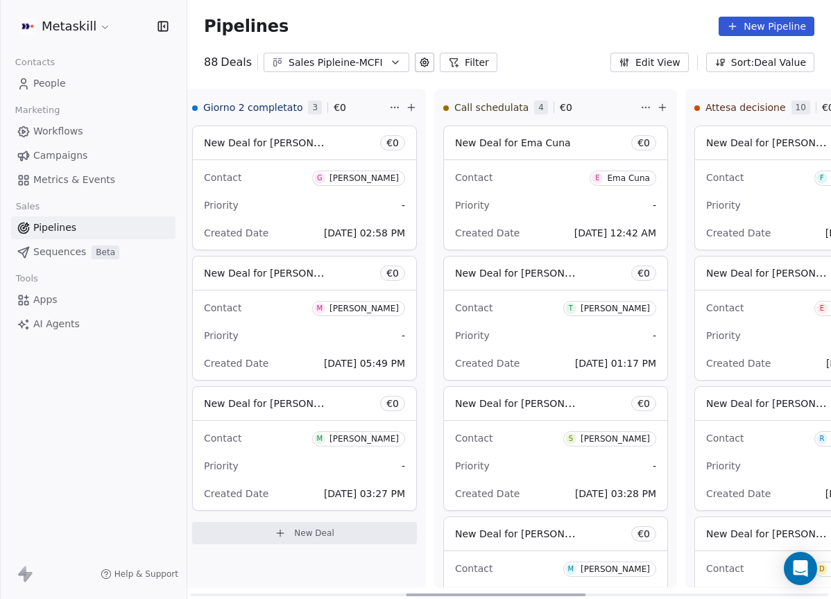
drag, startPoint x: 344, startPoint y: 591, endPoint x: 556, endPoint y: 595, distance: 212.2
click at [556, 595] on div at bounding box center [496, 595] width 180 height 3
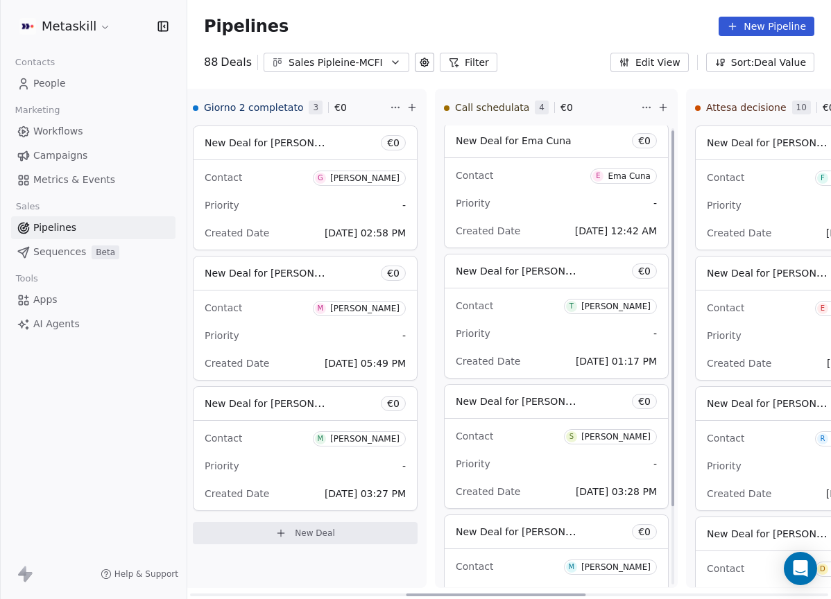
scroll to position [19, 0]
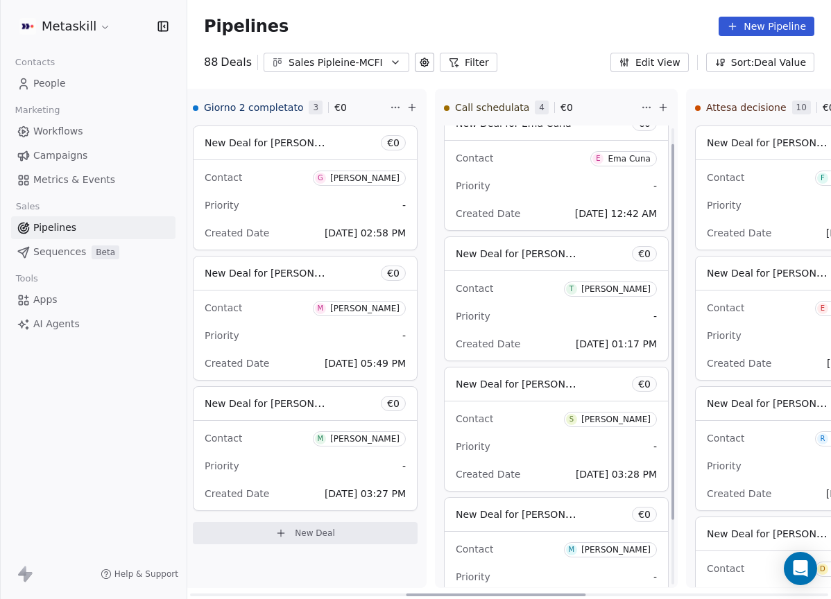
click at [607, 282] on span "T [PERSON_NAME]" at bounding box center [610, 289] width 93 height 15
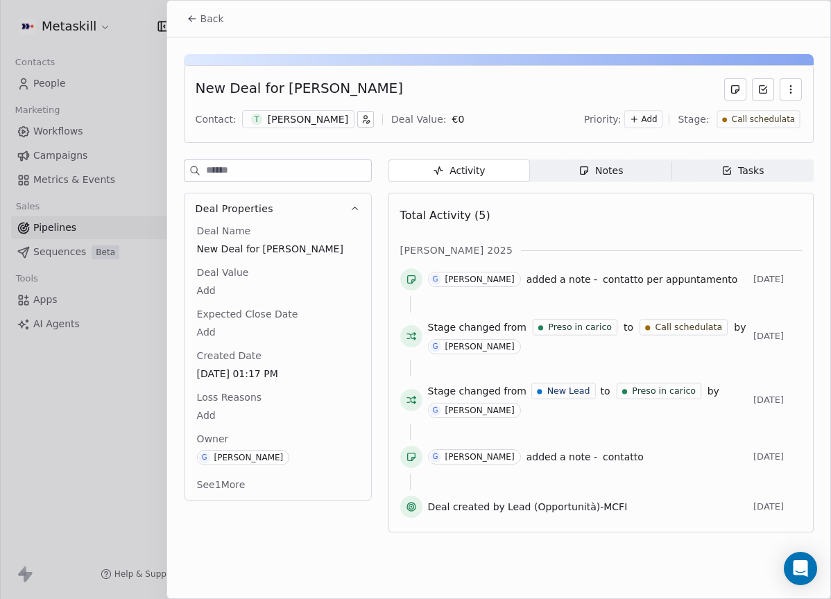
click at [602, 181] on span "Notes Notes" at bounding box center [600, 170] width 141 height 22
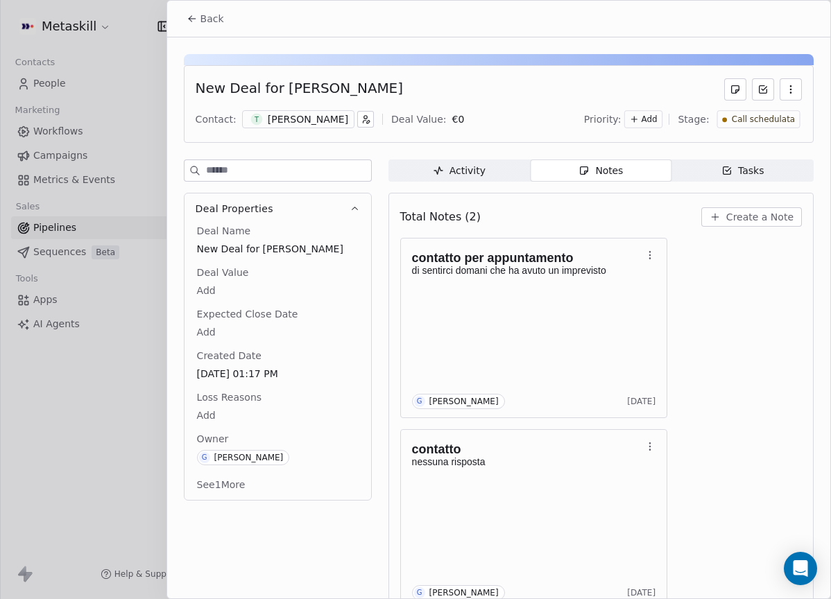
click at [283, 126] on div "[PERSON_NAME]" at bounding box center [308, 119] width 80 height 14
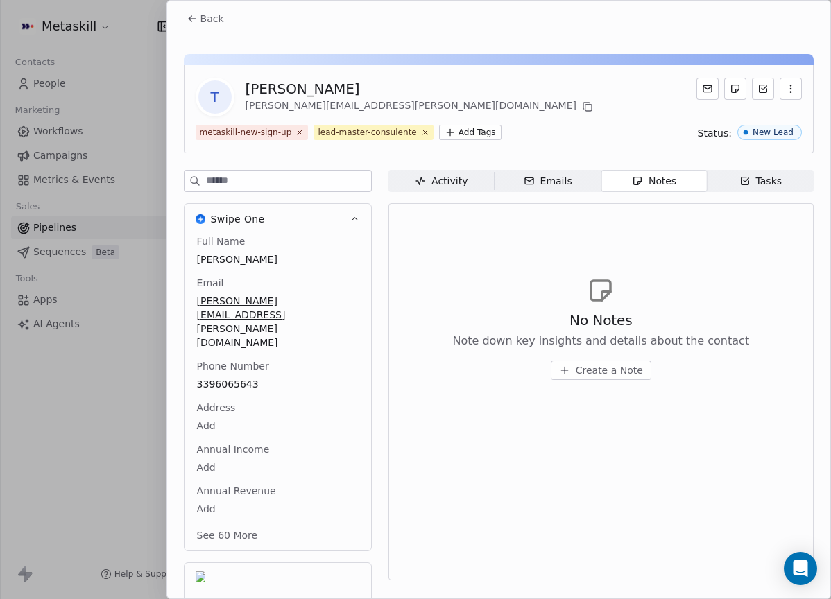
click at [447, 277] on div "No Notes Note down key insights and details about the contact Create a Note" at bounding box center [600, 328] width 401 height 171
drag, startPoint x: 216, startPoint y: 17, endPoint x: 420, endPoint y: 88, distance: 216.0
click at [216, 16] on span "Back" at bounding box center [212, 19] width 24 height 14
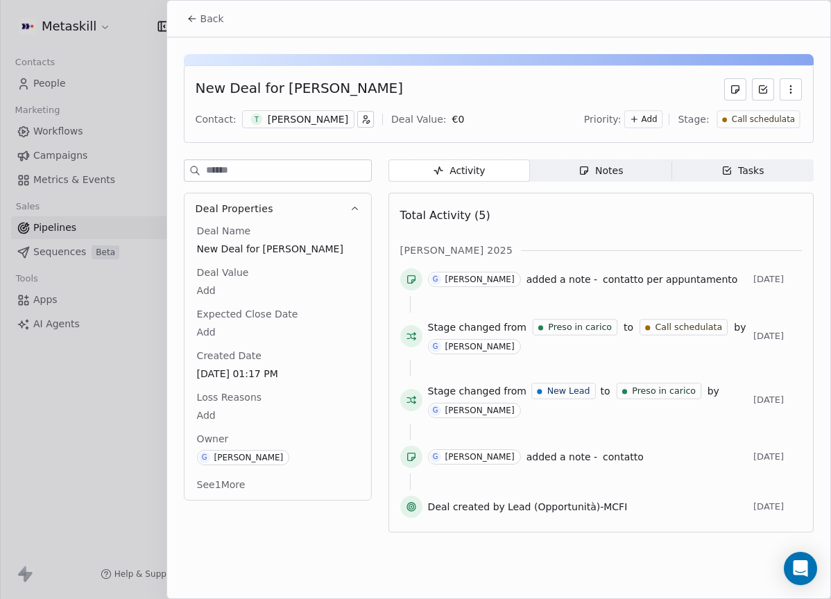
click at [593, 171] on div "Notes" at bounding box center [600, 171] width 44 height 15
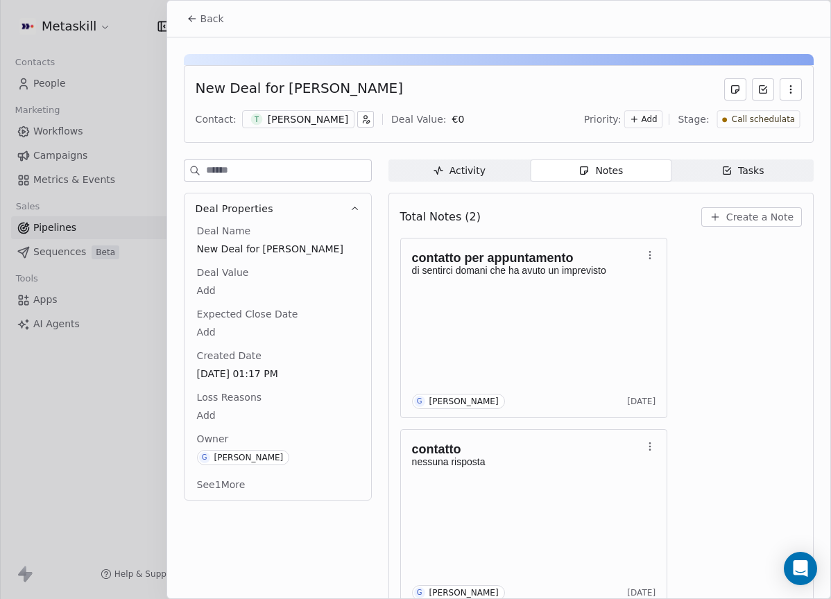
click at [445, 181] on span "Activity Activity" at bounding box center [458, 170] width 141 height 22
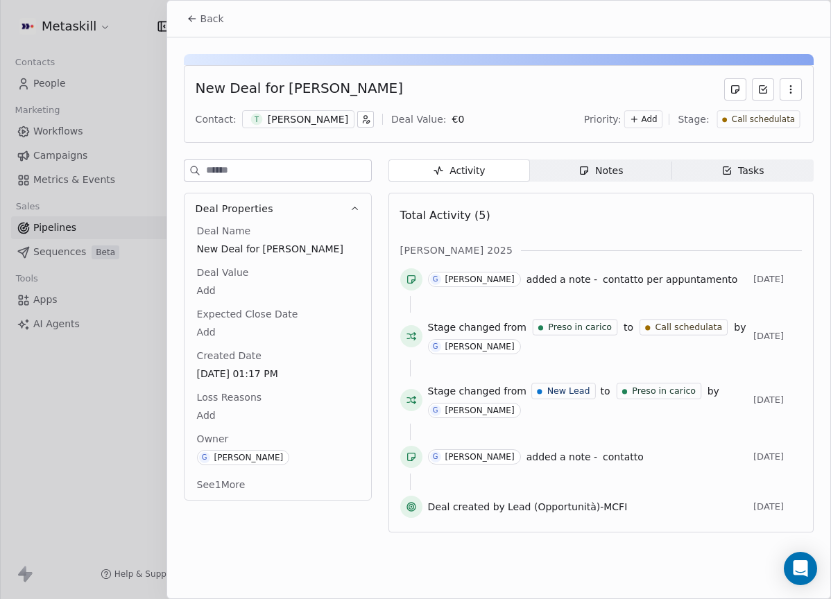
click at [578, 170] on span "Notes Notes" at bounding box center [600, 170] width 141 height 22
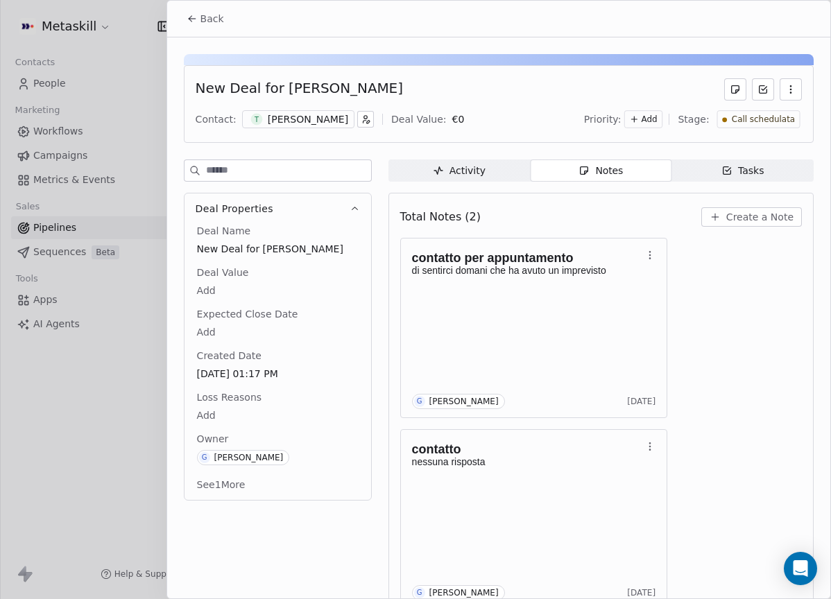
click at [325, 112] on div "T [PERSON_NAME]" at bounding box center [298, 119] width 112 height 18
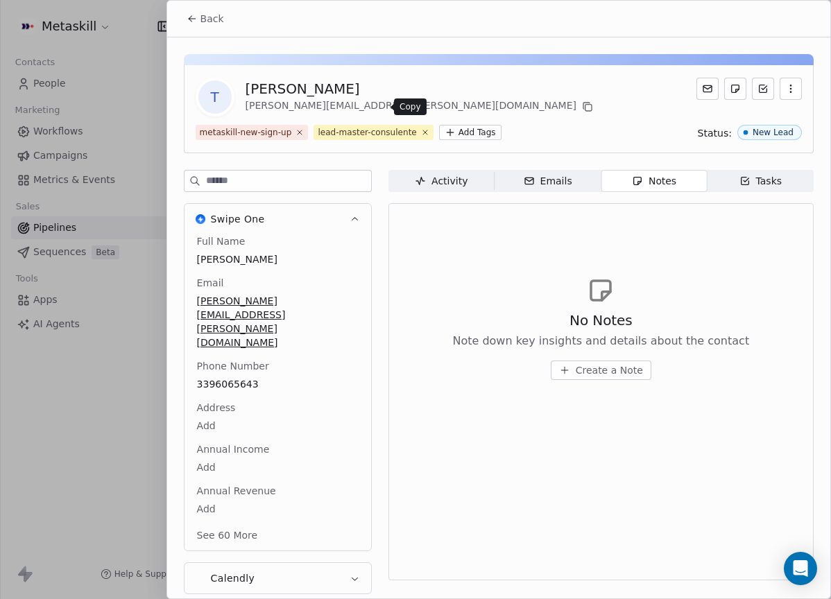
click at [579, 107] on button at bounding box center [587, 106] width 17 height 17
click at [225, 19] on button "Back" at bounding box center [205, 18] width 54 height 25
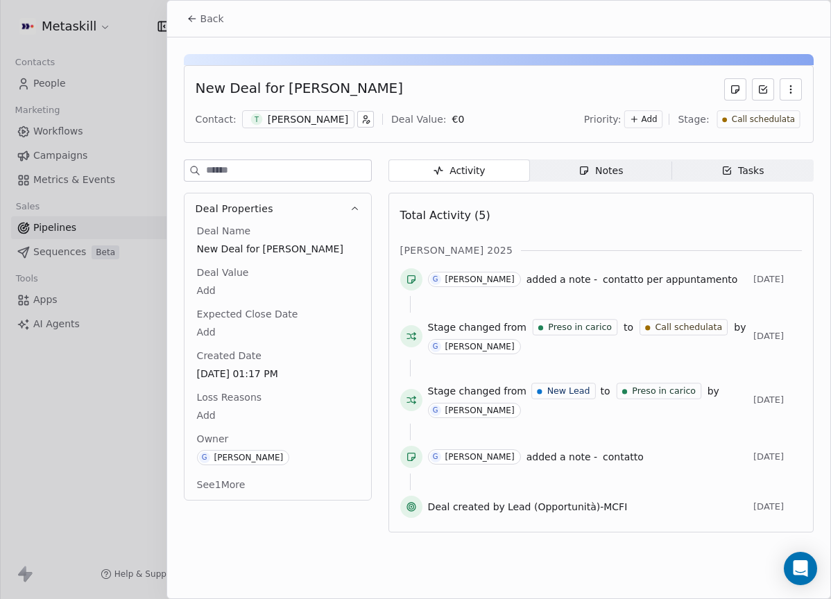
drag, startPoint x: 643, startPoint y: 170, endPoint x: 641, endPoint y: 184, distance: 13.9
click at [643, 170] on span "Notes Notes" at bounding box center [600, 170] width 141 height 22
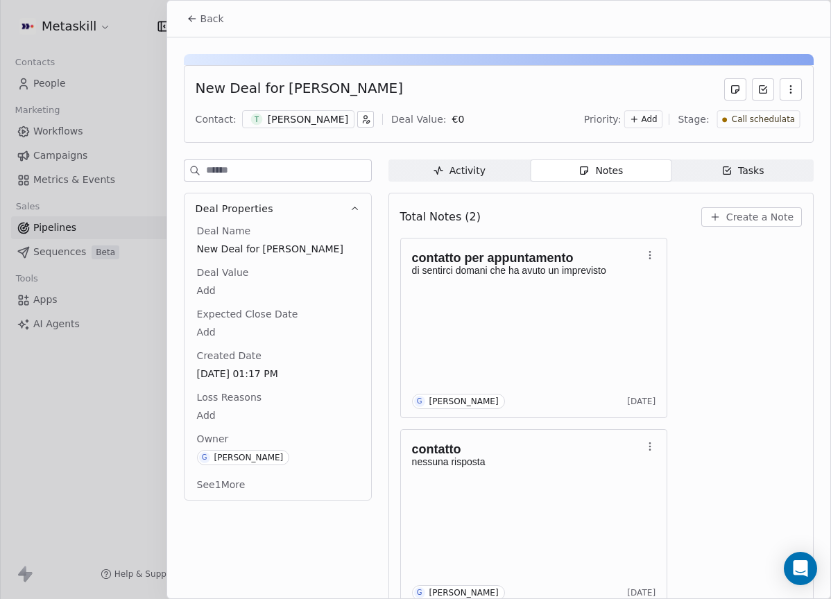
click at [777, 214] on span "Create a Note" at bounding box center [759, 217] width 67 height 14
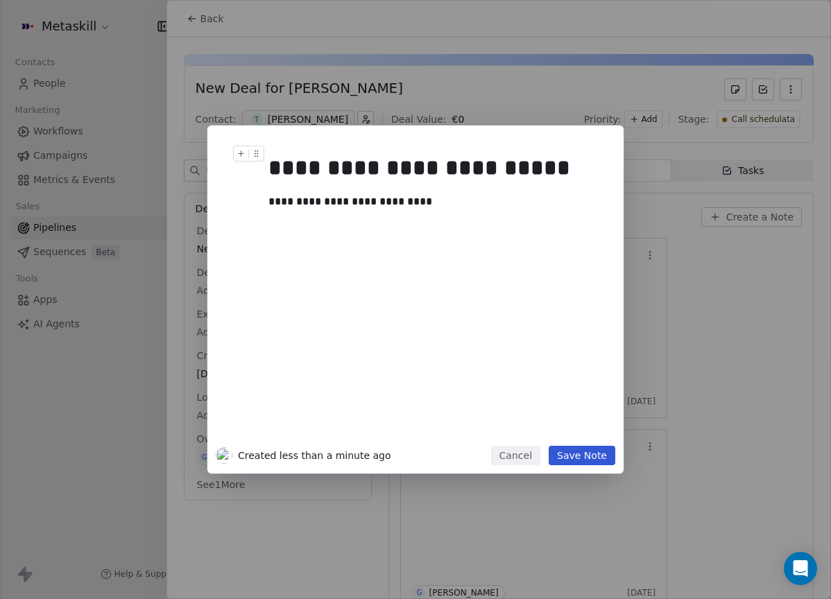
click at [505, 173] on div "**********" at bounding box center [430, 167] width 325 height 33
click at [500, 171] on div "**********" at bounding box center [430, 167] width 325 height 33
click at [524, 174] on div "**********" at bounding box center [430, 167] width 325 height 33
click at [508, 214] on div at bounding box center [436, 218] width 336 height 17
click at [507, 203] on div "**********" at bounding box center [430, 201] width 325 height 17
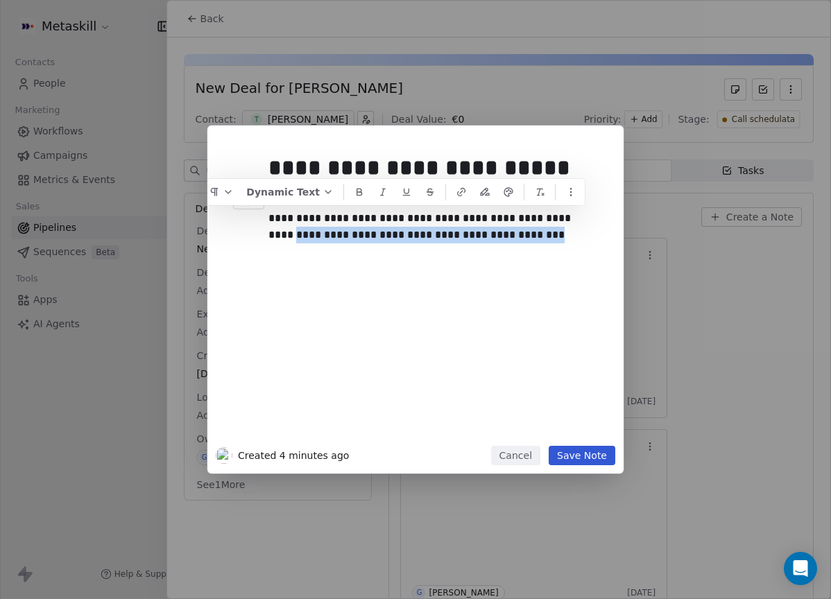
drag, startPoint x: 500, startPoint y: 218, endPoint x: 516, endPoint y: 240, distance: 26.8
click at [517, 243] on div "**********" at bounding box center [430, 218] width 325 height 50
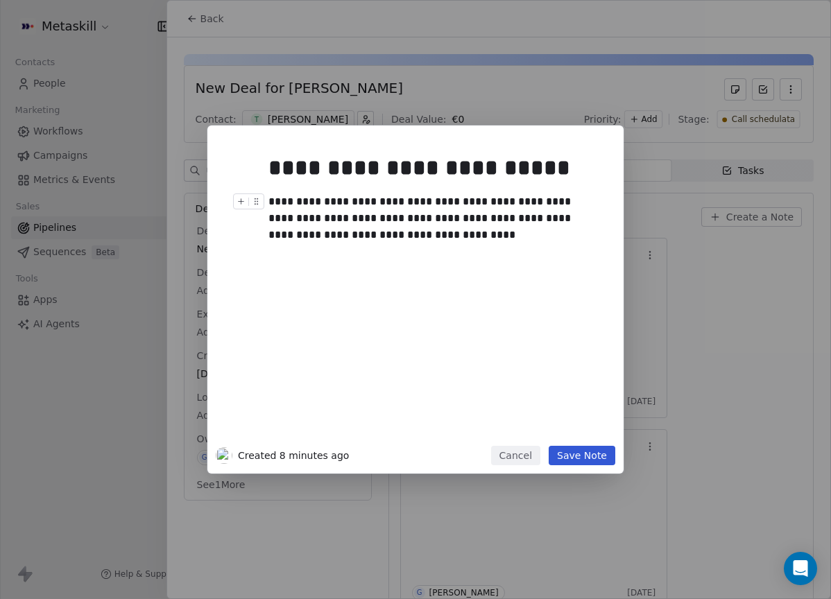
click at [289, 232] on div "**********" at bounding box center [430, 218] width 325 height 50
click at [424, 242] on div "**********" at bounding box center [430, 218] width 325 height 50
click at [571, 454] on button "Save Note" at bounding box center [581, 455] width 67 height 19
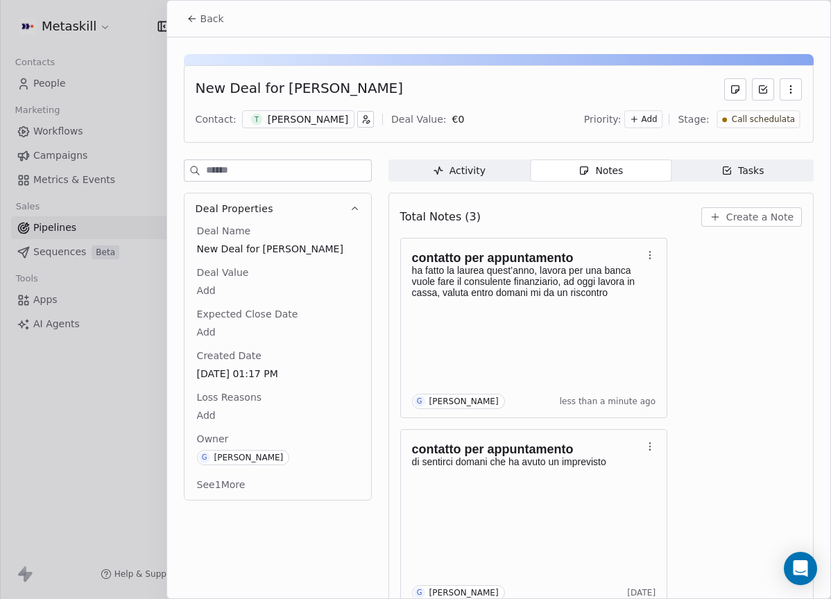
click at [745, 105] on div "New Deal for [PERSON_NAME] Contact: T [PERSON_NAME] Deal Value: € 0 Priority: A…" at bounding box center [499, 104] width 630 height 78
click at [748, 119] on span "Call schedulata" at bounding box center [762, 120] width 63 height 12
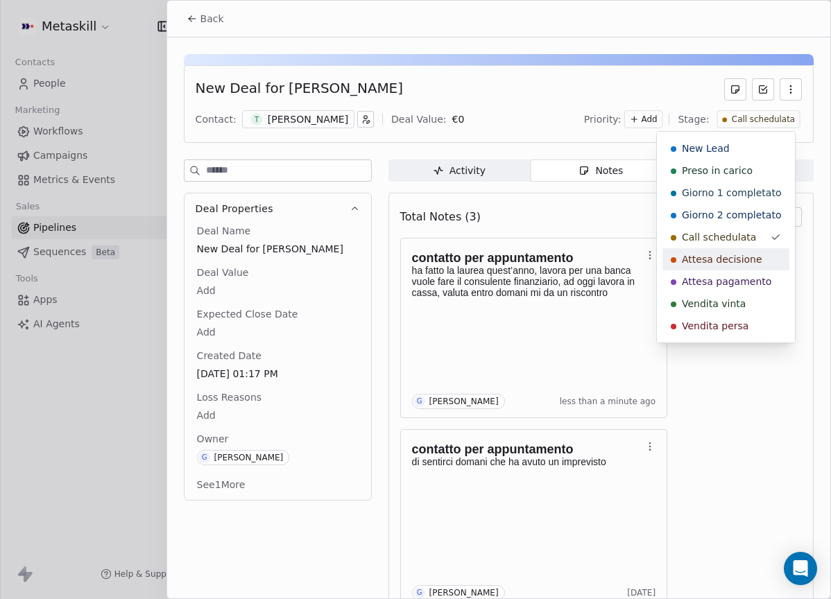
click at [751, 254] on span "Attesa decisione" at bounding box center [722, 259] width 80 height 14
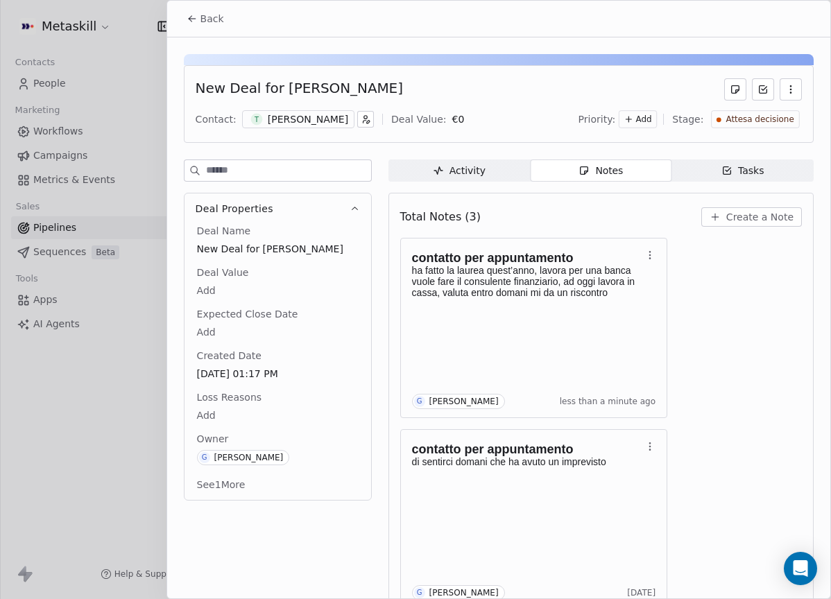
click at [221, 15] on span "Back" at bounding box center [212, 19] width 24 height 14
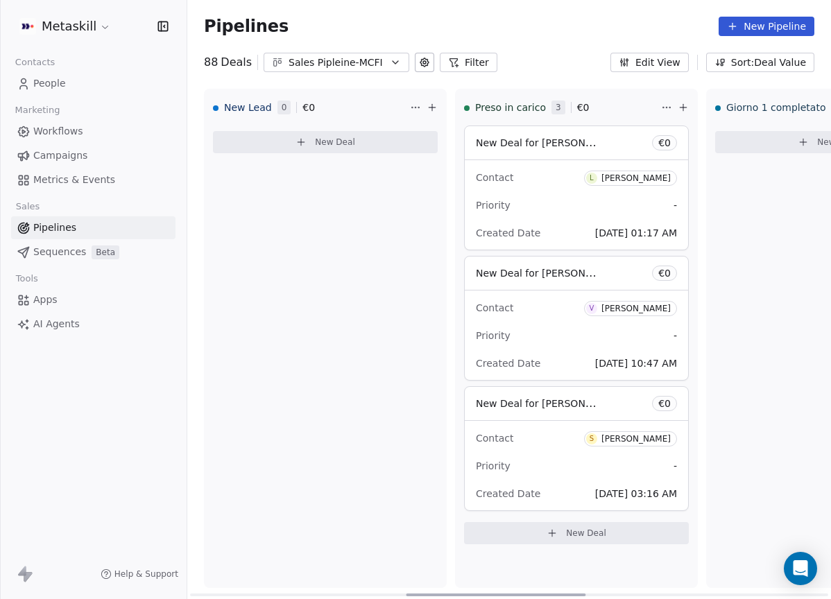
drag, startPoint x: 467, startPoint y: 591, endPoint x: 225, endPoint y: 516, distance: 252.7
click at [406, 594] on div at bounding box center [496, 595] width 180 height 3
click at [606, 173] on span "L [PERSON_NAME]" at bounding box center [630, 178] width 93 height 15
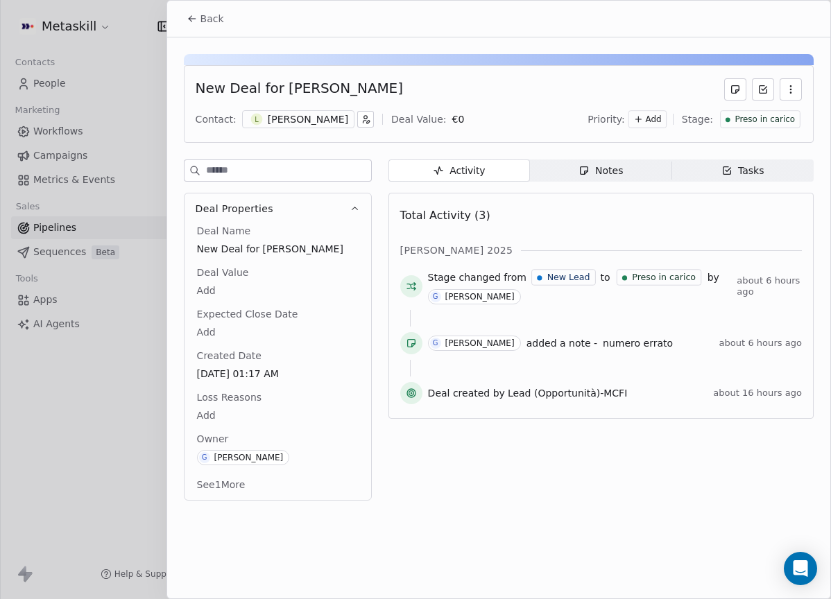
click at [734, 116] on div "Preso in carico" at bounding box center [759, 120] width 69 height 12
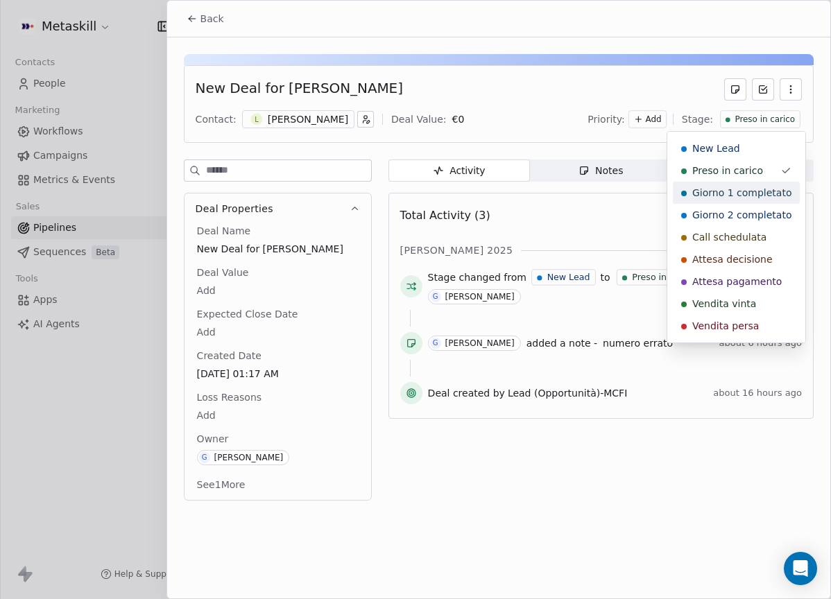
click at [734, 196] on span "Giorno 1 completato" at bounding box center [741, 193] width 99 height 14
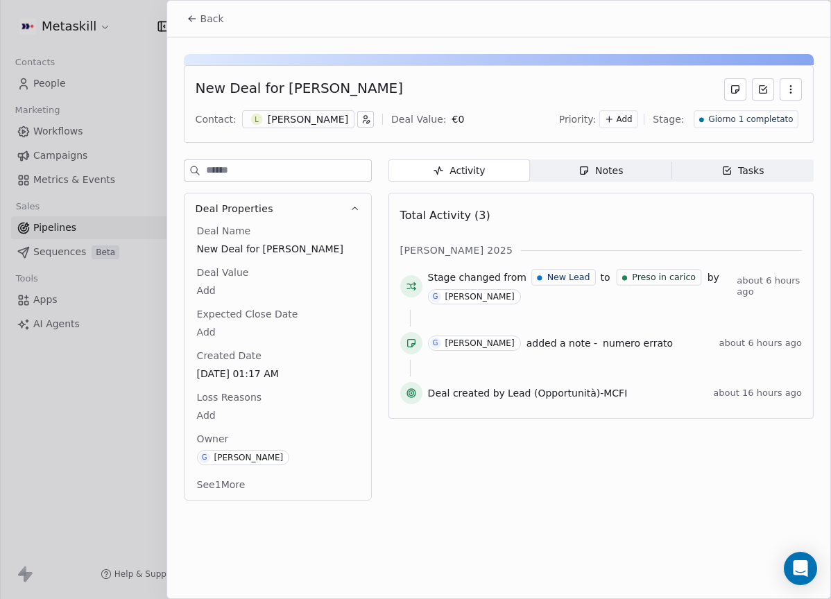
click at [193, 11] on button "Back" at bounding box center [205, 18] width 54 height 25
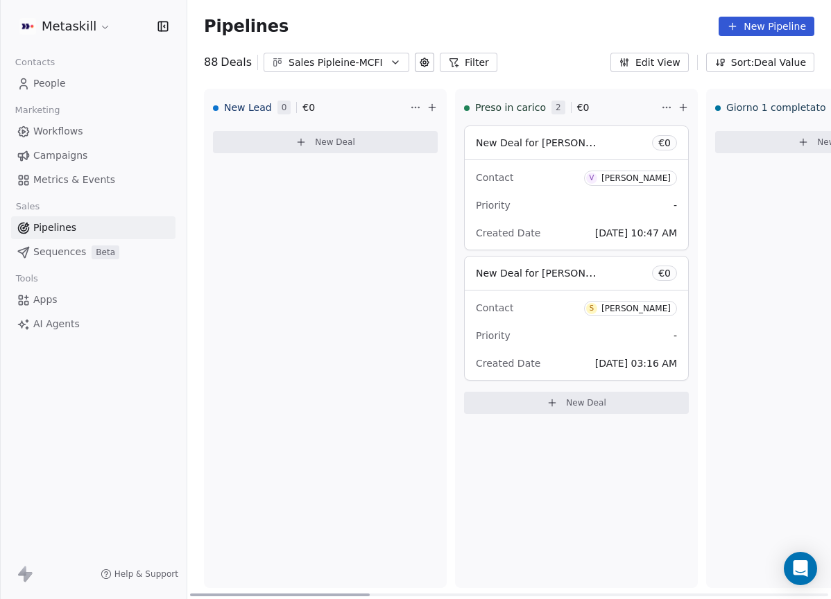
drag, startPoint x: 634, startPoint y: 172, endPoint x: 675, endPoint y: 173, distance: 41.6
click at [634, 172] on span "V [PERSON_NAME]" at bounding box center [630, 178] width 93 height 15
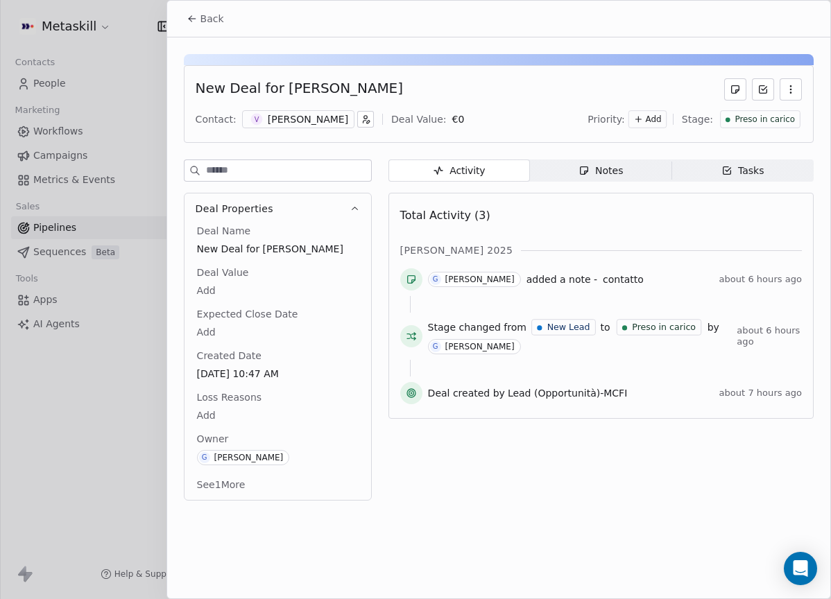
click at [788, 120] on span "Preso in carico" at bounding box center [764, 120] width 60 height 12
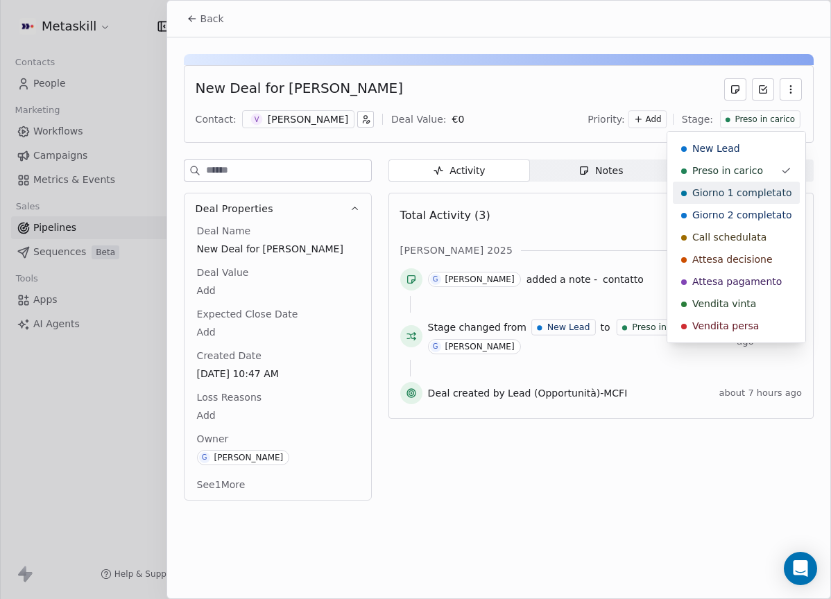
click at [752, 185] on div "Giorno 1 completato" at bounding box center [736, 193] width 127 height 22
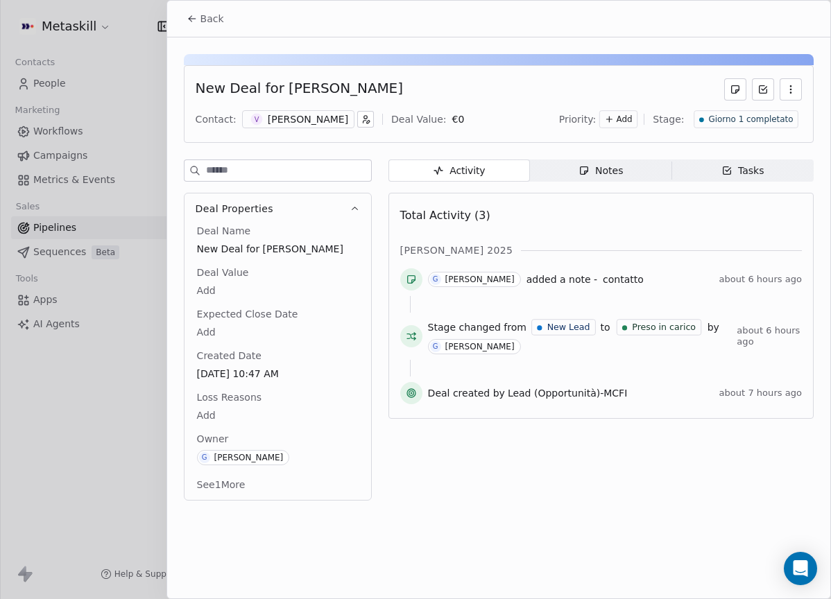
click at [210, 15] on span "Back" at bounding box center [212, 19] width 24 height 14
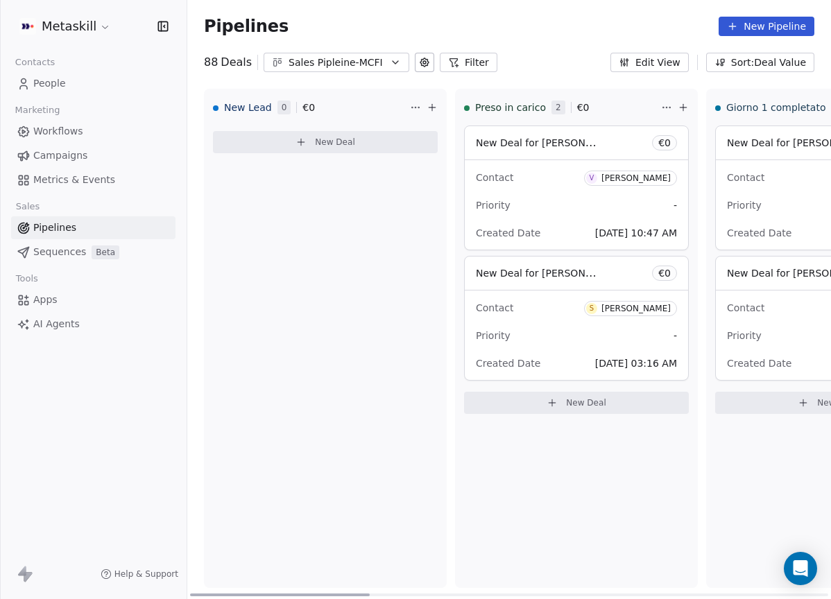
click at [639, 183] on span "V [PERSON_NAME]" at bounding box center [630, 178] width 93 height 15
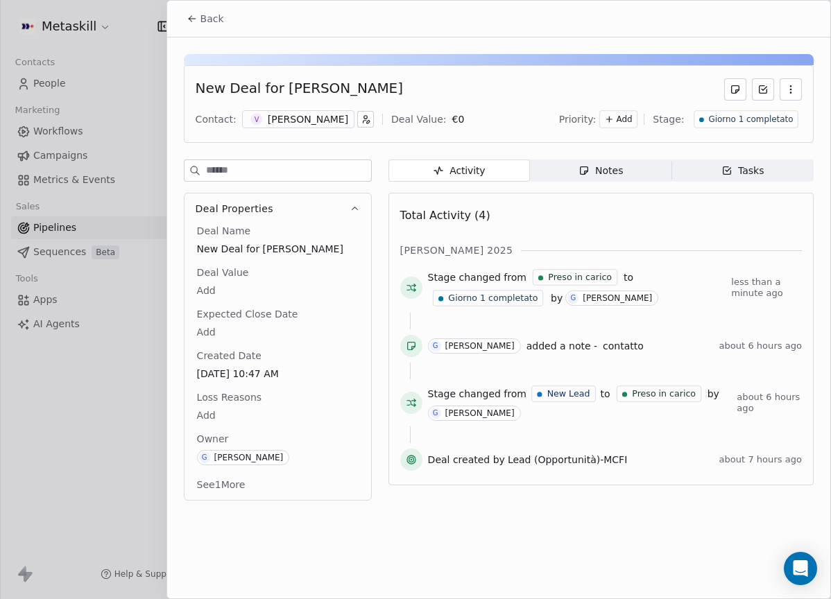
click at [745, 124] on span "Giorno 1 completato" at bounding box center [750, 120] width 85 height 12
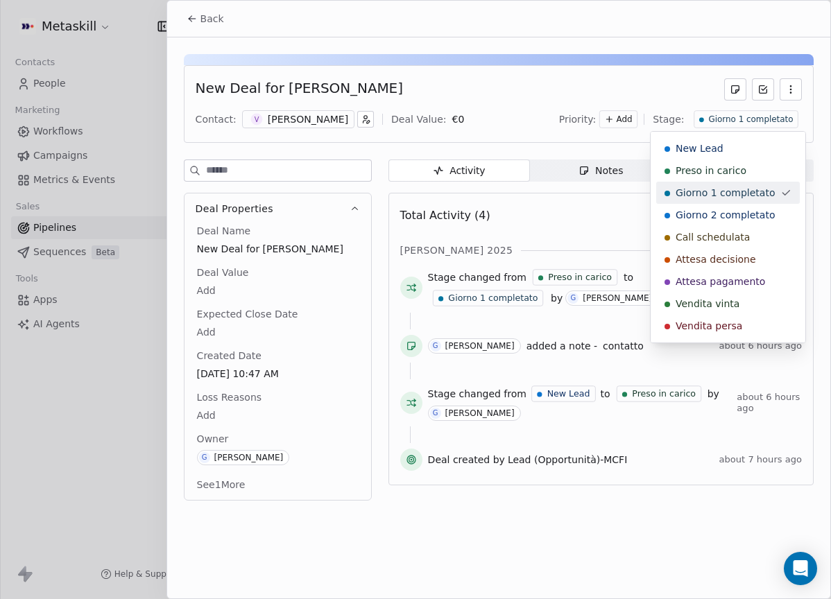
click at [210, 25] on html "Metaskill Contacts People Marketing Workflows Campaigns Metrics & Events Sales …" at bounding box center [415, 299] width 831 height 599
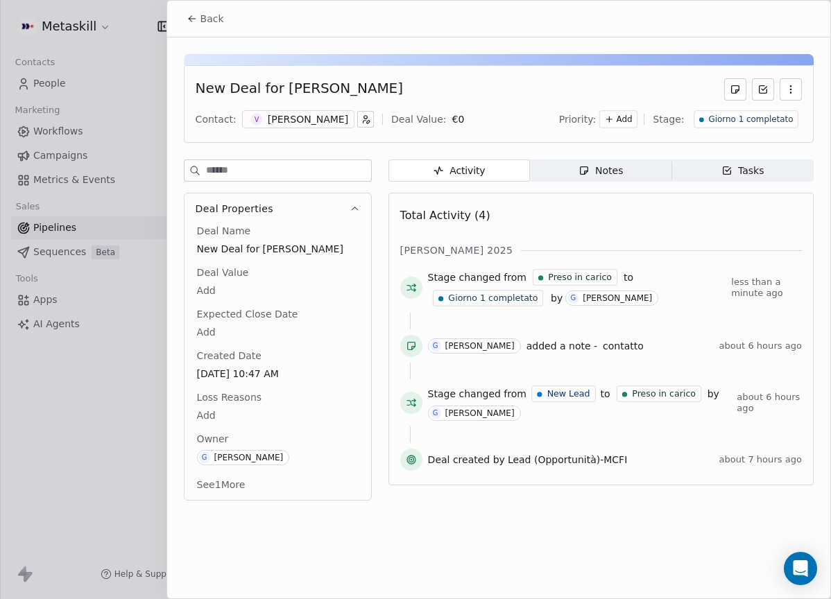
click at [214, 19] on span "Back" at bounding box center [212, 19] width 24 height 14
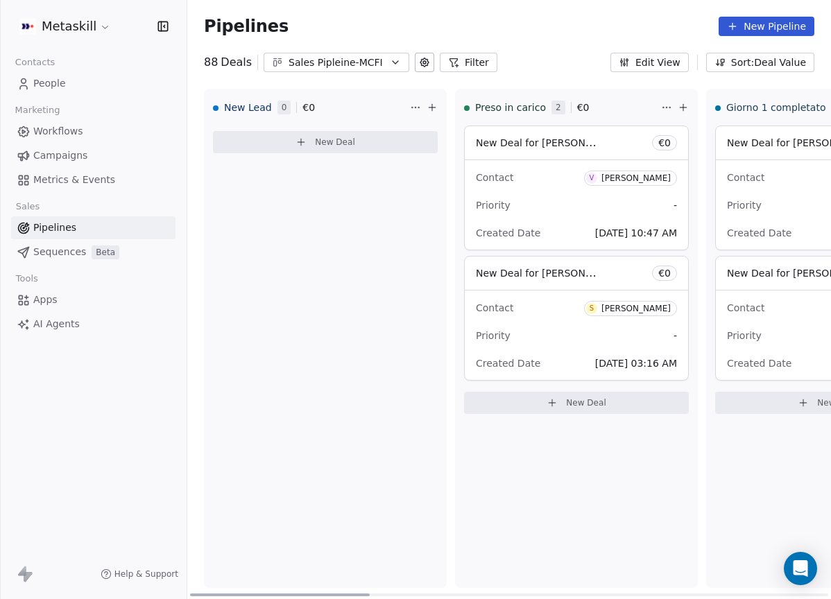
click at [656, 169] on span "V [PERSON_NAME]" at bounding box center [630, 176] width 93 height 17
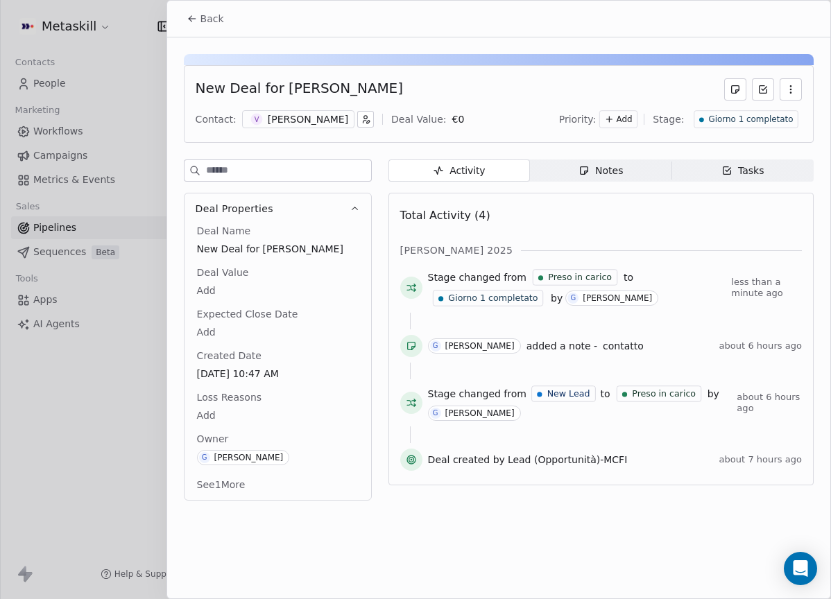
drag, startPoint x: 238, startPoint y: 28, endPoint x: 228, endPoint y: 29, distance: 9.7
click at [237, 28] on div "Back" at bounding box center [498, 19] width 663 height 36
click at [200, 13] on span "Back" at bounding box center [212, 19] width 24 height 14
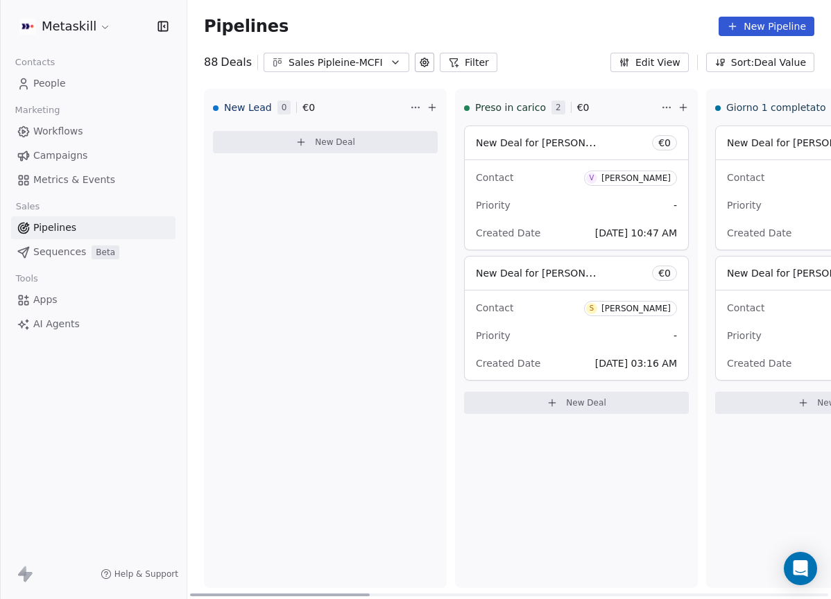
click at [647, 309] on div "[PERSON_NAME]" at bounding box center [635, 309] width 69 height 10
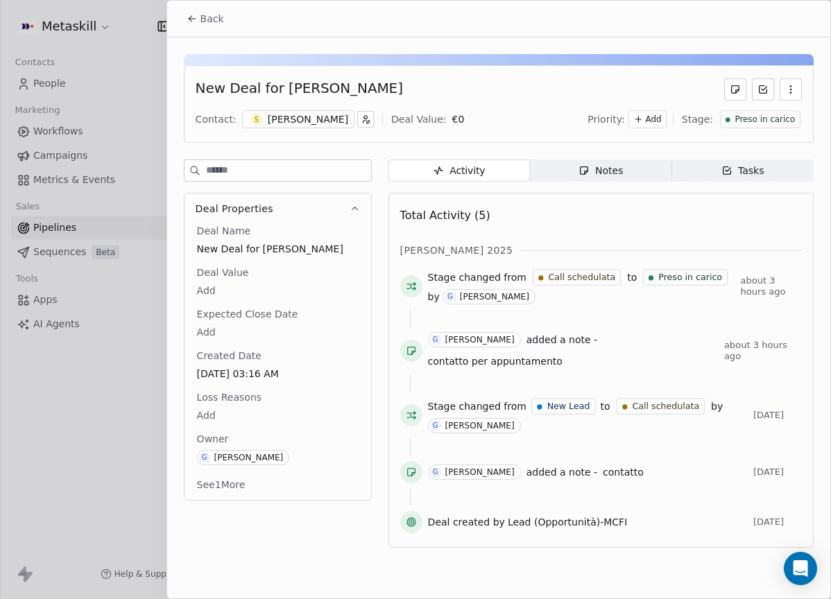
click at [719, 132] on div "New Deal for [PERSON_NAME] Contact: S [PERSON_NAME] Deal Value: € 0 Priority: A…" at bounding box center [499, 104] width 630 height 78
click at [728, 126] on div "Preso in carico" at bounding box center [760, 119] width 80 height 18
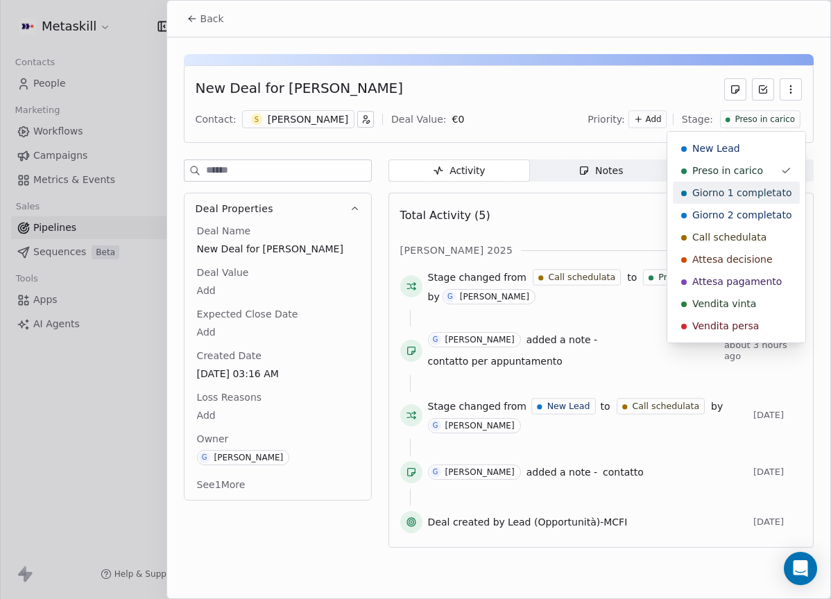
drag, startPoint x: 708, startPoint y: 191, endPoint x: 693, endPoint y: 188, distance: 14.8
click at [708, 191] on span "Giorno 1 completato" at bounding box center [741, 193] width 99 height 14
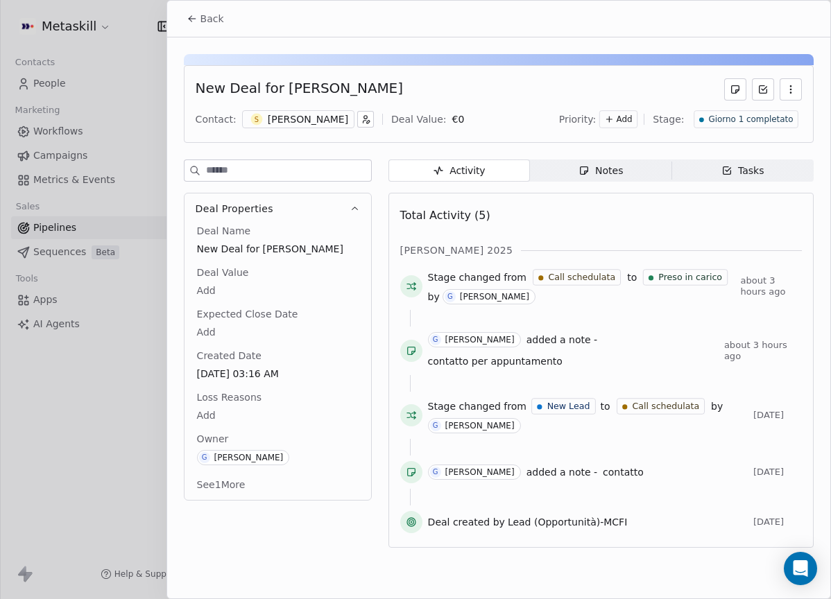
click at [208, 33] on div "Back" at bounding box center [498, 19] width 663 height 36
drag, startPoint x: 216, startPoint y: 24, endPoint x: 295, endPoint y: 38, distance: 80.3
click at [216, 24] on span "Back" at bounding box center [212, 19] width 24 height 14
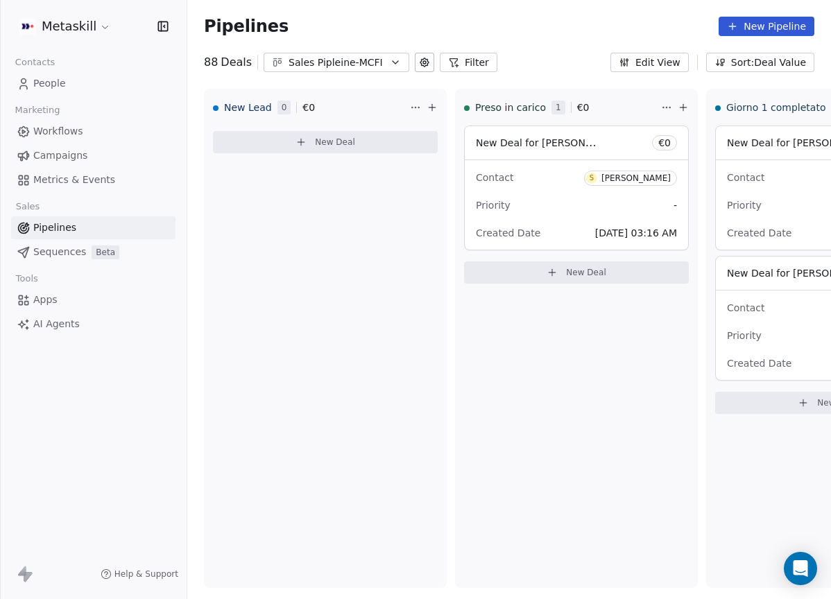
click at [323, 64] on div "Sales Pipleine-MCFI" at bounding box center [336, 62] width 96 height 15
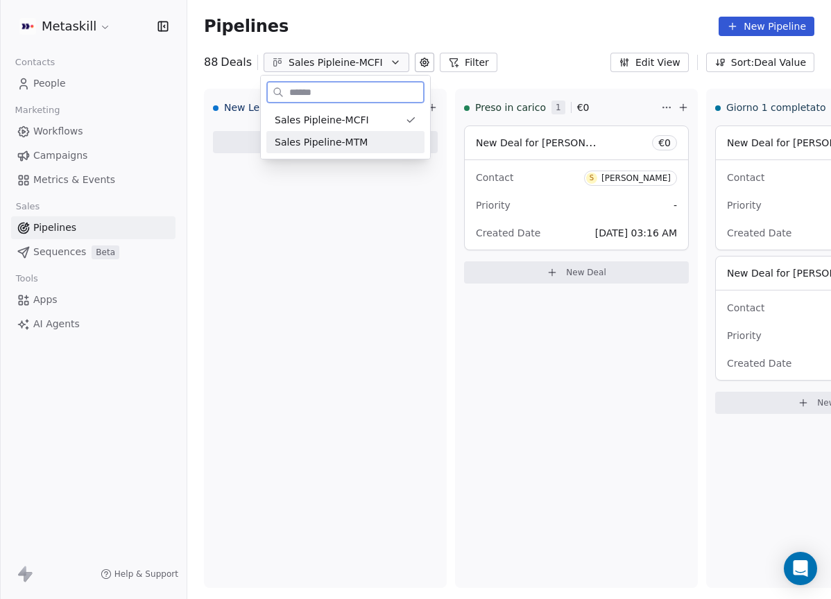
click at [356, 135] on div "Sales Pipeline-MTM" at bounding box center [345, 142] width 158 height 22
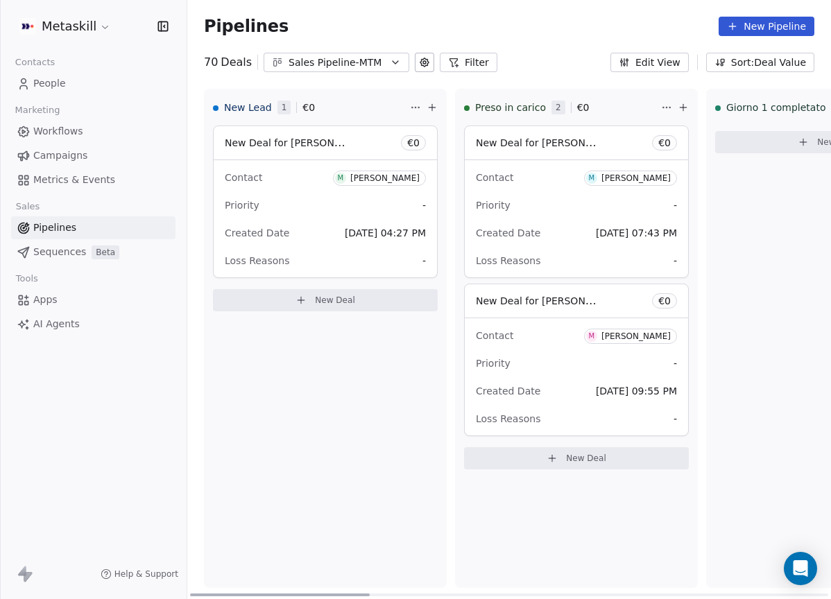
drag, startPoint x: 641, startPoint y: 168, endPoint x: 642, endPoint y: 176, distance: 7.7
click at [641, 168] on span "M [PERSON_NAME]" at bounding box center [630, 176] width 93 height 17
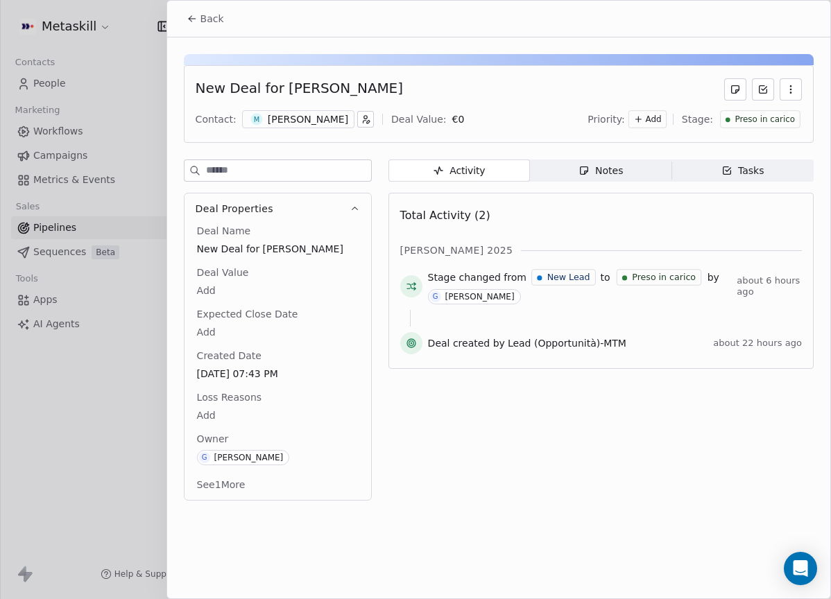
click at [736, 127] on div "Preso in carico" at bounding box center [760, 119] width 80 height 18
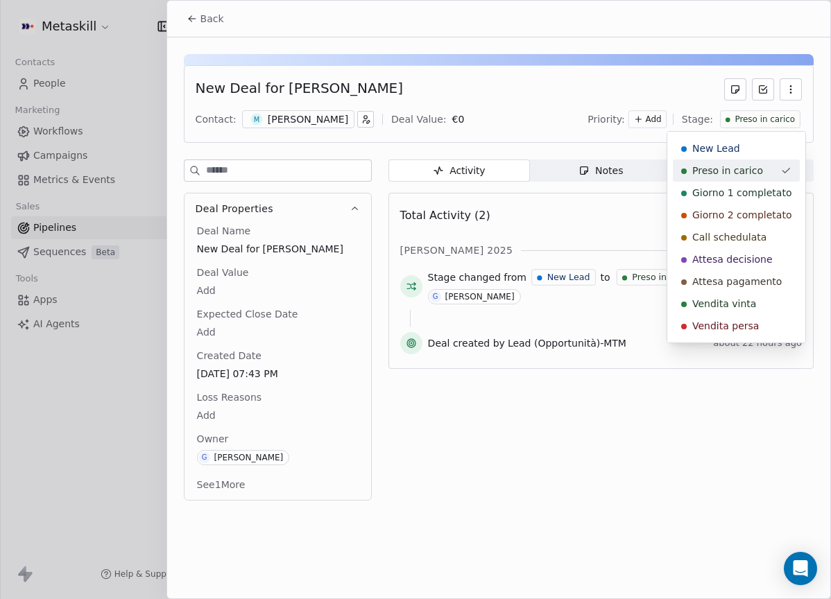
click at [741, 193] on span "Giorno 1 completato" at bounding box center [741, 193] width 99 height 14
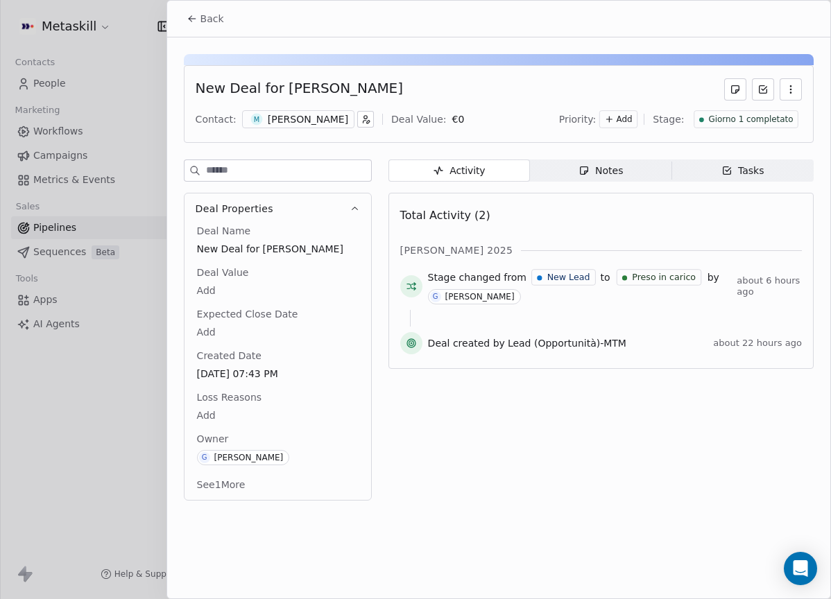
click at [213, 18] on span "Back" at bounding box center [212, 19] width 24 height 14
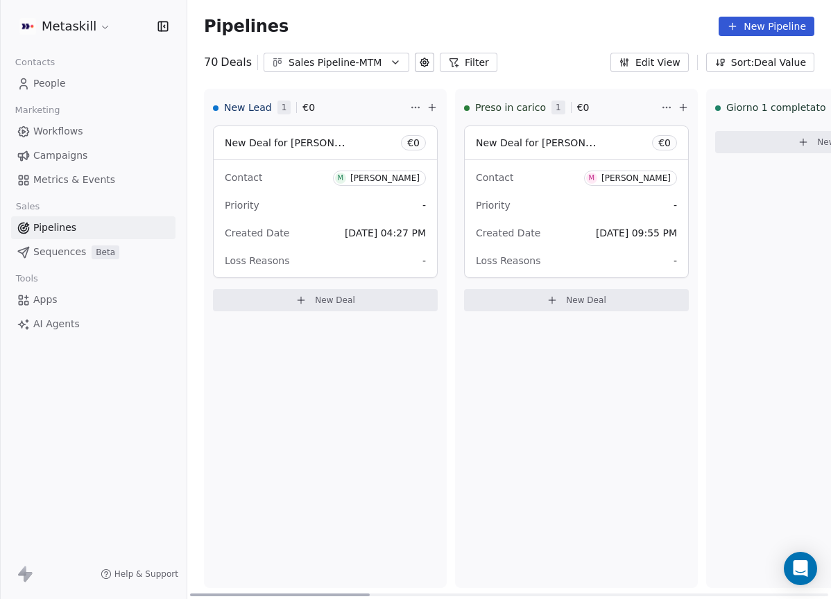
click at [634, 178] on div "[PERSON_NAME]" at bounding box center [635, 178] width 69 height 10
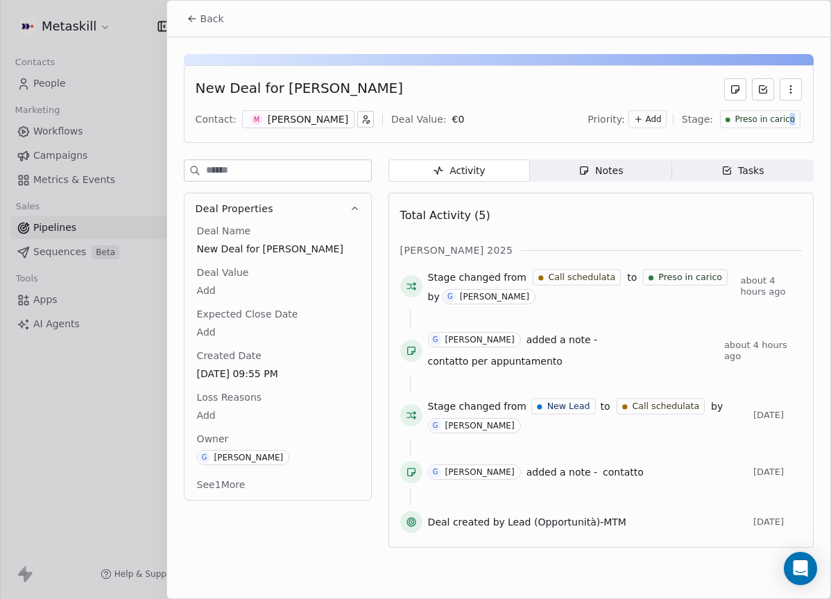
click at [790, 115] on span "Preso in carico" at bounding box center [764, 120] width 60 height 12
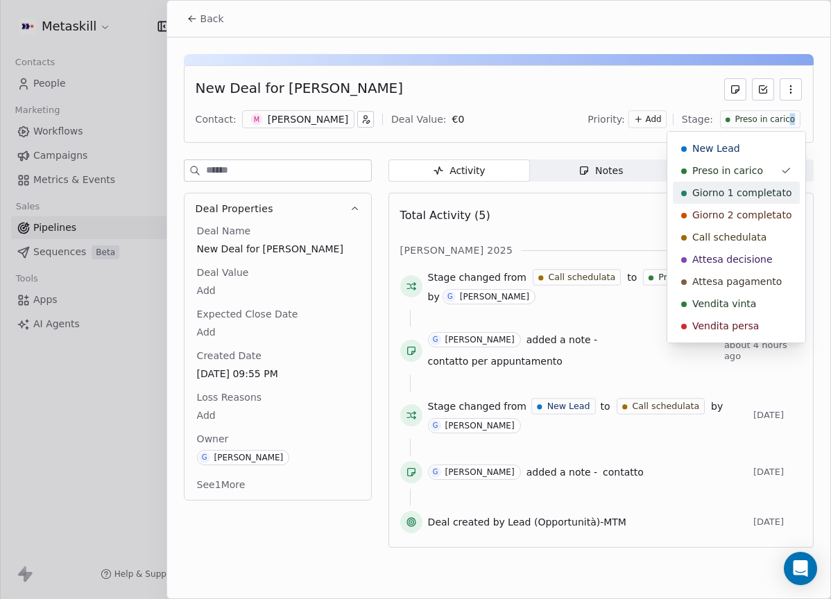
drag, startPoint x: 734, startPoint y: 170, endPoint x: 729, endPoint y: 191, distance: 21.4
click at [729, 191] on div "New Lead Preso in carico Giorno 1 completato Giorno 2 completato Call schedulat…" at bounding box center [736, 237] width 127 height 200
click at [732, 190] on span "Giorno 1 completato" at bounding box center [741, 193] width 99 height 14
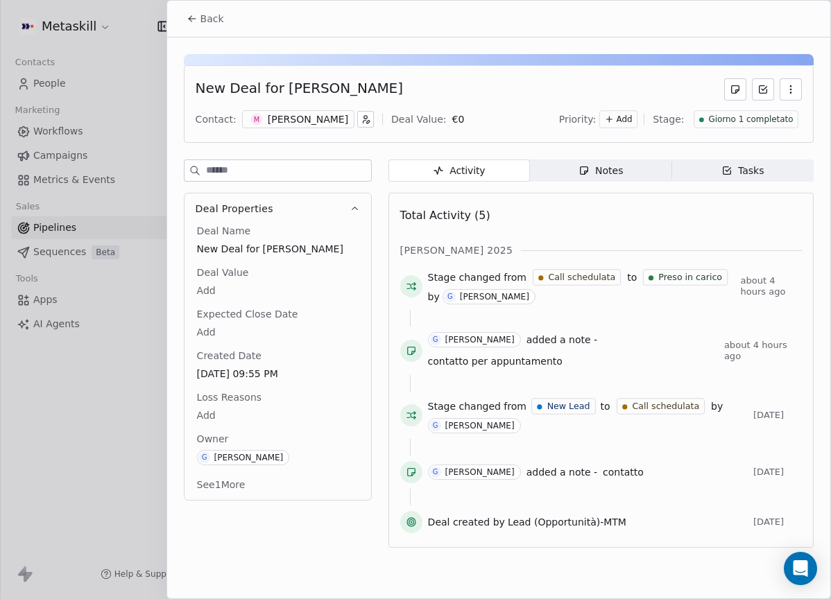
click at [222, 22] on span "Back" at bounding box center [212, 19] width 24 height 14
